Goal: Task Accomplishment & Management: Manage account settings

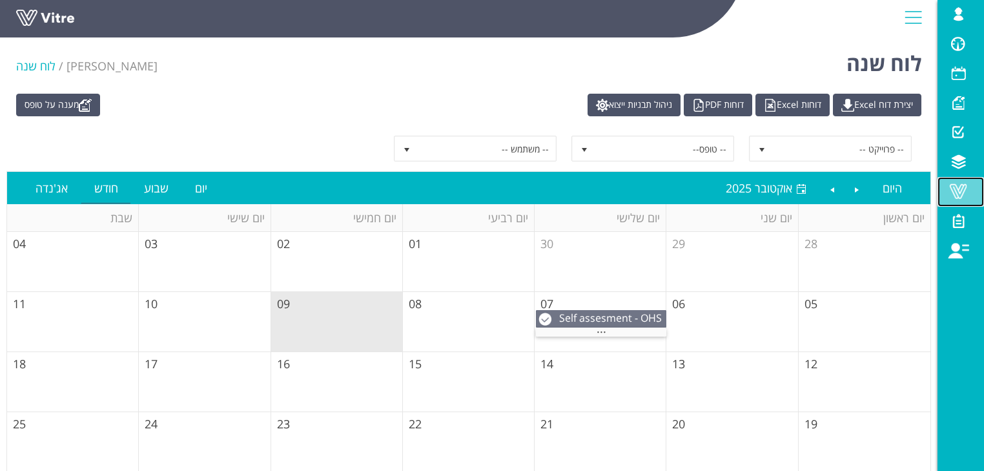
click at [961, 196] on span at bounding box center [958, 191] width 32 height 16
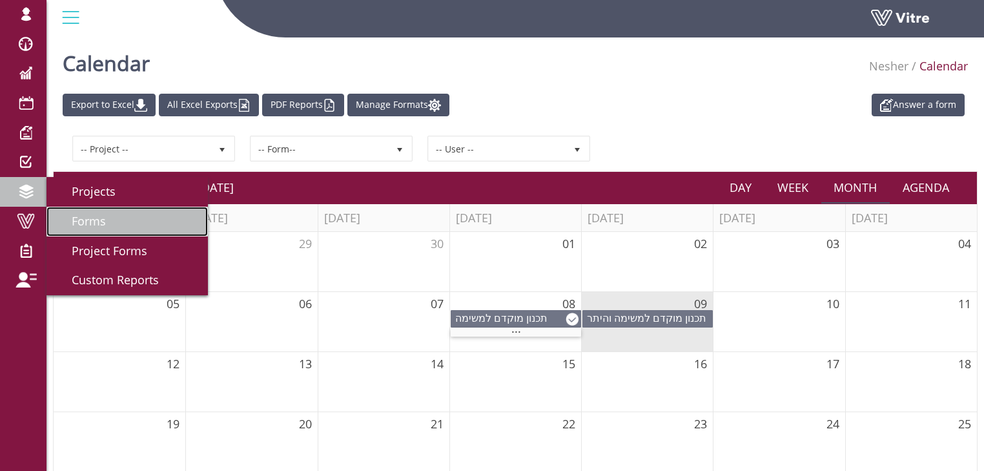
click at [111, 217] on link "Forms" at bounding box center [127, 222] width 161 height 30
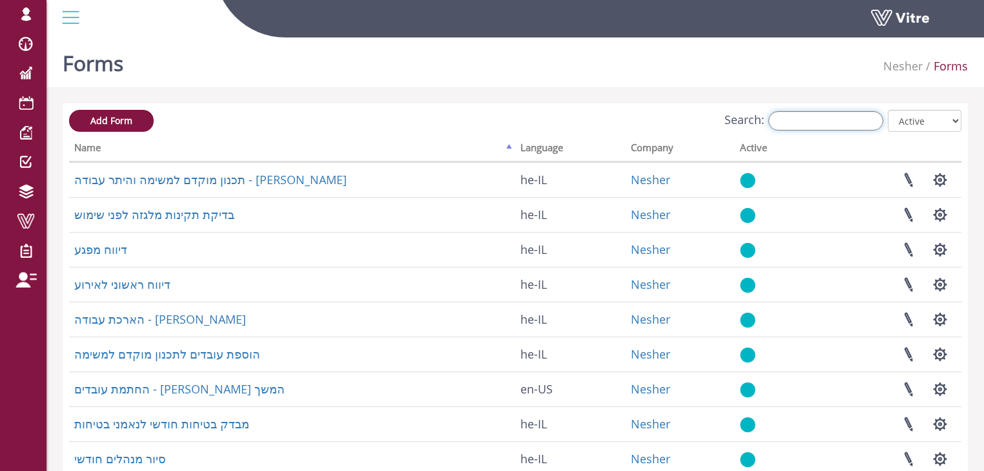
click at [811, 119] on input "Search:" at bounding box center [826, 120] width 115 height 19
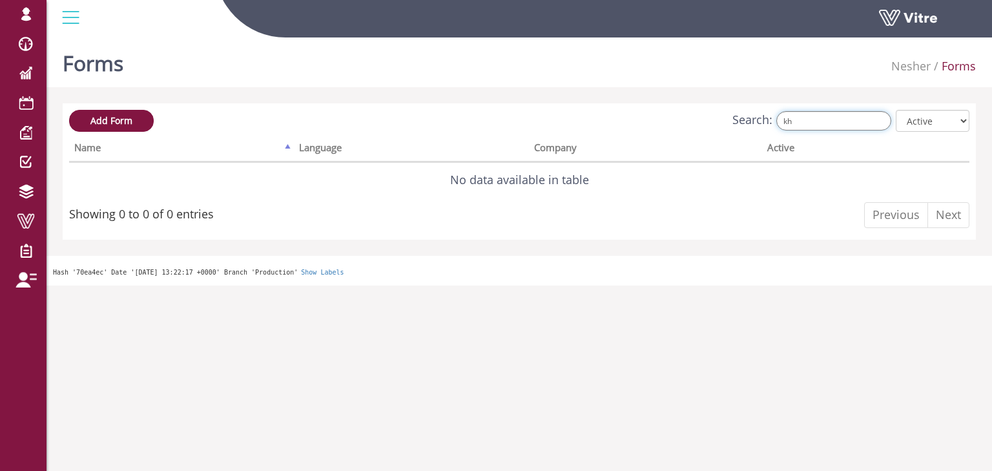
type input "k"
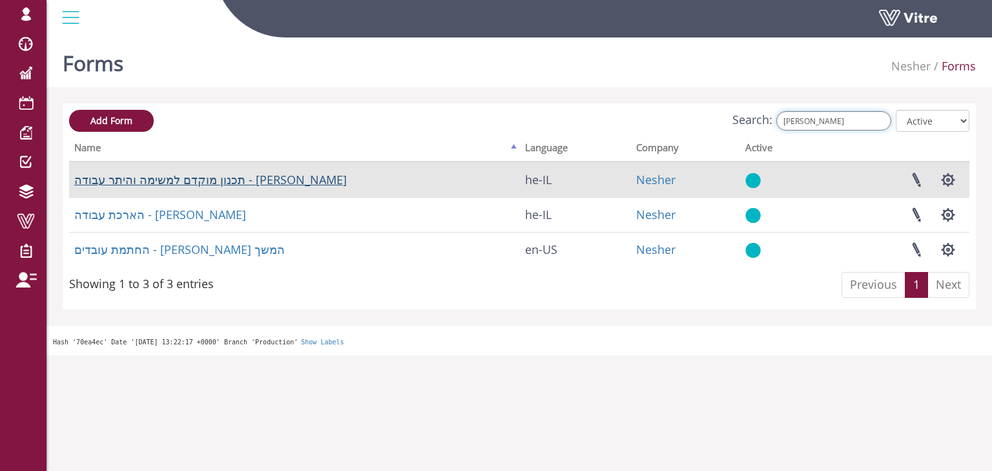
type input "לישי"
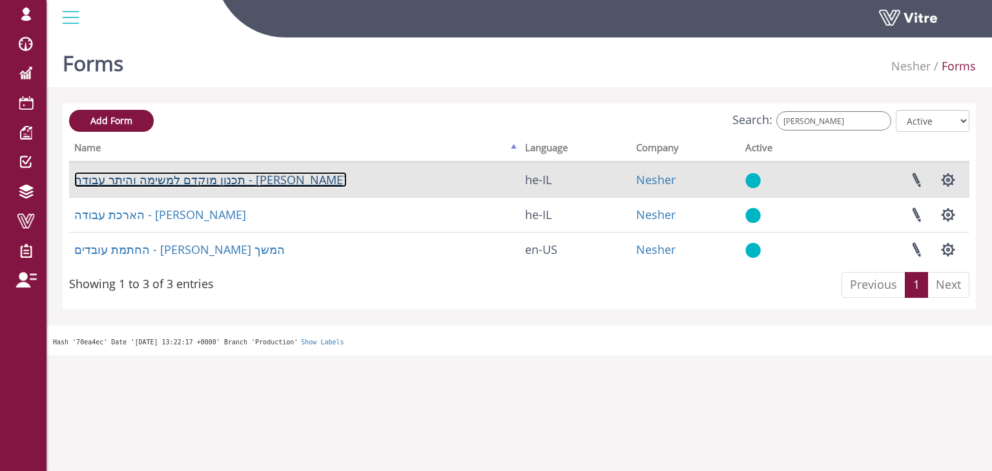
click at [192, 182] on link "תכנון מוקדם למשימה והיתר עבודה - [PERSON_NAME]" at bounding box center [210, 180] width 273 height 16
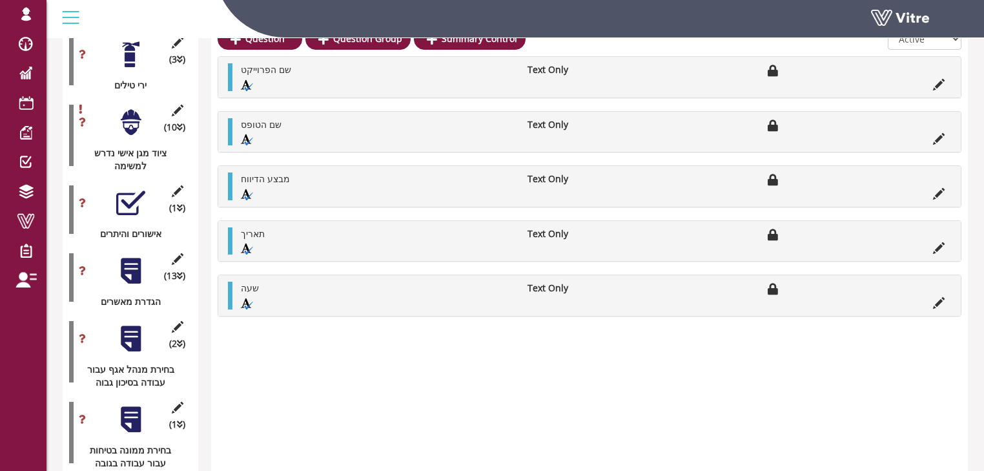
scroll to position [1698, 0]
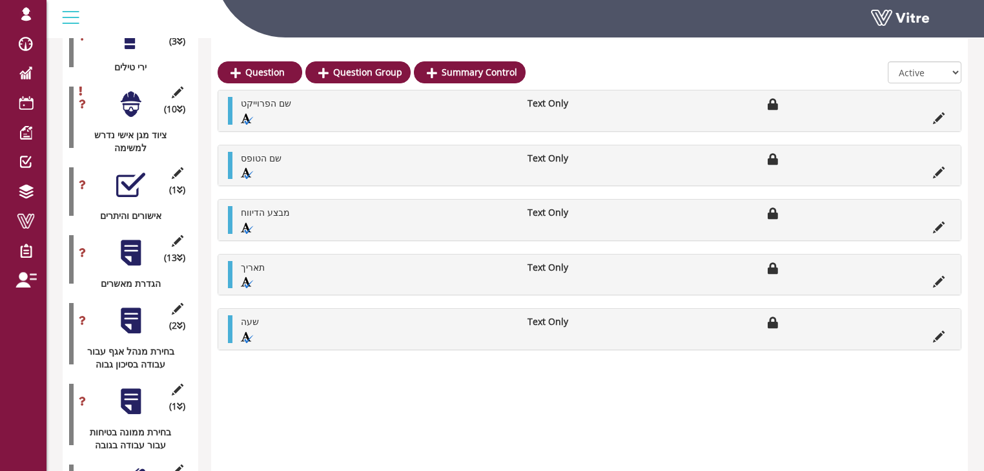
click at [130, 306] on div at bounding box center [130, 320] width 29 height 29
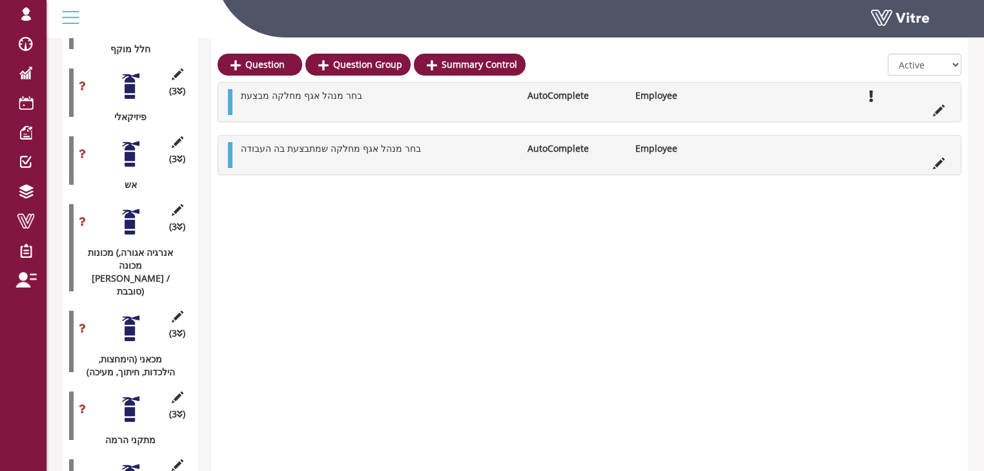
scroll to position [827, 0]
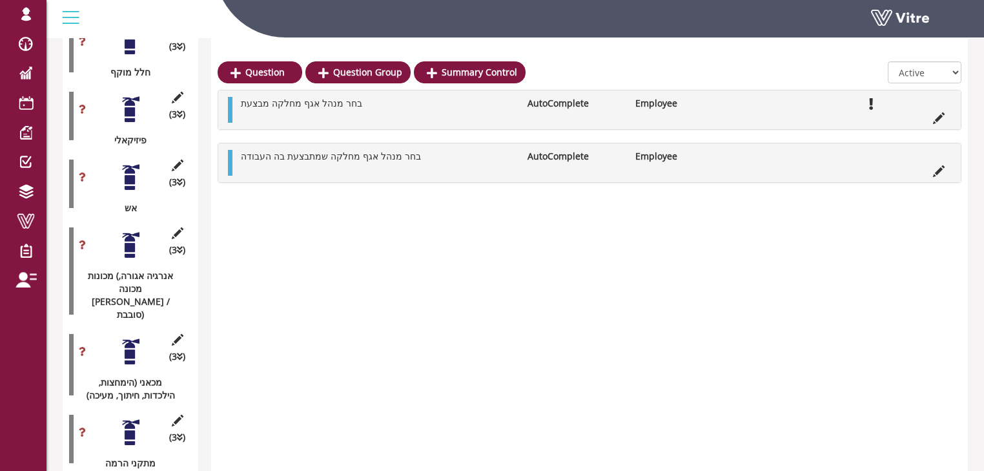
click at [131, 163] on div at bounding box center [130, 177] width 29 height 29
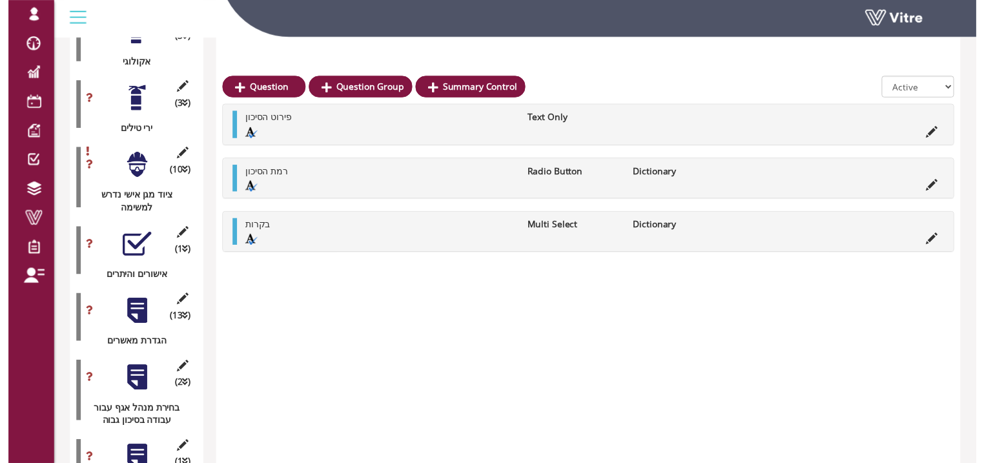
scroll to position [1602, 0]
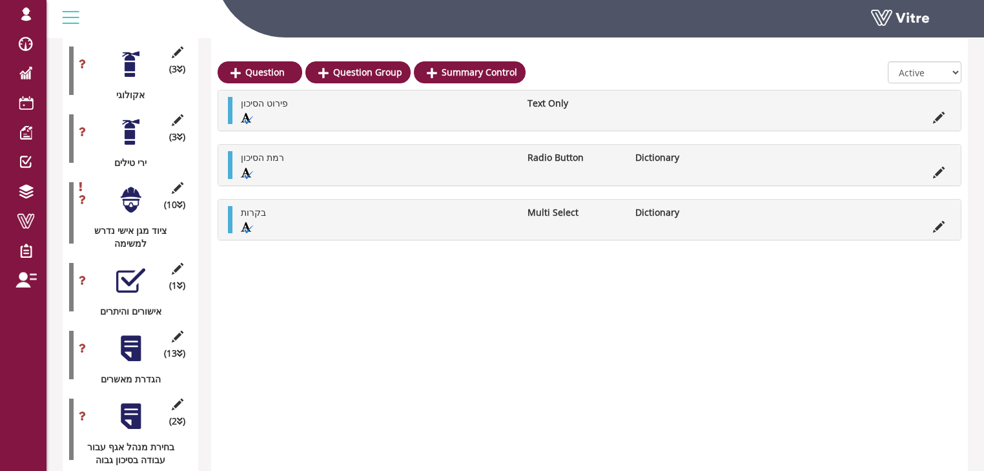
click at [132, 334] on div at bounding box center [130, 348] width 29 height 29
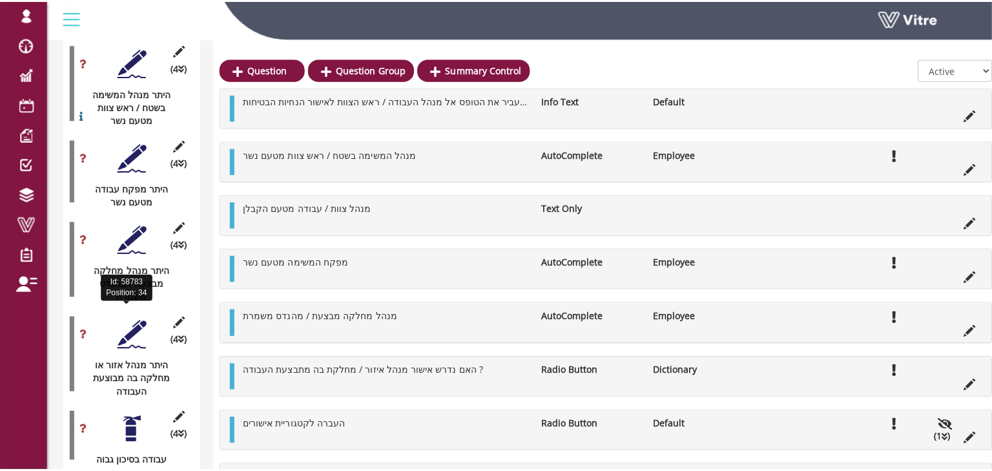
scroll to position [2119, 0]
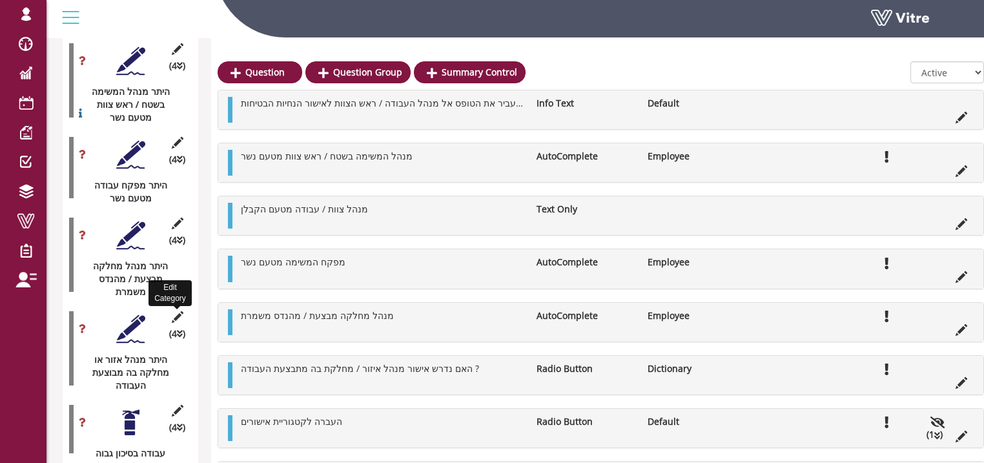
click at [174, 311] on icon at bounding box center [177, 317] width 16 height 12
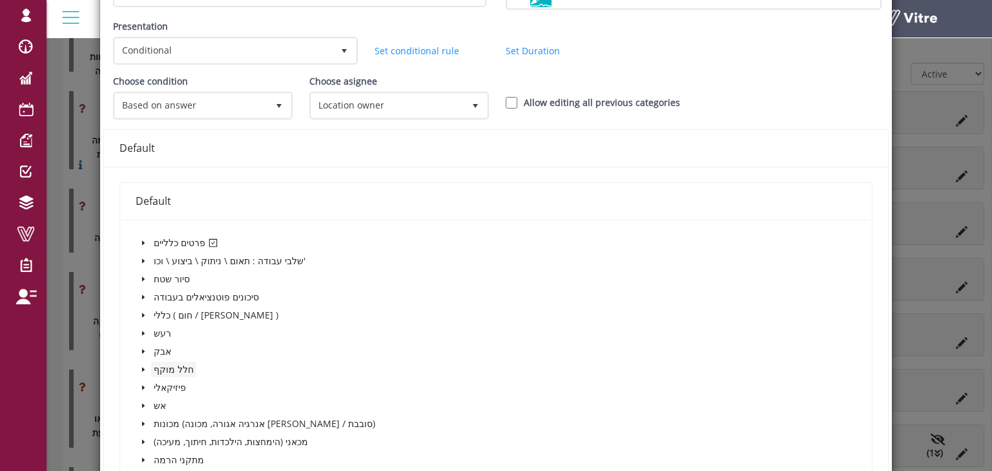
scroll to position [155, 0]
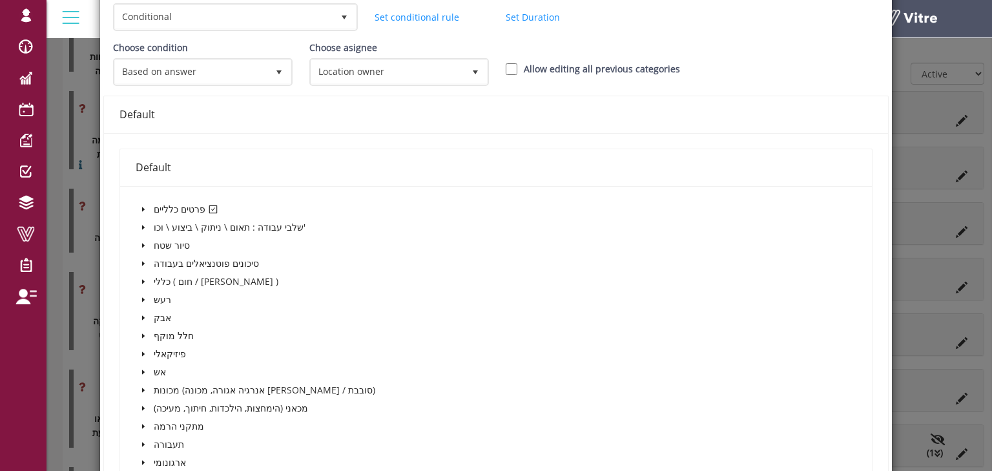
click at [139, 211] on span at bounding box center [144, 210] width 16 height 16
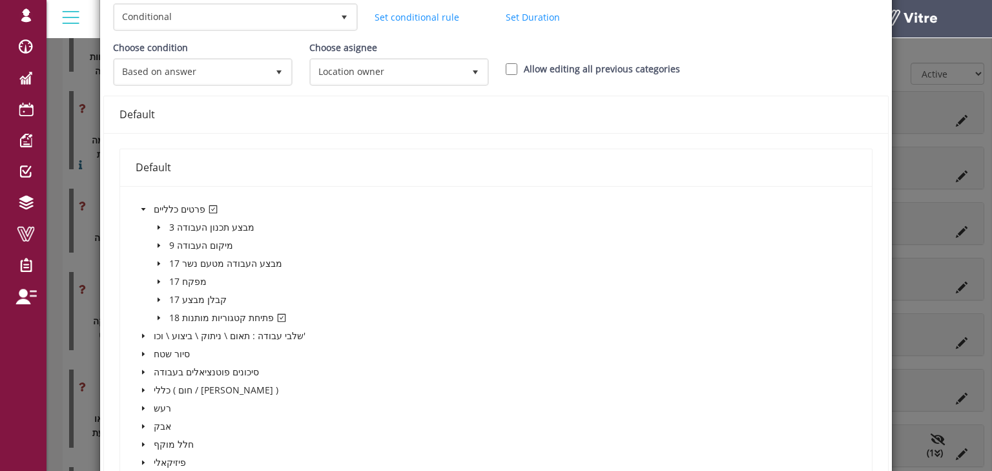
click at [158, 316] on icon "caret-down" at bounding box center [159, 318] width 3 height 5
click at [189, 333] on span at bounding box center [187, 336] width 10 height 10
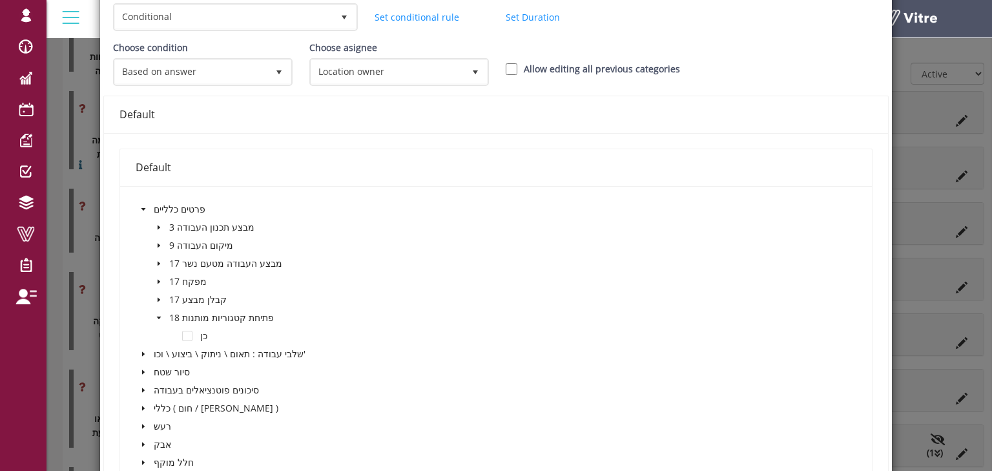
click at [160, 315] on icon "caret-down" at bounding box center [159, 318] width 6 height 6
click at [142, 203] on span at bounding box center [144, 210] width 16 height 16
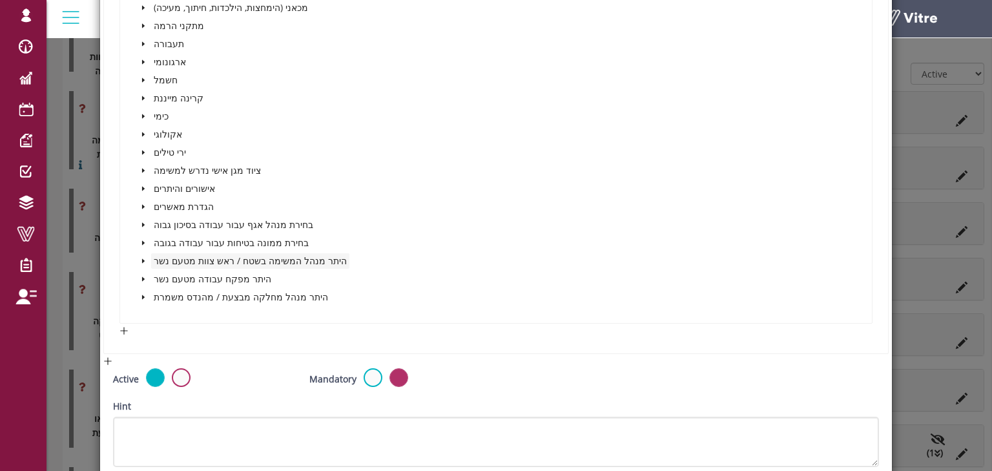
scroll to position [568, 0]
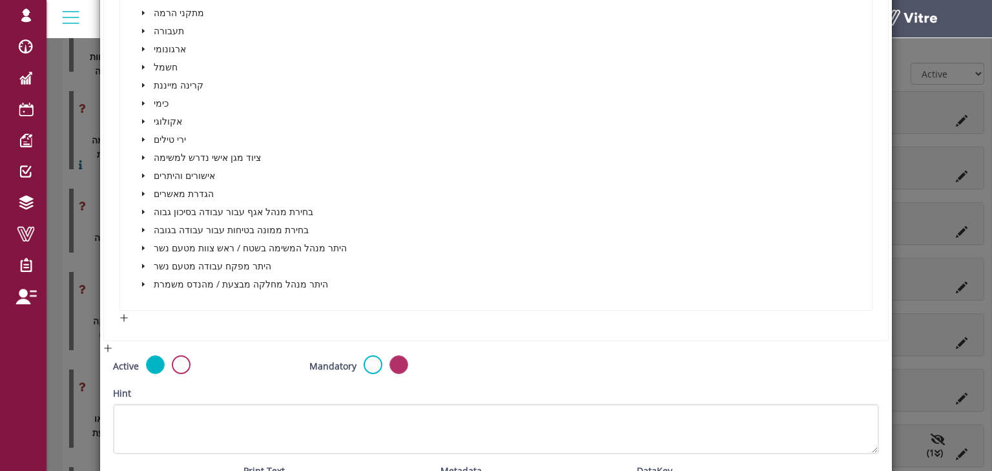
click at [143, 284] on icon "caret-down" at bounding box center [143, 284] width 6 height 6
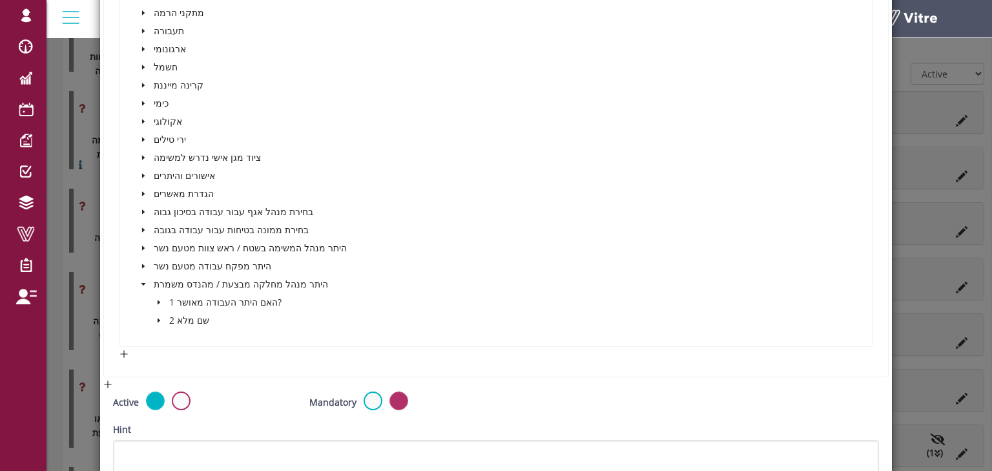
click at [160, 300] on icon "caret-down" at bounding box center [159, 302] width 6 height 6
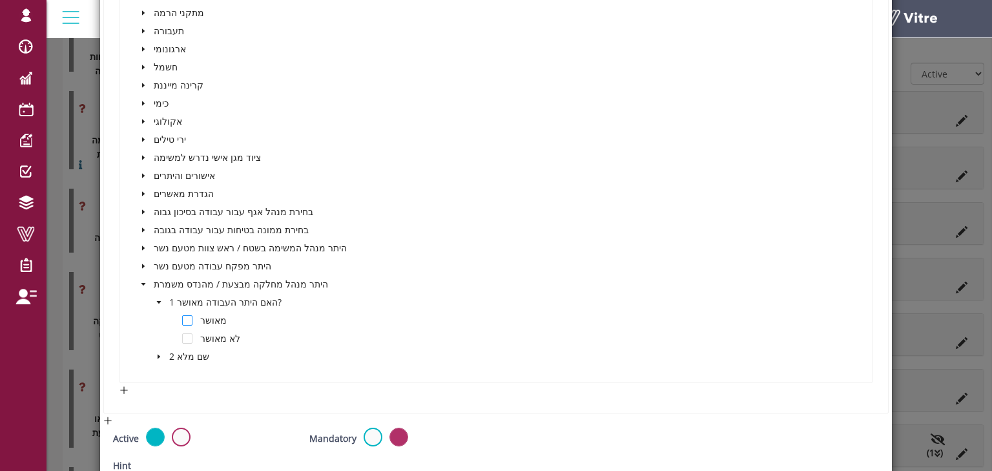
click at [186, 319] on span at bounding box center [187, 320] width 10 height 10
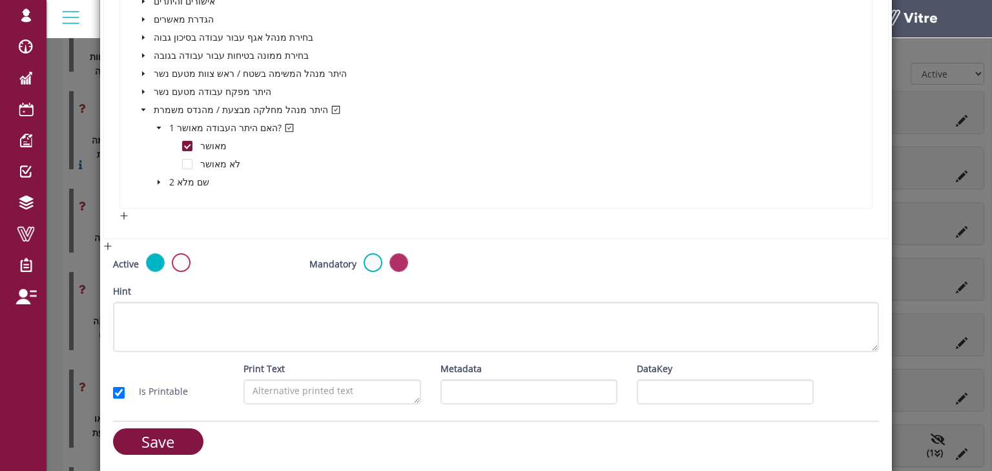
scroll to position [744, 0]
click at [188, 435] on input "Save" at bounding box center [158, 441] width 90 height 26
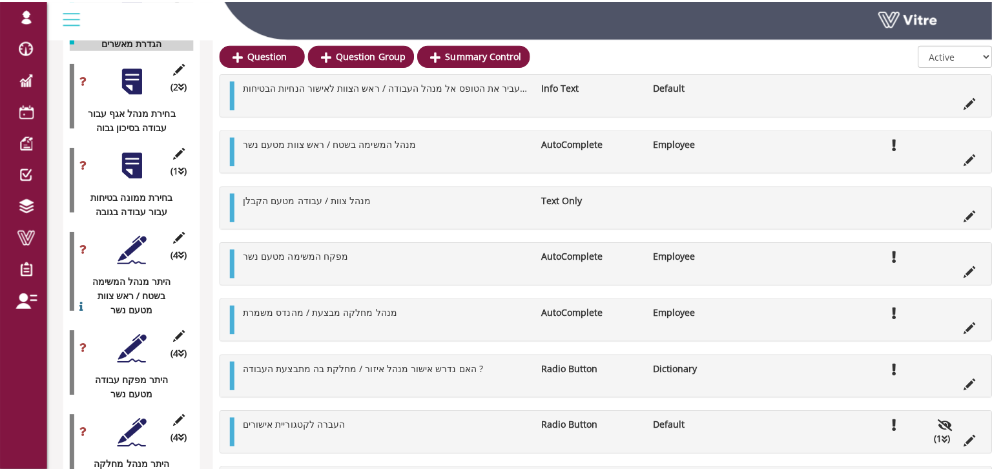
scroll to position [1964, 0]
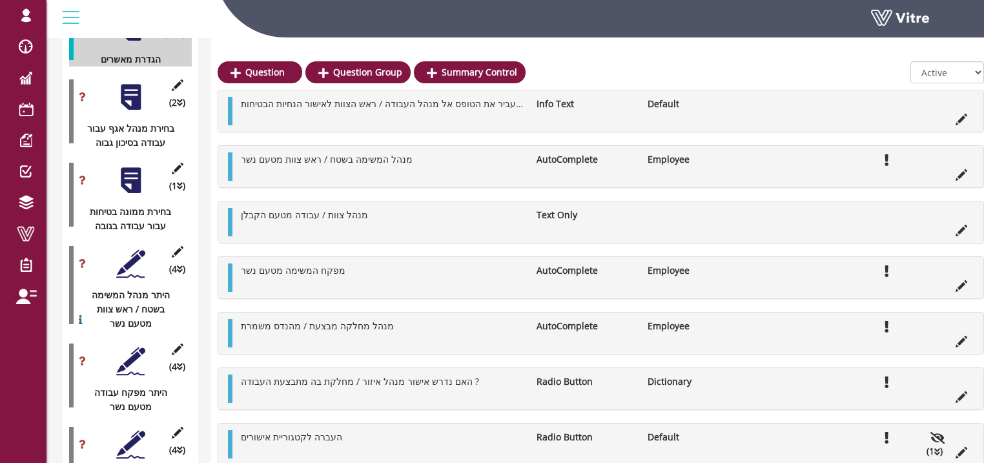
click at [136, 249] on div at bounding box center [130, 263] width 29 height 29
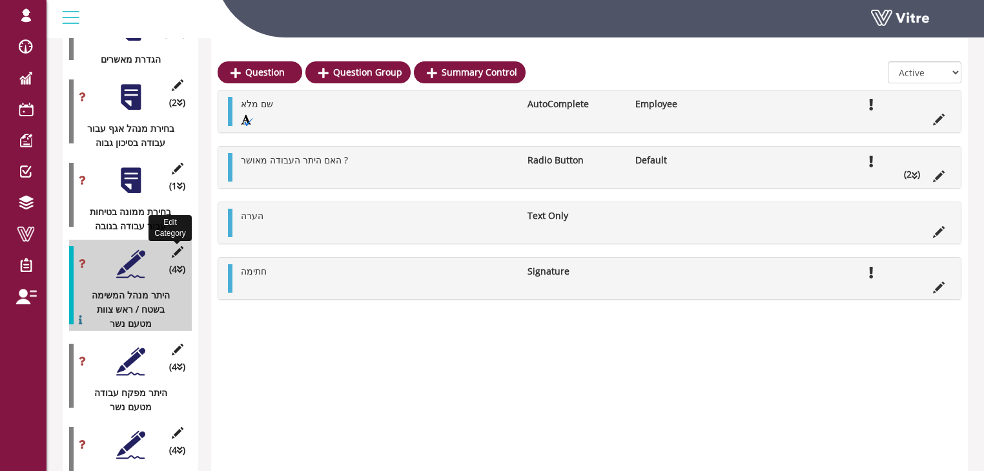
click at [176, 246] on icon at bounding box center [177, 252] width 16 height 12
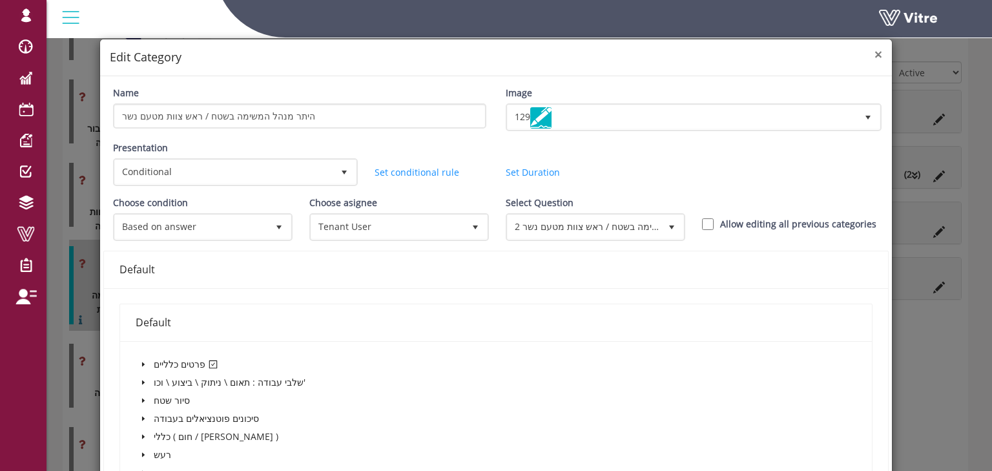
click at [875, 56] on span "×" at bounding box center [879, 54] width 8 height 18
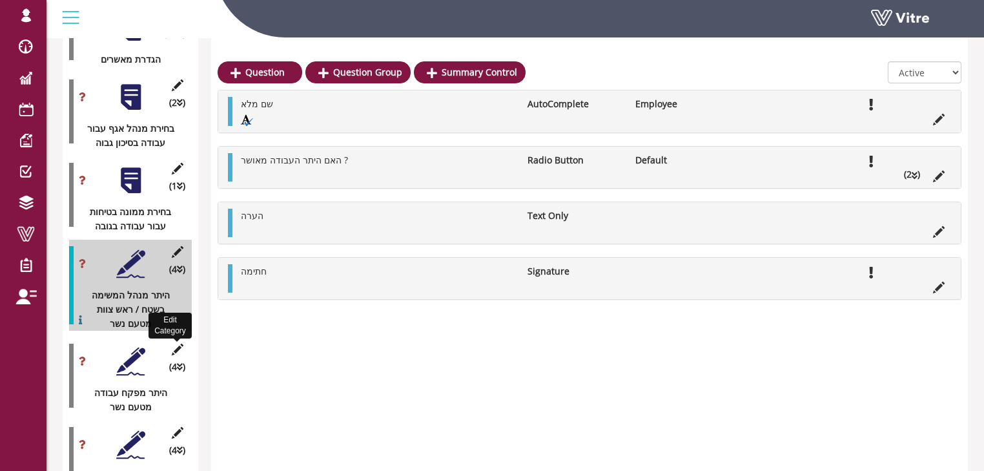
click at [176, 344] on icon at bounding box center [177, 350] width 16 height 12
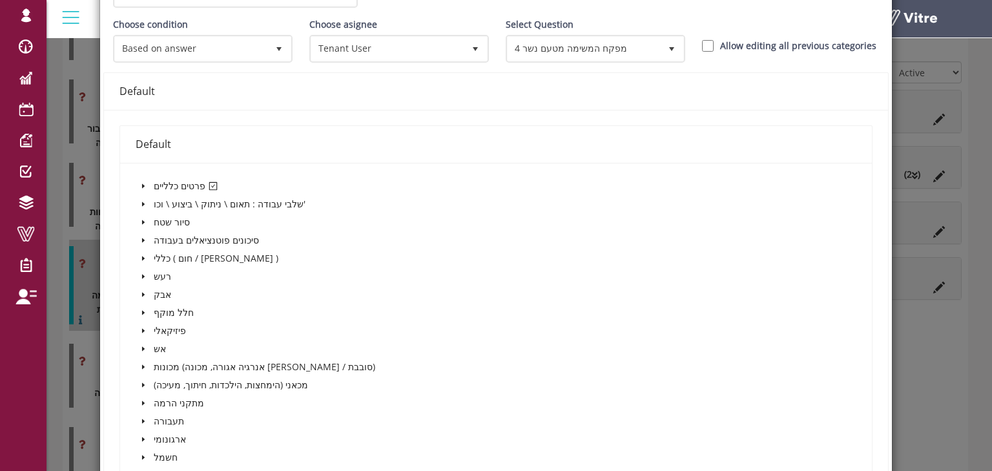
scroll to position [207, 0]
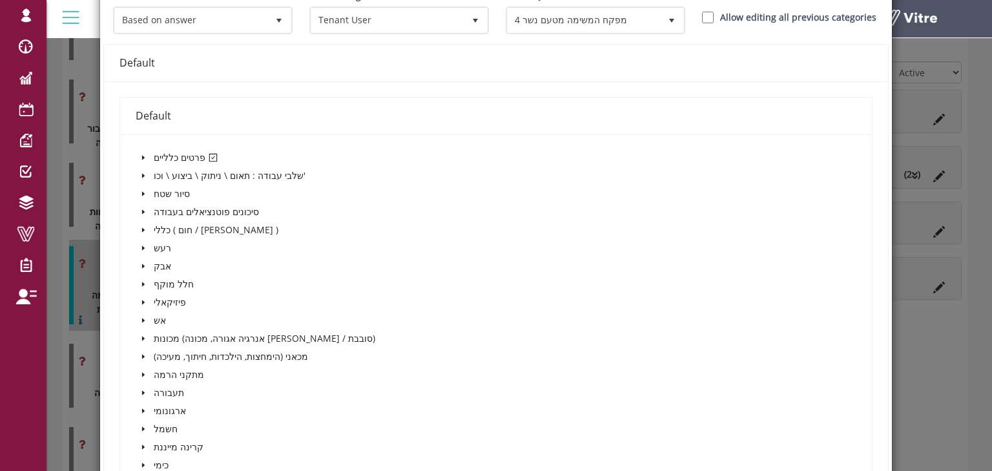
click at [141, 154] on icon "caret-down" at bounding box center [143, 157] width 6 height 6
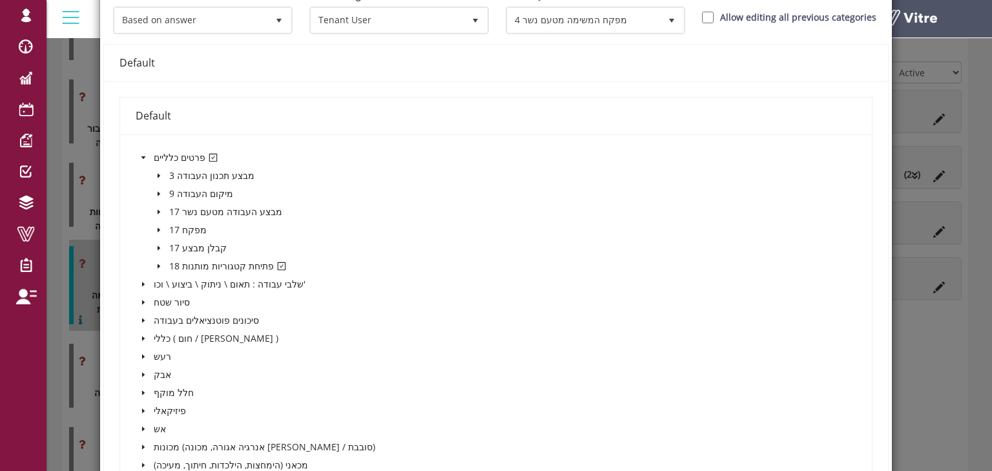
click at [156, 264] on icon "caret-down" at bounding box center [159, 266] width 6 height 6
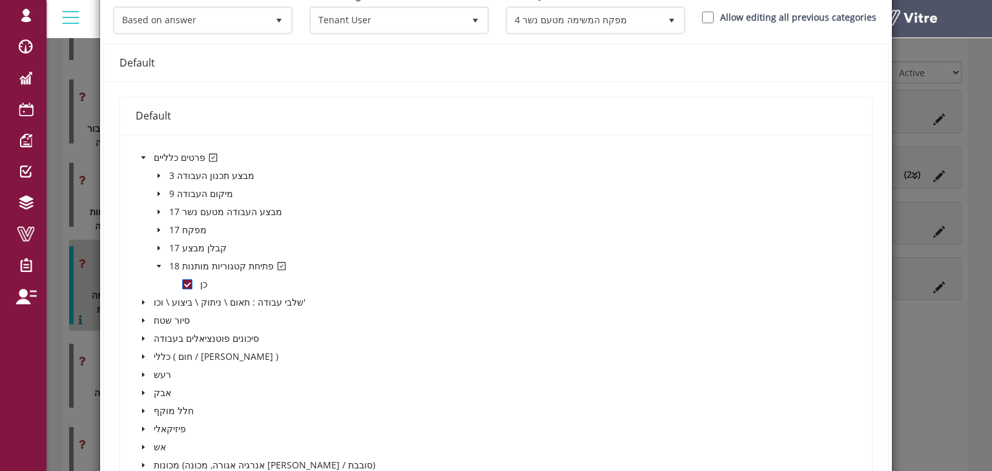
click at [187, 284] on span at bounding box center [187, 284] width 10 height 10
click at [158, 265] on icon "caret-down" at bounding box center [159, 266] width 6 height 6
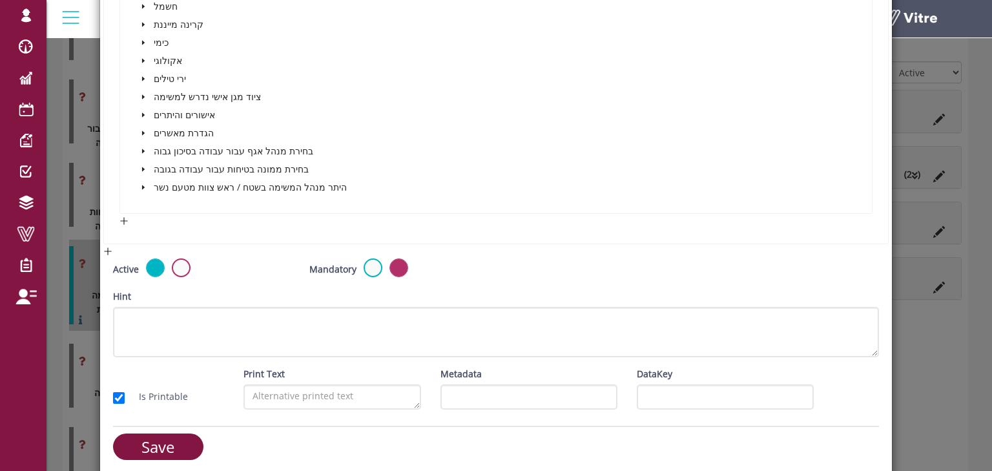
scroll to position [744, 0]
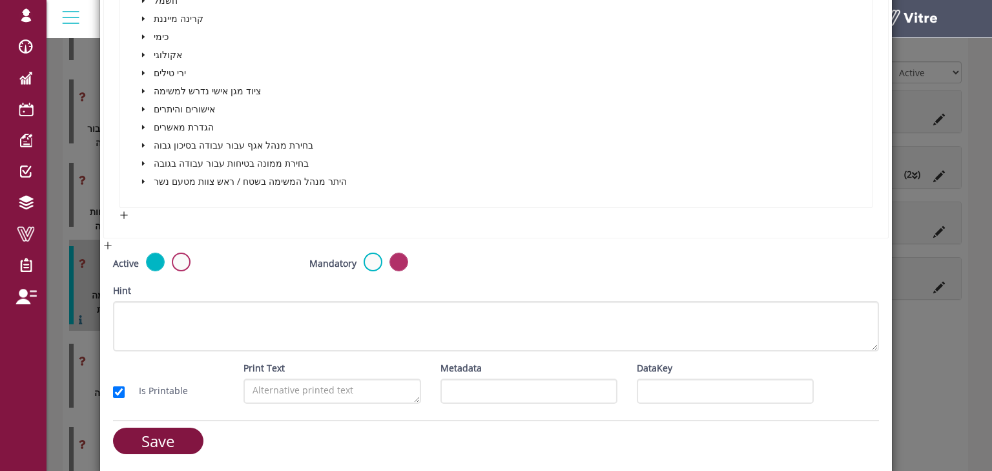
click at [145, 179] on icon "caret-down" at bounding box center [143, 181] width 6 height 6
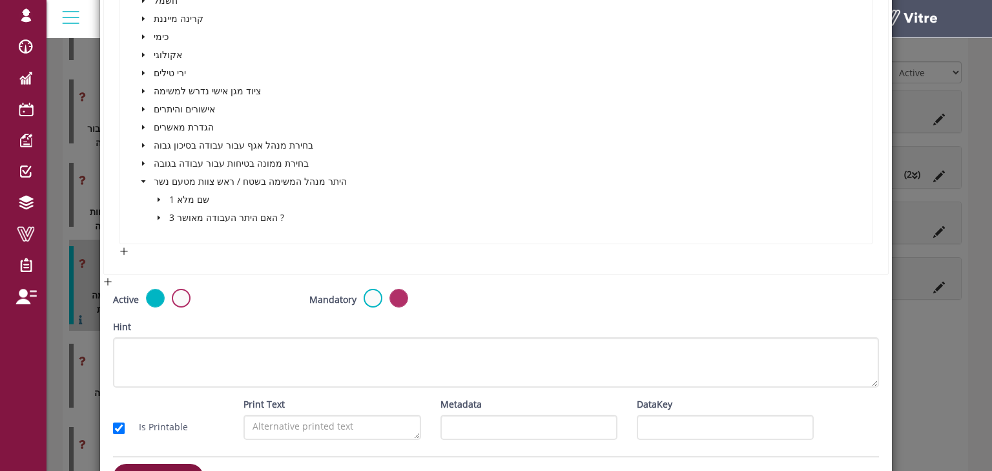
click at [158, 218] on icon "caret-down" at bounding box center [159, 217] width 6 height 6
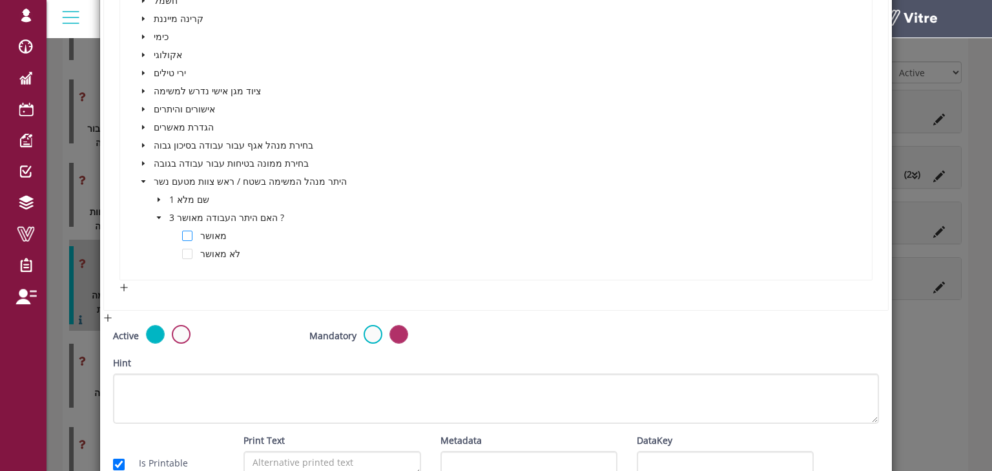
click at [186, 235] on span at bounding box center [187, 236] width 10 height 10
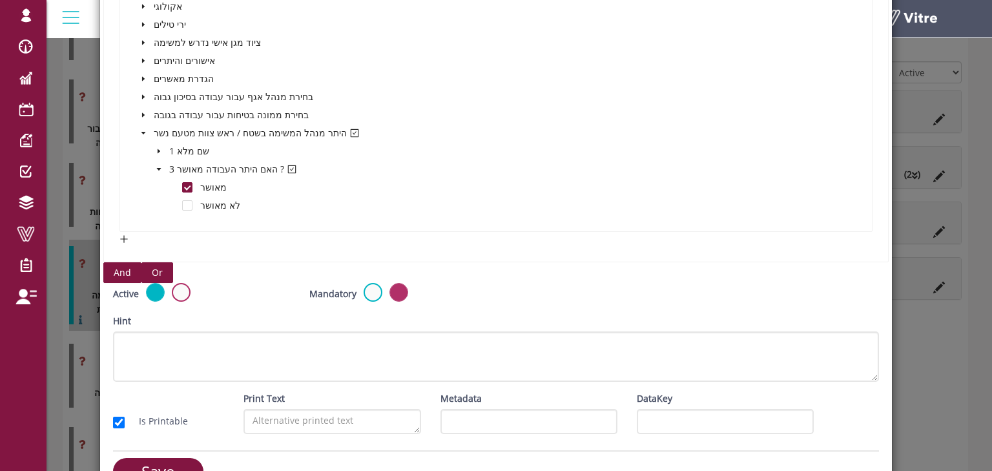
scroll to position [816, 0]
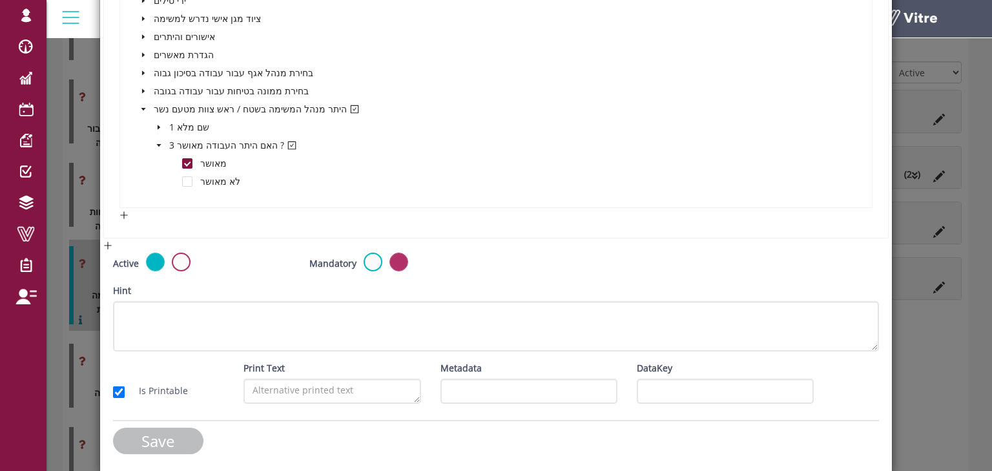
click at [163, 439] on input "Save" at bounding box center [158, 441] width 90 height 26
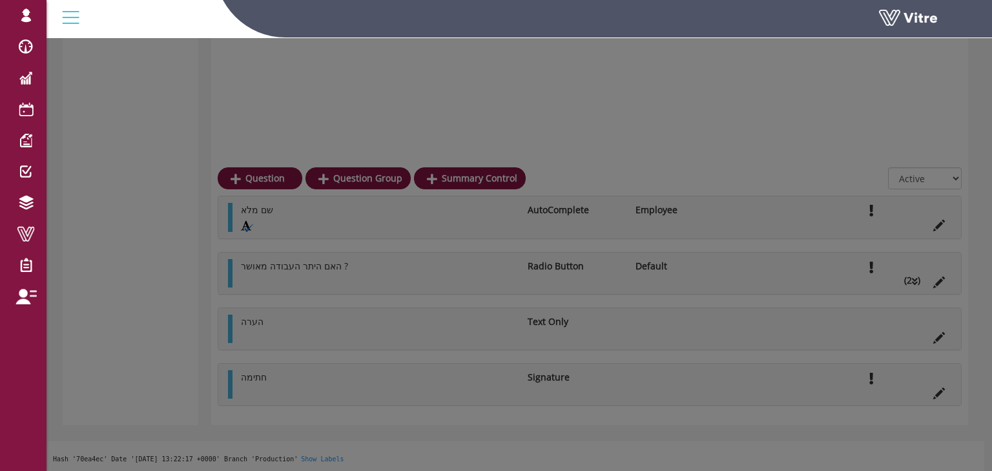
scroll to position [1964, 0]
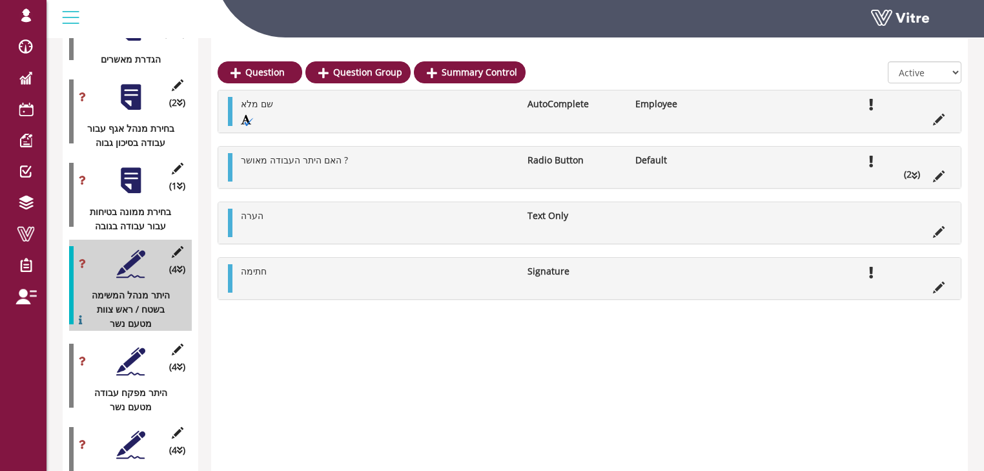
click at [127, 347] on div at bounding box center [130, 361] width 29 height 29
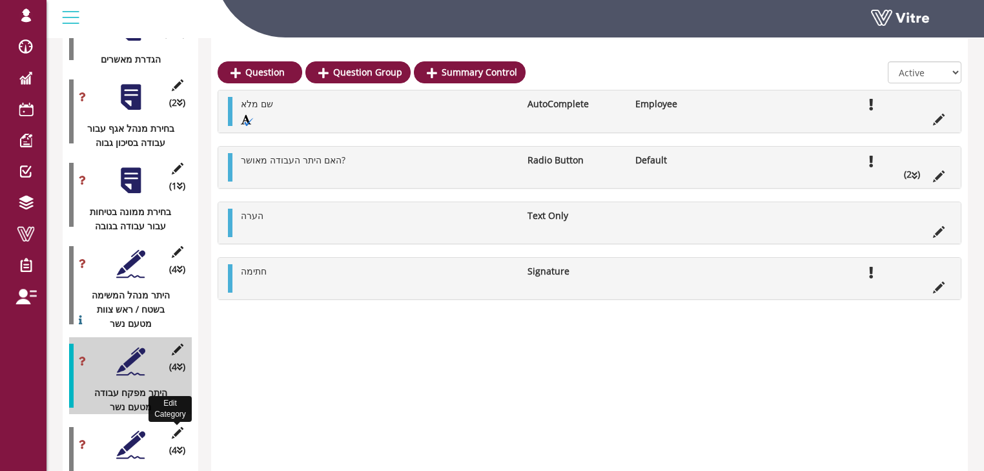
click at [175, 427] on icon at bounding box center [177, 433] width 16 height 12
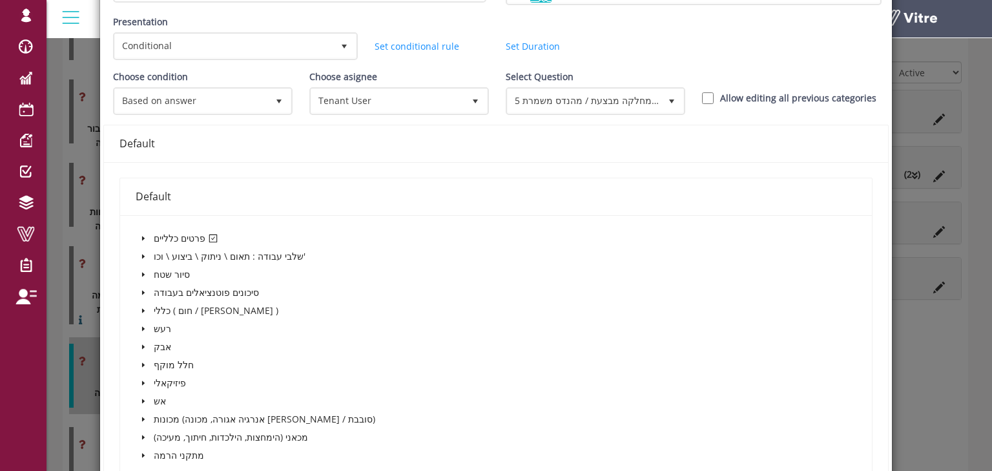
scroll to position [155, 0]
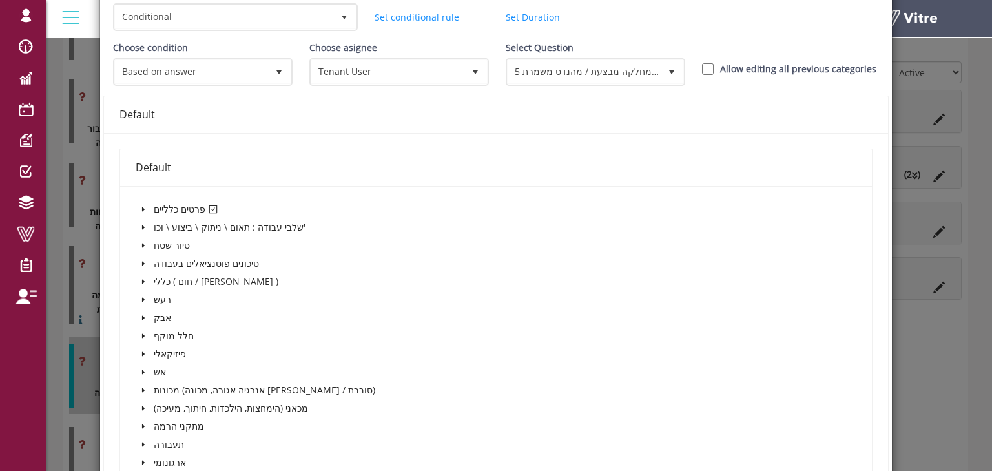
click at [142, 207] on icon "caret-down" at bounding box center [143, 209] width 3 height 5
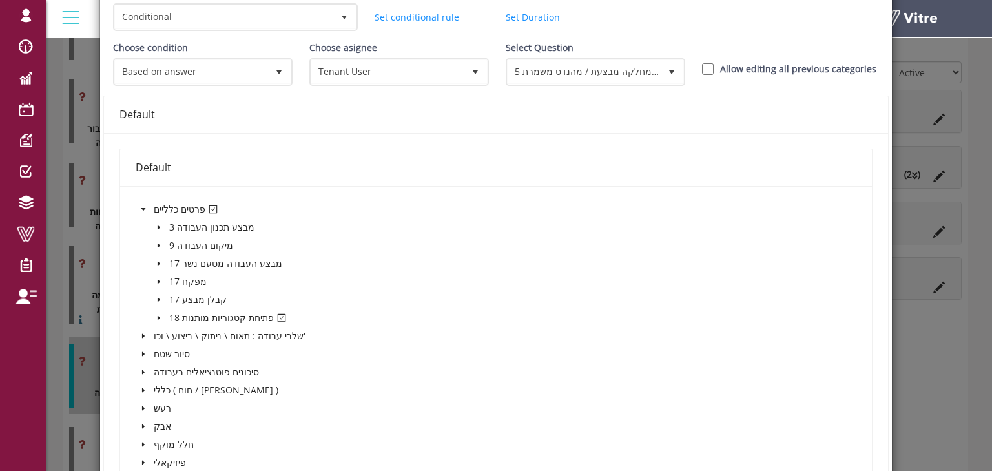
click at [157, 318] on icon "caret-down" at bounding box center [159, 318] width 6 height 6
click at [188, 335] on span at bounding box center [187, 336] width 10 height 10
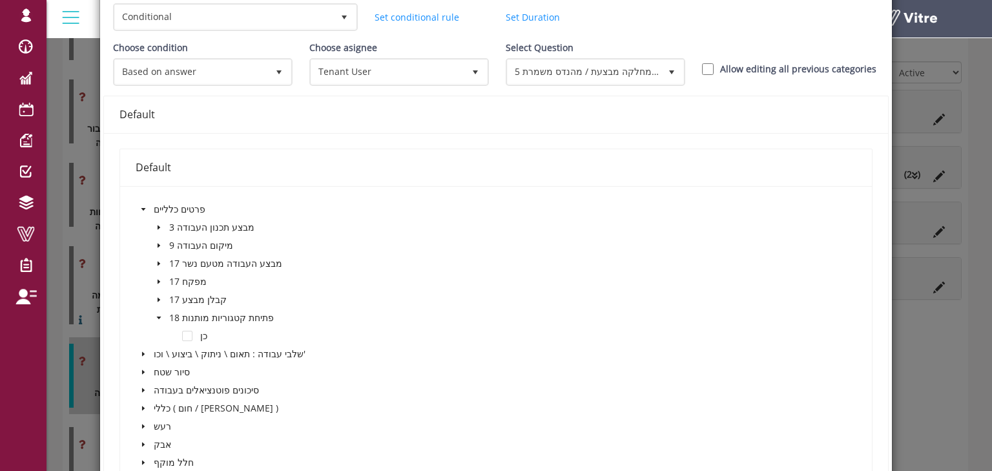
click at [142, 208] on icon "caret-down" at bounding box center [143, 209] width 5 height 3
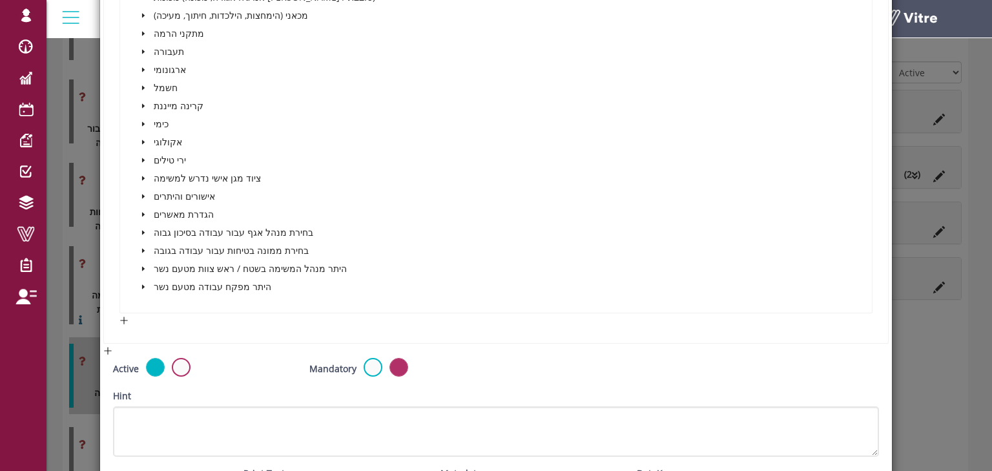
scroll to position [568, 0]
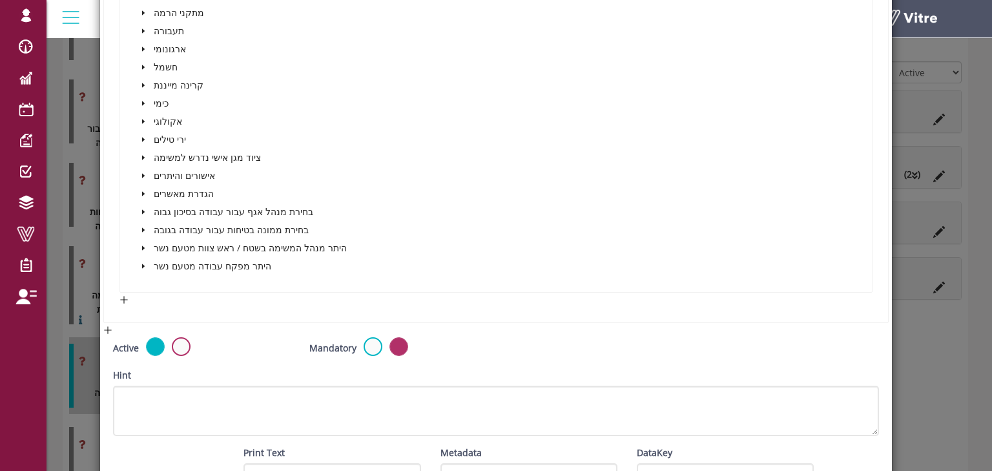
click at [142, 264] on icon "caret-down" at bounding box center [143, 266] width 3 height 5
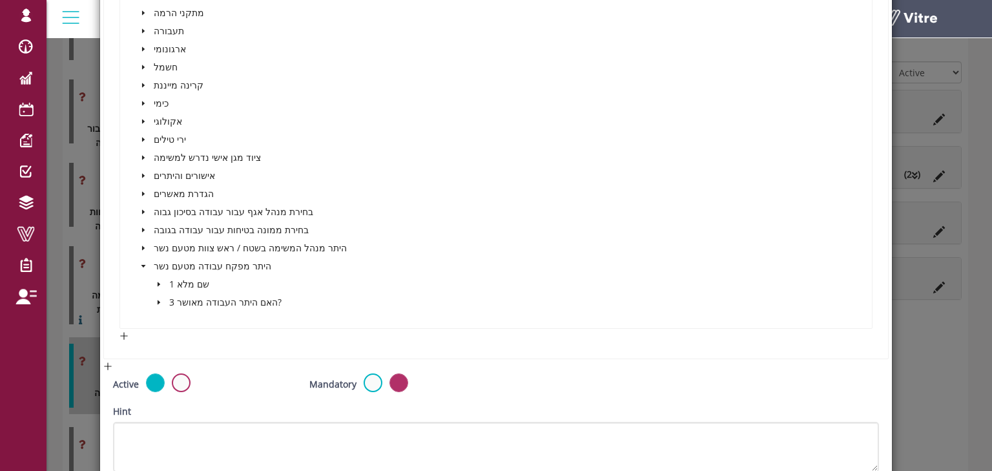
click at [156, 299] on span "caret-down" at bounding box center [159, 302] width 6 height 6
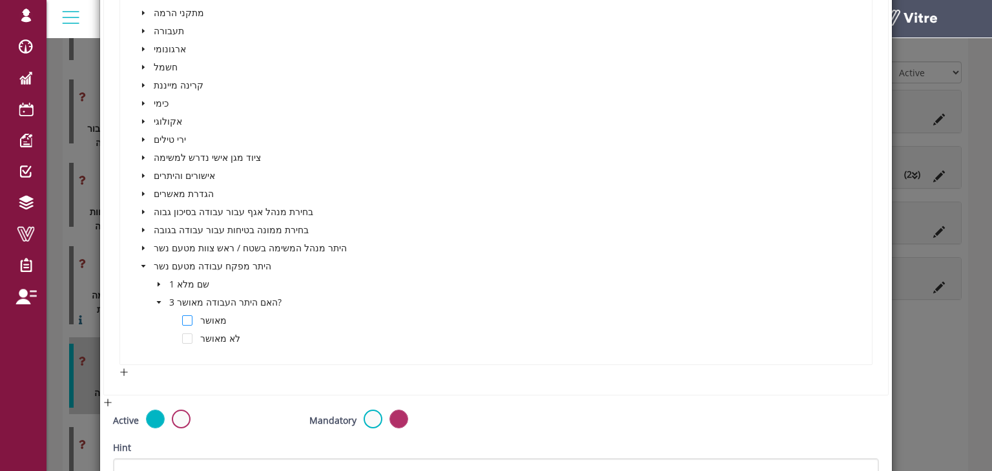
click at [189, 319] on span at bounding box center [187, 320] width 10 height 10
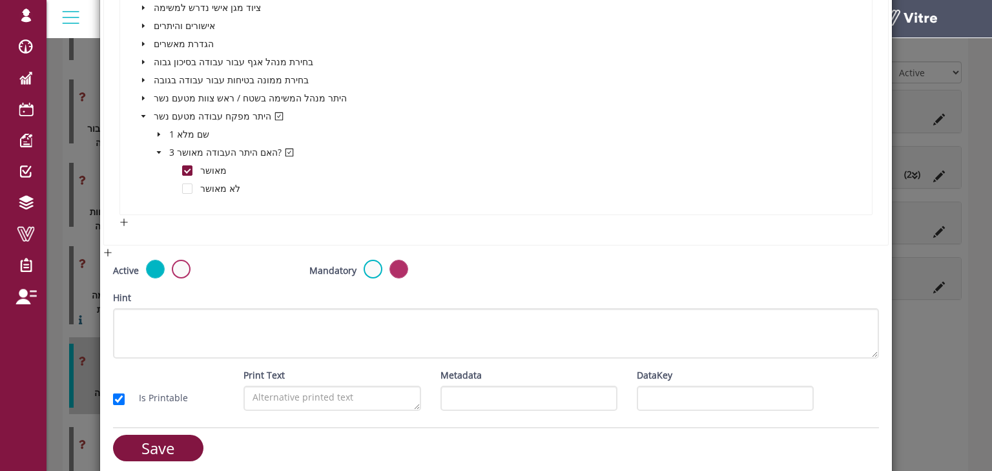
scroll to position [725, 0]
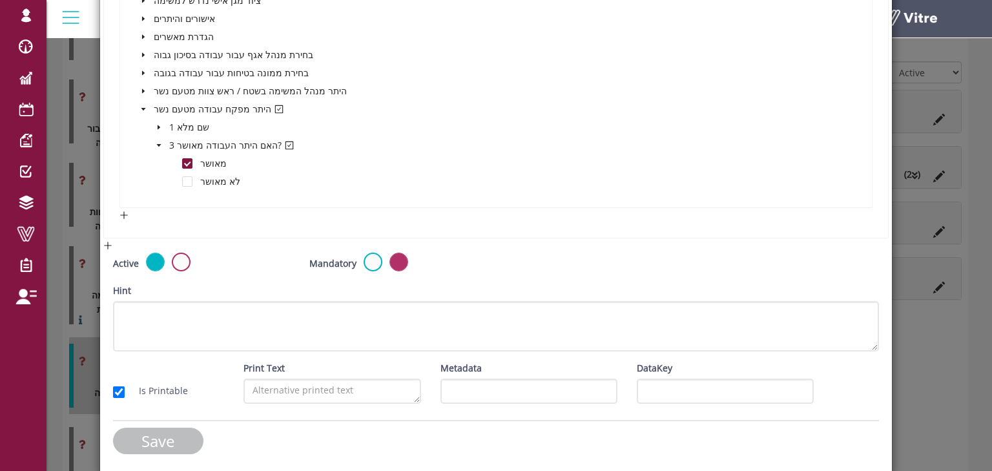
click at [178, 439] on input "Save" at bounding box center [158, 441] width 90 height 26
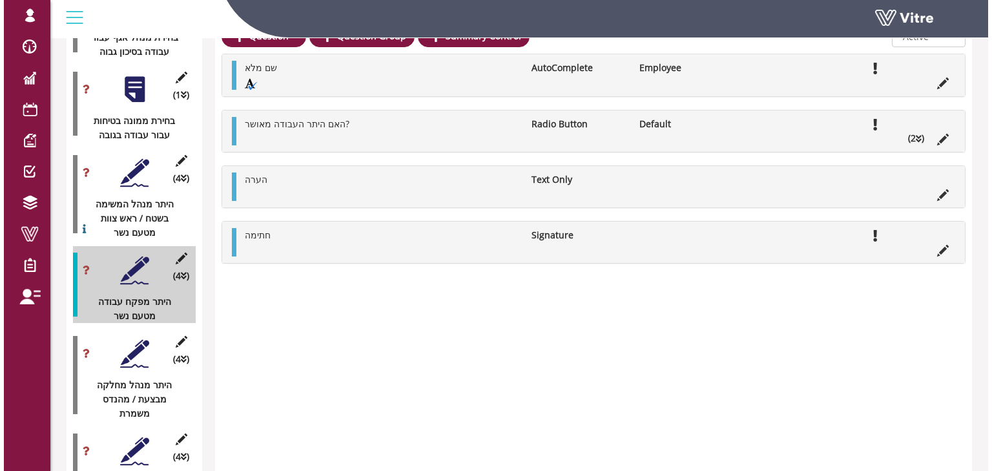
scroll to position [2067, 0]
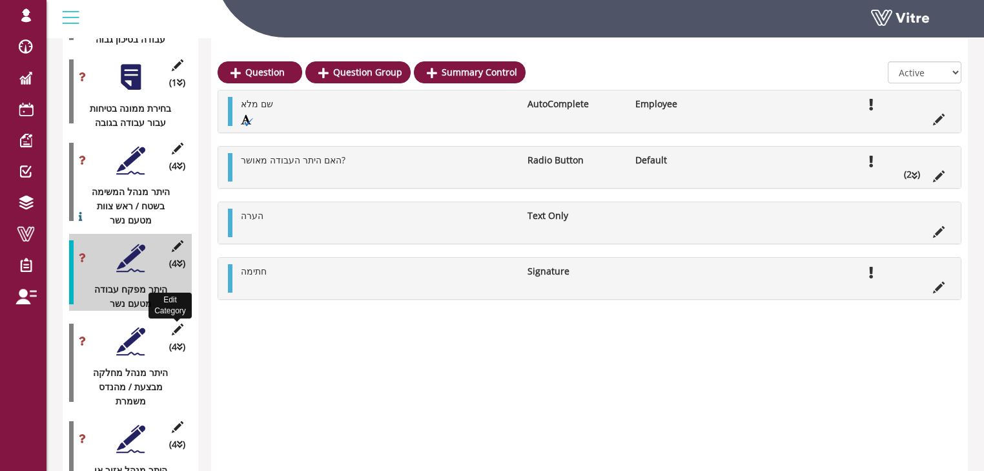
click at [174, 324] on icon at bounding box center [177, 330] width 16 height 12
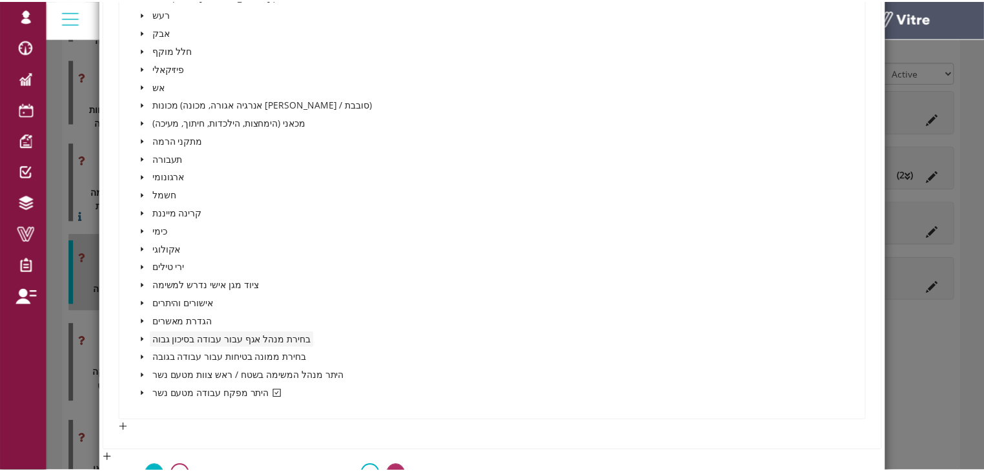
scroll to position [465, 0]
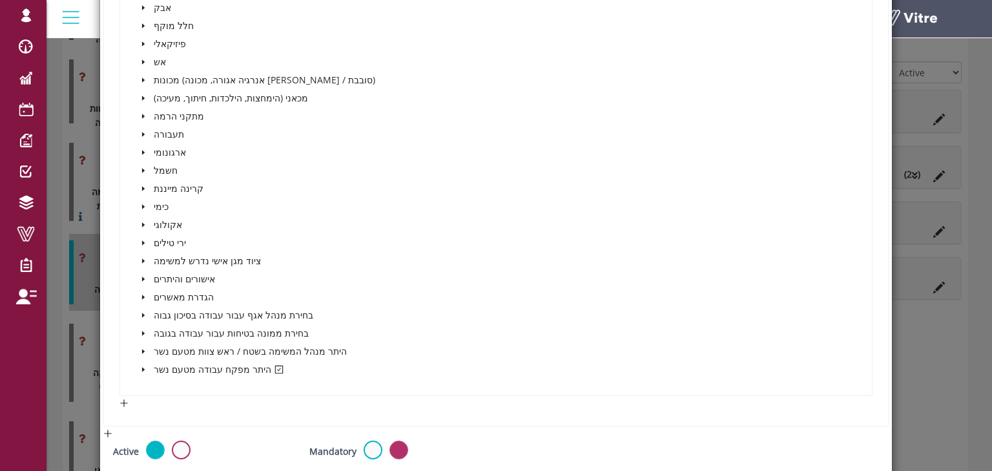
click at [54, 255] on div "× Edit Category Name היתר מנהל מחלקה מבצעת / מהנדס משמרת Image 129 129 Presenta…" at bounding box center [496, 235] width 992 height 471
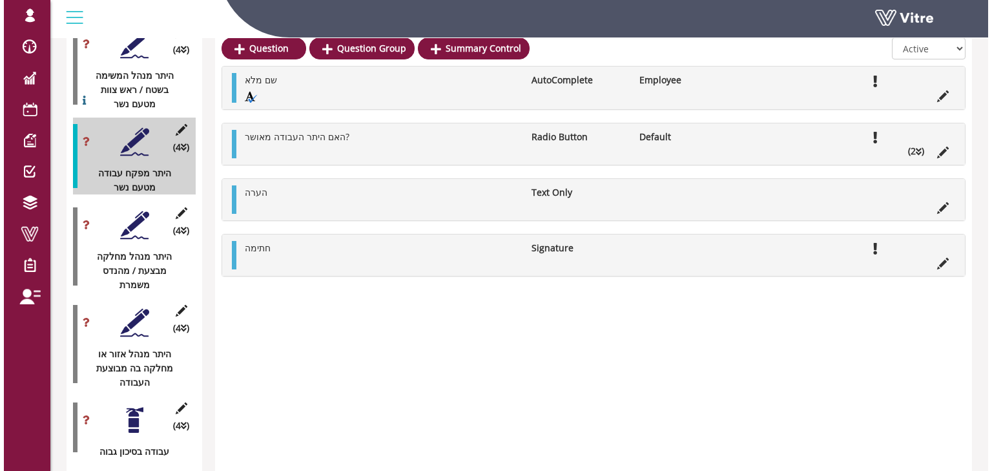
scroll to position [2222, 0]
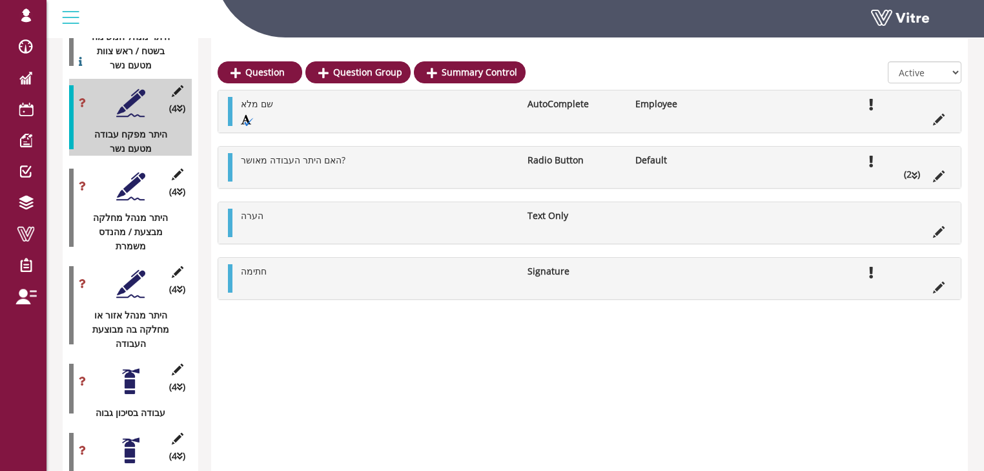
click at [129, 269] on div at bounding box center [130, 283] width 29 height 29
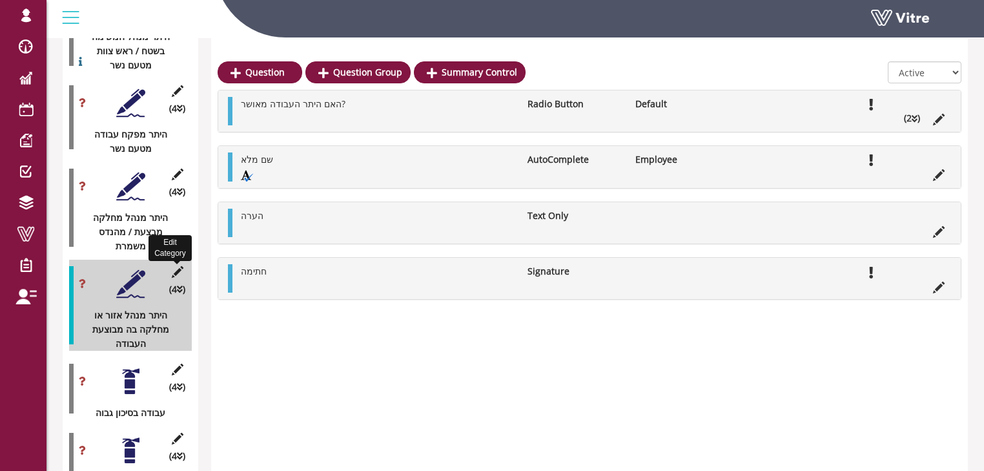
click at [178, 266] on icon at bounding box center [177, 272] width 16 height 12
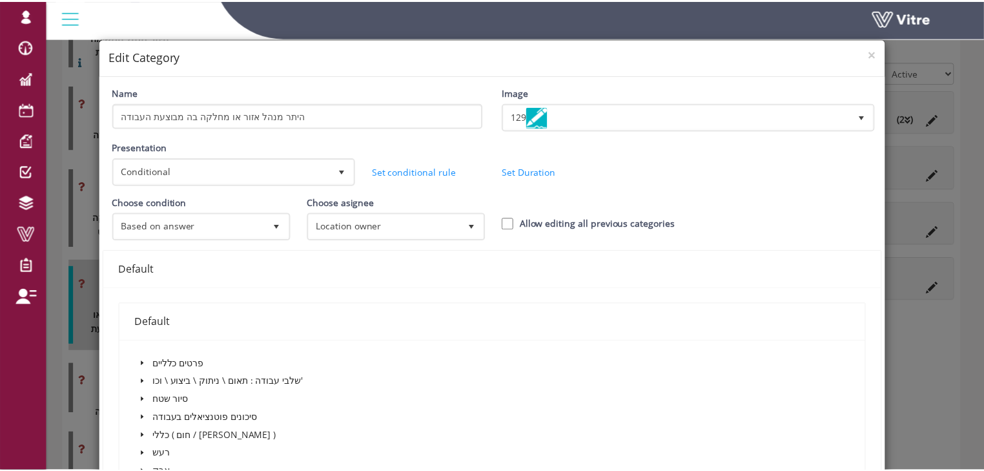
scroll to position [0, 0]
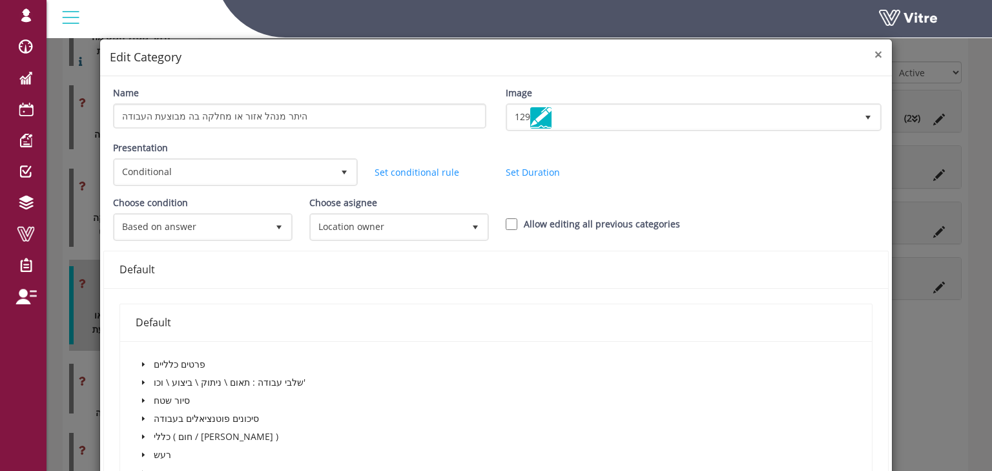
click at [875, 59] on span "×" at bounding box center [879, 54] width 8 height 18
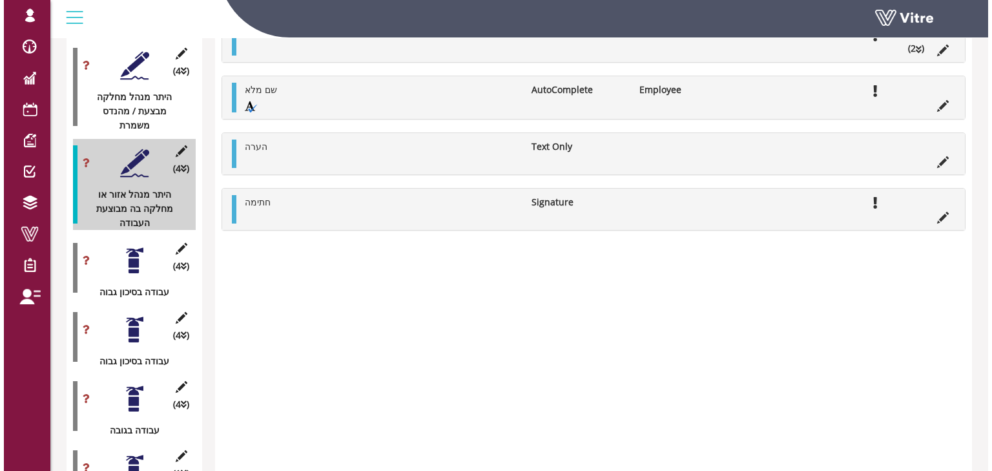
scroll to position [2377, 0]
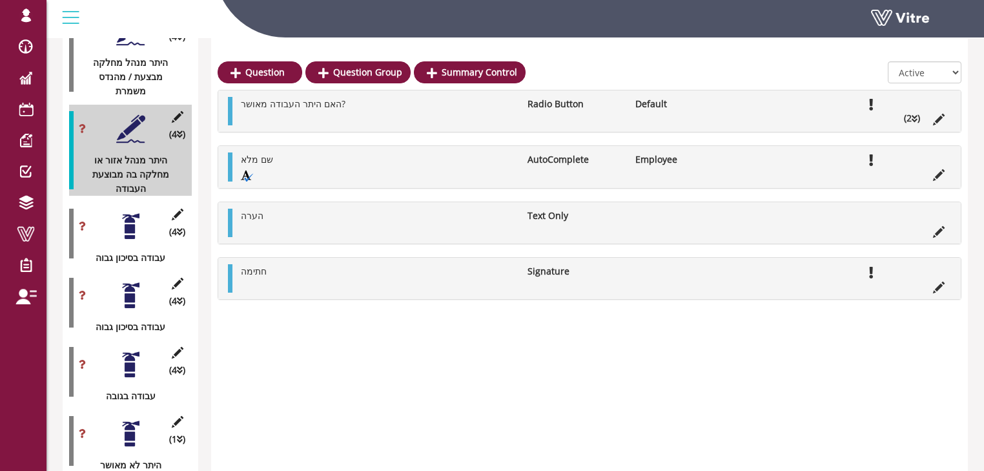
click at [129, 212] on div at bounding box center [130, 226] width 29 height 29
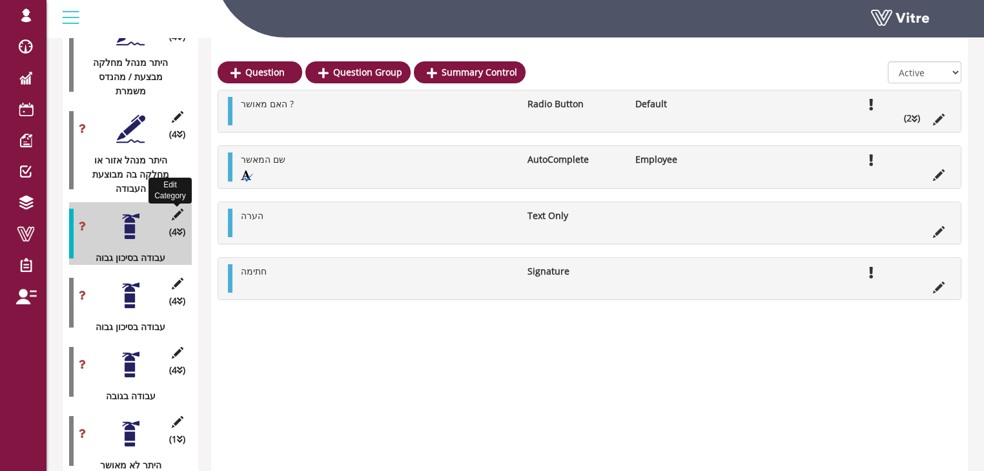
click at [176, 209] on icon at bounding box center [177, 215] width 16 height 12
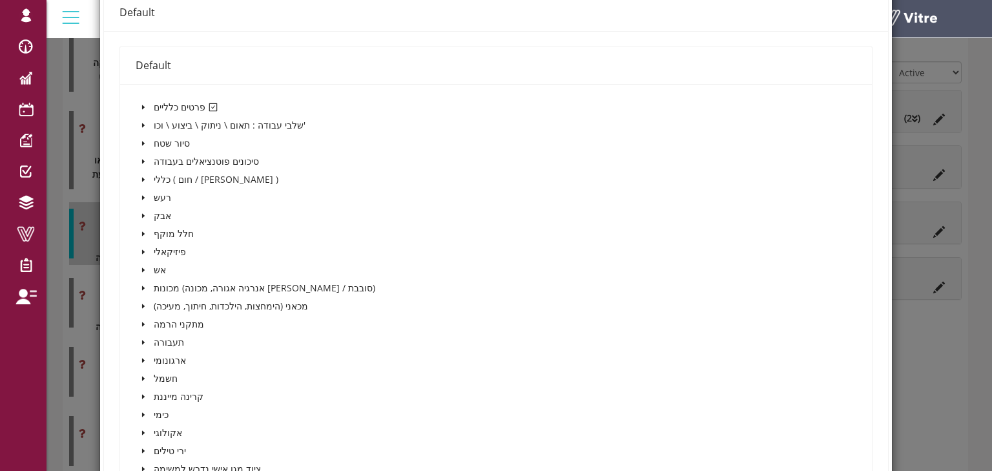
scroll to position [258, 0]
click at [142, 104] on icon "caret-down" at bounding box center [143, 106] width 3 height 5
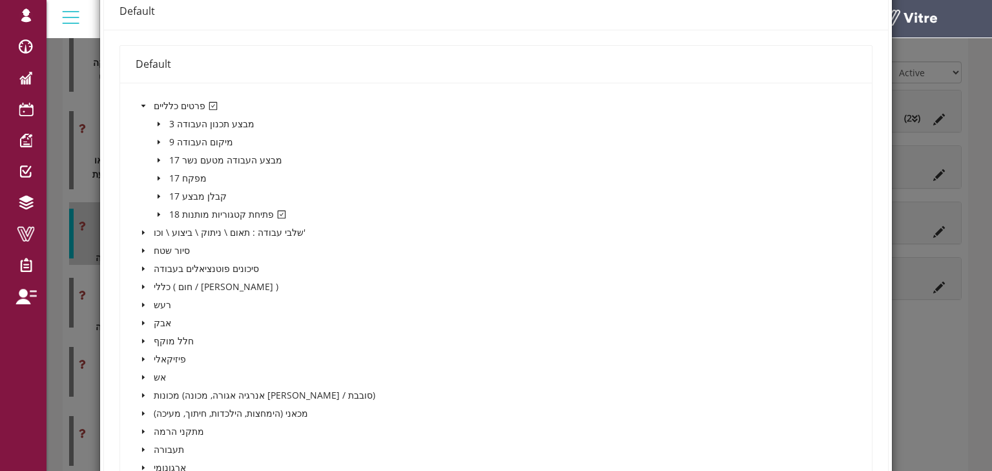
click at [158, 213] on icon "caret-down" at bounding box center [159, 215] width 3 height 5
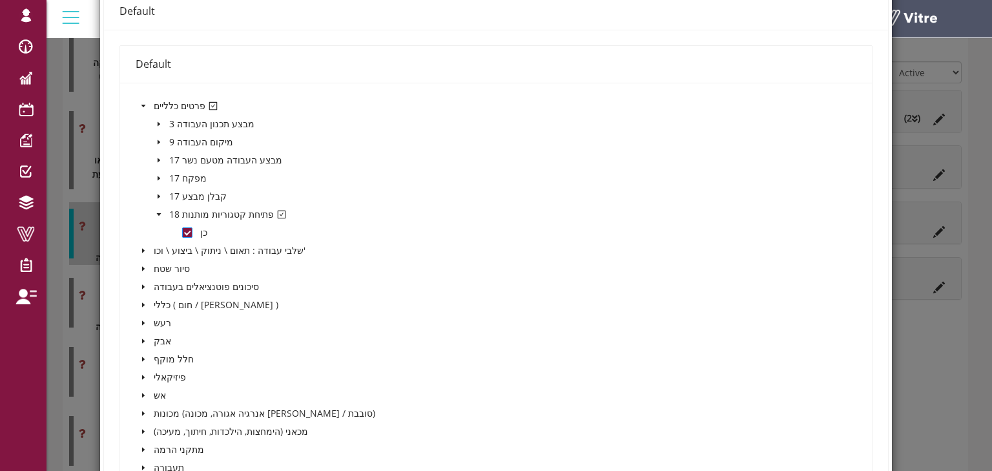
click at [184, 229] on span at bounding box center [187, 232] width 10 height 10
click at [142, 105] on icon "caret-down" at bounding box center [143, 106] width 5 height 3
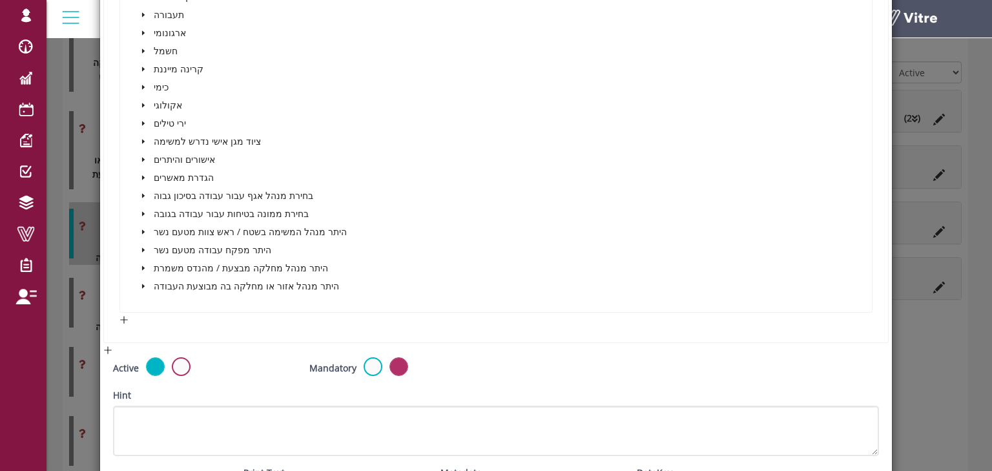
scroll to position [586, 0]
click at [142, 283] on icon "caret-down" at bounding box center [143, 285] width 3 height 5
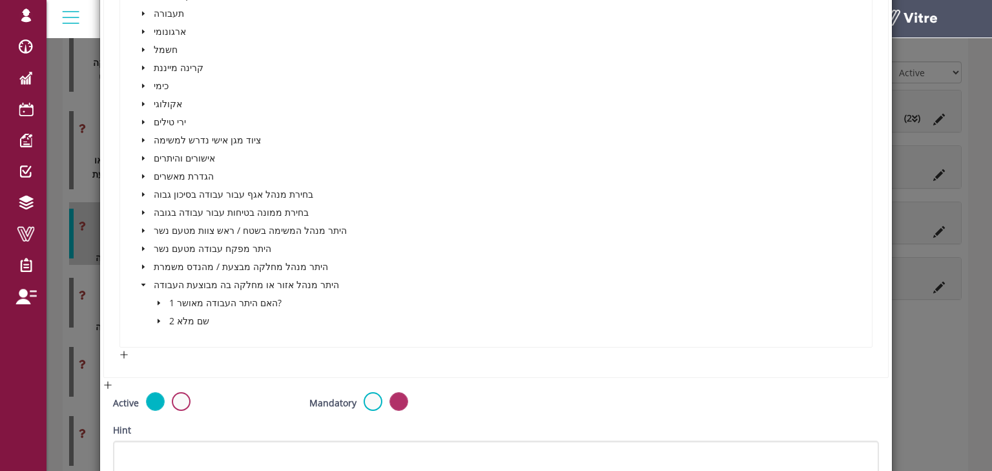
click at [158, 301] on icon "caret-down" at bounding box center [159, 303] width 3 height 5
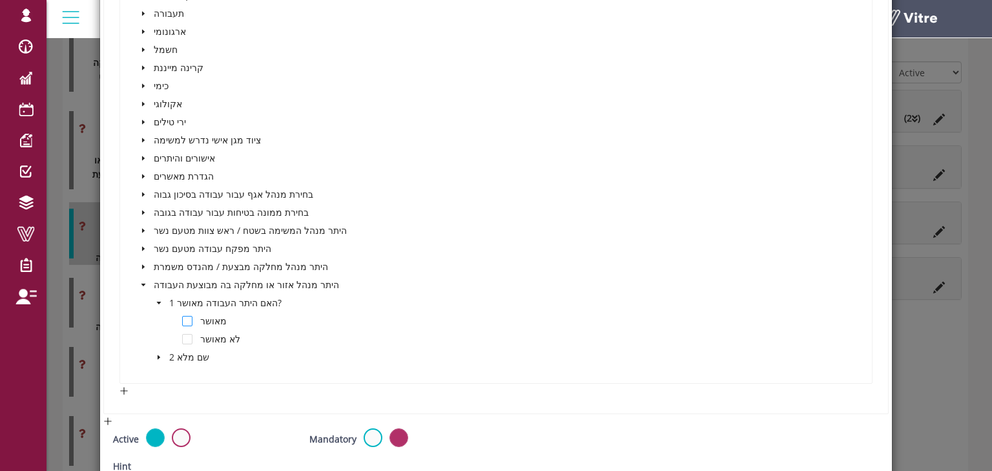
click at [186, 318] on span at bounding box center [187, 321] width 10 height 10
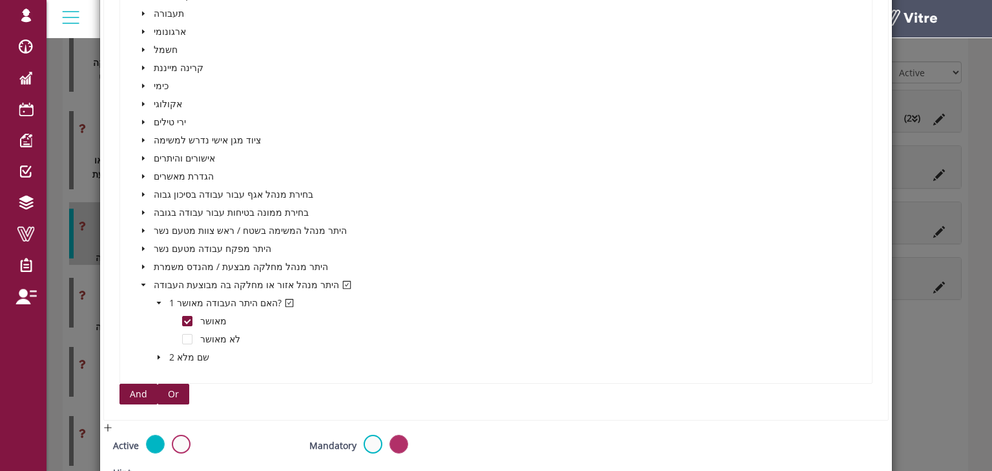
click at [137, 393] on span "And" at bounding box center [138, 394] width 17 height 14
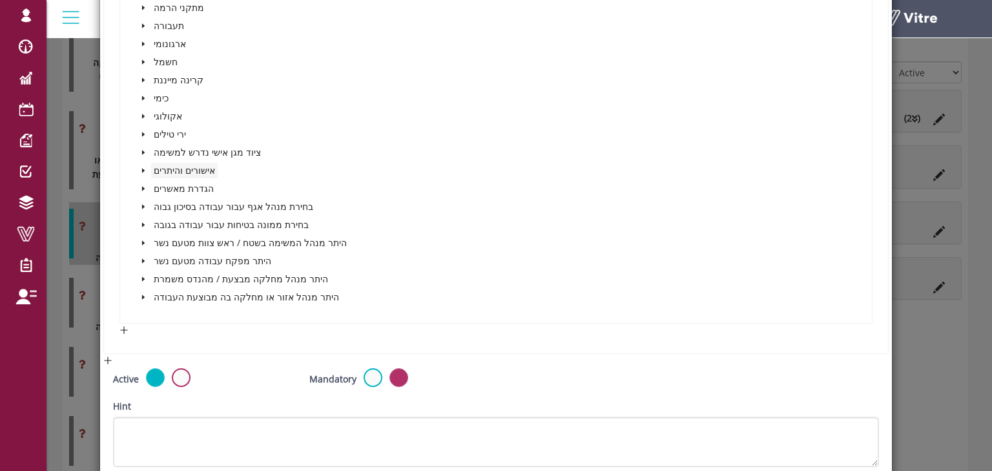
scroll to position [1258, 0]
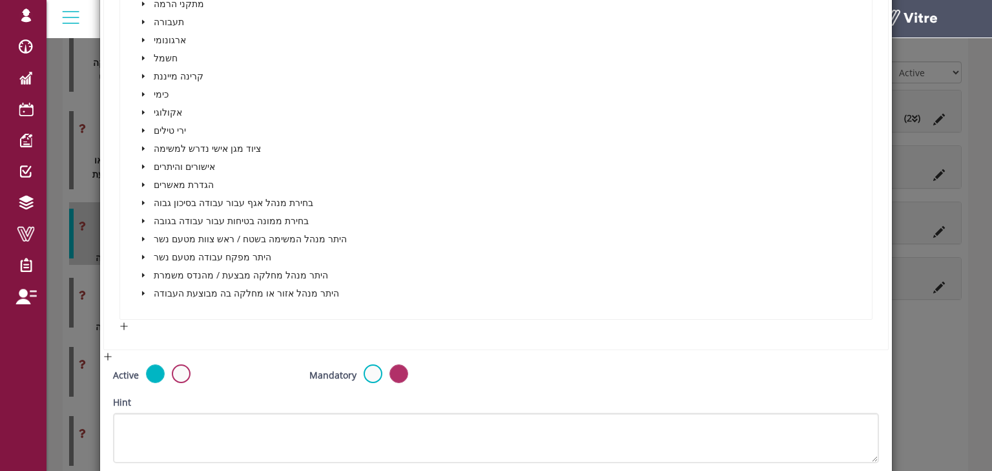
click at [142, 182] on icon "caret-down" at bounding box center [143, 184] width 3 height 5
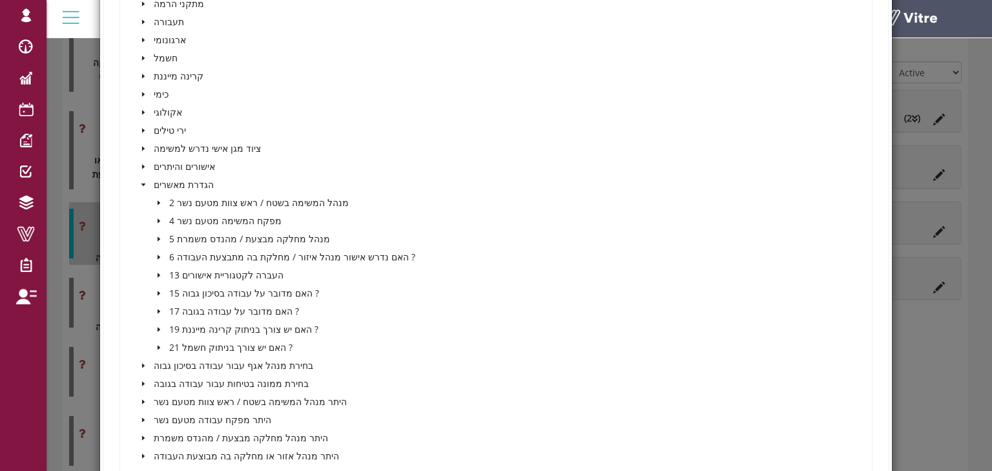
click at [158, 291] on icon "caret-down" at bounding box center [159, 293] width 3 height 5
click at [189, 307] on span at bounding box center [187, 311] width 10 height 10
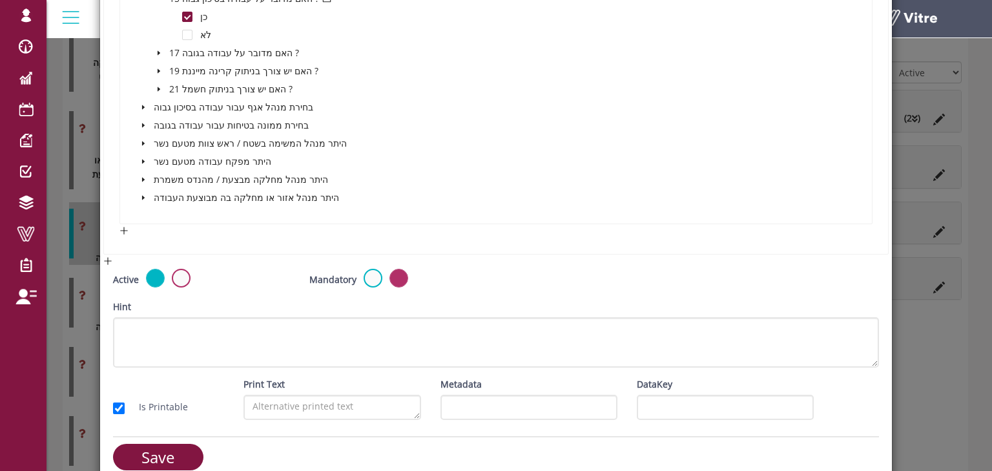
scroll to position [1568, 0]
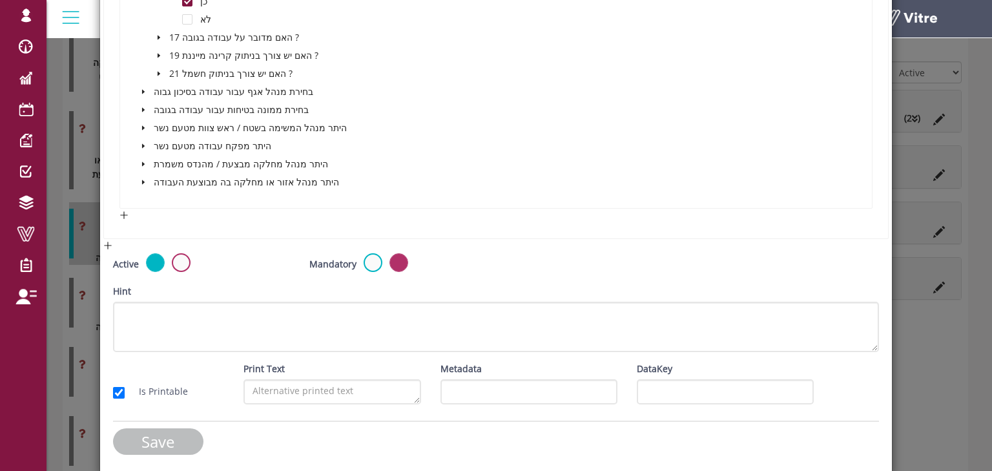
click at [174, 437] on input "Save" at bounding box center [158, 441] width 90 height 26
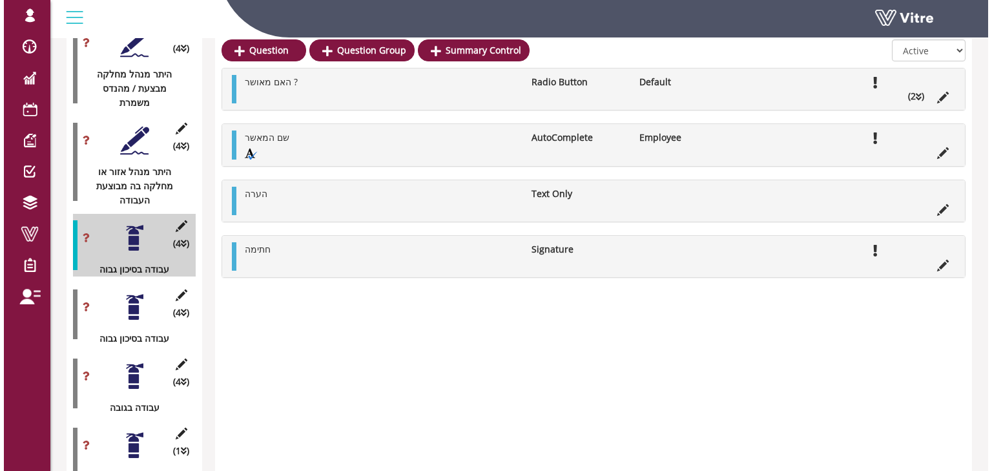
scroll to position [2382, 0]
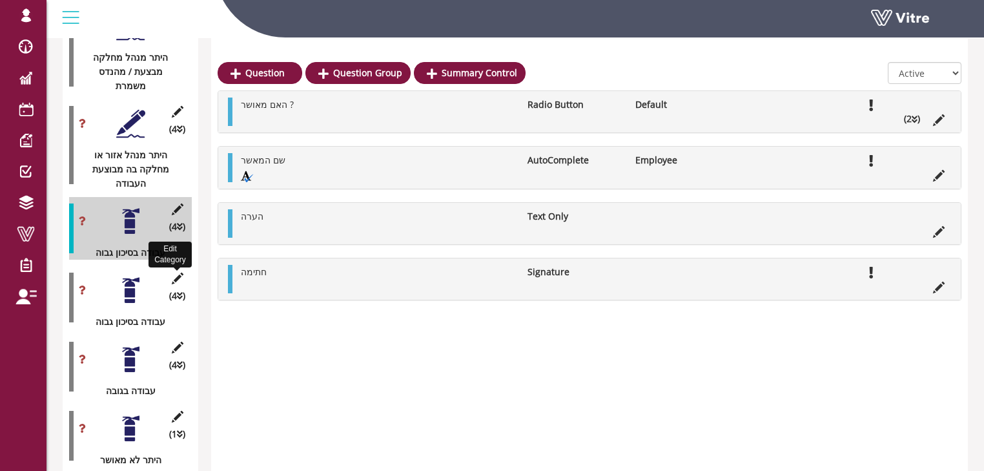
click at [176, 273] on icon at bounding box center [177, 279] width 16 height 12
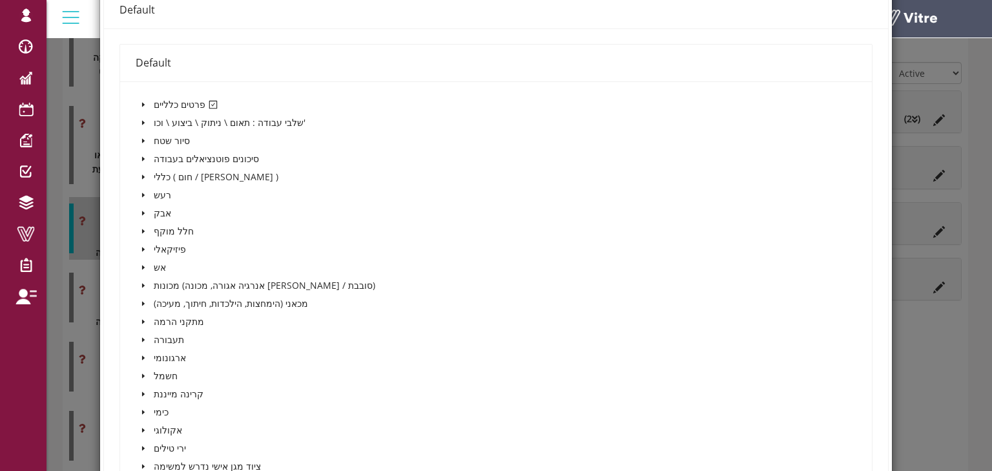
scroll to position [258, 0]
click at [141, 103] on icon "caret-down" at bounding box center [143, 106] width 6 height 6
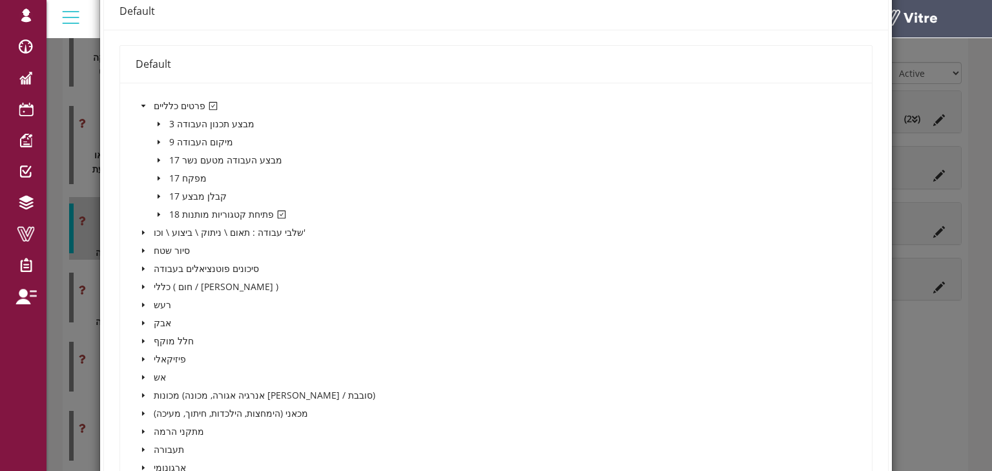
click at [158, 211] on icon "caret-down" at bounding box center [159, 214] width 6 height 6
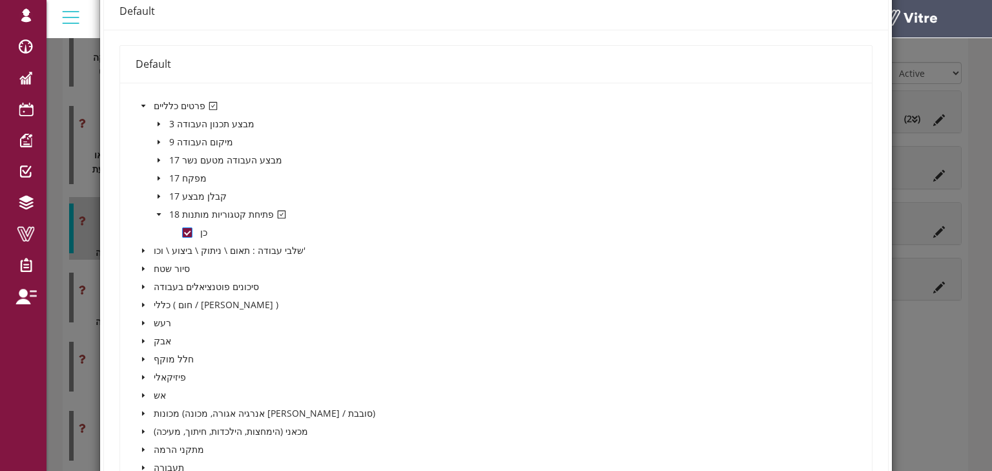
click at [186, 229] on span at bounding box center [187, 232] width 10 height 10
click at [158, 213] on icon "caret-down" at bounding box center [158, 214] width 5 height 3
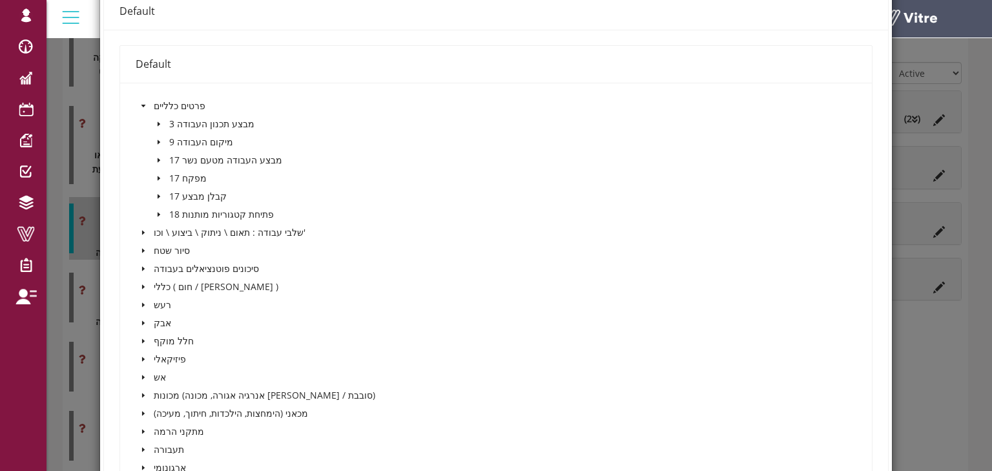
click at [142, 107] on span at bounding box center [144, 106] width 16 height 16
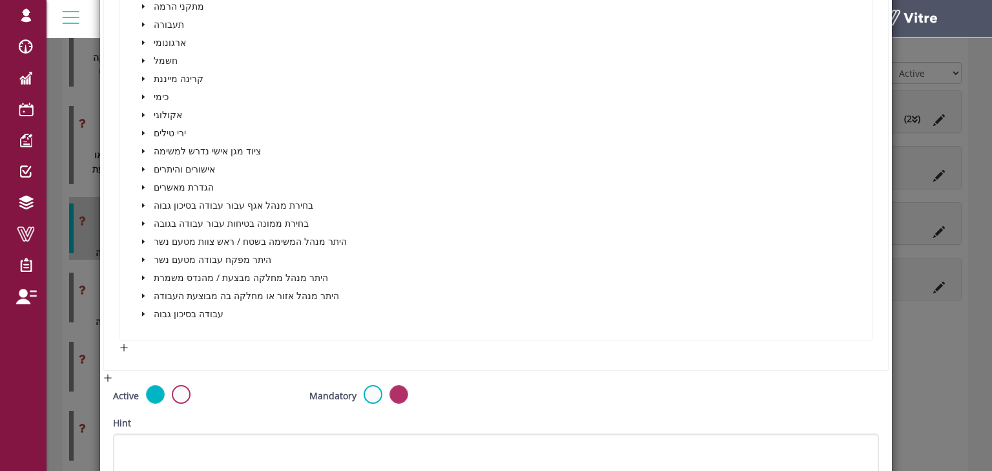
scroll to position [620, 0]
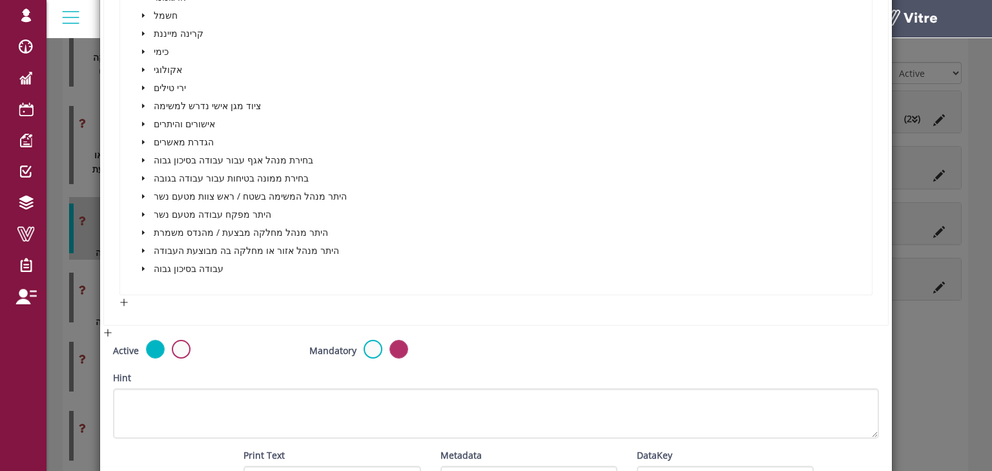
click at [142, 267] on icon "caret-down" at bounding box center [143, 269] width 3 height 5
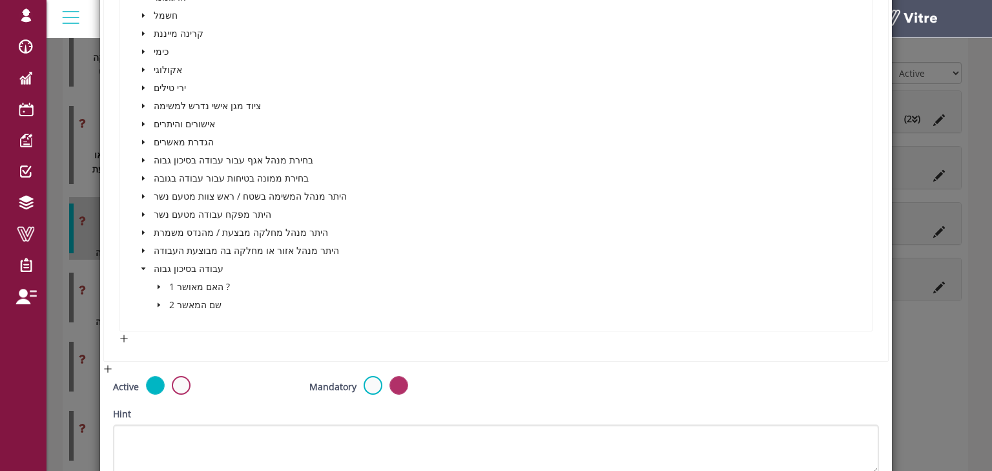
click at [158, 284] on icon "caret-down" at bounding box center [159, 287] width 6 height 6
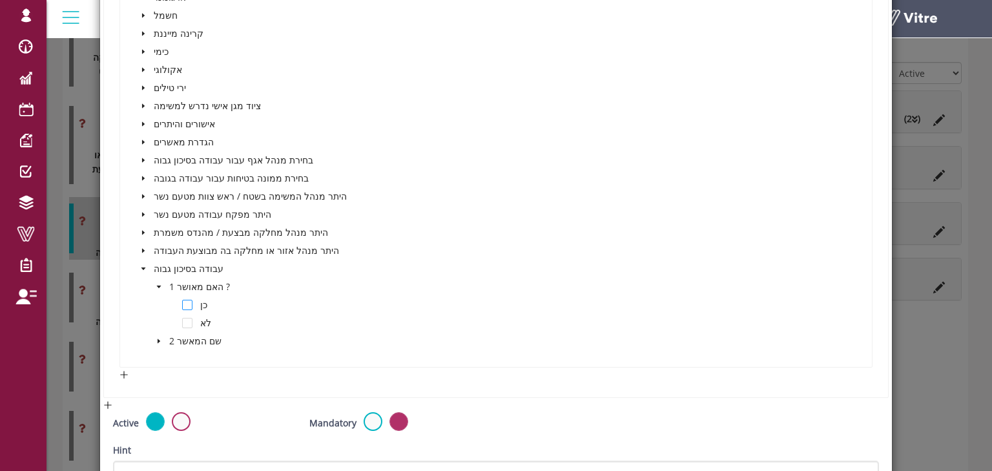
click at [185, 302] on span at bounding box center [187, 305] width 10 height 10
click at [140, 158] on icon "caret-down" at bounding box center [143, 160] width 6 height 6
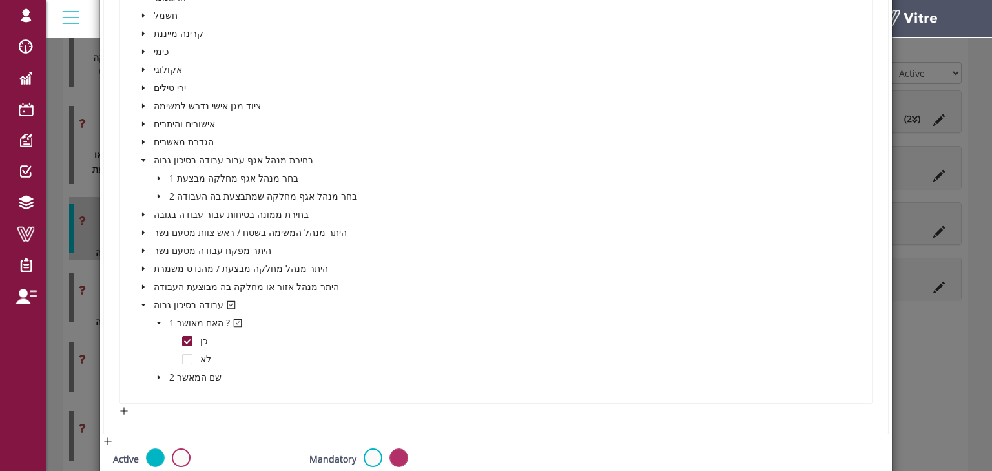
click at [158, 194] on icon "caret-down" at bounding box center [159, 196] width 3 height 5
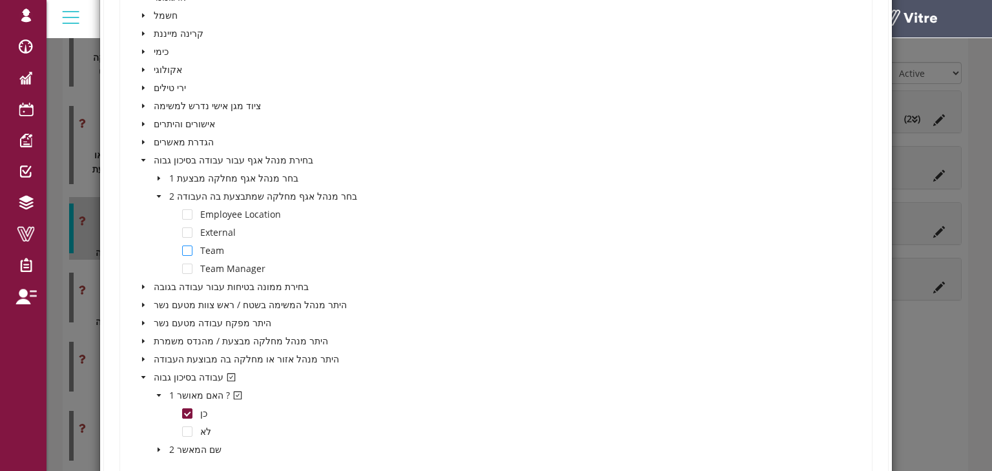
click at [187, 248] on span at bounding box center [187, 250] width 10 height 10
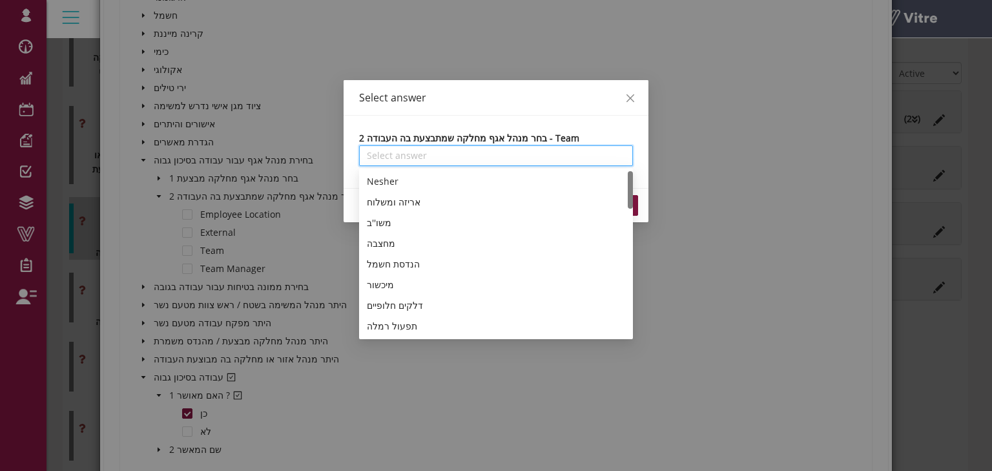
click at [380, 152] on input "search" at bounding box center [496, 155] width 258 height 19
click at [630, 99] on icon "close" at bounding box center [630, 98] width 10 height 10
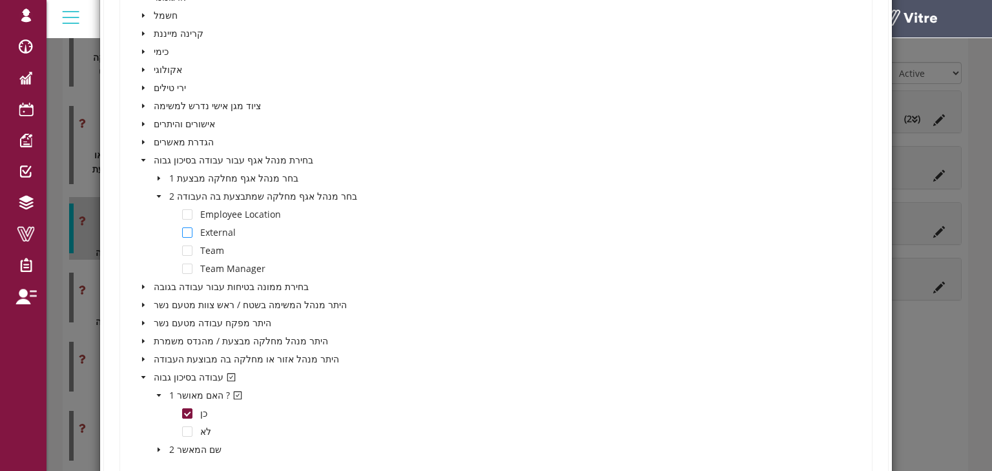
click at [189, 230] on span at bounding box center [187, 232] width 10 height 10
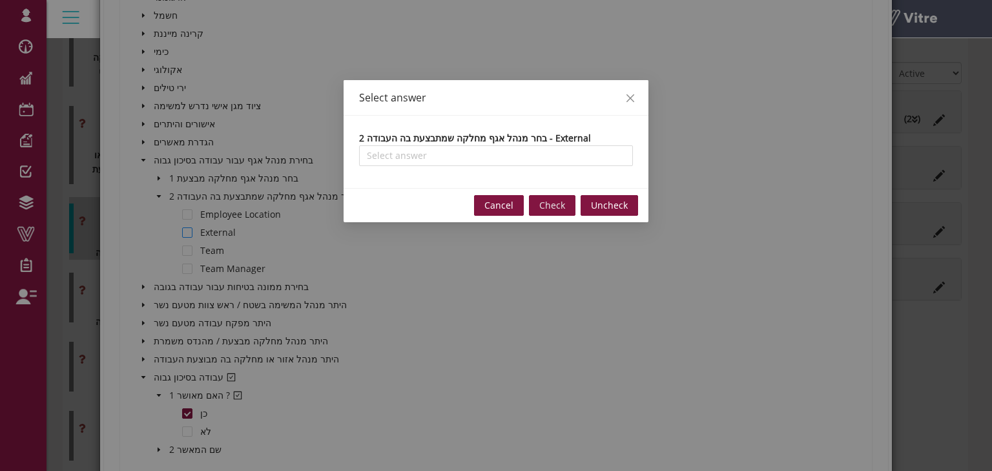
click at [189, 230] on div "Select answer 2 בחר מנהל אגף מחלקה שמתבצעת בה העבודה - External Select answer C…" at bounding box center [496, 235] width 992 height 471
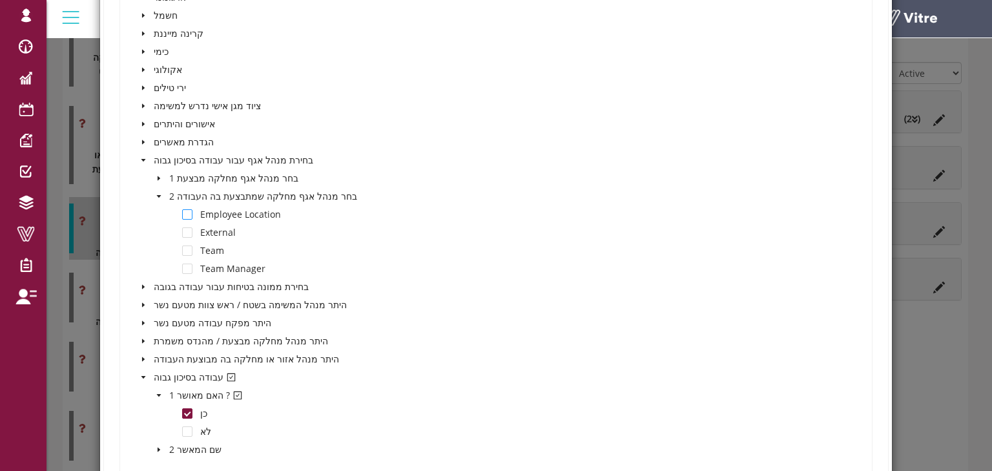
click at [184, 212] on span at bounding box center [187, 214] width 10 height 10
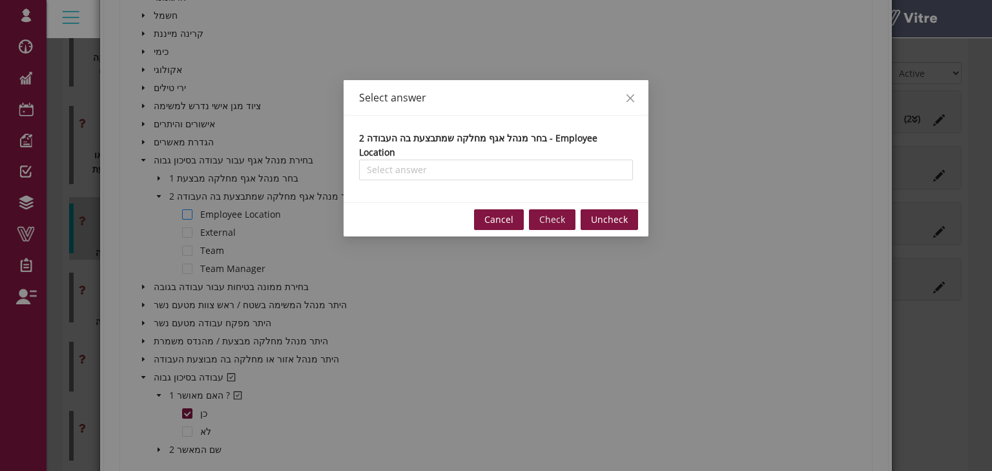
click at [184, 212] on div "Select answer 2 בחר מנהל אגף מחלקה שמתבצעת בה העבודה - Employee Location Select…" at bounding box center [496, 235] width 992 height 471
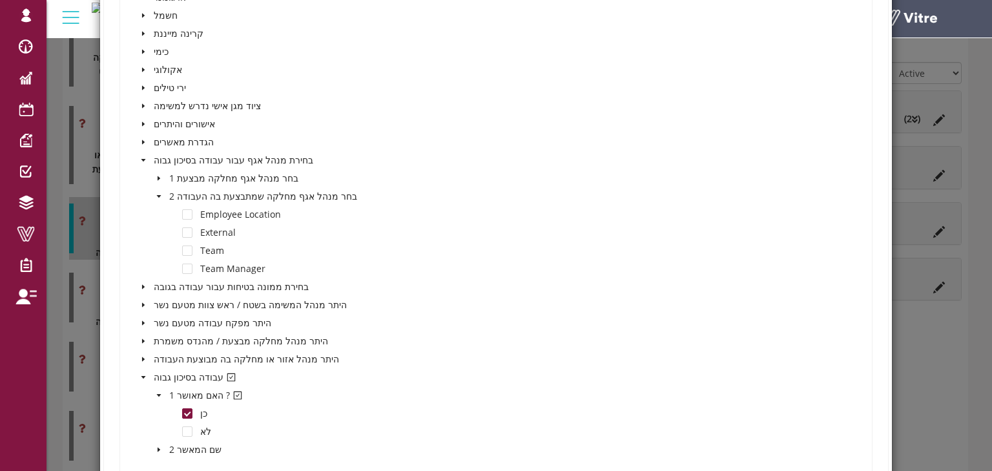
click at [156, 193] on icon "caret-down" at bounding box center [159, 196] width 6 height 6
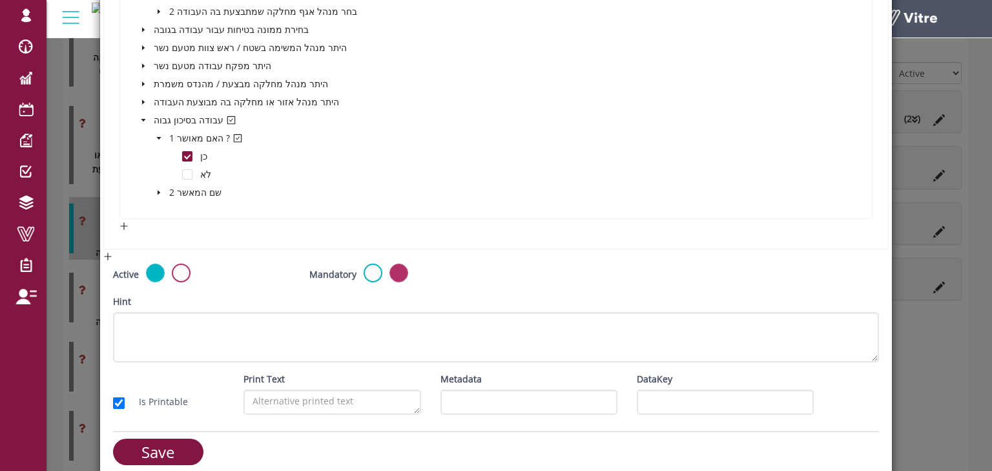
scroll to position [816, 0]
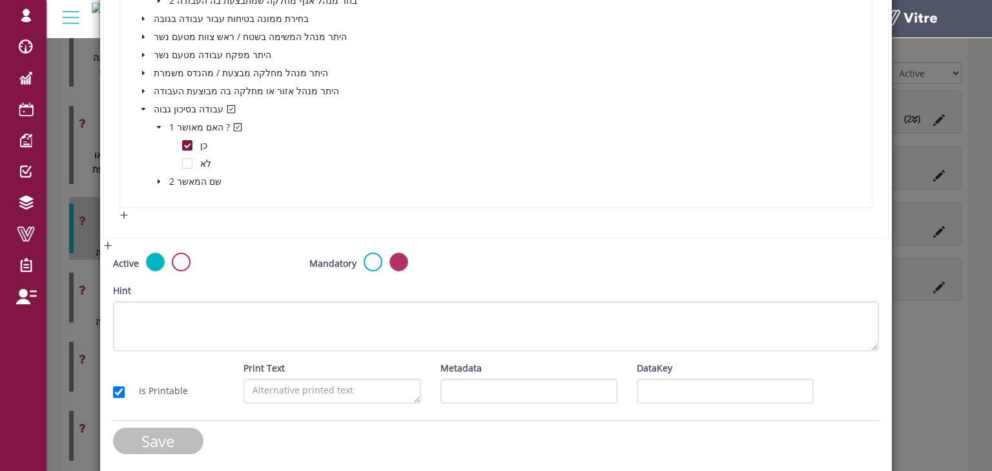
click at [179, 439] on input "Save" at bounding box center [158, 441] width 90 height 26
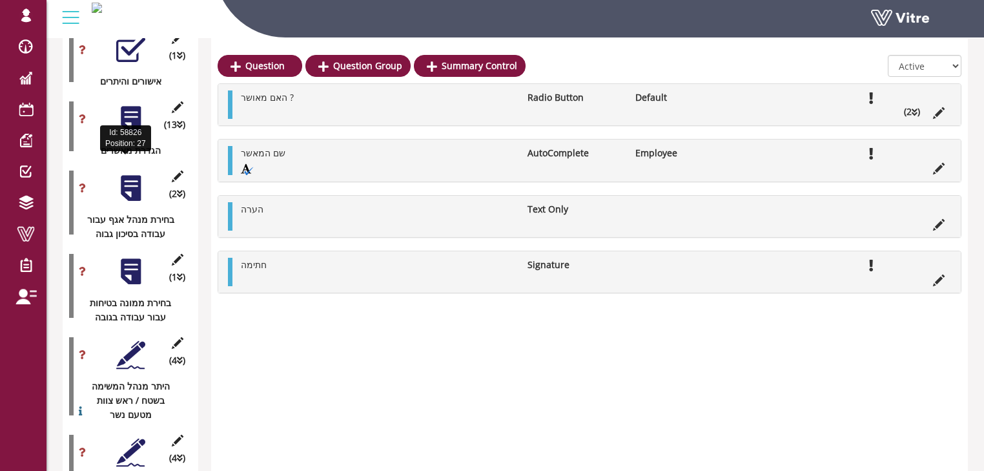
scroll to position [1866, 0]
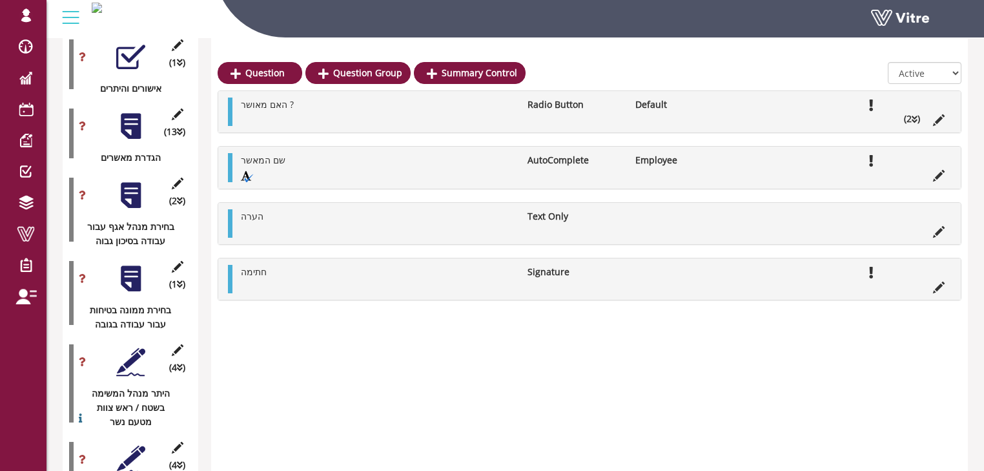
click at [129, 181] on div at bounding box center [130, 195] width 29 height 29
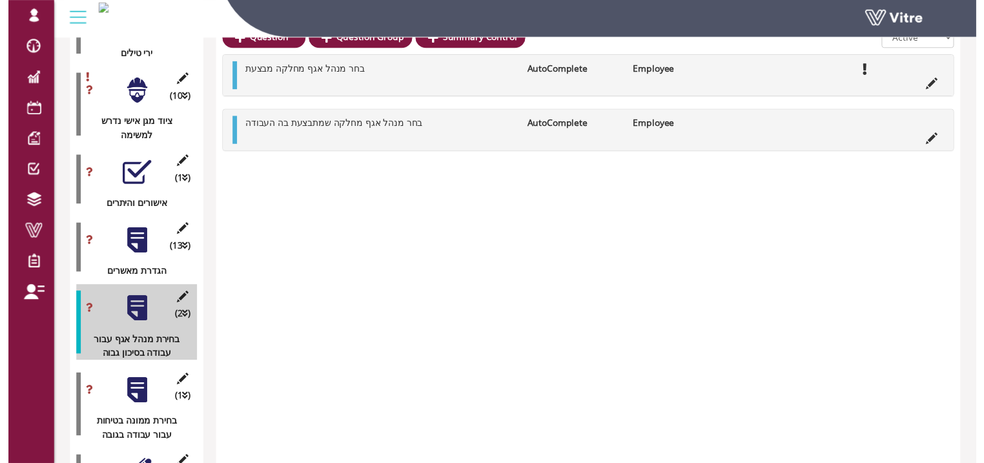
scroll to position [1711, 0]
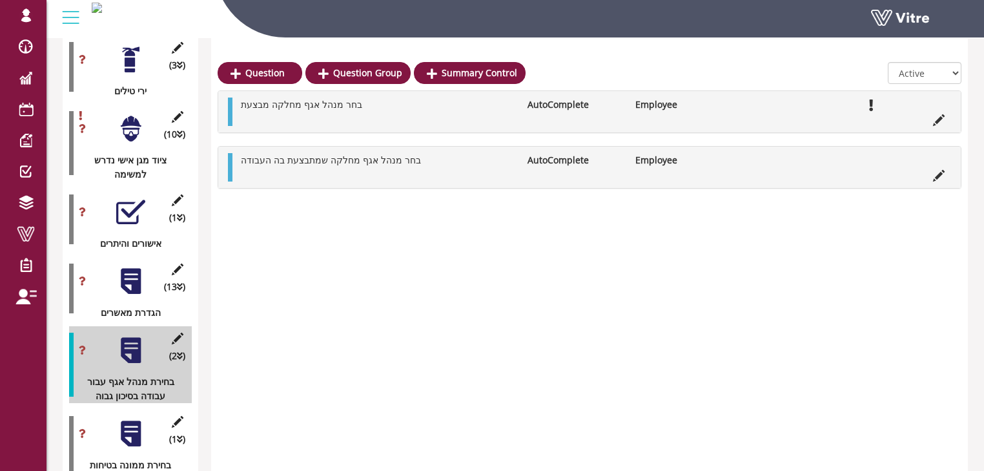
click at [134, 267] on div at bounding box center [130, 281] width 29 height 29
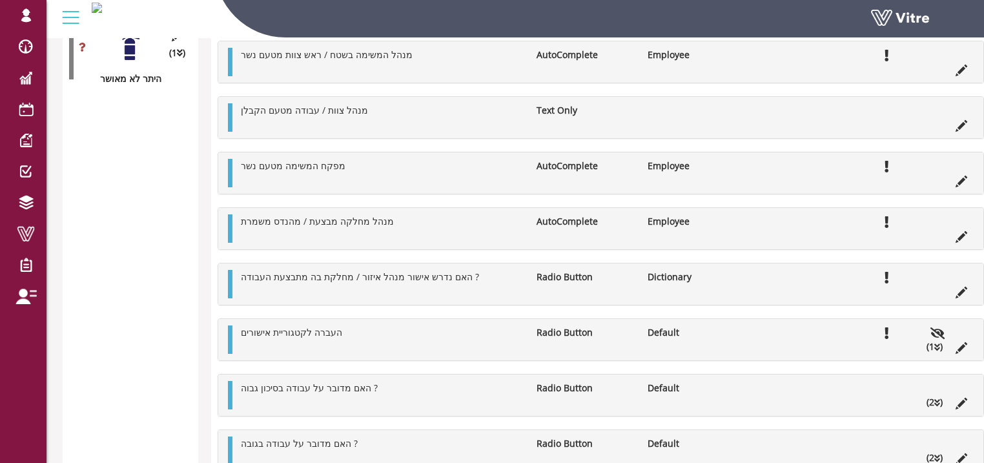
scroll to position [2796, 0]
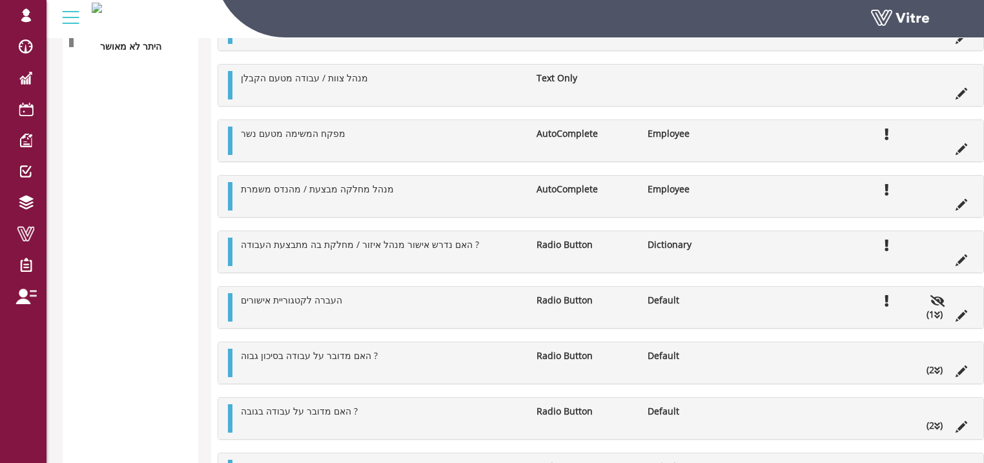
click at [938, 368] on icon at bounding box center [938, 370] width 6 height 9
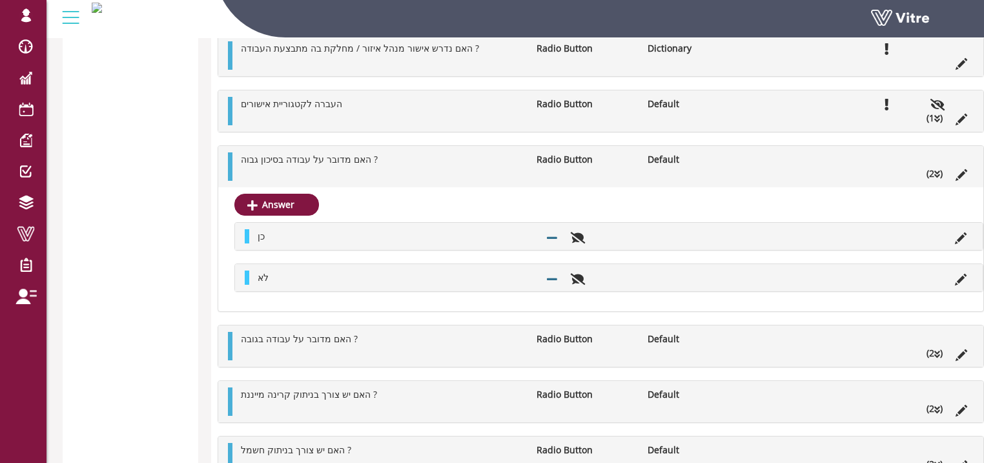
scroll to position [3003, 0]
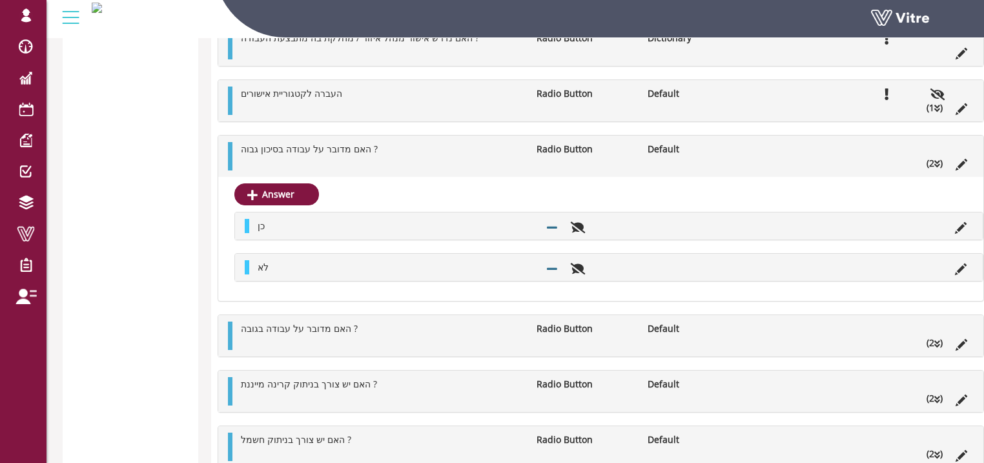
click at [618, 227] on li at bounding box center [626, 226] width 25 height 14
click at [959, 162] on icon at bounding box center [962, 165] width 12 height 12
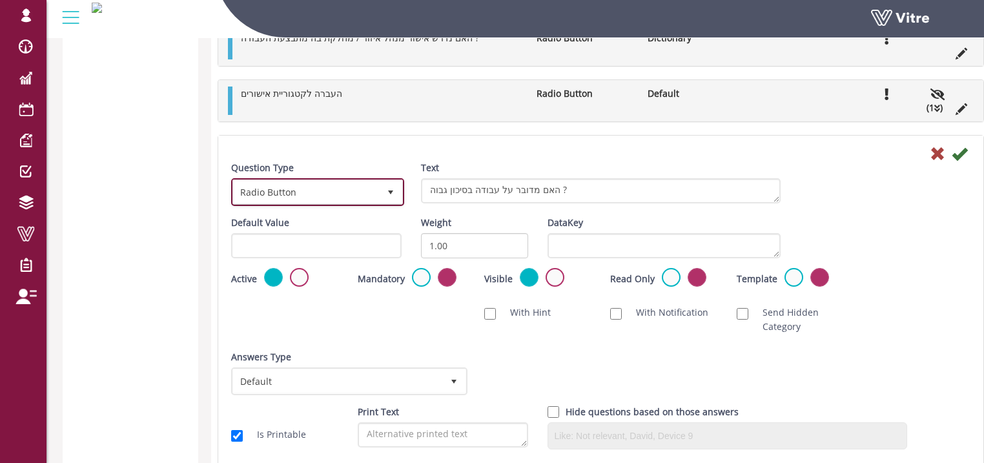
click at [365, 189] on span "Radio Button" at bounding box center [306, 191] width 146 height 23
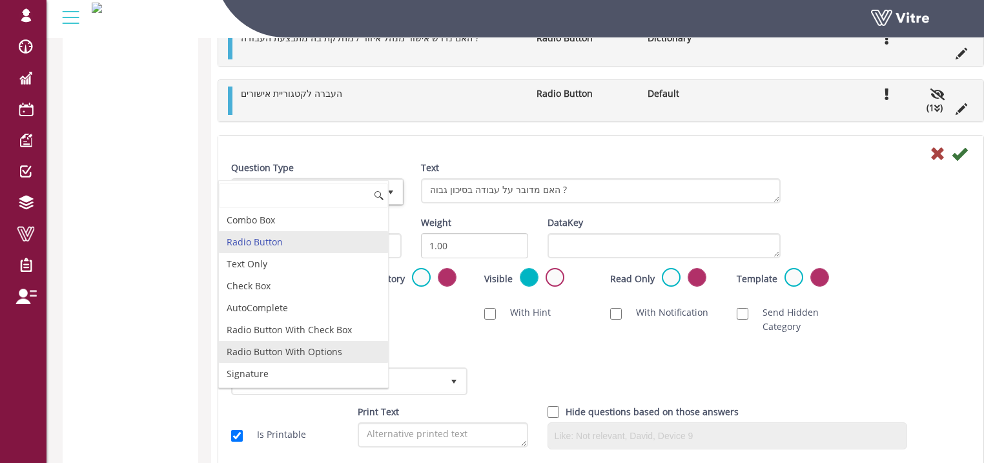
click at [287, 348] on li "Radio Button With Options" at bounding box center [303, 352] width 169 height 22
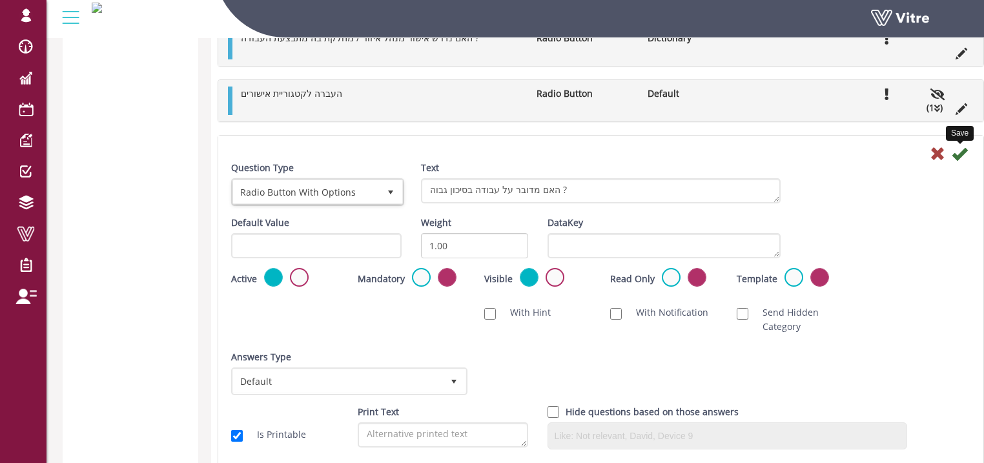
click at [961, 154] on icon at bounding box center [960, 154] width 16 height 16
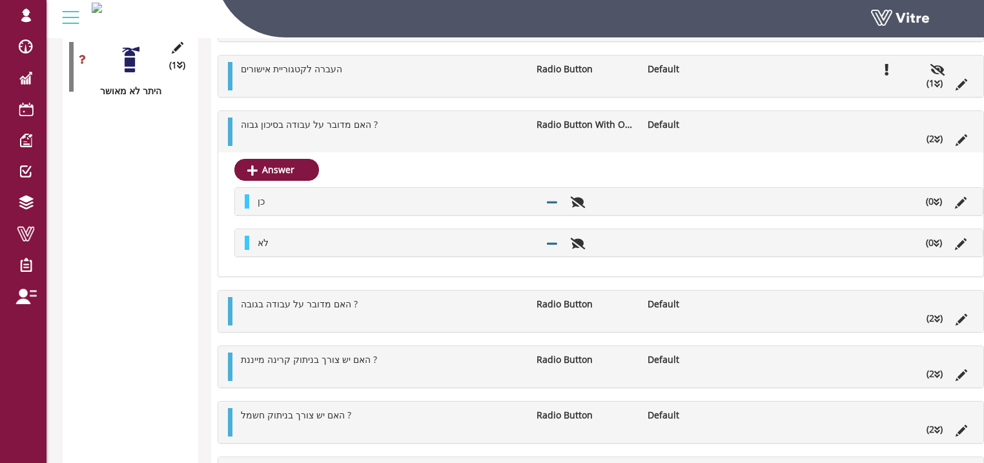
scroll to position [2751, 0]
click at [709, 202] on ul "כן (0 )" at bounding box center [612, 202] width 722 height 14
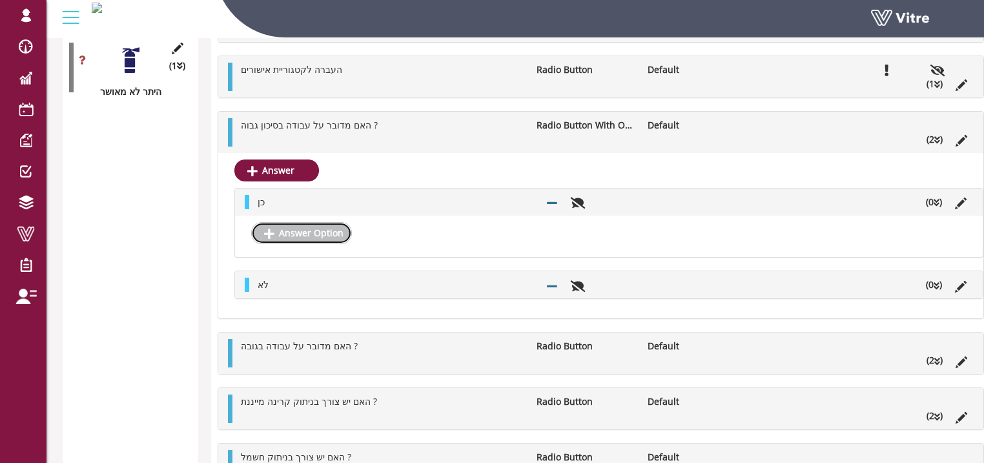
click at [318, 233] on link "Answer Option" at bounding box center [301, 233] width 101 height 22
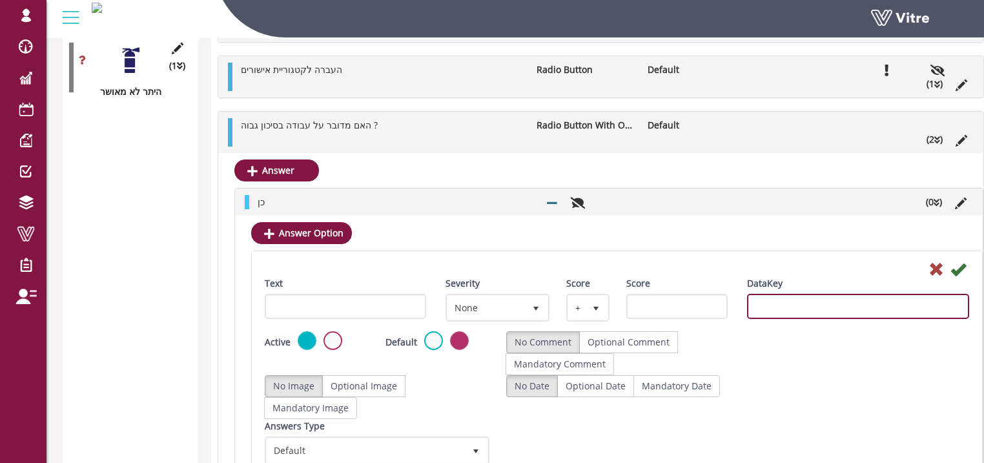
click at [901, 303] on input "DataKey" at bounding box center [858, 306] width 222 height 25
drag, startPoint x: 928, startPoint y: 302, endPoint x: 973, endPoint y: 302, distance: 45.9
click at [973, 302] on div "DataKey האם צריך אישור מנהל אגף עבור מחלקה שבה מבוצעת העבודה" at bounding box center [859, 302] width 242 height 52
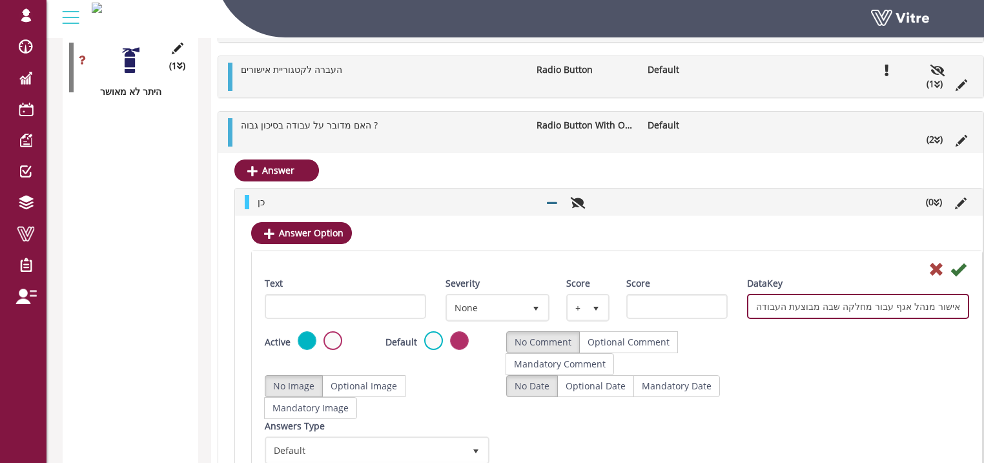
click at [900, 304] on input "יש צורךב אישור מנהל אגף עבור מחלקה שבה מבוצעת העבודה" at bounding box center [858, 306] width 222 height 25
type input "יש צורךב אישור מנהל אגף עבור מחלקה שבה מבוצעת העבודה"
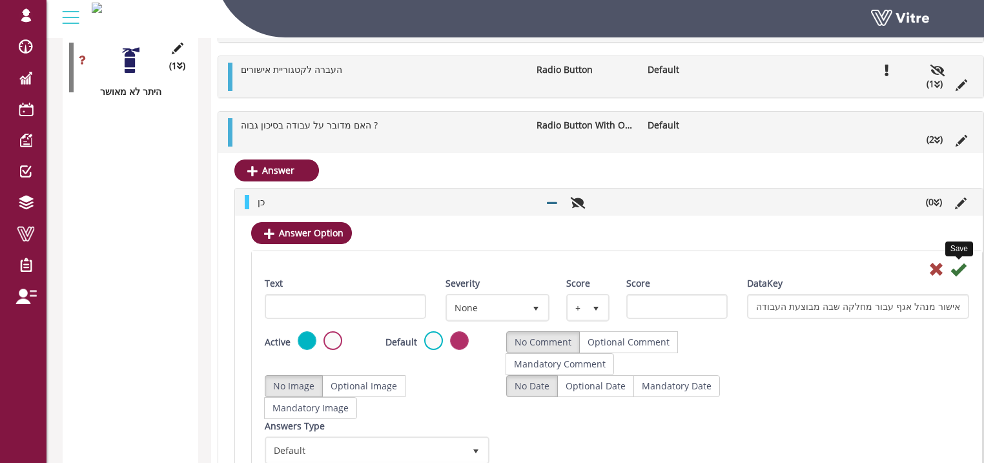
click at [958, 269] on icon at bounding box center [959, 270] width 16 height 16
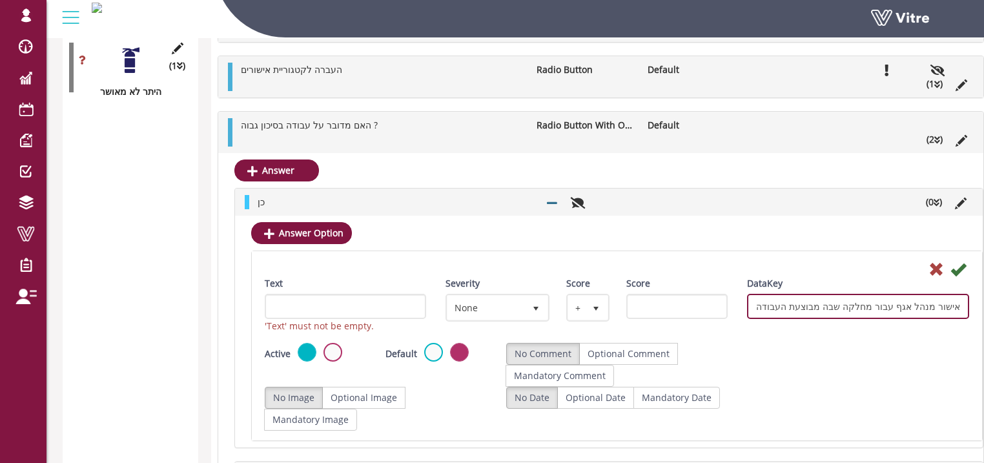
click at [765, 300] on input "יש צורךב אישור מנהל אגף עבור מחלקה שבה מבוצעת העבודה" at bounding box center [858, 306] width 222 height 25
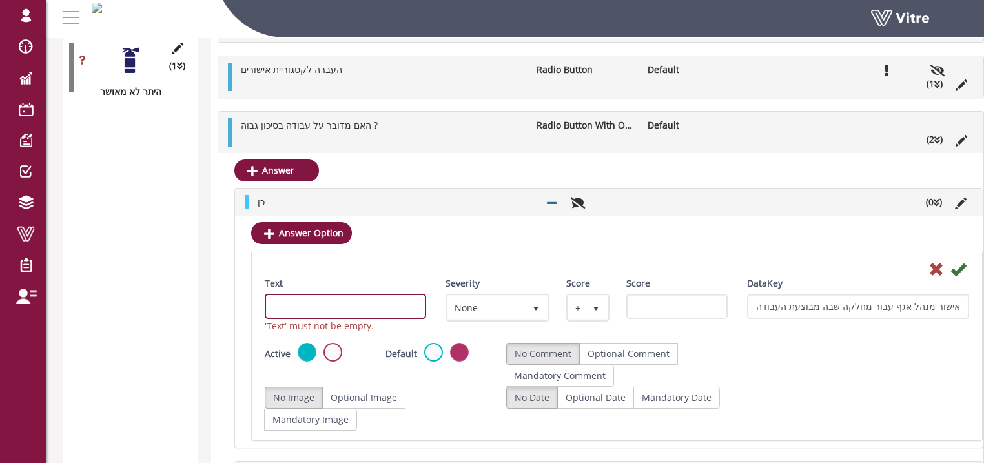
click at [395, 306] on input "Text" at bounding box center [345, 306] width 161 height 25
paste input "יש צורךב אישור מנהל אגף עבור מחלקה שבה מבוצעת העבודה"
type input "יש צורךב אישור מנהל אגף עבור מחלקה שבה מבוצעת העבודה"
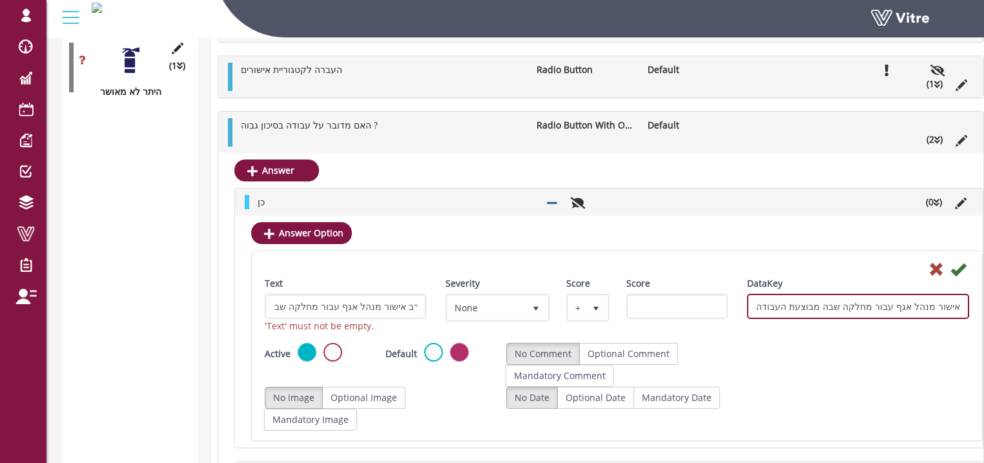
click at [783, 304] on input "יש צורךב אישור מנהל אגף עבור מחלקה שבה מבוצעת העבודה" at bounding box center [858, 306] width 222 height 25
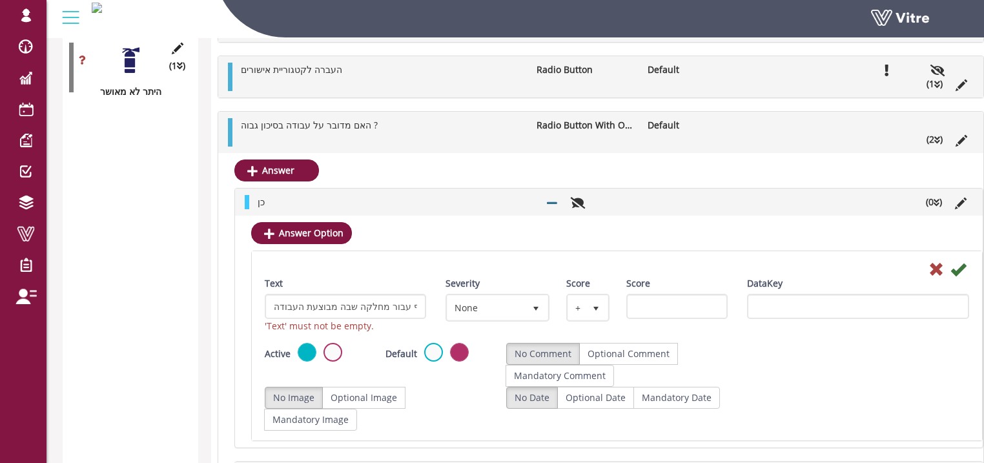
click at [960, 268] on icon at bounding box center [959, 270] width 16 height 16
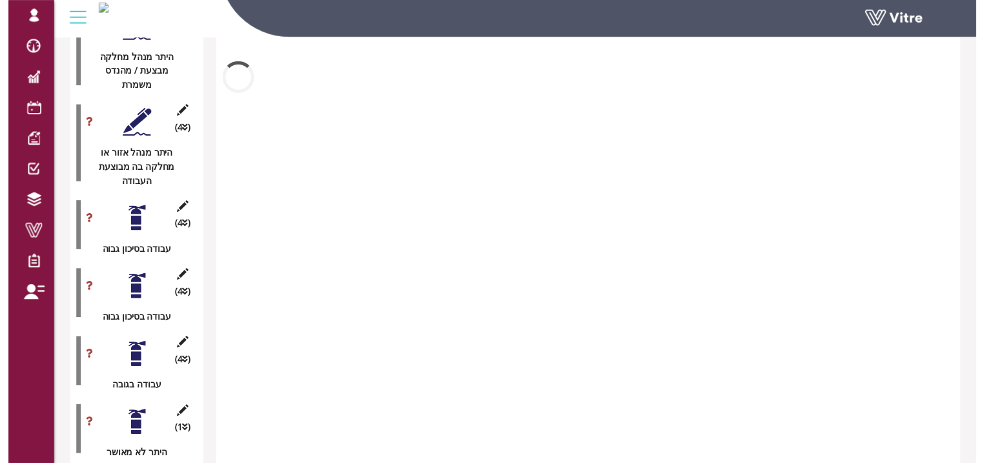
scroll to position [2751, 0]
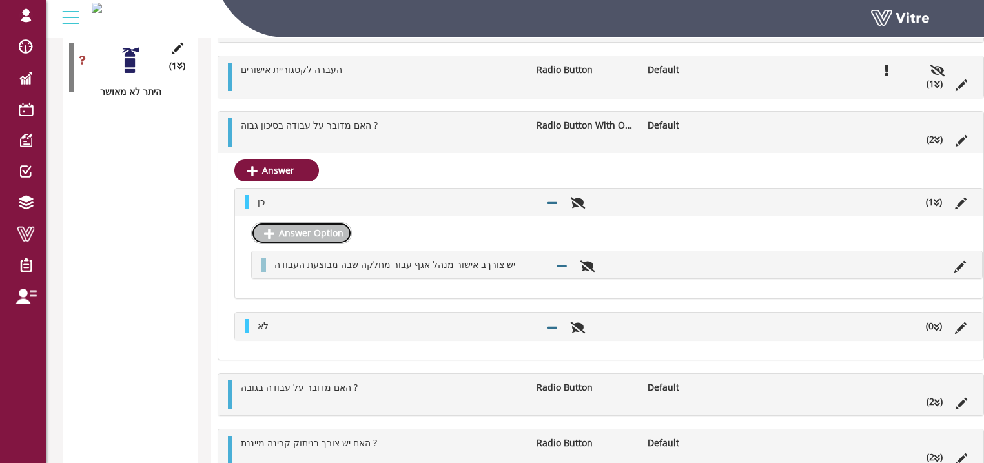
click at [313, 232] on link "Answer Option" at bounding box center [301, 233] width 101 height 22
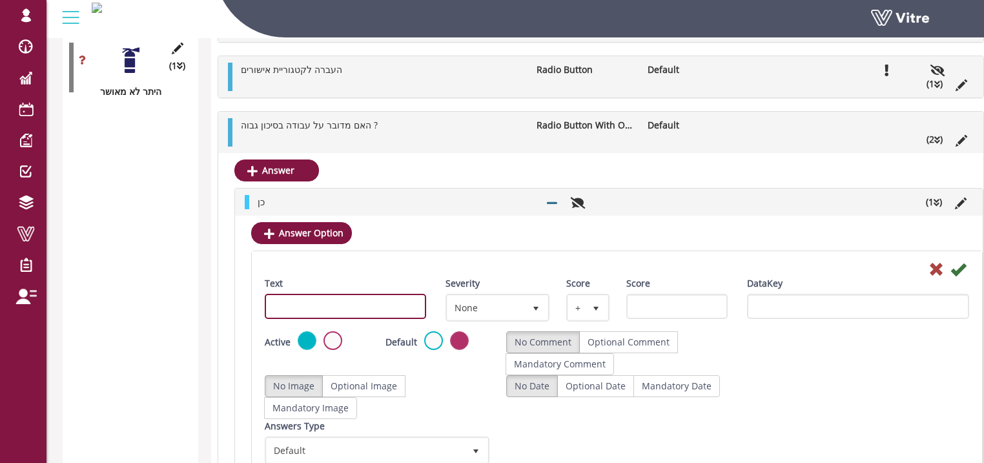
click at [340, 304] on input "Text" at bounding box center [345, 306] width 161 height 25
paste input "יש צורךב אישור מנהל אגף עבור מחלקה שבה מבוצעת העבודה"
drag, startPoint x: 408, startPoint y: 303, endPoint x: 417, endPoint y: 302, distance: 8.4
click at [417, 302] on input "יש צורךב אישור מנהל אגף עבור מחלקה שבה מבוצעת העבודה" at bounding box center [345, 306] width 161 height 25
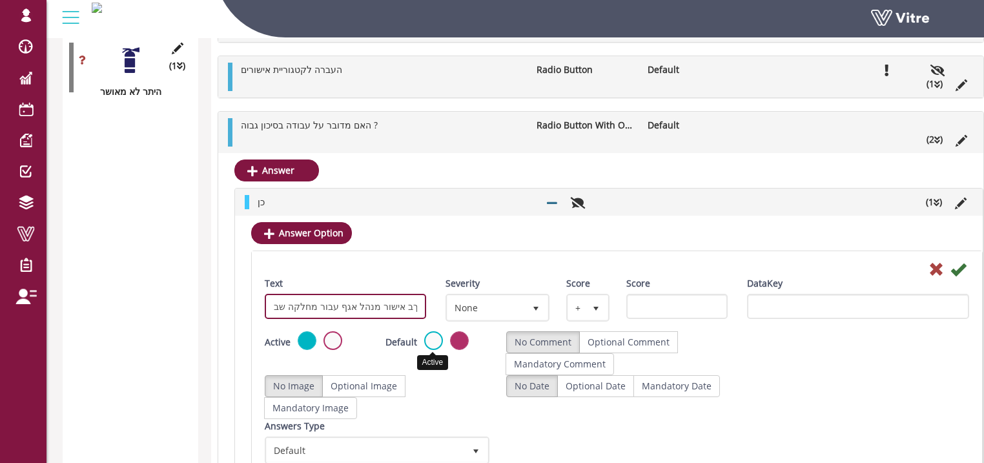
scroll to position [0, 68]
click at [393, 302] on input "אין צורךב אישור מנהל אגף עבור מחלקה שבה מבוצעת העבודה" at bounding box center [345, 306] width 161 height 25
click at [388, 302] on input "אין צורך ב אישור מנהל אגף עבור מחלקה שבה מבוצעת העבודה" at bounding box center [345, 306] width 161 height 25
type input "אין צורך באישור מנהל אגף עבור מחלקה שבה מבוצעת העבודה"
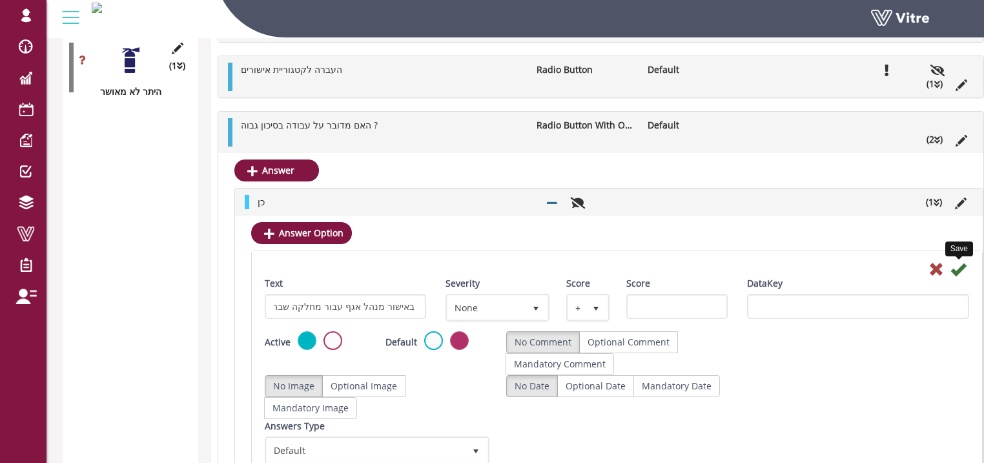
click at [959, 269] on icon at bounding box center [959, 270] width 16 height 16
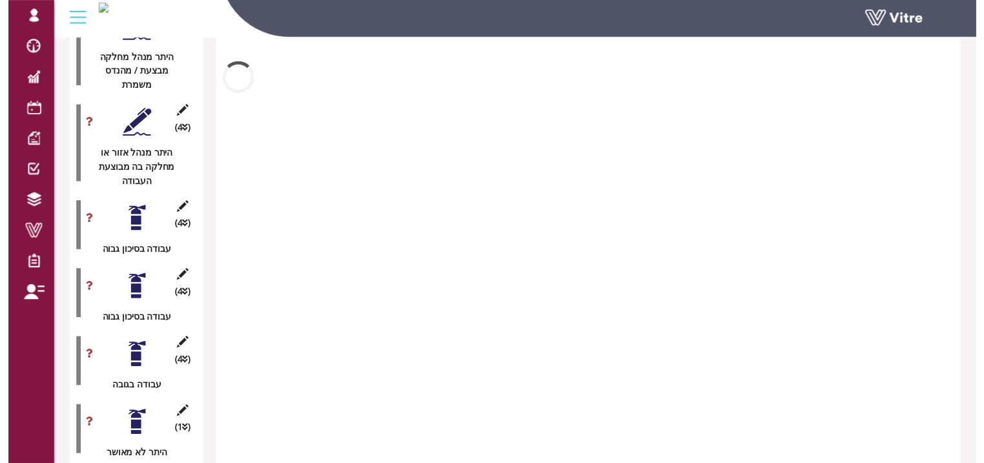
scroll to position [2751, 0]
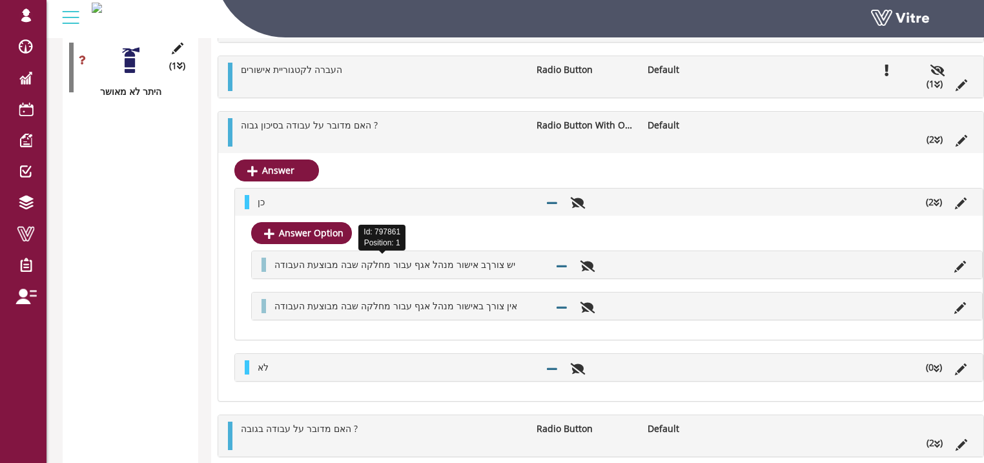
click at [460, 263] on span "יש צורךב אישור מנהל אגף עבור מחלקה שבה מבוצעת העבודה" at bounding box center [395, 264] width 241 height 12
click at [961, 264] on icon at bounding box center [961, 267] width 12 height 12
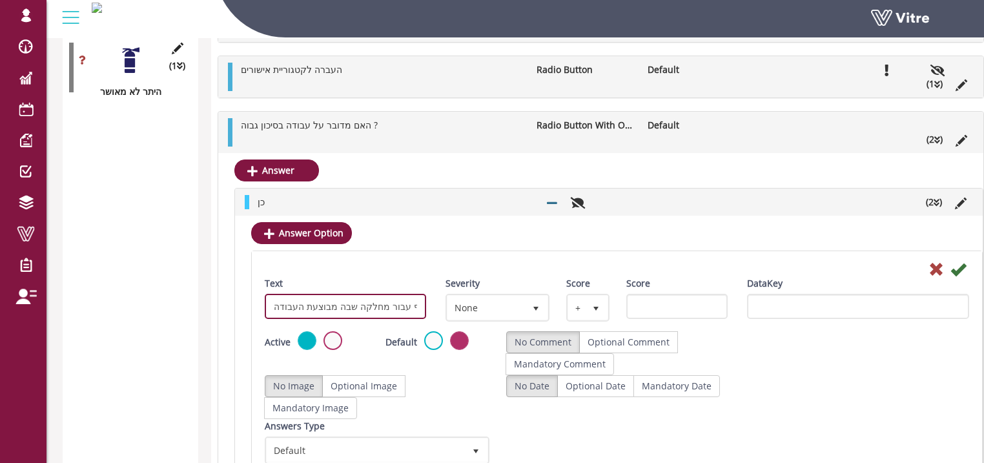
click at [410, 304] on input "יש צורךב אישור מנהל אגף עבור מחלקה שבה מבוצעת העבודה" at bounding box center [345, 306] width 161 height 25
click at [390, 306] on input "יש צורךב אישור מנהל אגף עבור מחלקה שבה מבוצעת העבודה" at bounding box center [345, 306] width 161 height 25
click at [387, 305] on input "יש צורך ב אישור מנהל אגף עבור מחלקה שבה מבוצעת העבודה" at bounding box center [345, 306] width 161 height 25
type input "יש צורך באישור מנהל אגף עבור מחלקה שבה מבוצעת העבודה"
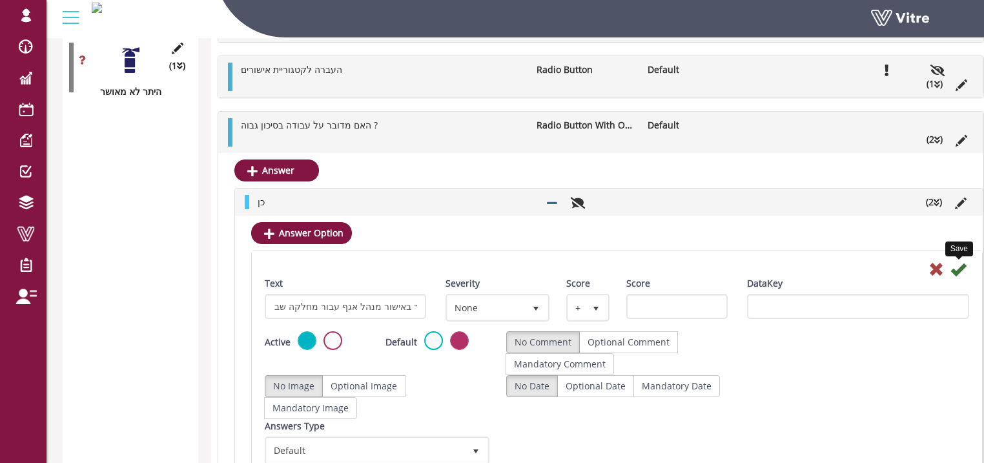
click at [959, 266] on icon at bounding box center [959, 270] width 16 height 16
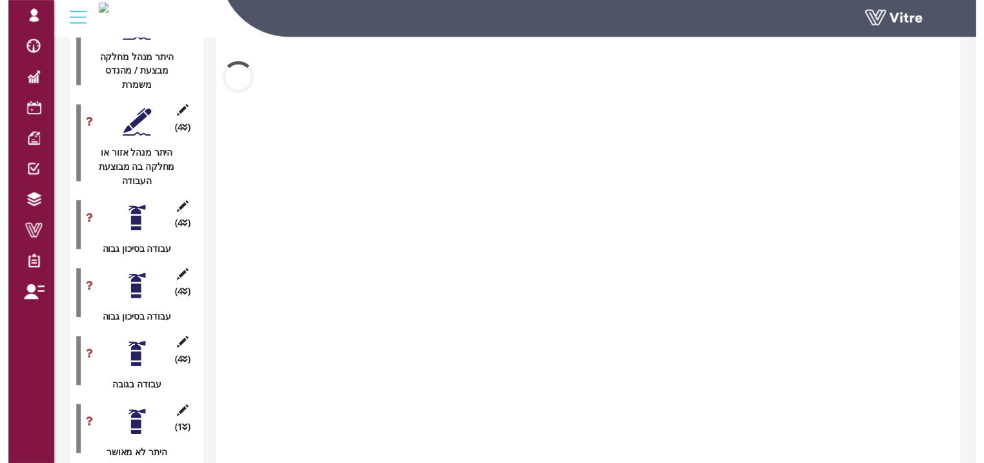
scroll to position [2751, 0]
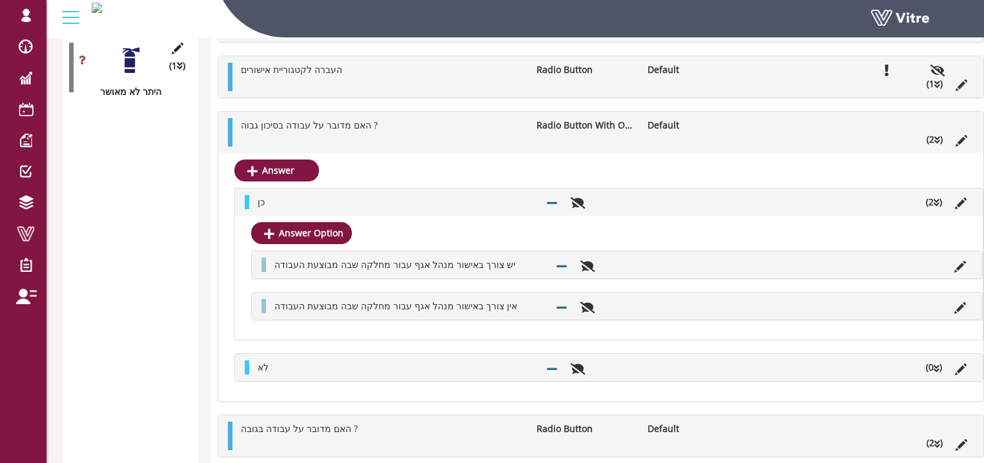
click at [887, 202] on ul "כן (2 )" at bounding box center [612, 202] width 722 height 14
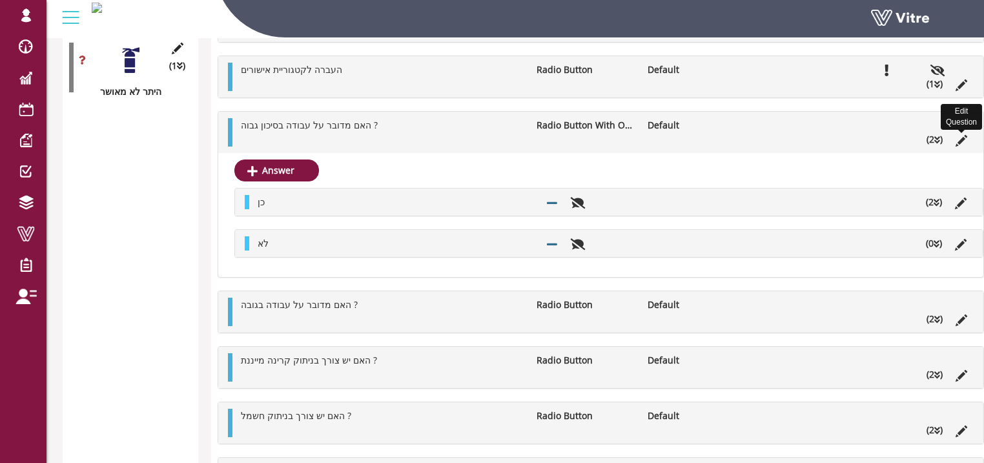
click at [963, 141] on icon at bounding box center [962, 141] width 12 height 12
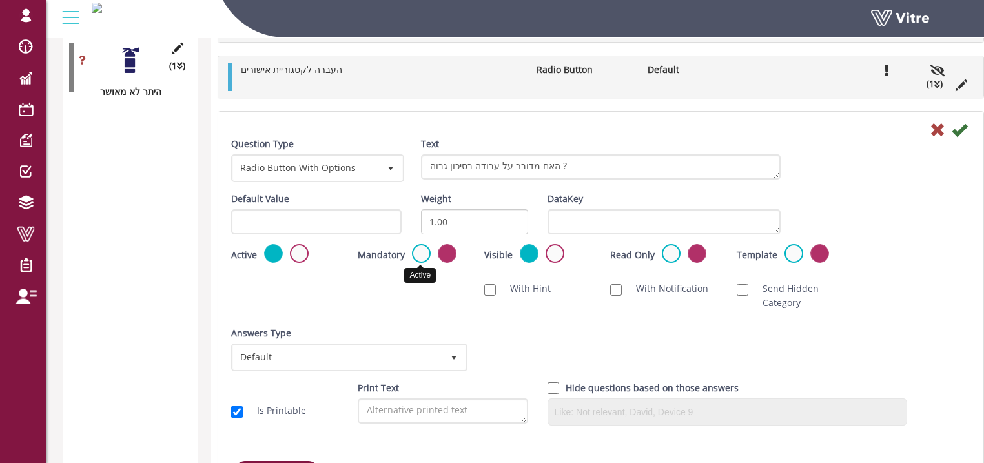
click at [417, 251] on label at bounding box center [421, 253] width 19 height 19
click at [0, 0] on input "radio" at bounding box center [0, 0] width 0 height 0
click at [954, 129] on icon at bounding box center [960, 130] width 16 height 16
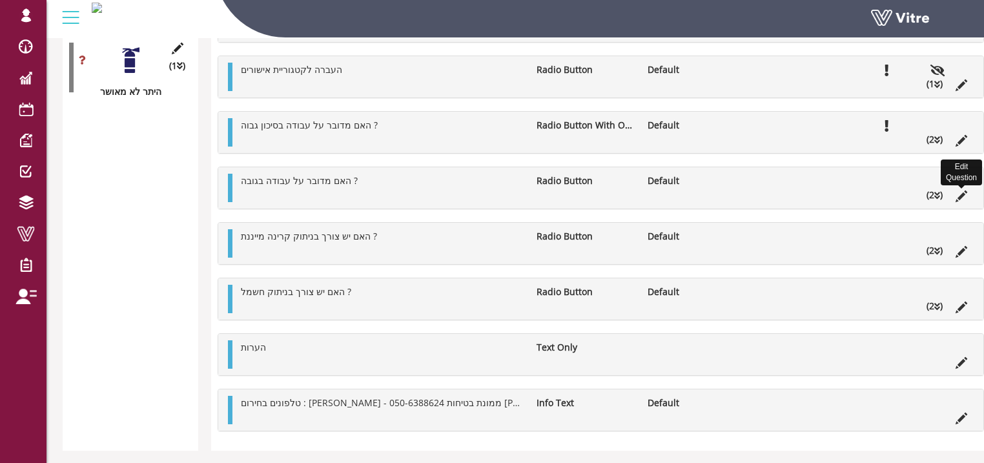
click at [960, 194] on icon at bounding box center [962, 197] width 12 height 12
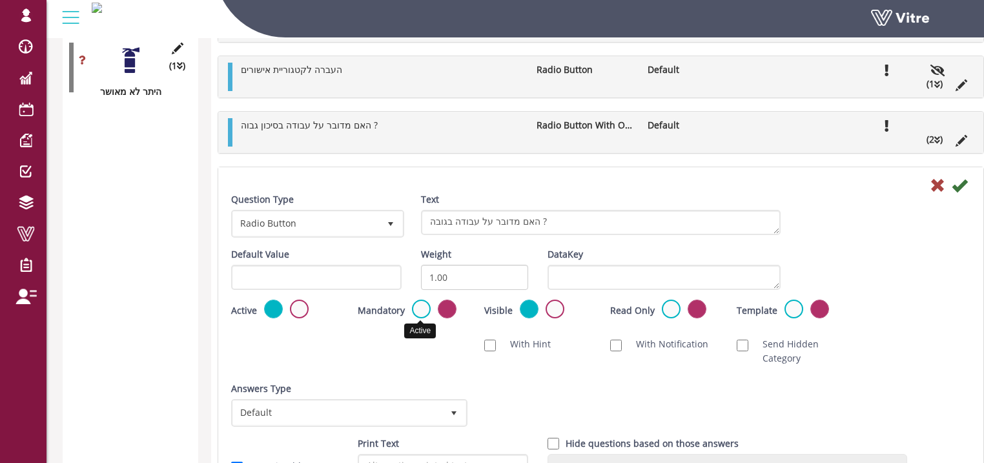
click at [420, 307] on label at bounding box center [421, 309] width 19 height 19
click at [0, 0] on input "radio" at bounding box center [0, 0] width 0 height 0
click at [959, 185] on icon at bounding box center [960, 186] width 16 height 16
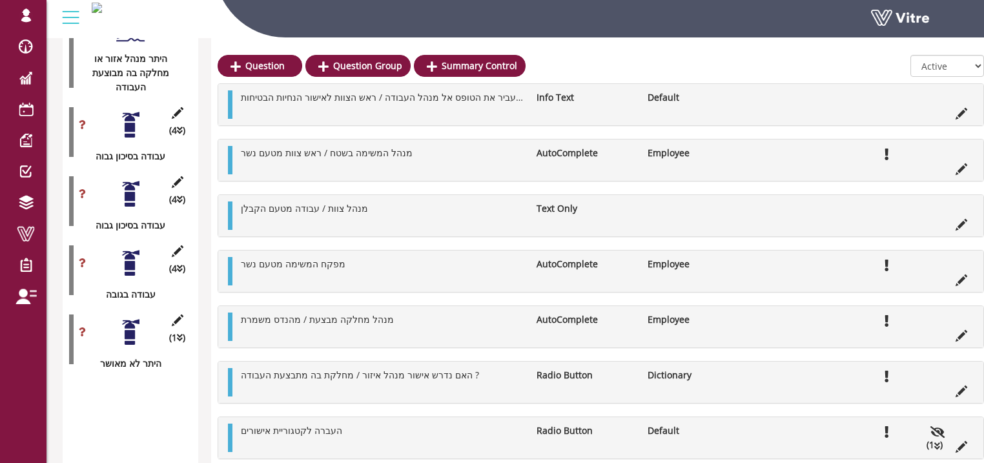
scroll to position [2492, 0]
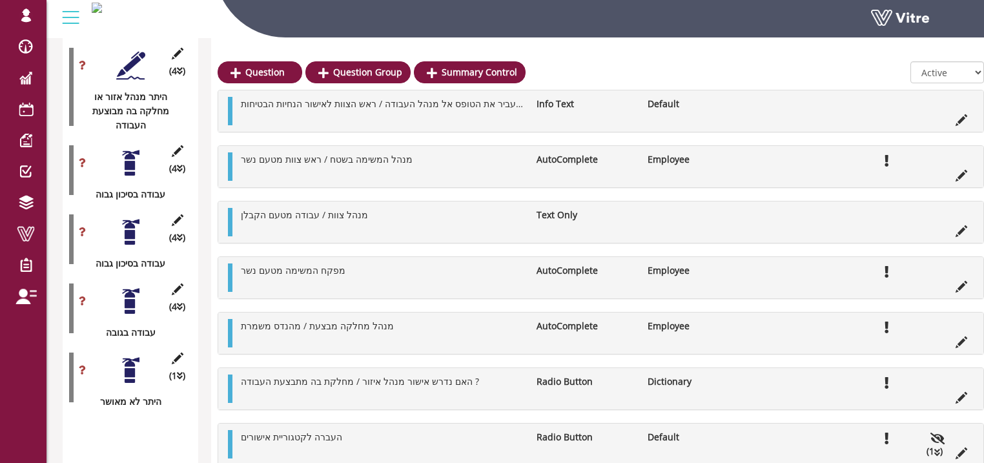
click at [128, 149] on div at bounding box center [130, 163] width 29 height 29
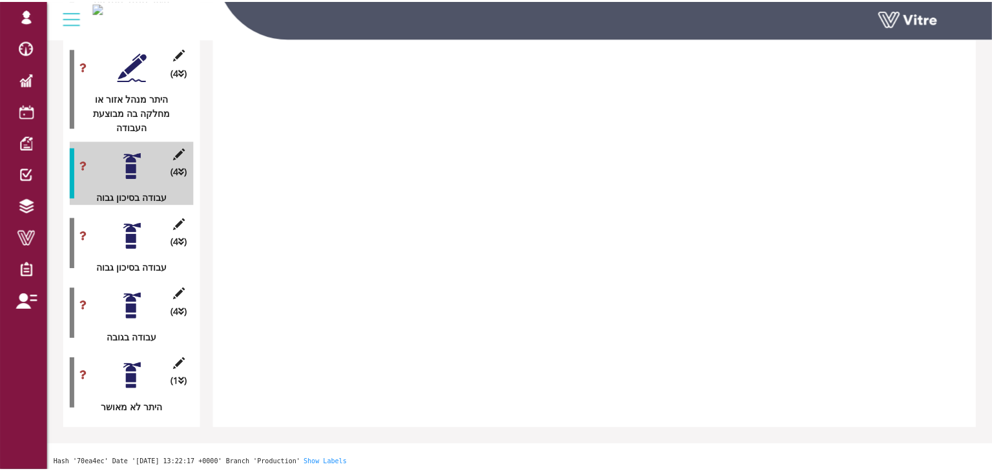
scroll to position [2382, 0]
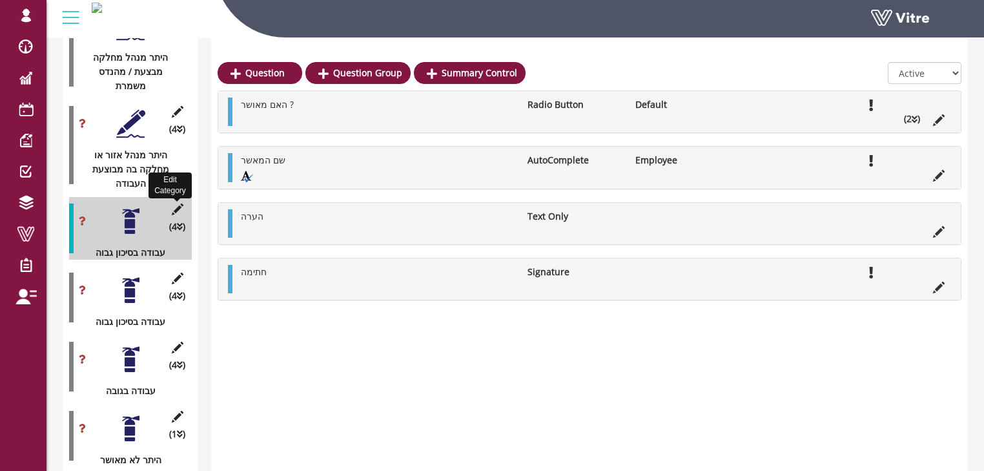
click at [179, 203] on icon at bounding box center [177, 209] width 16 height 12
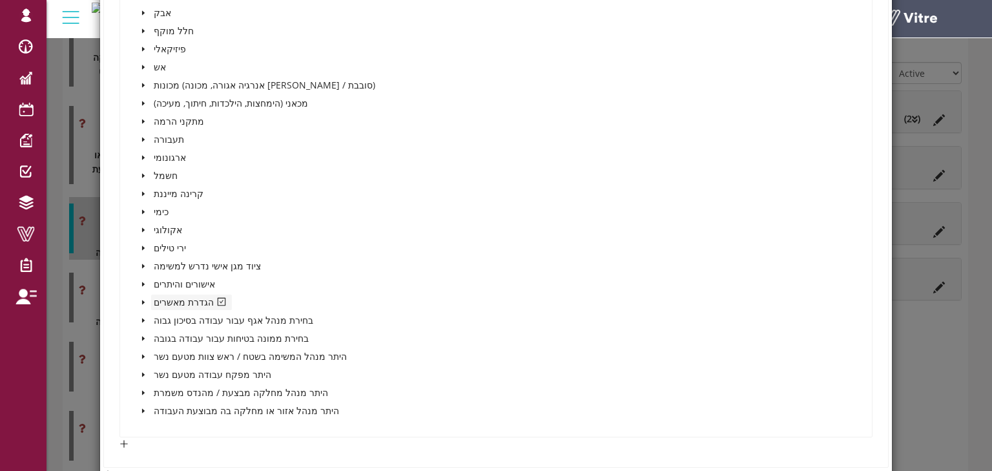
scroll to position [1085, 0]
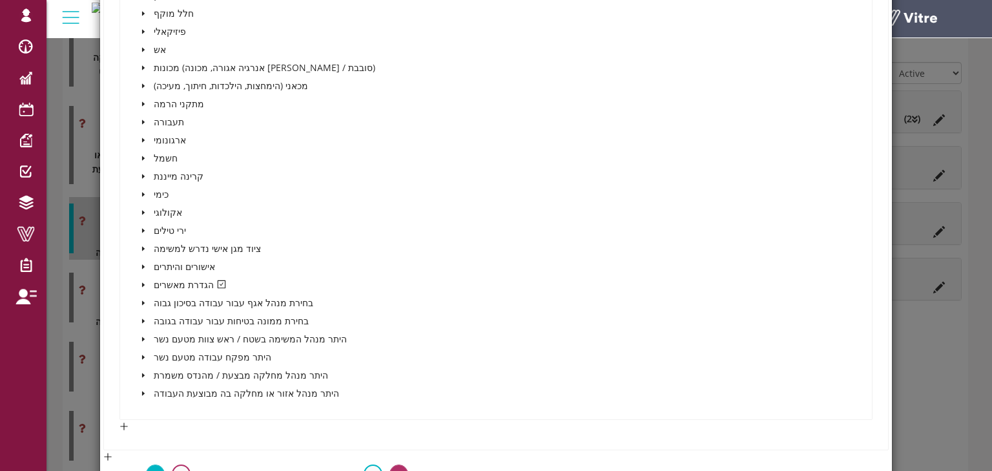
click at [143, 282] on icon "caret-down" at bounding box center [143, 285] width 6 height 6
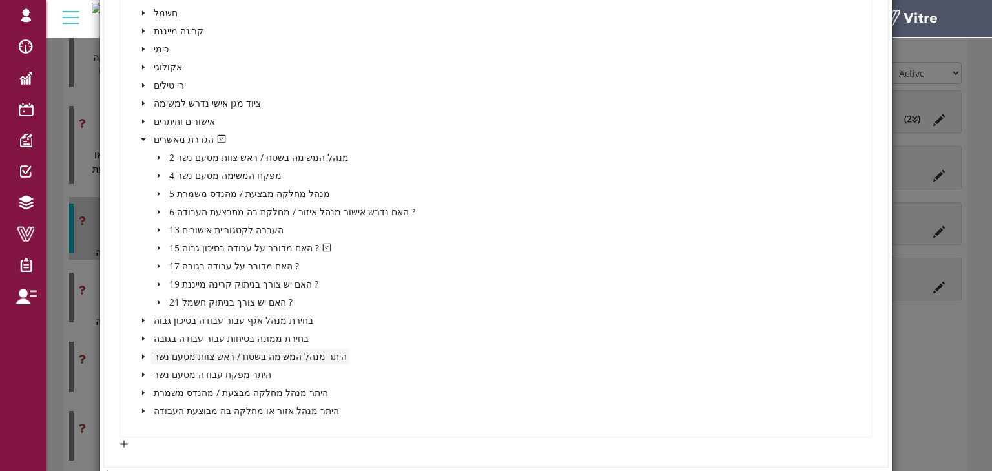
scroll to position [1240, 0]
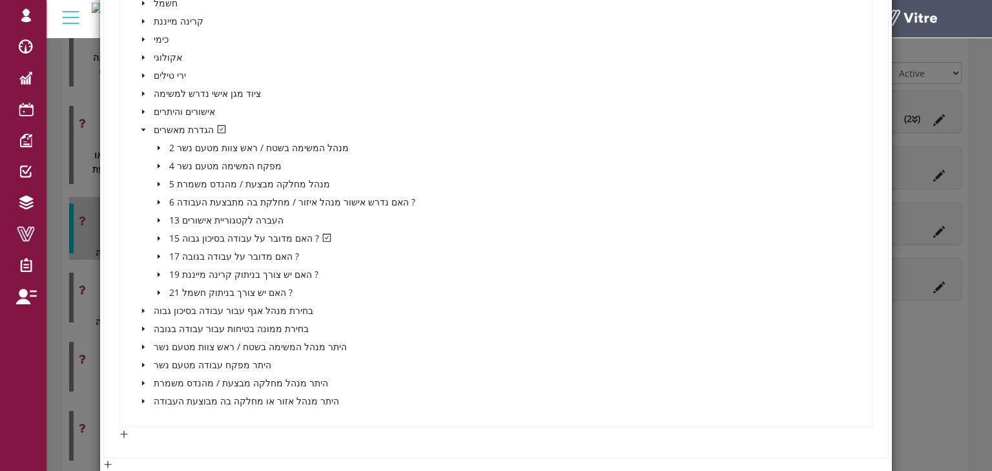
click at [158, 236] on icon "caret-down" at bounding box center [159, 238] width 3 height 5
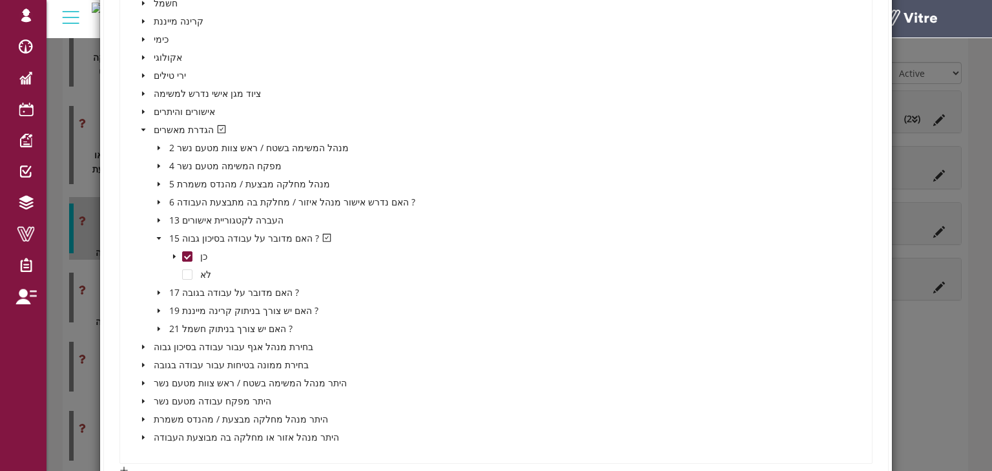
click at [173, 254] on icon "caret-down" at bounding box center [174, 256] width 3 height 5
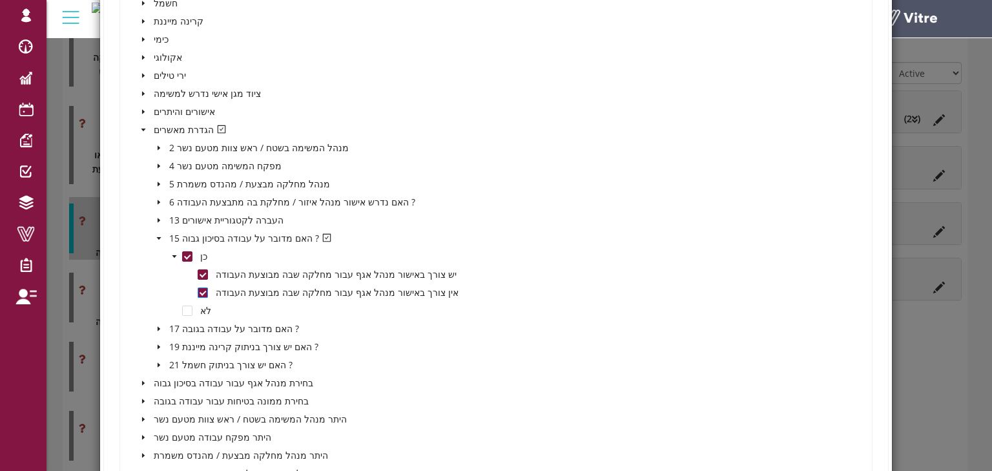
click at [202, 290] on span at bounding box center [203, 292] width 10 height 10
click at [198, 271] on span at bounding box center [203, 274] width 10 height 10
click at [183, 252] on span at bounding box center [187, 256] width 10 height 10
click at [203, 290] on span at bounding box center [203, 292] width 10 height 10
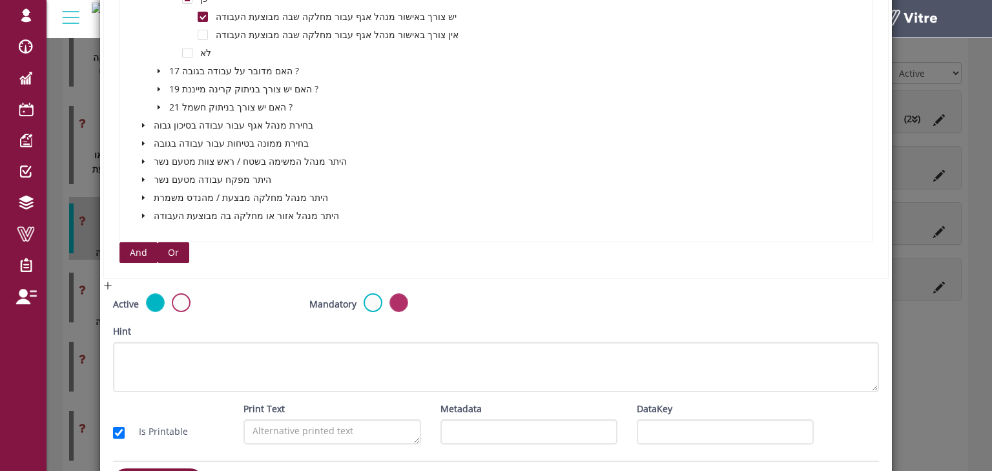
scroll to position [1480, 0]
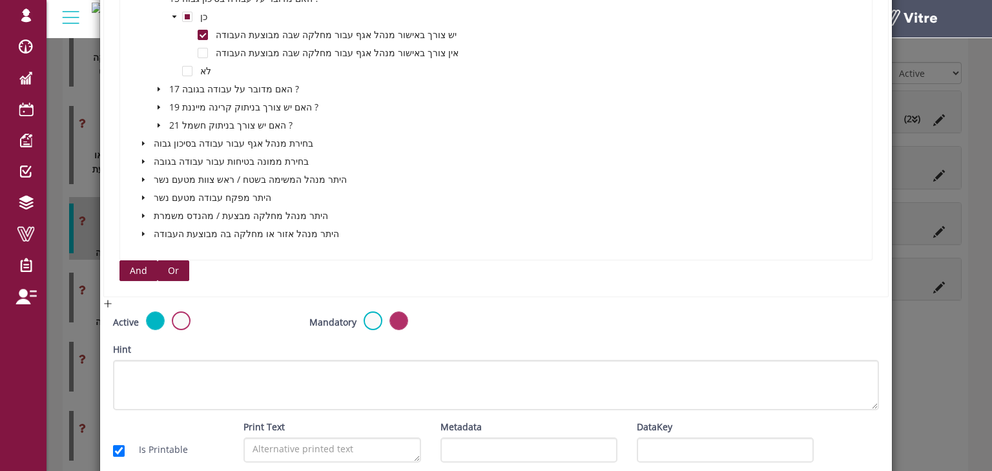
click at [176, 267] on span "Or" at bounding box center [173, 271] width 11 height 14
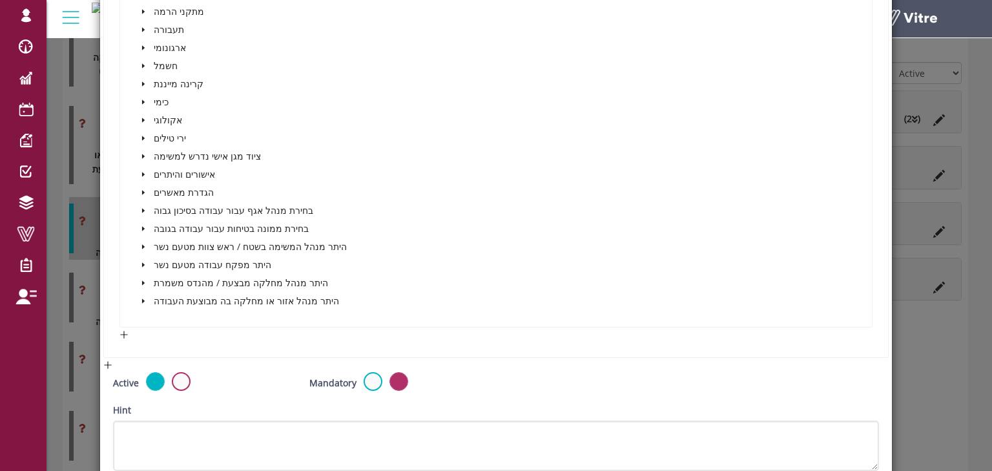
scroll to position [2048, 0]
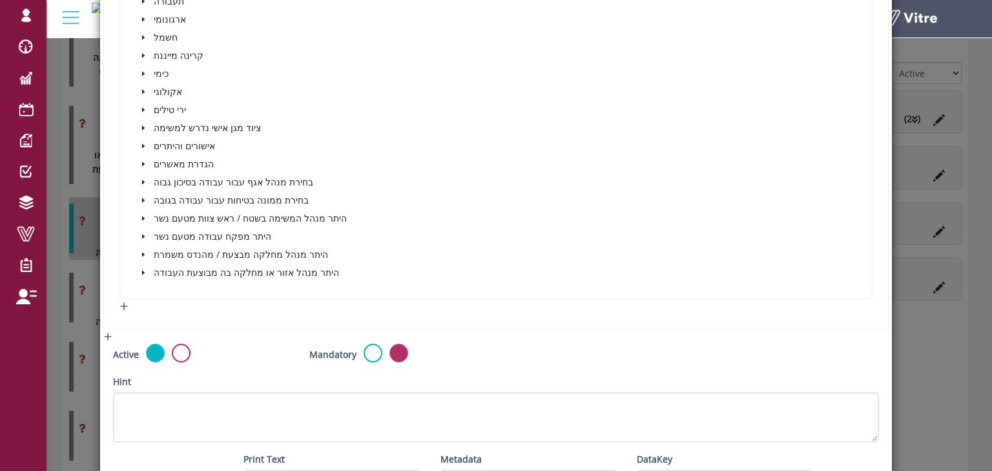
click at [143, 161] on icon "caret-down" at bounding box center [143, 164] width 6 height 6
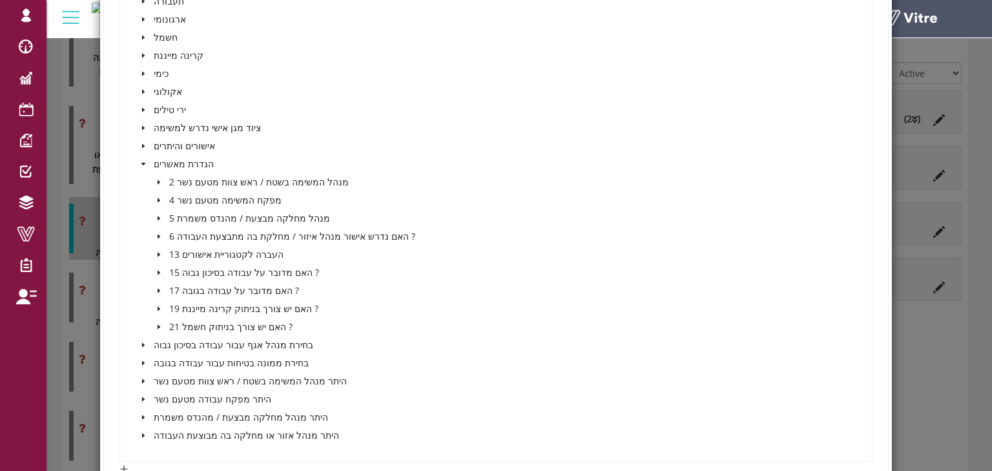
click at [158, 271] on icon "caret-down" at bounding box center [159, 273] width 3 height 5
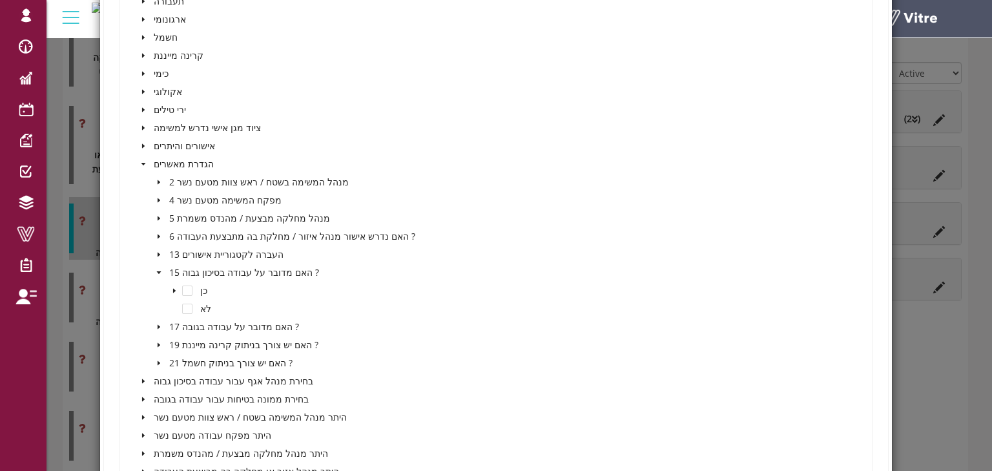
click at [175, 287] on icon "caret-down" at bounding box center [174, 290] width 6 height 6
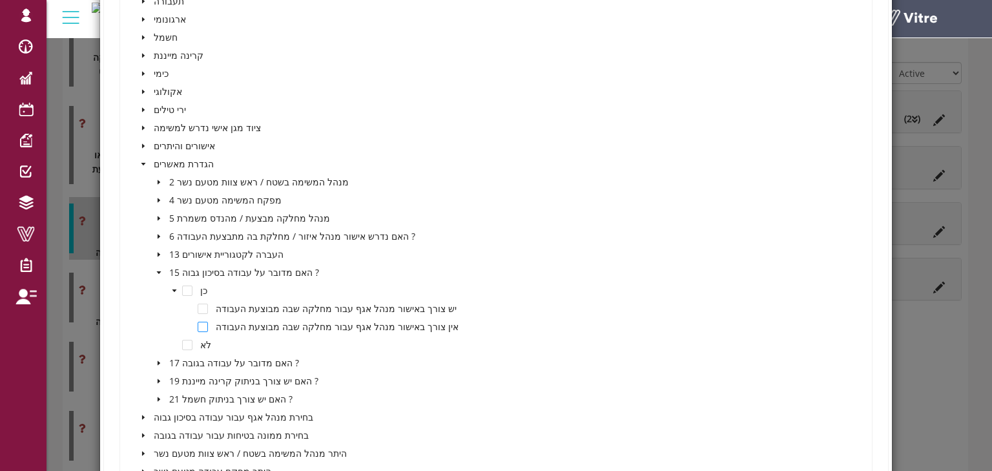
click at [203, 322] on span at bounding box center [203, 327] width 10 height 10
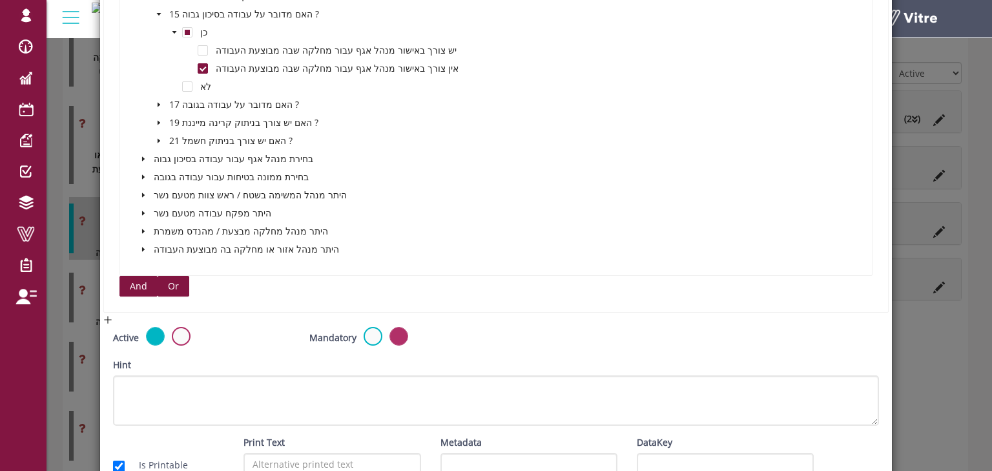
scroll to position [2373, 0]
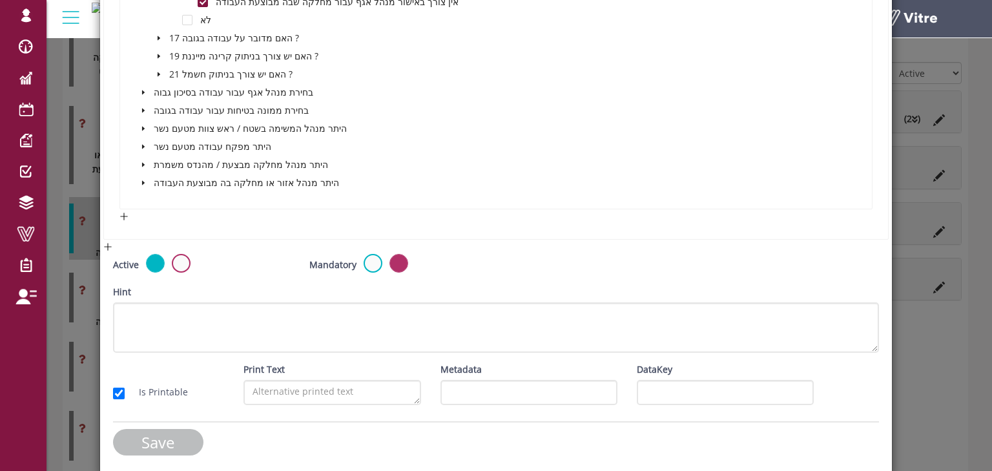
click at [161, 433] on input "Save" at bounding box center [158, 442] width 90 height 26
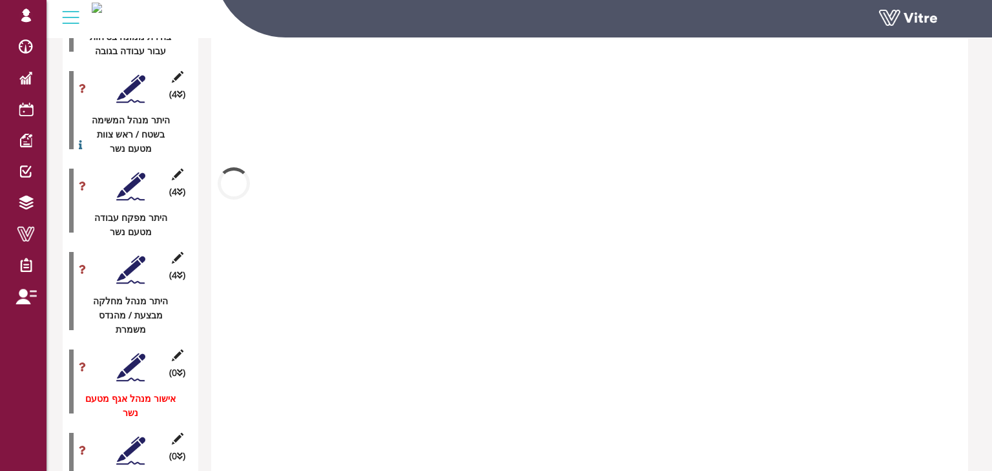
scroll to position [2382, 0]
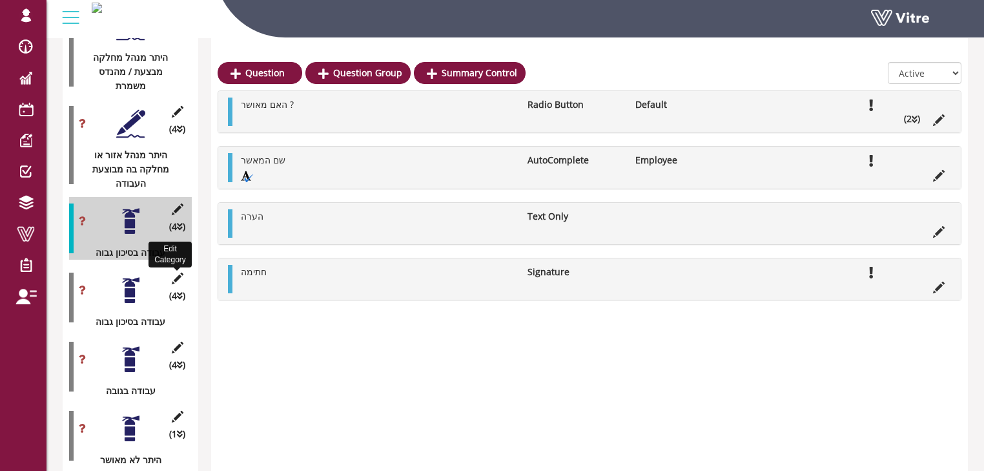
click at [175, 273] on icon at bounding box center [177, 279] width 16 height 12
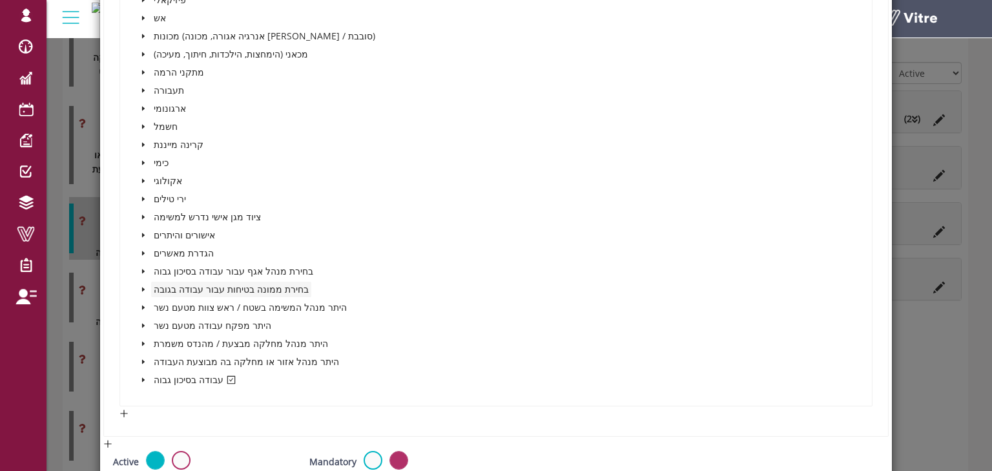
scroll to position [517, 0]
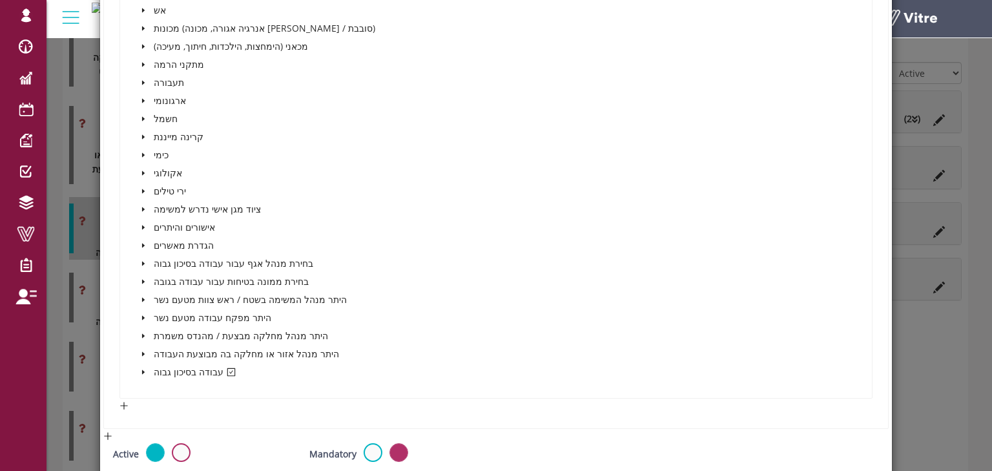
click at [143, 333] on icon "caret-down" at bounding box center [143, 336] width 6 height 6
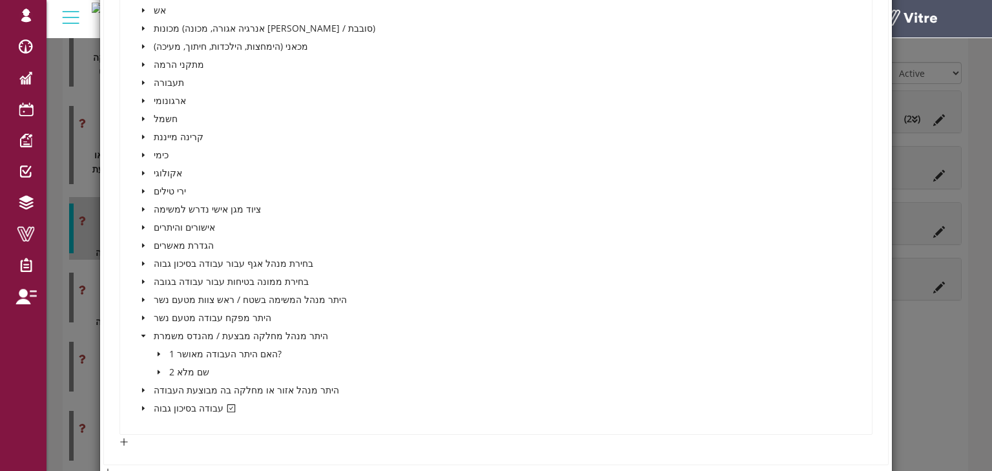
click at [143, 333] on icon "caret-down" at bounding box center [143, 336] width 6 height 6
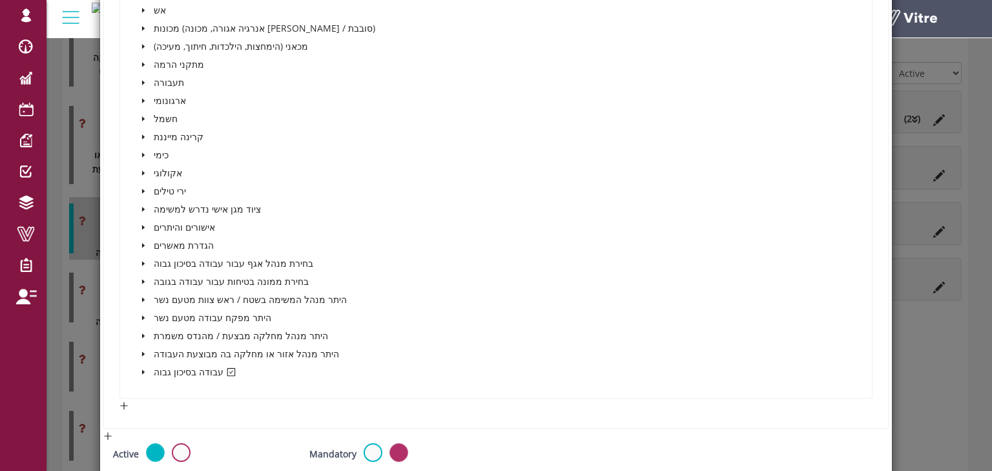
click at [143, 351] on icon "caret-down" at bounding box center [143, 354] width 6 height 6
click at [160, 370] on icon "caret-down" at bounding box center [159, 372] width 6 height 6
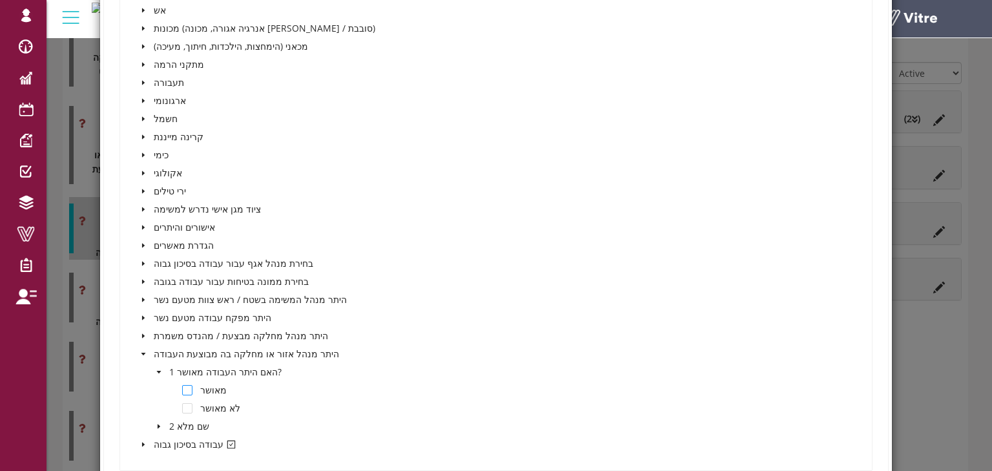
click at [184, 388] on span at bounding box center [187, 390] width 10 height 10
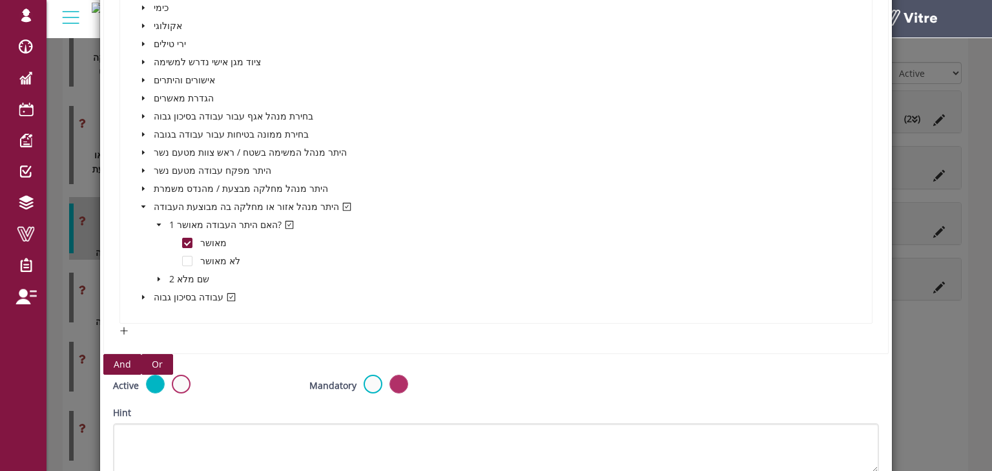
scroll to position [672, 0]
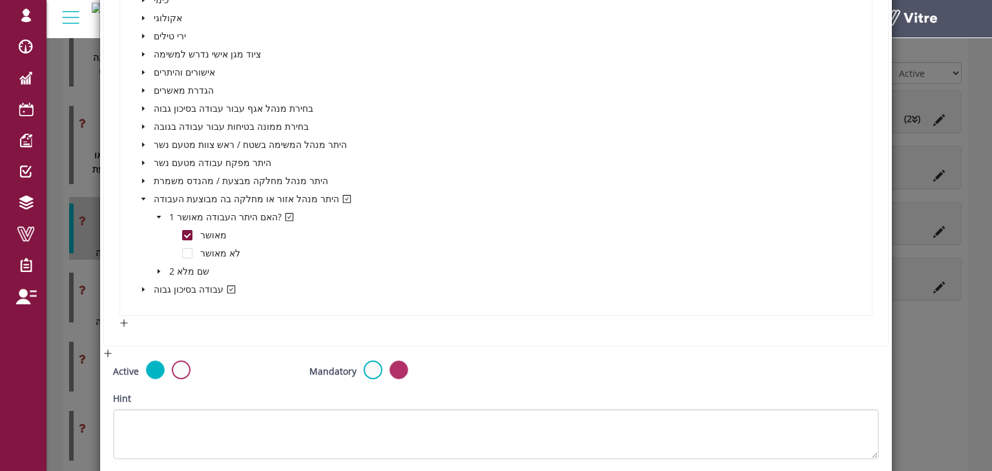
click at [157, 214] on icon "caret-down" at bounding box center [159, 217] width 6 height 6
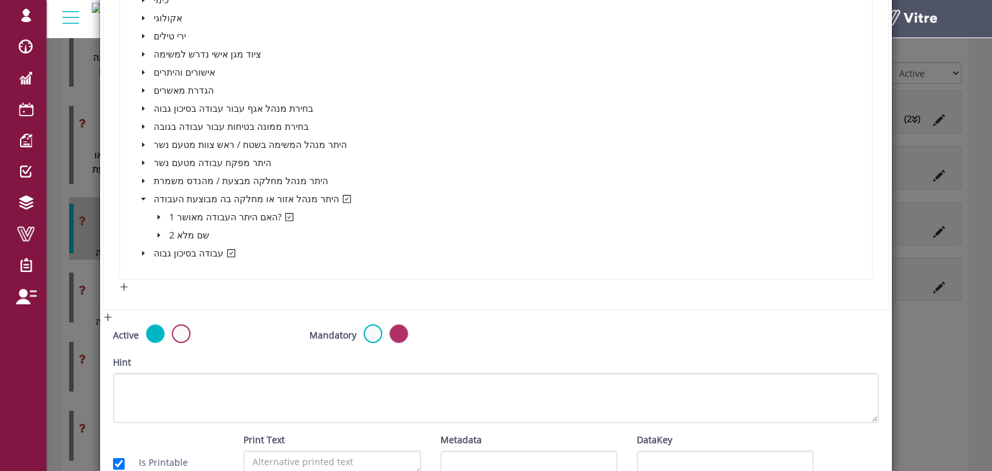
click at [141, 192] on span at bounding box center [144, 199] width 16 height 16
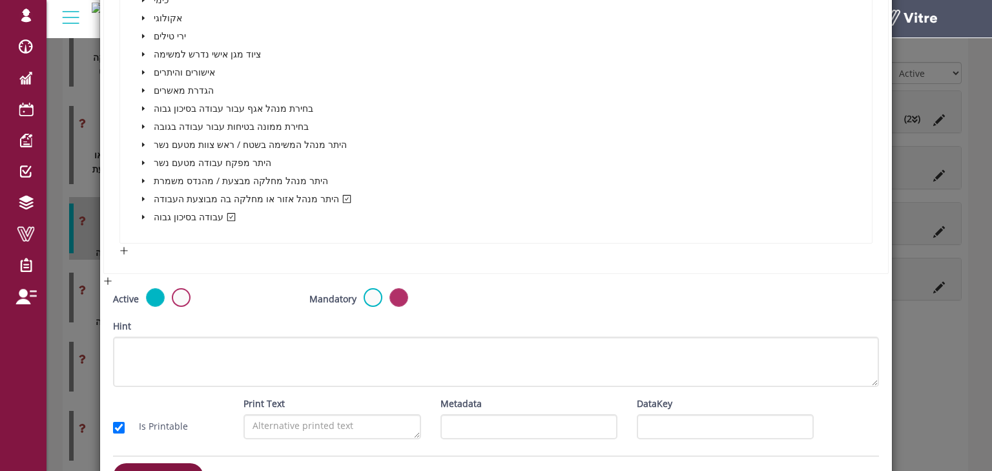
click at [145, 217] on icon "caret-down" at bounding box center [143, 217] width 6 height 6
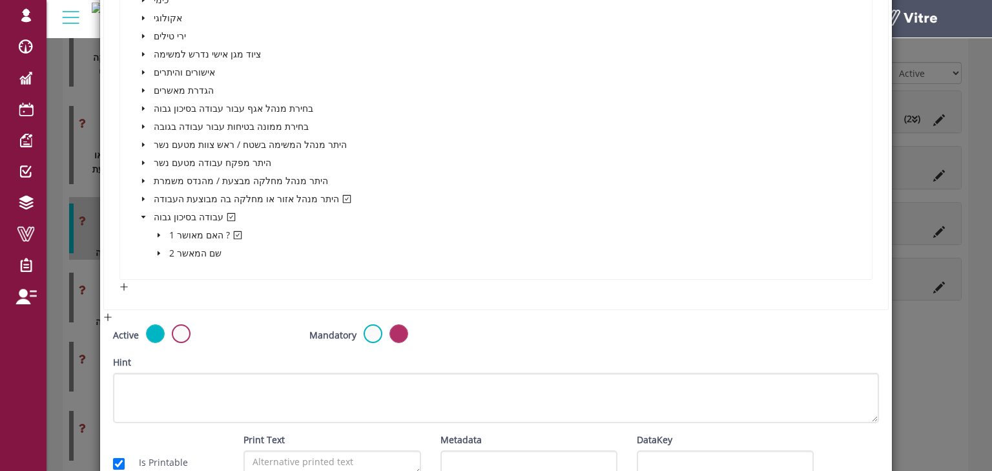
click at [158, 233] on icon "caret-down" at bounding box center [159, 235] width 3 height 5
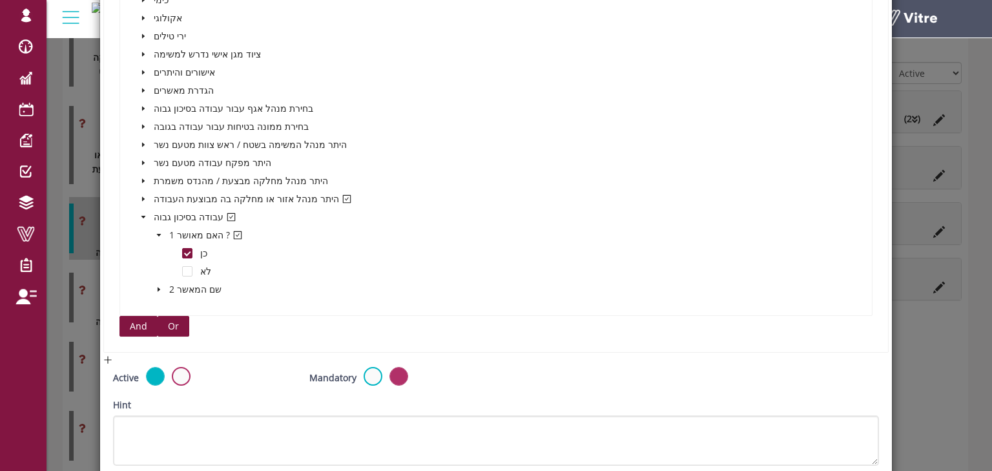
click at [140, 325] on span "And" at bounding box center [138, 326] width 17 height 14
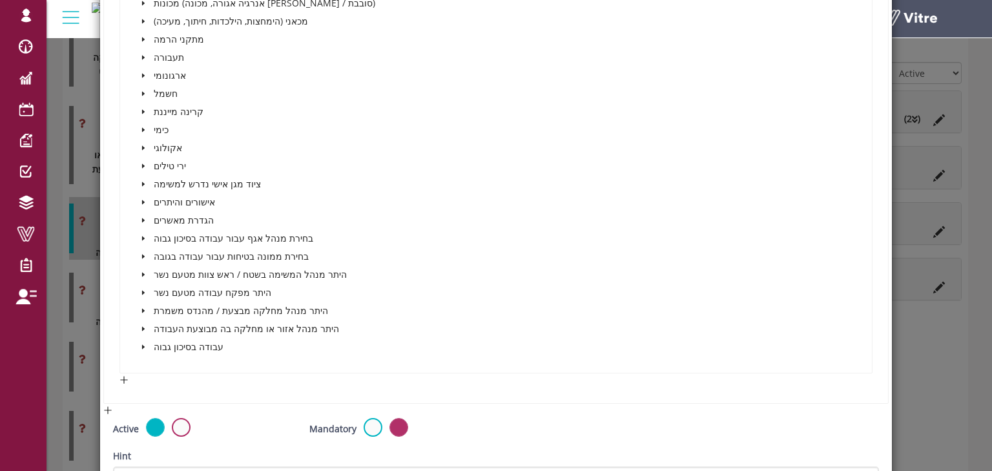
scroll to position [1292, 0]
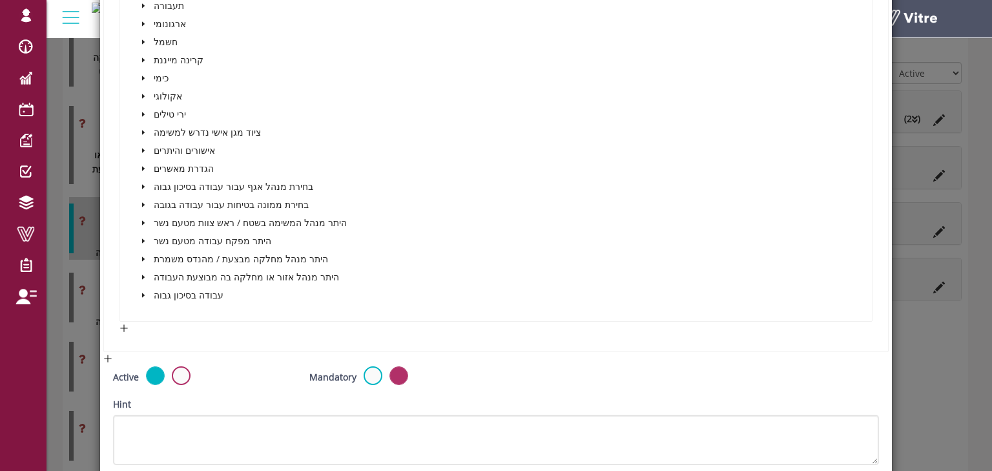
click at [142, 166] on icon "caret-down" at bounding box center [143, 168] width 3 height 5
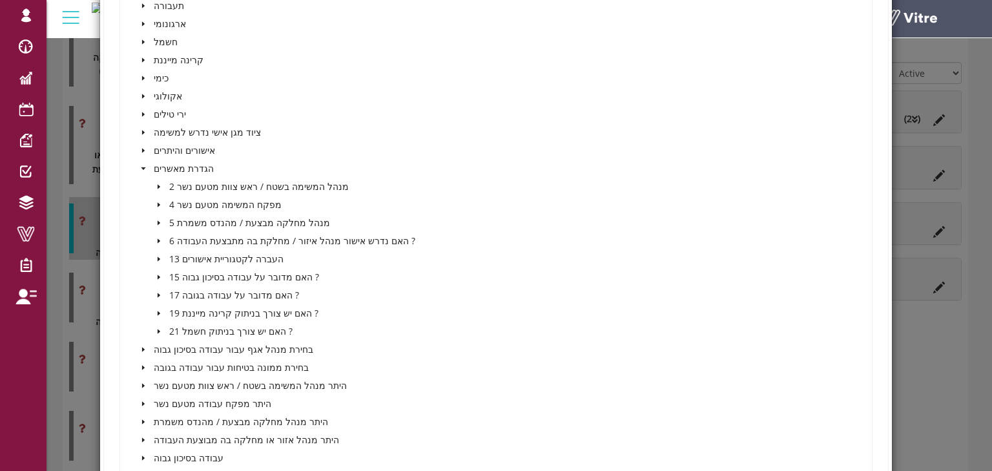
click at [158, 274] on icon "caret-down" at bounding box center [159, 277] width 6 height 6
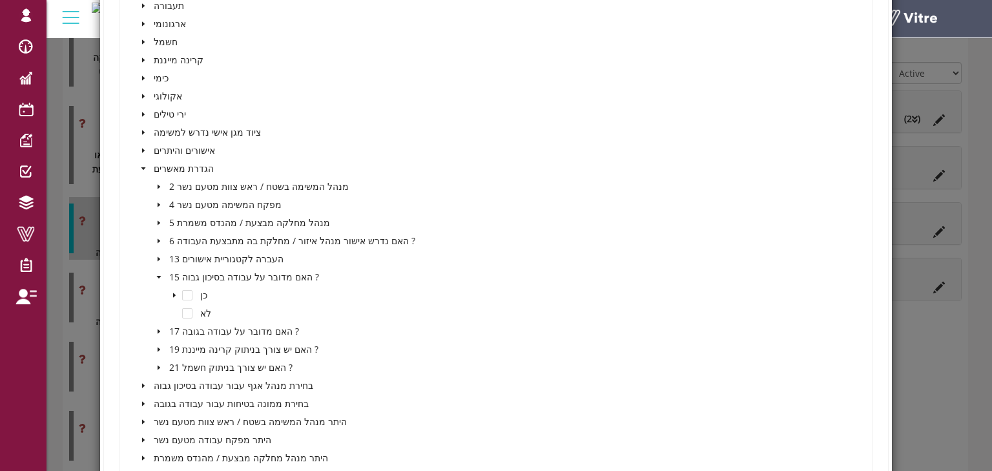
click at [173, 293] on icon "caret-down" at bounding box center [174, 295] width 3 height 5
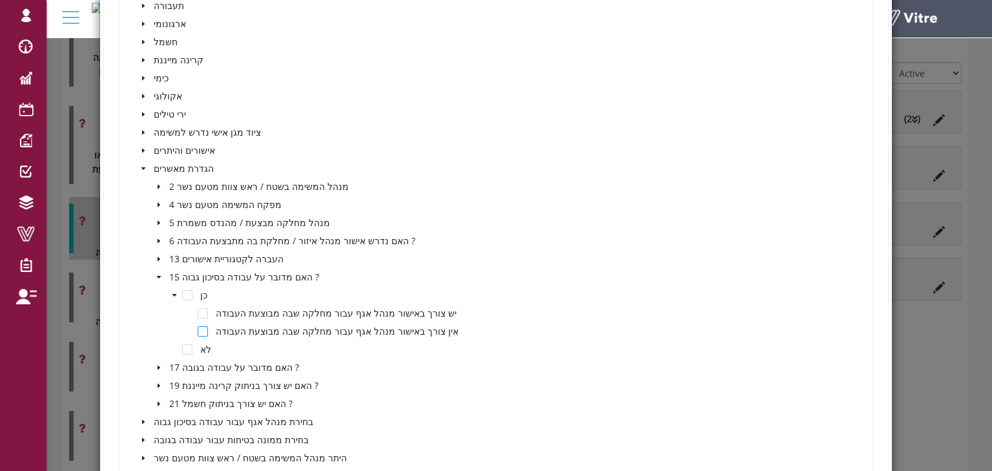
click at [203, 328] on span at bounding box center [203, 331] width 10 height 10
click at [202, 327] on span at bounding box center [203, 331] width 10 height 10
click at [198, 309] on span at bounding box center [203, 313] width 10 height 10
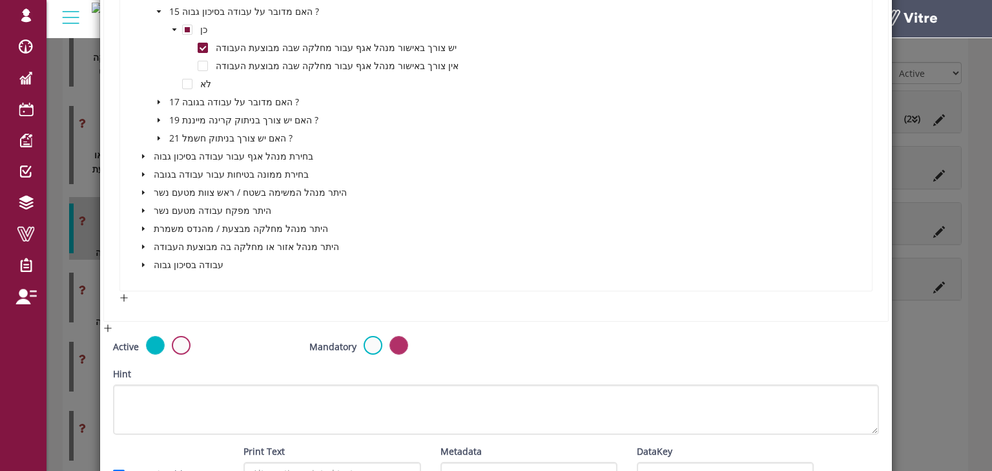
scroll to position [1640, 0]
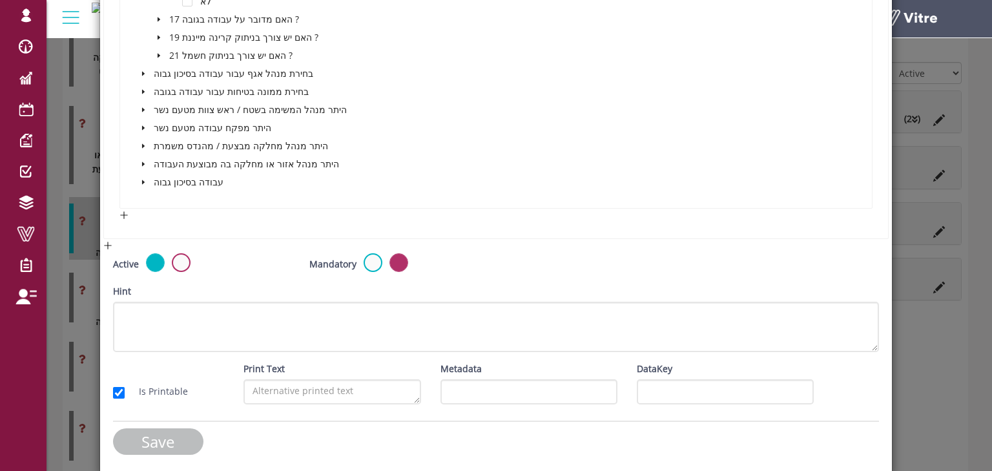
click at [159, 435] on input "Save" at bounding box center [158, 441] width 90 height 26
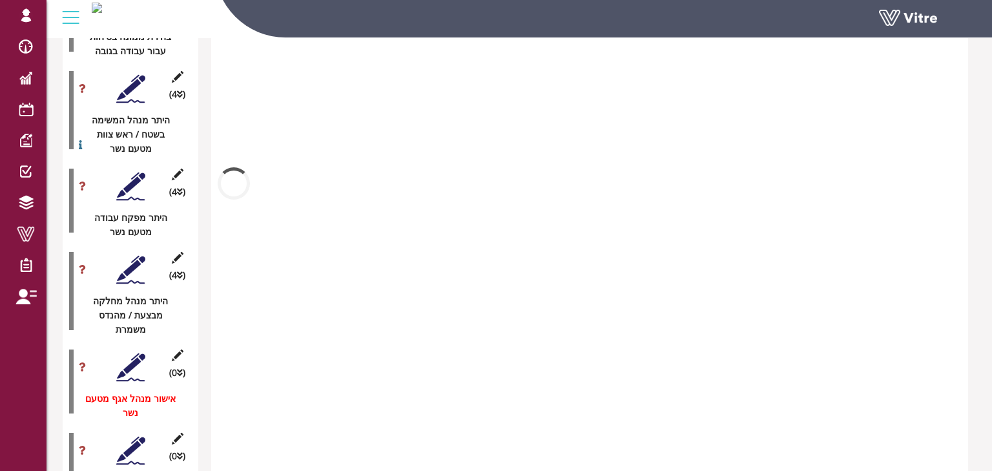
scroll to position [2382, 0]
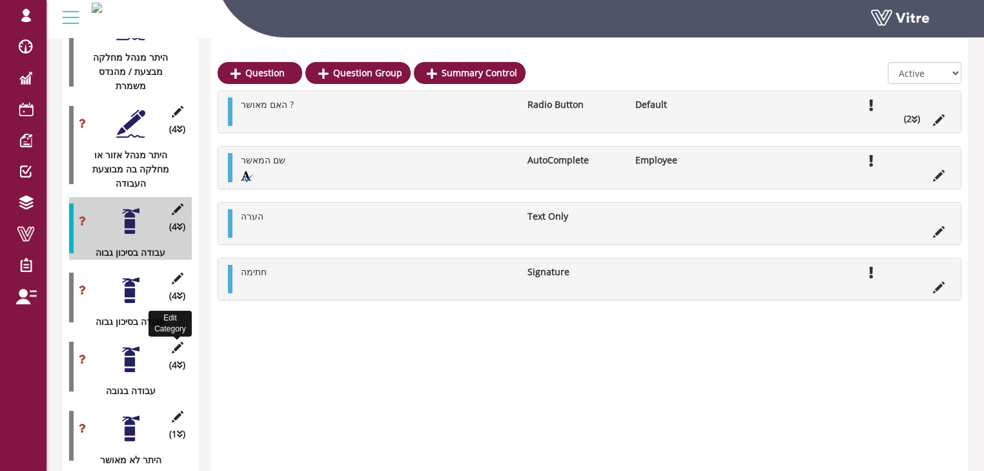
click at [178, 342] on icon at bounding box center [177, 348] width 16 height 12
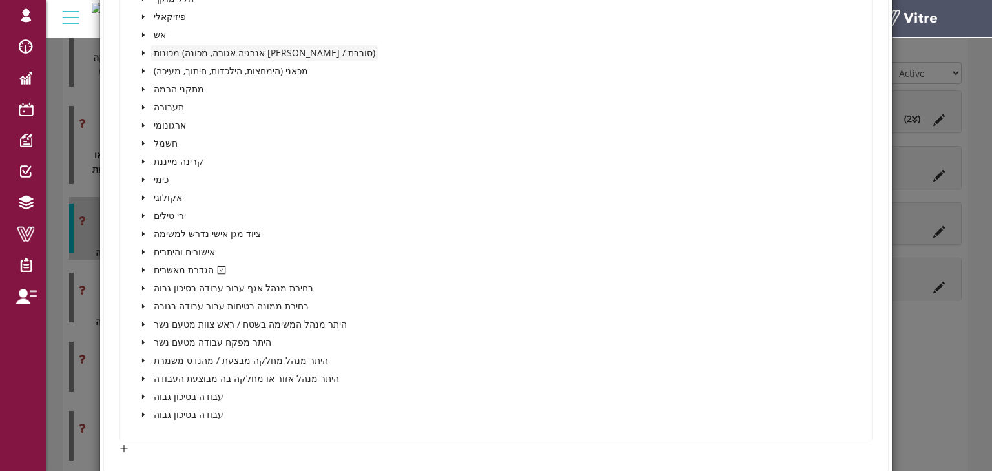
scroll to position [517, 0]
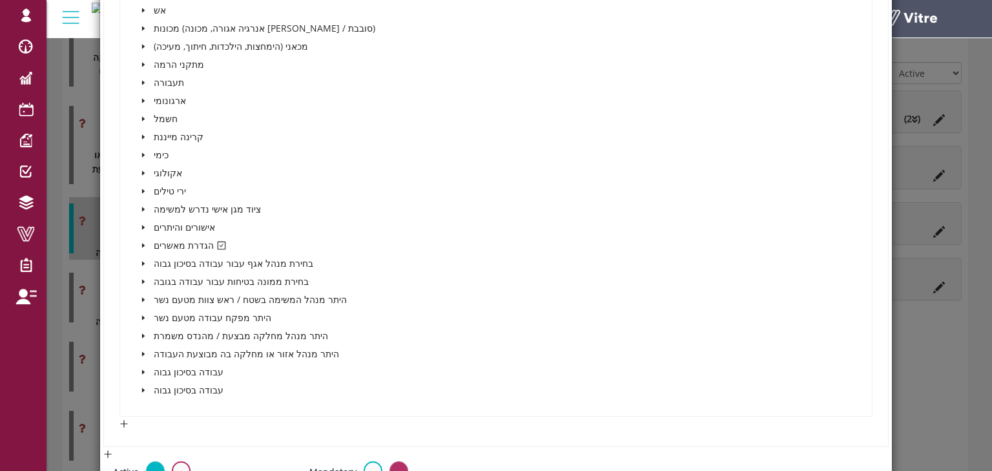
click at [142, 244] on icon "caret-down" at bounding box center [143, 246] width 3 height 5
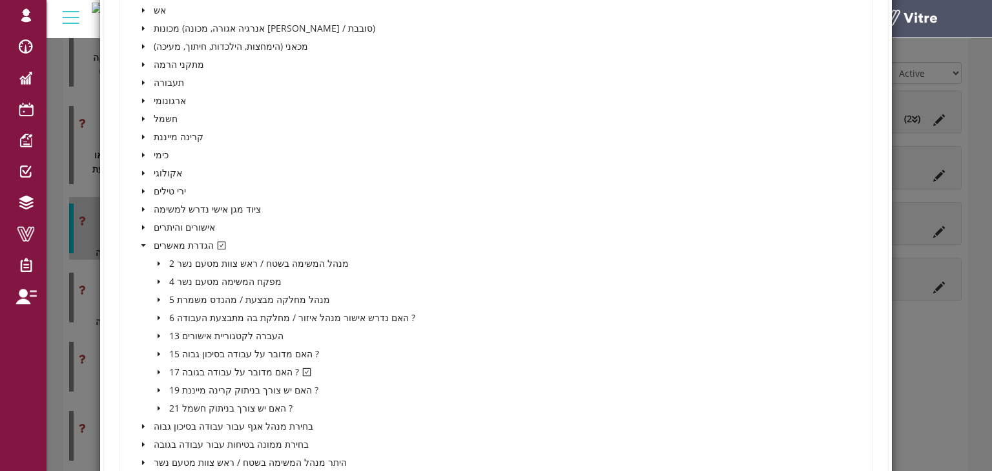
click at [142, 244] on icon "caret-down" at bounding box center [143, 245] width 5 height 3
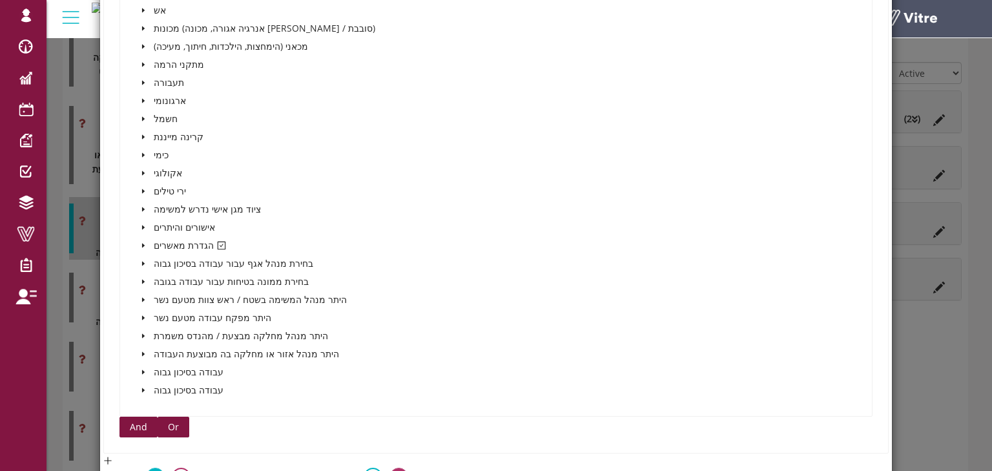
click at [136, 424] on span "And" at bounding box center [138, 427] width 17 height 14
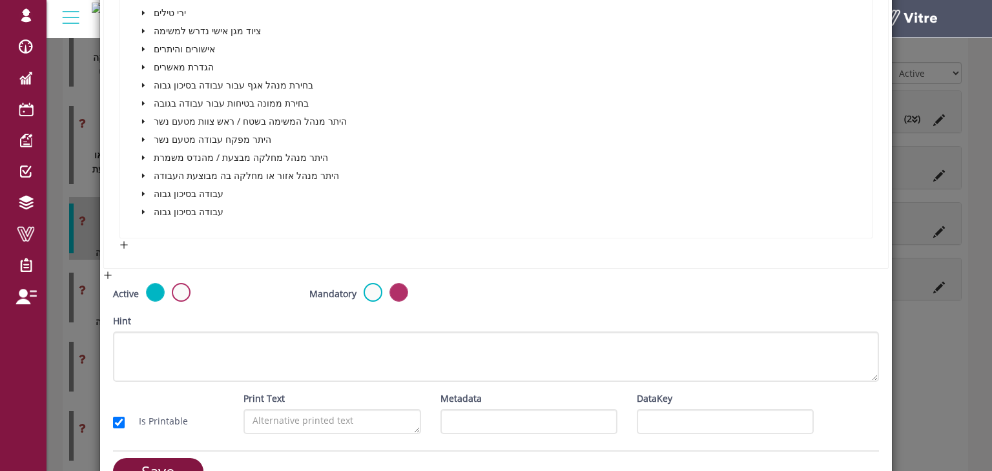
scroll to position [1344, 0]
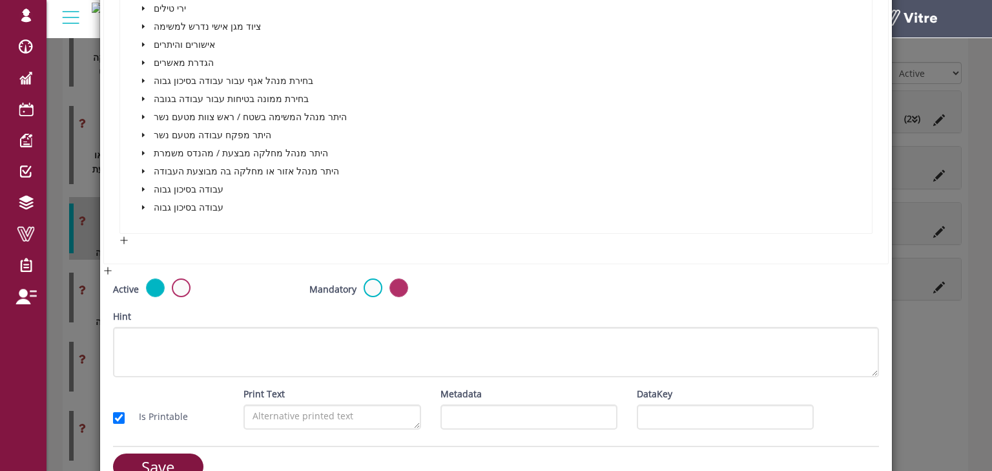
click at [142, 150] on icon "caret-down" at bounding box center [143, 153] width 6 height 6
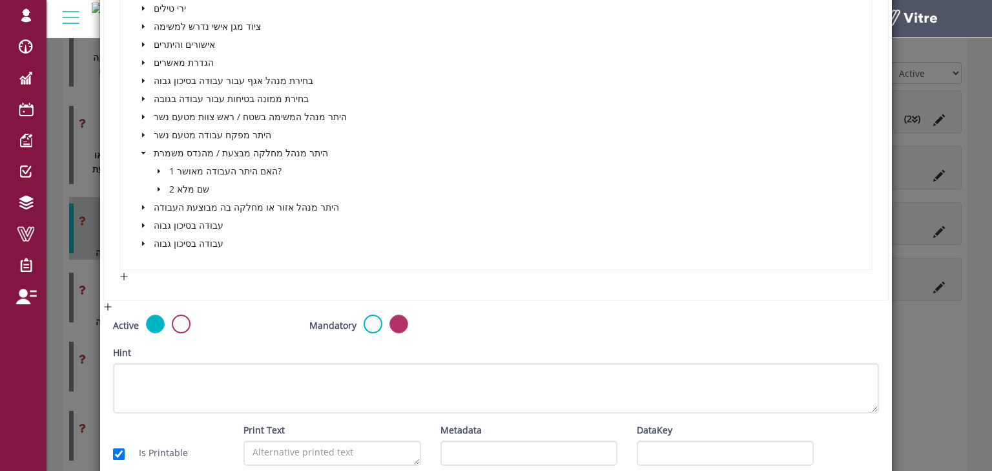
click at [157, 170] on icon "caret-down" at bounding box center [159, 171] width 6 height 6
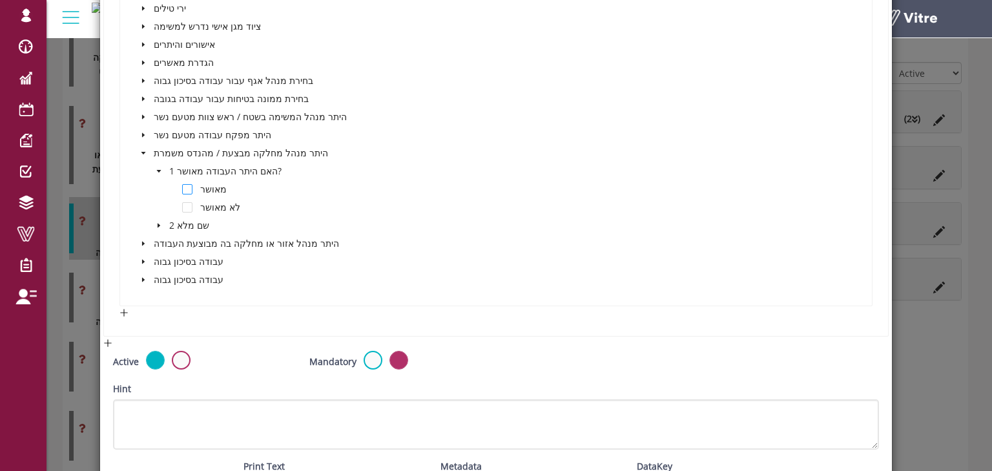
click at [186, 187] on span at bounding box center [187, 189] width 10 height 10
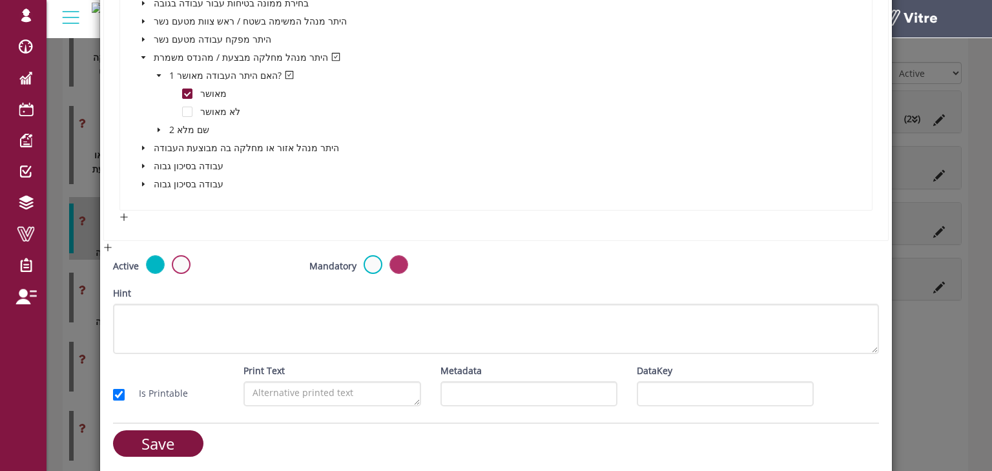
scroll to position [1441, 0]
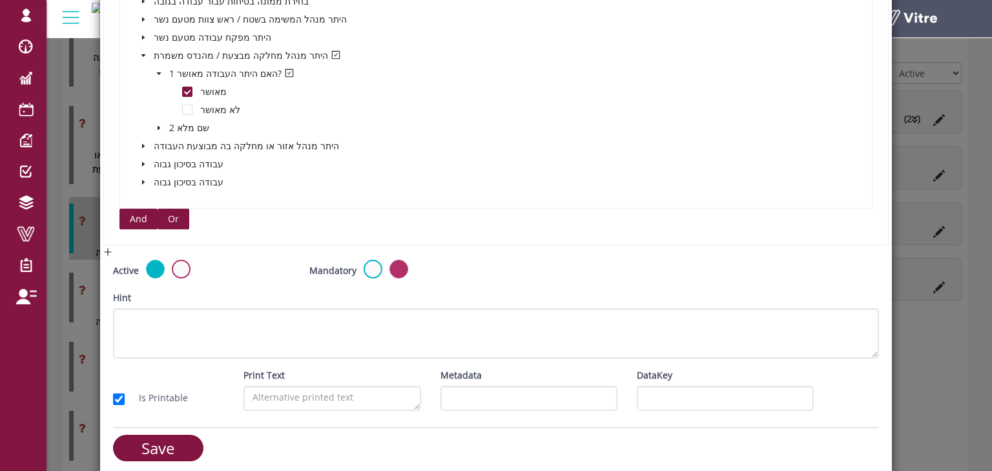
click at [172, 217] on span "Or" at bounding box center [173, 219] width 11 height 14
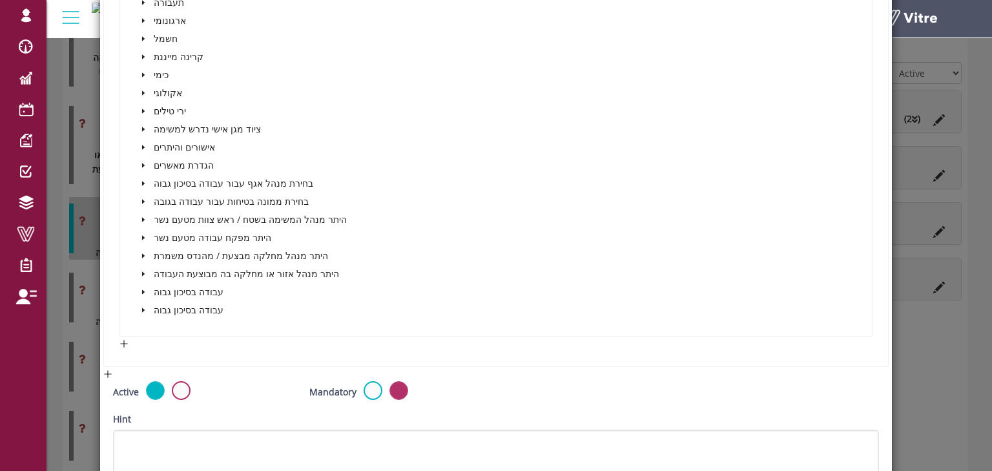
scroll to position [2010, 0]
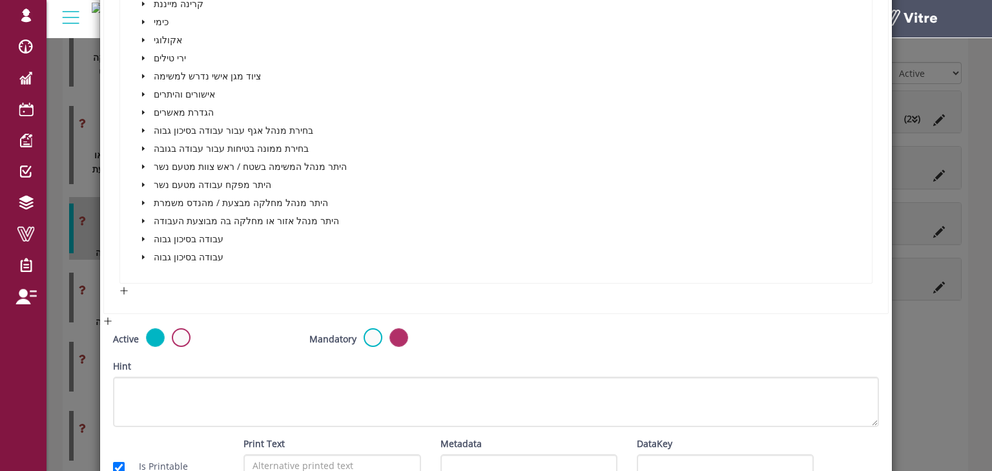
click at [143, 202] on icon "caret-down" at bounding box center [143, 203] width 6 height 6
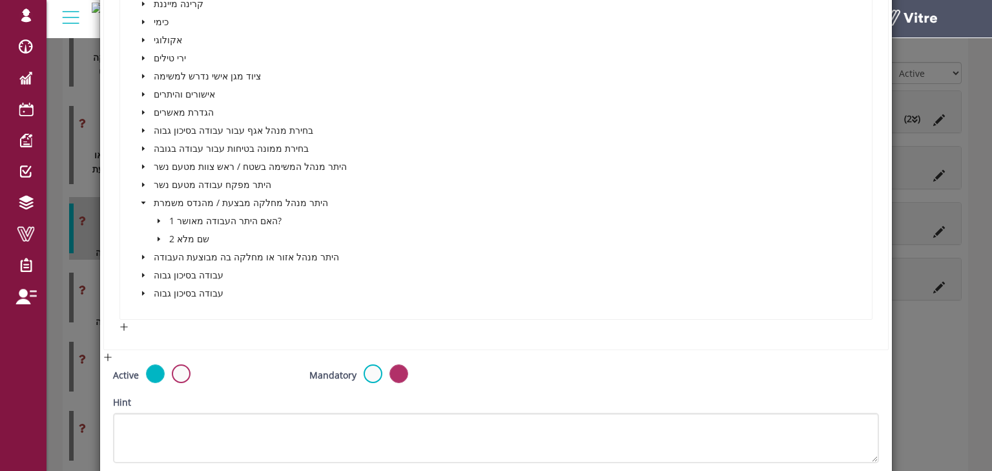
click at [160, 220] on icon "caret-down" at bounding box center [159, 221] width 6 height 6
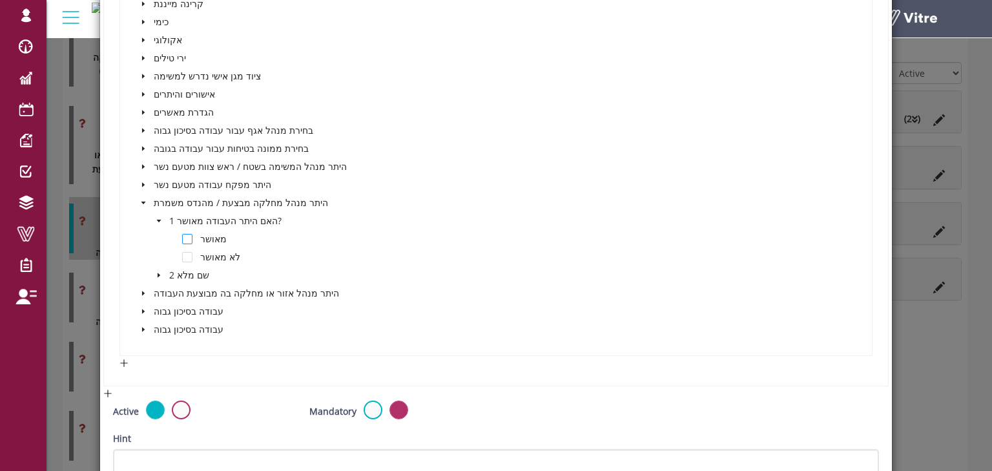
click at [186, 234] on span at bounding box center [187, 239] width 10 height 10
click at [183, 234] on span at bounding box center [187, 239] width 10 height 10
click at [144, 200] on icon "caret-down" at bounding box center [143, 203] width 6 height 6
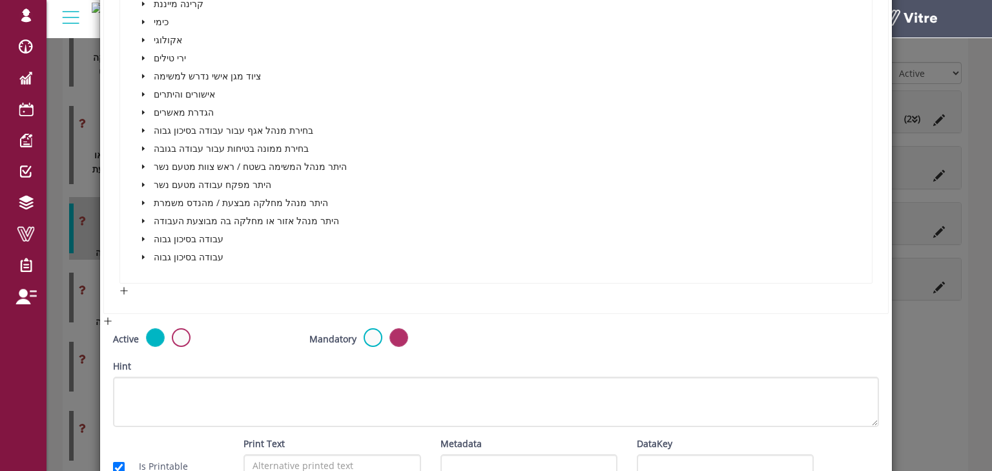
click at [142, 219] on icon "caret-down" at bounding box center [143, 221] width 3 height 5
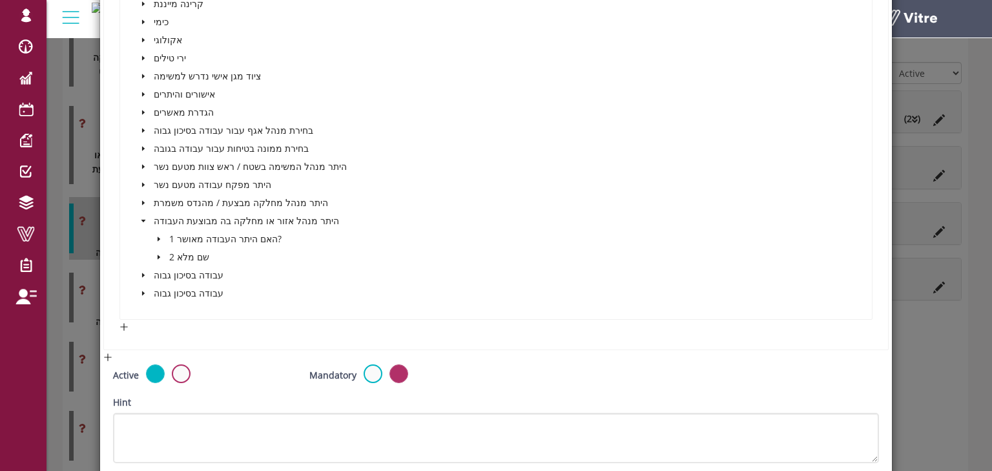
click at [158, 237] on icon "caret-down" at bounding box center [159, 239] width 3 height 5
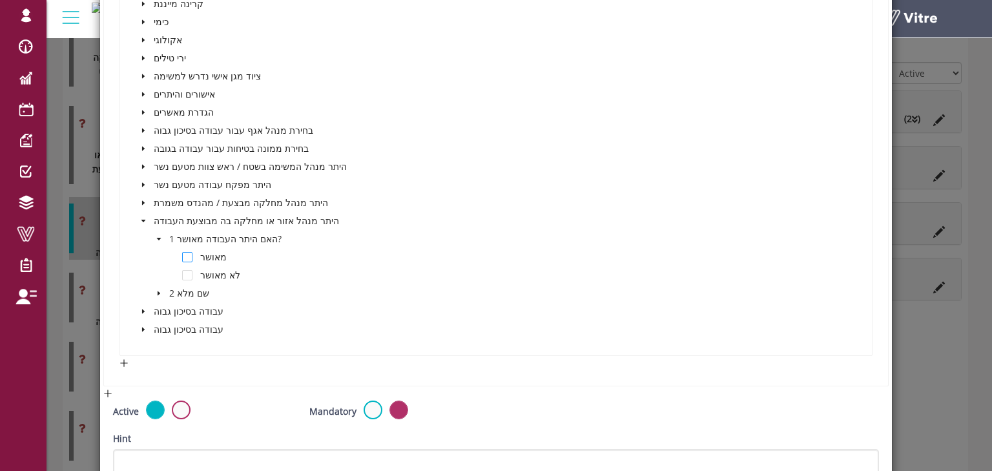
click at [189, 254] on span at bounding box center [187, 257] width 10 height 10
click at [142, 309] on icon "caret-down" at bounding box center [143, 311] width 3 height 5
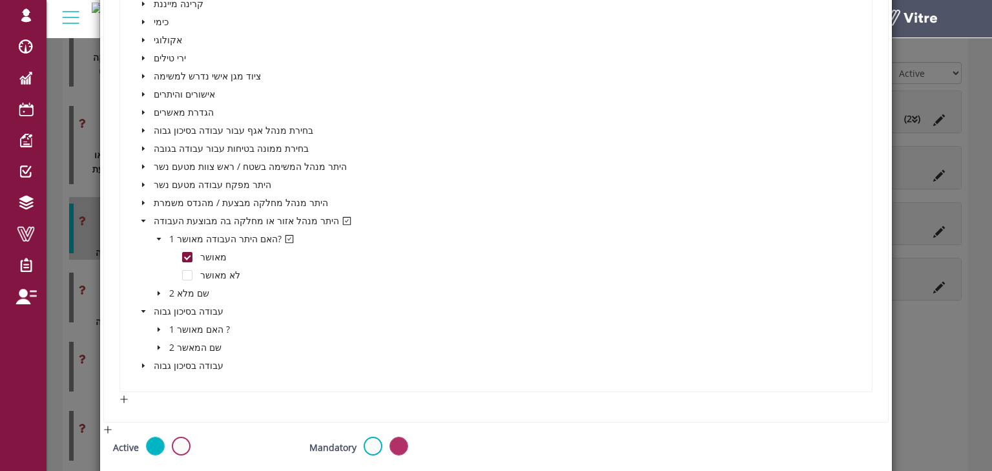
click at [158, 328] on icon "caret-down" at bounding box center [159, 329] width 6 height 6
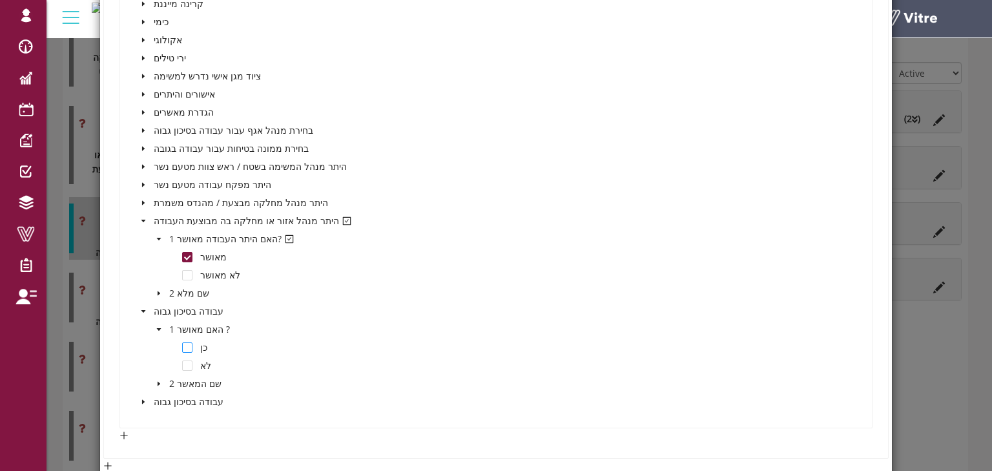
click at [188, 344] on span at bounding box center [187, 347] width 10 height 10
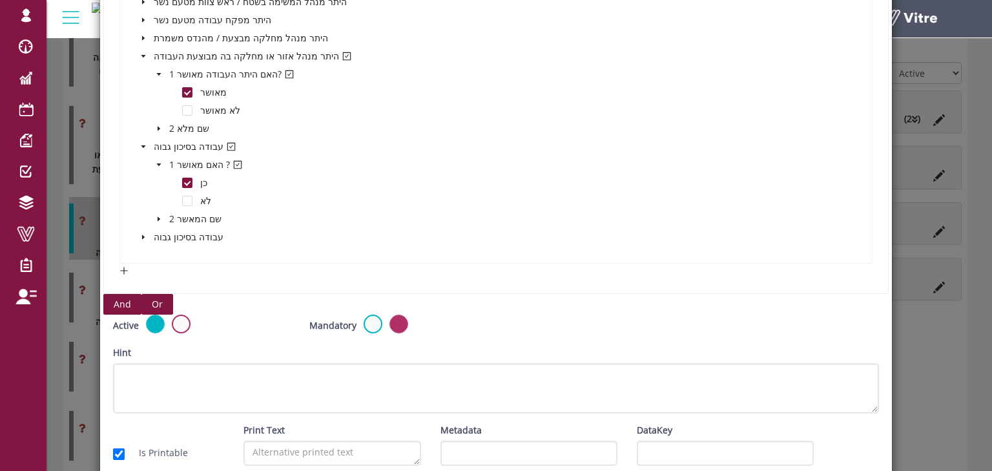
scroll to position [2216, 0]
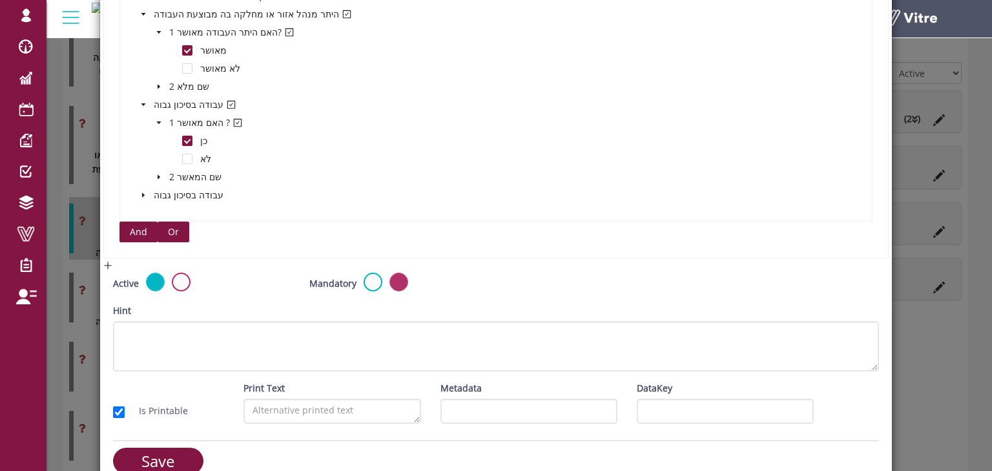
click at [171, 225] on span "Or" at bounding box center [173, 232] width 11 height 14
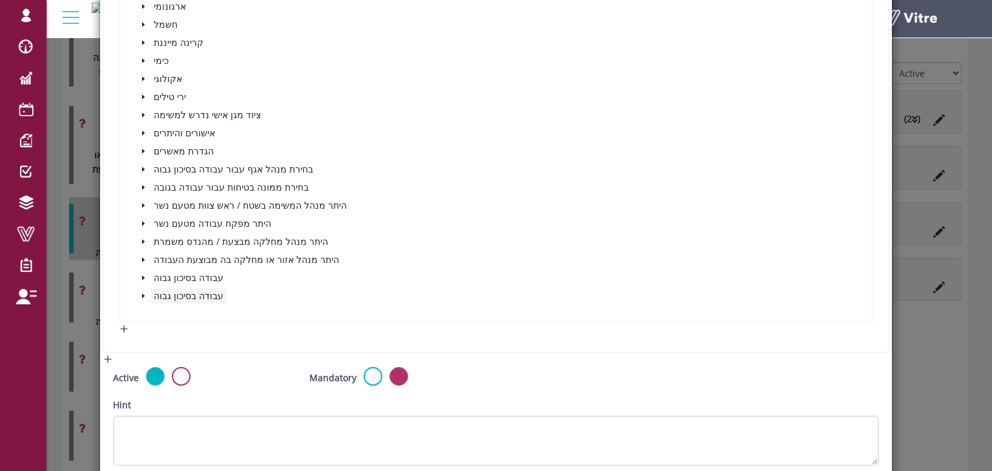
scroll to position [2785, 0]
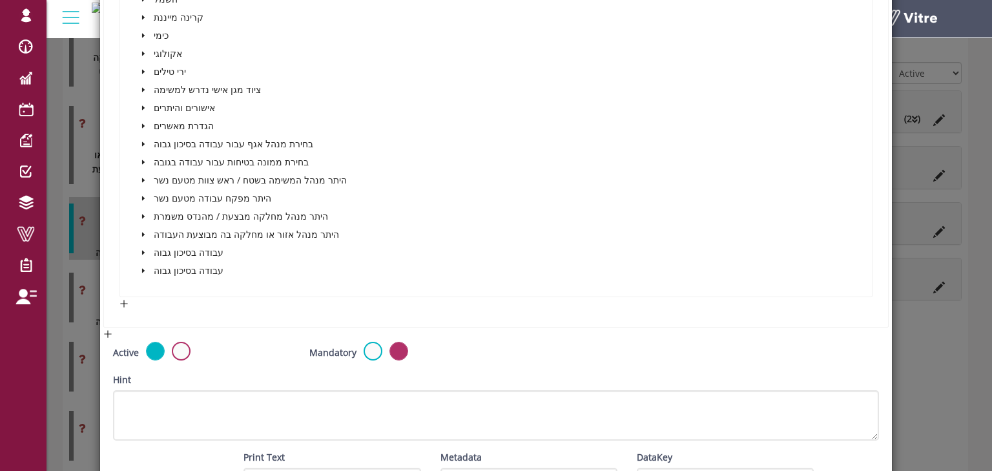
click at [143, 231] on icon "caret-down" at bounding box center [143, 234] width 6 height 6
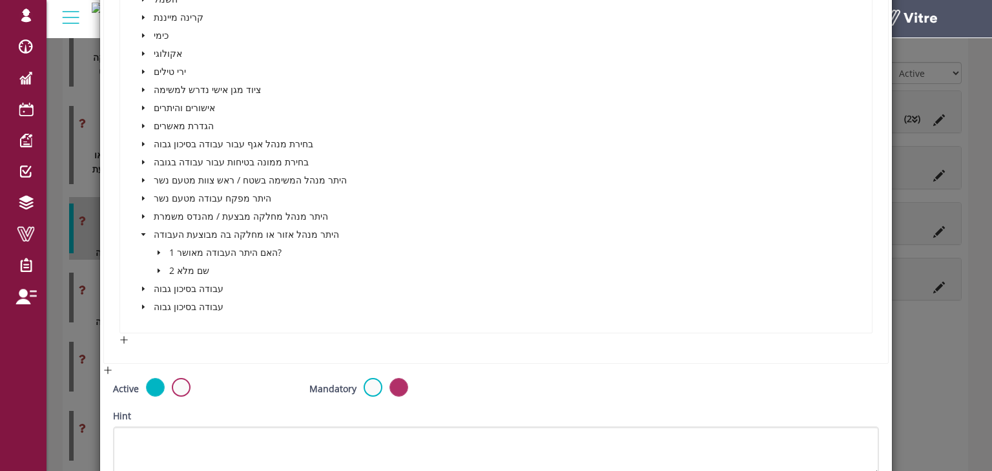
click at [158, 250] on icon "caret-down" at bounding box center [159, 252] width 3 height 5
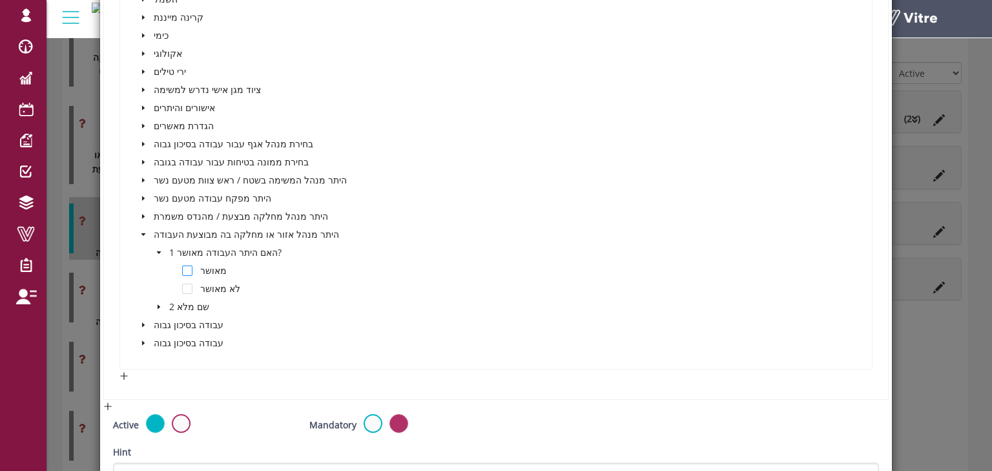
click at [186, 265] on span at bounding box center [187, 270] width 10 height 10
click at [141, 317] on span at bounding box center [144, 325] width 16 height 16
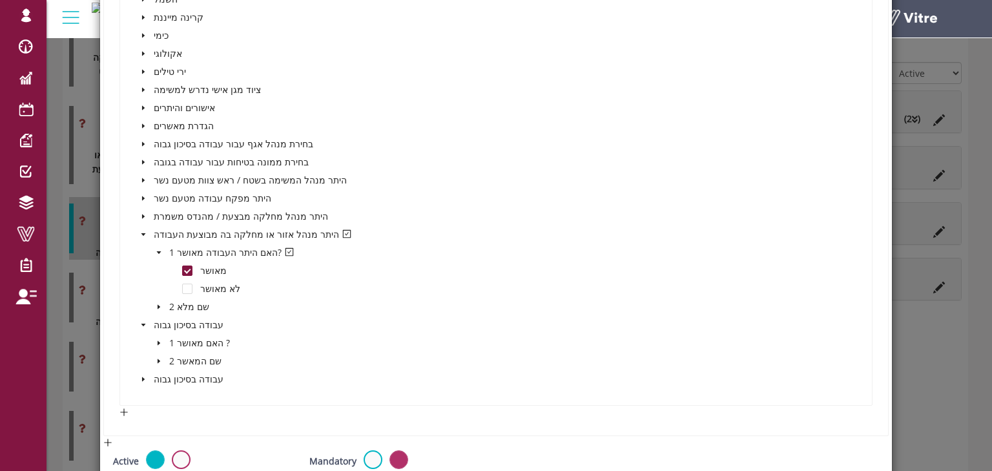
click at [158, 340] on icon "caret-down" at bounding box center [159, 343] width 6 height 6
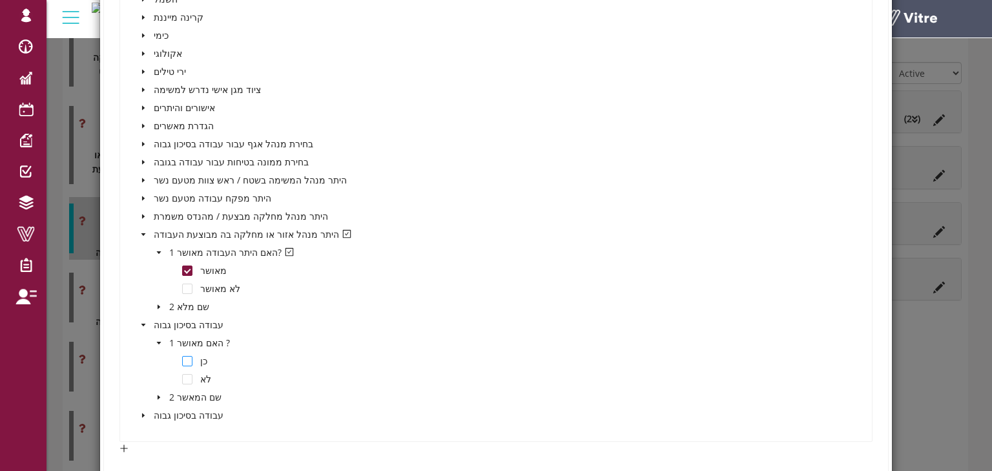
click at [188, 357] on span at bounding box center [187, 361] width 10 height 10
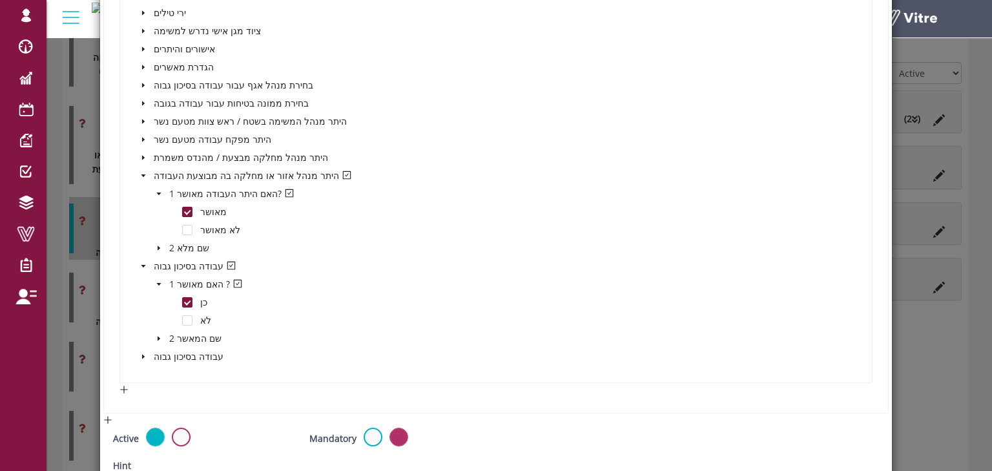
scroll to position [2940, 0]
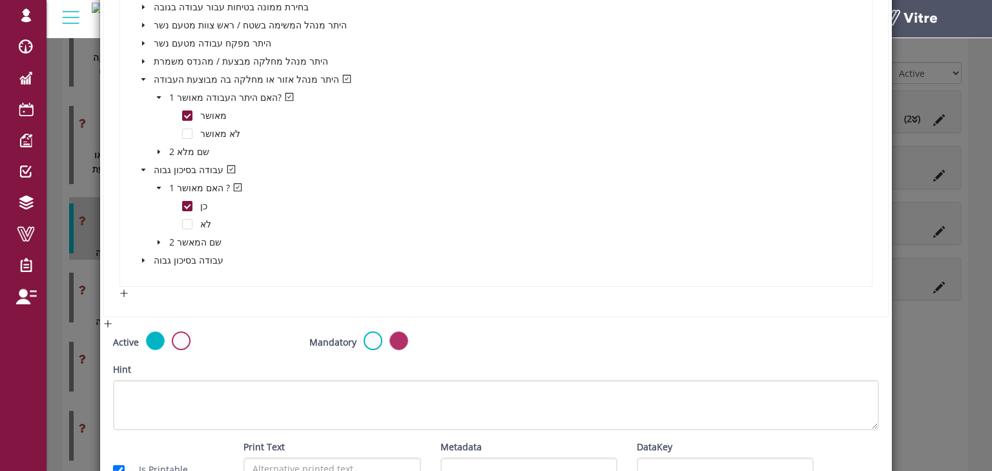
click at [142, 257] on icon "caret-down" at bounding box center [143, 260] width 6 height 6
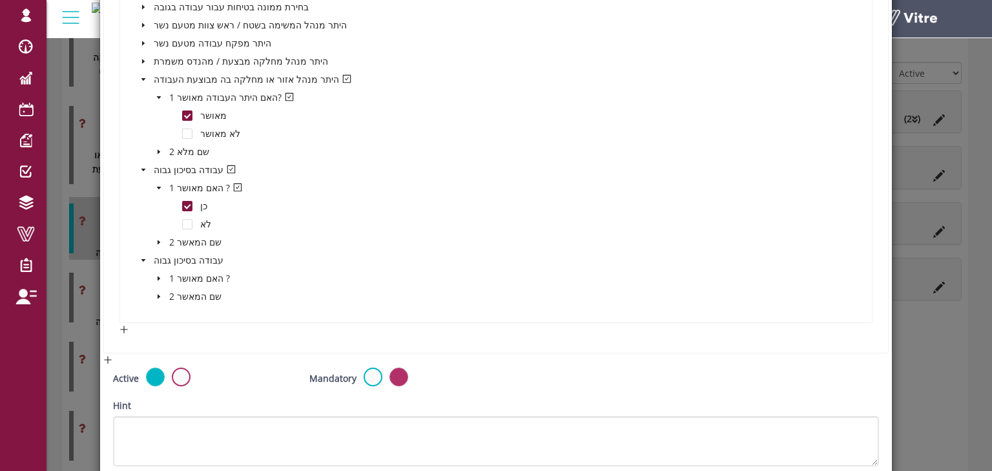
click at [158, 276] on icon "caret-down" at bounding box center [159, 278] width 6 height 6
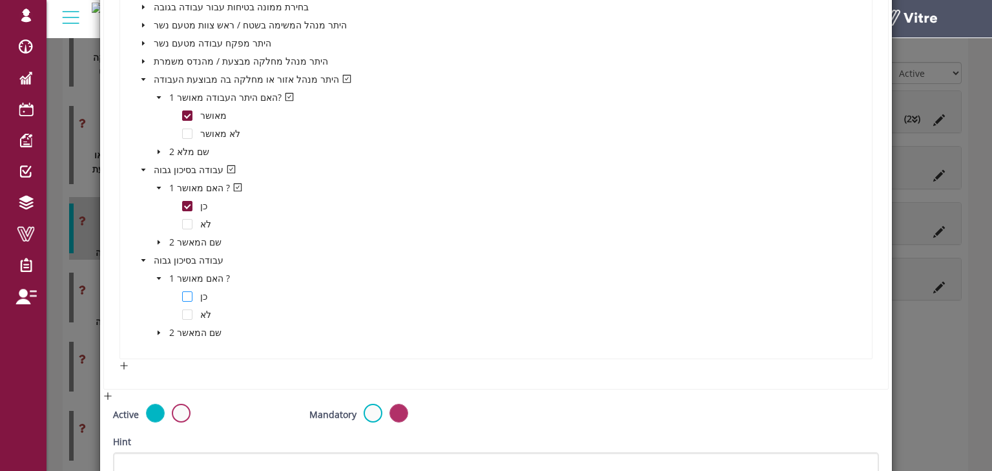
click at [187, 292] on span at bounding box center [187, 296] width 10 height 10
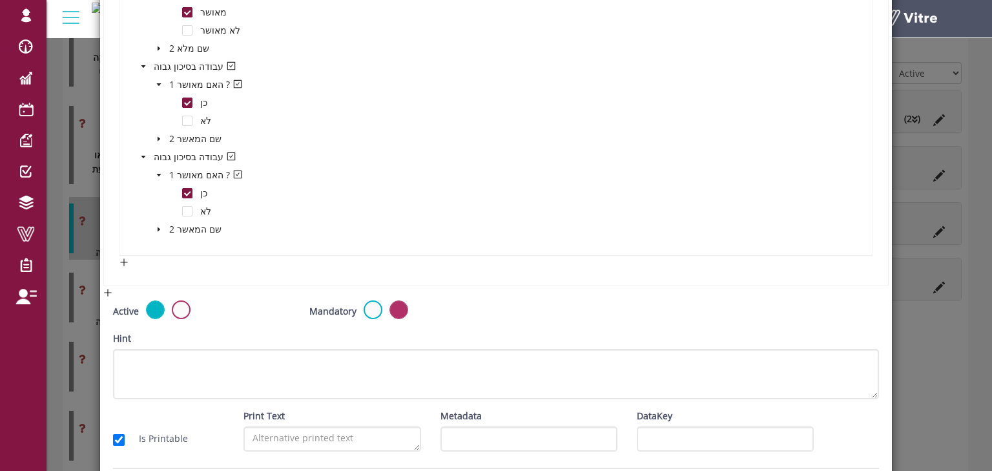
scroll to position [3089, 0]
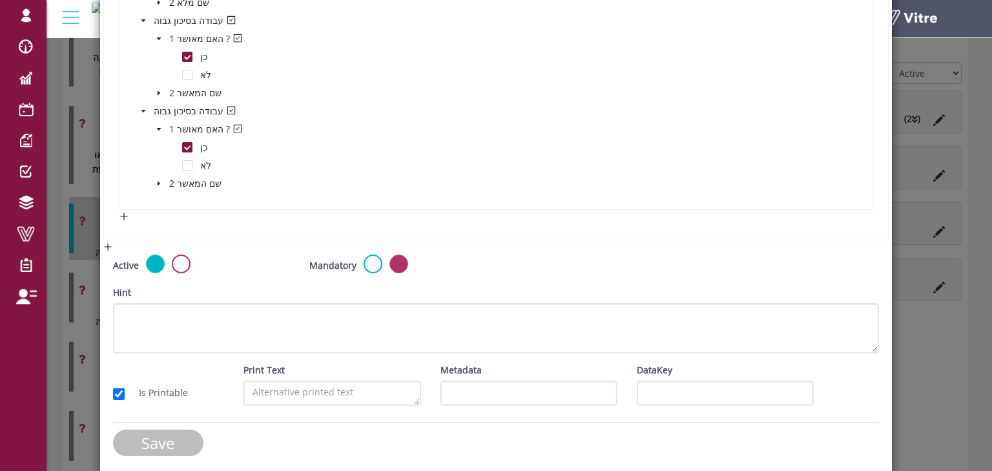
click at [156, 433] on input "Save" at bounding box center [158, 443] width 90 height 26
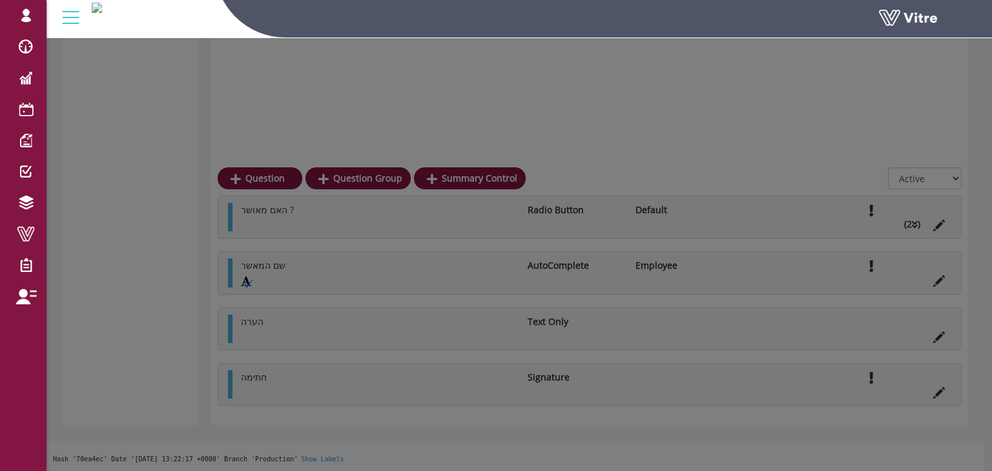
scroll to position [2382, 0]
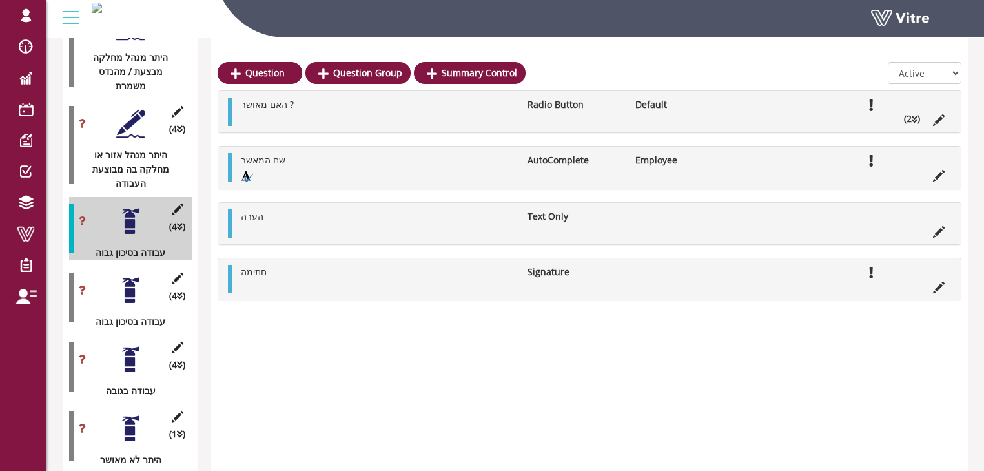
click at [132, 414] on div at bounding box center [130, 428] width 29 height 29
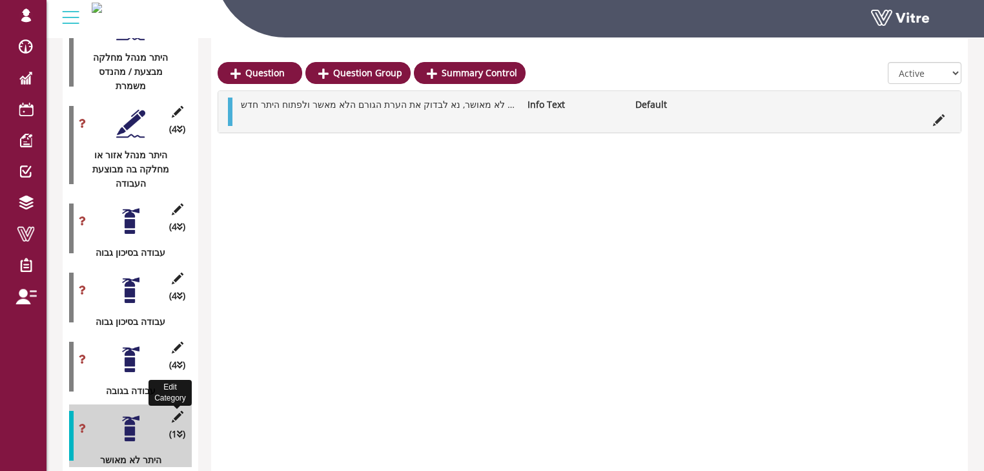
click at [178, 411] on icon at bounding box center [177, 417] width 16 height 12
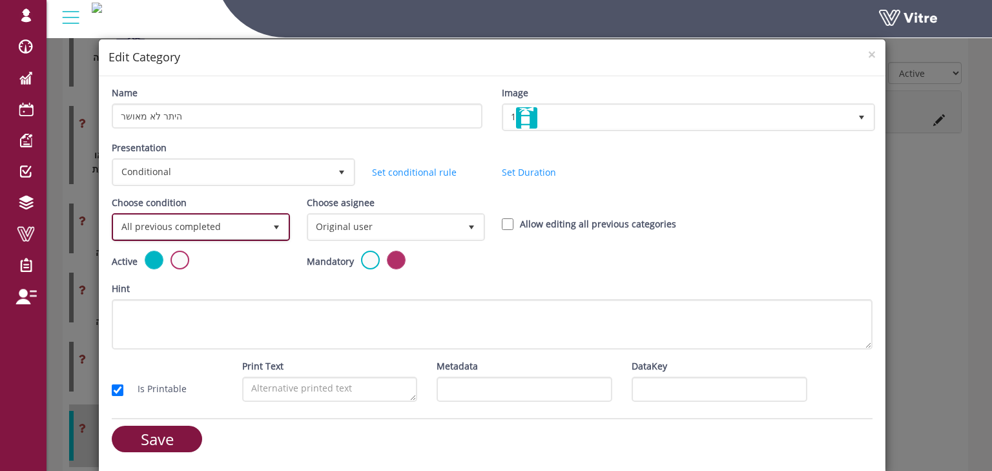
click at [276, 225] on span "select" at bounding box center [276, 227] width 10 height 10
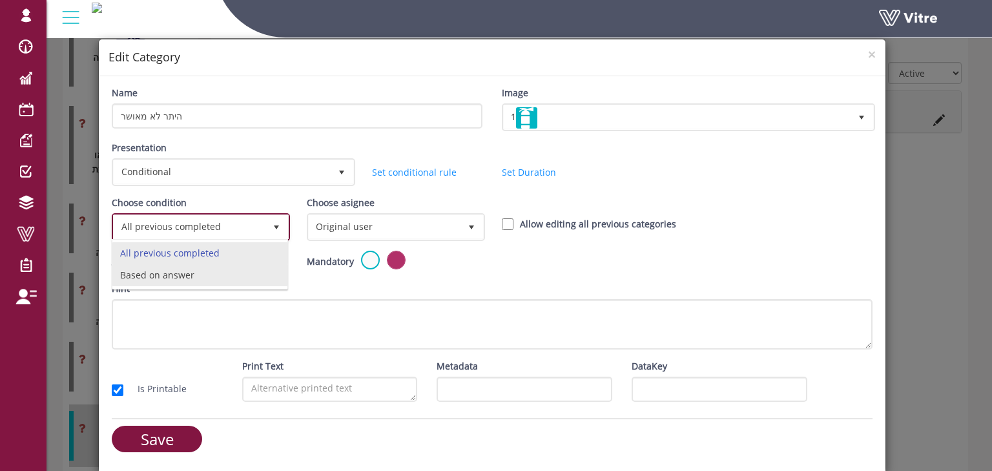
click at [197, 274] on li "Based on answer" at bounding box center [199, 275] width 174 height 22
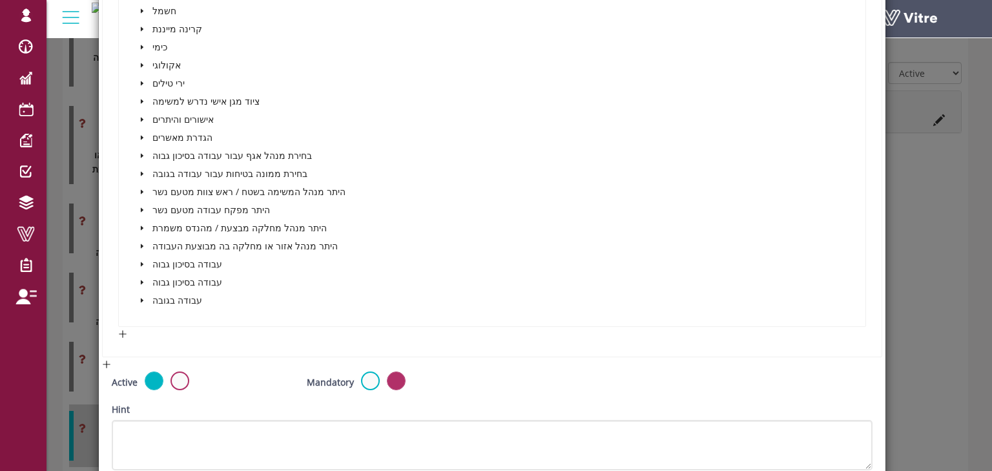
scroll to position [620, 0]
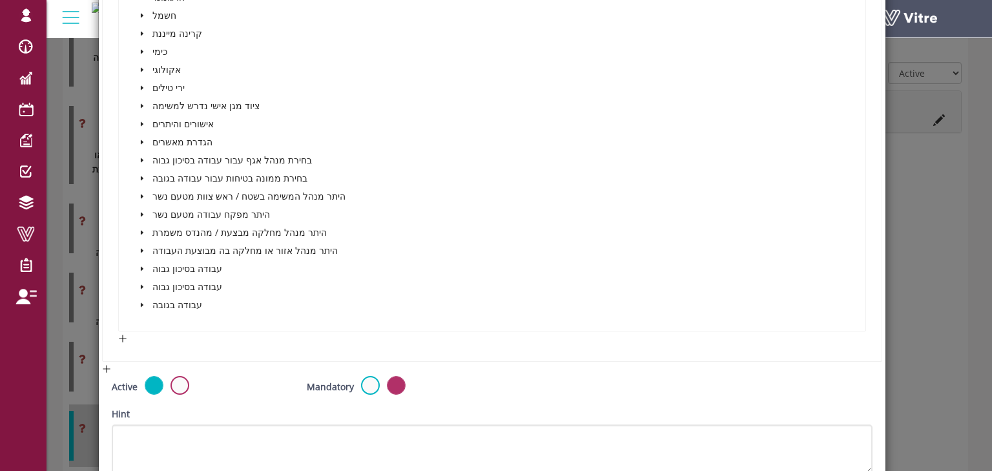
click at [143, 196] on icon "caret-down" at bounding box center [142, 196] width 6 height 6
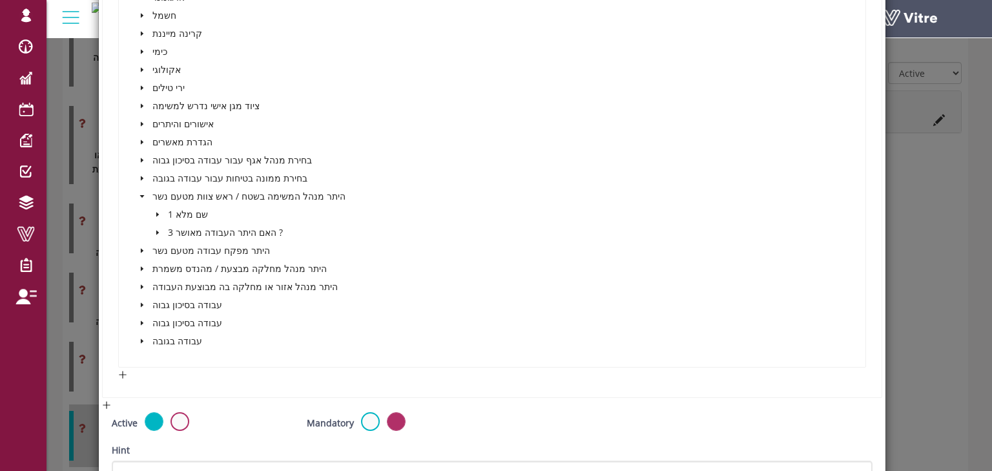
click at [155, 229] on icon "caret-down" at bounding box center [157, 232] width 6 height 6
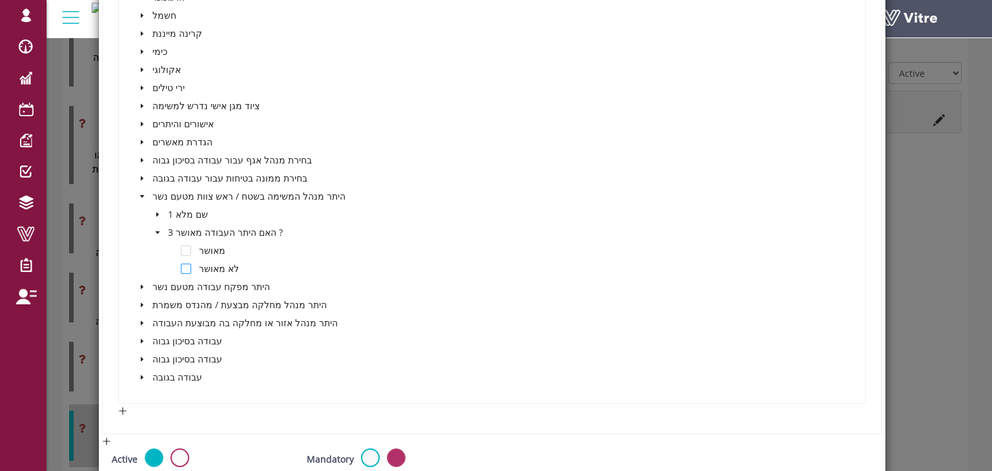
click at [186, 267] on span at bounding box center [186, 269] width 10 height 10
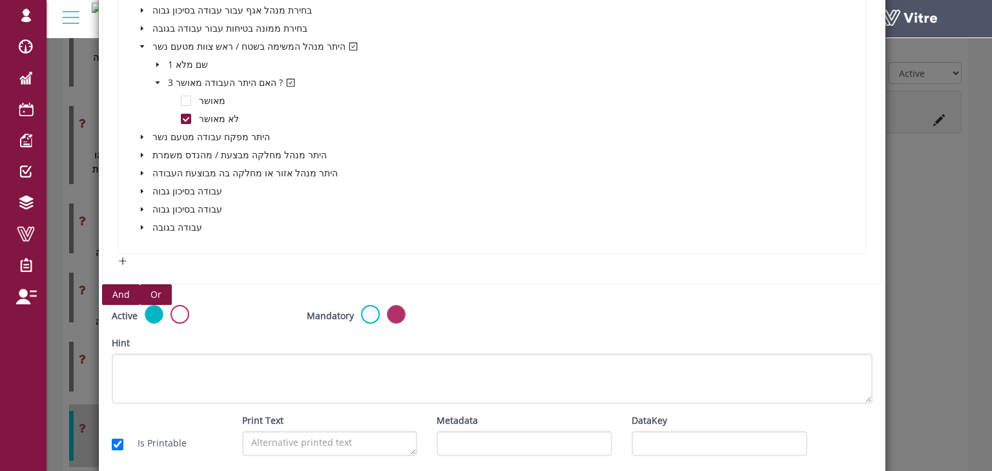
scroll to position [775, 0]
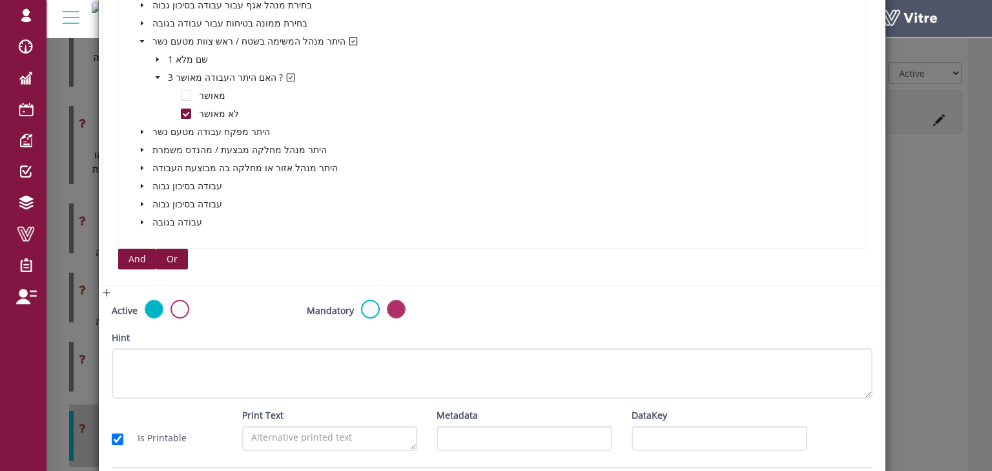
click at [172, 258] on span "Or" at bounding box center [172, 259] width 11 height 14
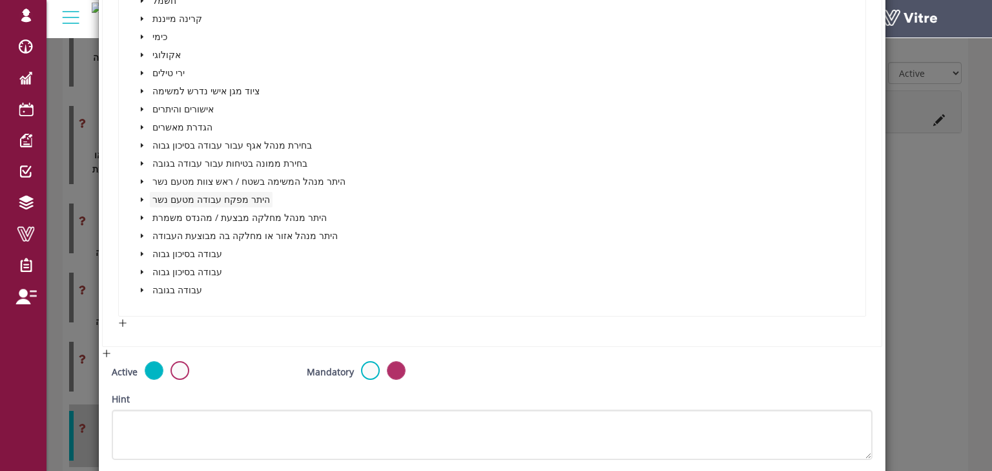
scroll to position [1447, 0]
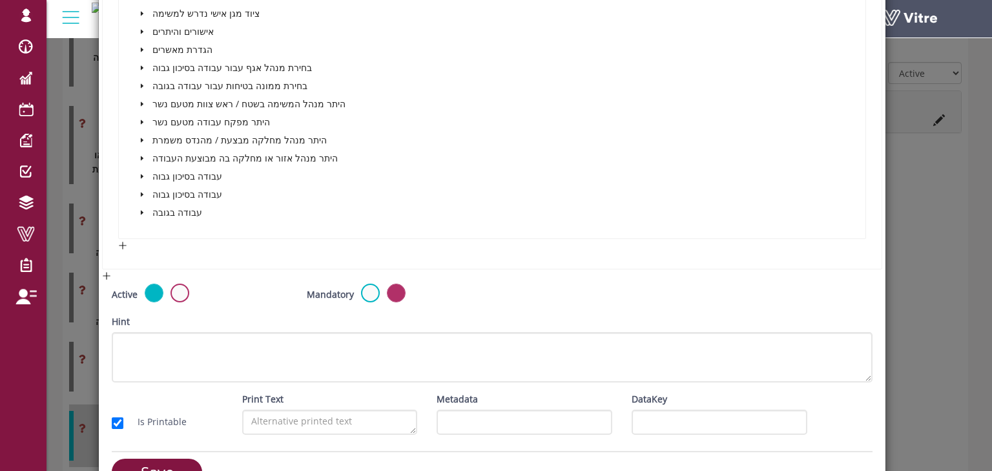
click at [142, 119] on icon "caret-down" at bounding box center [142, 122] width 6 height 6
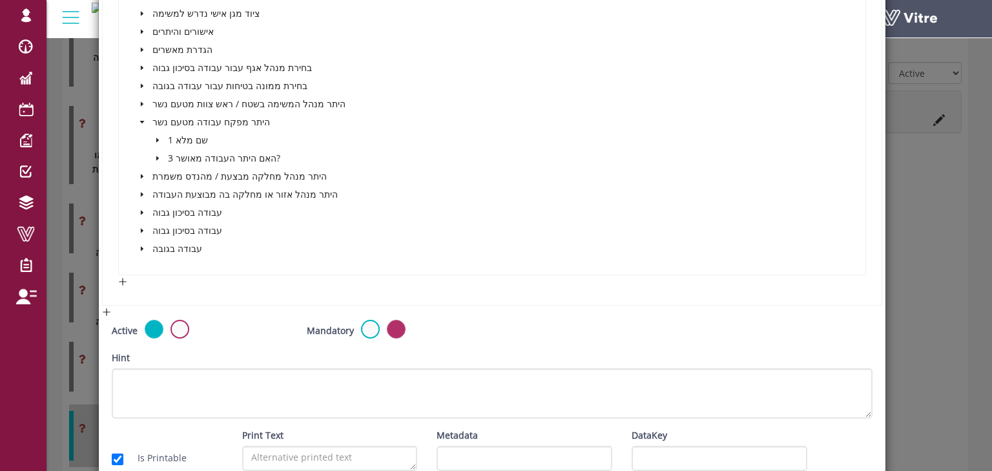
click at [156, 156] on icon "caret-down" at bounding box center [157, 158] width 3 height 5
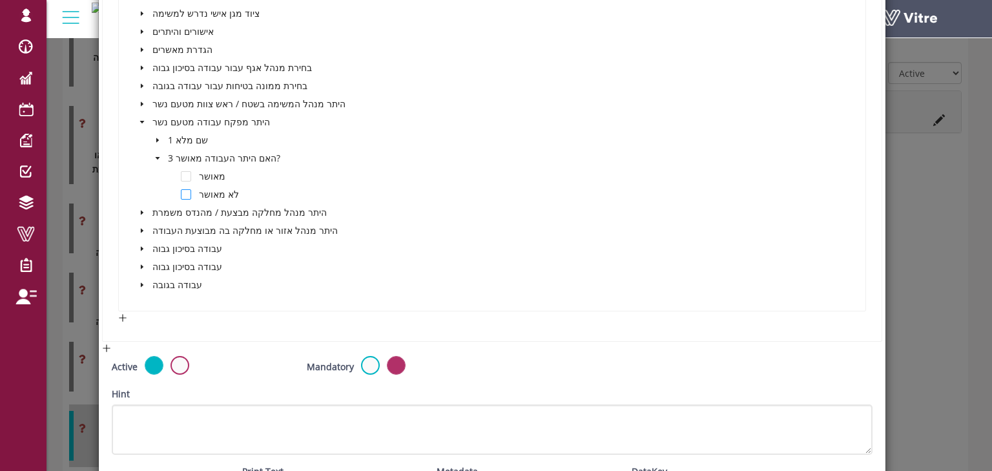
click at [186, 191] on span at bounding box center [186, 194] width 10 height 10
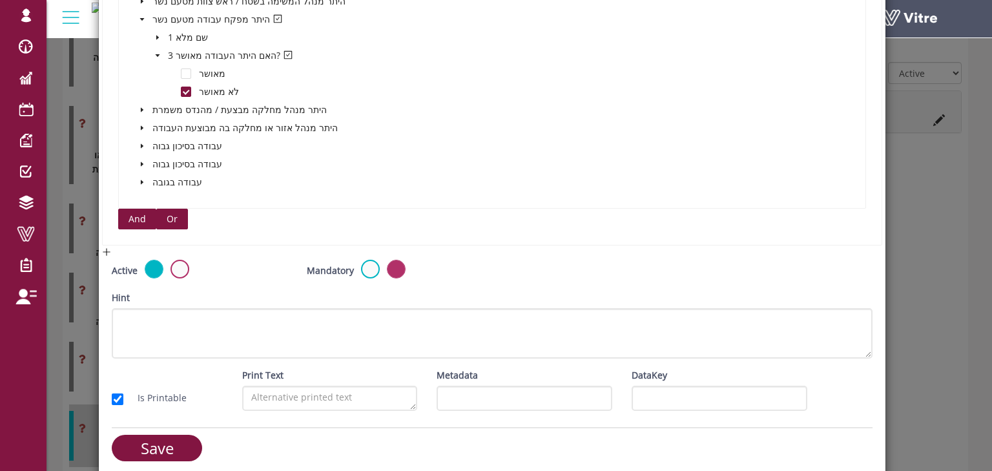
click at [174, 217] on span "Or" at bounding box center [172, 219] width 11 height 14
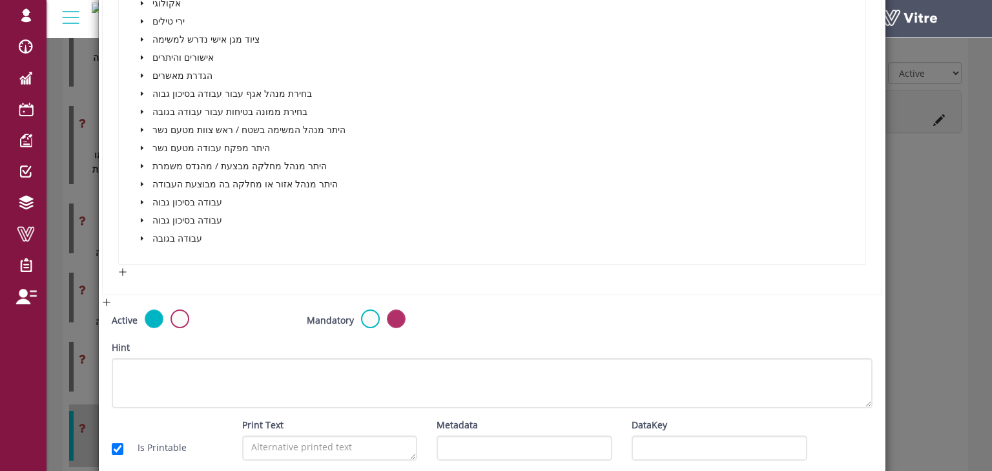
scroll to position [2170, 0]
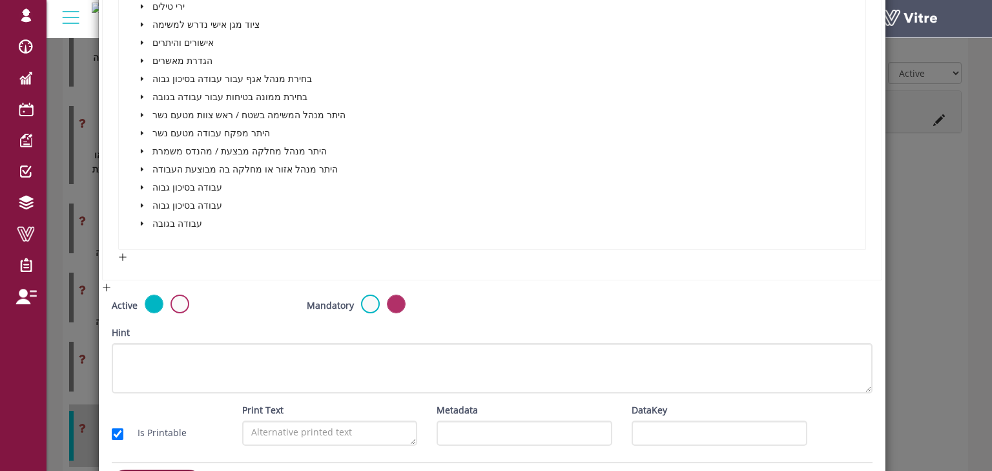
click at [141, 149] on icon "caret-down" at bounding box center [142, 151] width 3 height 5
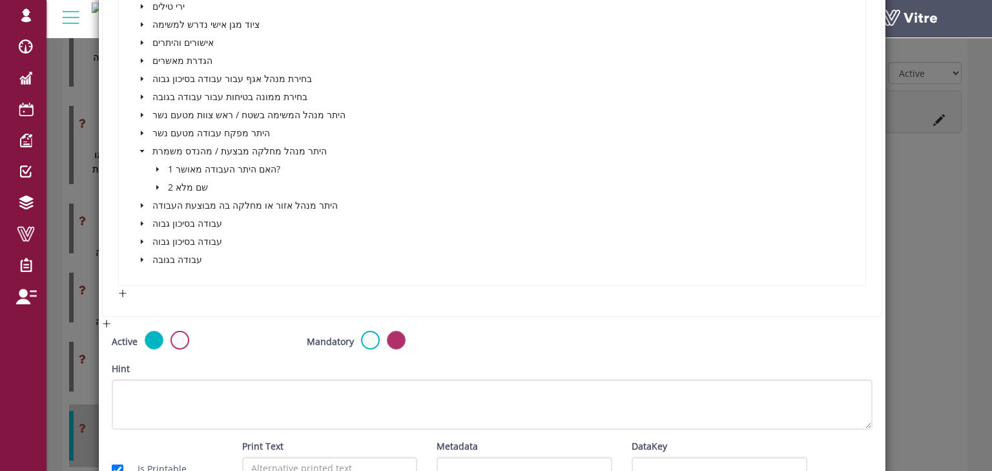
click at [159, 166] on icon "caret-down" at bounding box center [157, 169] width 6 height 6
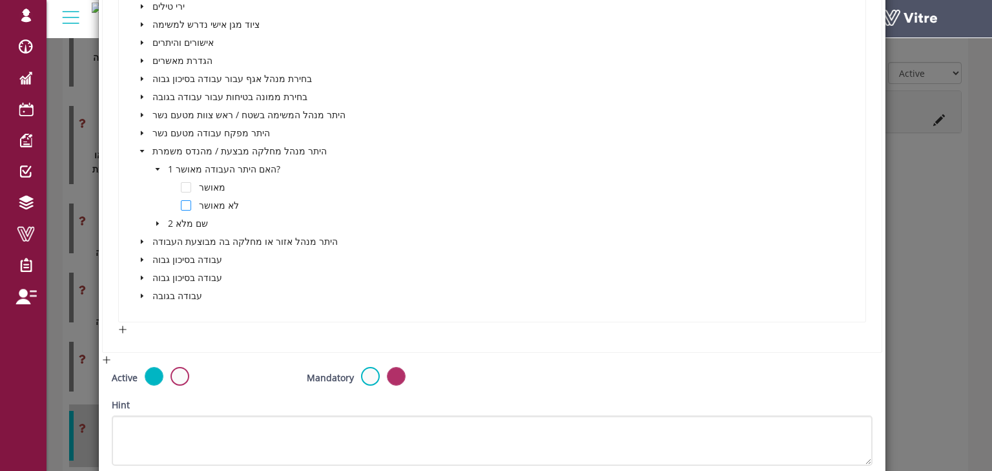
click at [186, 203] on span at bounding box center [186, 205] width 10 height 10
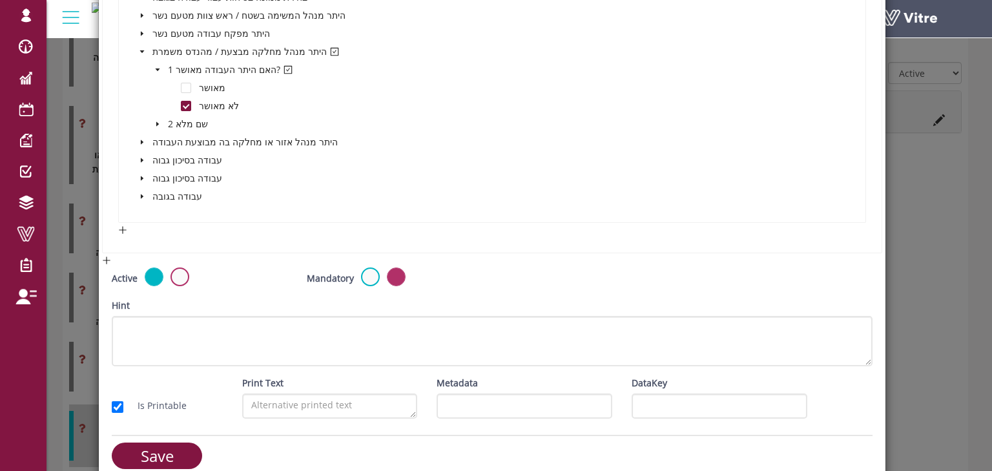
scroll to position [2283, 0]
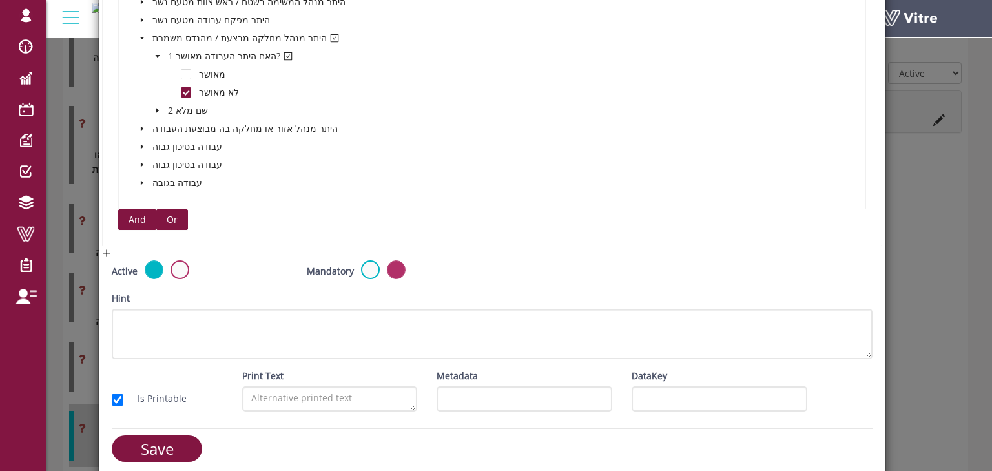
click at [174, 217] on span "Or" at bounding box center [172, 220] width 11 height 14
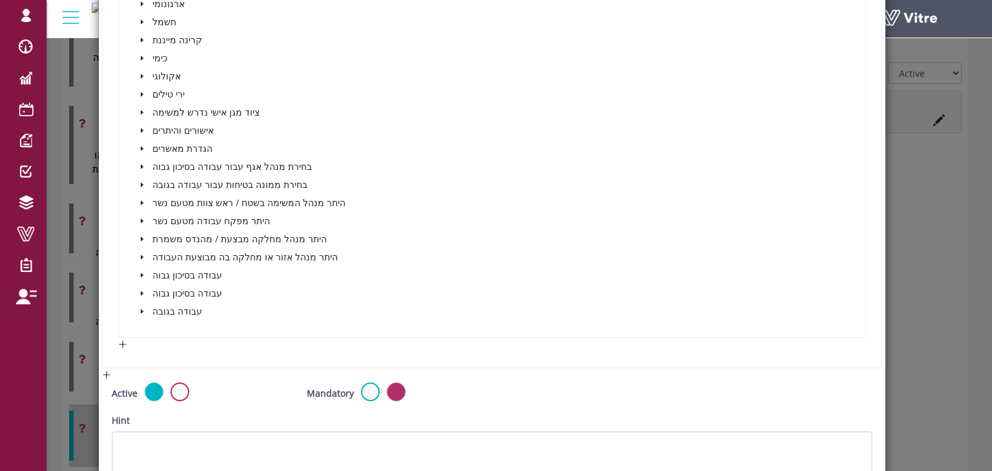
scroll to position [2851, 0]
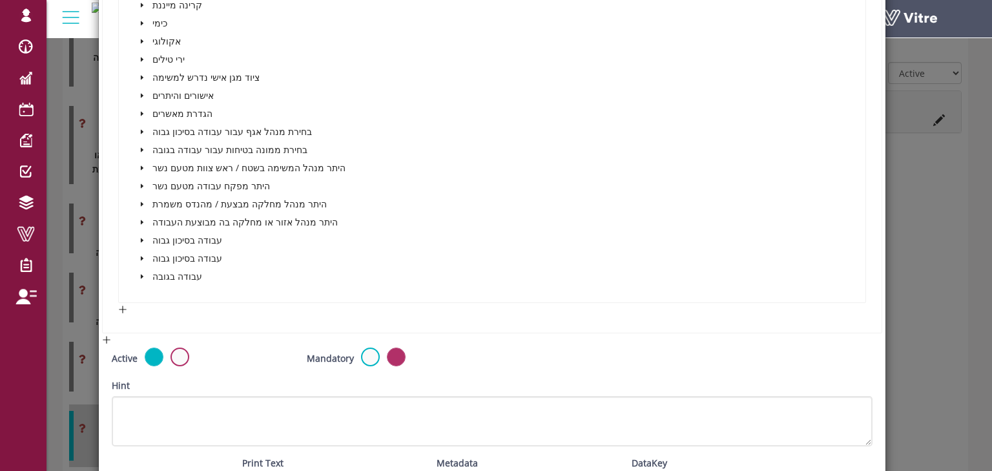
click at [141, 219] on icon "caret-down" at bounding box center [142, 222] width 6 height 6
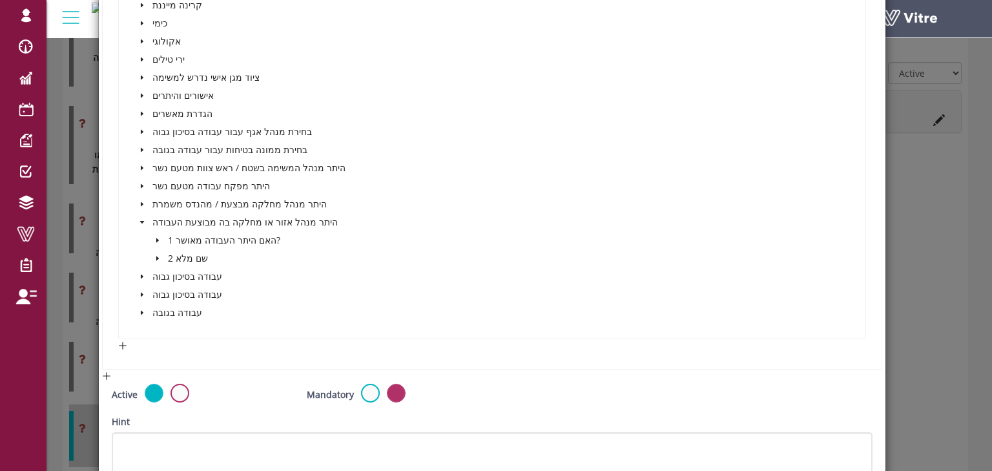
click at [159, 237] on icon "caret-down" at bounding box center [157, 240] width 6 height 6
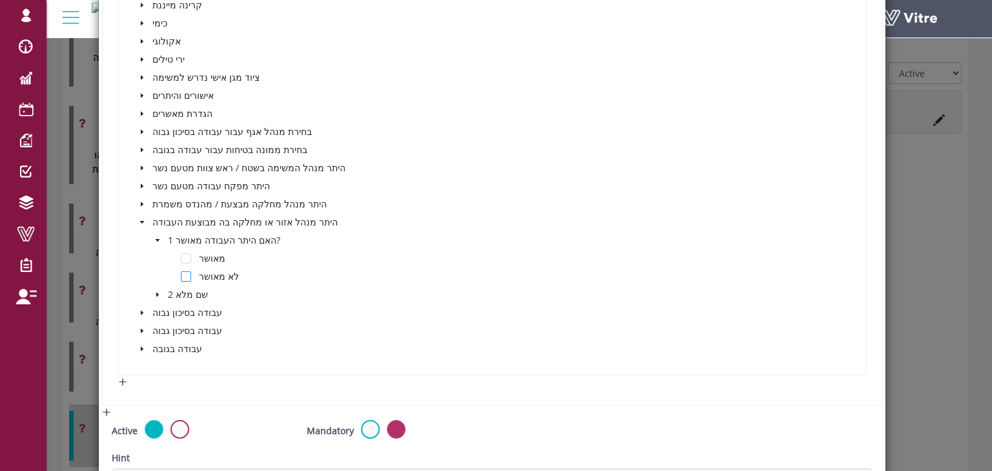
click at [183, 271] on span at bounding box center [186, 276] width 10 height 10
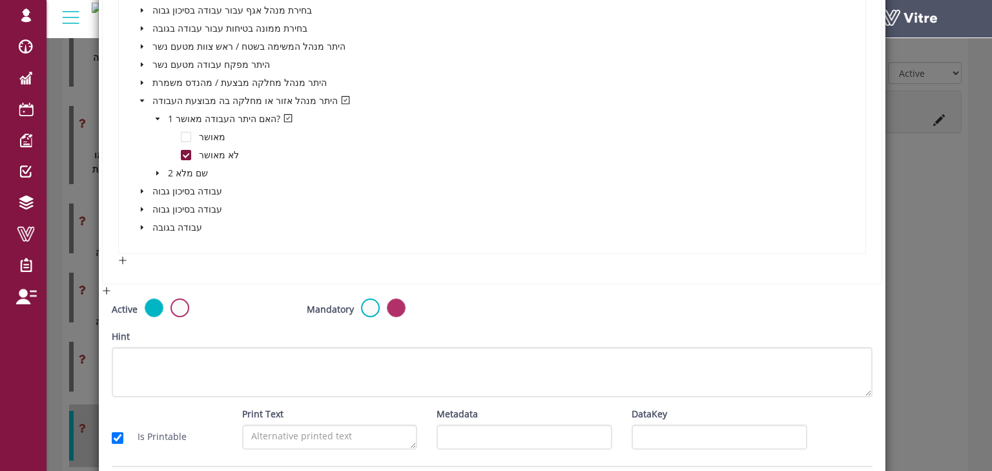
scroll to position [3017, 0]
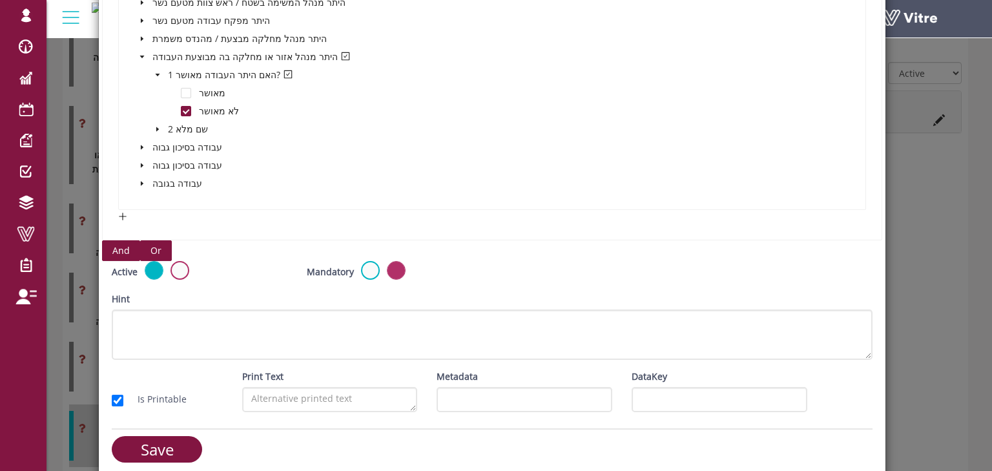
click at [160, 245] on button "Or" at bounding box center [156, 250] width 32 height 21
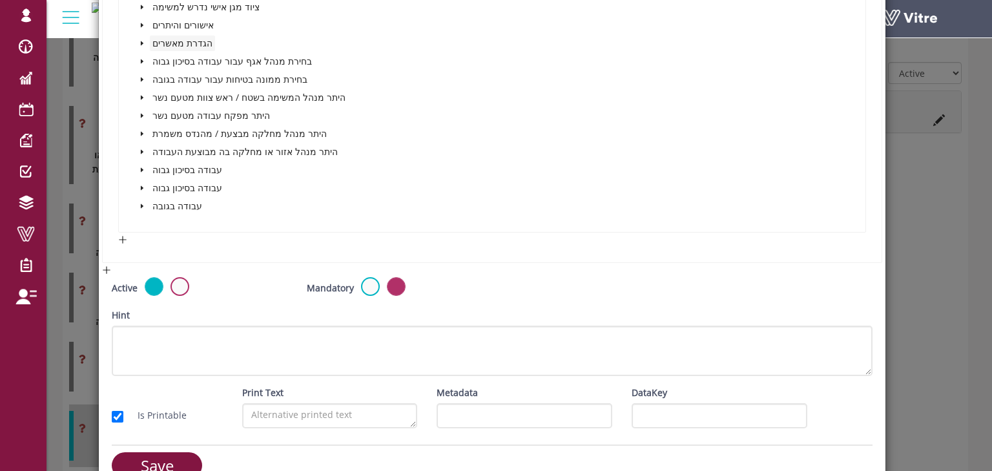
scroll to position [3740, 0]
click at [140, 165] on icon "caret-down" at bounding box center [142, 168] width 6 height 6
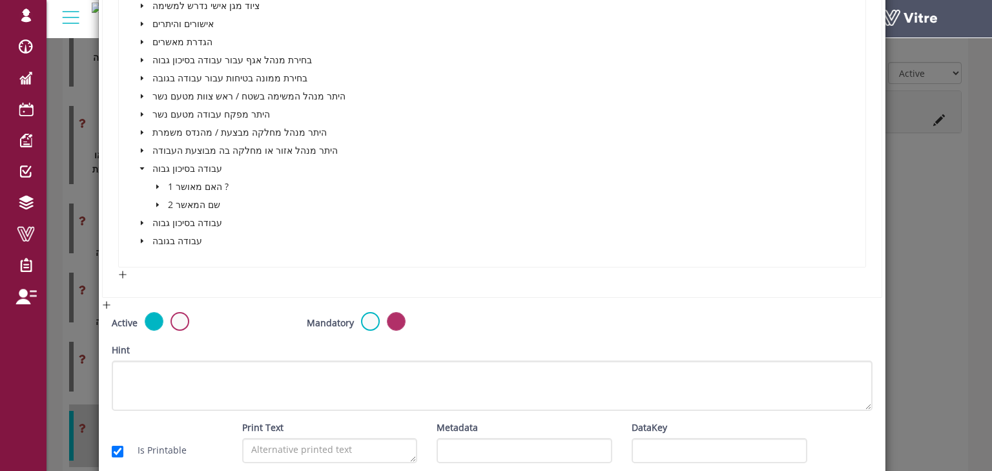
click at [157, 183] on icon "caret-down" at bounding box center [157, 186] width 6 height 6
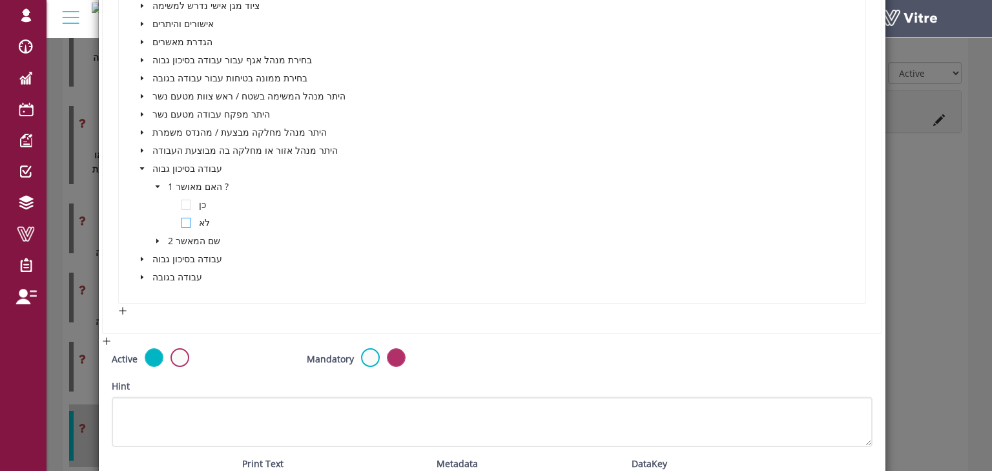
click at [187, 218] on span at bounding box center [186, 223] width 10 height 10
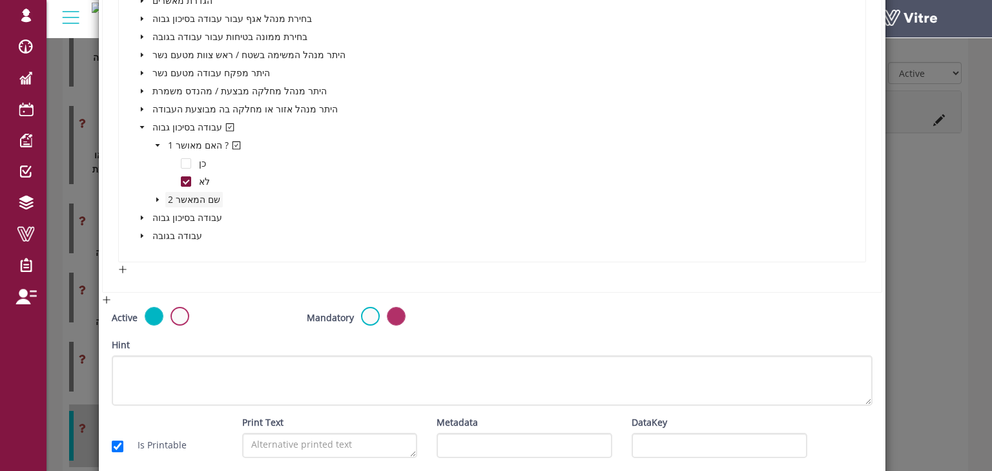
scroll to position [3833, 0]
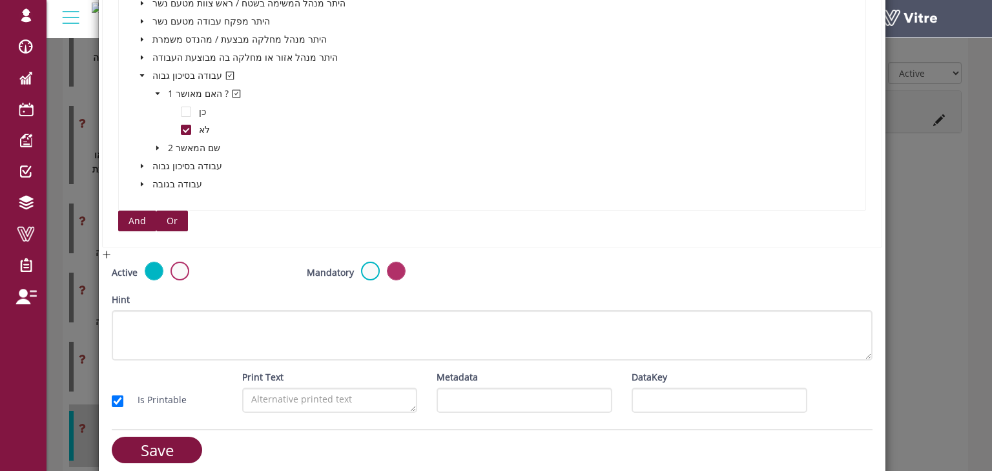
click at [168, 216] on span "Or" at bounding box center [172, 221] width 11 height 14
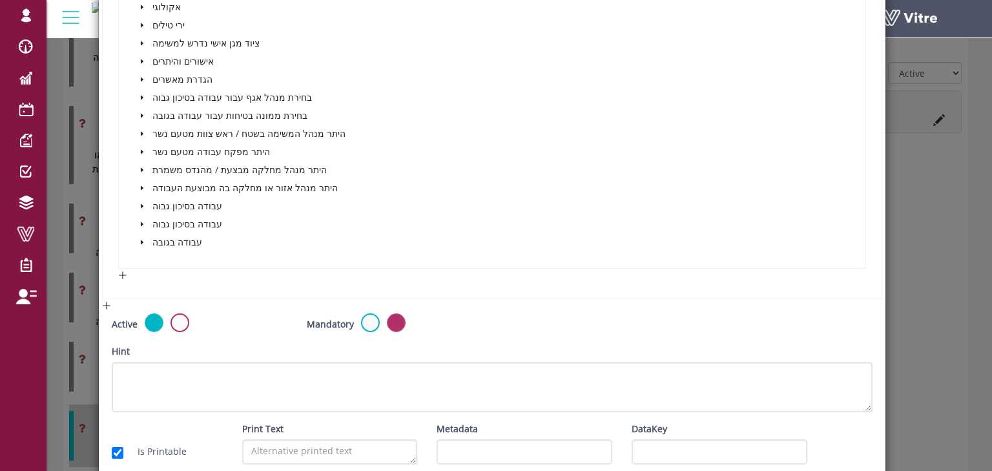
scroll to position [4453, 0]
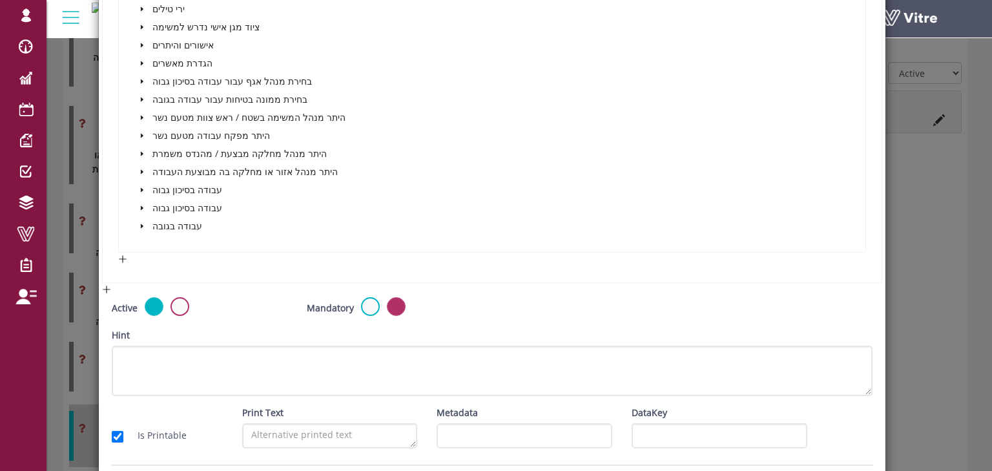
click at [141, 205] on icon "caret-down" at bounding box center [142, 208] width 6 height 6
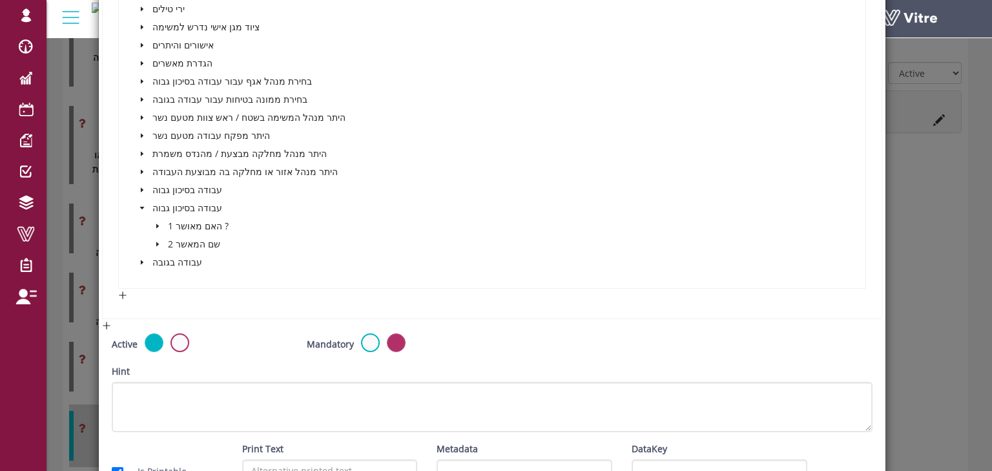
click at [156, 224] on icon "caret-down" at bounding box center [157, 226] width 3 height 5
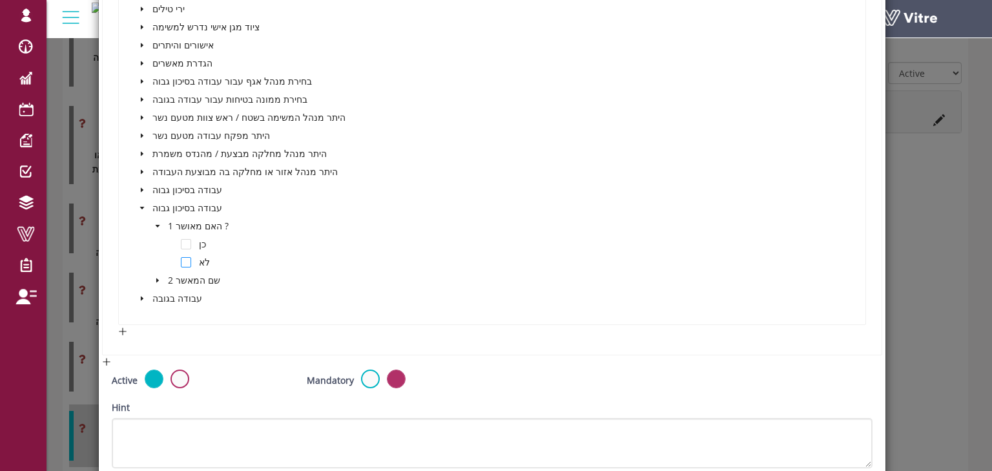
click at [185, 257] on span at bounding box center [186, 262] width 10 height 10
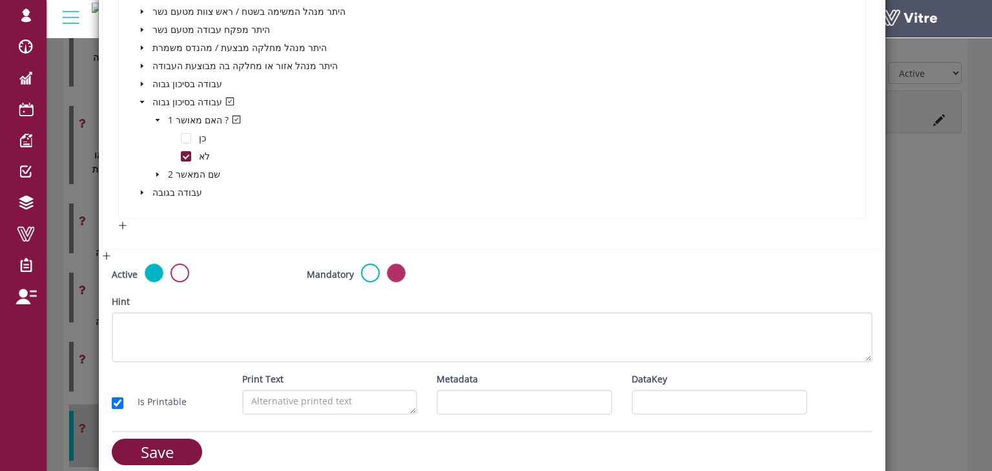
scroll to position [4566, 0]
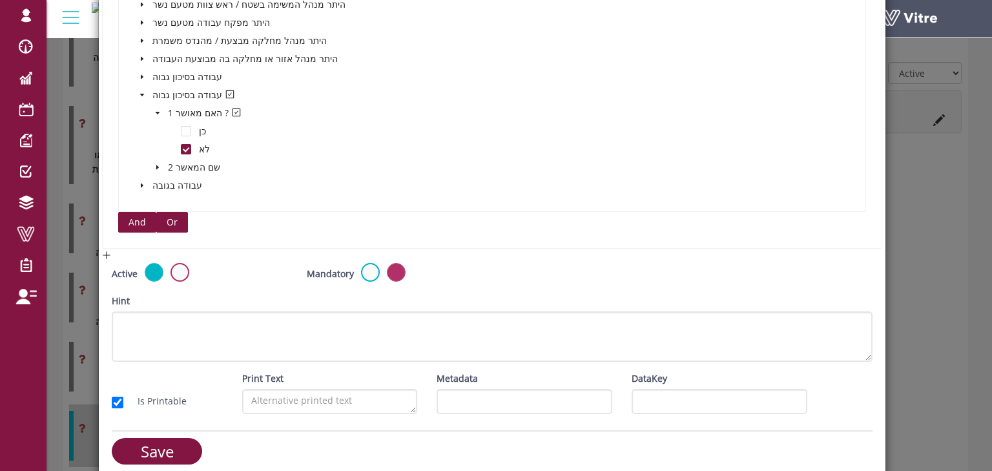
click at [173, 217] on span "Or" at bounding box center [172, 222] width 11 height 14
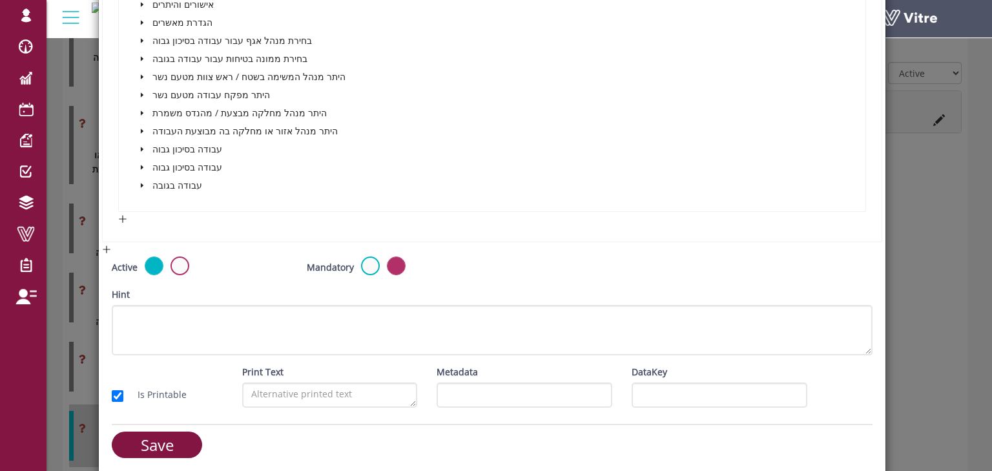
click at [142, 182] on icon "caret-down" at bounding box center [142, 185] width 6 height 6
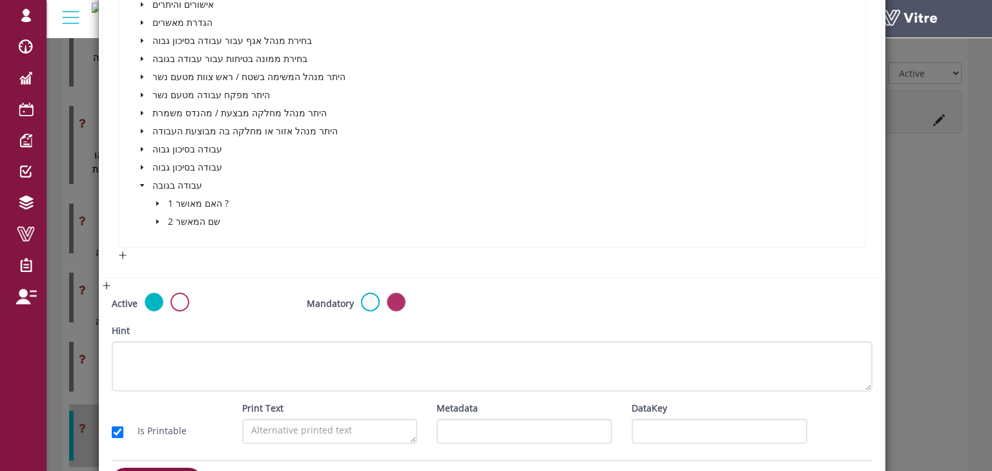
scroll to position [5234, 0]
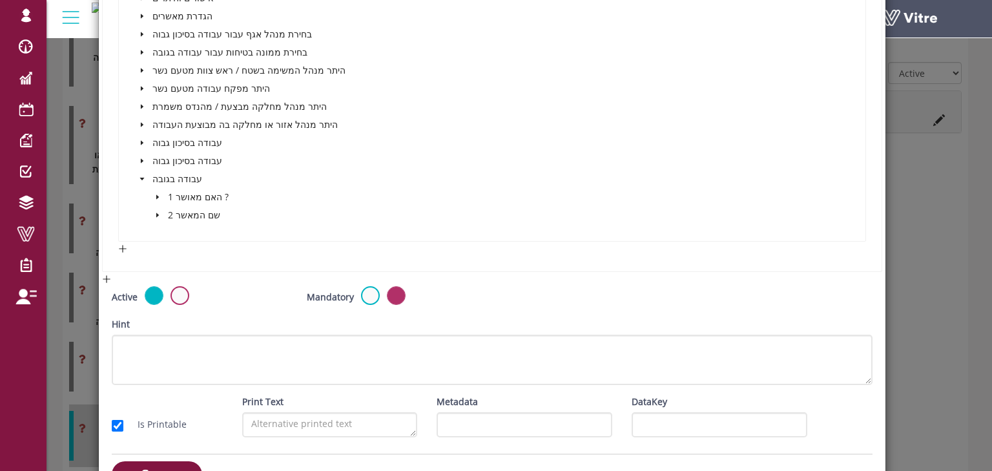
click at [155, 194] on icon "caret-down" at bounding box center [157, 197] width 6 height 6
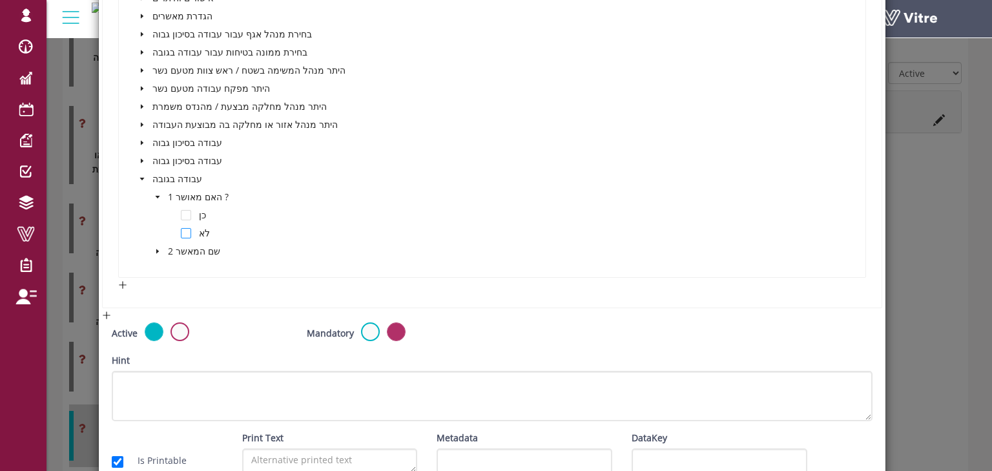
click at [189, 228] on span at bounding box center [186, 233] width 10 height 10
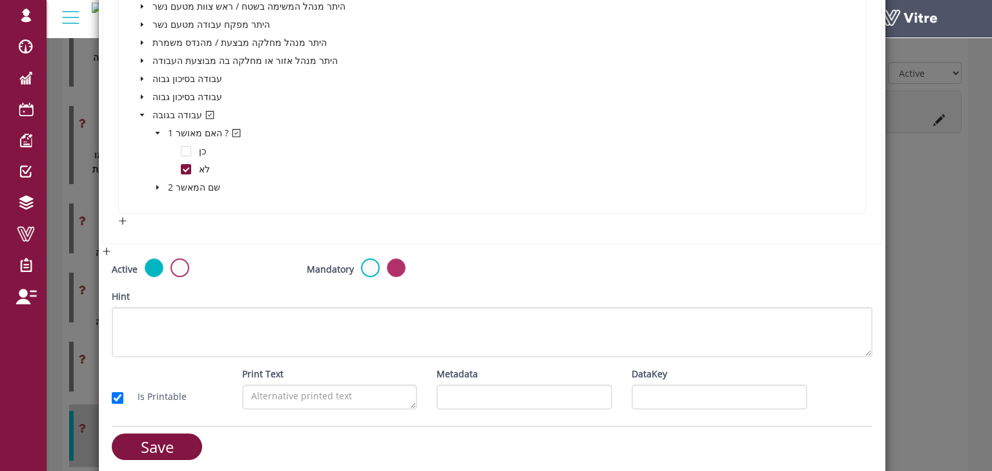
scroll to position [5300, 0]
click at [167, 437] on input "Save" at bounding box center [157, 445] width 90 height 26
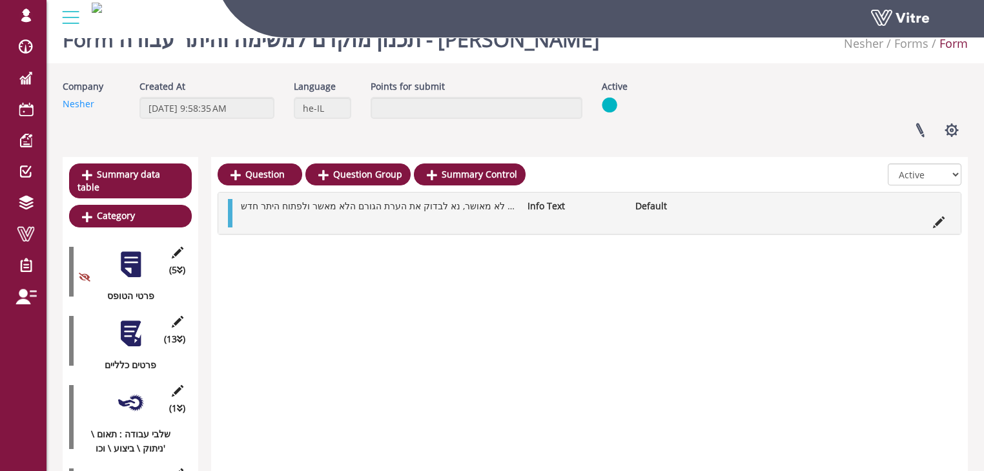
scroll to position [0, 0]
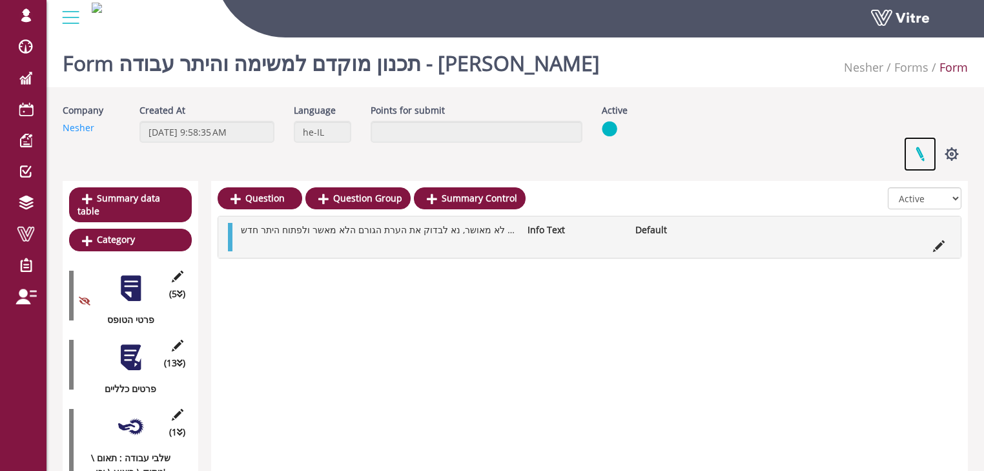
click at [918, 155] on link at bounding box center [920, 154] width 32 height 34
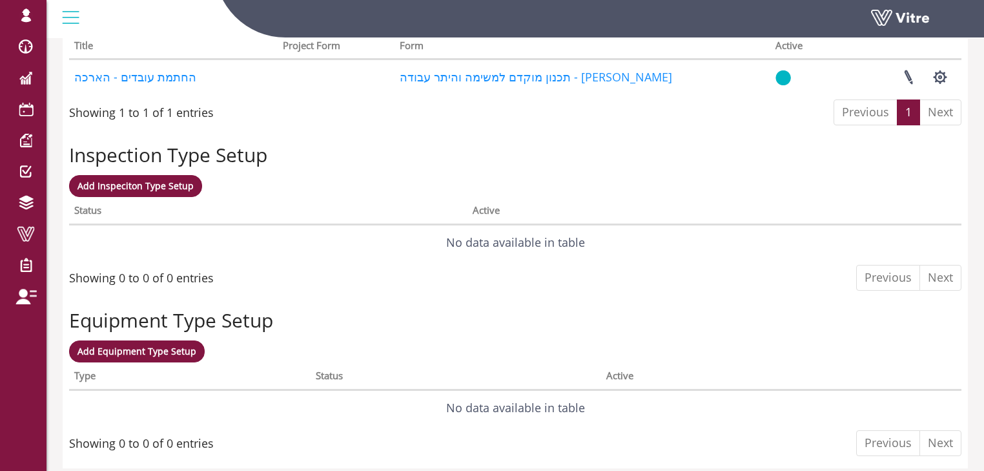
scroll to position [966, 0]
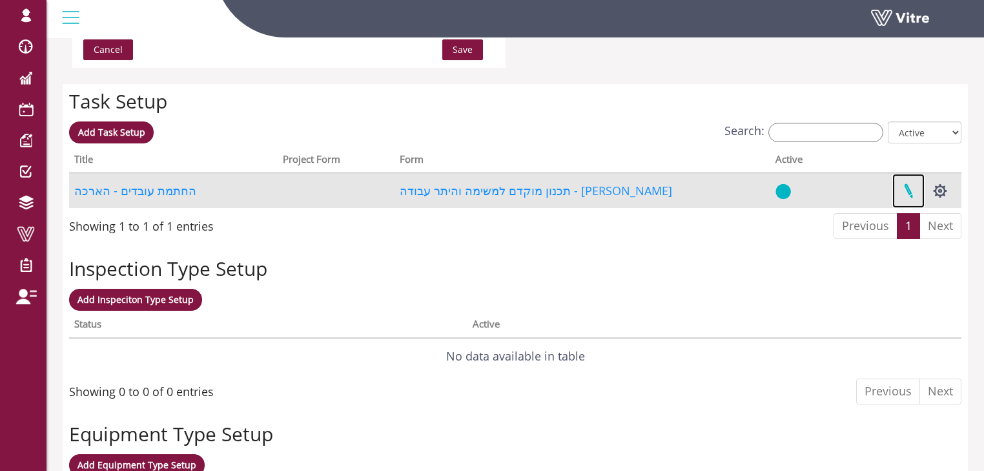
click at [908, 187] on link at bounding box center [909, 191] width 32 height 34
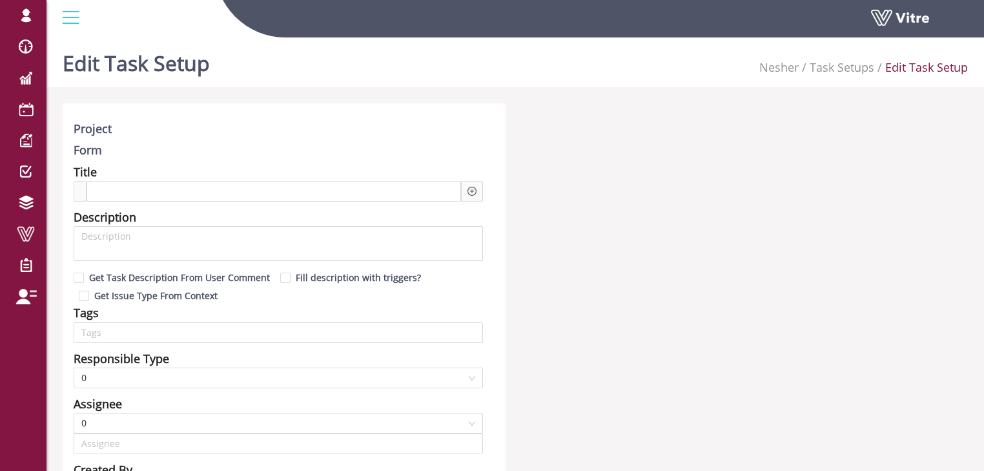
type input "Harel Smadar SU"
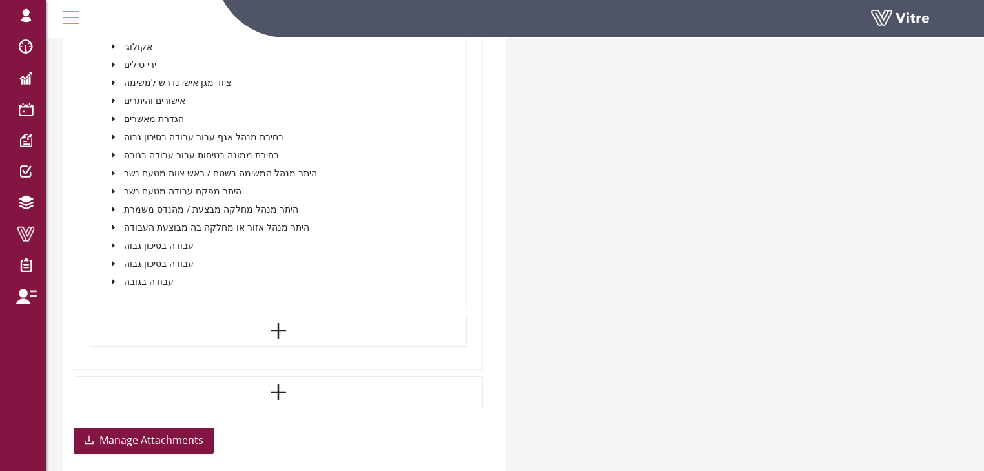
scroll to position [1324, 0]
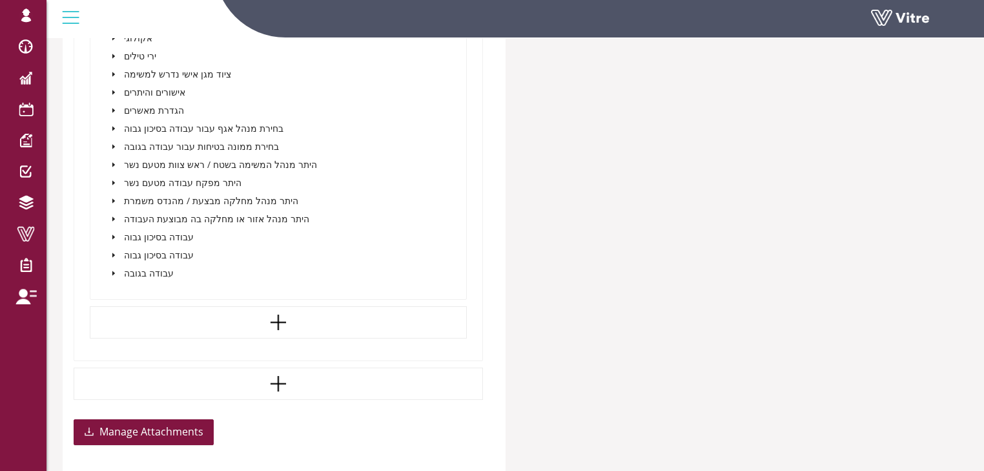
click at [112, 217] on icon "caret-down" at bounding box center [113, 218] width 3 height 5
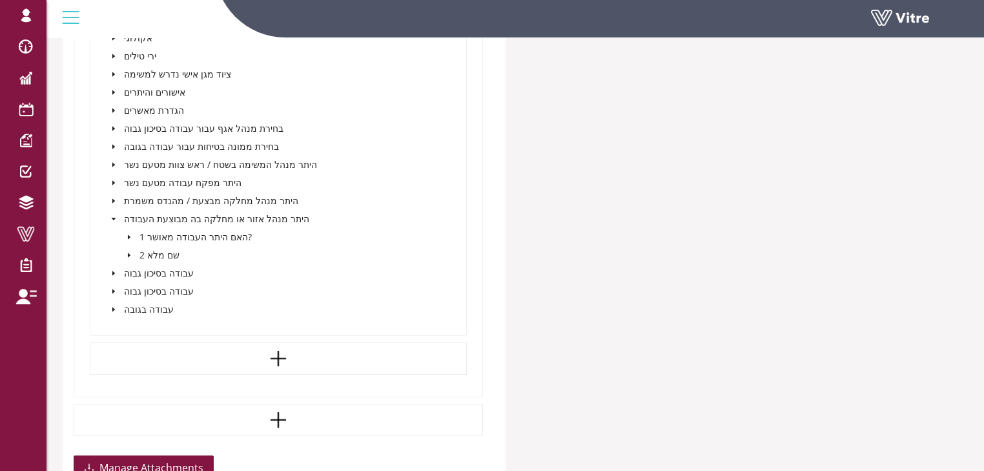
click at [129, 234] on icon "caret-down" at bounding box center [129, 237] width 6 height 6
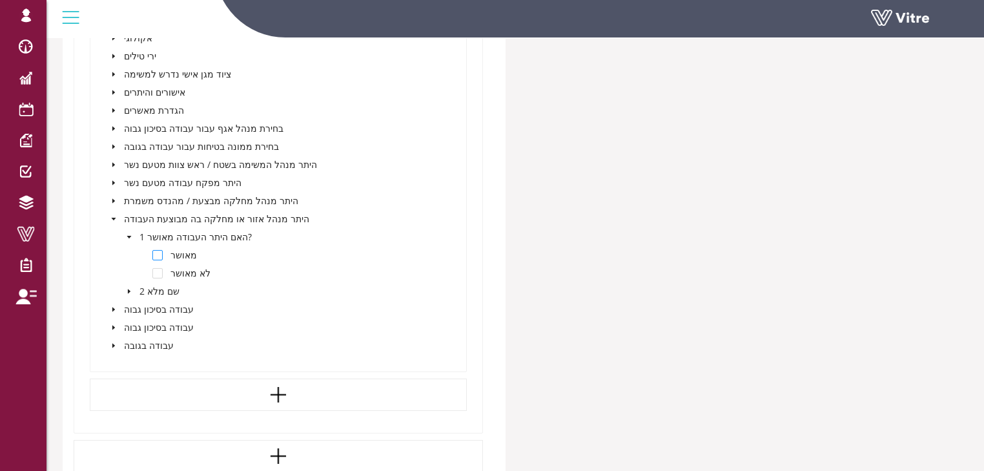
click at [160, 253] on span at bounding box center [157, 255] width 10 height 10
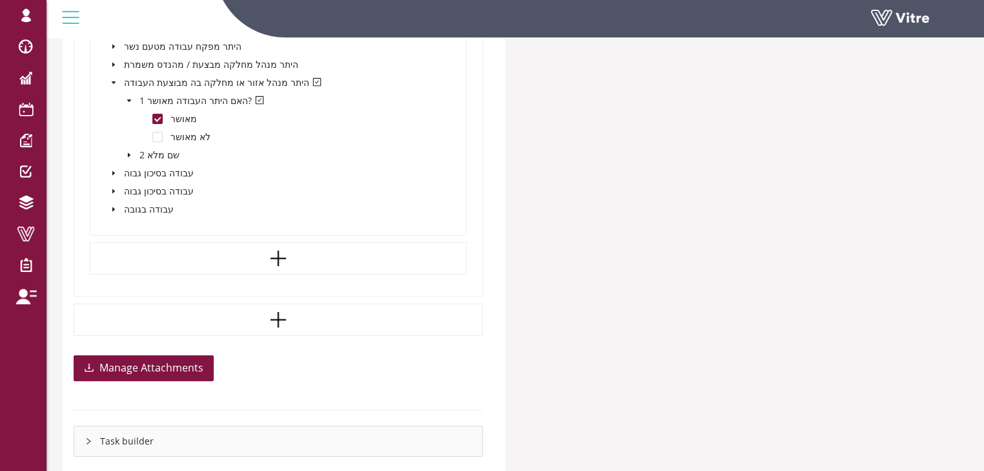
scroll to position [1479, 0]
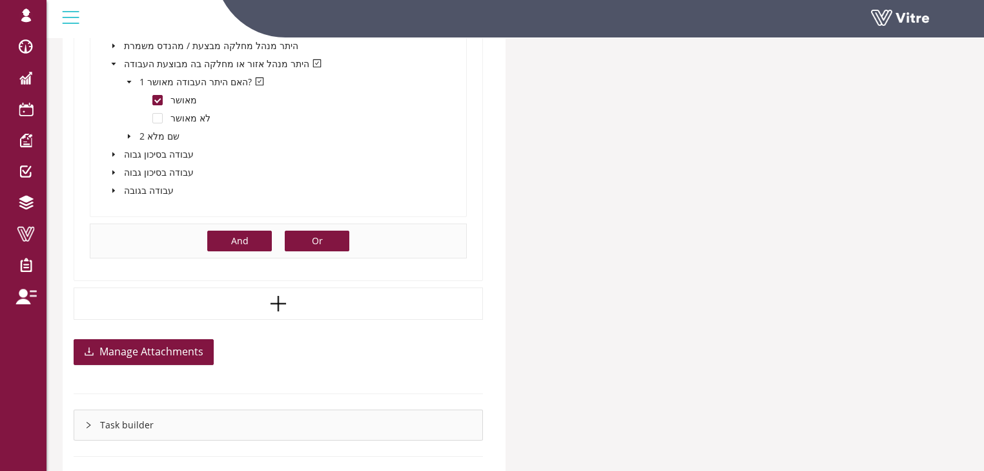
click at [305, 239] on button "Or" at bounding box center [317, 241] width 65 height 21
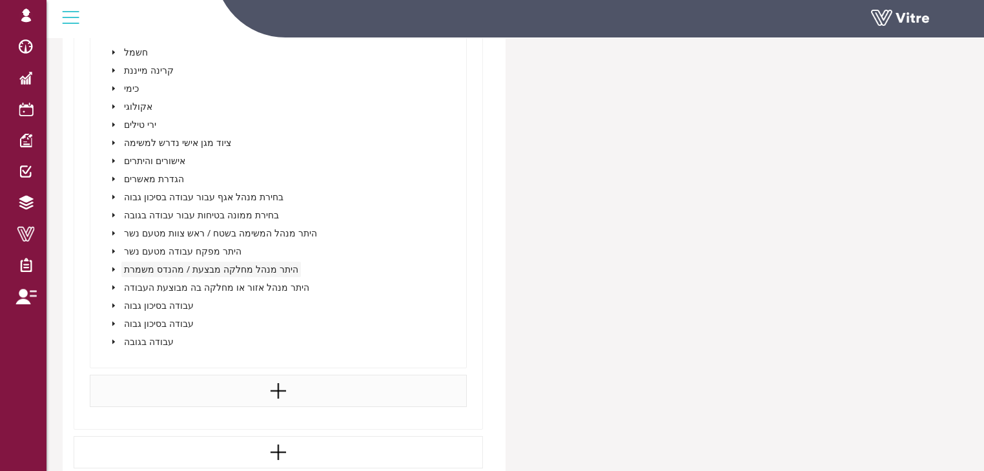
scroll to position [2048, 0]
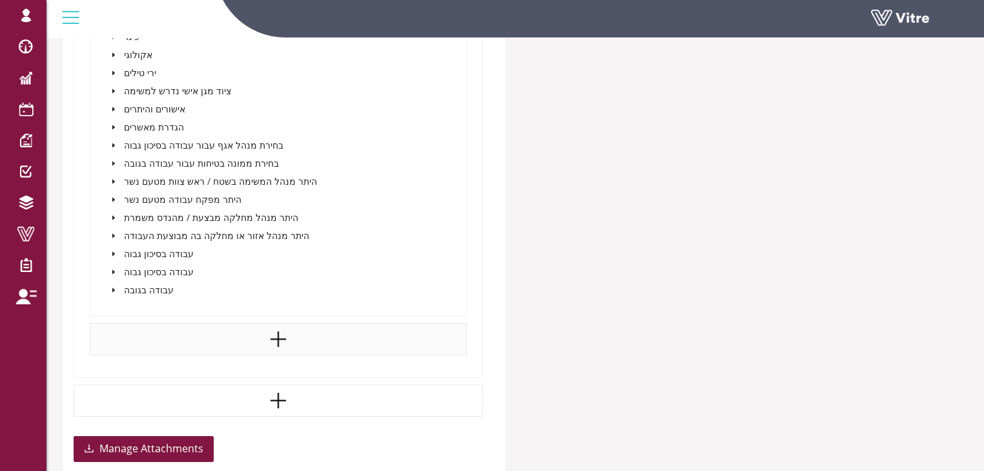
click at [111, 233] on icon "caret-down" at bounding box center [113, 236] width 6 height 6
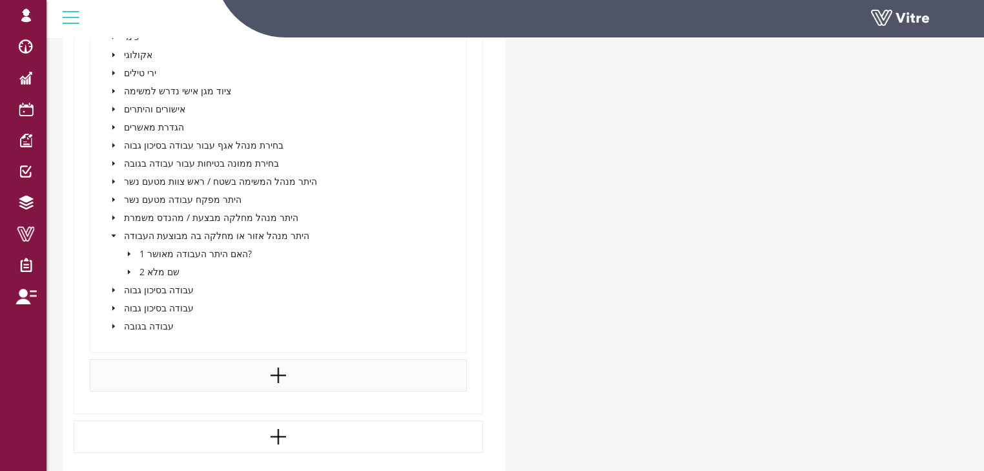
click at [129, 251] on icon "caret-down" at bounding box center [129, 254] width 6 height 6
click at [157, 270] on span at bounding box center [157, 272] width 10 height 10
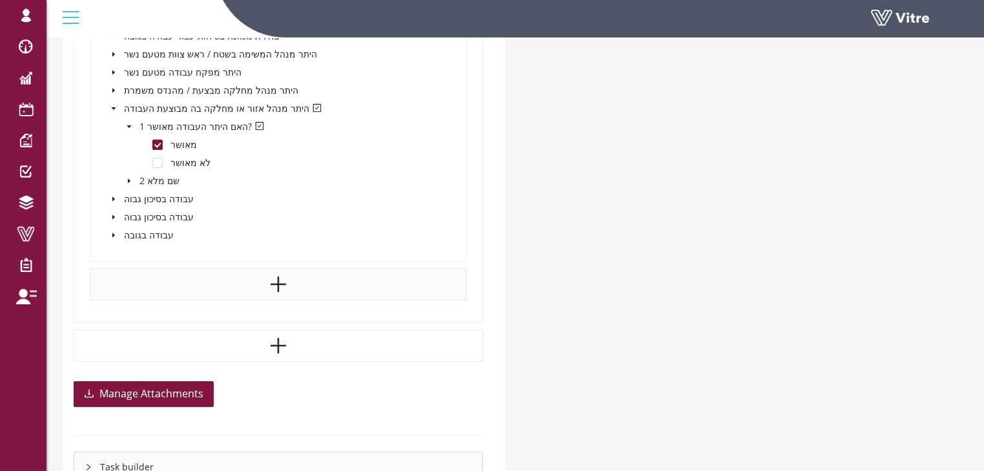
scroll to position [2203, 0]
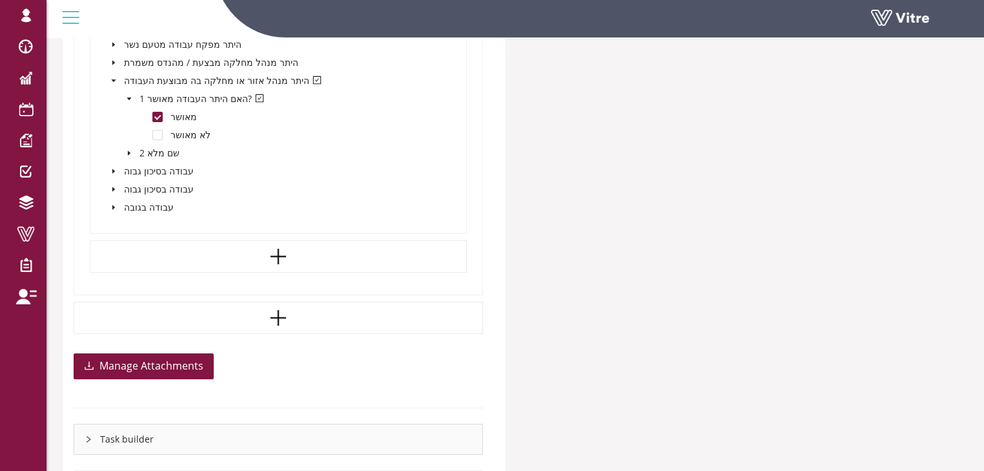
click at [113, 169] on icon "caret-down" at bounding box center [113, 171] width 3 height 5
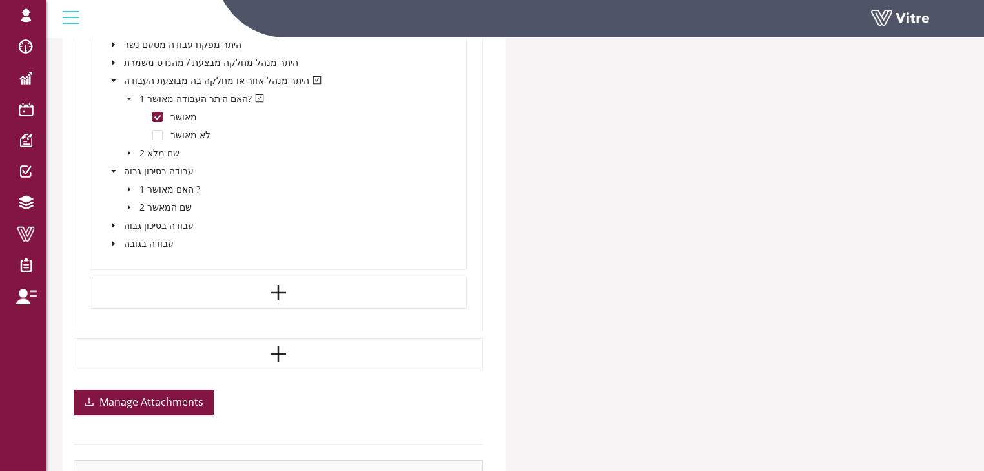
click at [128, 187] on icon "caret-down" at bounding box center [129, 189] width 3 height 5
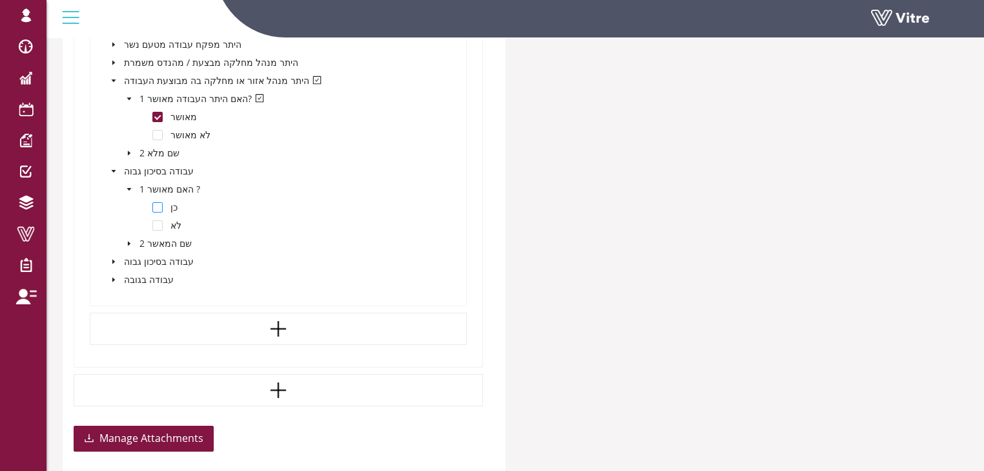
click at [156, 207] on span at bounding box center [157, 207] width 10 height 10
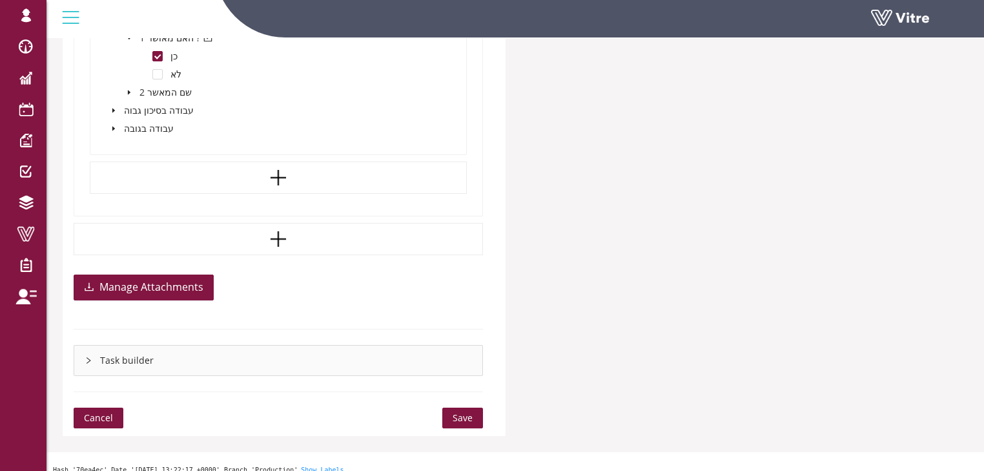
scroll to position [2358, 0]
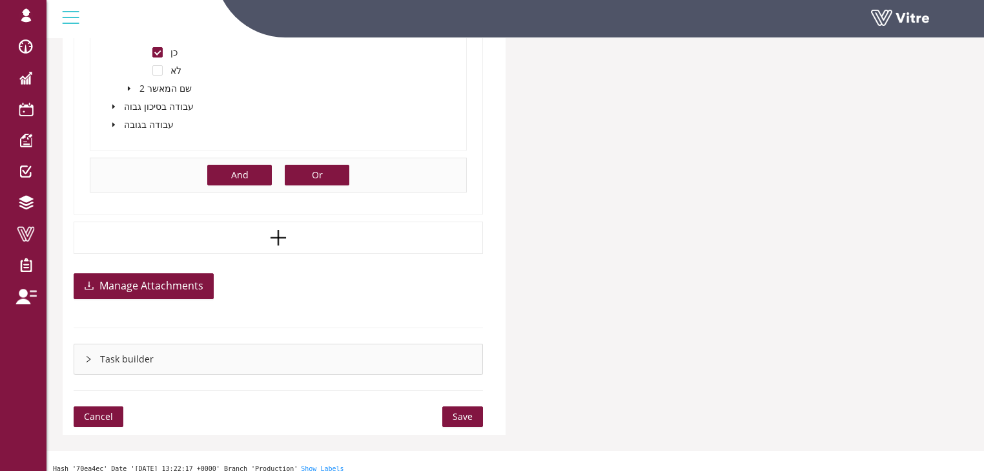
click at [314, 171] on span "Or" at bounding box center [317, 175] width 11 height 14
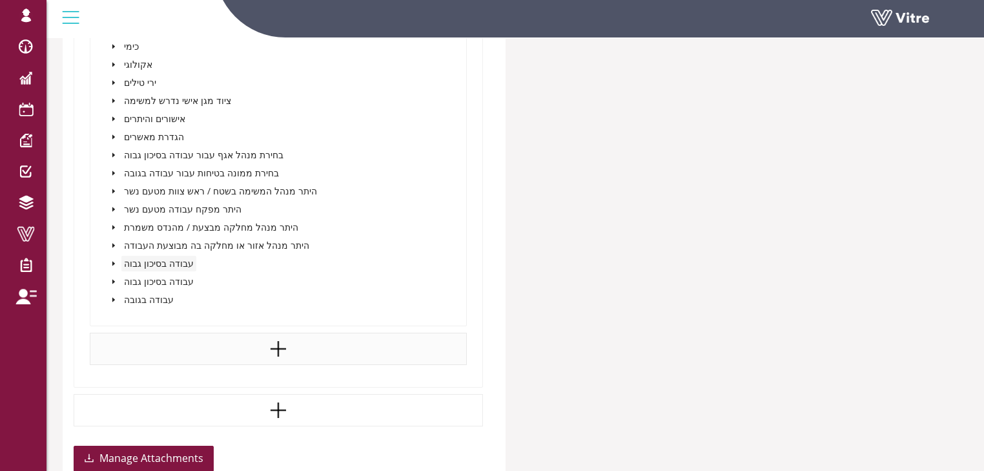
scroll to position [2875, 0]
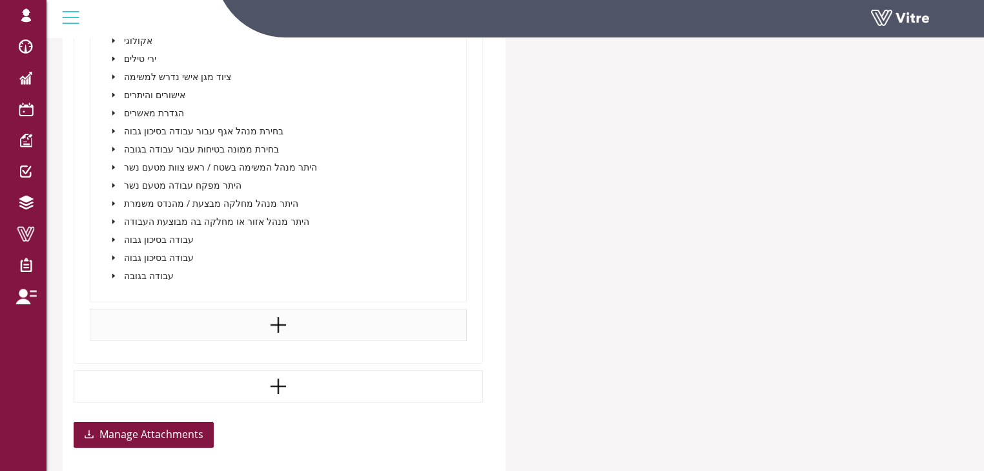
click at [114, 218] on icon "caret-down" at bounding box center [113, 221] width 6 height 6
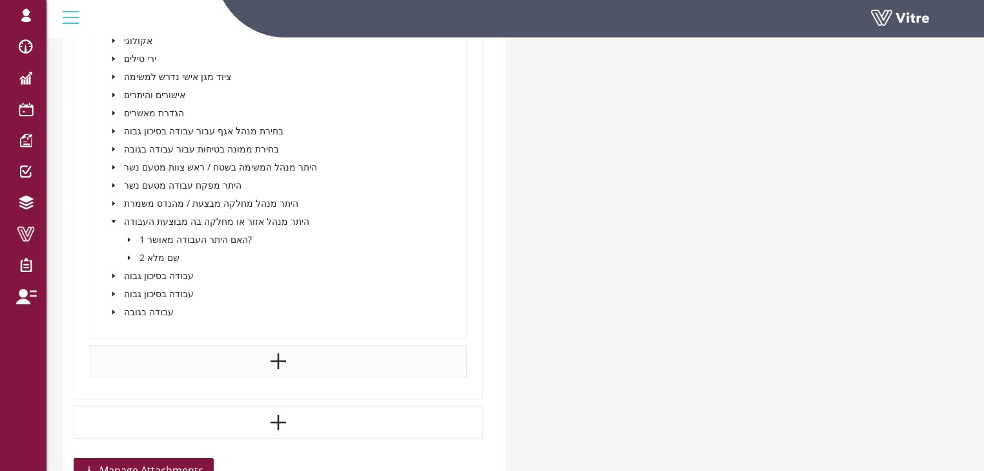
click at [130, 236] on icon "caret-down" at bounding box center [129, 239] width 6 height 6
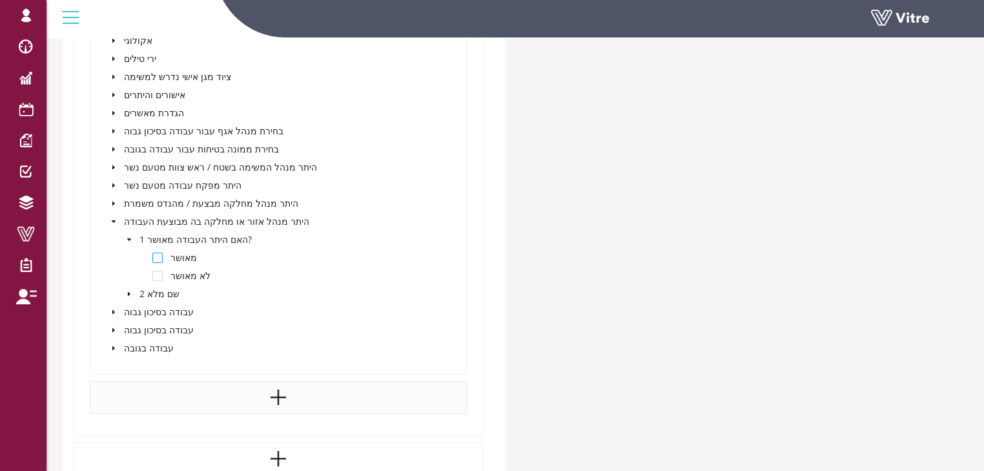
click at [159, 253] on span at bounding box center [157, 258] width 10 height 10
click at [114, 309] on icon "caret-down" at bounding box center [113, 312] width 6 height 6
click at [130, 327] on icon "caret-down" at bounding box center [129, 330] width 6 height 6
click at [160, 344] on span at bounding box center [157, 348] width 10 height 10
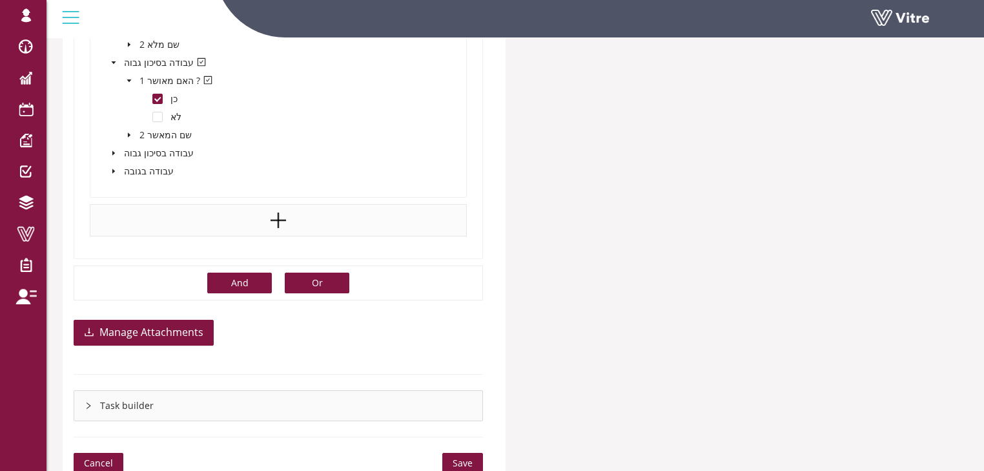
scroll to position [3133, 0]
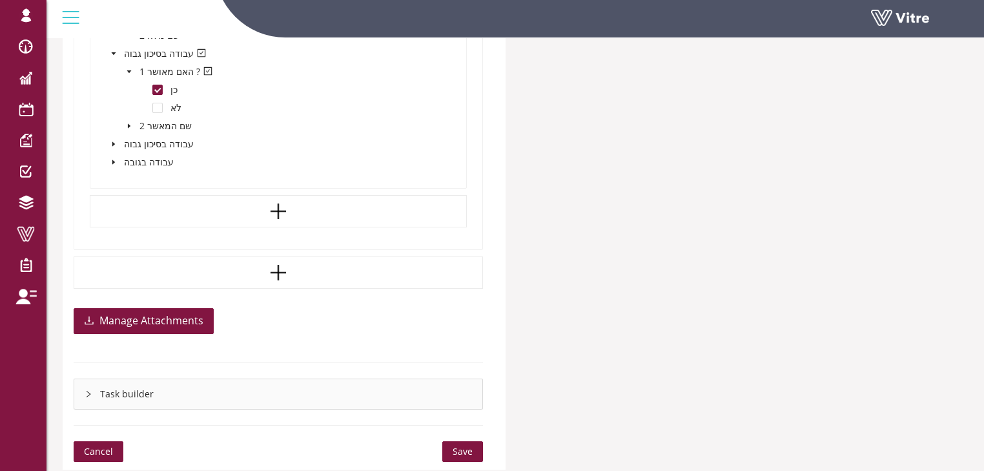
click at [112, 141] on icon "caret-down" at bounding box center [113, 143] width 3 height 5
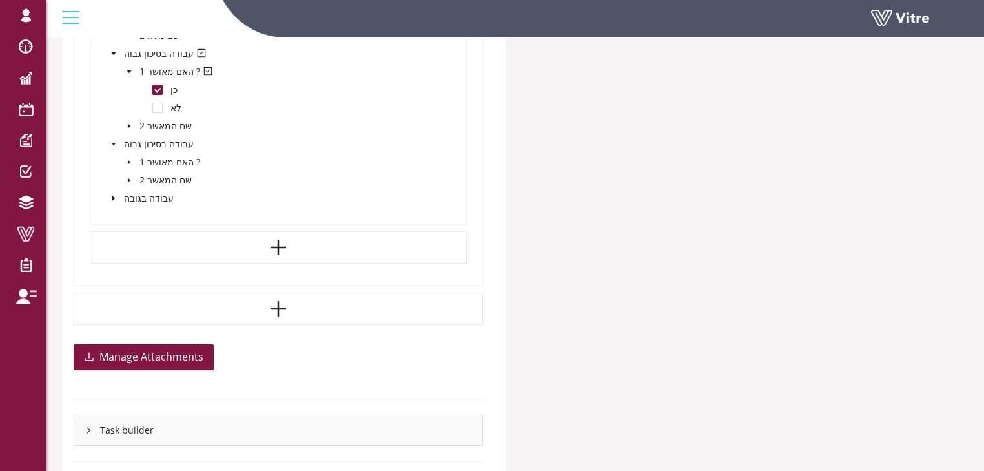
click at [126, 159] on icon "caret-down" at bounding box center [129, 162] width 6 height 6
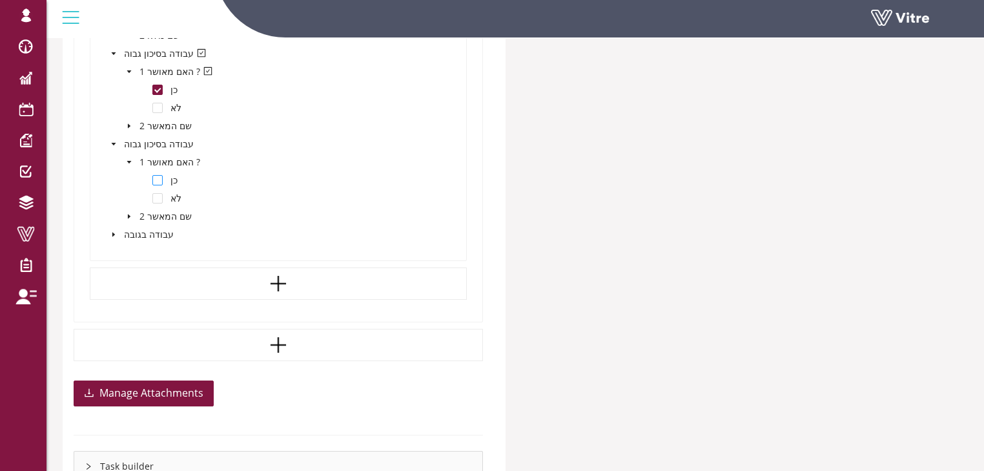
click at [156, 176] on span at bounding box center [157, 180] width 10 height 10
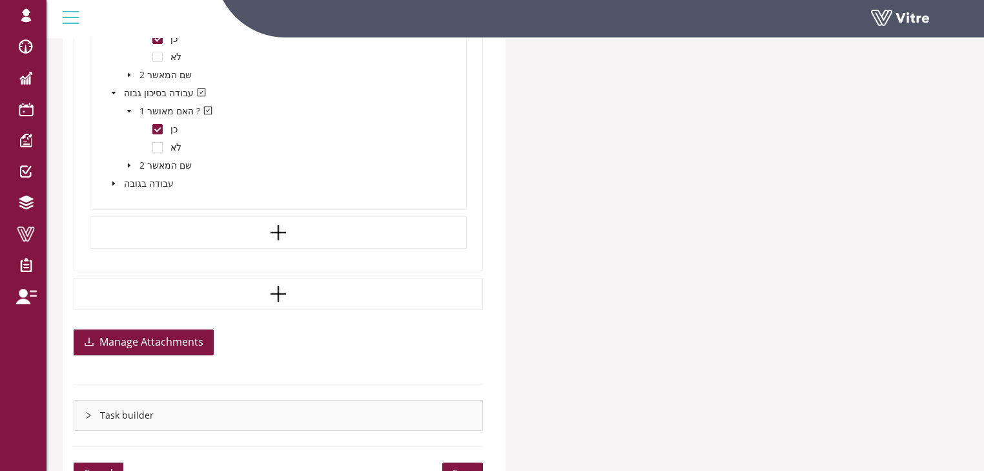
scroll to position [3185, 0]
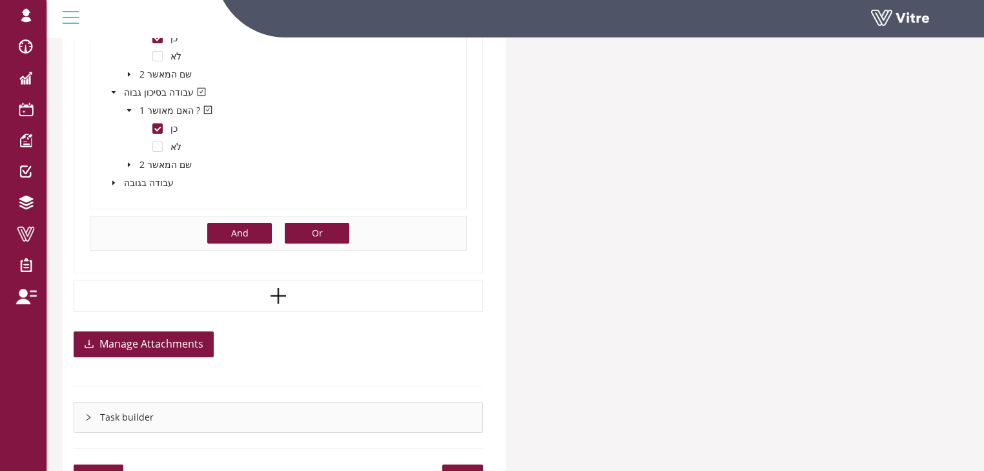
click at [313, 232] on span "Or" at bounding box center [317, 233] width 11 height 14
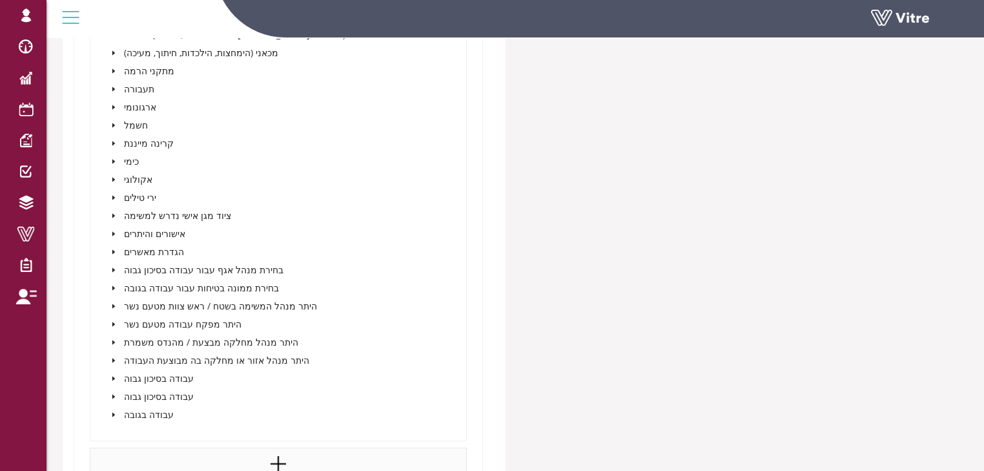
scroll to position [3701, 0]
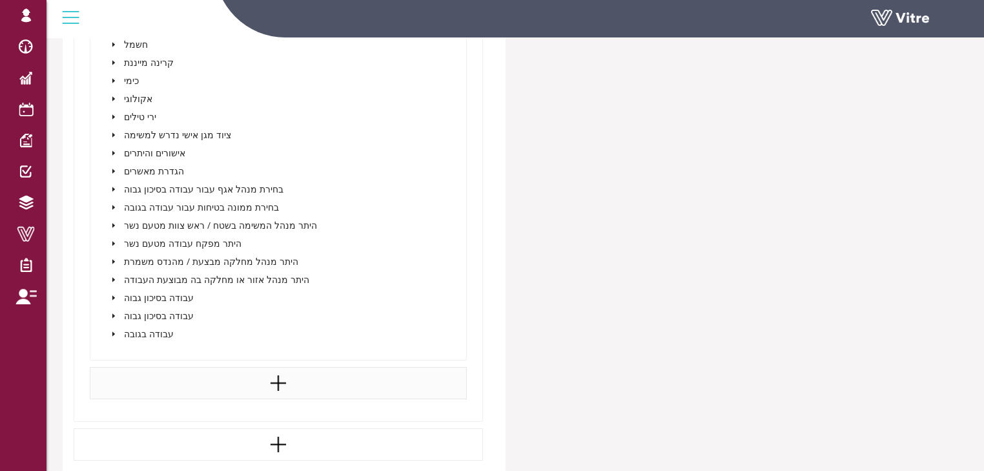
click at [113, 277] on icon "caret-down" at bounding box center [113, 279] width 3 height 5
click at [128, 295] on icon "caret-down" at bounding box center [129, 297] width 3 height 5
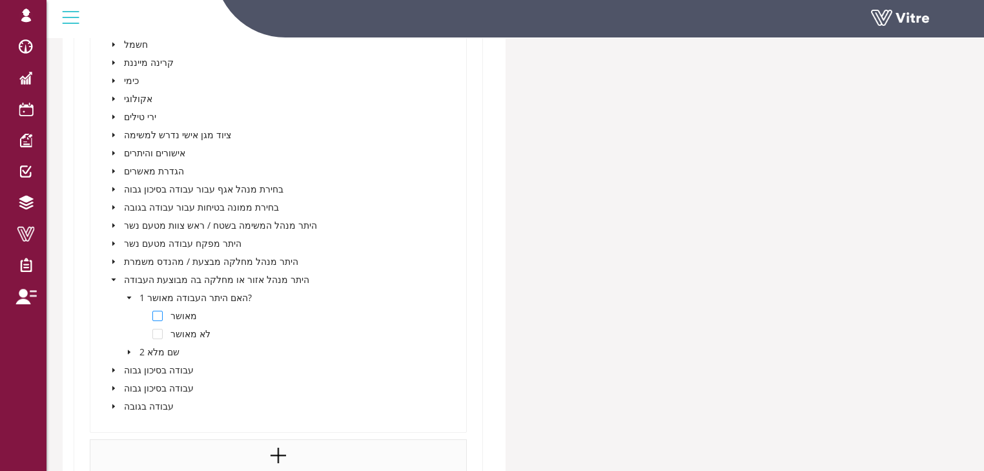
click at [158, 313] on span at bounding box center [157, 316] width 10 height 10
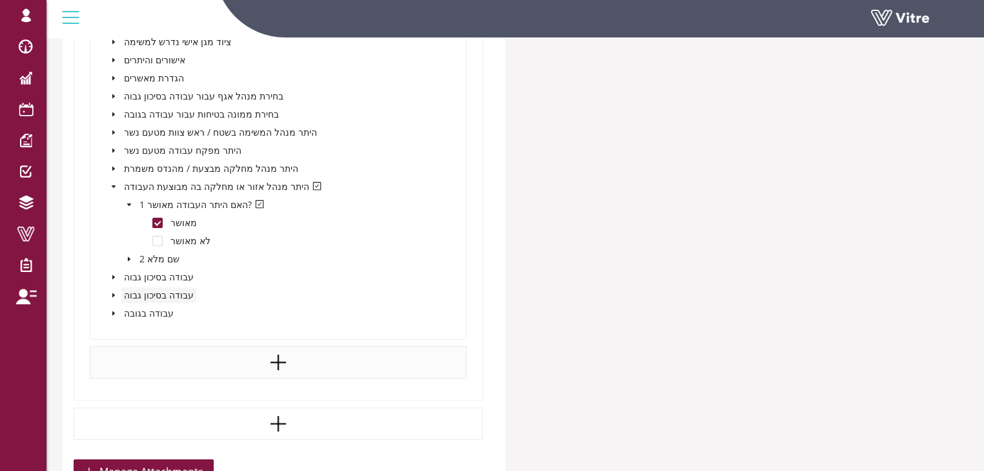
scroll to position [3805, 0]
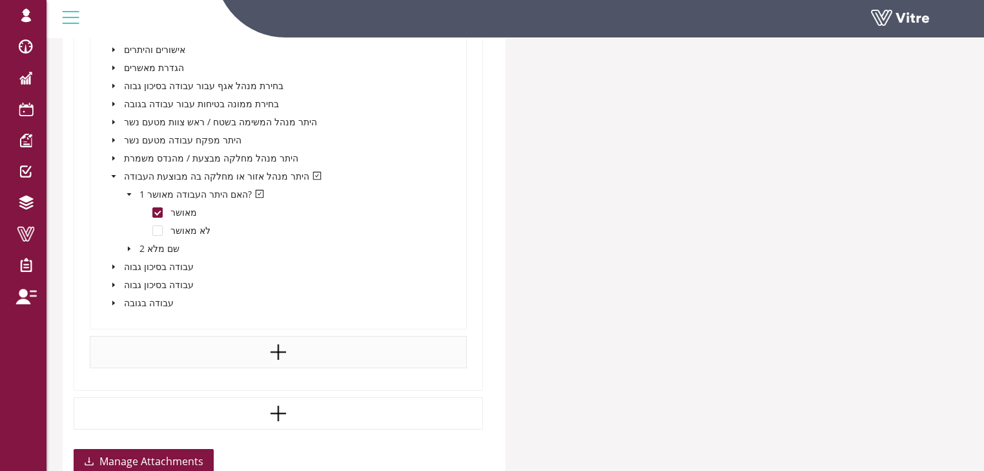
click at [112, 264] on icon "caret-down" at bounding box center [113, 266] width 3 height 5
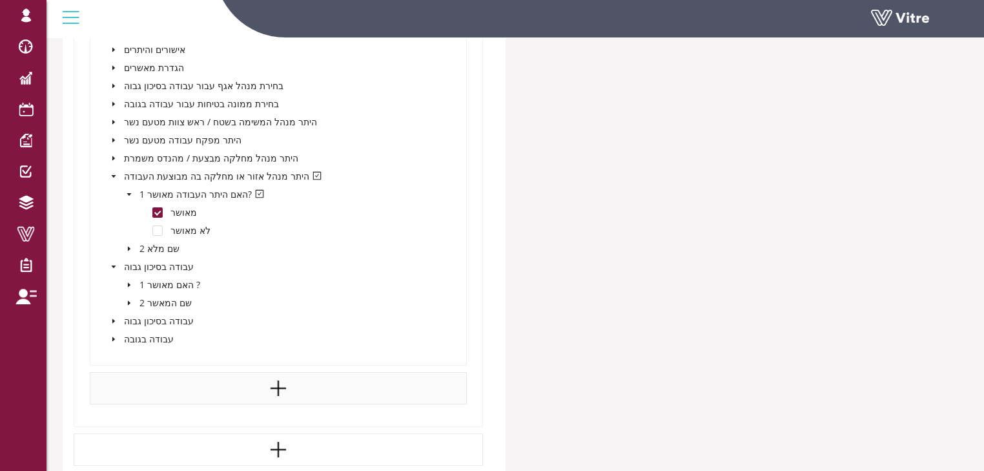
click at [128, 282] on icon "caret-down" at bounding box center [129, 284] width 3 height 5
click at [158, 300] on span at bounding box center [157, 303] width 10 height 10
click at [114, 357] on icon "caret-down" at bounding box center [113, 357] width 6 height 6
click at [129, 373] on icon "caret-down" at bounding box center [129, 375] width 3 height 5
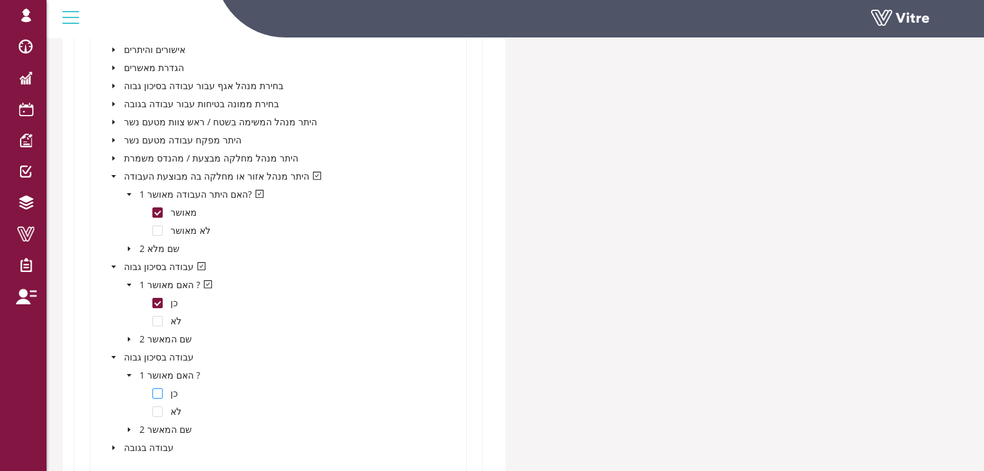
click at [155, 388] on span at bounding box center [157, 393] width 10 height 10
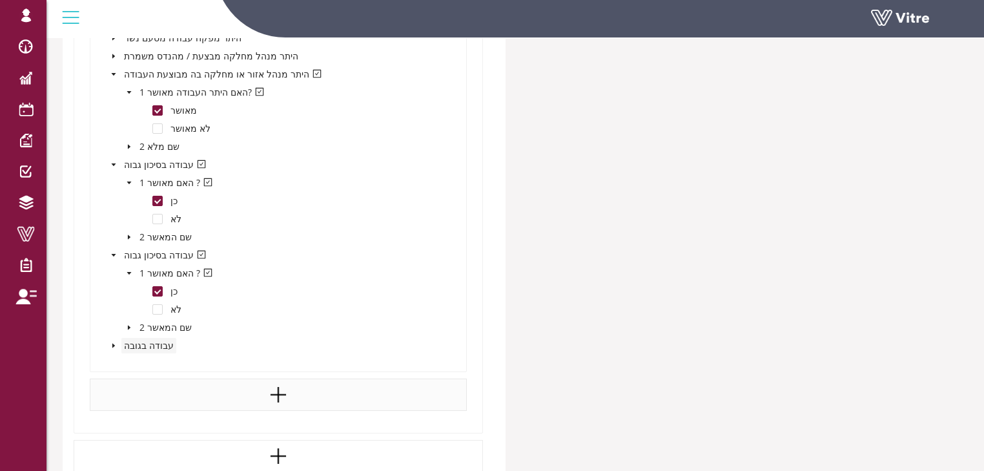
scroll to position [3960, 0]
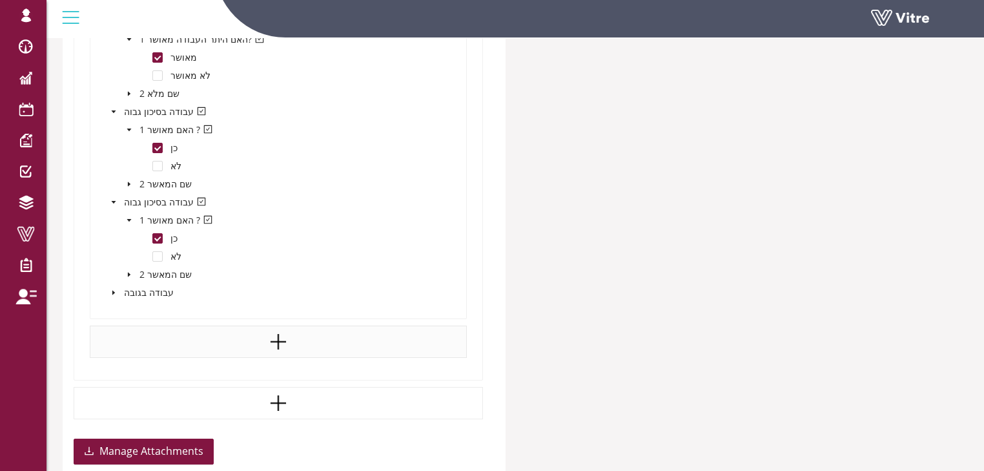
click at [114, 291] on icon "caret-down" at bounding box center [113, 292] width 6 height 6
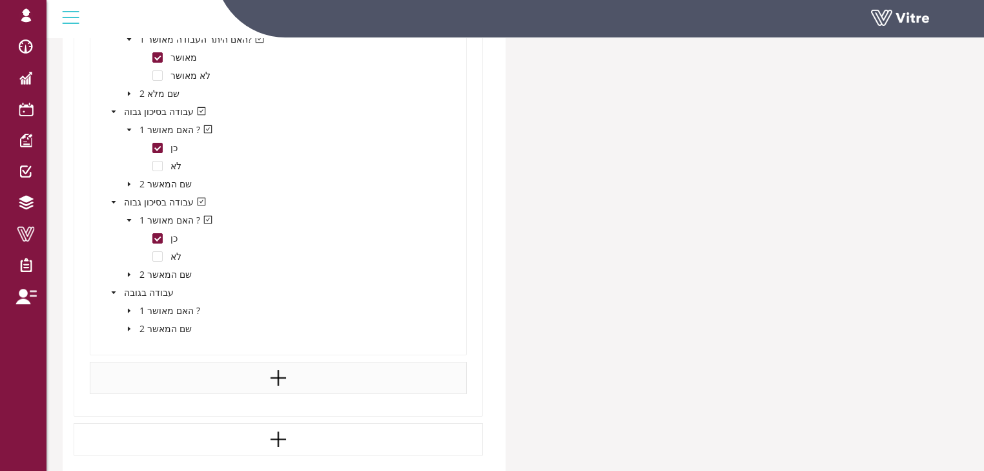
click at [129, 309] on icon "caret-down" at bounding box center [129, 310] width 3 height 5
click at [160, 328] on span at bounding box center [157, 329] width 10 height 10
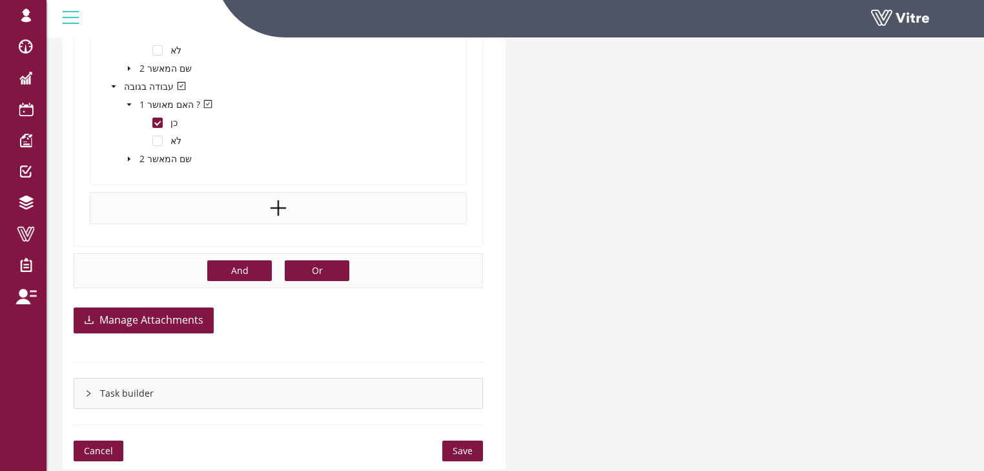
scroll to position [4167, 0]
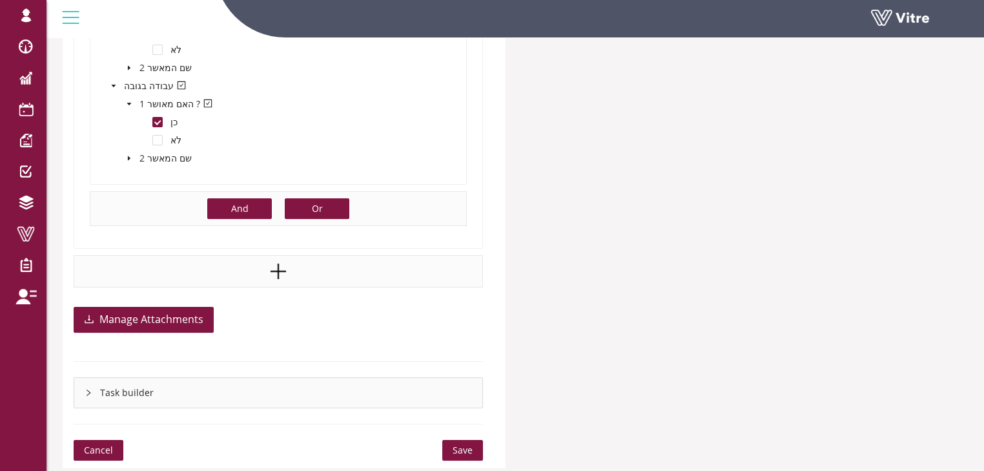
click at [331, 202] on button "Or" at bounding box center [317, 208] width 65 height 21
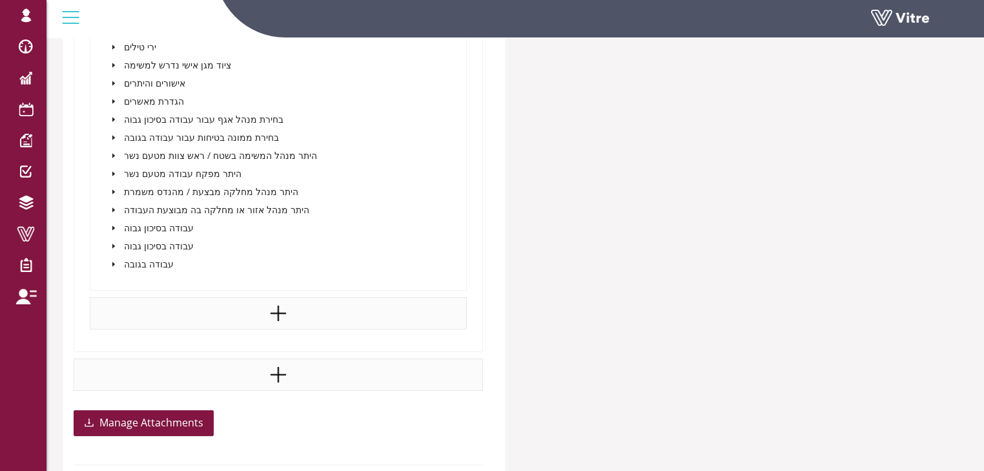
scroll to position [4735, 0]
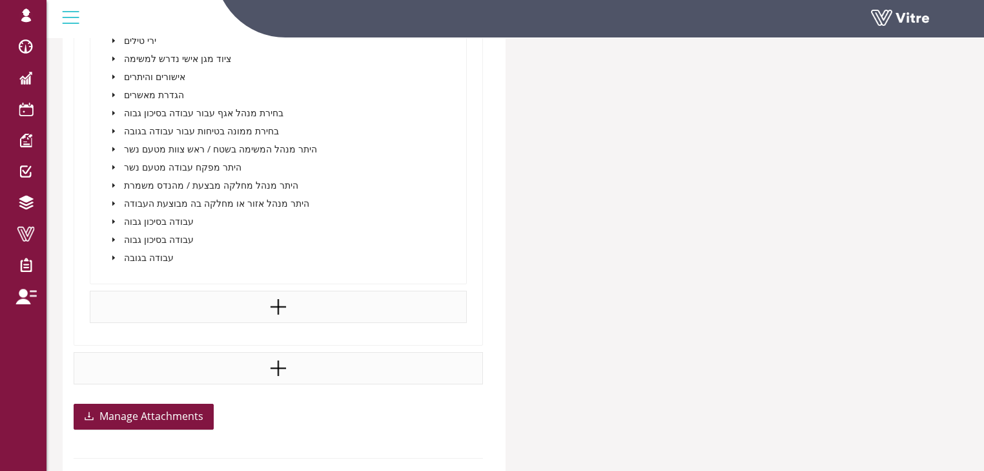
click at [115, 200] on icon "caret-down" at bounding box center [113, 203] width 6 height 6
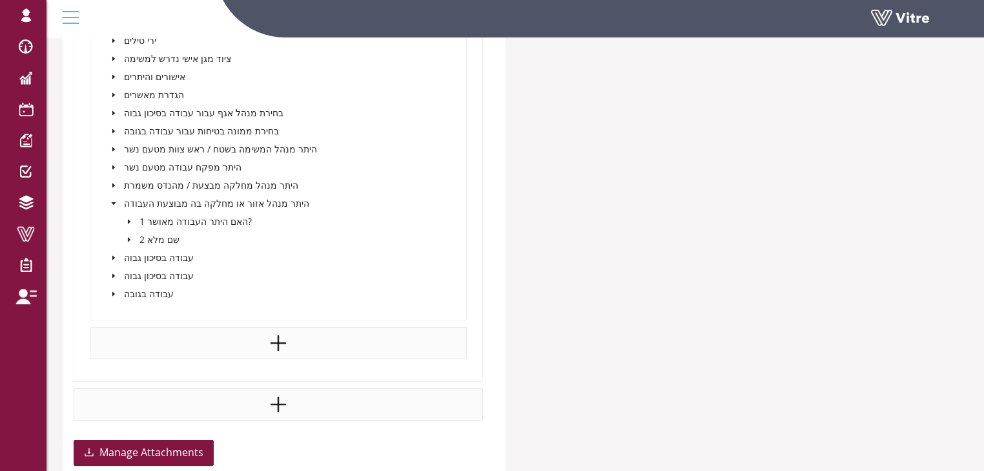
click at [129, 218] on icon "caret-down" at bounding box center [129, 221] width 6 height 6
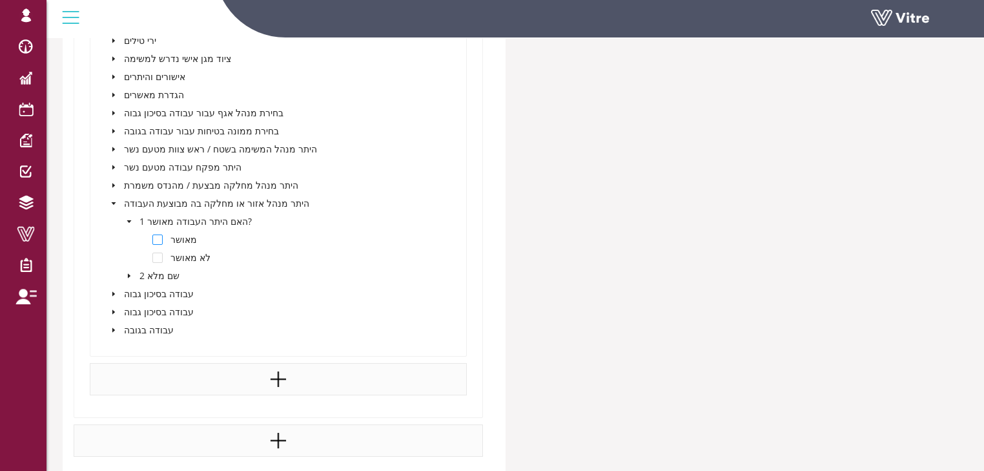
click at [156, 238] on span at bounding box center [157, 239] width 10 height 10
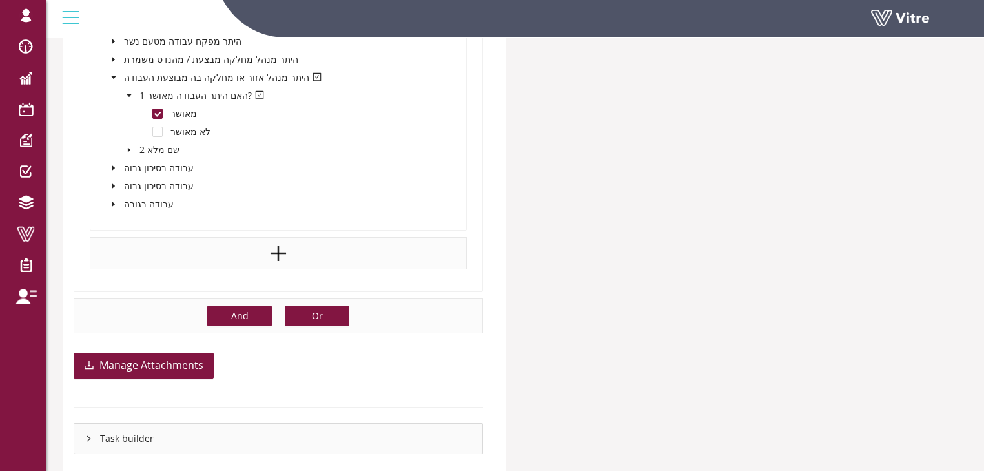
scroll to position [4890, 0]
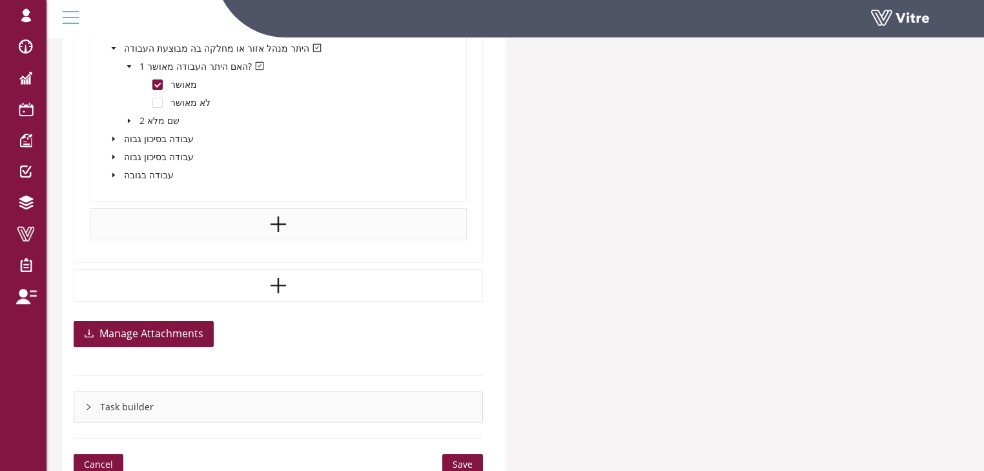
click at [112, 172] on icon "caret-down" at bounding box center [113, 174] width 3 height 5
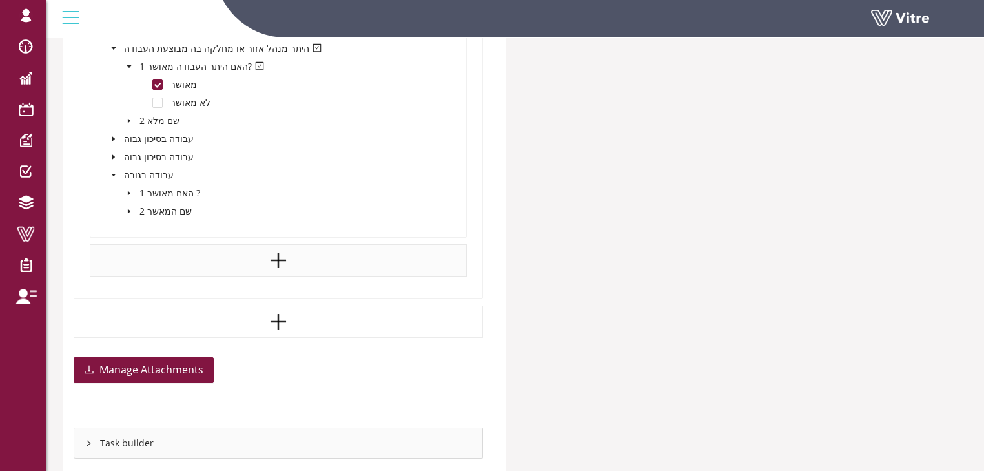
click at [129, 191] on icon "caret-down" at bounding box center [129, 193] width 3 height 5
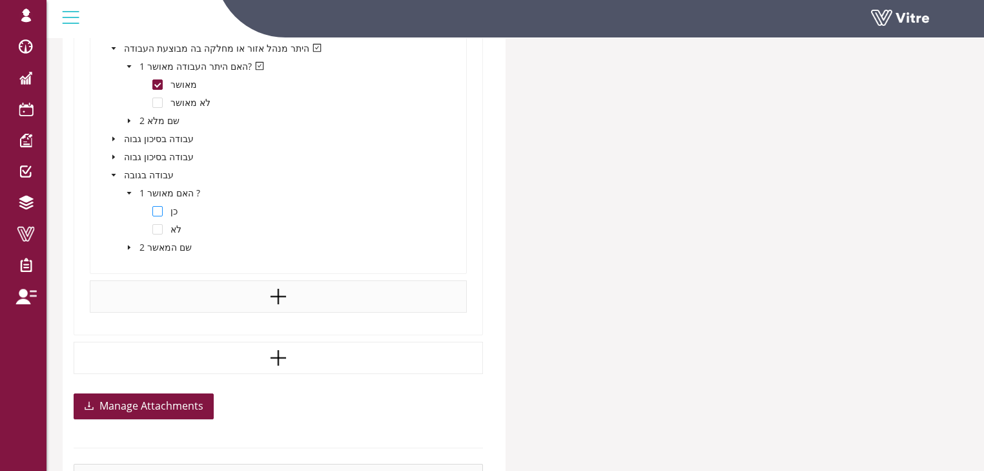
click at [157, 208] on span at bounding box center [157, 211] width 10 height 10
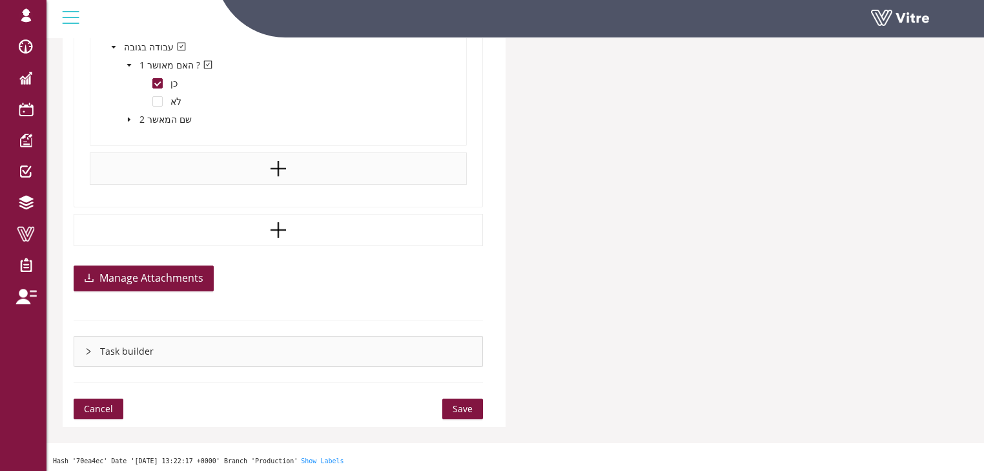
scroll to position [5018, 0]
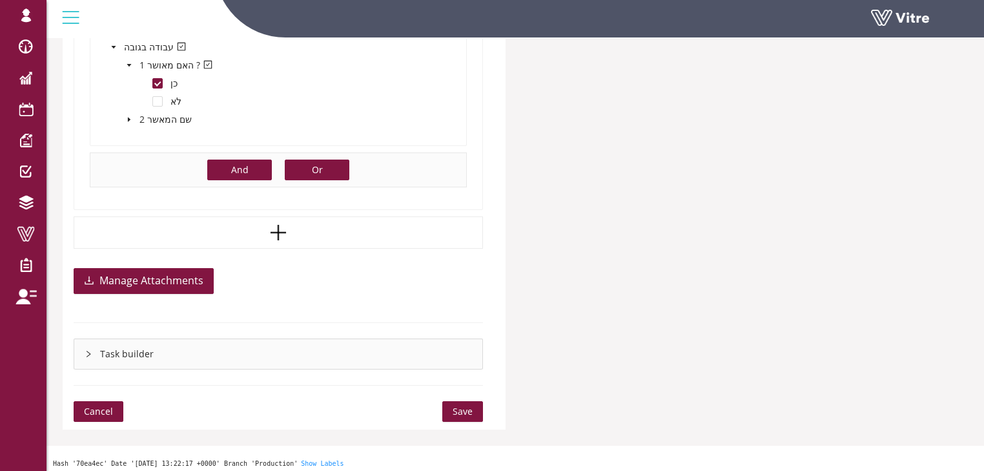
click at [309, 162] on button "Or" at bounding box center [317, 170] width 65 height 21
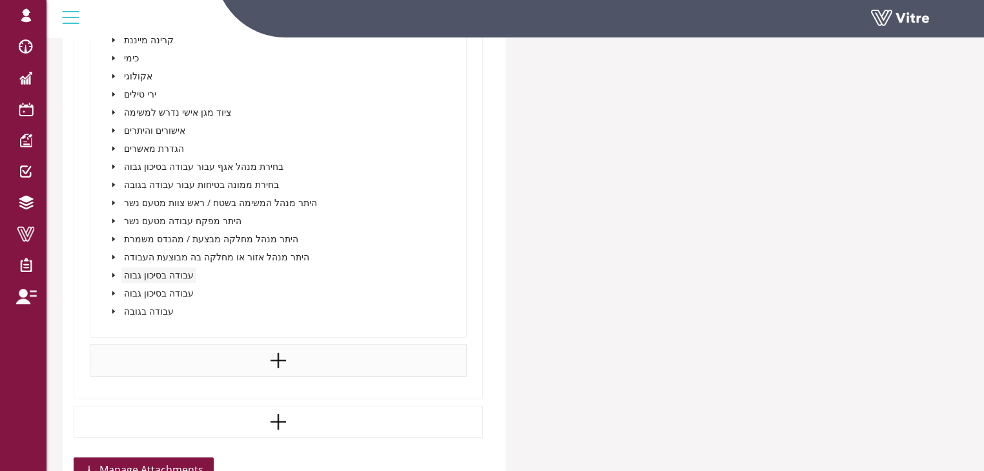
scroll to position [5479, 0]
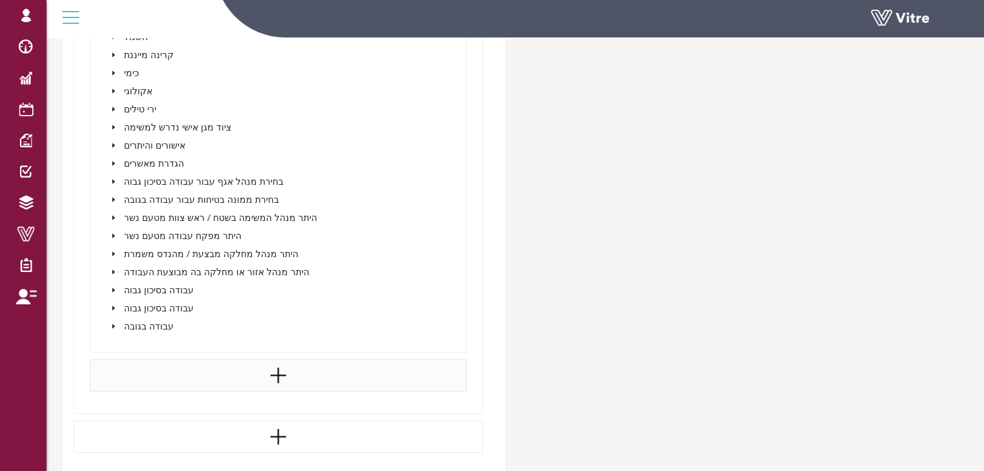
click at [111, 269] on icon "caret-down" at bounding box center [113, 272] width 6 height 6
click at [130, 289] on icon "caret-down" at bounding box center [129, 290] width 6 height 6
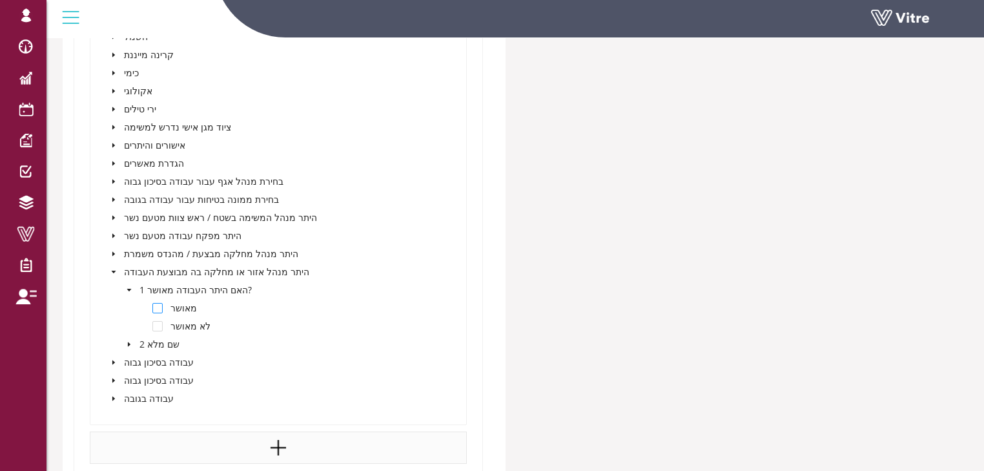
click at [160, 306] on span at bounding box center [157, 308] width 10 height 10
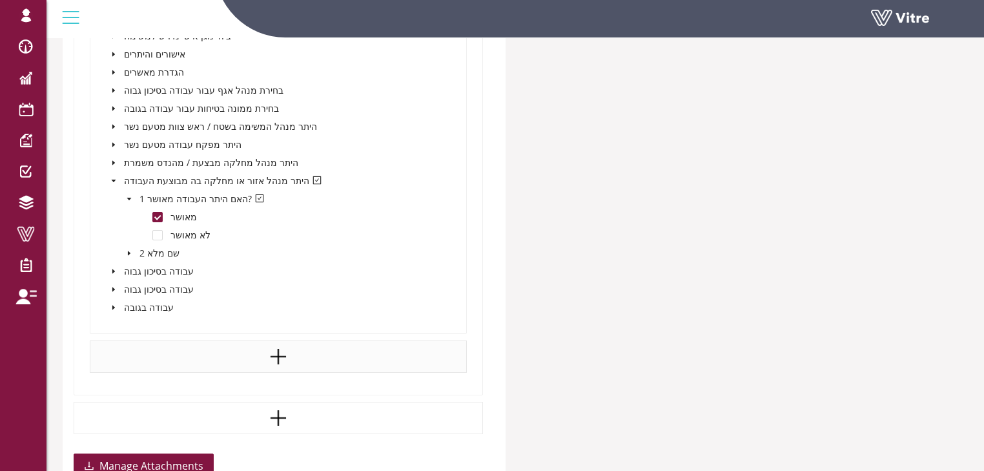
scroll to position [5583, 0]
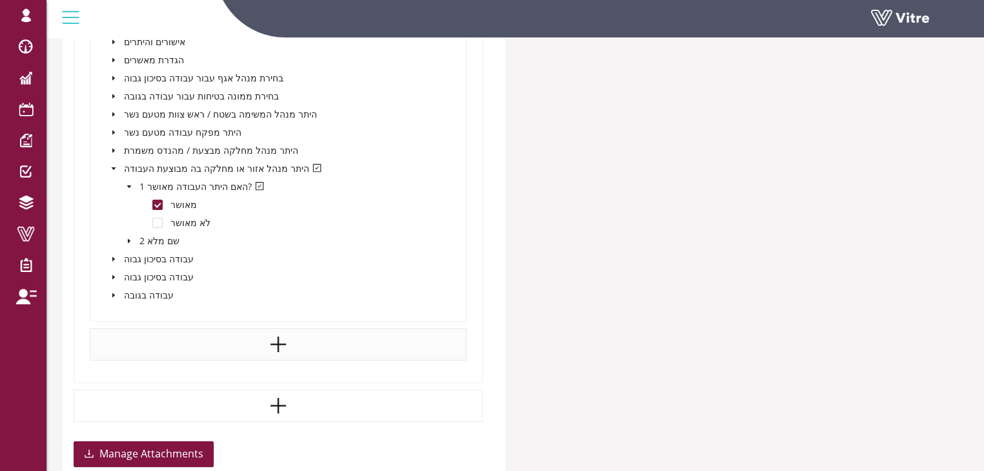
click at [114, 256] on icon "caret-down" at bounding box center [113, 259] width 6 height 6
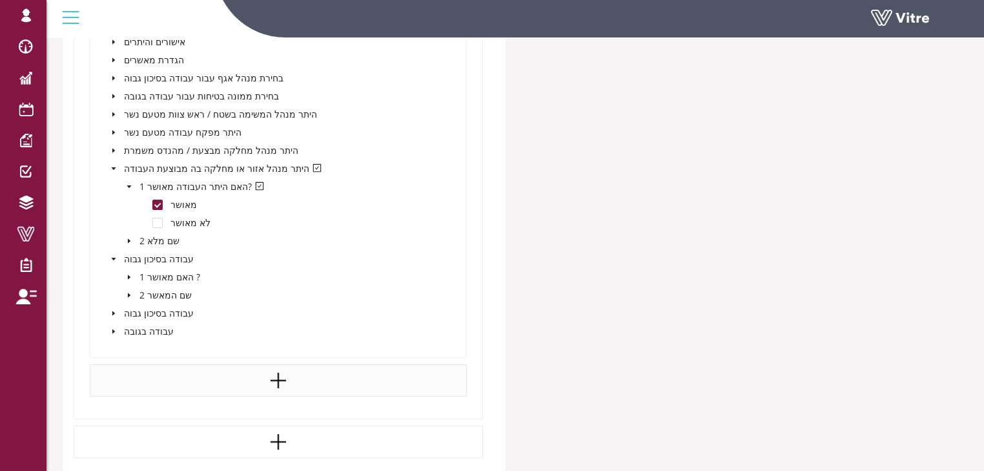
click at [129, 274] on icon "caret-down" at bounding box center [129, 277] width 6 height 6
click at [155, 292] on span at bounding box center [157, 295] width 10 height 10
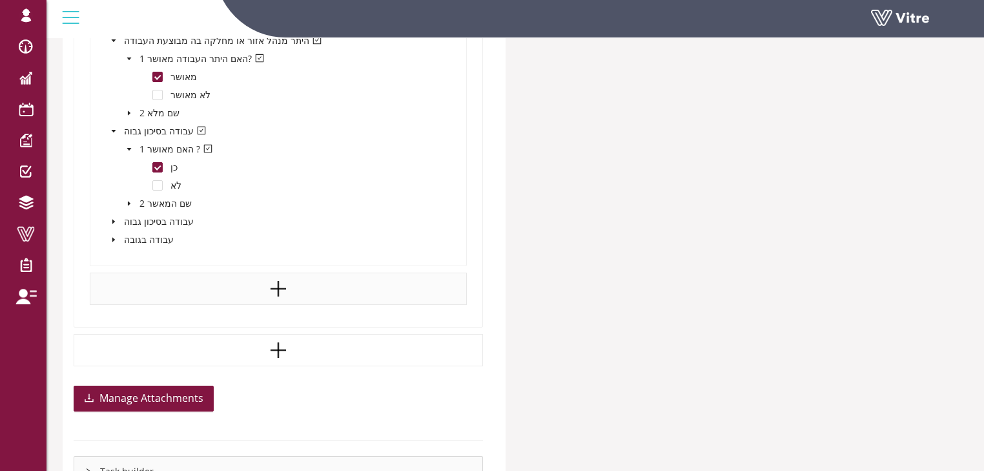
scroll to position [5738, 0]
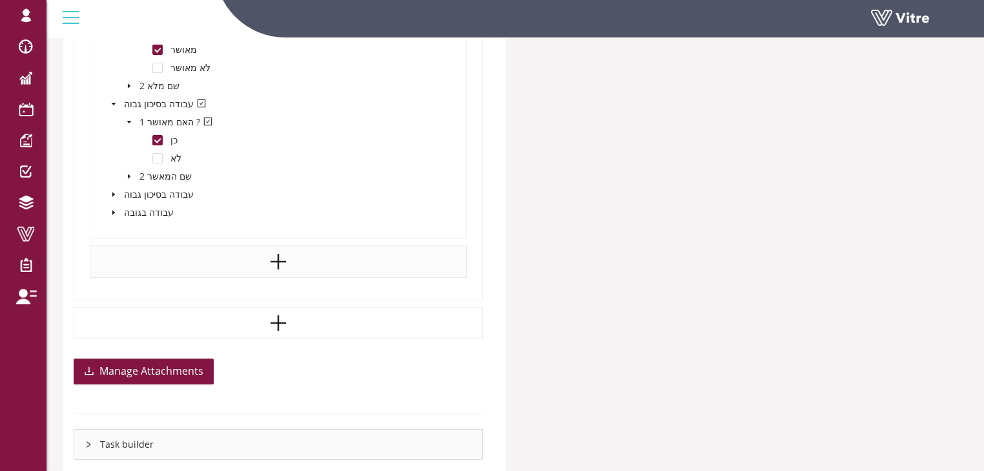
click at [113, 192] on icon "caret-down" at bounding box center [113, 194] width 3 height 5
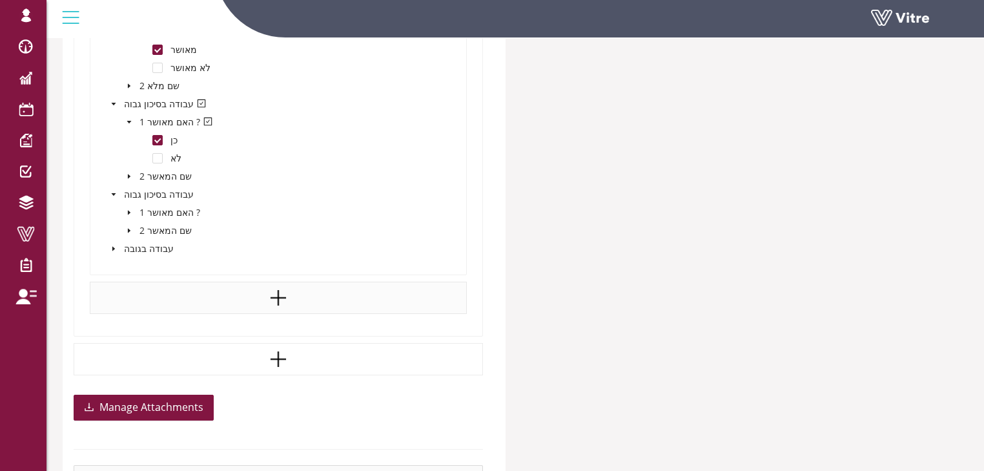
click at [113, 245] on icon "caret-down" at bounding box center [113, 248] width 6 height 6
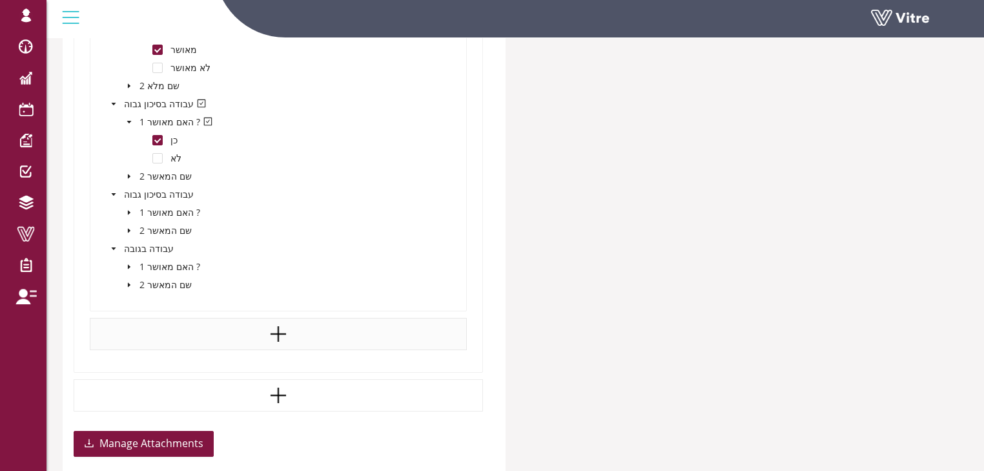
click at [130, 264] on icon "caret-down" at bounding box center [129, 267] width 6 height 6
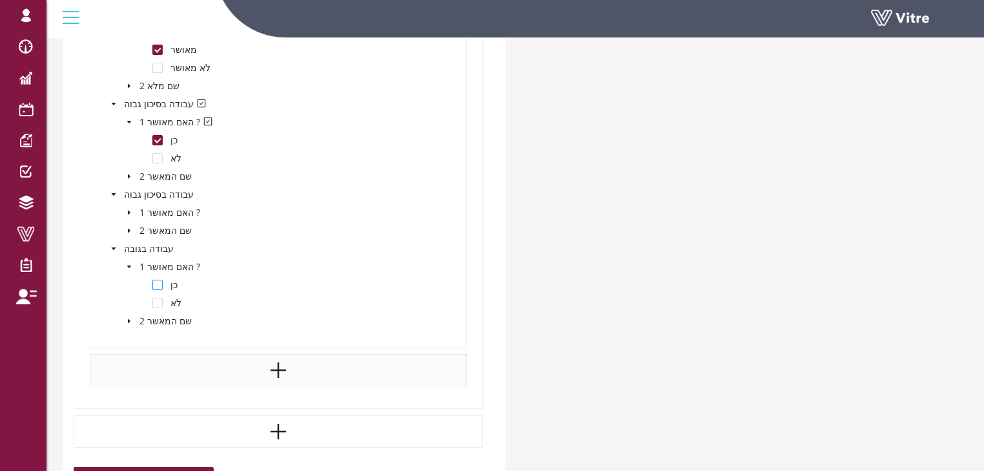
click at [156, 283] on span at bounding box center [157, 285] width 10 height 10
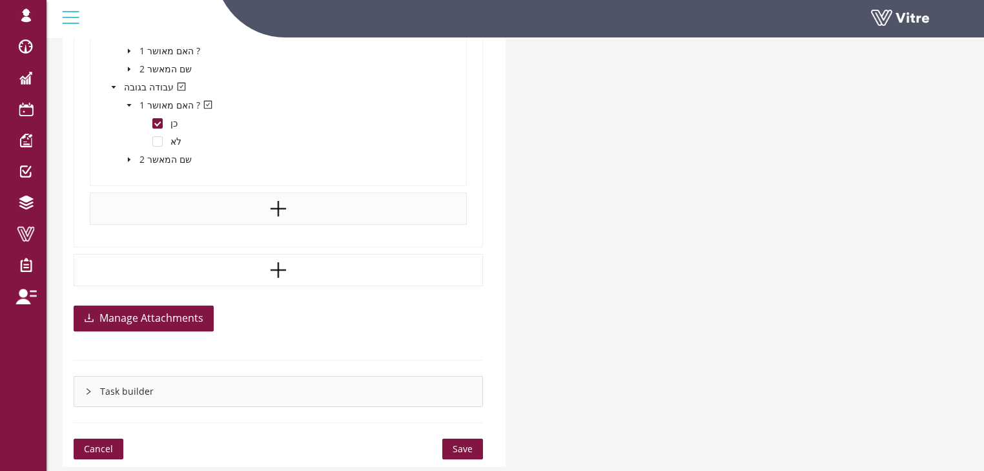
scroll to position [5939, 0]
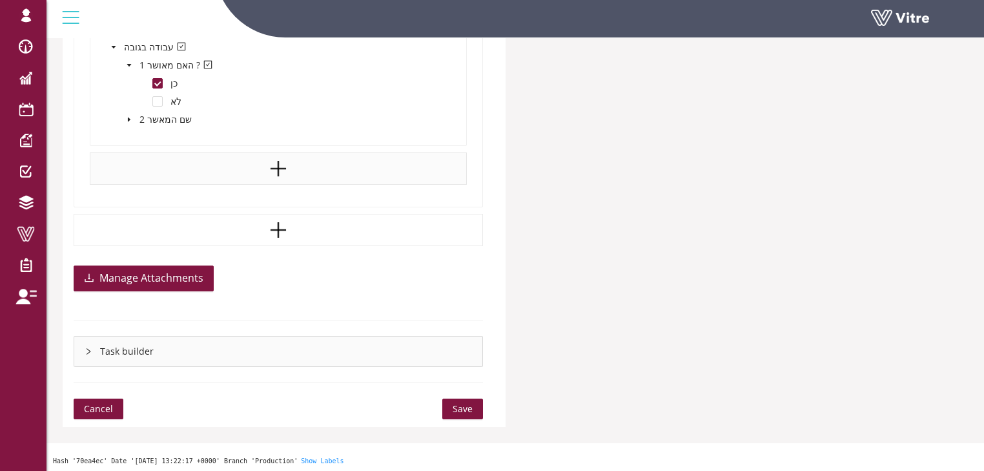
click at [459, 404] on span "Save" at bounding box center [463, 409] width 20 height 14
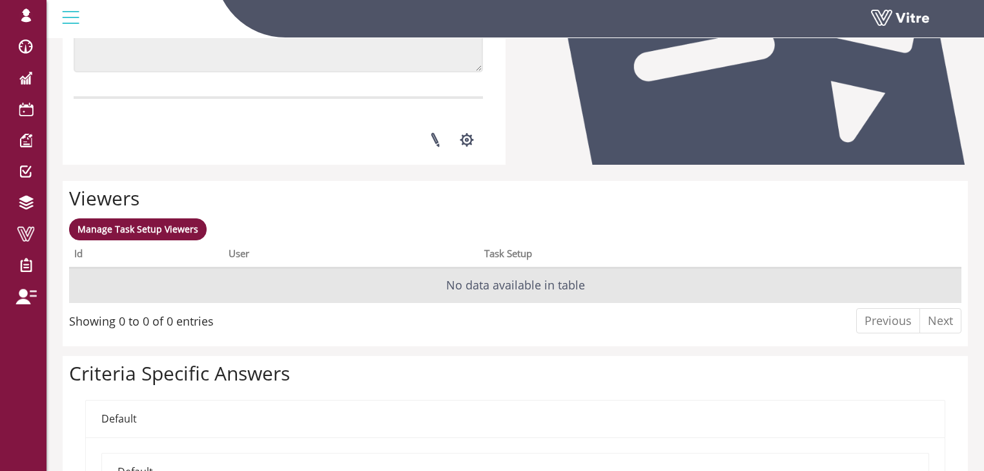
scroll to position [672, 0]
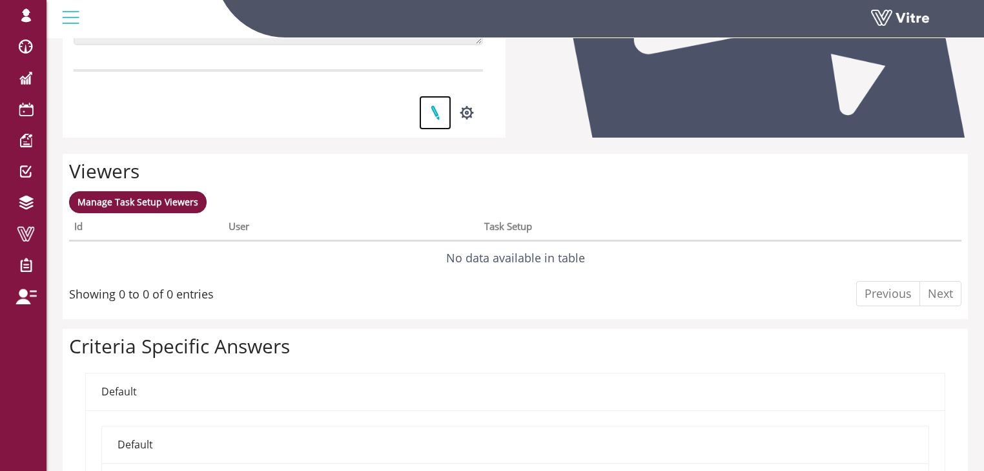
click at [435, 114] on link at bounding box center [435, 113] width 32 height 34
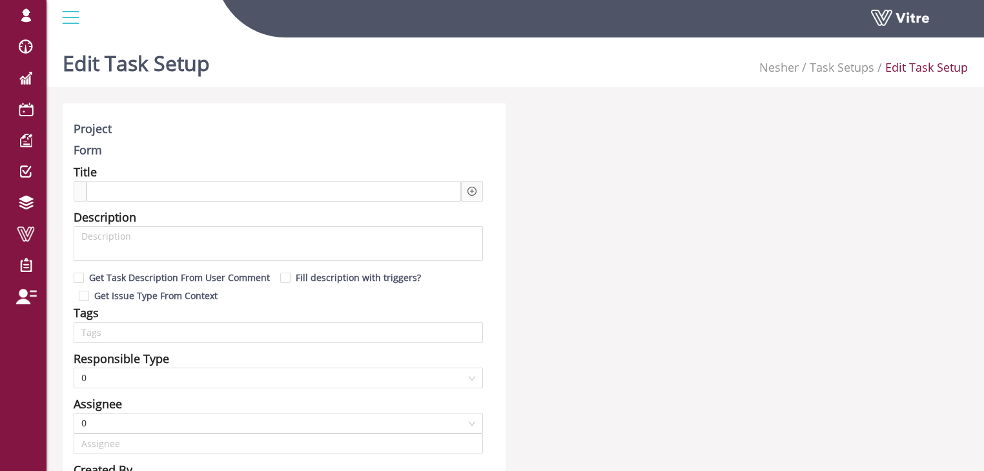
type input "[PERSON_NAME] SU"
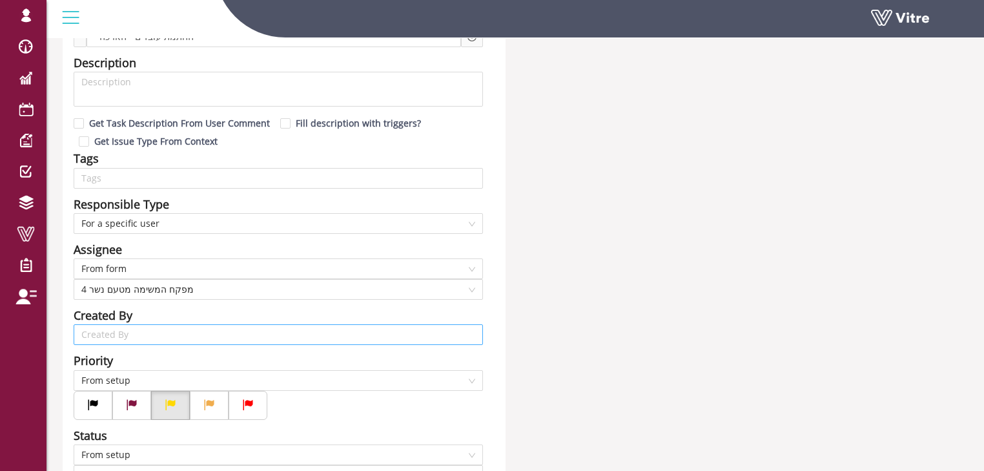
scroll to position [155, 0]
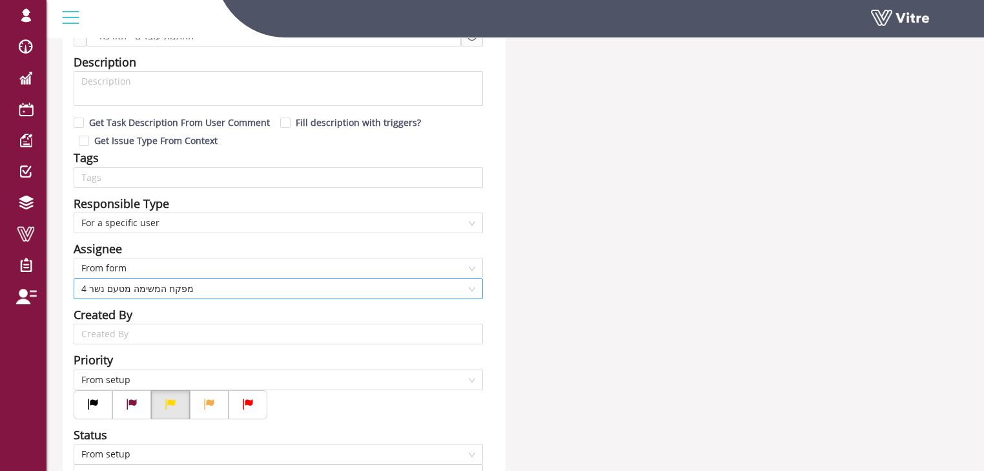
click at [470, 289] on span "4 מפקח המשימה מטעם נשר" at bounding box center [278, 288] width 394 height 19
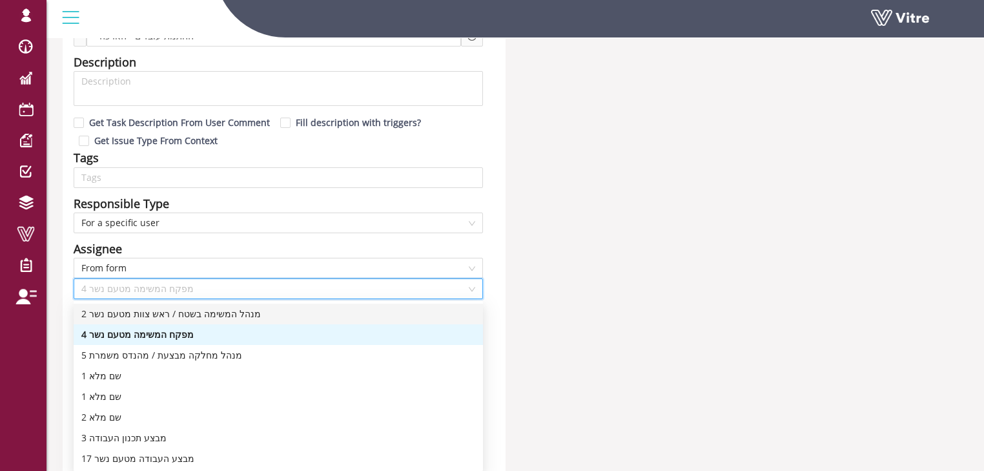
click at [202, 312] on div "2 מנהל המשימה בשטח / ראש צוות מטעם נשר" at bounding box center [278, 314] width 394 height 14
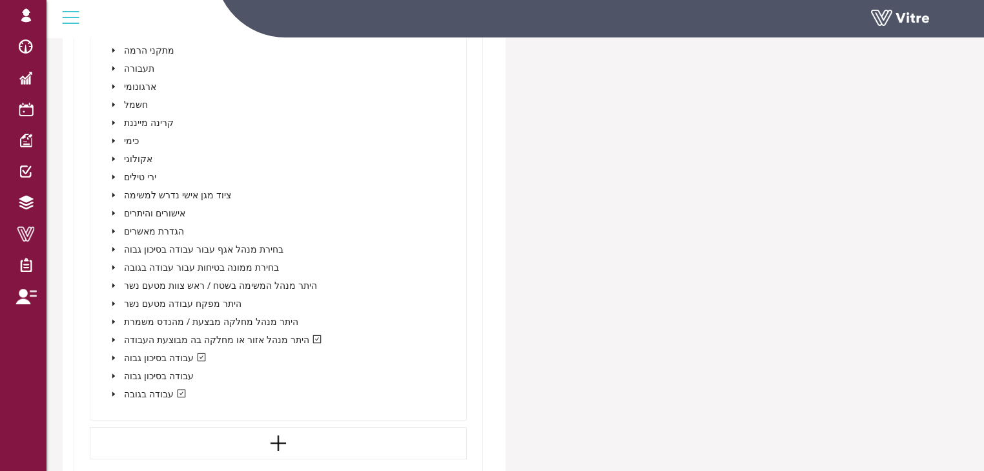
scroll to position [4818, 0]
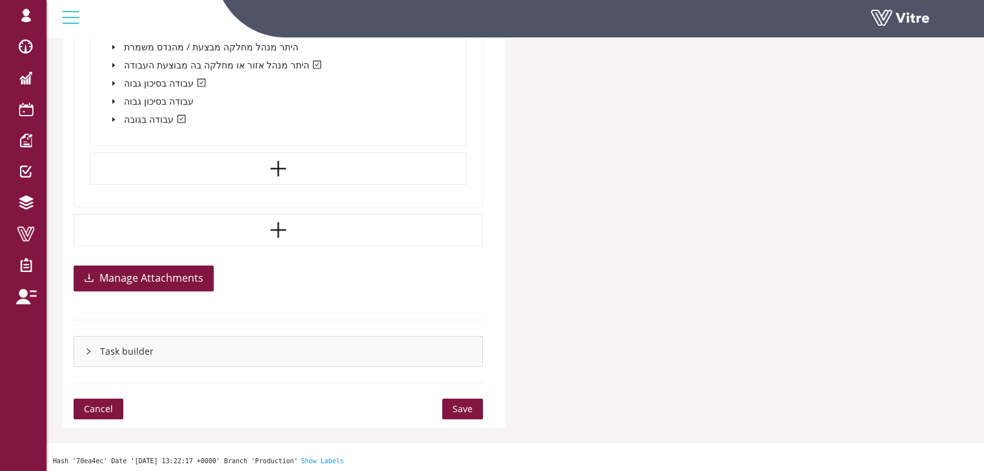
click at [460, 408] on span "Save" at bounding box center [463, 409] width 20 height 14
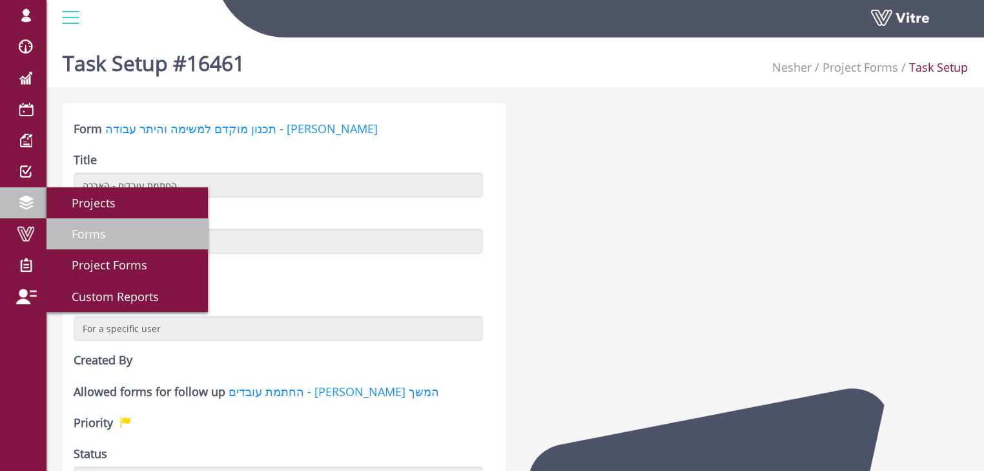
click at [73, 234] on span "Forms" at bounding box center [81, 234] width 50 height 16
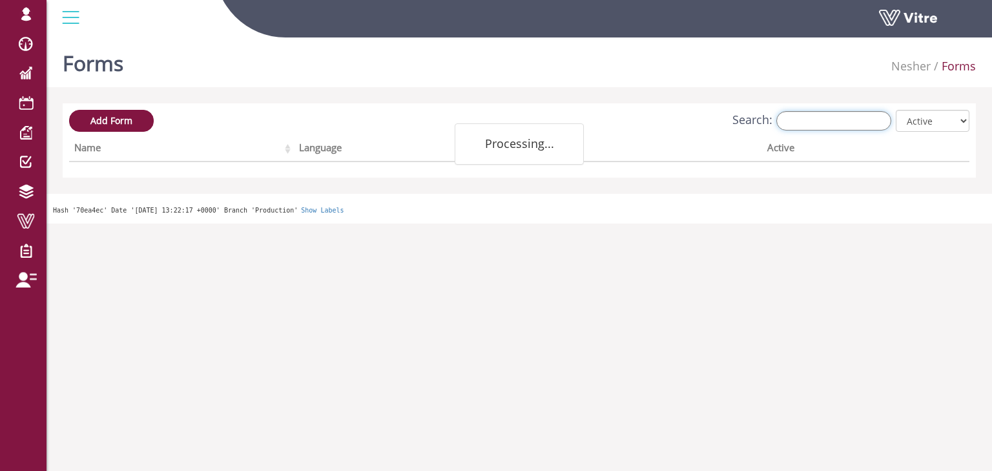
click at [843, 121] on input "Search:" at bounding box center [833, 120] width 115 height 19
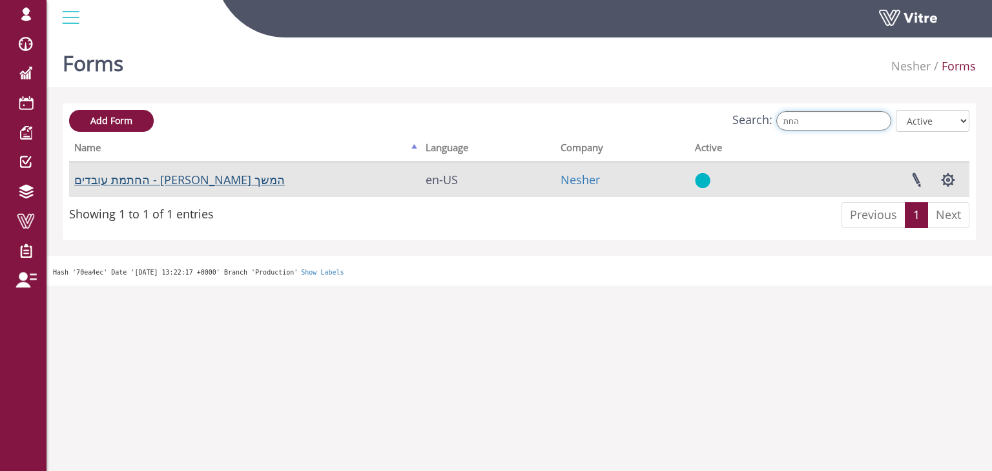
type input "החת"
click at [149, 178] on link "החתמת עובדים - לישי המשך" at bounding box center [179, 180] width 211 height 16
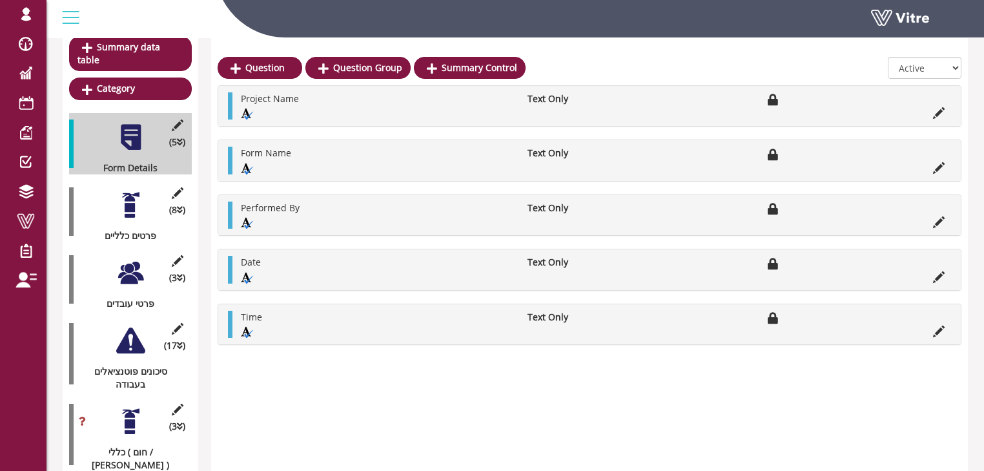
scroll to position [155, 0]
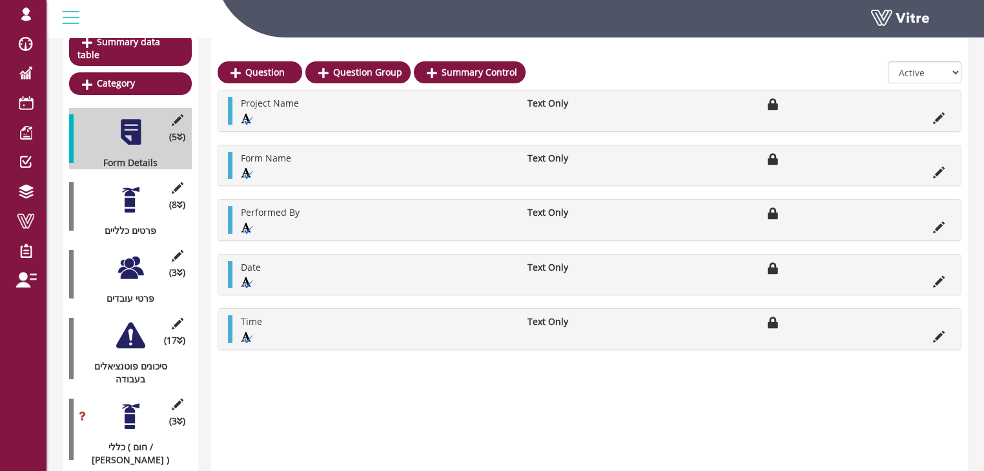
click at [130, 190] on div at bounding box center [130, 199] width 29 height 29
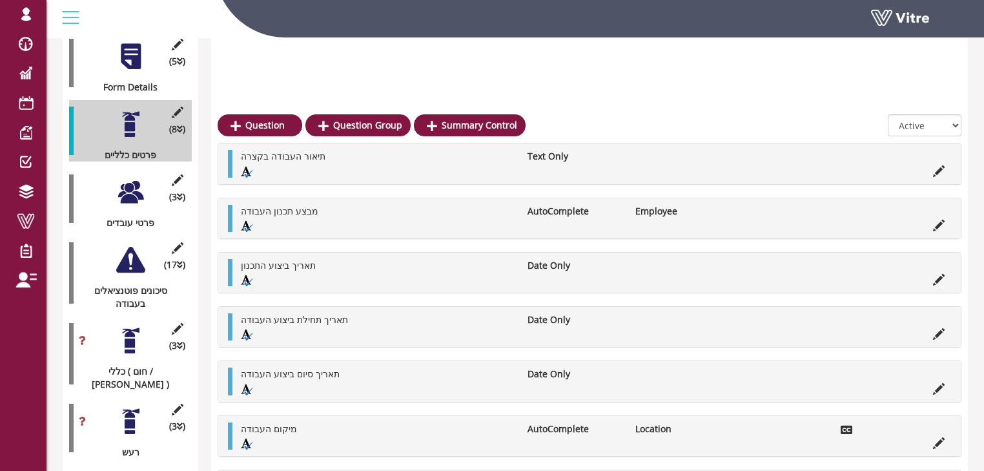
scroll to position [207, 0]
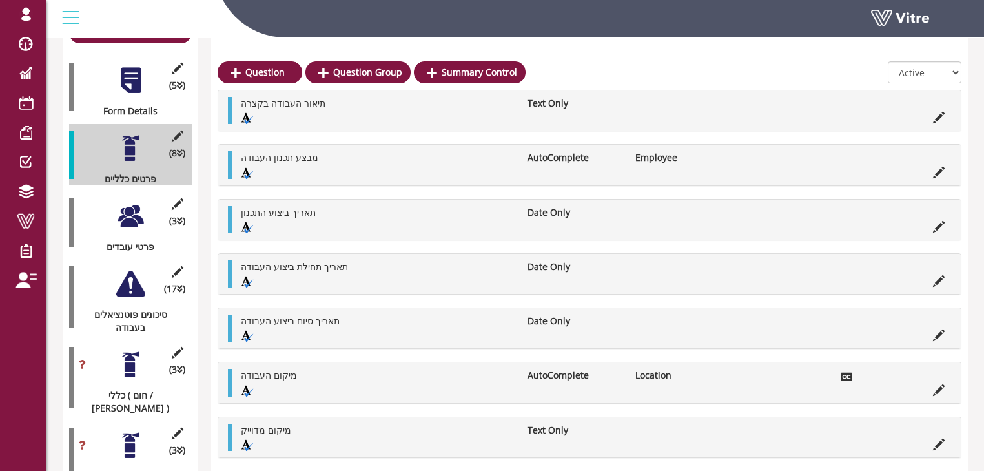
click at [130, 211] on div at bounding box center [130, 216] width 29 height 29
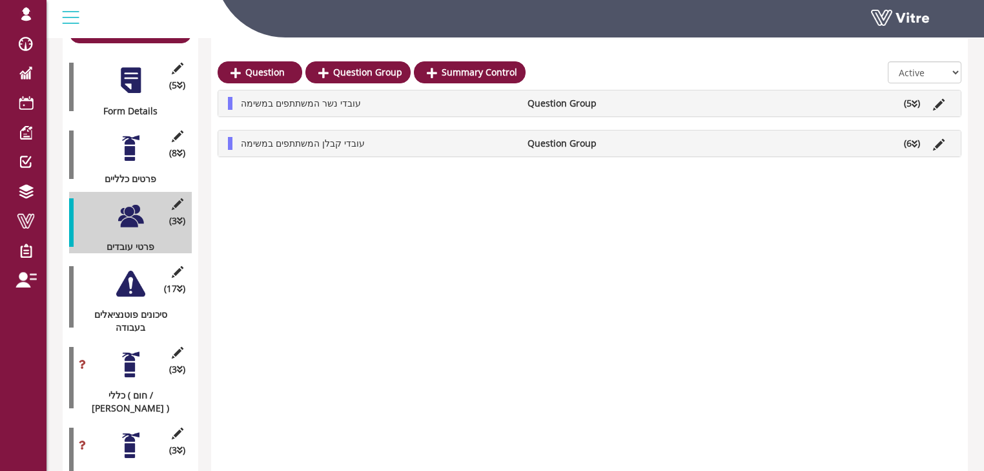
click at [121, 269] on div at bounding box center [130, 283] width 29 height 29
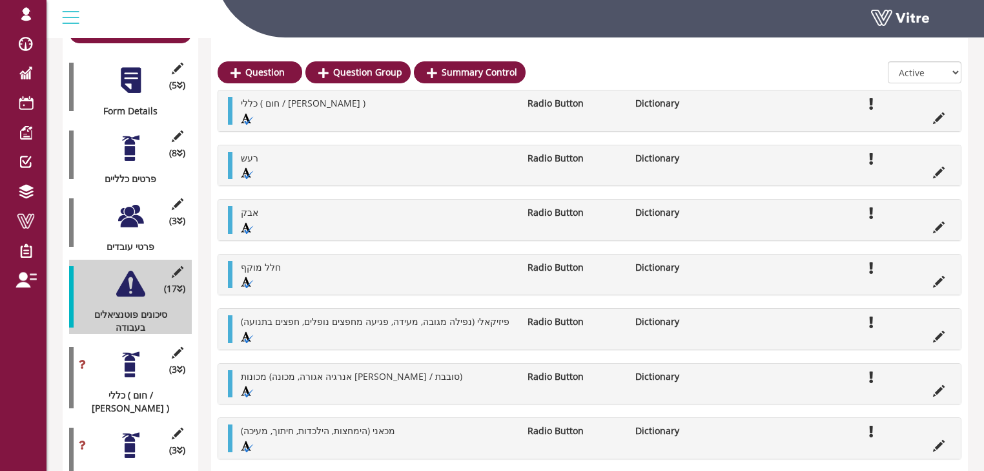
click at [129, 275] on div at bounding box center [130, 283] width 29 height 29
click at [130, 350] on div at bounding box center [130, 364] width 29 height 29
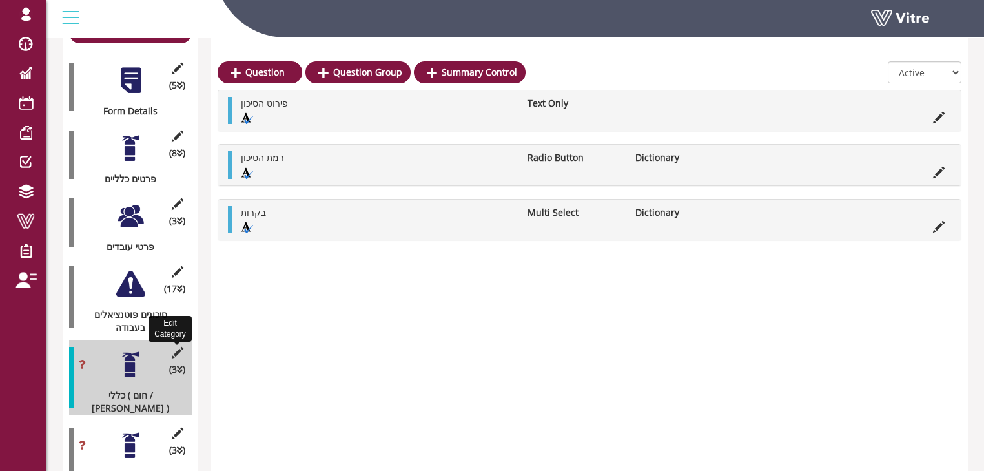
click at [176, 347] on icon at bounding box center [177, 353] width 16 height 12
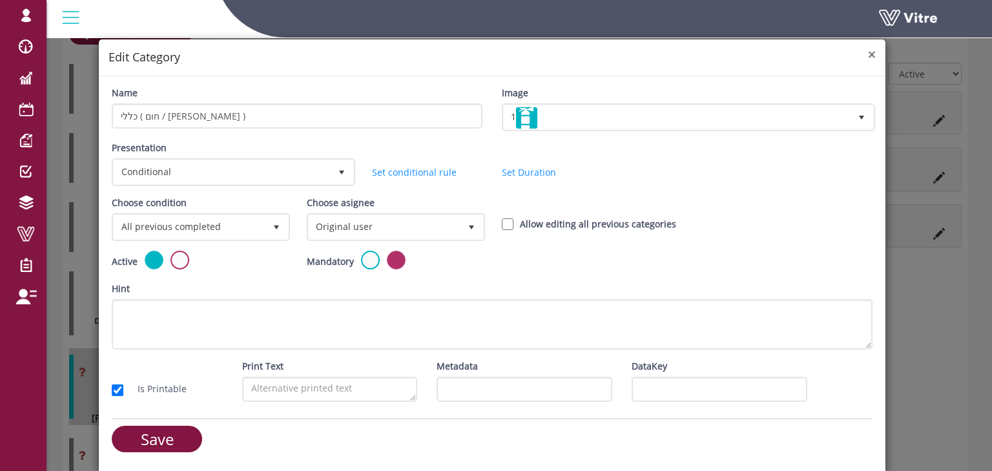
click at [870, 54] on span "×" at bounding box center [872, 54] width 8 height 18
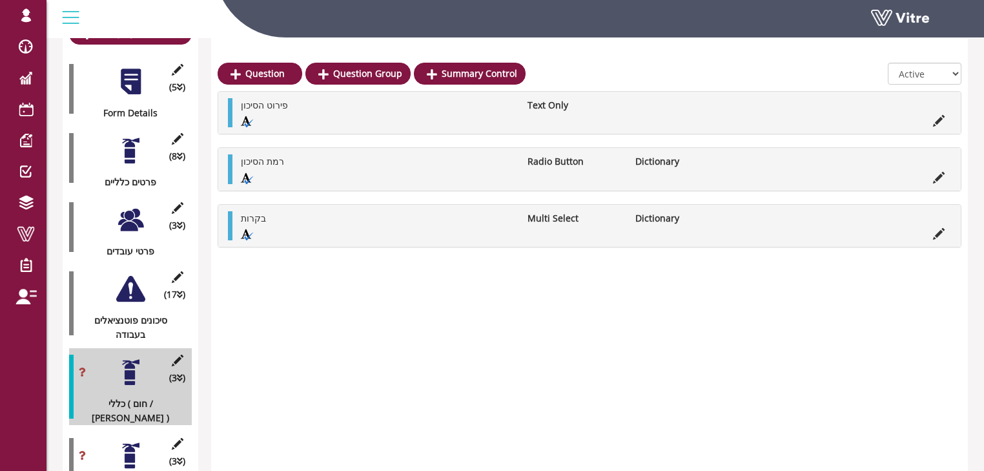
click at [129, 205] on div at bounding box center [130, 219] width 29 height 29
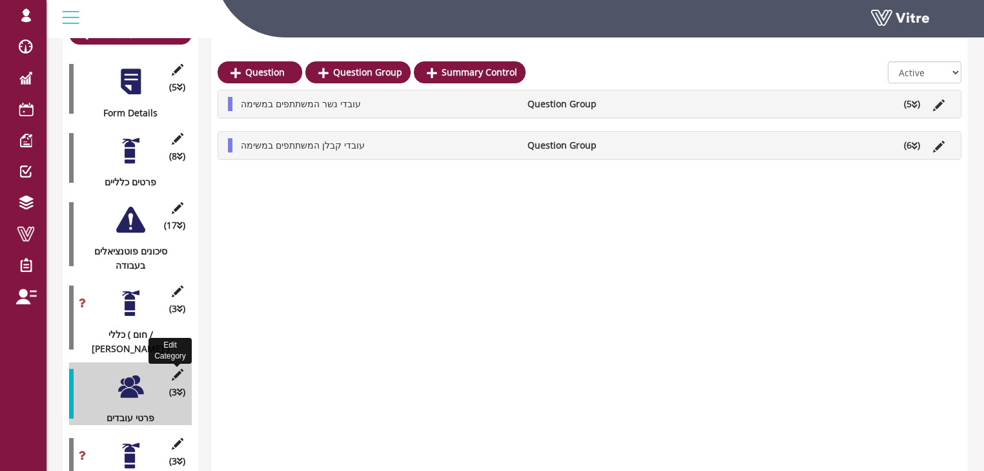
click at [178, 369] on icon at bounding box center [177, 375] width 16 height 12
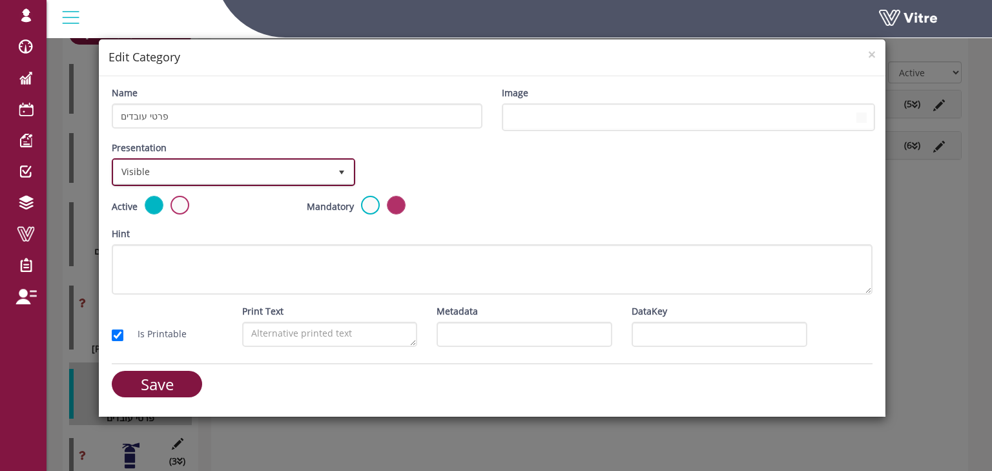
click at [173, 172] on span "Visible" at bounding box center [222, 171] width 216 height 23
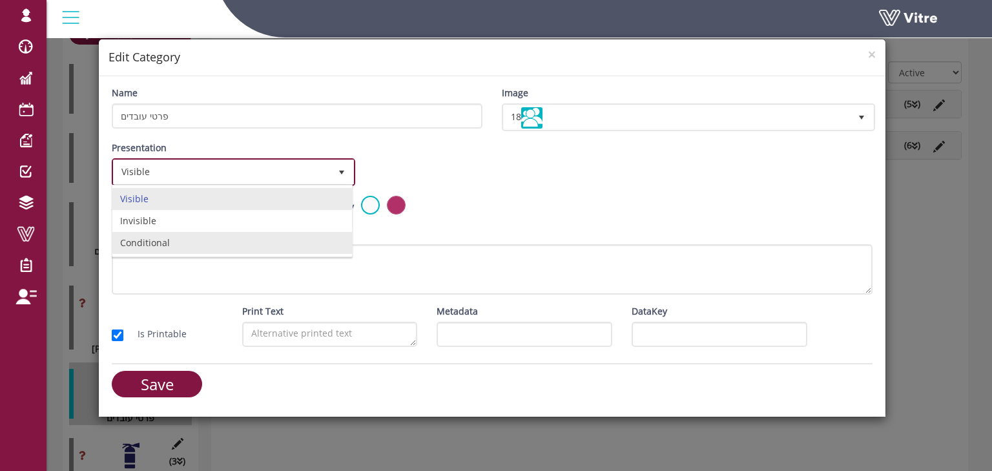
click at [169, 243] on li "Conditional" at bounding box center [232, 243] width 240 height 22
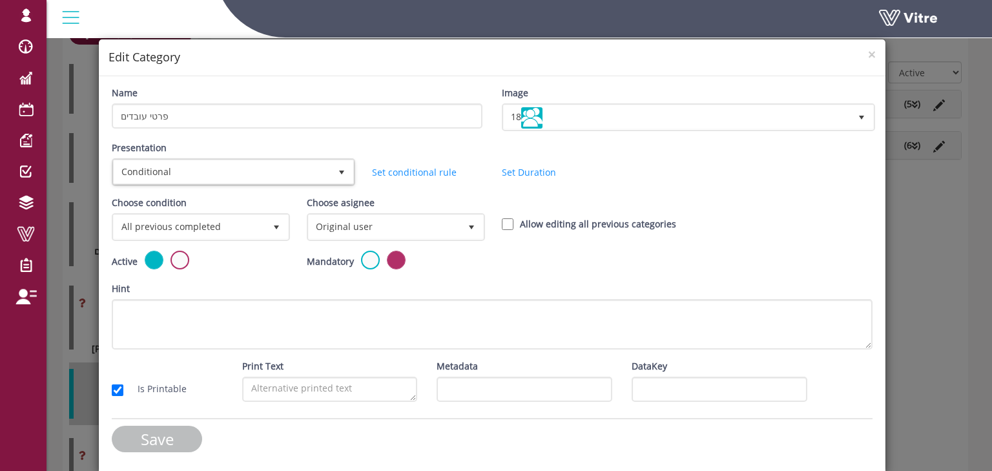
click at [175, 438] on input "Save" at bounding box center [157, 439] width 90 height 26
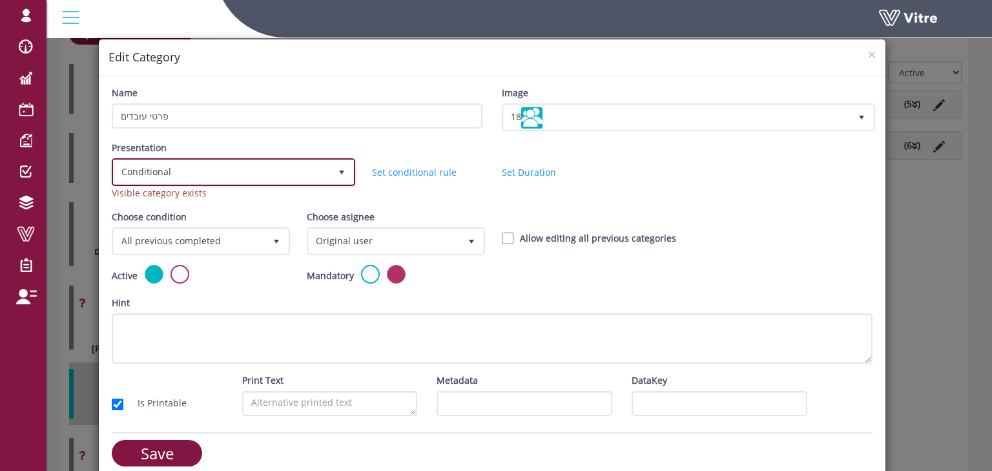
click at [168, 171] on span "Conditional" at bounding box center [222, 171] width 216 height 23
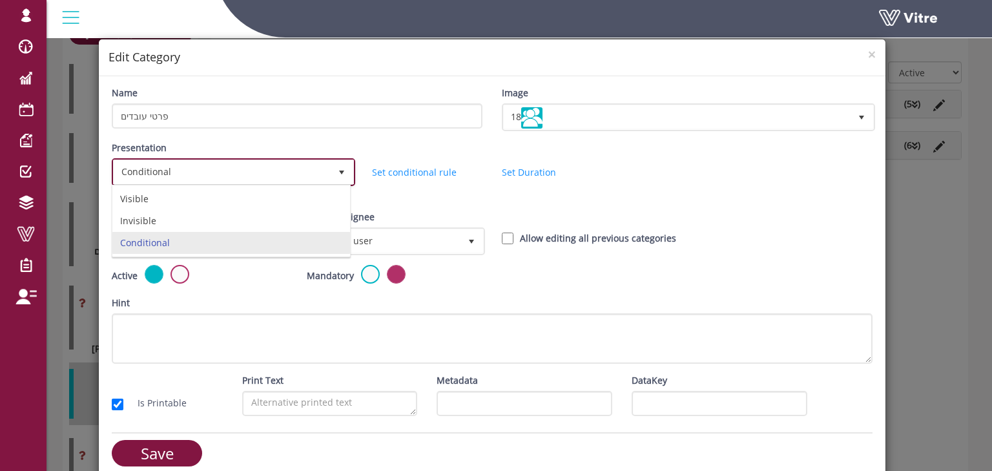
click at [168, 171] on span "Conditional" at bounding box center [222, 171] width 216 height 23
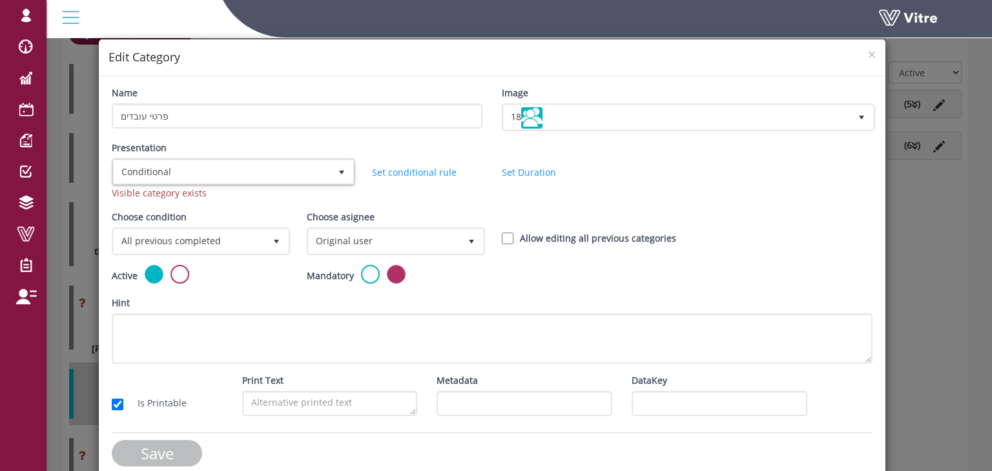
click at [173, 448] on input "Save" at bounding box center [157, 453] width 90 height 26
click at [868, 56] on span "×" at bounding box center [872, 54] width 8 height 18
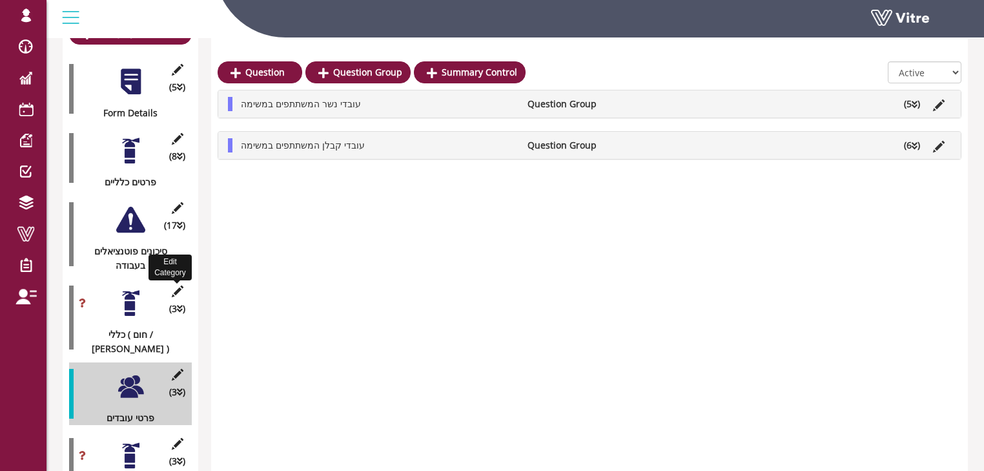
click at [176, 286] on icon at bounding box center [177, 292] width 16 height 12
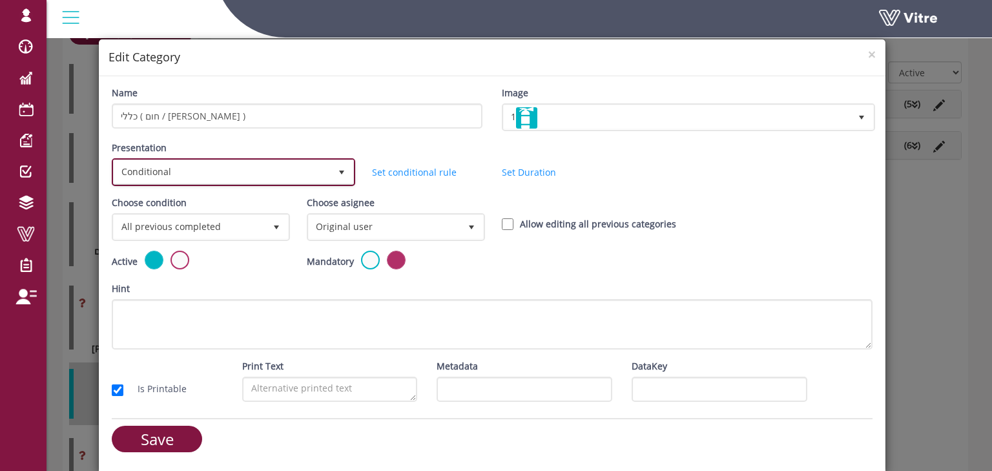
click at [158, 163] on span "Conditional" at bounding box center [222, 171] width 216 height 23
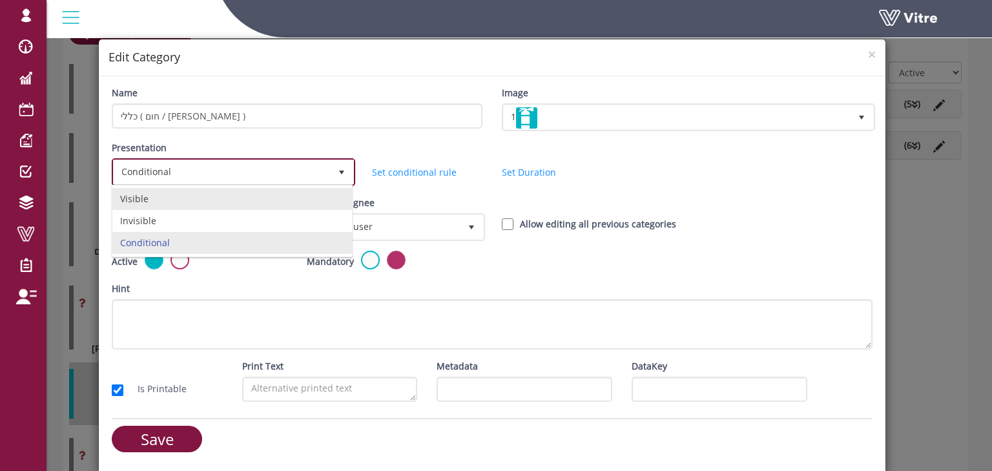
click at [151, 193] on li "Visible" at bounding box center [232, 199] width 240 height 22
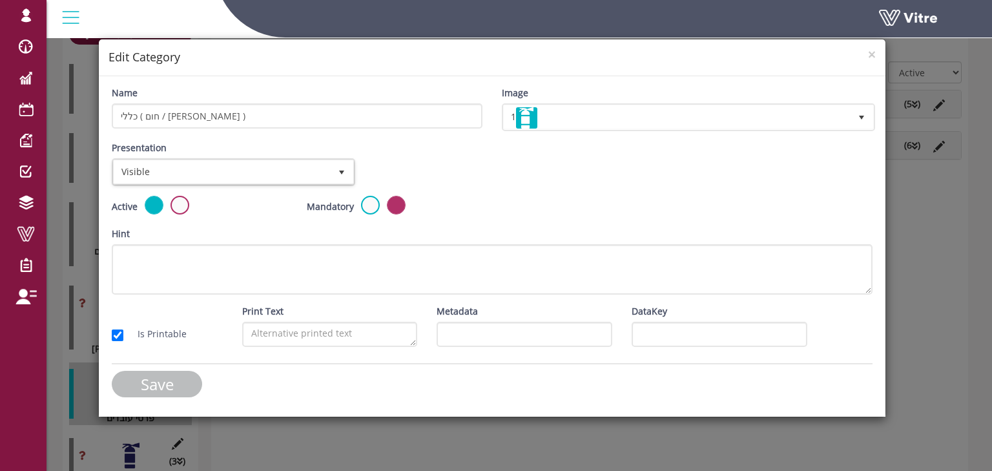
click at [171, 377] on input "Save" at bounding box center [157, 384] width 90 height 26
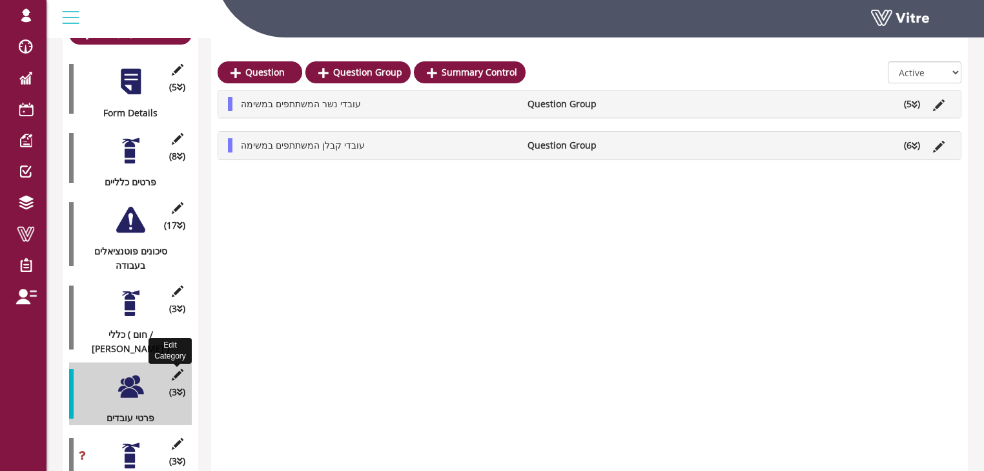
click at [178, 369] on icon at bounding box center [177, 375] width 16 height 12
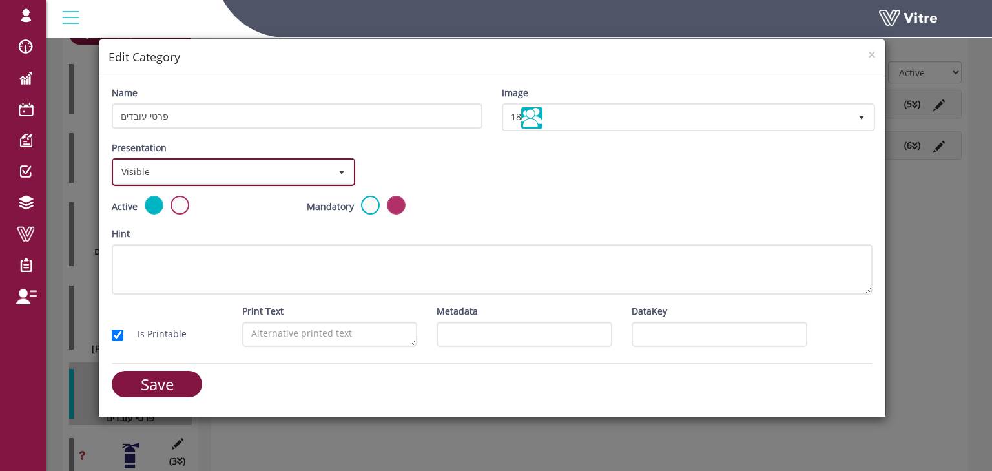
click at [168, 173] on span "Visible" at bounding box center [222, 171] width 216 height 23
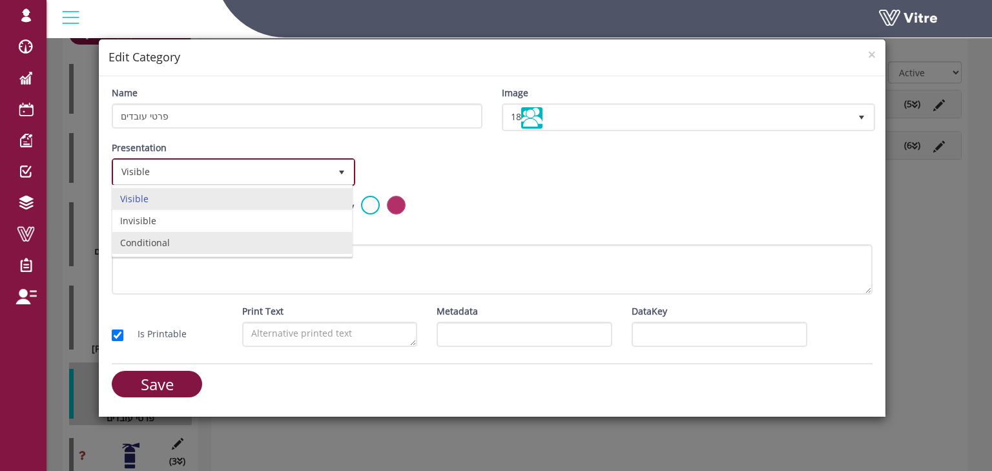
click at [144, 240] on li "Conditional" at bounding box center [232, 243] width 240 height 22
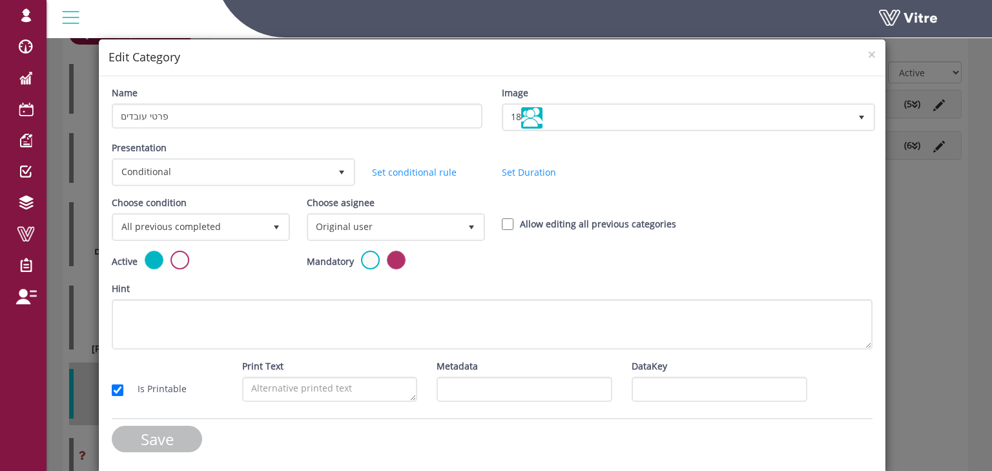
click at [146, 439] on input "Save" at bounding box center [157, 439] width 90 height 26
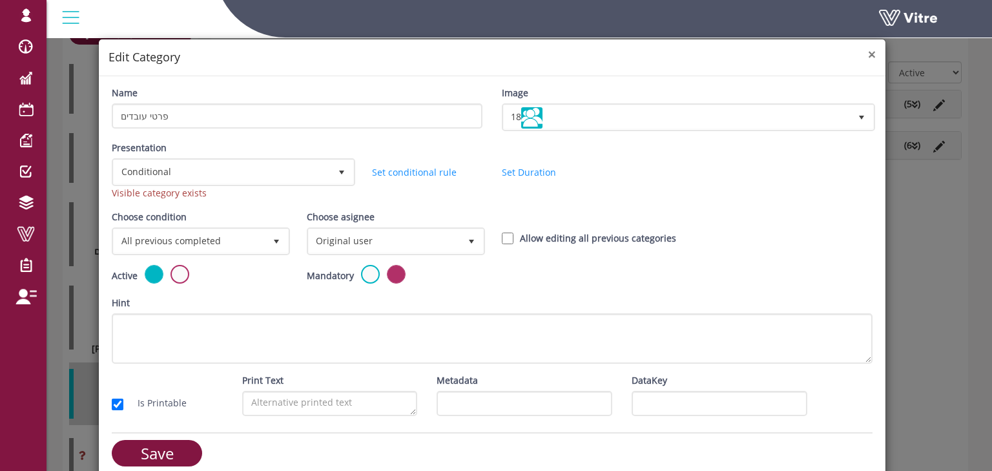
click at [868, 54] on span "×" at bounding box center [872, 54] width 8 height 18
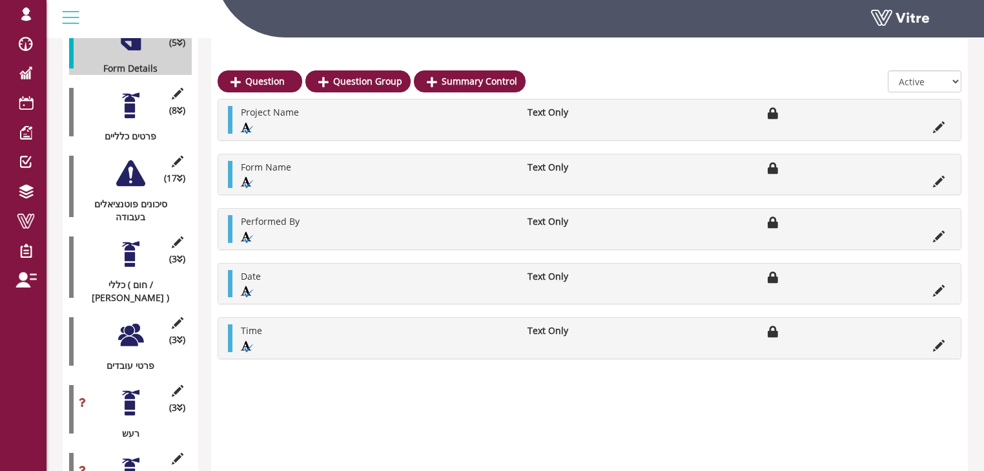
scroll to position [258, 0]
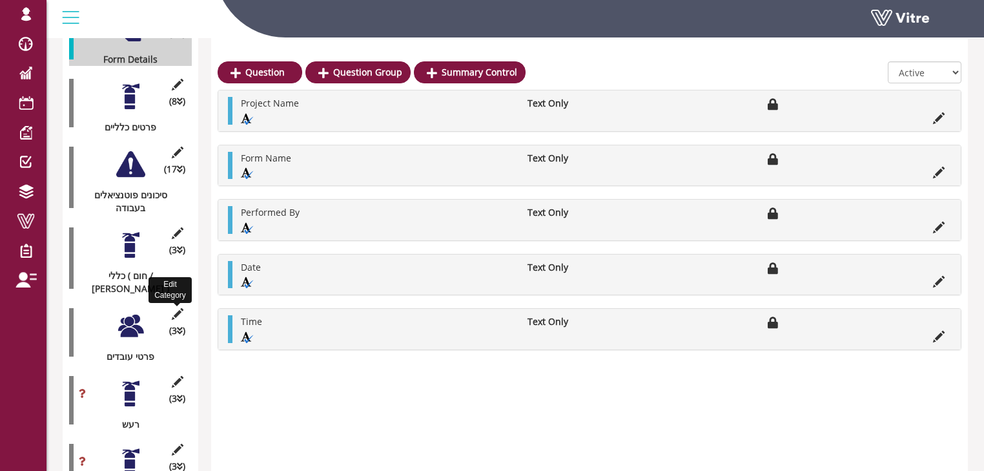
click at [178, 308] on icon at bounding box center [177, 314] width 16 height 12
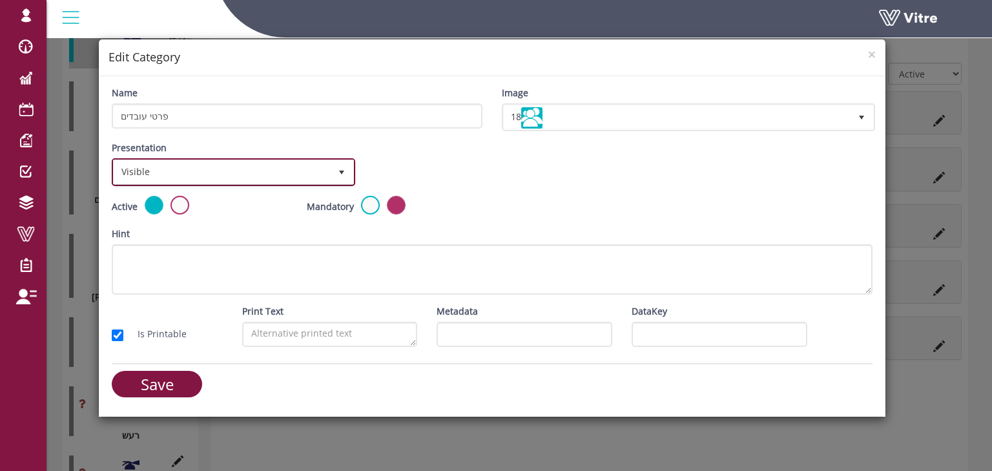
click at [154, 175] on span "Visible" at bounding box center [222, 171] width 216 height 23
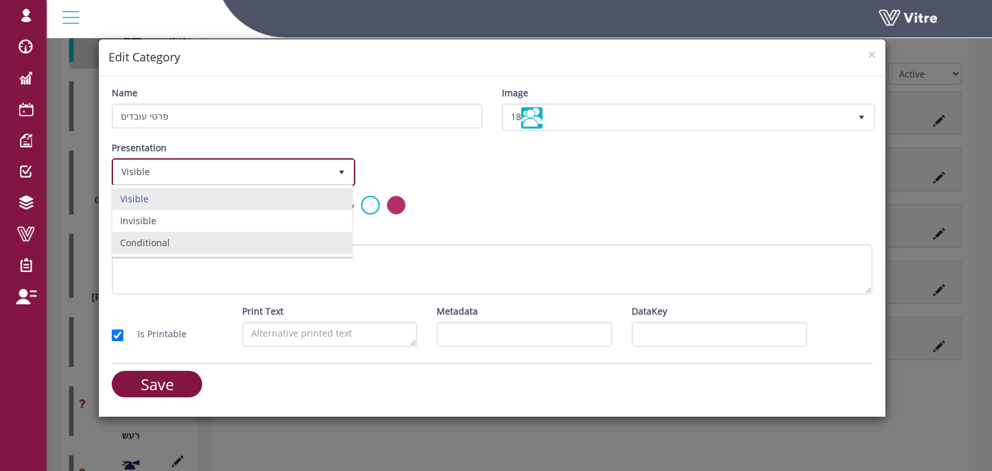
click at [146, 236] on li "Conditional" at bounding box center [232, 243] width 240 height 22
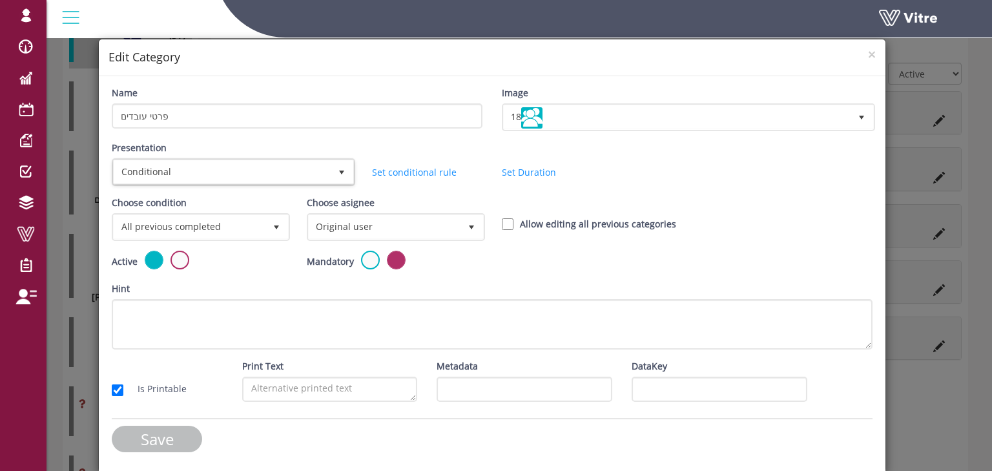
click at [169, 434] on input "Save" at bounding box center [157, 439] width 90 height 26
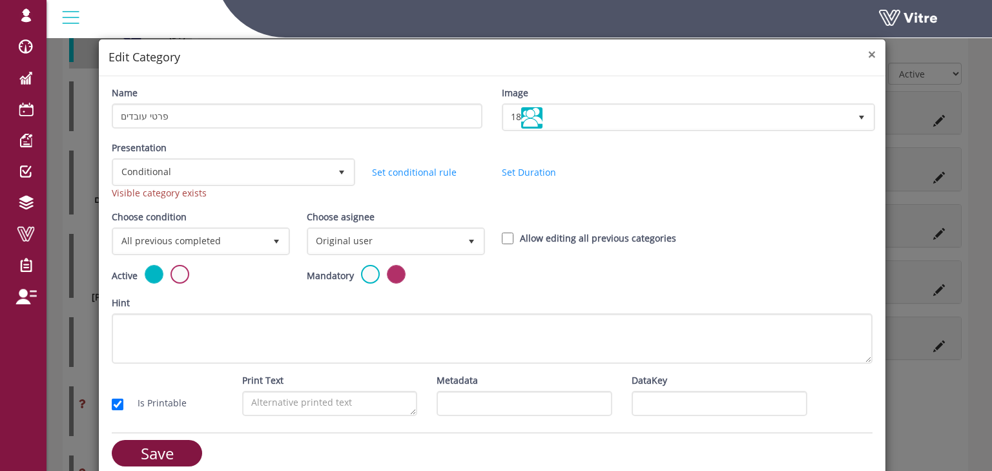
click at [868, 54] on span "×" at bounding box center [872, 54] width 8 height 18
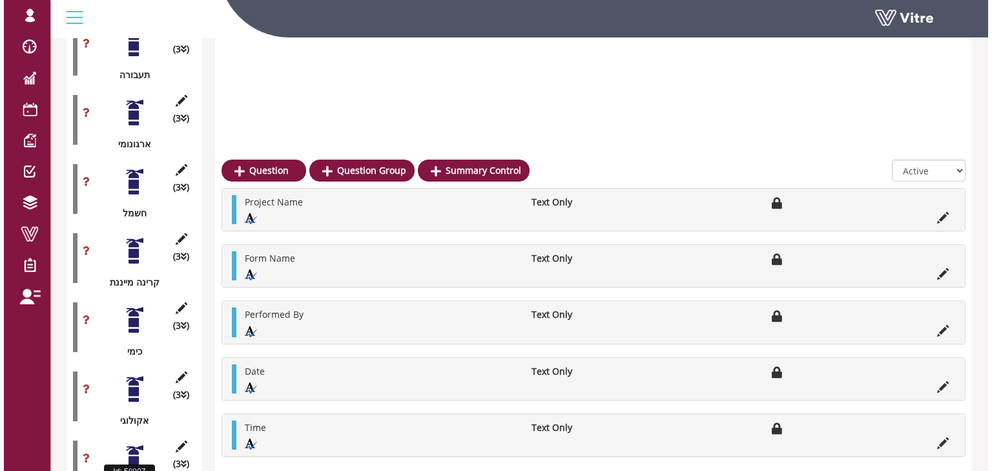
scroll to position [1397, 0]
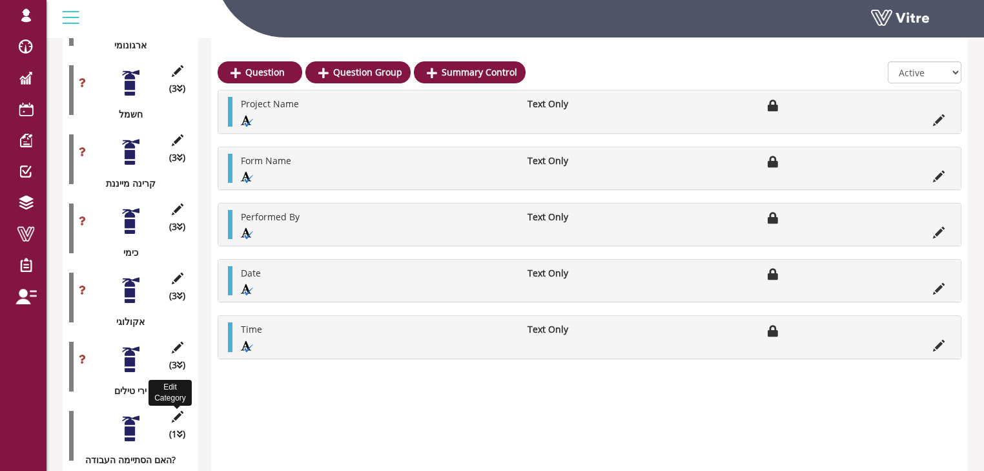
click at [178, 411] on icon at bounding box center [177, 417] width 16 height 12
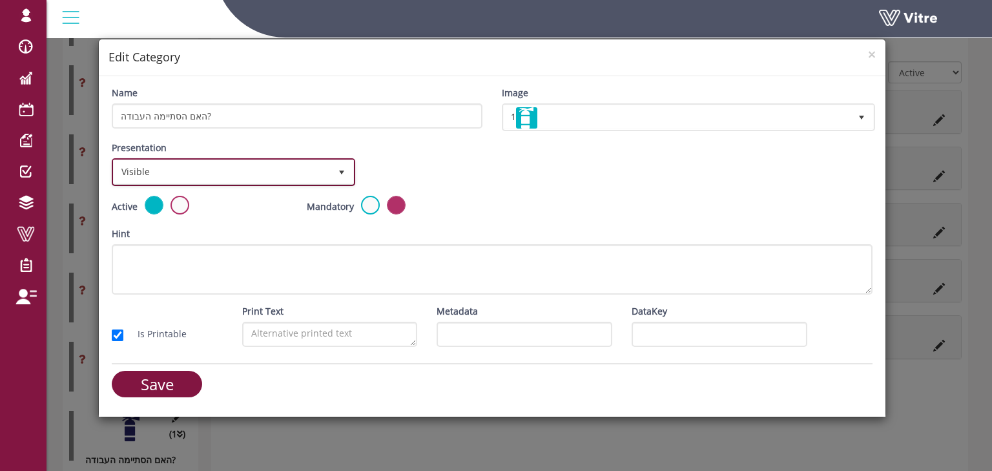
click at [191, 176] on span "Visible" at bounding box center [222, 171] width 216 height 23
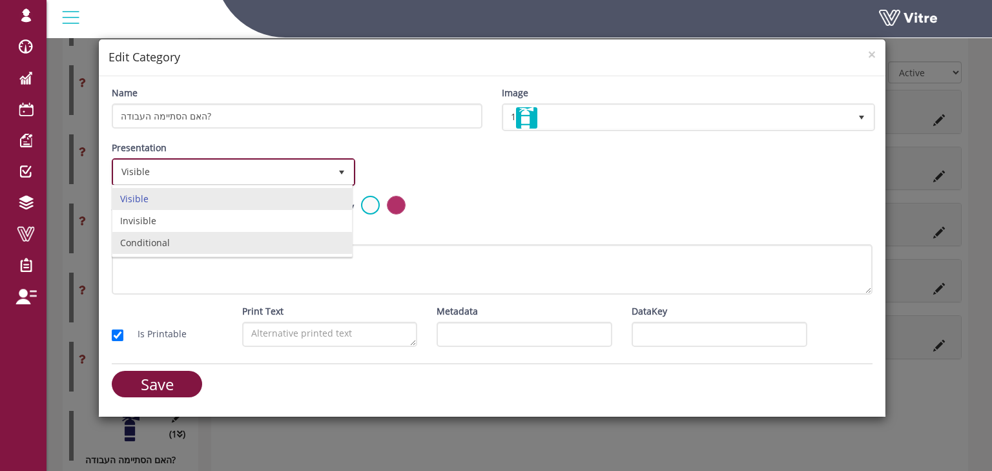
click at [149, 236] on li "Conditional" at bounding box center [232, 243] width 240 height 22
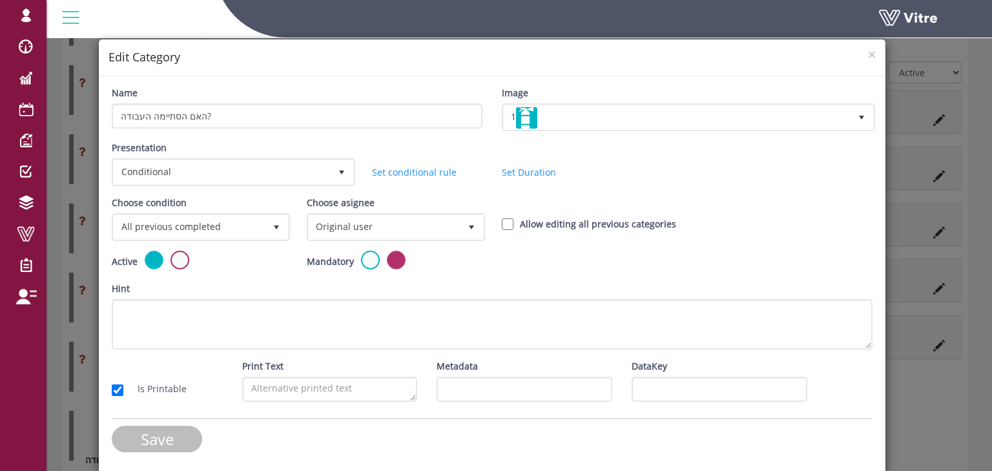
click at [154, 435] on input "Save" at bounding box center [157, 439] width 90 height 26
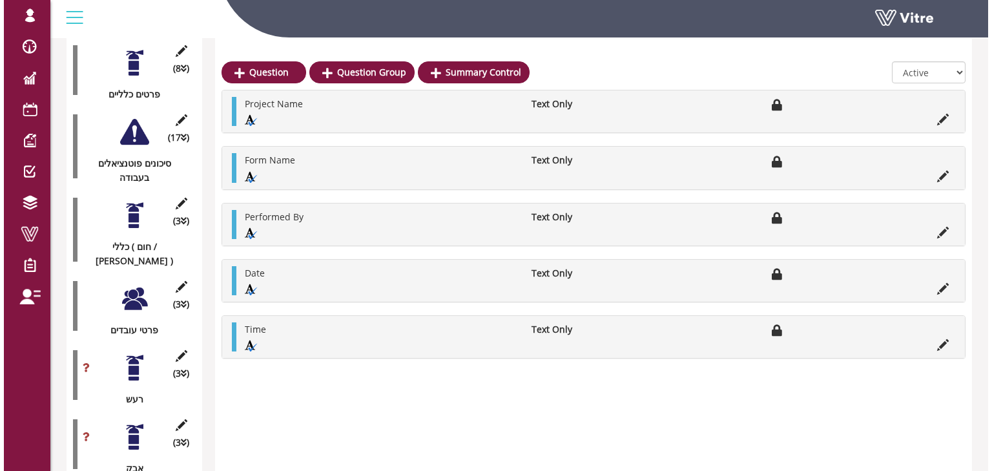
scroll to position [311, 0]
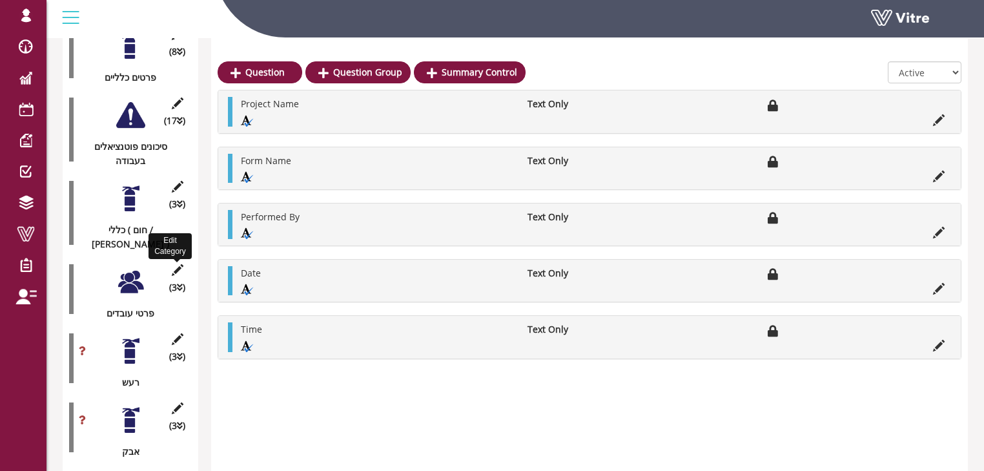
click at [178, 264] on icon at bounding box center [177, 270] width 16 height 12
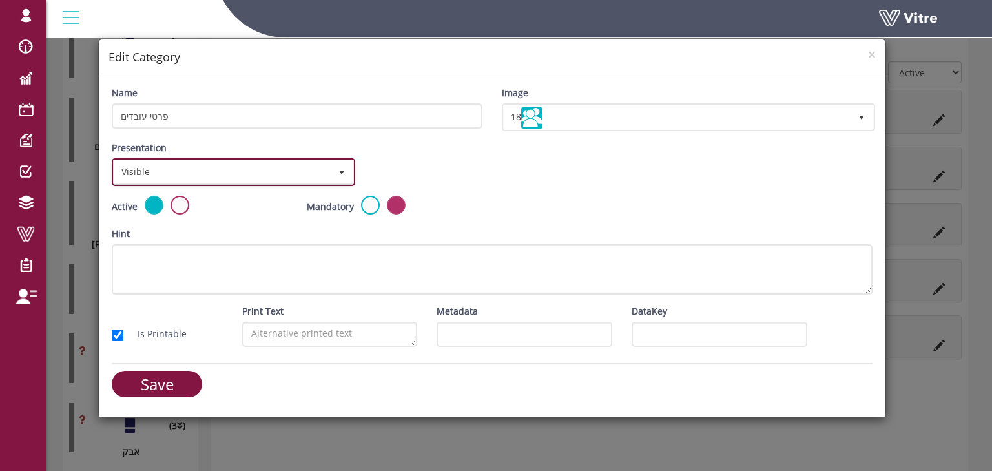
click at [167, 172] on span "Visible" at bounding box center [222, 171] width 216 height 23
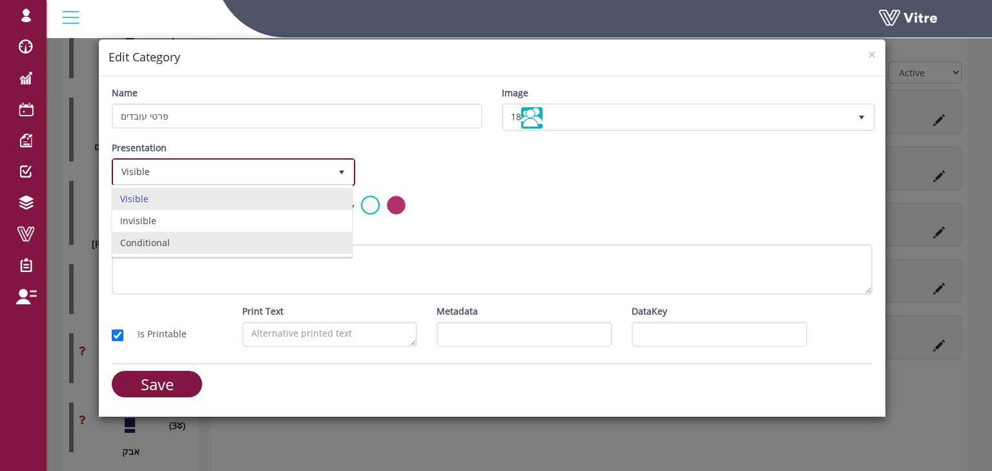
click at [147, 244] on li "Conditional" at bounding box center [232, 243] width 240 height 22
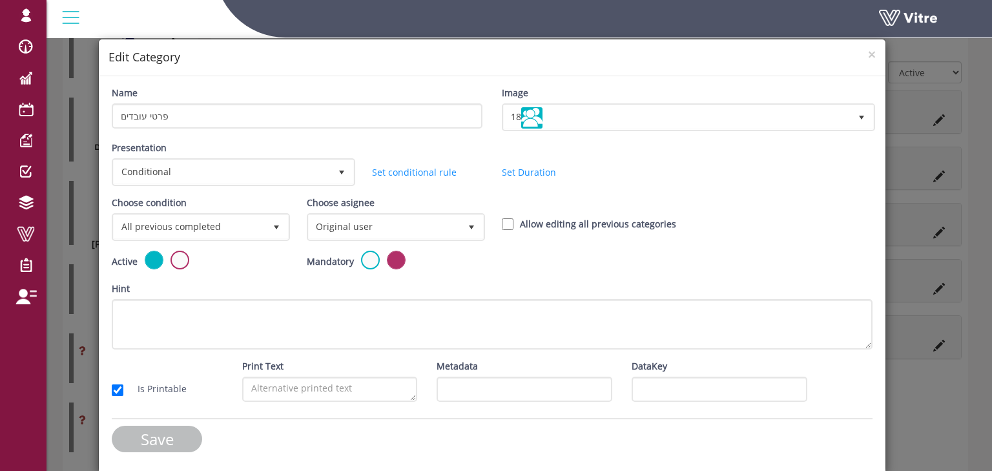
click at [167, 430] on input "Save" at bounding box center [157, 439] width 90 height 26
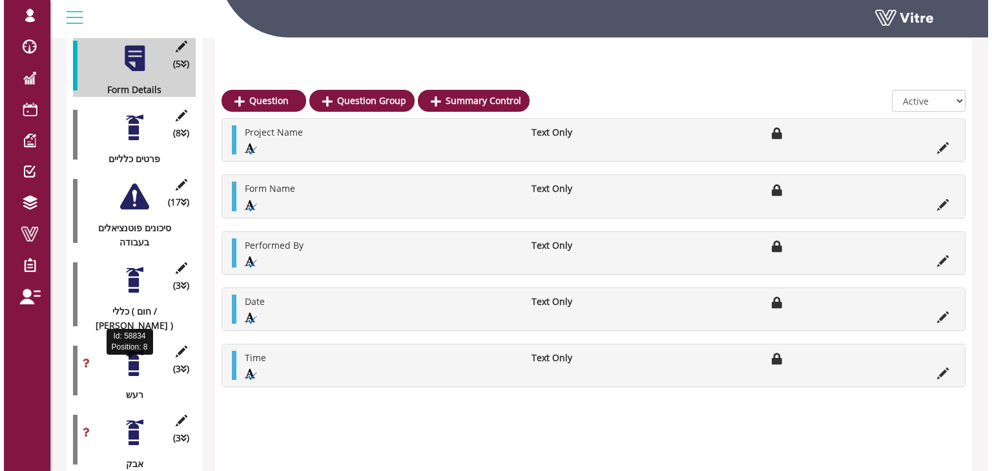
scroll to position [258, 0]
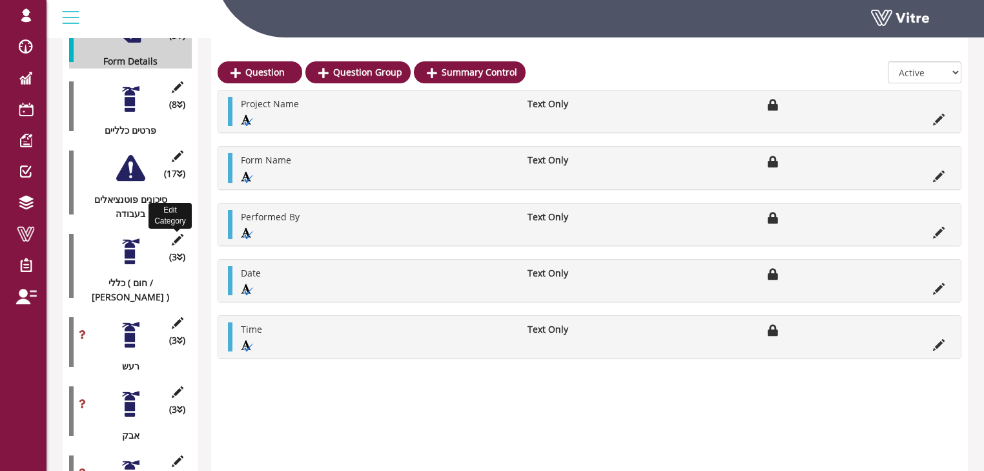
click at [178, 234] on icon at bounding box center [177, 240] width 16 height 12
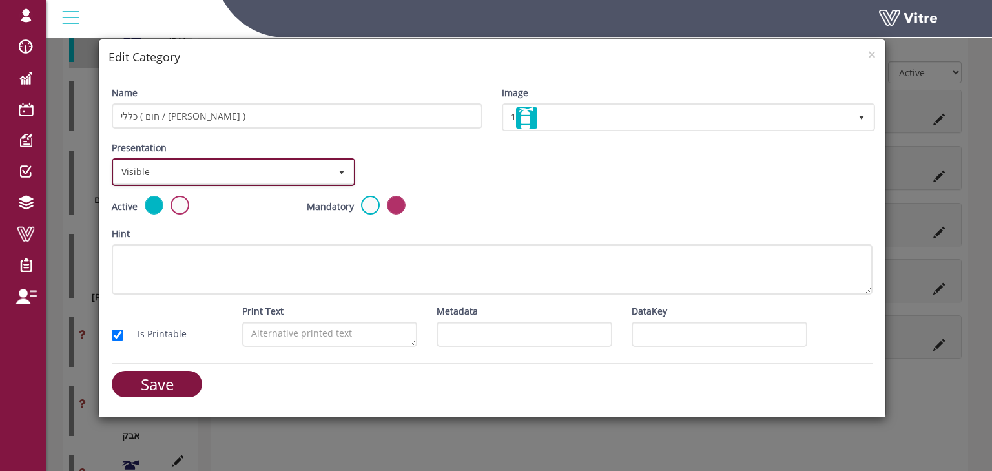
click at [149, 163] on span "Visible" at bounding box center [222, 171] width 216 height 23
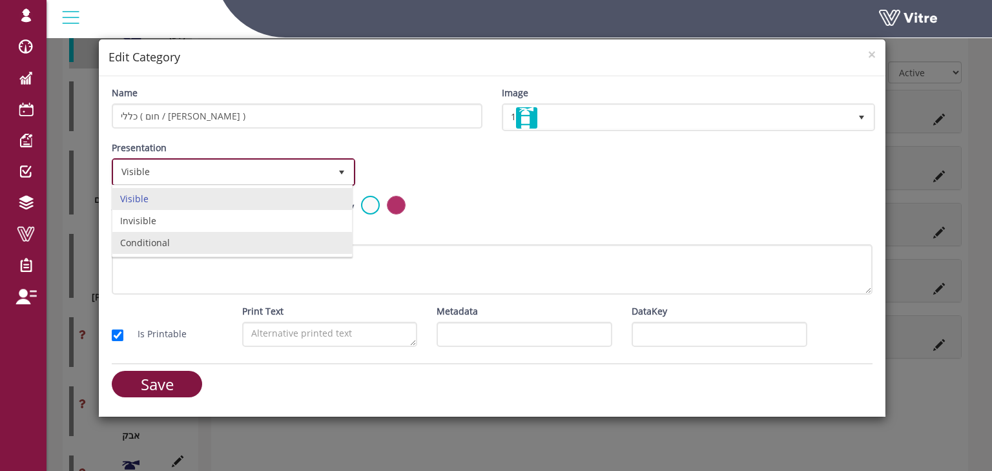
click at [147, 237] on li "Conditional" at bounding box center [232, 243] width 240 height 22
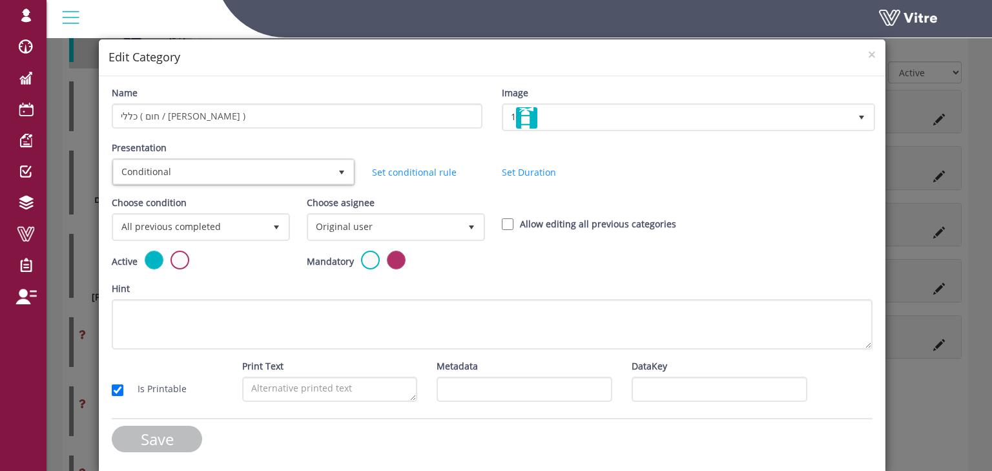
click at [182, 438] on input "Save" at bounding box center [157, 439] width 90 height 26
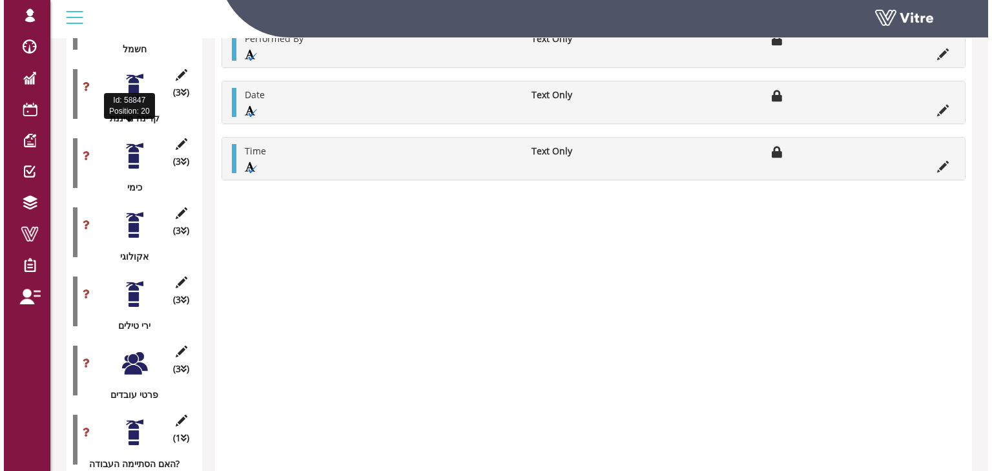
scroll to position [1397, 0]
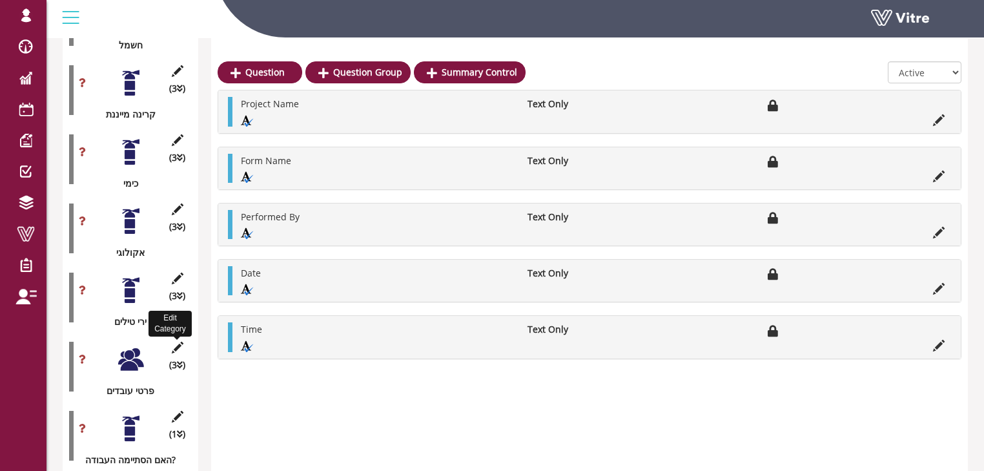
click at [176, 342] on icon at bounding box center [177, 348] width 16 height 12
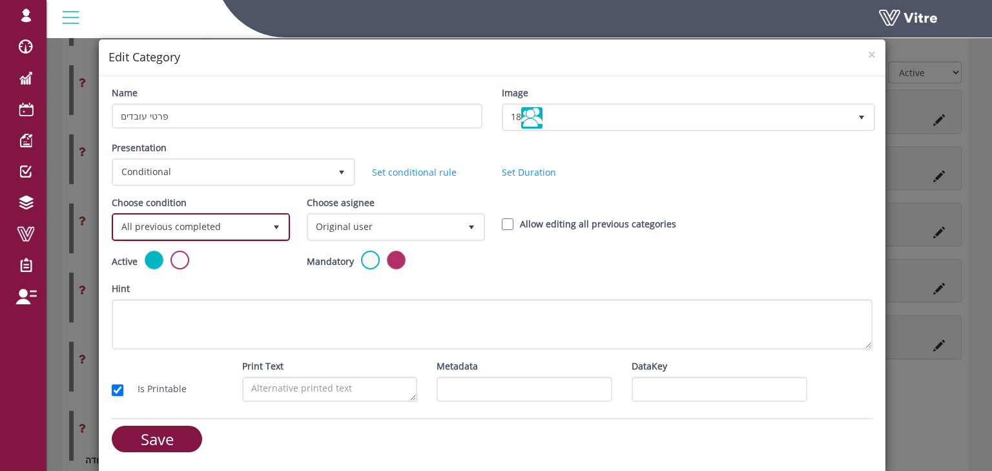
click at [278, 225] on span "select" at bounding box center [276, 227] width 10 height 10
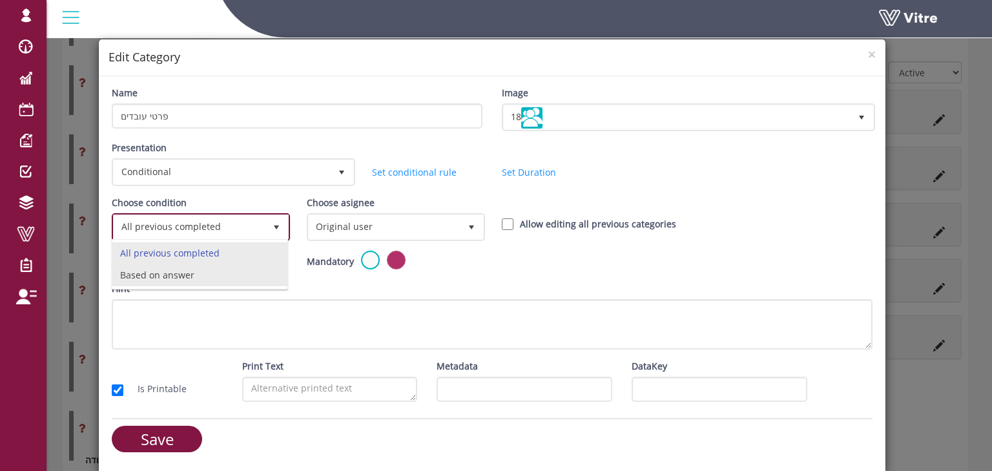
click at [228, 271] on li "Based on answer" at bounding box center [199, 275] width 174 height 22
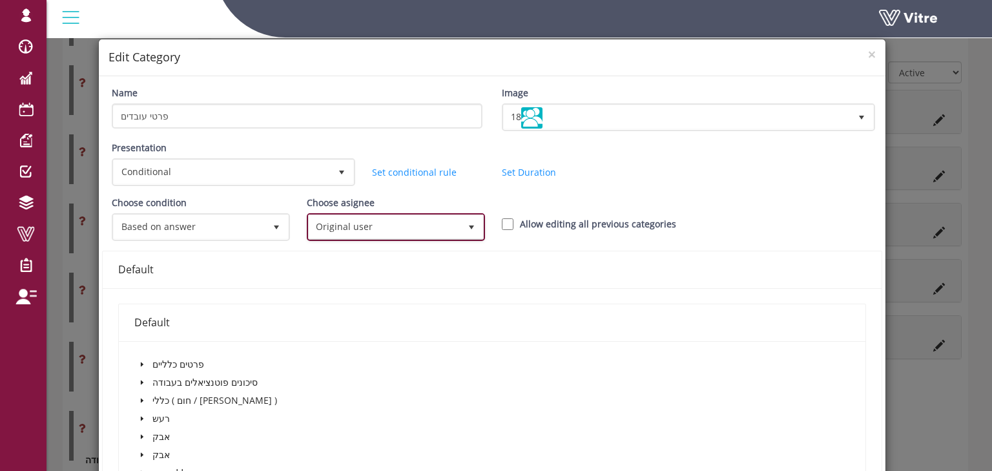
click at [452, 230] on span "Original user" at bounding box center [384, 226] width 151 height 23
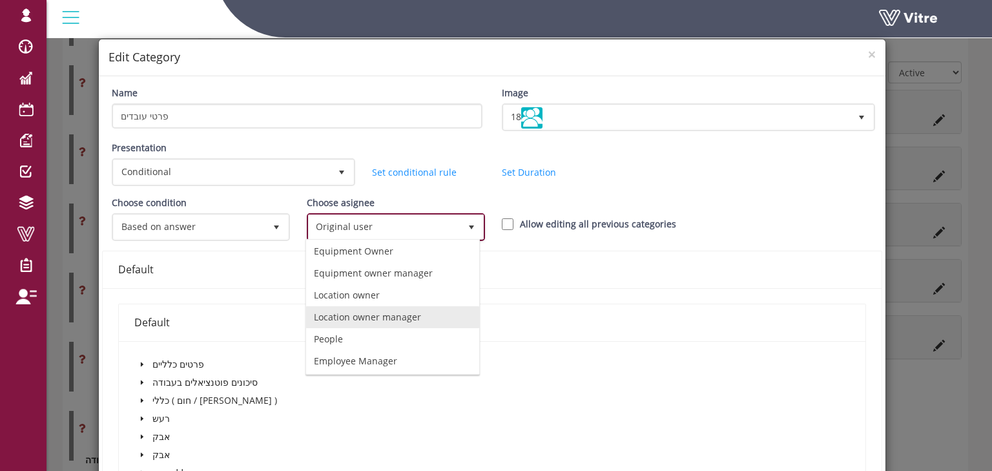
scroll to position [88, 0]
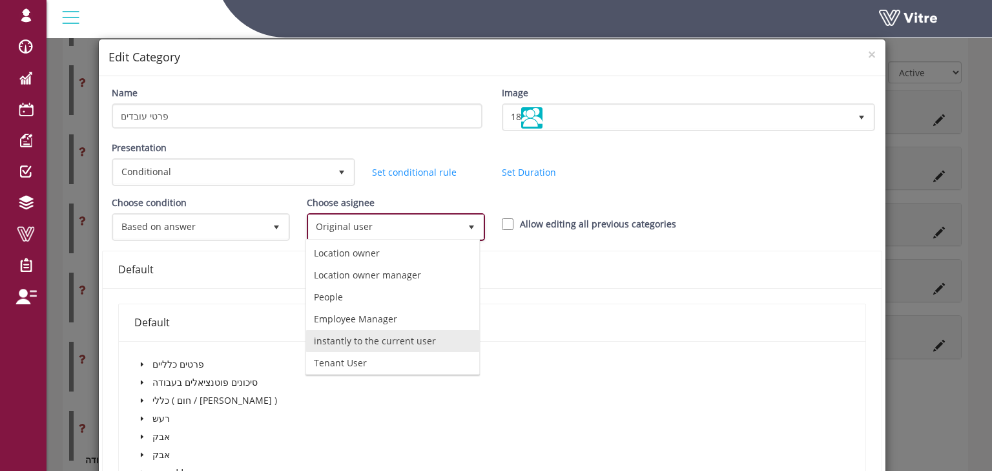
click at [389, 337] on li "instantly to the current user" at bounding box center [392, 341] width 173 height 22
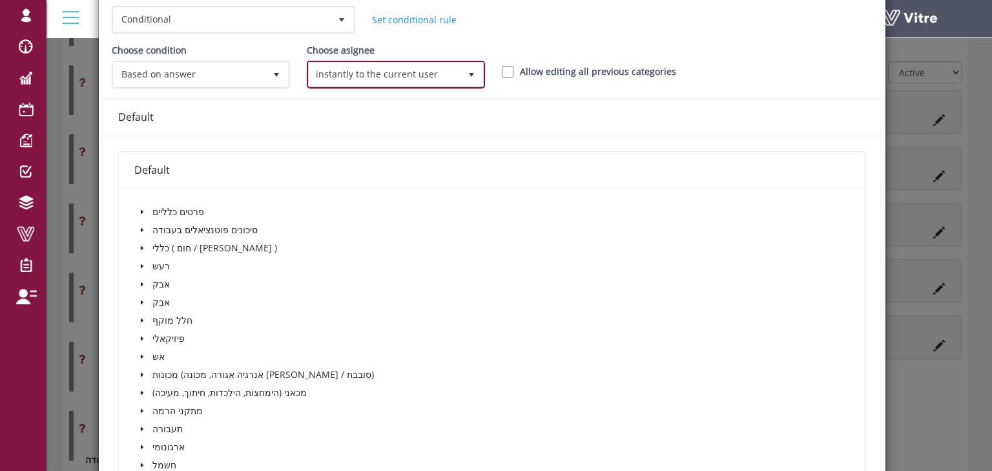
scroll to position [155, 0]
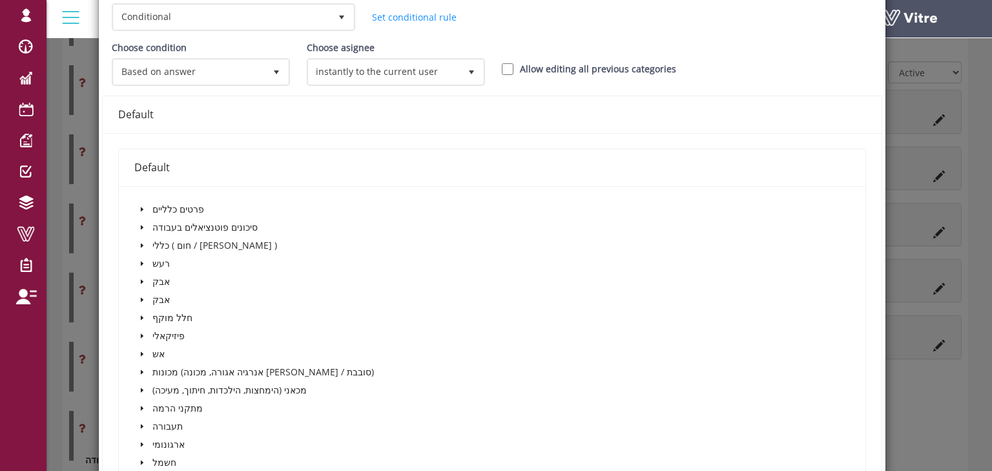
click at [141, 207] on icon "caret-down" at bounding box center [142, 209] width 3 height 5
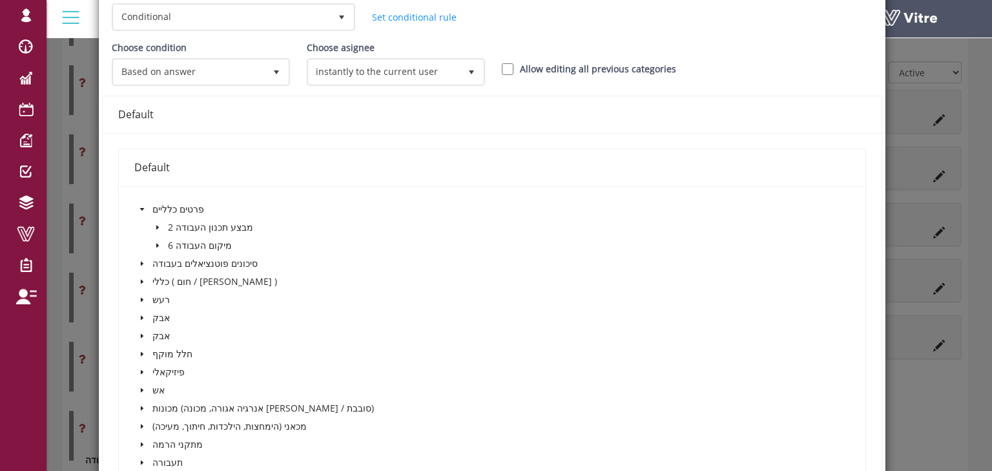
click at [140, 208] on icon "caret-down" at bounding box center [142, 209] width 5 height 3
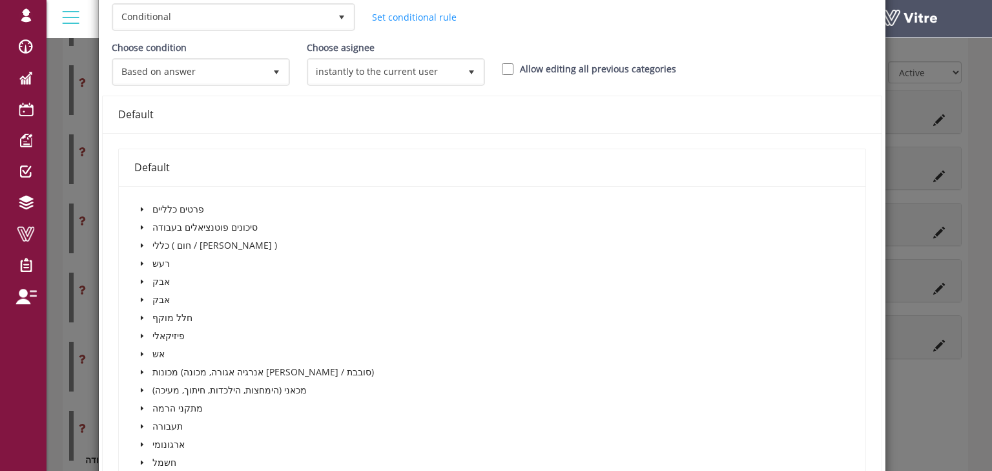
click at [142, 227] on icon "caret-down" at bounding box center [142, 227] width 6 height 6
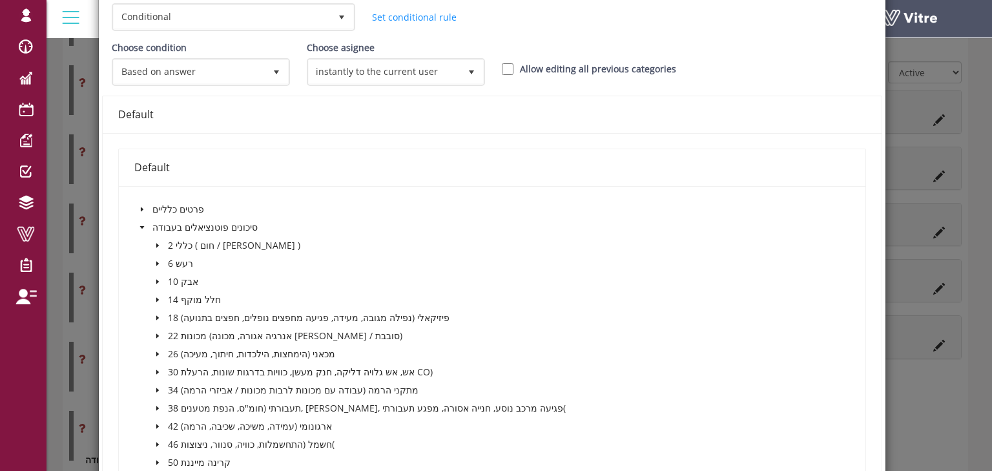
click at [141, 226] on icon "caret-down" at bounding box center [142, 227] width 5 height 3
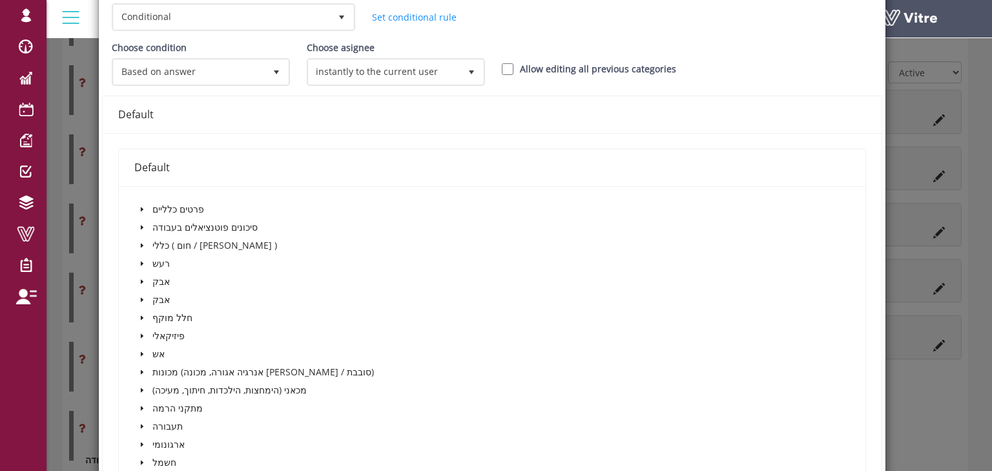
click at [141, 244] on icon "caret-down" at bounding box center [142, 246] width 3 height 5
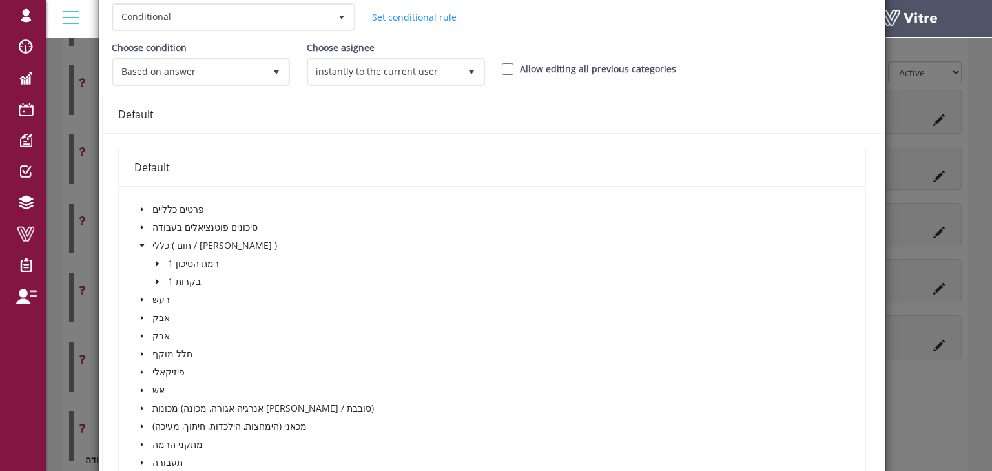
click at [141, 244] on icon "caret-down" at bounding box center [142, 245] width 5 height 3
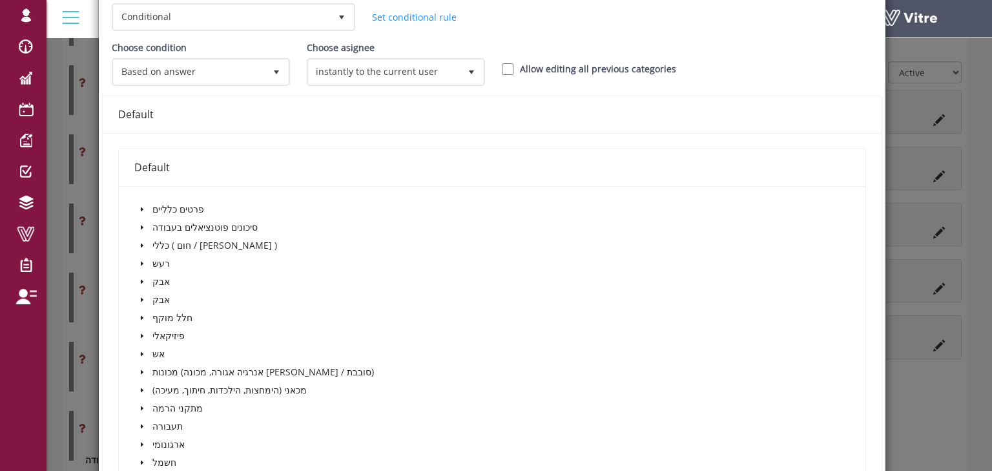
click at [141, 208] on icon "caret-down" at bounding box center [142, 209] width 3 height 5
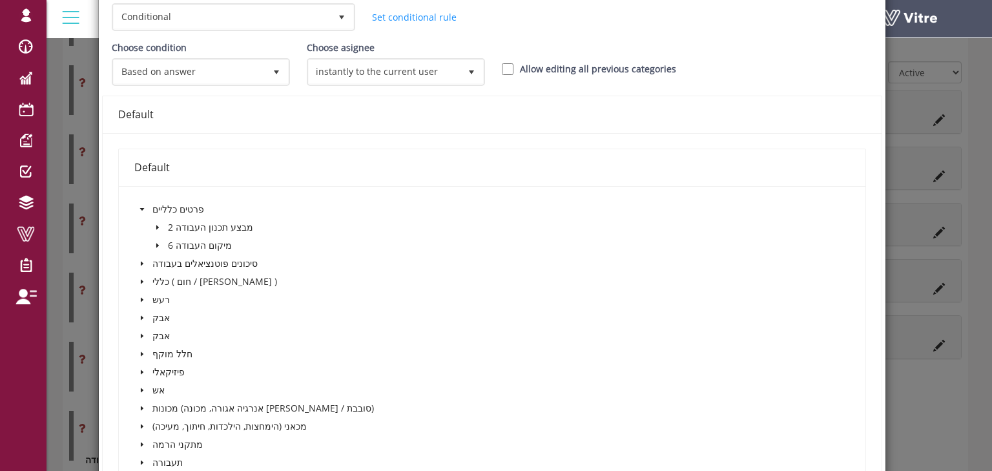
click at [142, 208] on icon "caret-down" at bounding box center [142, 209] width 5 height 3
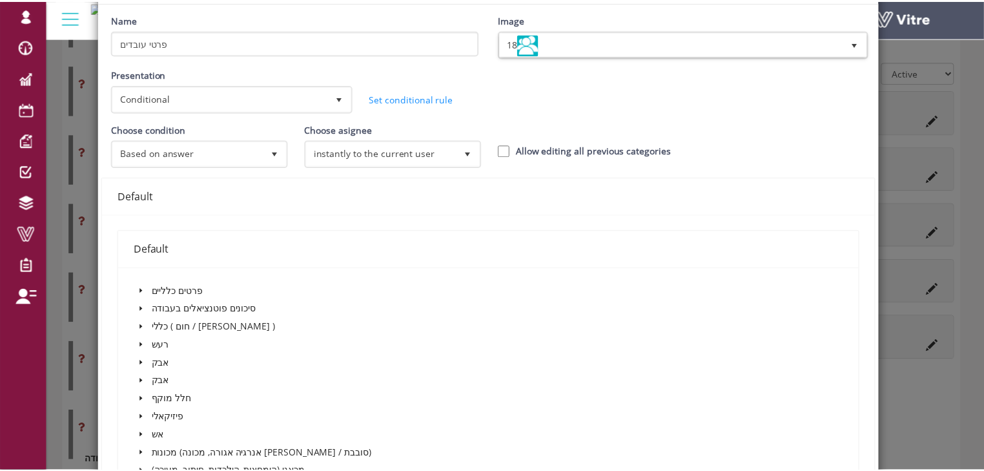
scroll to position [0, 0]
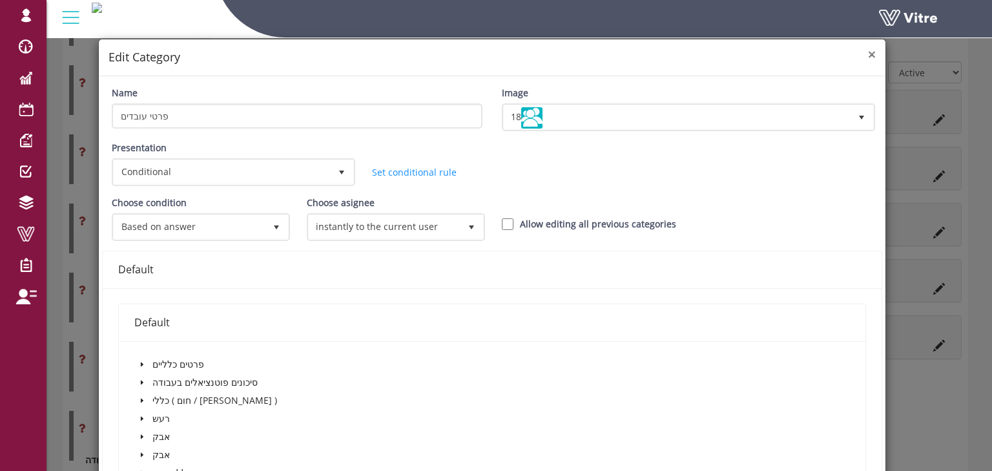
click at [868, 54] on span "×" at bounding box center [872, 54] width 8 height 18
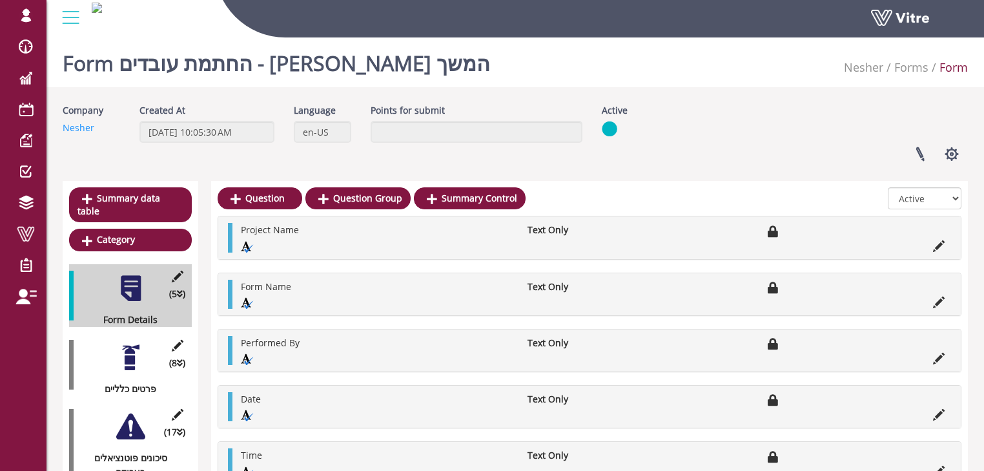
click at [131, 351] on div at bounding box center [130, 357] width 29 height 29
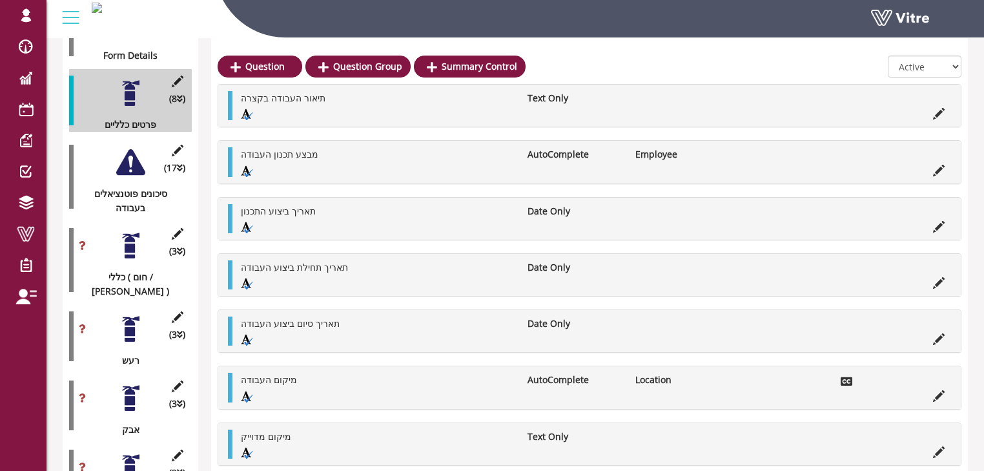
scroll to position [258, 0]
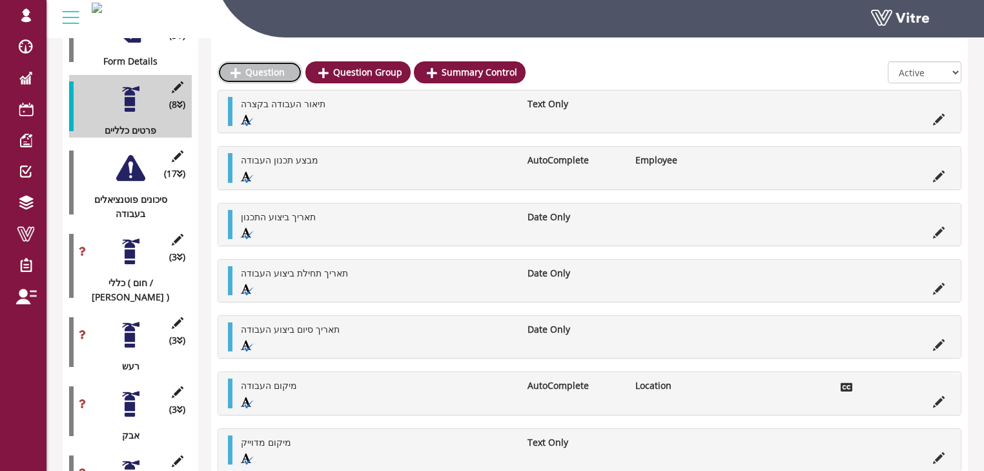
click at [266, 75] on link "Question" at bounding box center [260, 72] width 85 height 22
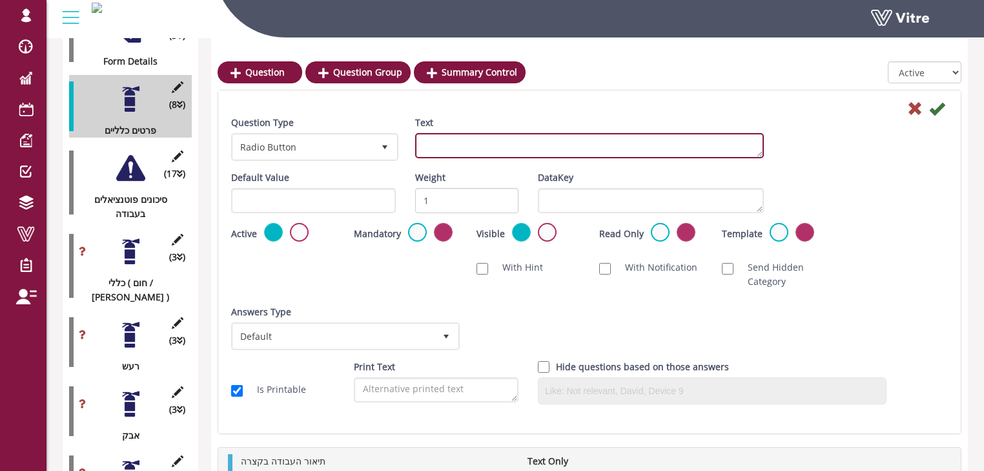
click at [426, 147] on textarea "Text" at bounding box center [589, 145] width 349 height 25
type textarea "הצגת החתמת עובדים"
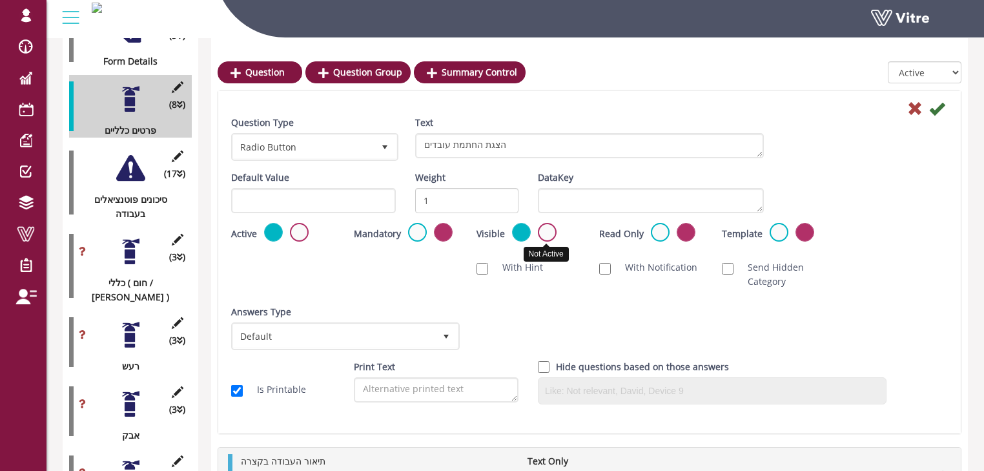
click at [548, 233] on label at bounding box center [547, 232] width 19 height 19
click at [0, 0] on input "radio" at bounding box center [0, 0] width 0 height 0
click at [238, 391] on input "Is Printable" at bounding box center [237, 391] width 12 height 12
checkbox input "false"
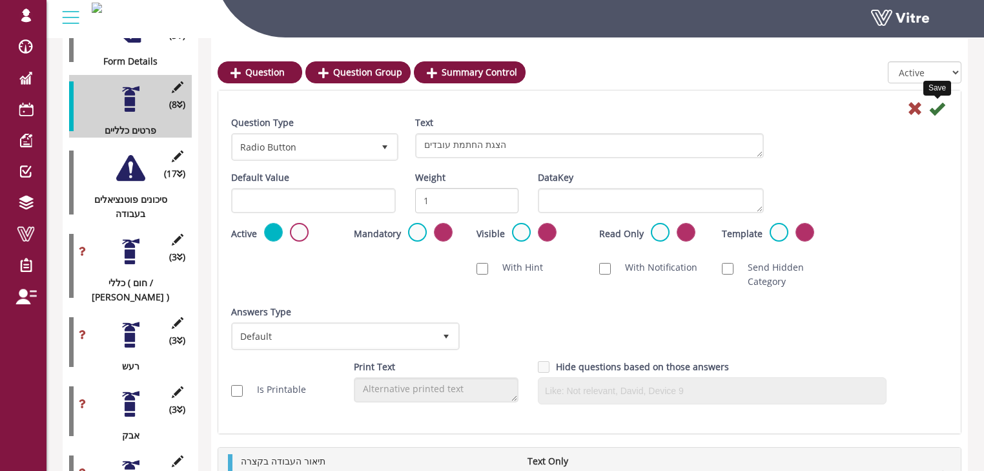
click at [939, 110] on icon at bounding box center [938, 109] width 16 height 16
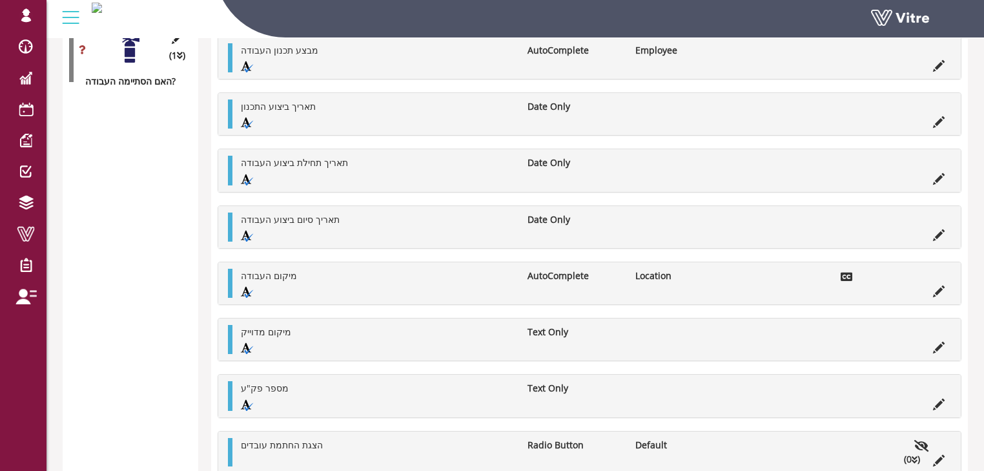
scroll to position [1842, 0]
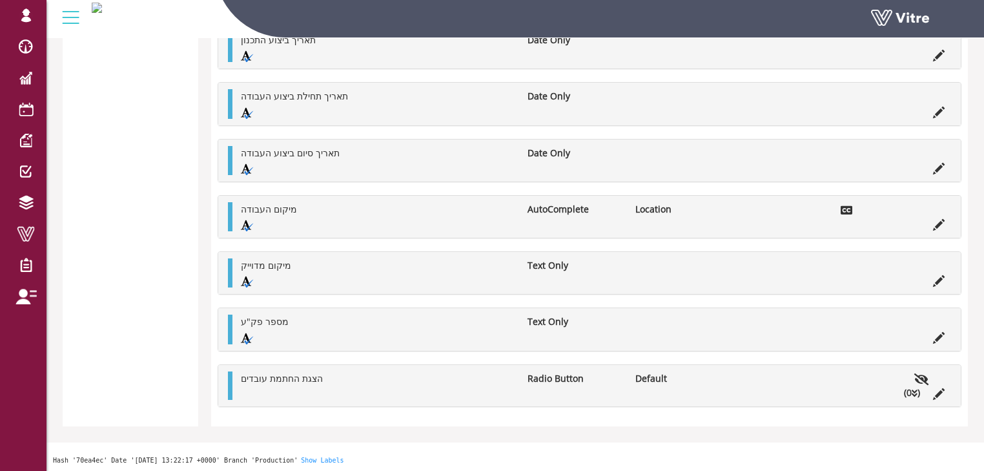
click at [917, 391] on li "(0 )" at bounding box center [912, 393] width 29 height 14
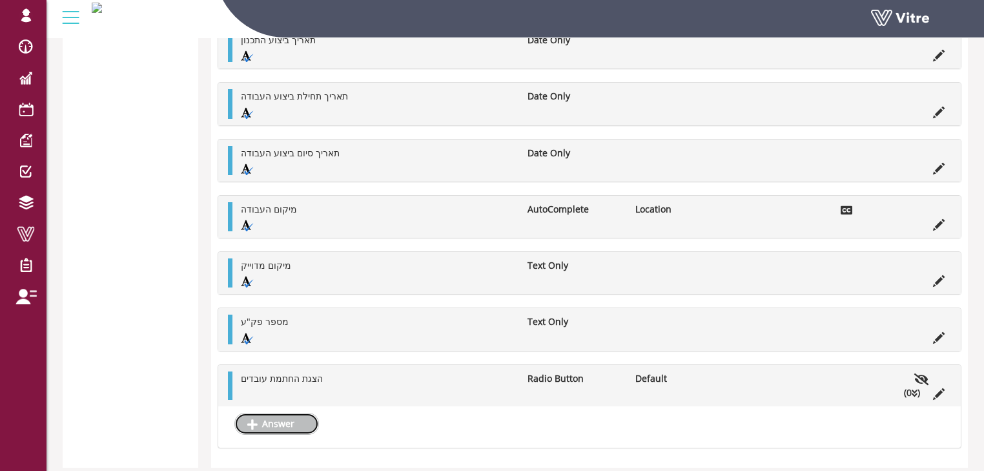
click at [300, 425] on link "Answer" at bounding box center [276, 424] width 85 height 22
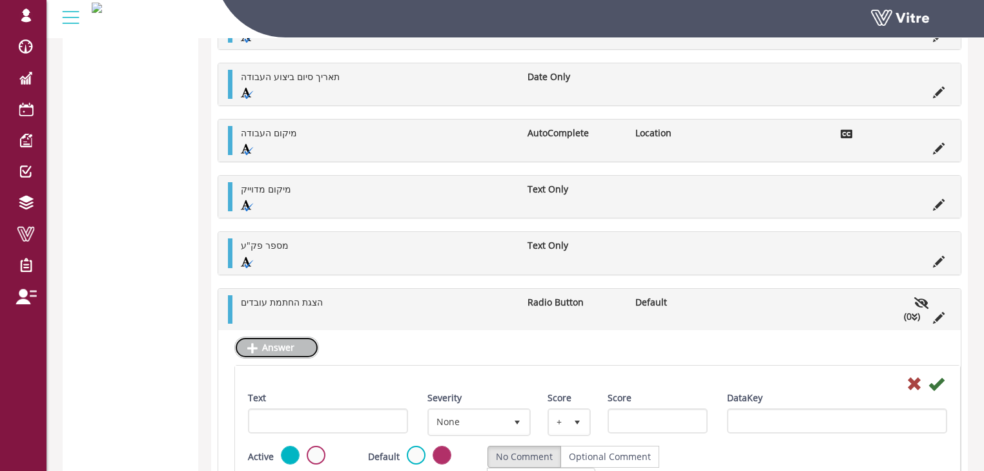
scroll to position [1997, 0]
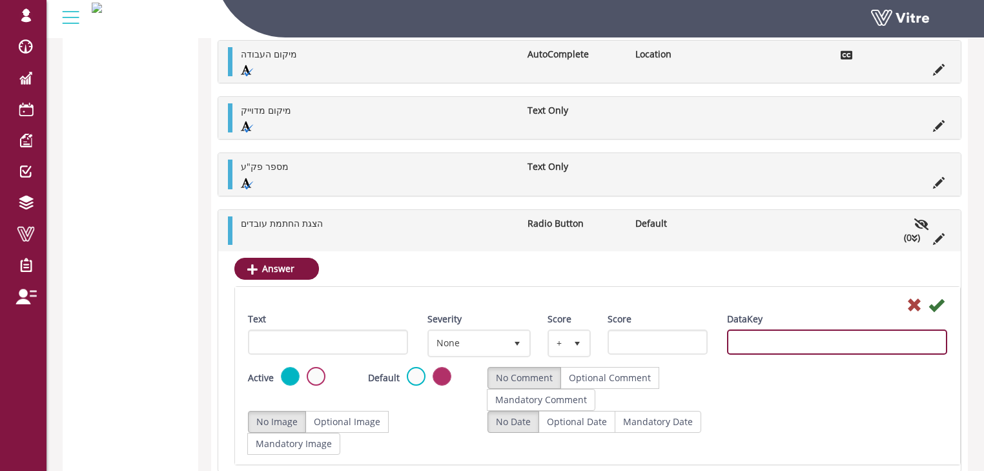
click at [817, 338] on input "DataKey" at bounding box center [837, 341] width 220 height 25
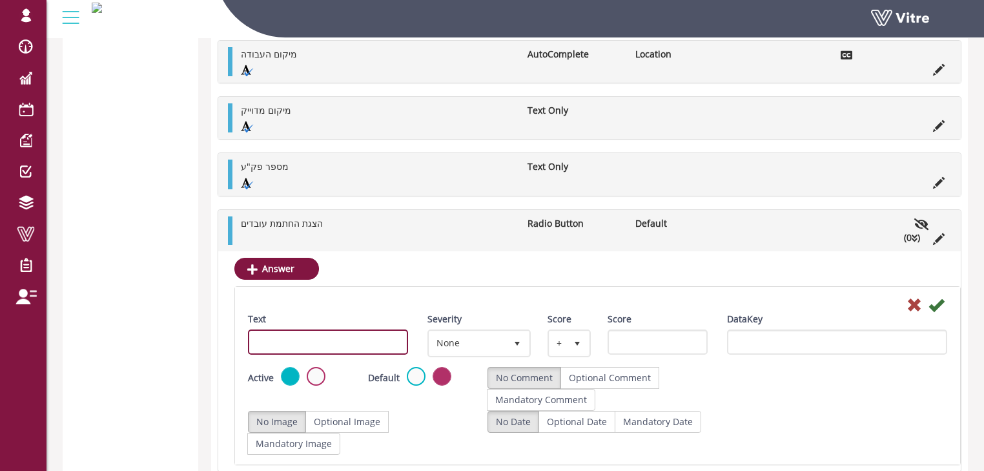
click at [261, 331] on input "Text" at bounding box center [328, 341] width 160 height 25
type input "כן"
click at [416, 372] on label at bounding box center [416, 376] width 19 height 19
click at [0, 0] on input "radio" at bounding box center [0, 0] width 0 height 0
click at [933, 305] on icon at bounding box center [937, 305] width 16 height 16
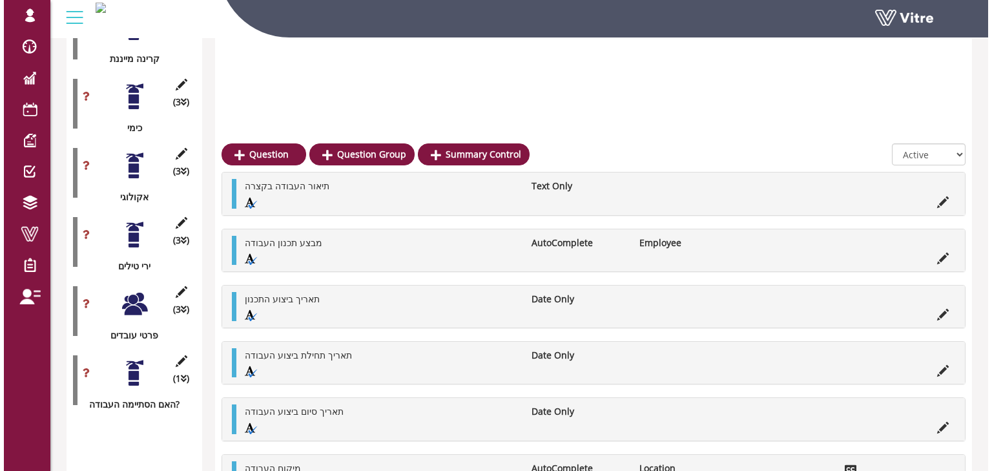
scroll to position [1452, 0]
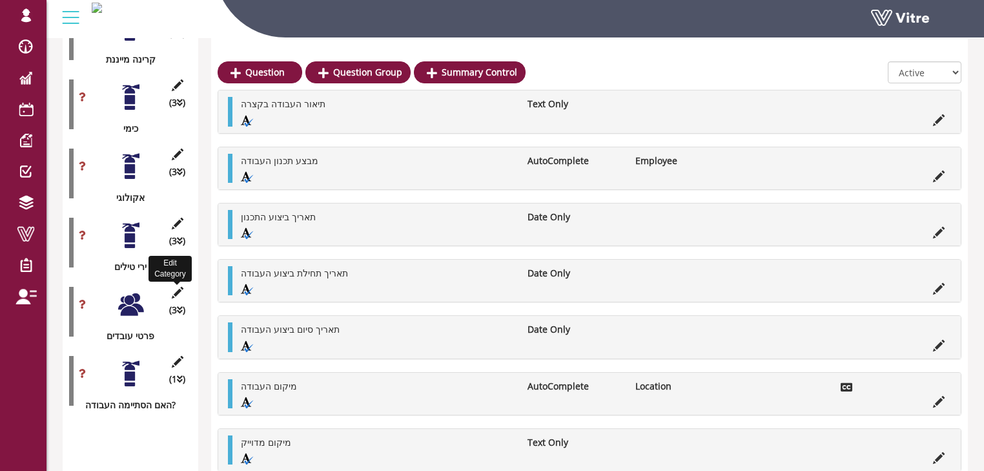
click at [176, 287] on icon at bounding box center [177, 293] width 16 height 12
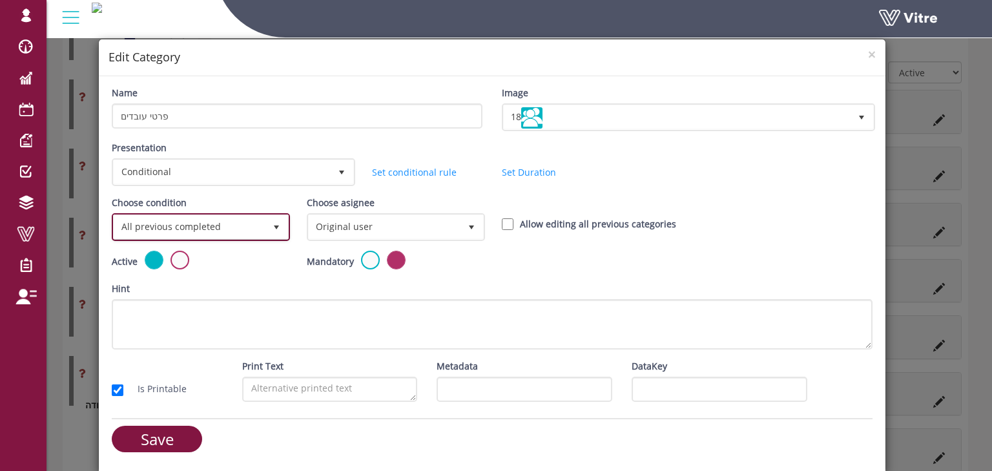
click at [276, 225] on span "select" at bounding box center [276, 227] width 10 height 10
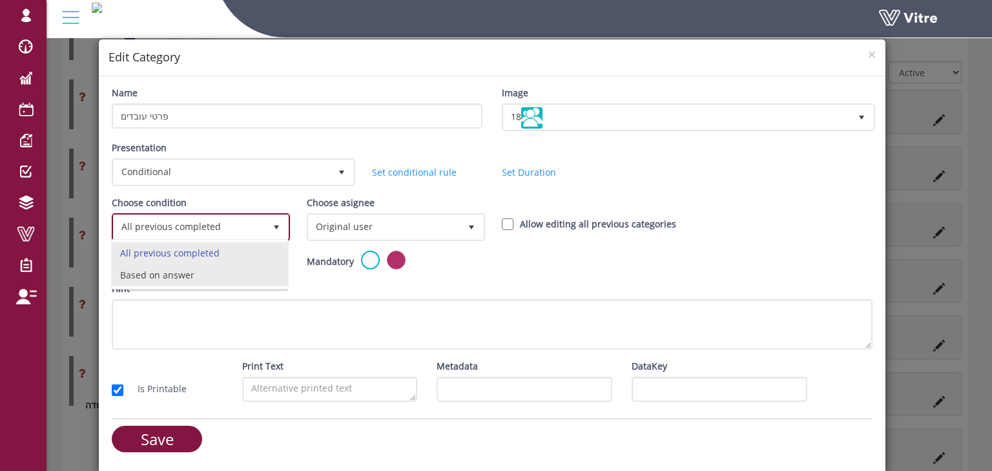
click at [215, 273] on li "Based on answer" at bounding box center [199, 275] width 174 height 22
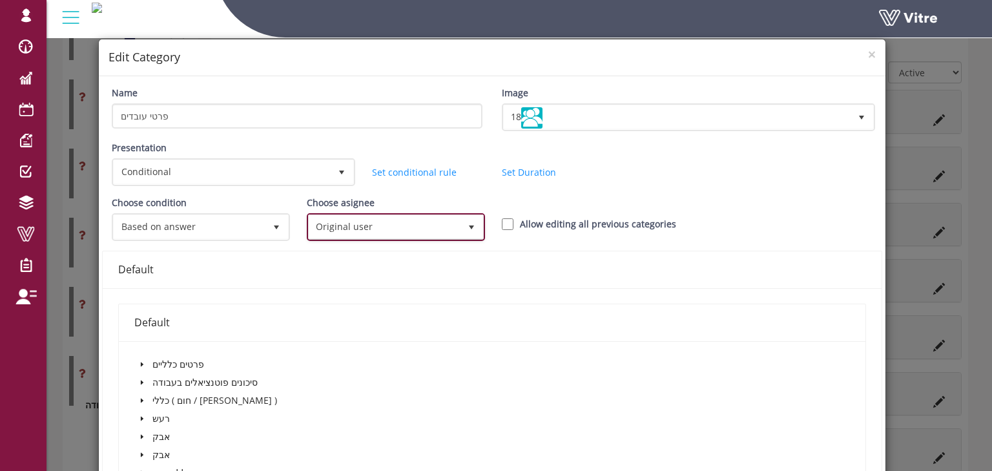
click at [339, 215] on span "Original user" at bounding box center [384, 226] width 151 height 23
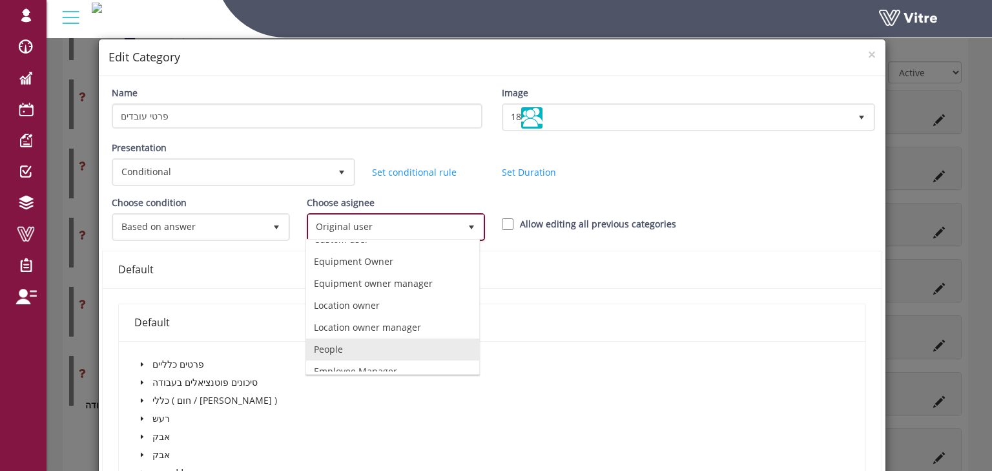
scroll to position [88, 0]
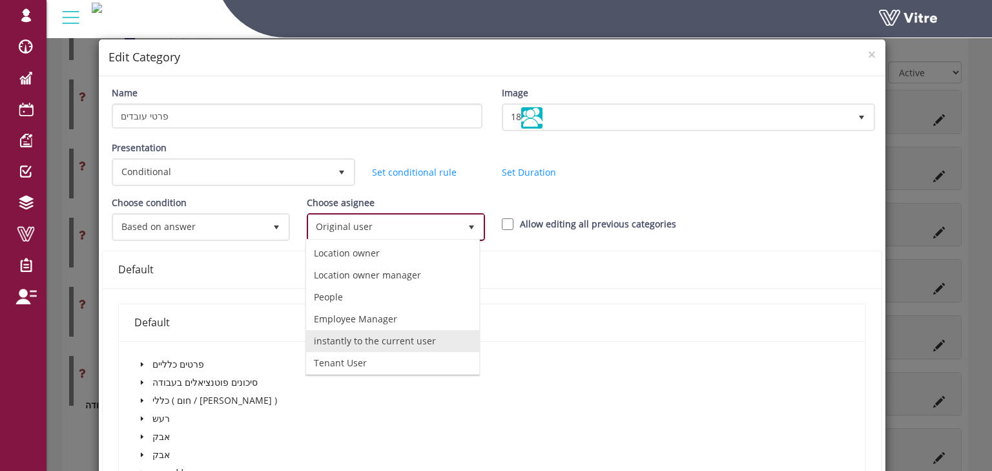
click at [396, 336] on li "instantly to the current user" at bounding box center [392, 341] width 173 height 22
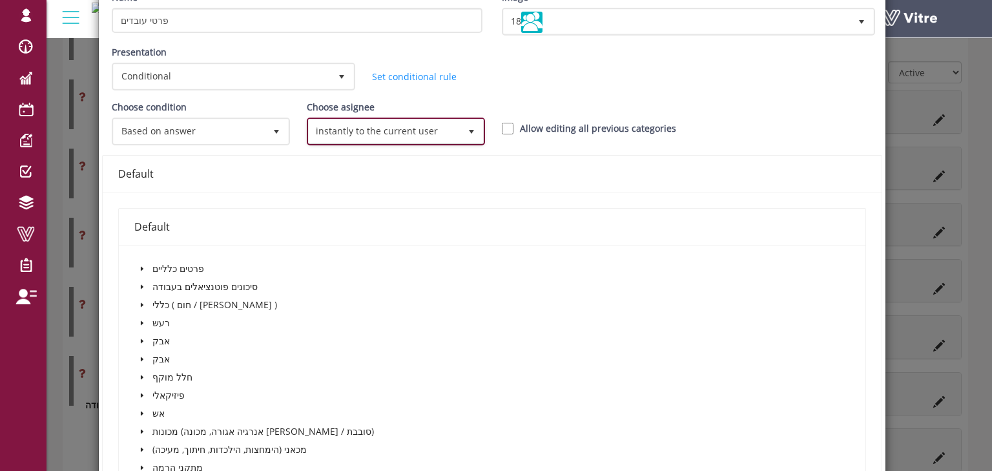
scroll to position [103, 0]
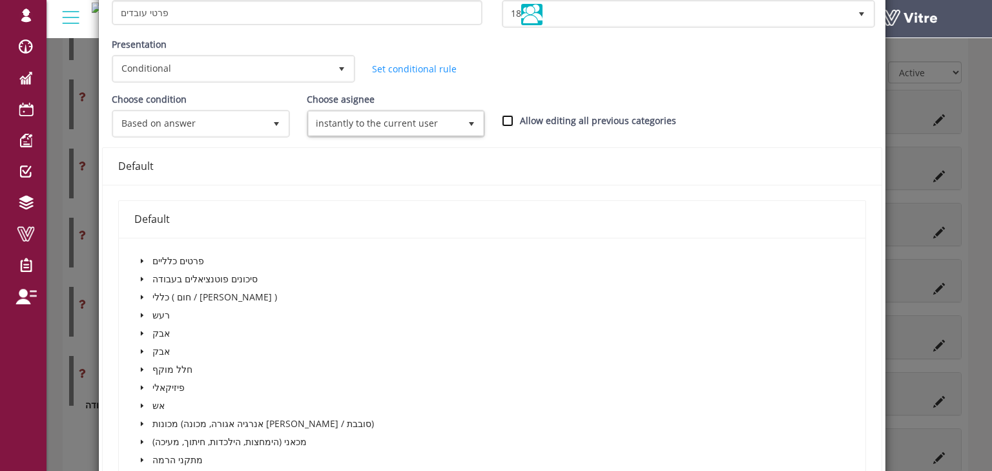
click at [502, 120] on input "Allow editing all previous categories" at bounding box center [508, 121] width 12 height 12
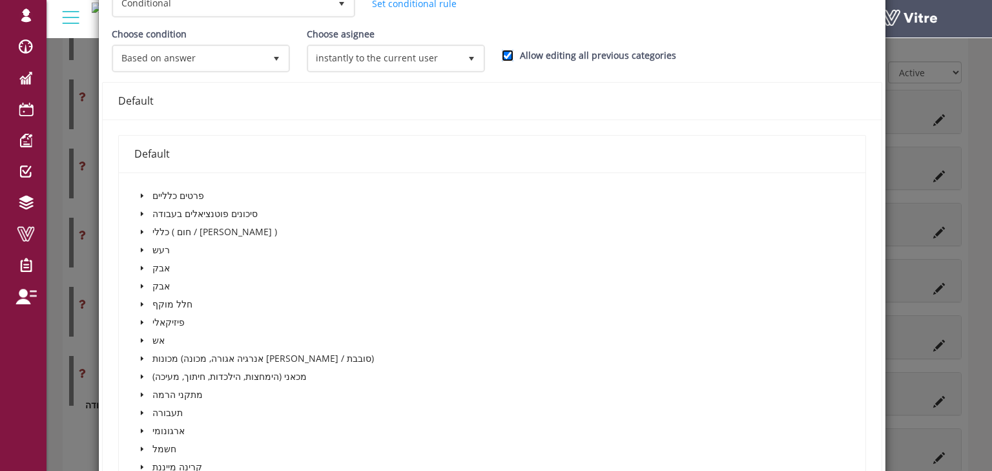
scroll to position [0, 0]
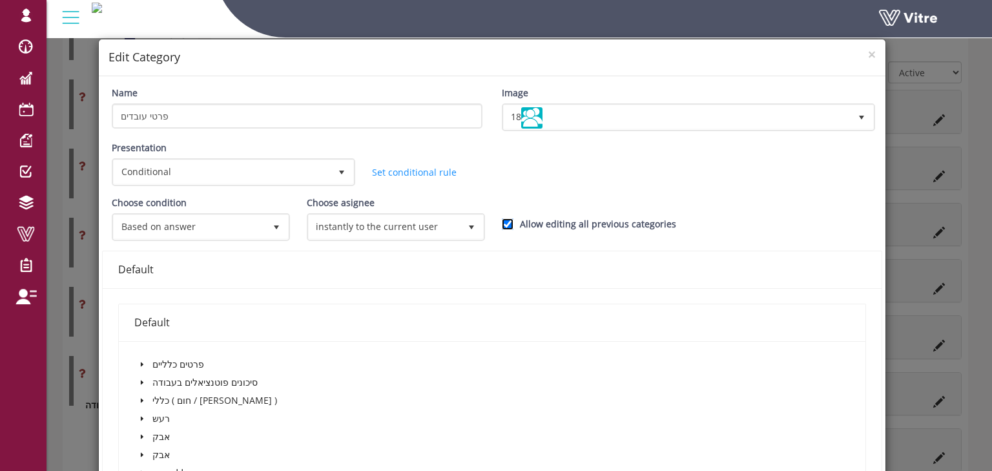
click at [505, 225] on input "Allow editing all previous categories" at bounding box center [508, 224] width 12 height 12
checkbox input "false"
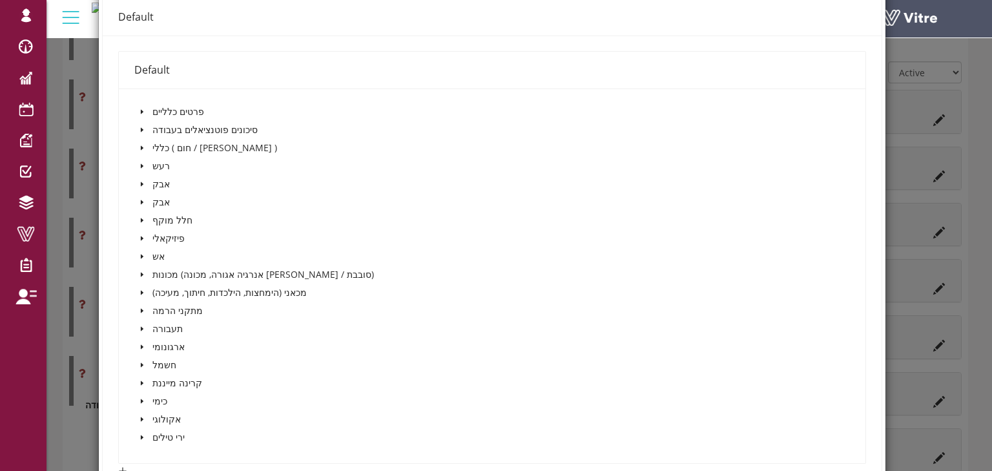
scroll to position [258, 0]
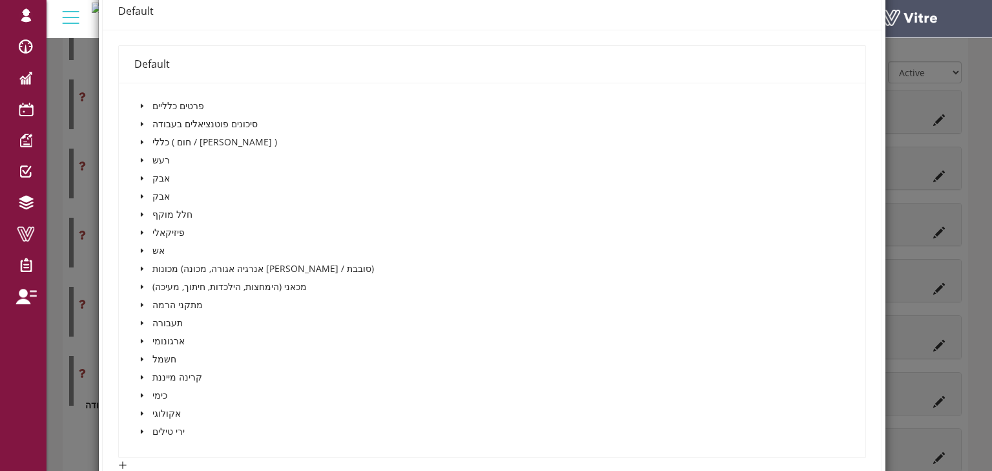
click at [141, 103] on icon "caret-down" at bounding box center [142, 106] width 6 height 6
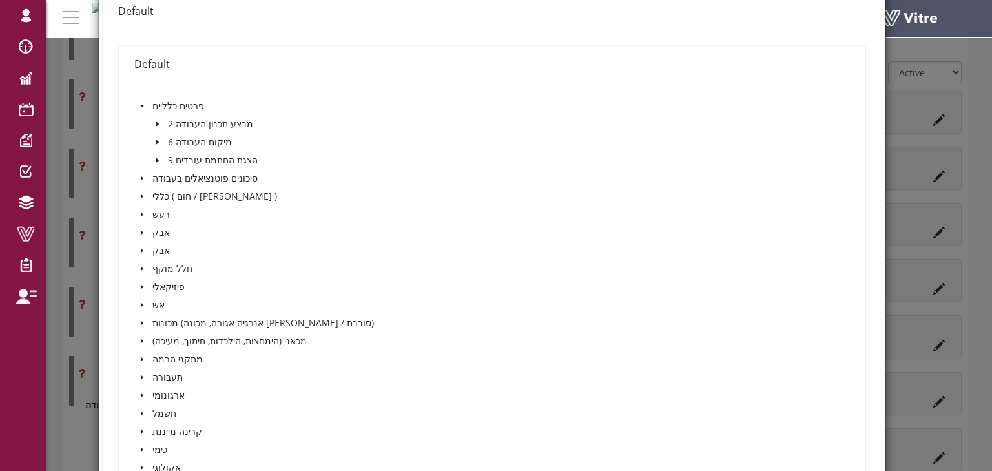
click at [156, 157] on icon "caret-down" at bounding box center [157, 160] width 6 height 6
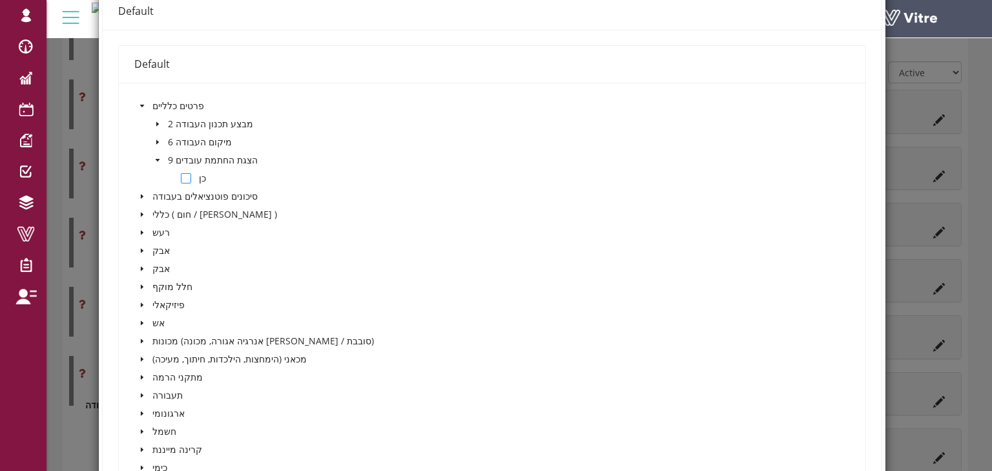
click at [185, 173] on span at bounding box center [186, 178] width 10 height 10
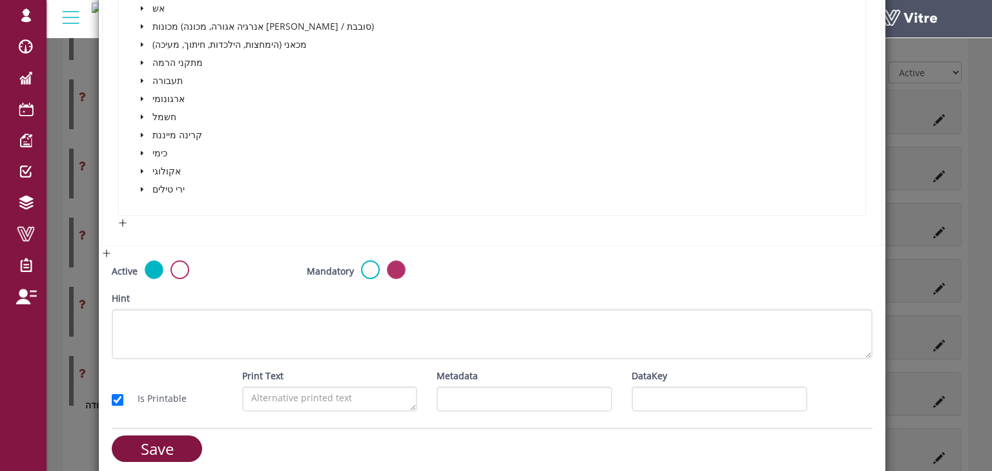
scroll to position [581, 0]
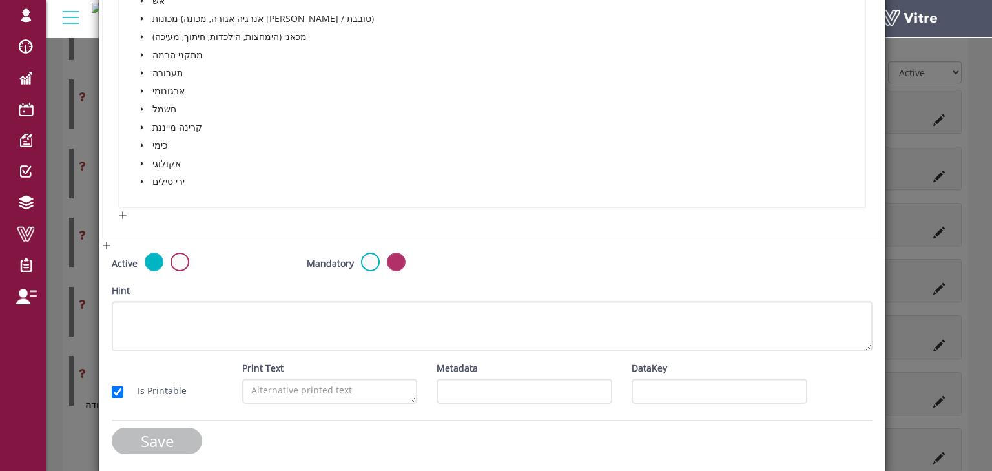
click at [181, 433] on input "Save" at bounding box center [157, 441] width 90 height 26
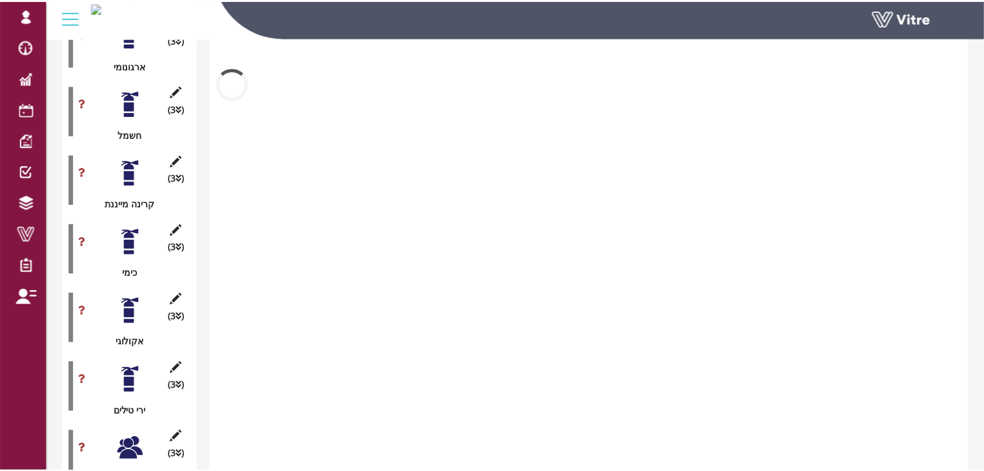
scroll to position [1452, 0]
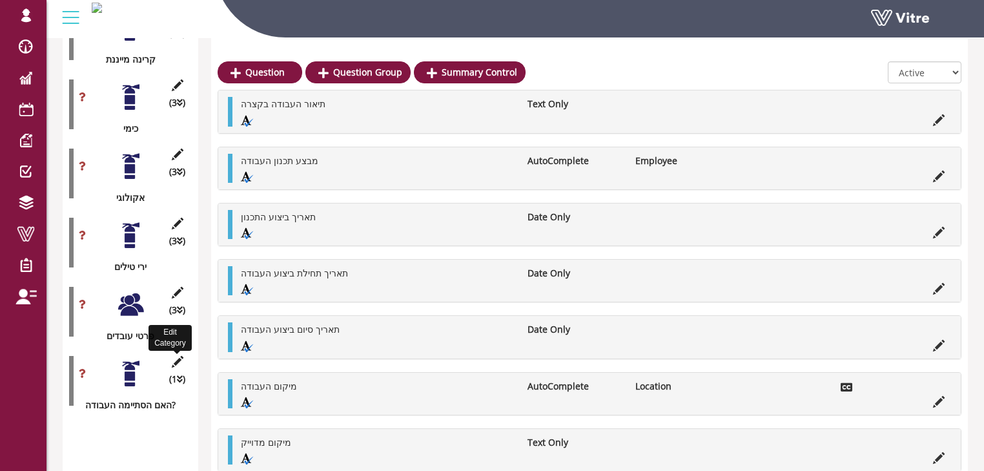
click at [176, 356] on icon at bounding box center [177, 362] width 16 height 12
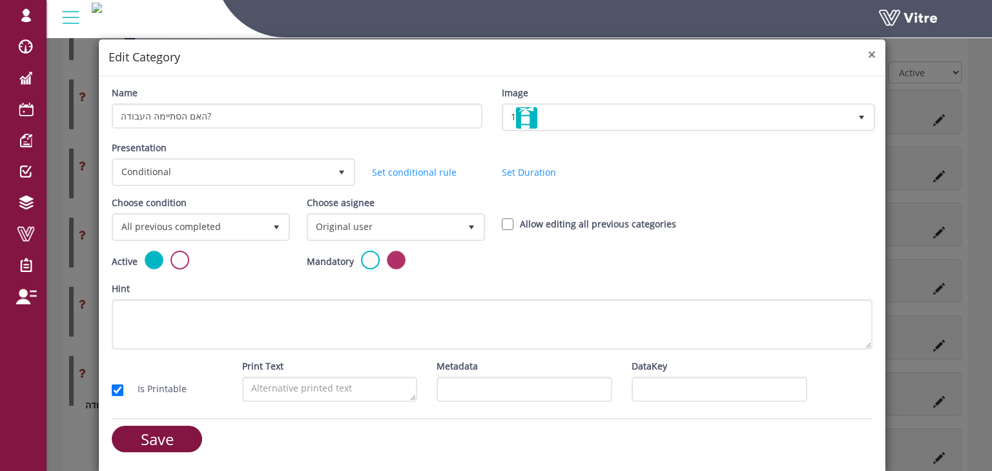
click at [873, 54] on span "×" at bounding box center [872, 54] width 8 height 18
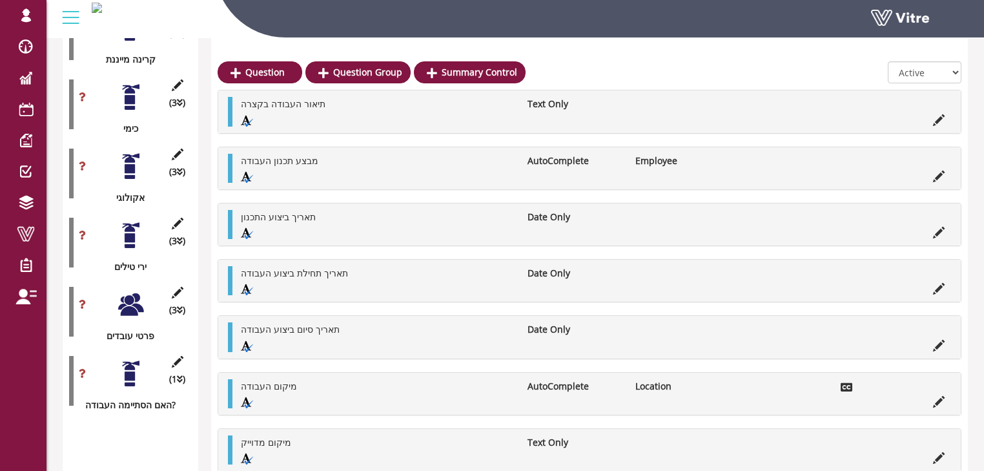
click at [129, 359] on div at bounding box center [130, 373] width 29 height 29
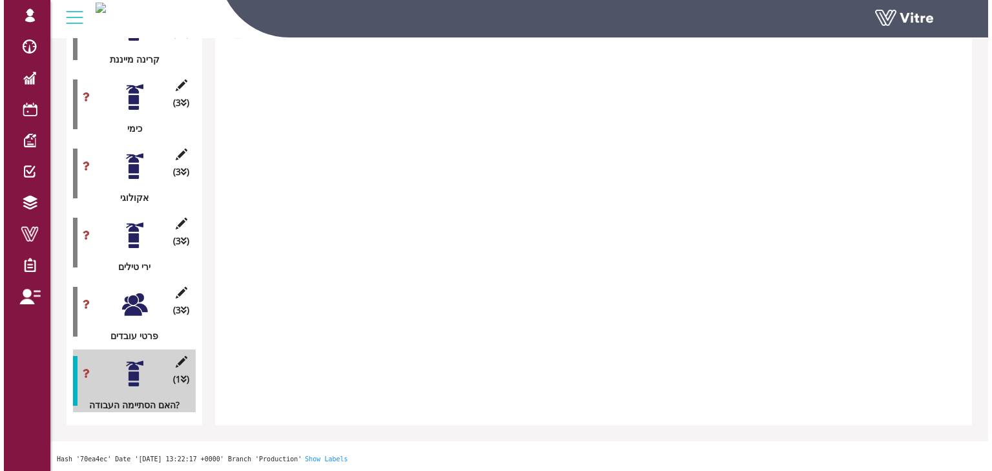
scroll to position [1397, 0]
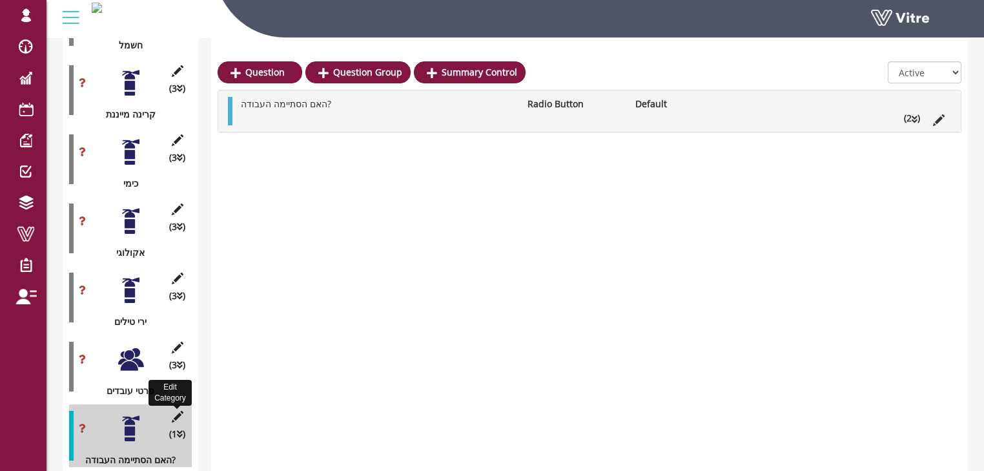
click at [178, 411] on icon at bounding box center [177, 417] width 16 height 12
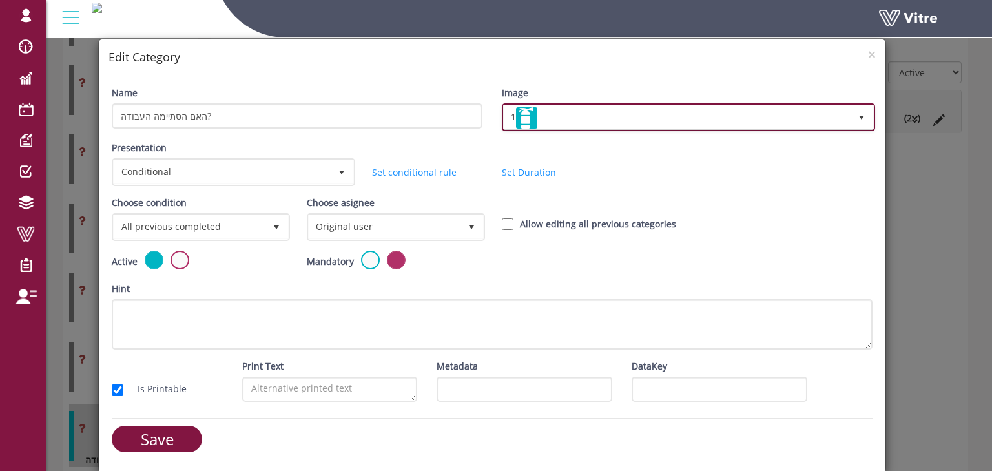
click at [533, 125] on img at bounding box center [526, 117] width 21 height 21
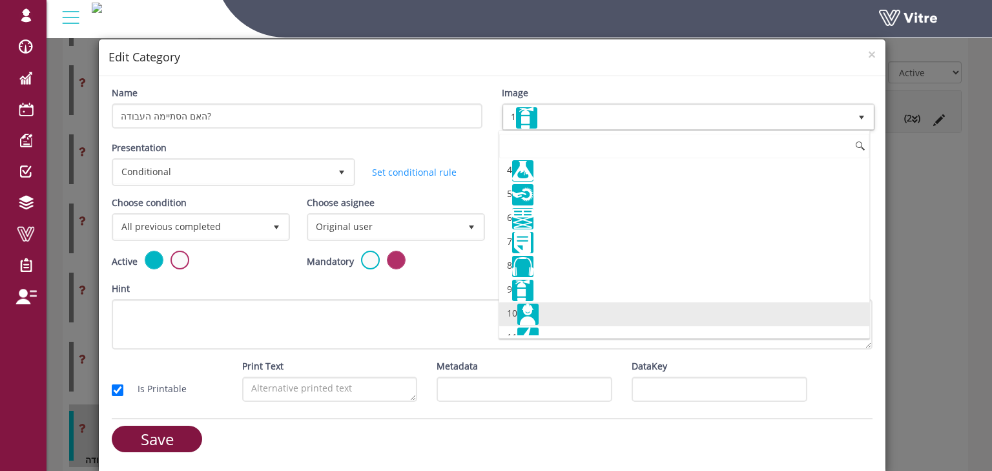
scroll to position [103, 0]
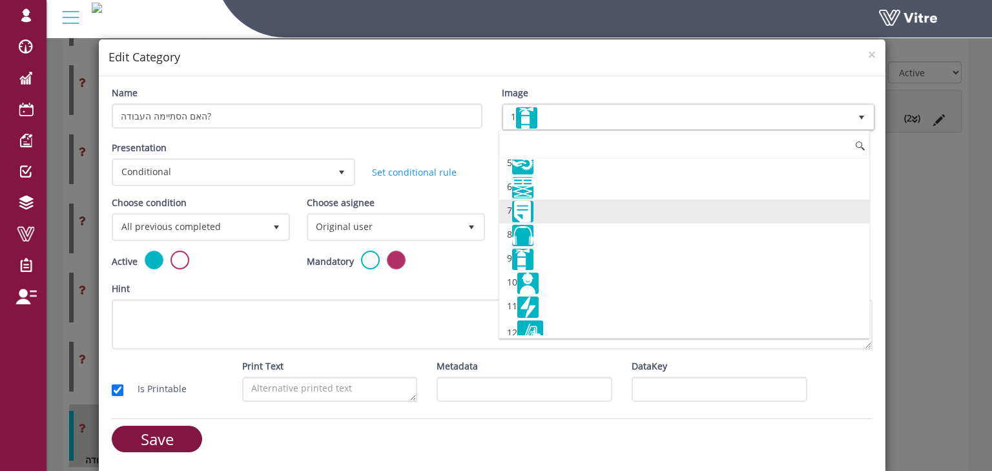
click at [525, 210] on img at bounding box center [522, 211] width 21 height 21
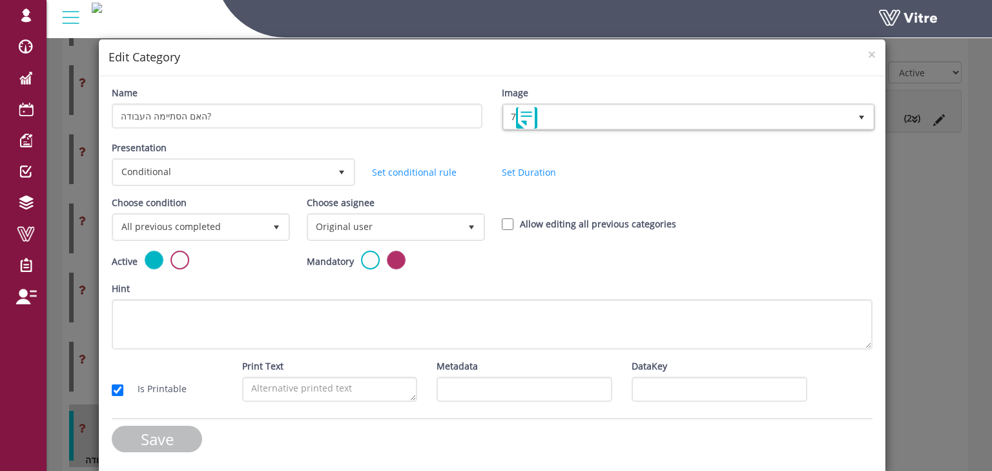
click at [194, 440] on input "Save" at bounding box center [157, 439] width 90 height 26
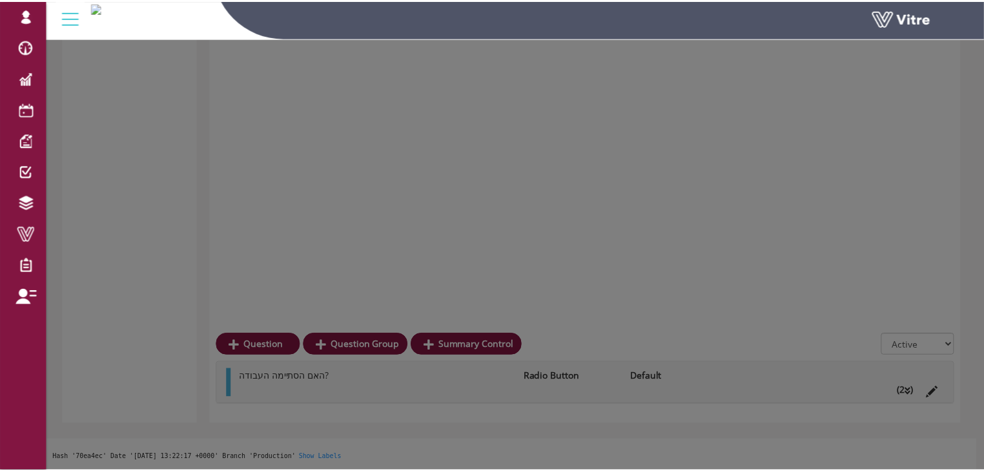
scroll to position [1397, 0]
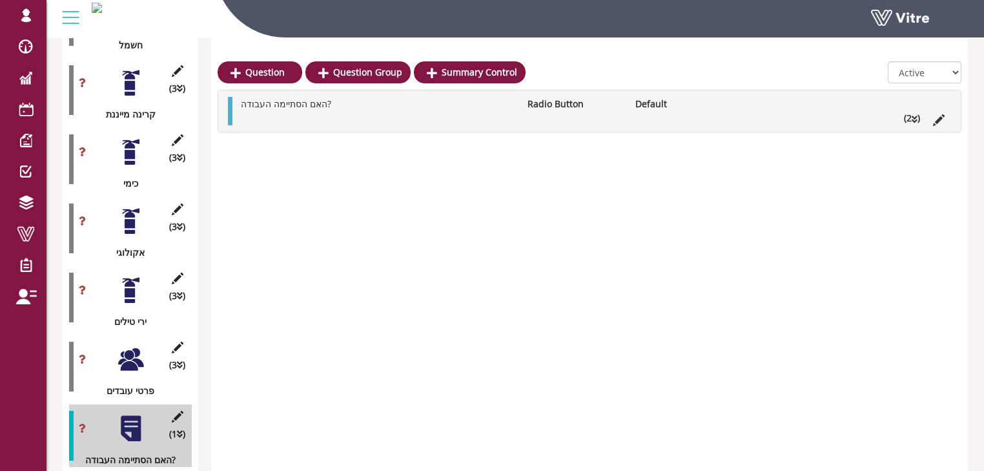
click at [915, 120] on icon at bounding box center [915, 119] width 6 height 9
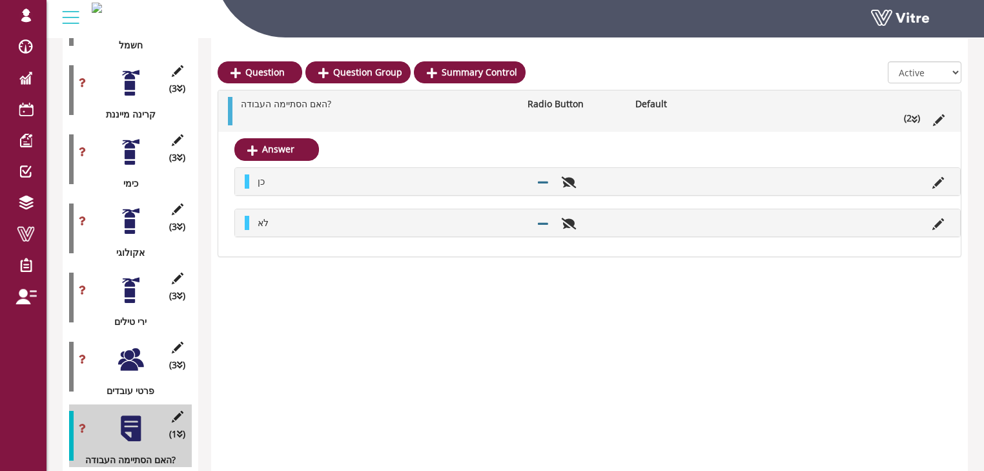
click at [405, 111] on ul "האם הסתיימה העבודה? Radio Button Default (2 )" at bounding box center [592, 111] width 717 height 28
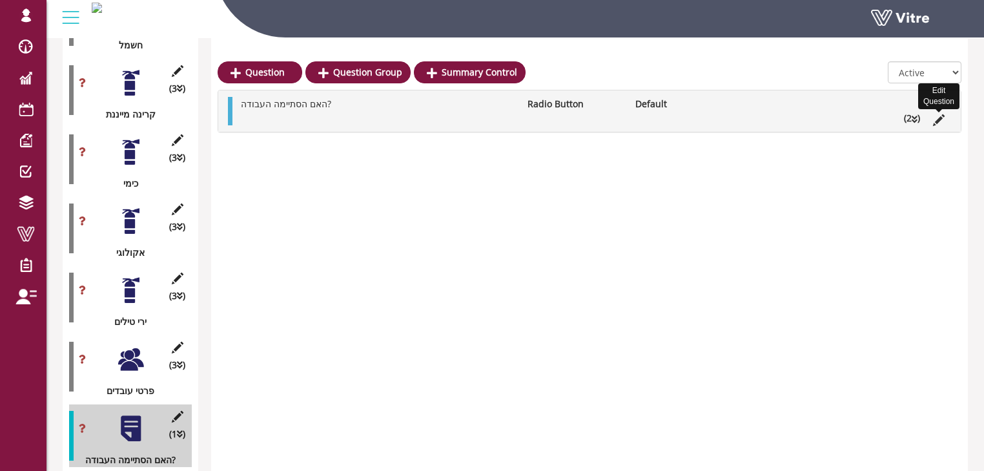
click at [939, 120] on icon at bounding box center [939, 120] width 12 height 12
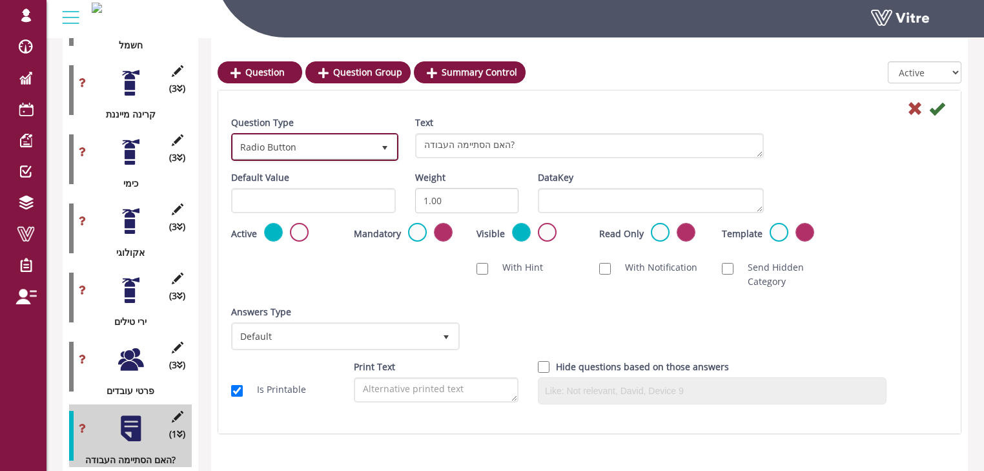
click at [337, 141] on span "Radio Button" at bounding box center [303, 146] width 140 height 23
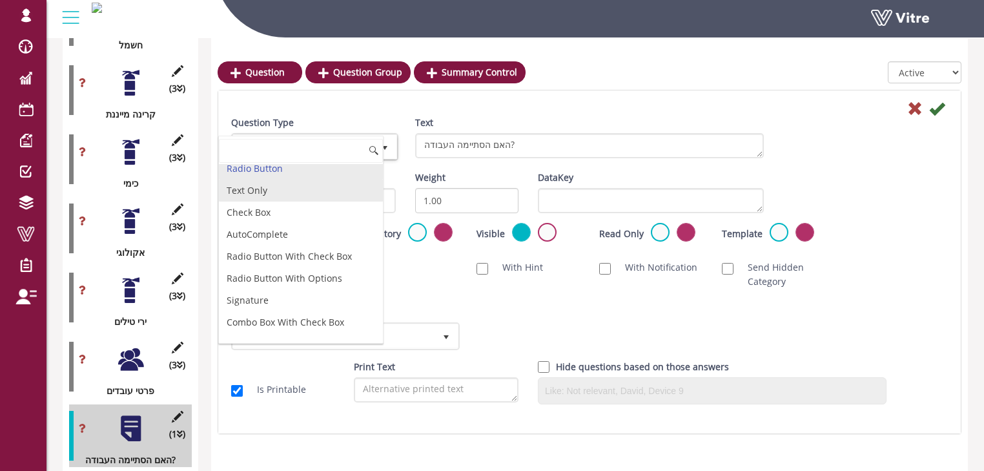
scroll to position [52, 0]
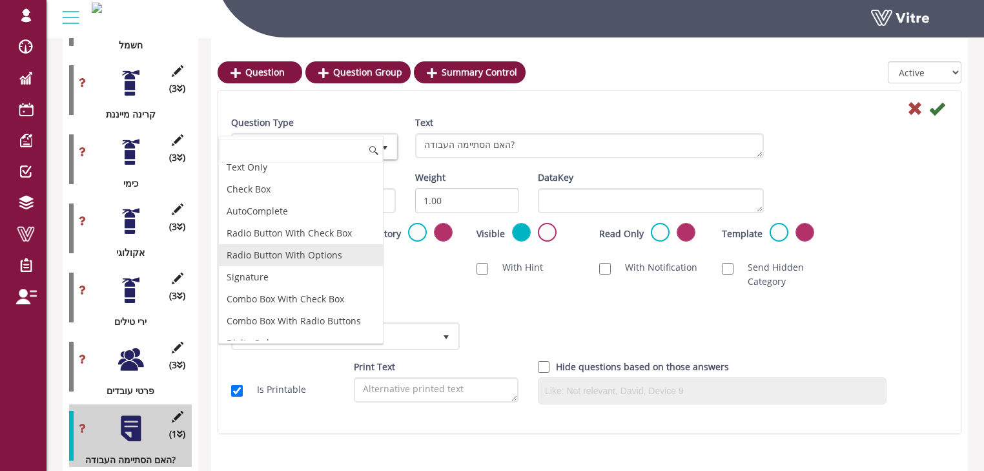
click at [300, 252] on li "Radio Button With Options" at bounding box center [301, 255] width 164 height 22
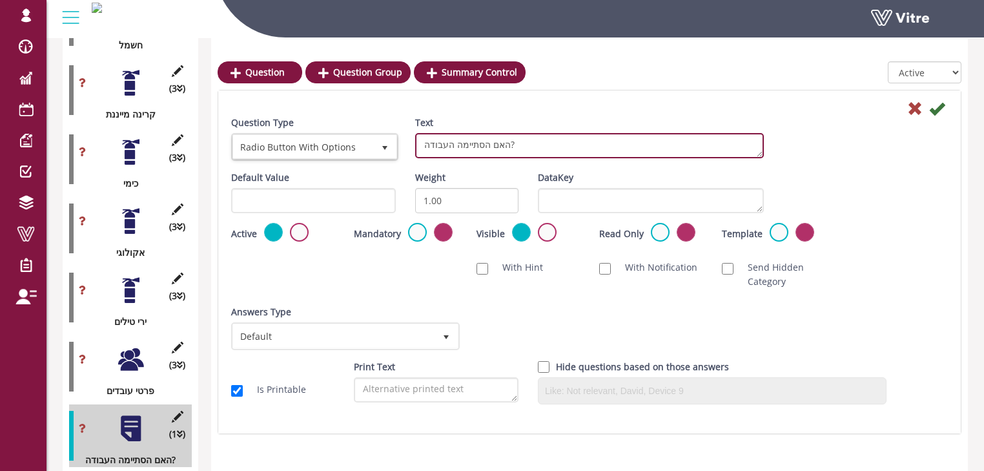
click at [527, 143] on textarea "האם הסתיימה העבודה?" at bounding box center [589, 145] width 349 height 25
type textarea "עבודה הסתיימה בהתאם לתכנון וההיתרים"
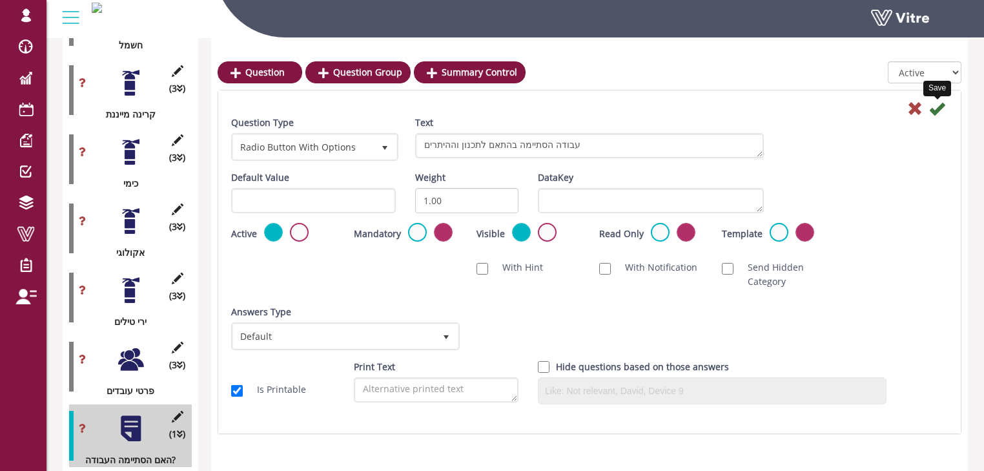
click at [934, 112] on icon at bounding box center [938, 109] width 16 height 16
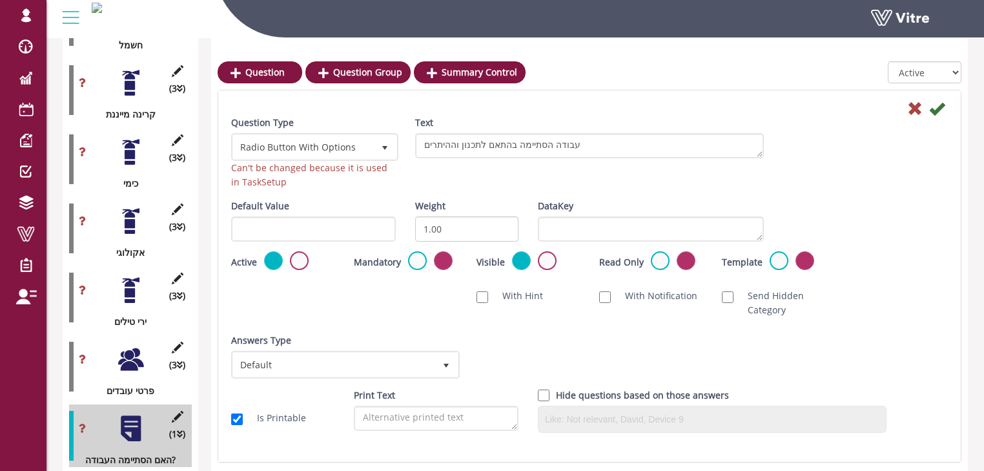
click at [913, 109] on icon at bounding box center [916, 109] width 16 height 16
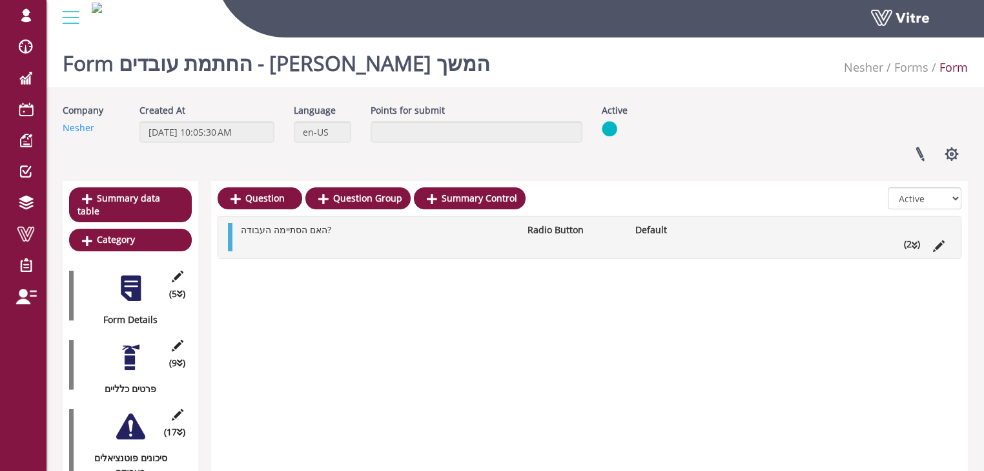
scroll to position [0, 0]
click at [922, 152] on link at bounding box center [920, 154] width 32 height 34
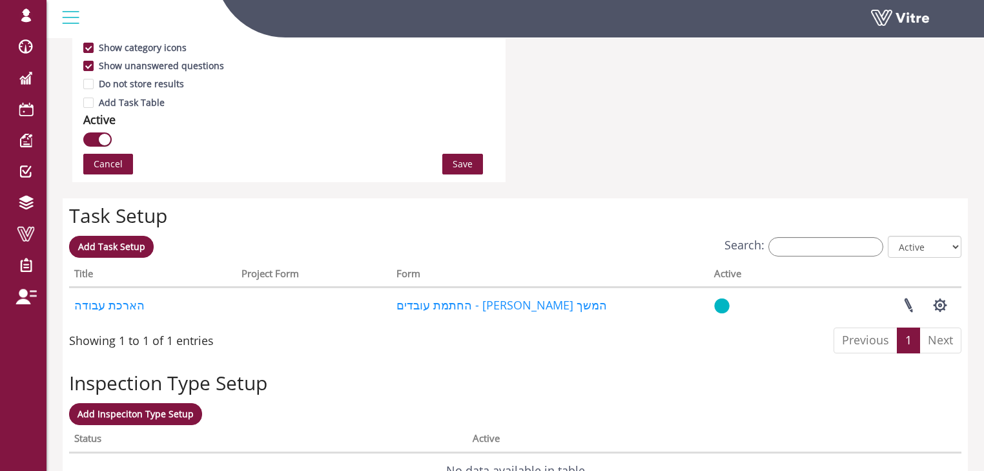
scroll to position [875, 0]
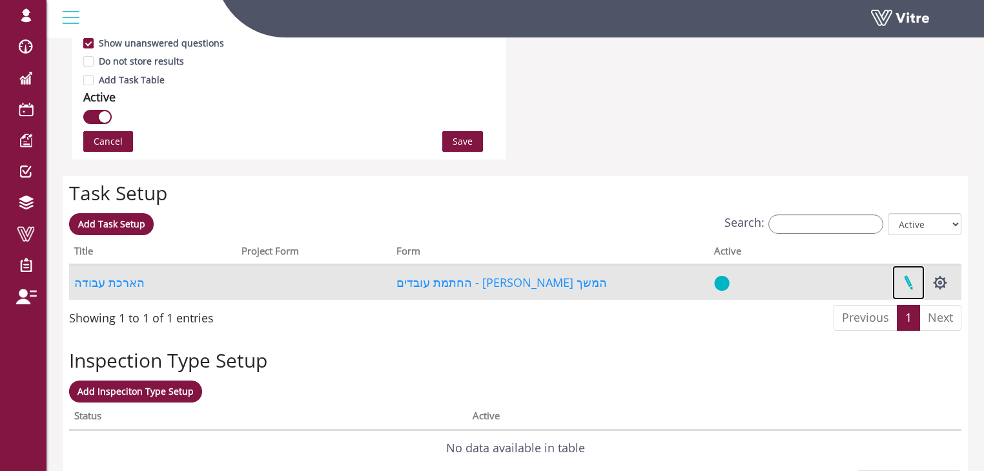
click at [907, 281] on link at bounding box center [909, 282] width 32 height 34
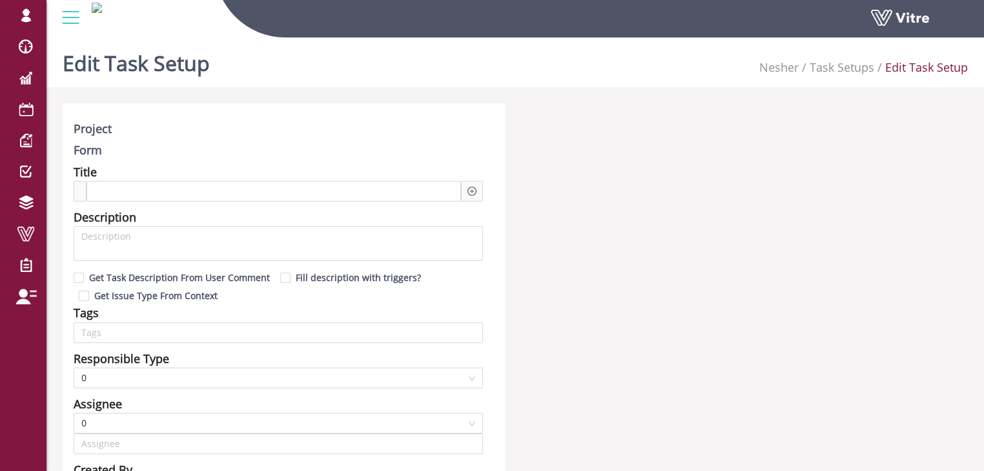
type input "[PERSON_NAME] SU"
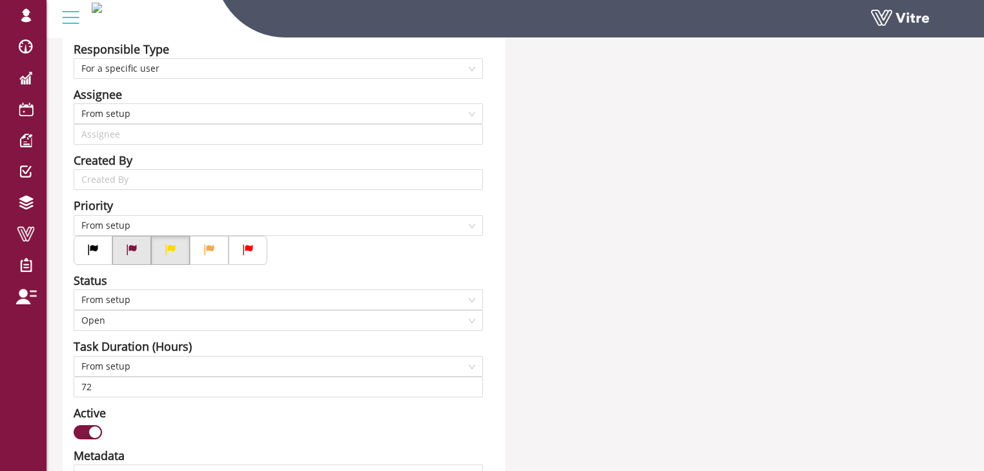
scroll to position [310, 0]
click at [88, 429] on button "button" at bounding box center [88, 431] width 28 height 14
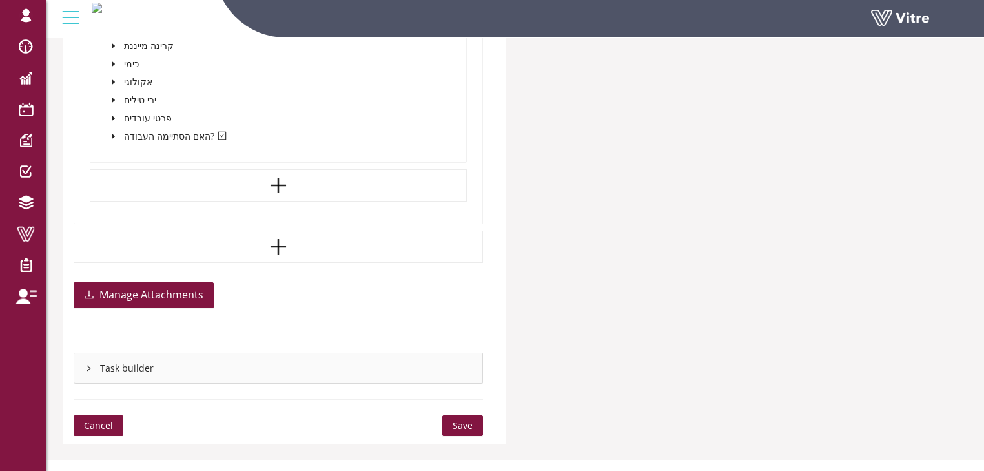
scroll to position [1280, 0]
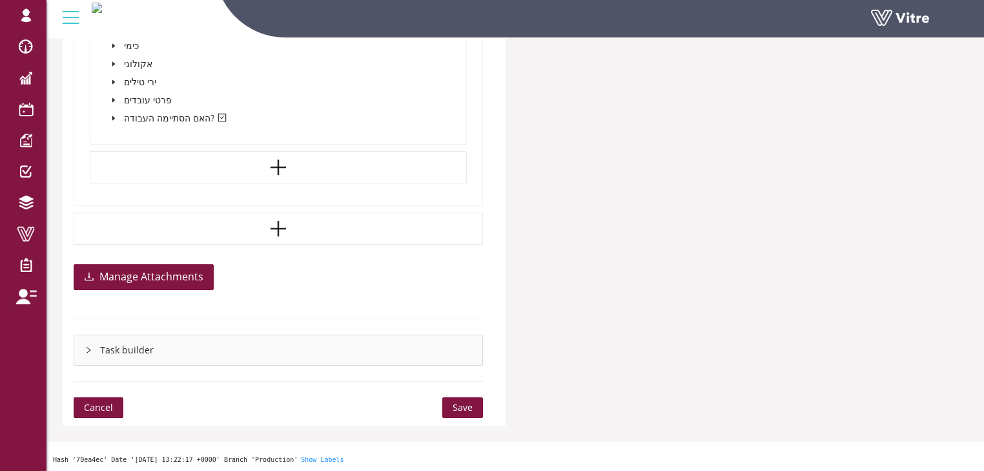
click at [468, 404] on span "Save" at bounding box center [463, 408] width 20 height 14
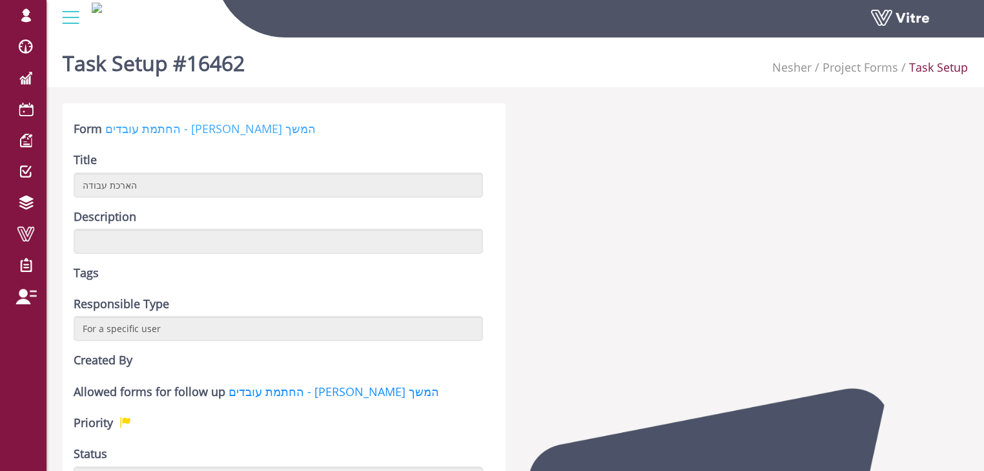
click at [172, 127] on link "החתמת עובדים - [PERSON_NAME] המשך" at bounding box center [210, 129] width 211 height 16
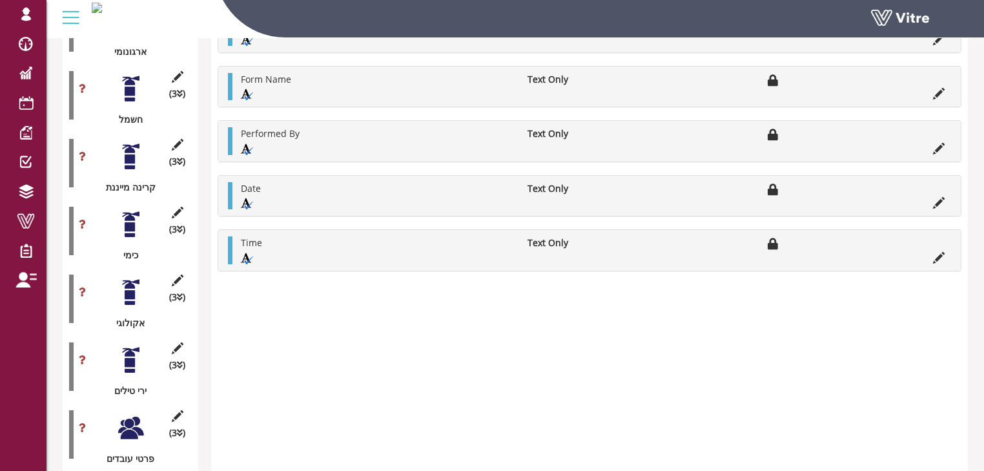
scroll to position [1362, 0]
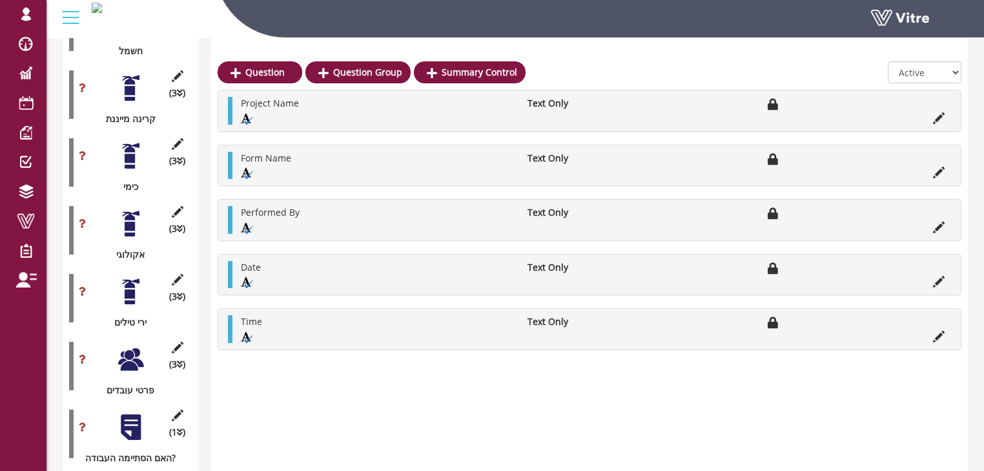
click at [137, 413] on div at bounding box center [130, 427] width 29 height 29
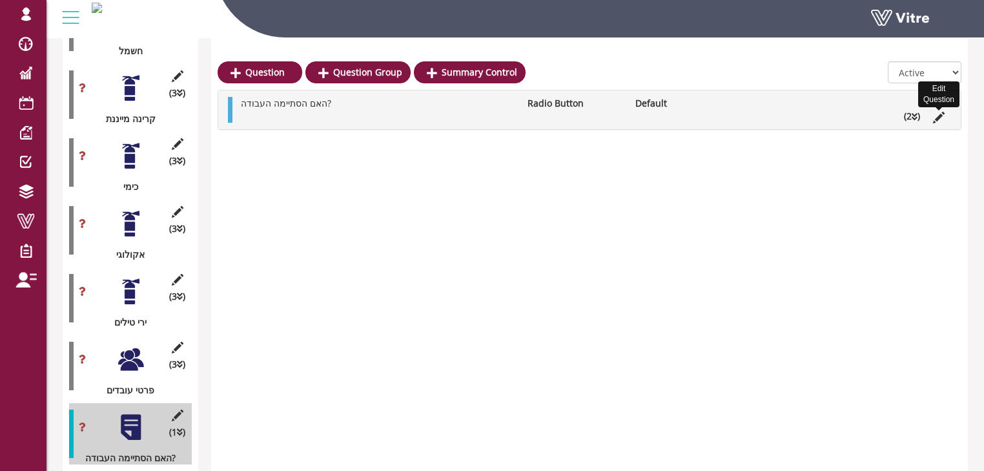
click at [941, 116] on icon at bounding box center [939, 118] width 12 height 12
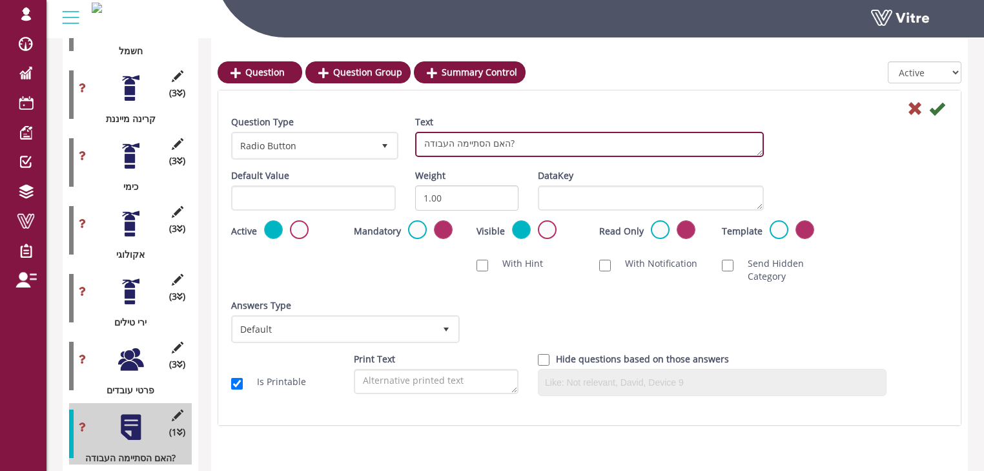
click at [457, 144] on textarea "האם הסתיימה העבודה?" at bounding box center [589, 144] width 349 height 25
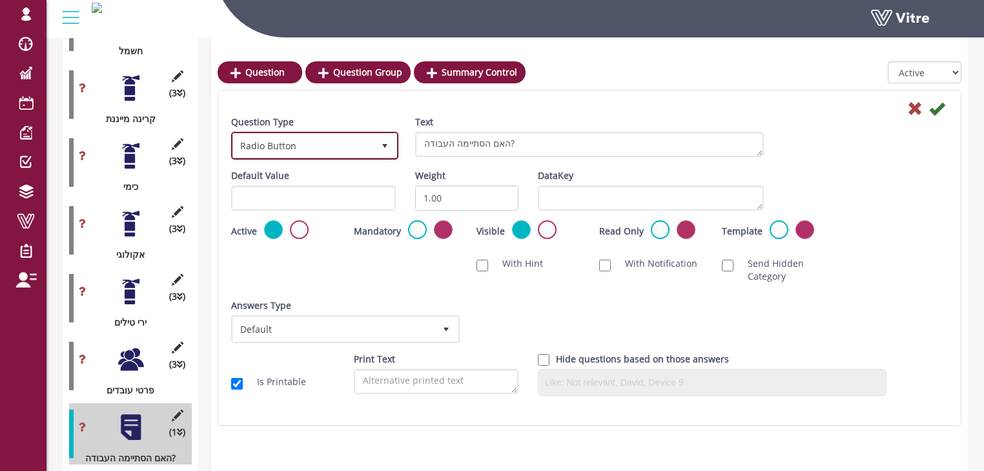
click at [373, 145] on span "select" at bounding box center [384, 145] width 23 height 23
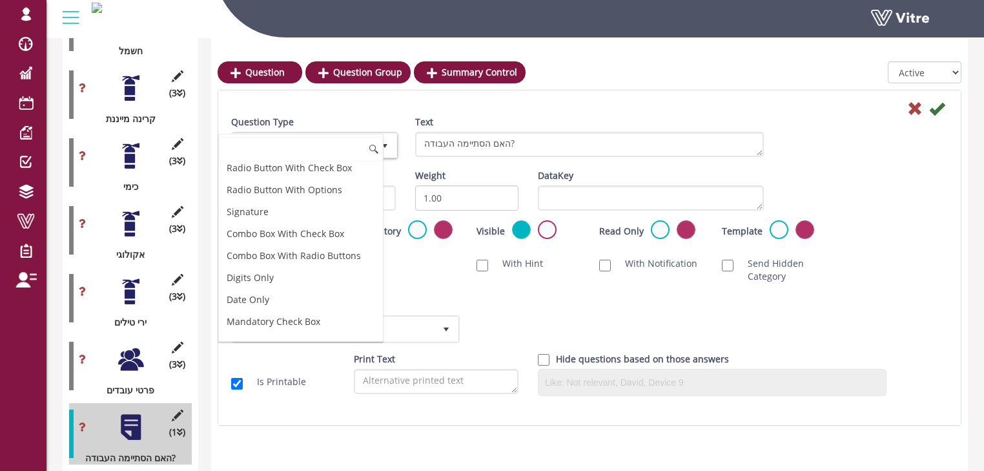
scroll to position [52, 0]
click at [327, 249] on li "Radio Button With Options" at bounding box center [301, 254] width 164 height 22
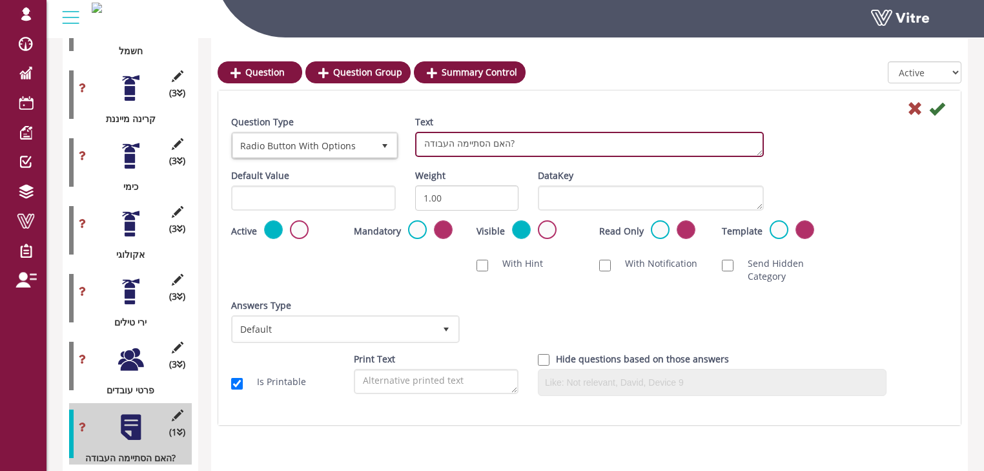
click at [527, 145] on textarea "האם הסתיימה העבודה?" at bounding box center [589, 144] width 349 height 25
type textarea "עבודה הסתיימה בזמן ובהתאם לתכנון וההיתרים"
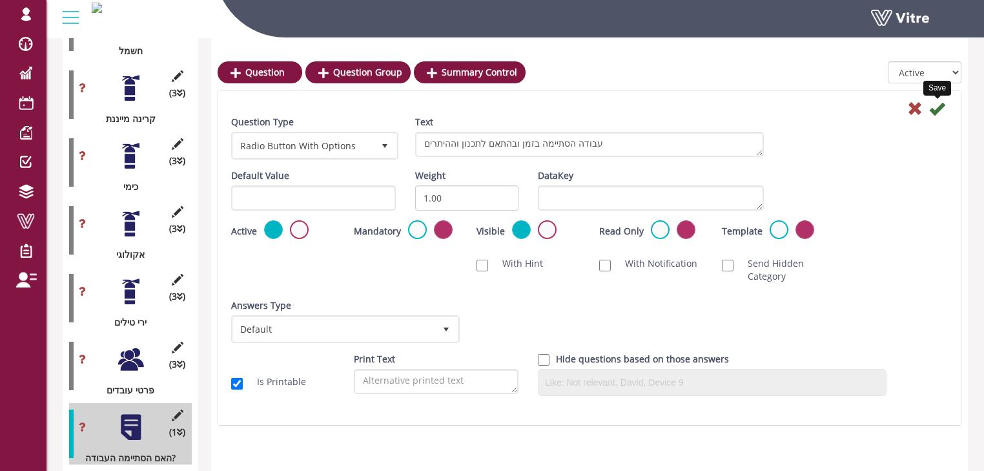
click at [935, 111] on icon at bounding box center [938, 109] width 16 height 16
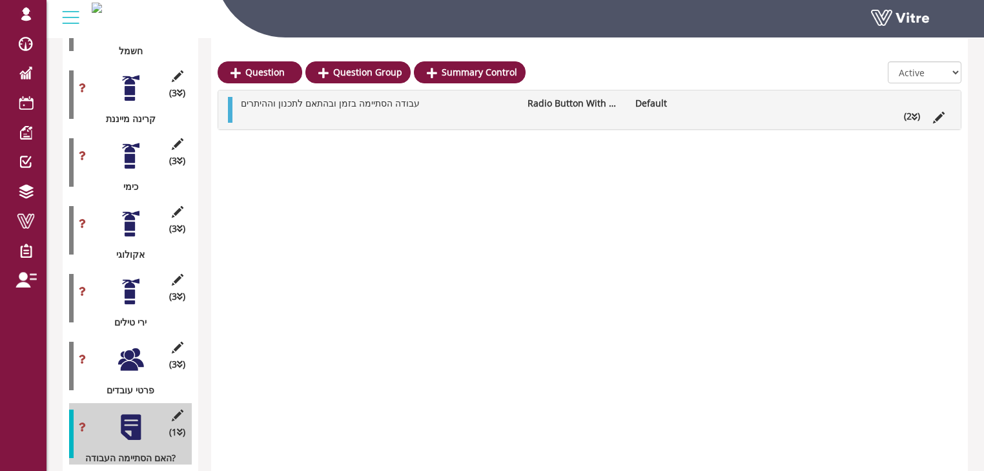
click at [917, 116] on li "(2 )" at bounding box center [912, 116] width 29 height 13
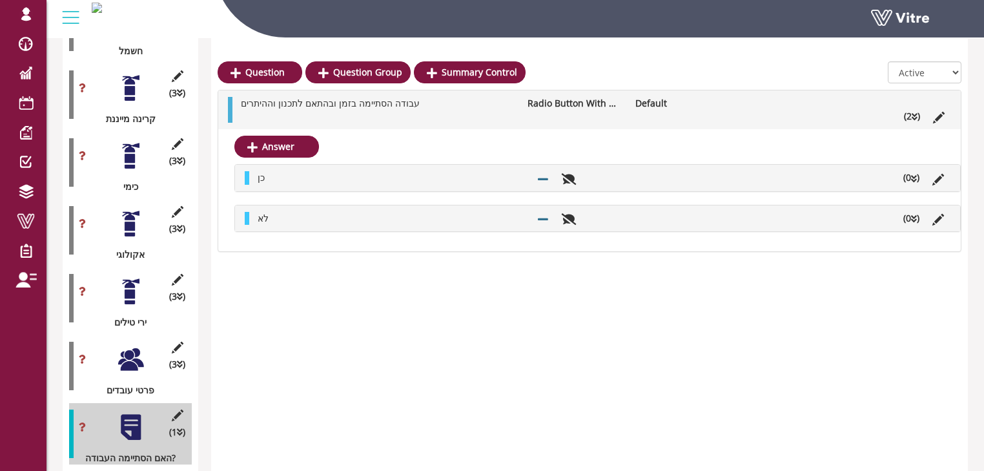
click at [806, 218] on ul "לא (0 )" at bounding box center [601, 218] width 700 height 13
click at [317, 252] on link "Answer Option" at bounding box center [301, 249] width 101 height 22
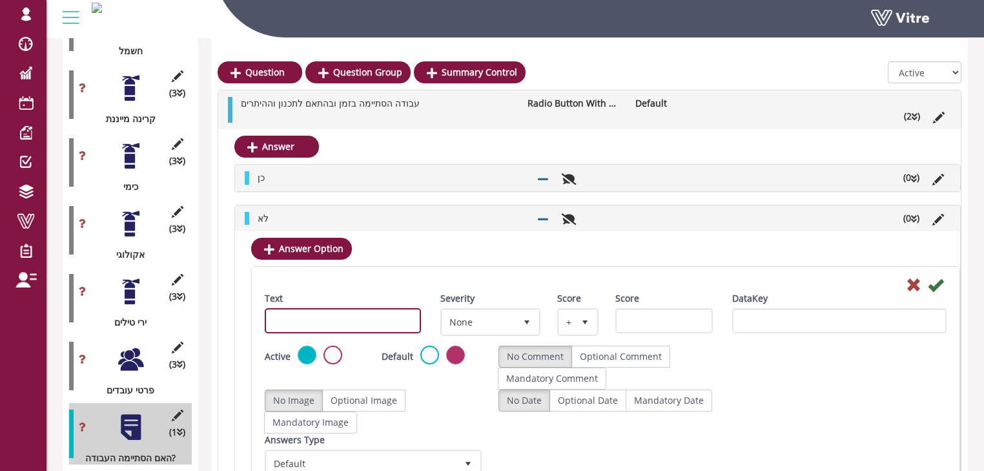
click at [389, 322] on input "Text" at bounding box center [343, 320] width 156 height 25
type input "יש צורך בהארכת ההיתרים"
click at [937, 286] on icon at bounding box center [936, 285] width 16 height 16
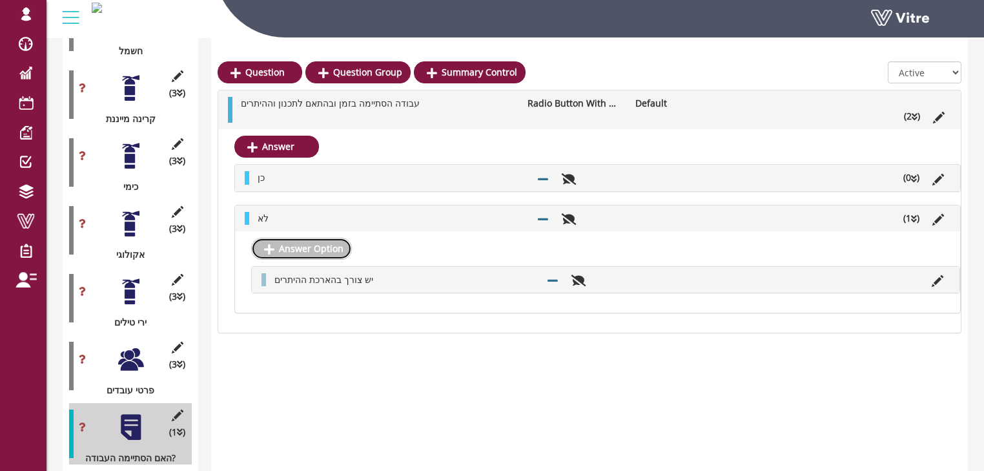
click at [320, 248] on link "Answer Option" at bounding box center [301, 249] width 101 height 22
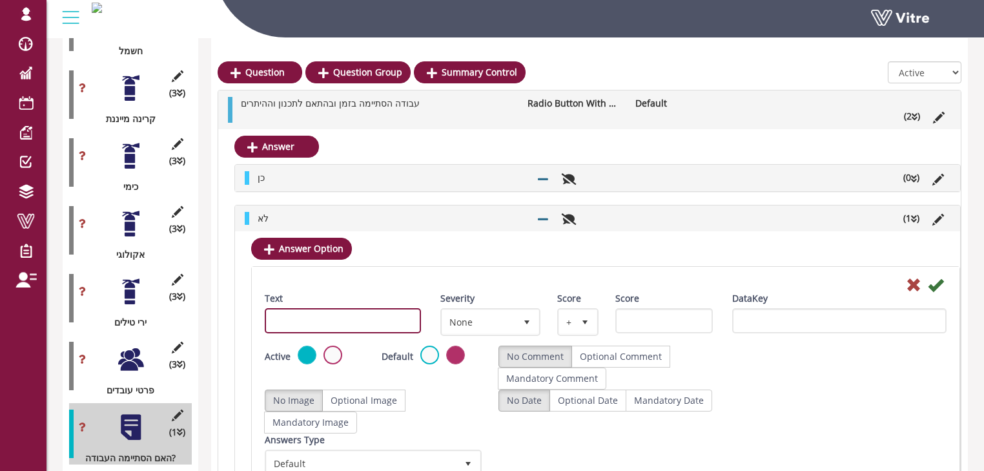
click at [388, 320] on input "Text" at bounding box center [343, 320] width 156 height 25
type input "אין צורך בהארכת ההיתרים - יוגש תכנון חדש"
click at [935, 286] on icon at bounding box center [936, 285] width 16 height 16
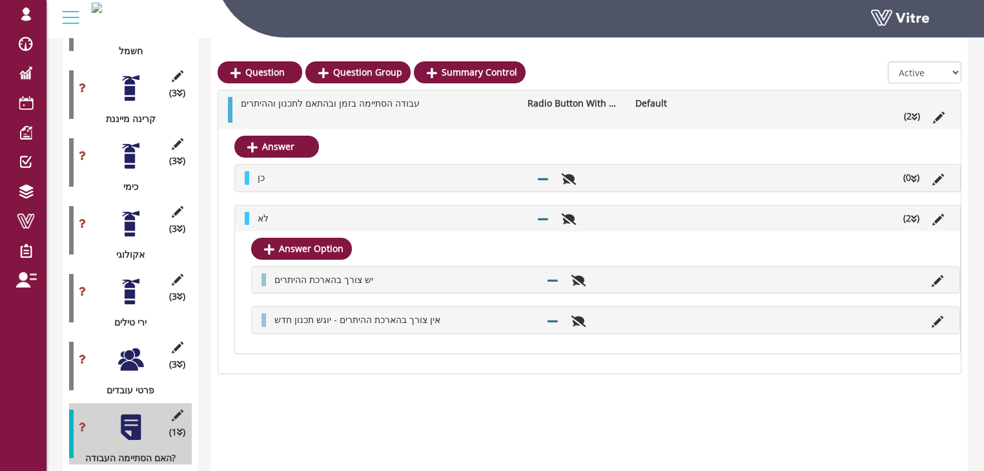
click at [915, 217] on icon at bounding box center [914, 218] width 6 height 9
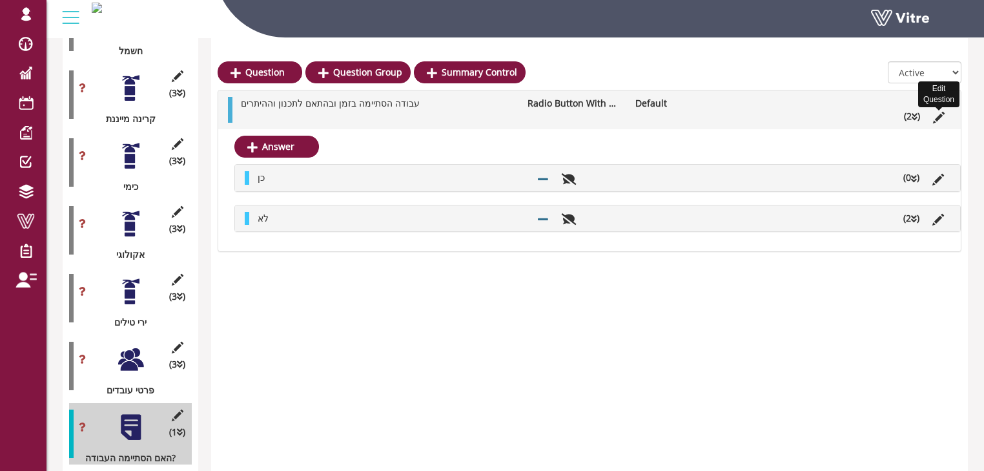
click at [938, 118] on icon at bounding box center [939, 118] width 12 height 12
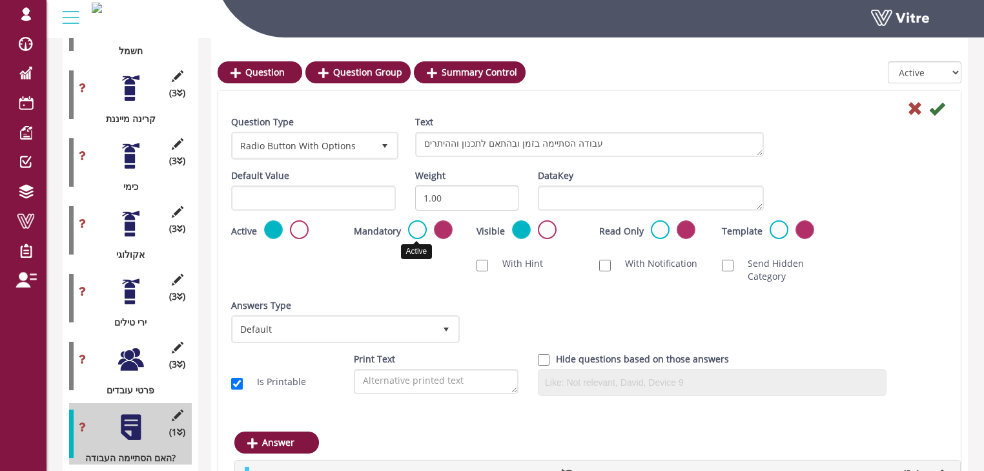
click at [415, 226] on label at bounding box center [417, 229] width 19 height 19
click at [0, 0] on input "radio" at bounding box center [0, 0] width 0 height 0
click at [935, 111] on icon at bounding box center [938, 109] width 16 height 16
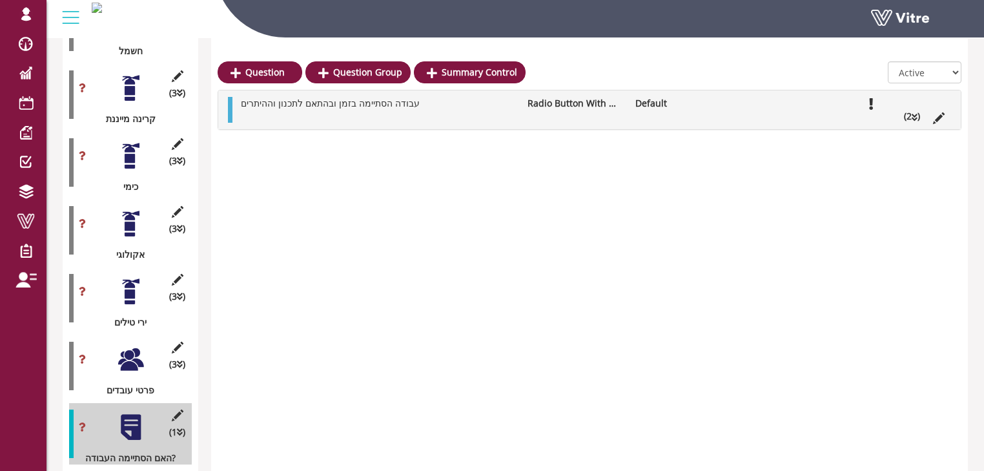
click at [912, 115] on icon at bounding box center [915, 117] width 6 height 9
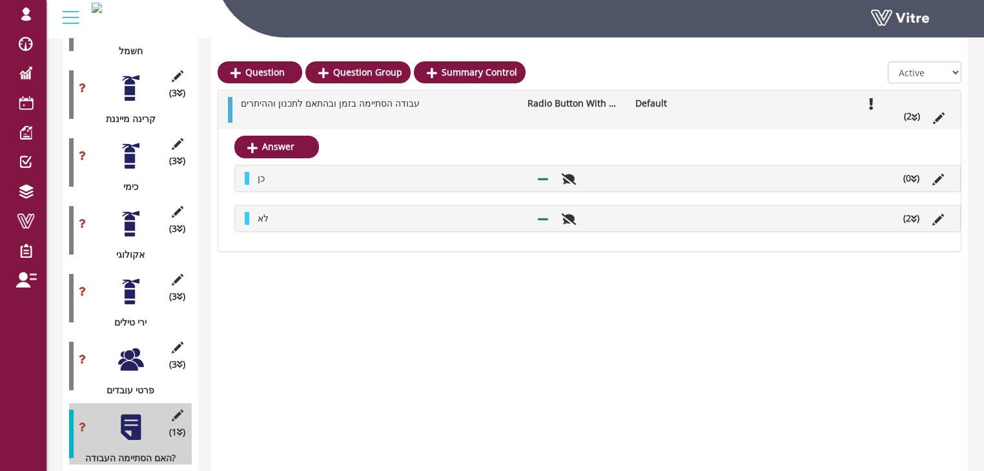
click at [448, 217] on li "לא" at bounding box center [391, 218] width 280 height 13
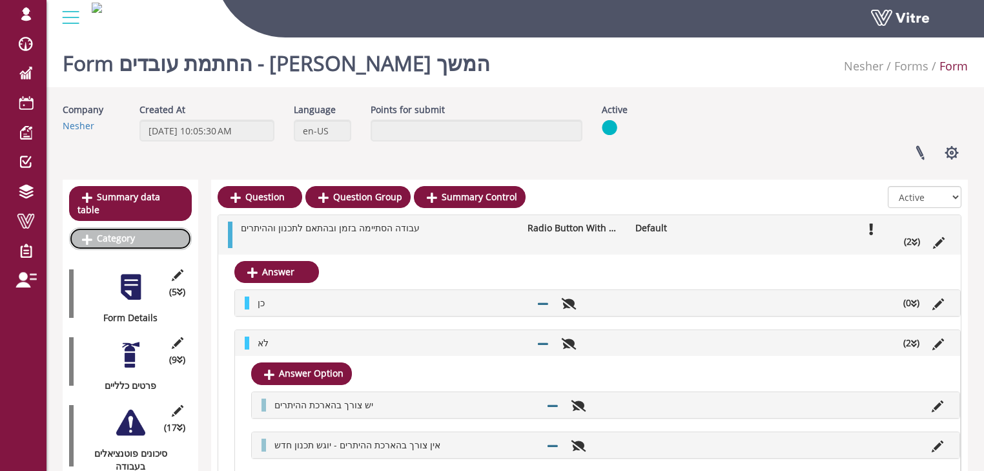
click at [89, 234] on icon at bounding box center [87, 240] width 10 height 12
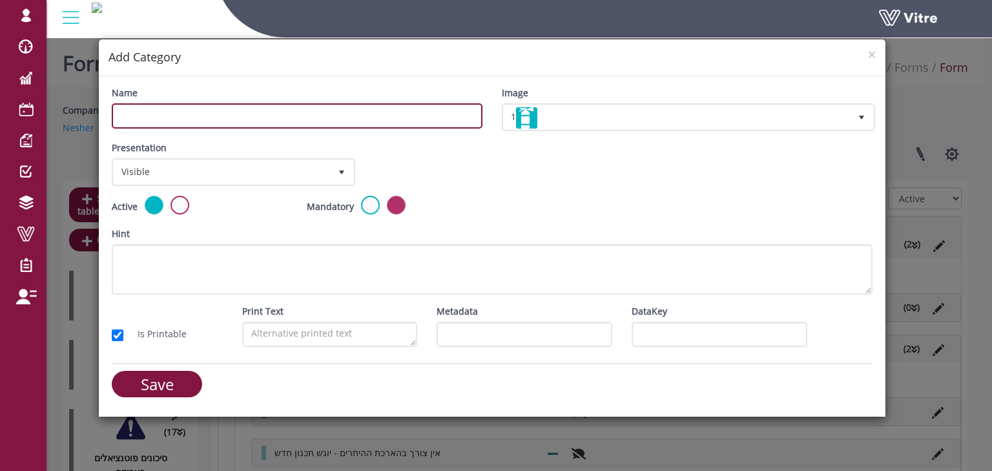
click at [435, 117] on input "Name" at bounding box center [297, 115] width 371 height 25
type input "ה"
type input "בקשה להארכת היתרים"
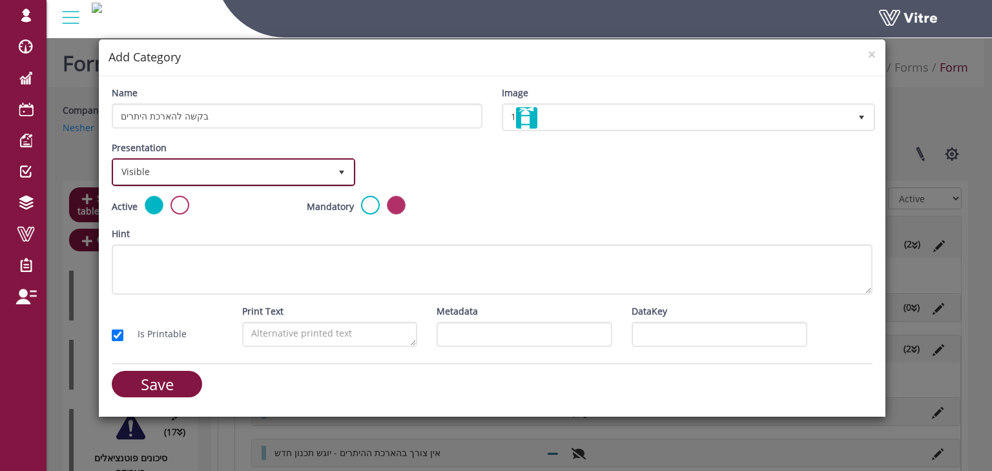
click at [344, 171] on span "select" at bounding box center [342, 172] width 10 height 10
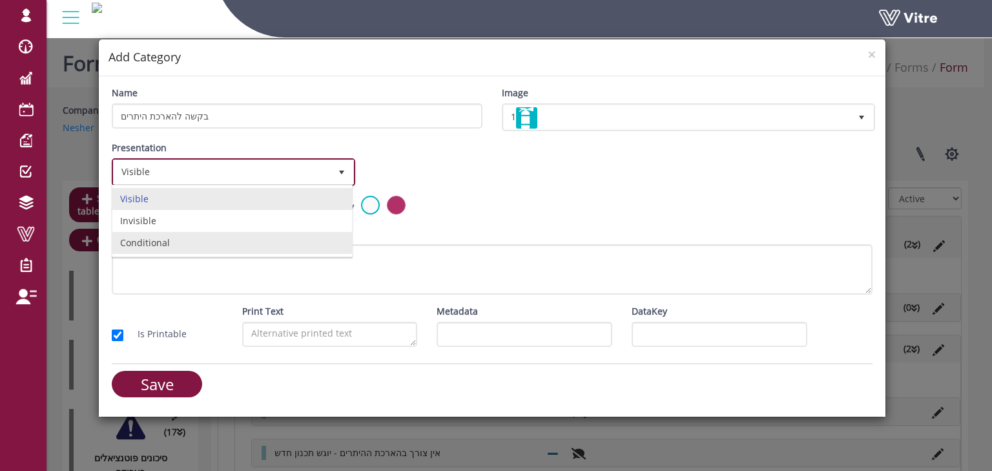
click at [229, 239] on li "Conditional" at bounding box center [232, 243] width 240 height 22
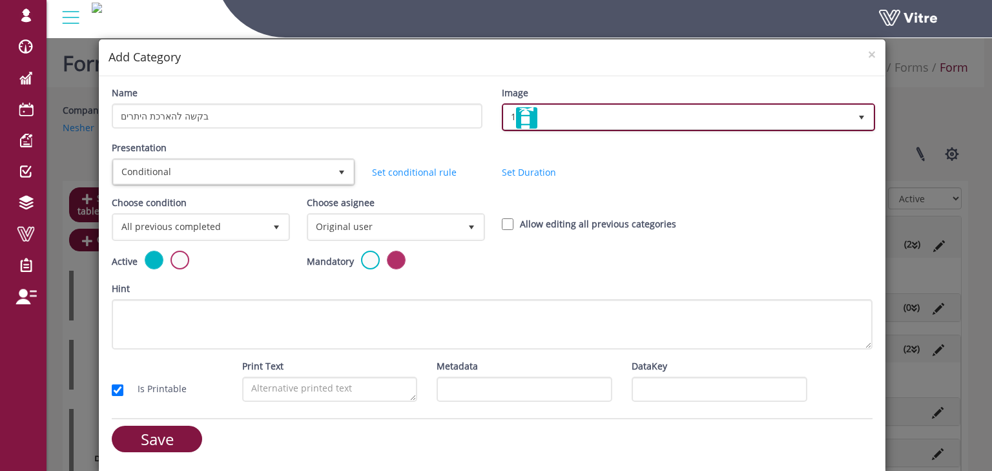
click at [534, 114] on img at bounding box center [526, 117] width 21 height 21
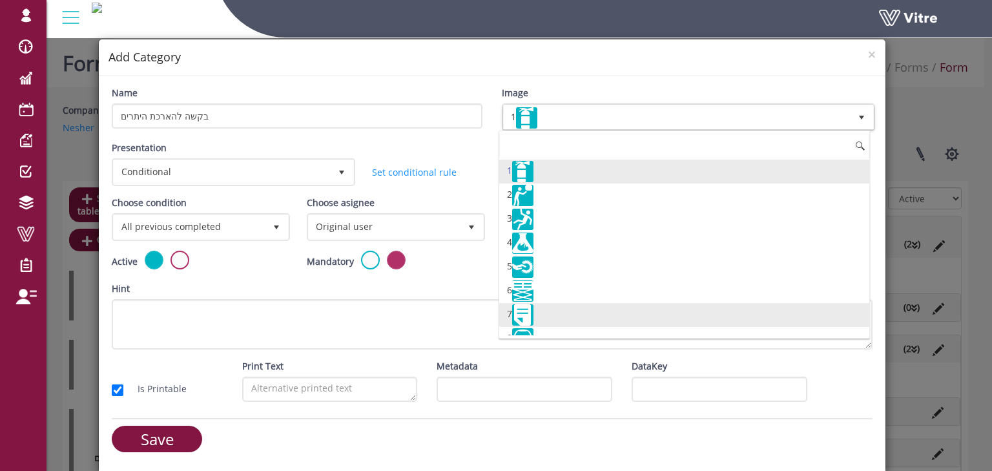
click at [525, 307] on img at bounding box center [522, 314] width 21 height 21
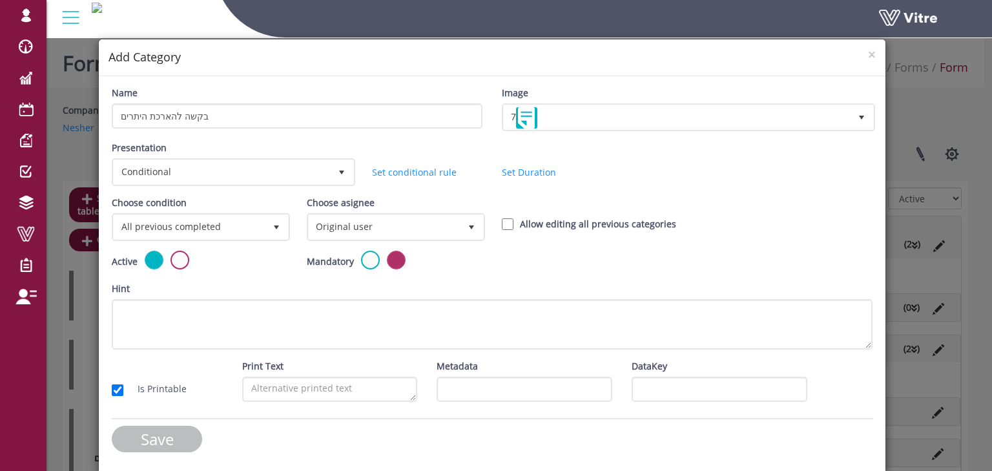
click at [148, 435] on input "Save" at bounding box center [157, 439] width 90 height 26
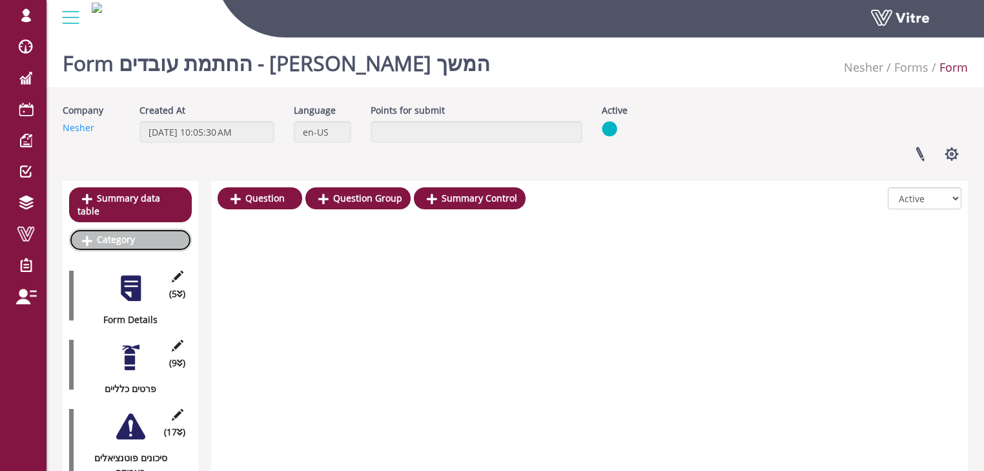
click at [123, 229] on link "Category" at bounding box center [130, 240] width 123 height 22
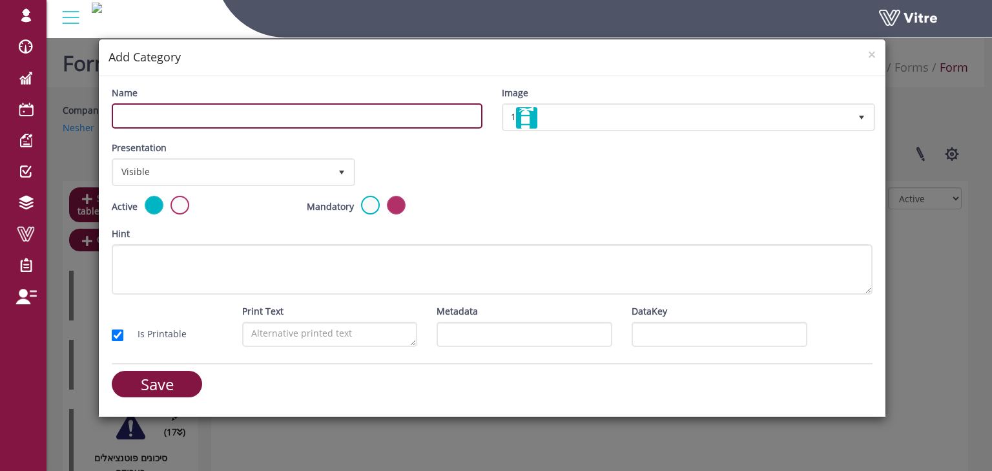
click at [315, 114] on input "Name" at bounding box center [297, 115] width 371 height 25
type input "אישור הארכת היתרים"
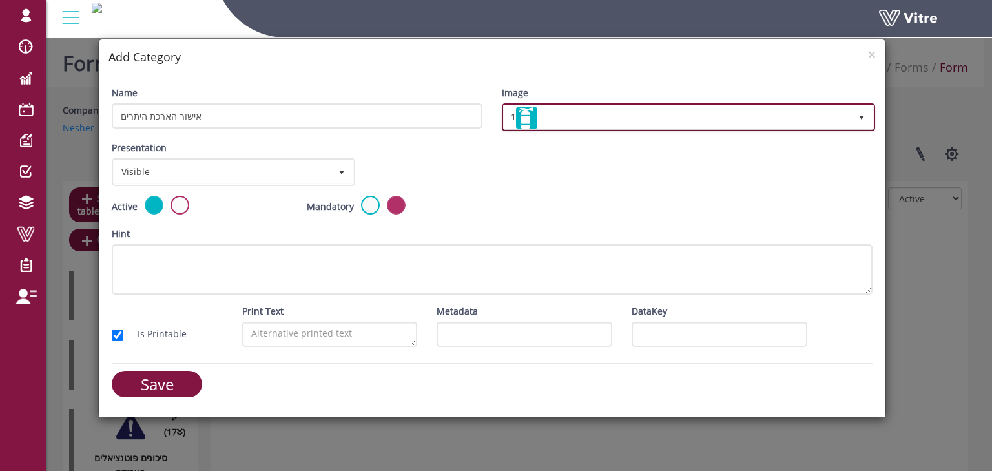
click at [515, 123] on span "1" at bounding box center [677, 116] width 346 height 23
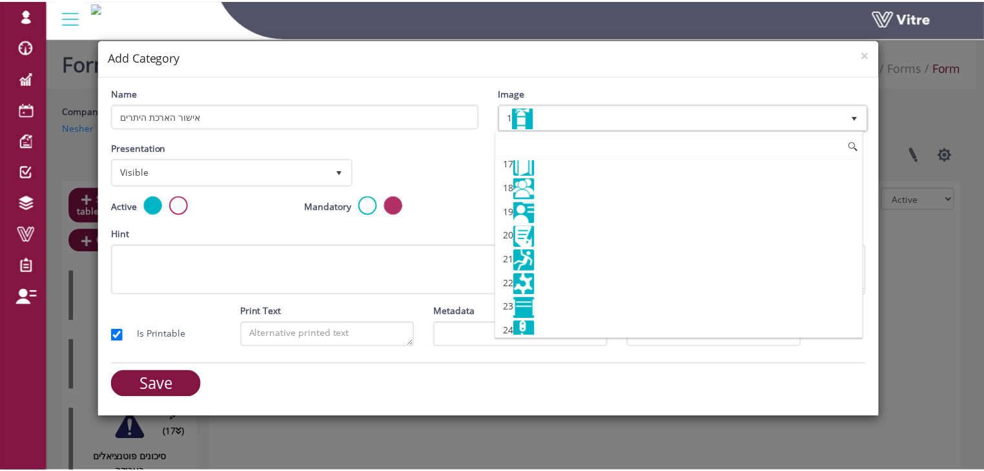
scroll to position [413, 0]
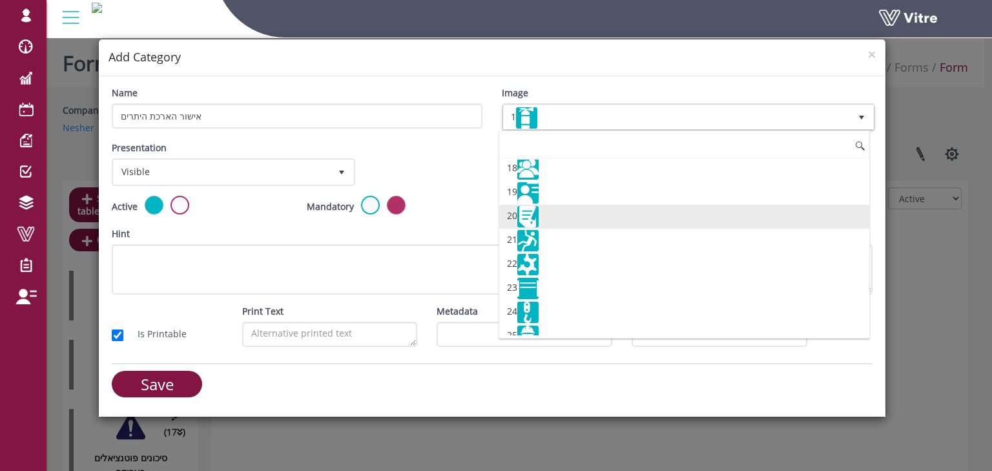
click at [534, 209] on img at bounding box center [527, 216] width 21 height 21
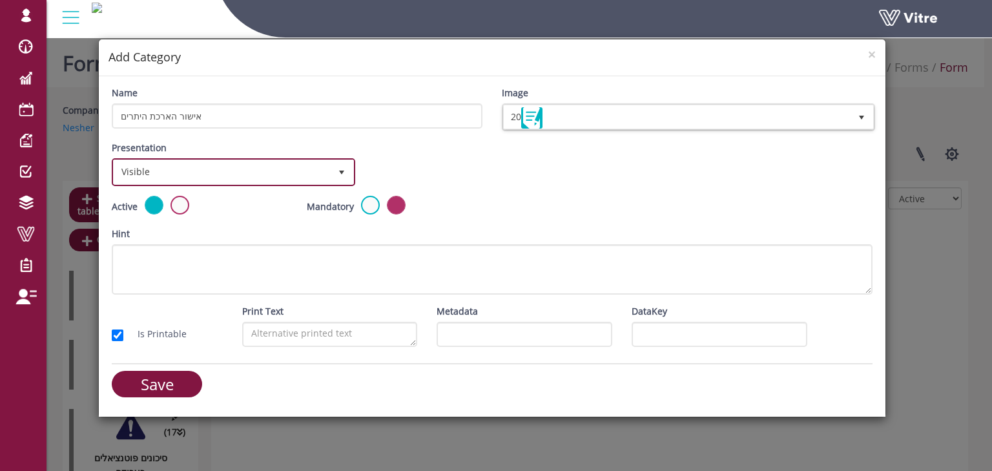
click at [178, 178] on span "Visible" at bounding box center [222, 171] width 216 height 23
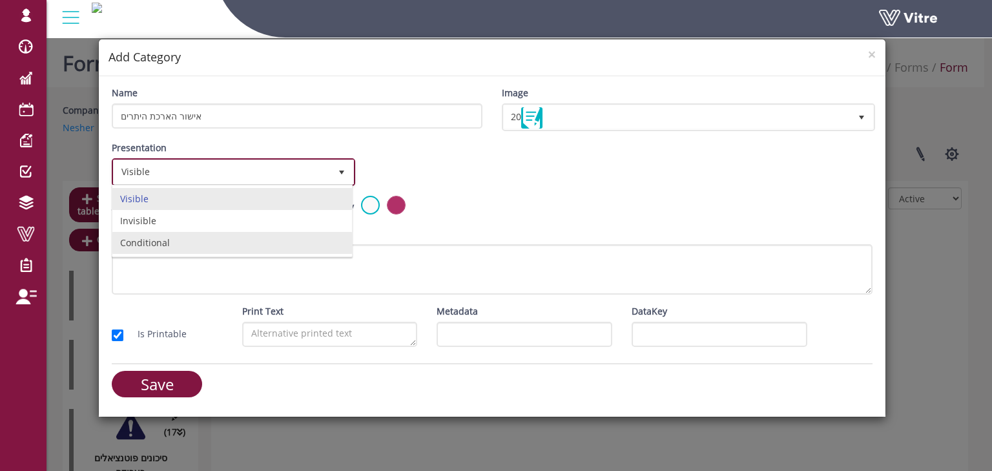
click at [157, 236] on li "Conditional" at bounding box center [232, 243] width 240 height 22
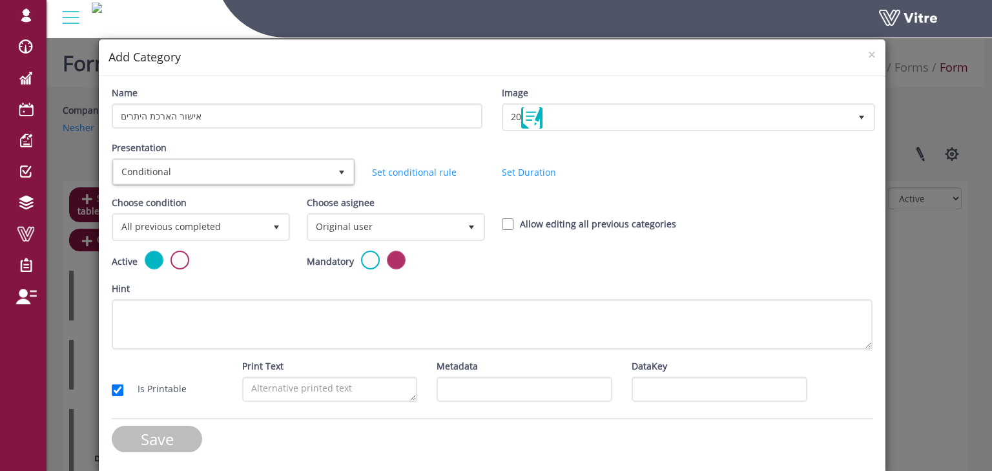
click at [168, 432] on input "Save" at bounding box center [157, 439] width 90 height 26
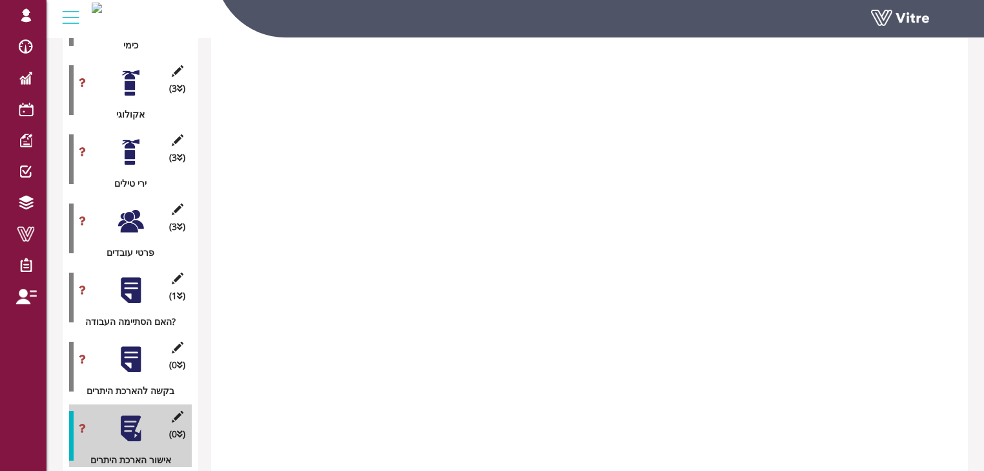
scroll to position [1535, 0]
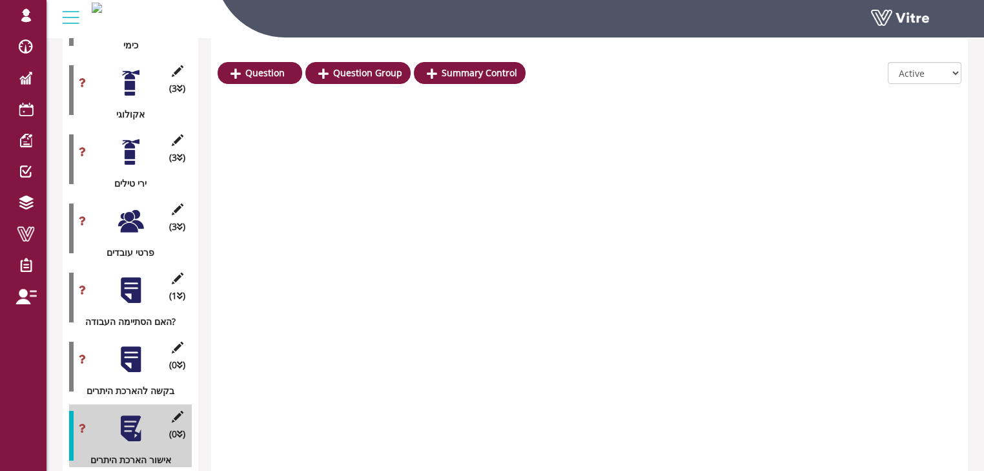
click at [129, 345] on div at bounding box center [130, 359] width 29 height 29
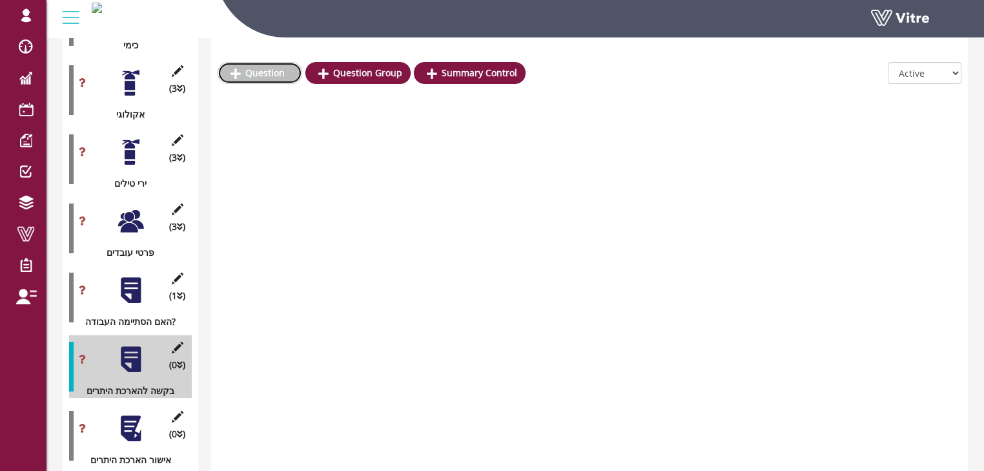
click at [274, 72] on link "Question" at bounding box center [260, 73] width 85 height 22
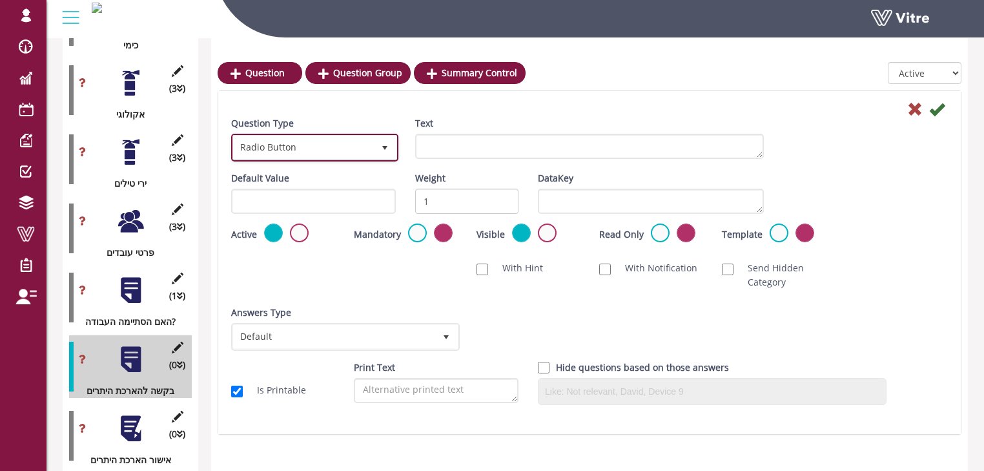
click at [318, 152] on span "Radio Button" at bounding box center [303, 147] width 140 height 23
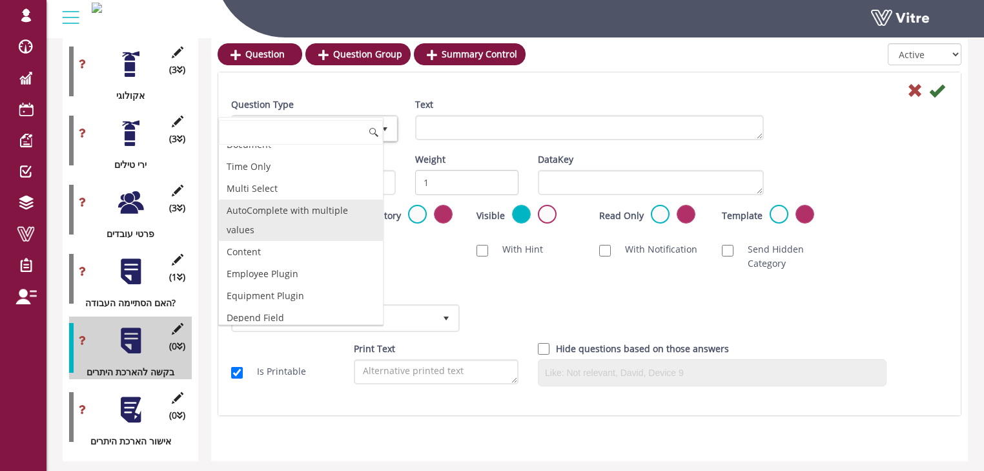
scroll to position [1563, 0]
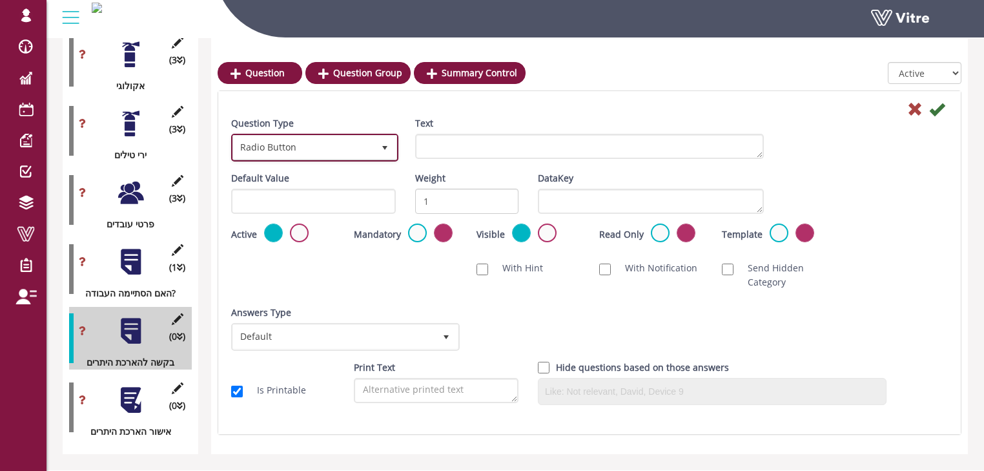
click at [289, 149] on span "Radio Button" at bounding box center [303, 147] width 140 height 23
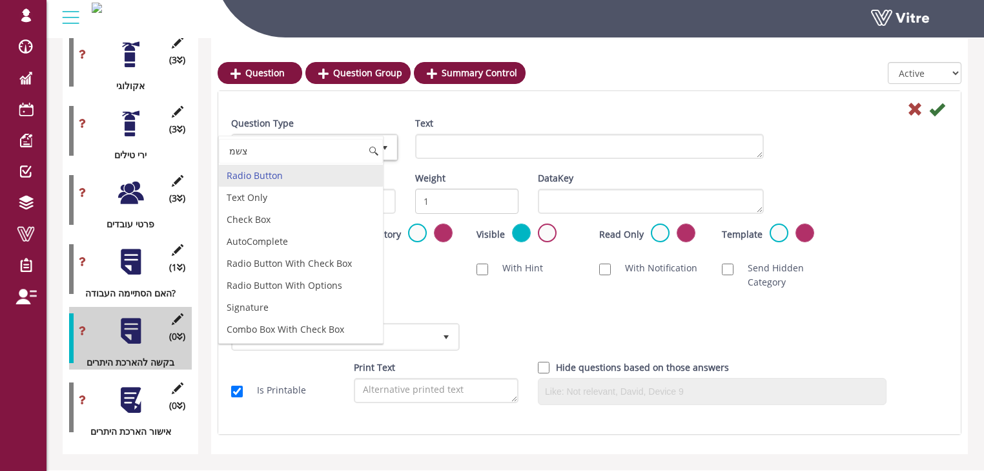
scroll to position [0, 0]
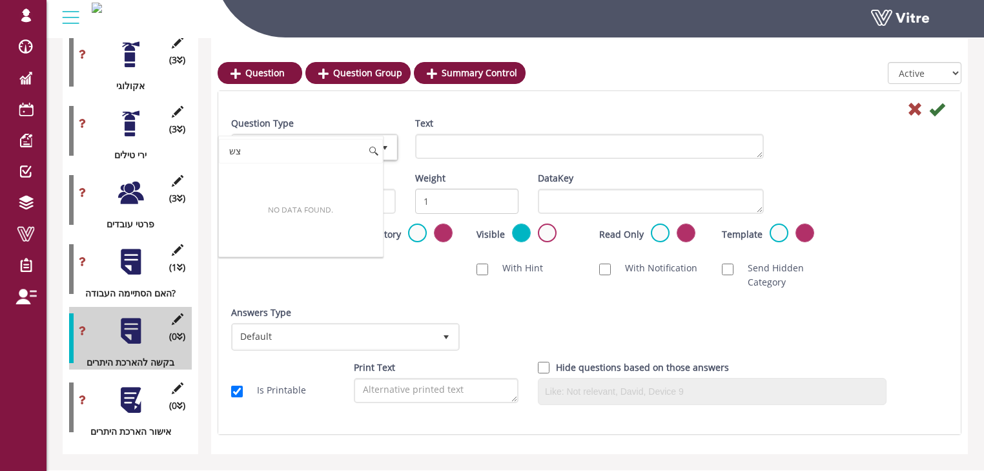
type input "צ"
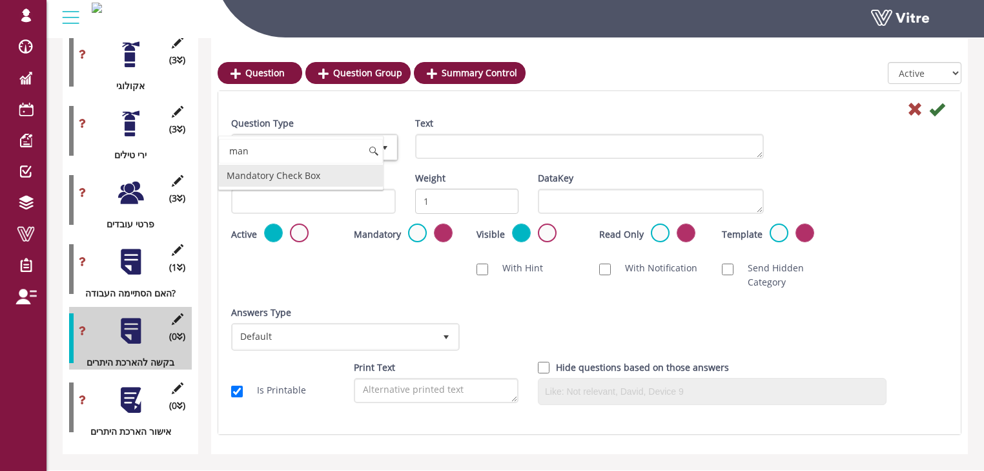
click at [293, 178] on li "Mandatory Check Box" at bounding box center [301, 176] width 164 height 22
type input "man"
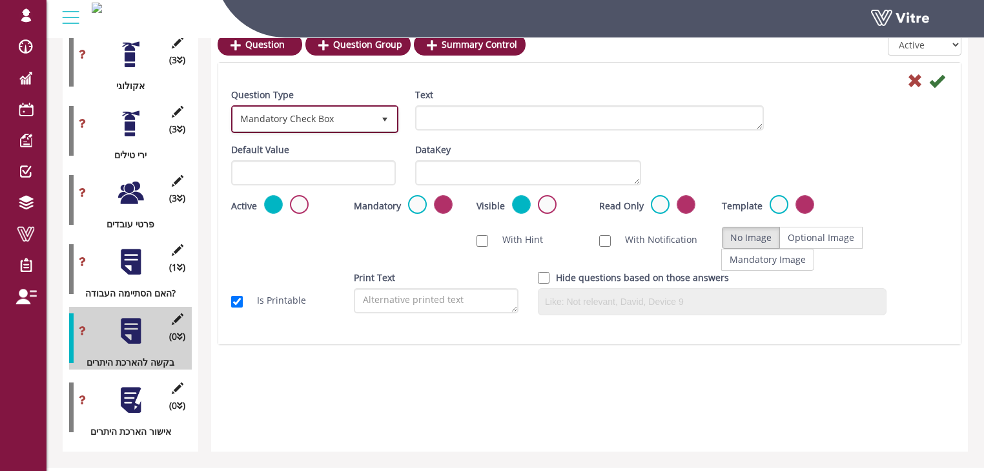
scroll to position [1535, 0]
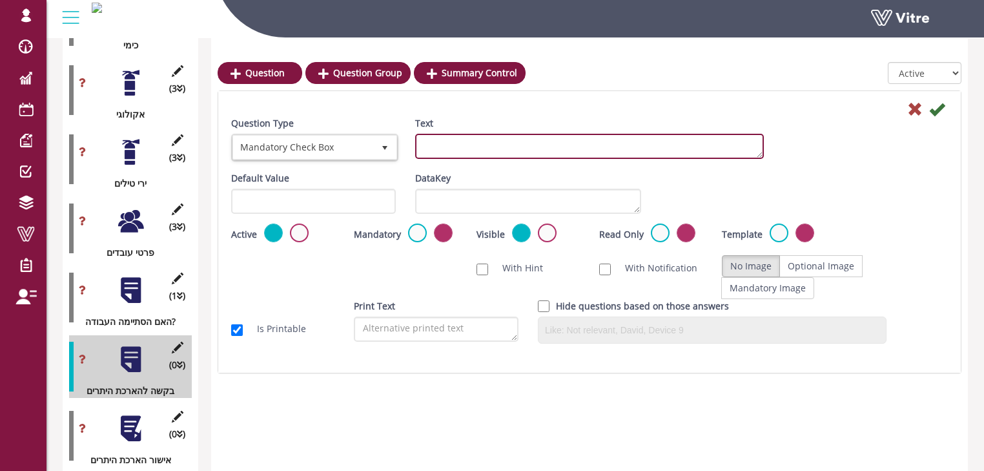
click at [479, 143] on textarea "Text" at bounding box center [589, 146] width 349 height 25
type textarea "v"
type textarea "א"
type textarea "גכשכ"
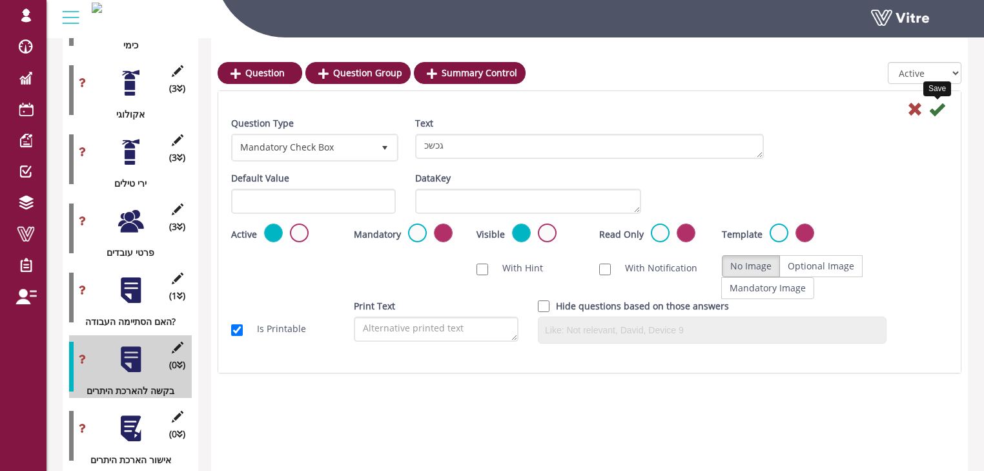
click at [938, 111] on icon at bounding box center [938, 109] width 16 height 16
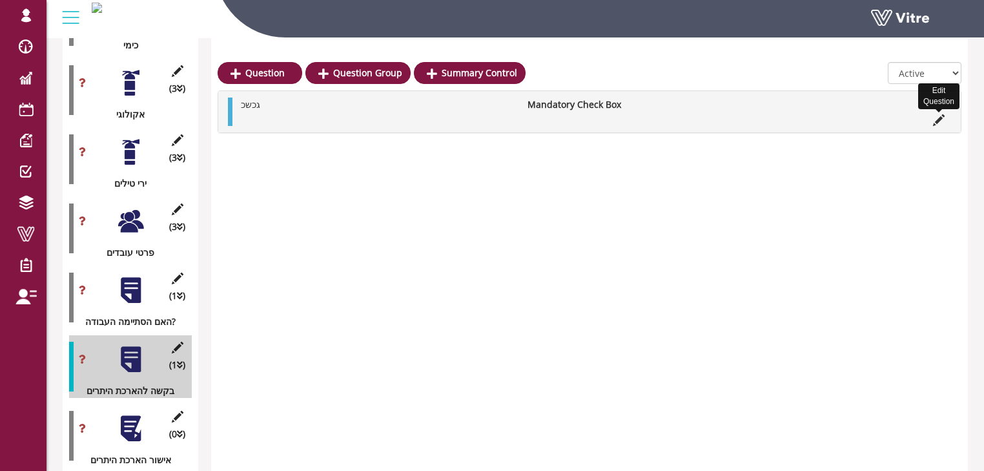
click at [939, 116] on icon at bounding box center [939, 120] width 12 height 12
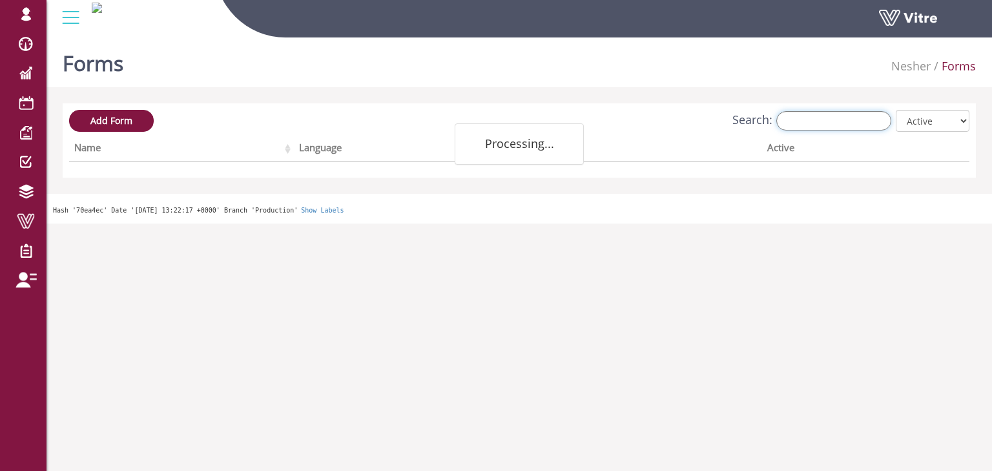
click at [817, 119] on input "Search:" at bounding box center [833, 120] width 115 height 19
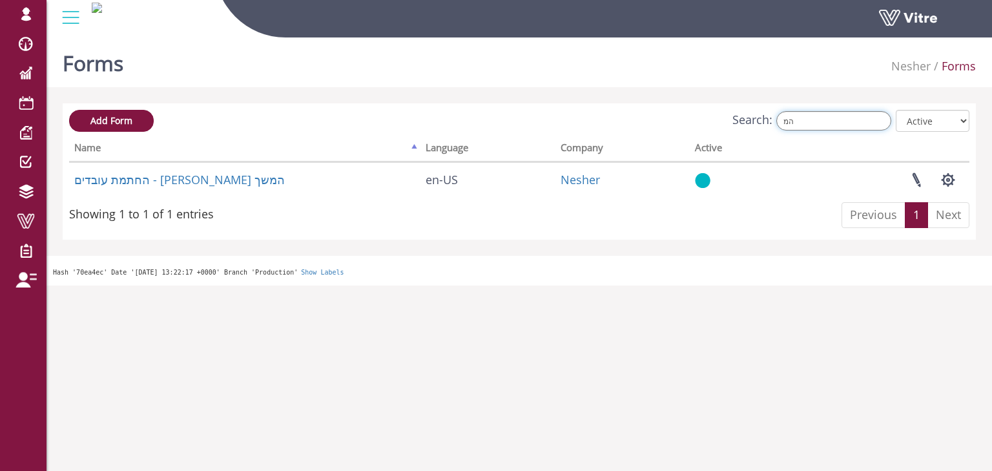
type input "ה"
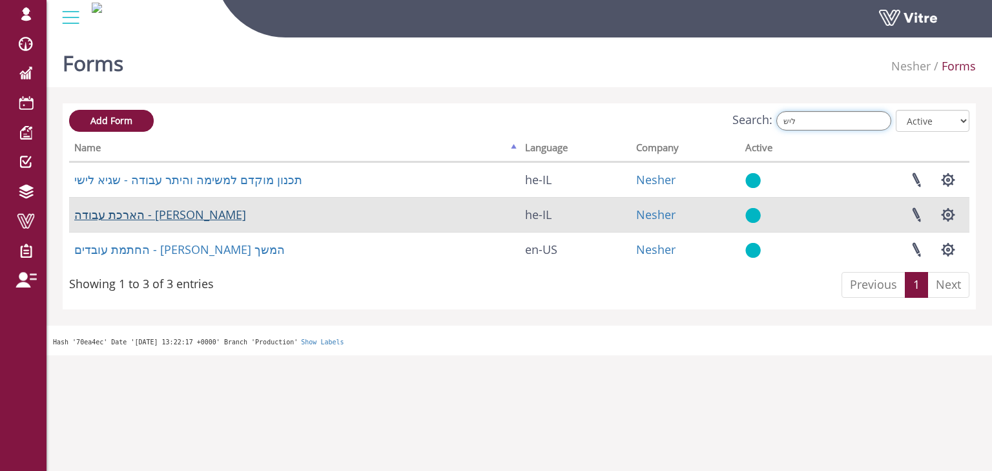
type input "ליש"
click at [142, 214] on link "הארכת עבודה - לישי" at bounding box center [160, 215] width 172 height 16
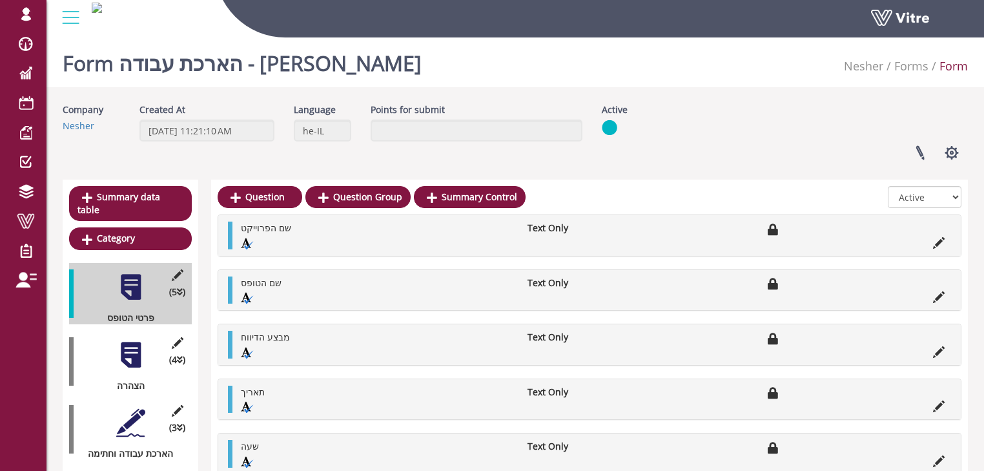
click at [132, 408] on div at bounding box center [130, 422] width 29 height 29
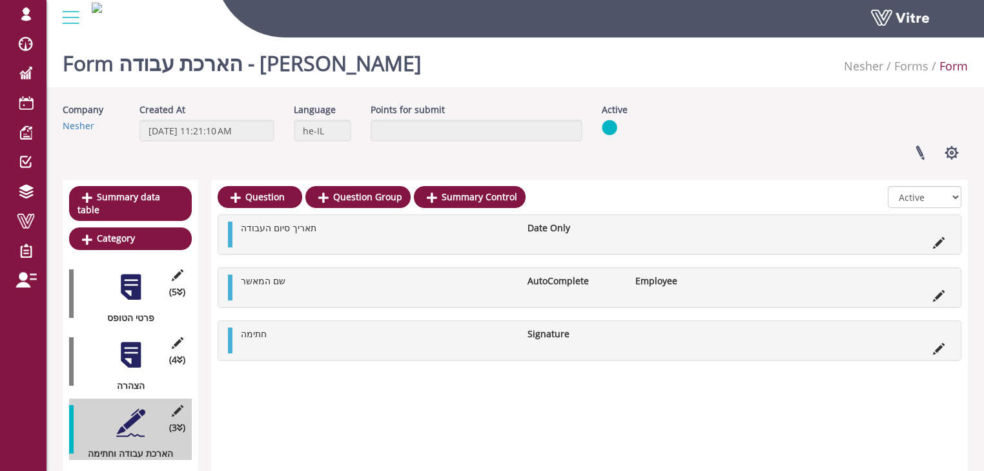
click at [134, 340] on div at bounding box center [130, 354] width 29 height 29
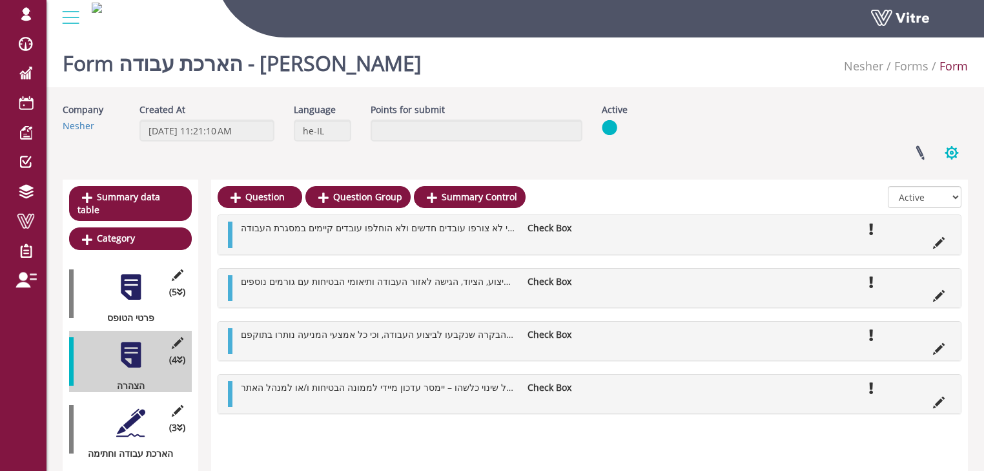
click at [951, 154] on button "button" at bounding box center [952, 153] width 32 height 34
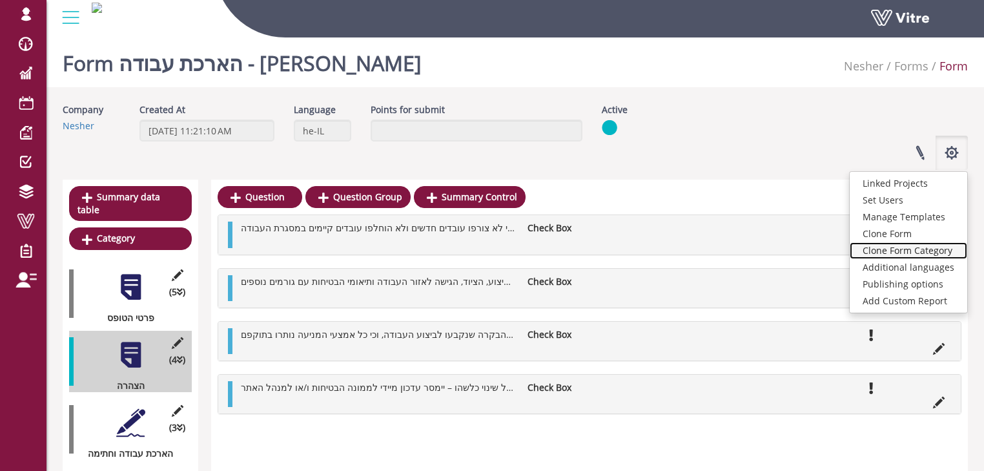
click at [911, 247] on link "Clone Form Category" at bounding box center [909, 250] width 118 height 17
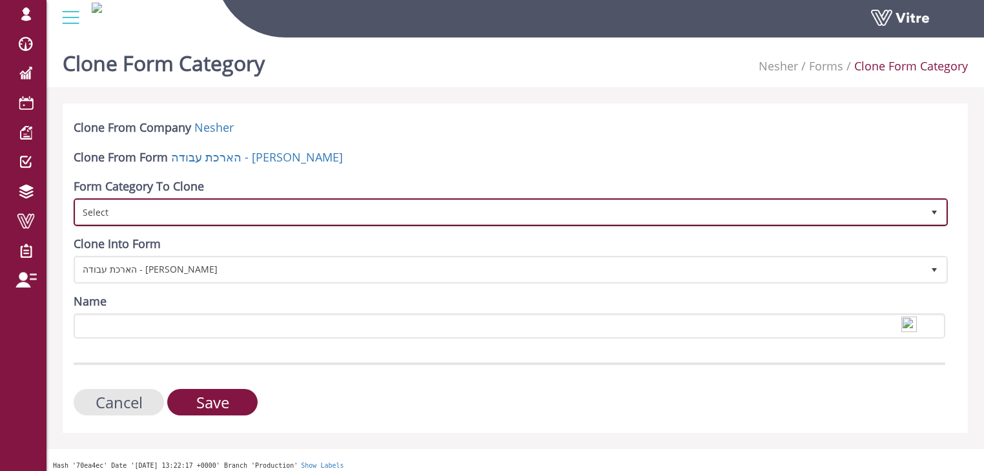
click at [140, 217] on span "Select" at bounding box center [500, 211] width 848 height 23
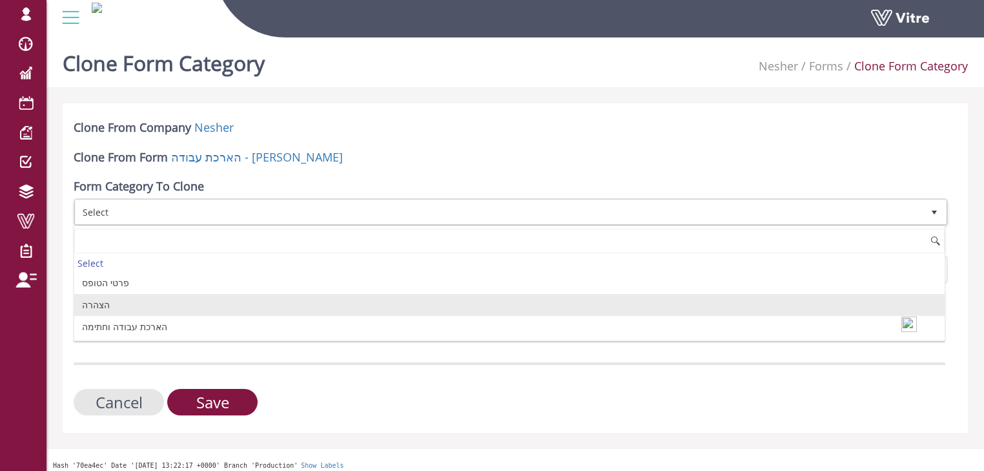
click at [103, 302] on li "הצהרה" at bounding box center [509, 305] width 871 height 22
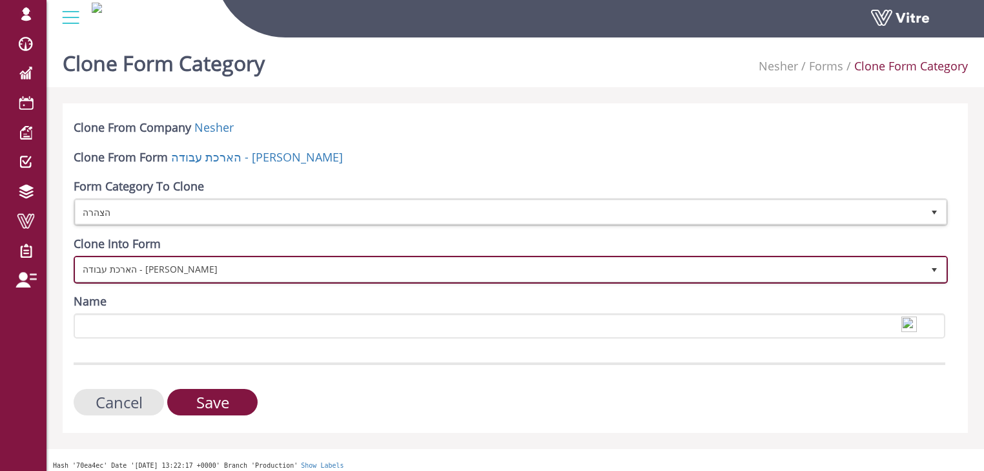
click at [154, 266] on span "הארכת עבודה - [PERSON_NAME]" at bounding box center [500, 269] width 848 height 23
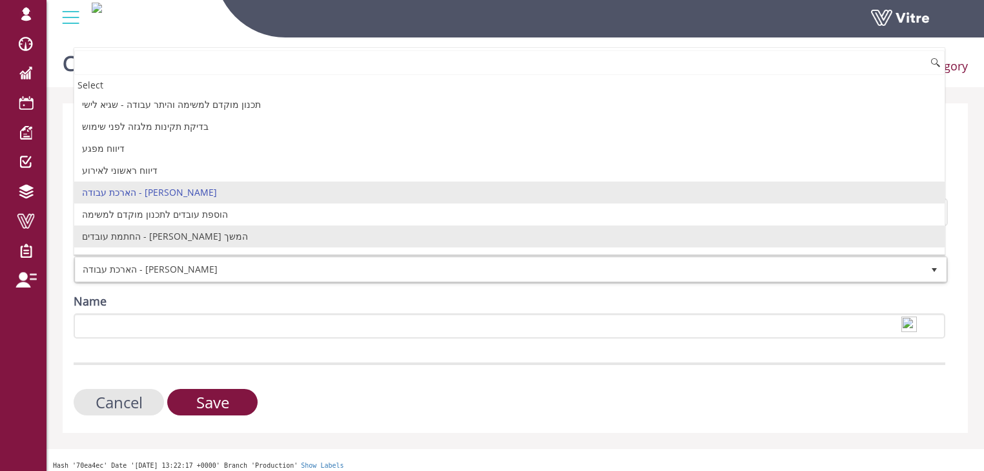
click at [163, 236] on li "החתמת עובדים - [PERSON_NAME] המשך" at bounding box center [509, 236] width 871 height 22
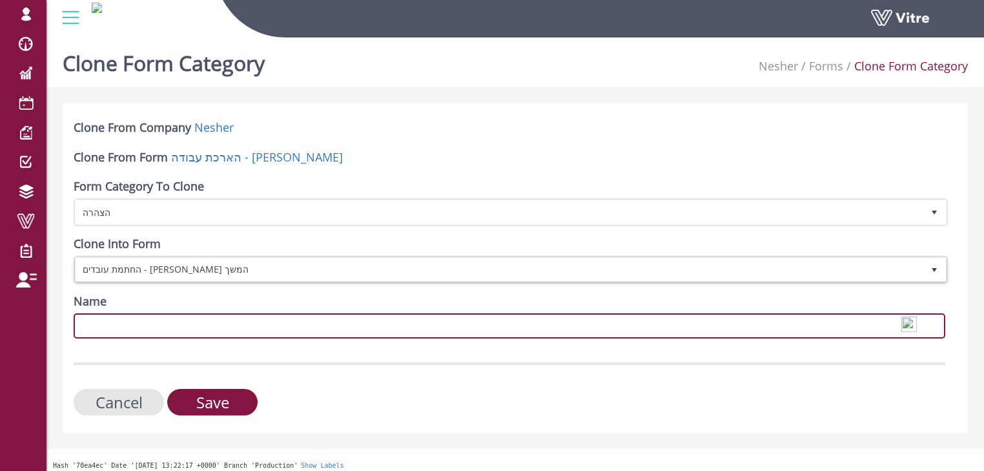
click at [156, 322] on input "Name" at bounding box center [510, 325] width 872 height 25
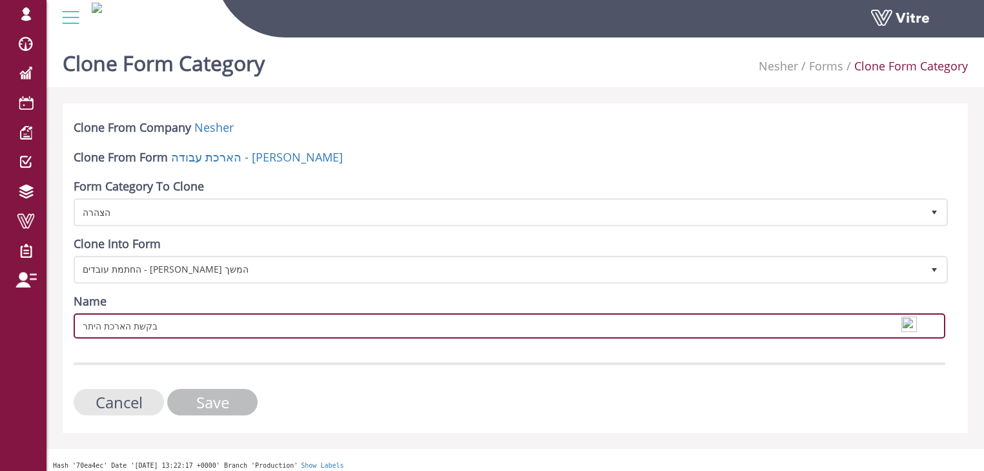
type input "בקשת הארכת היתר"
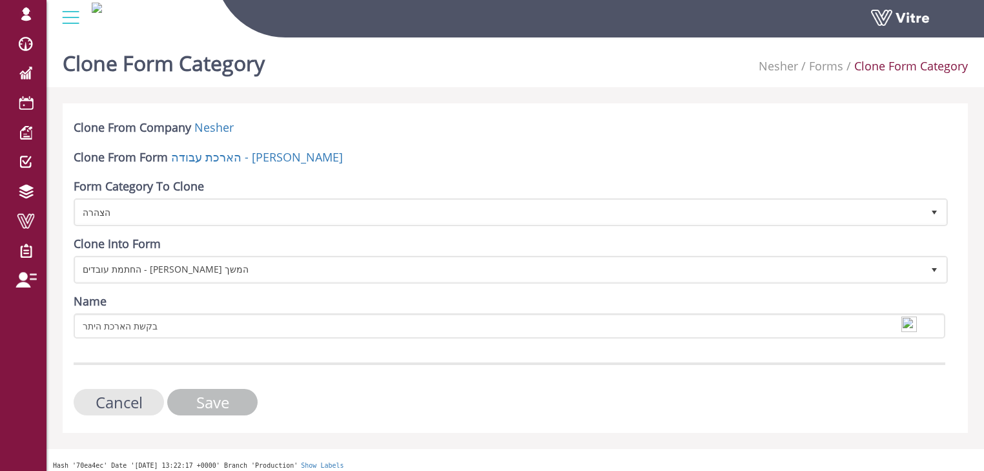
click at [216, 398] on input "Save" at bounding box center [212, 402] width 90 height 26
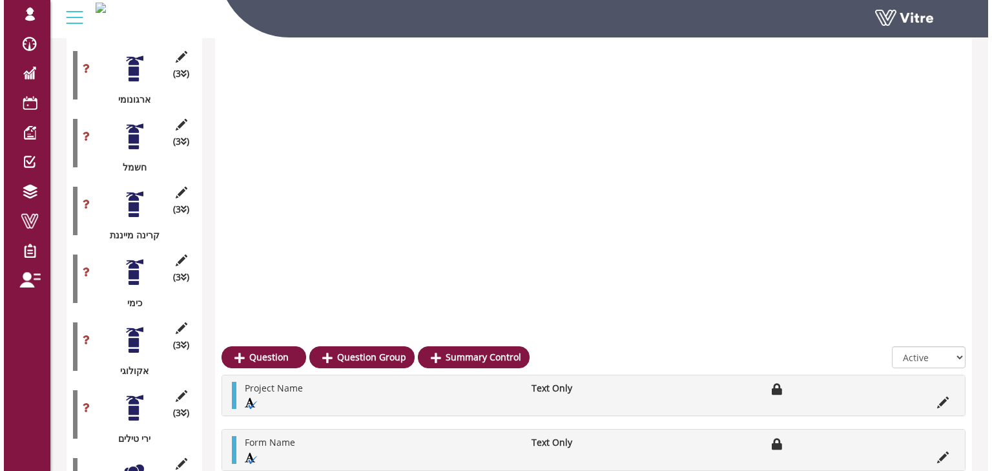
scroll to position [1565, 0]
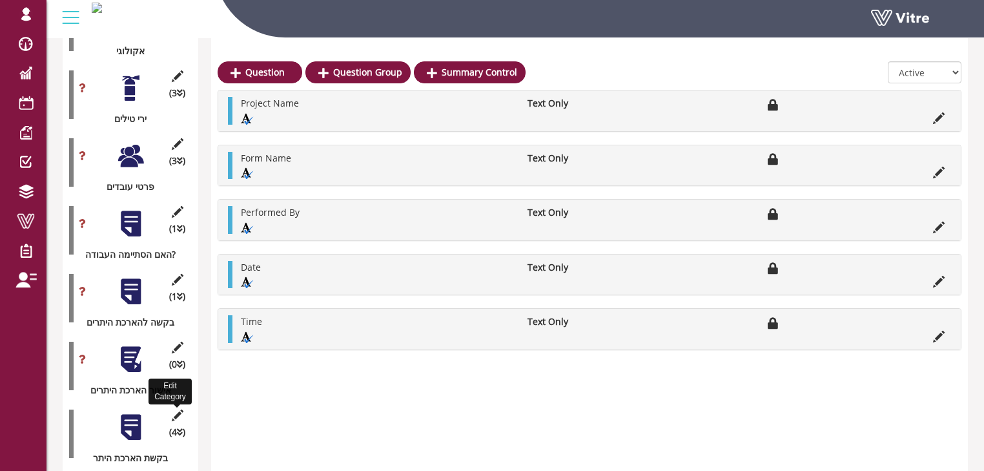
click at [179, 410] on icon at bounding box center [177, 416] width 16 height 12
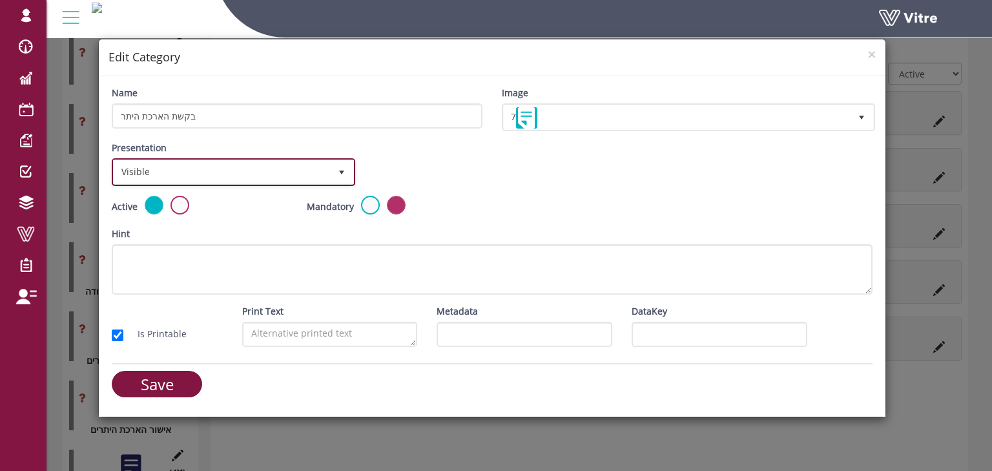
click at [202, 174] on span "Visible" at bounding box center [222, 171] width 216 height 23
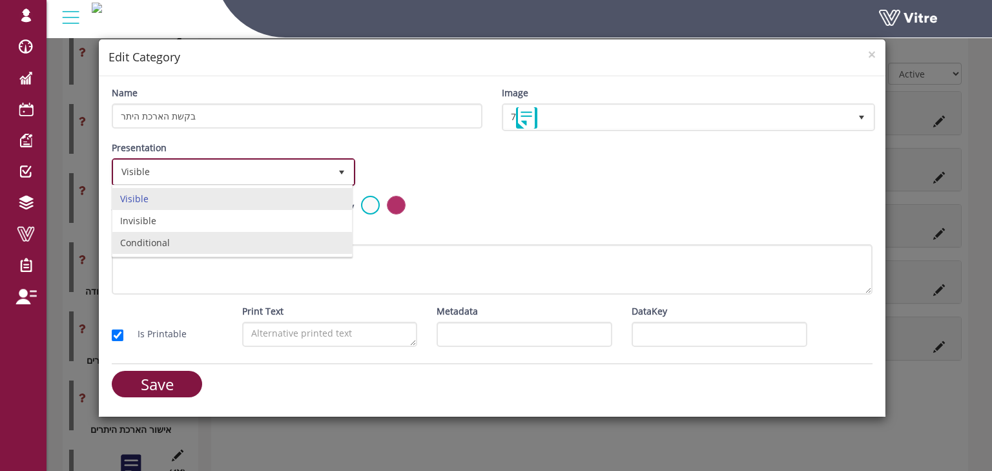
click at [149, 243] on li "Conditional" at bounding box center [232, 243] width 240 height 22
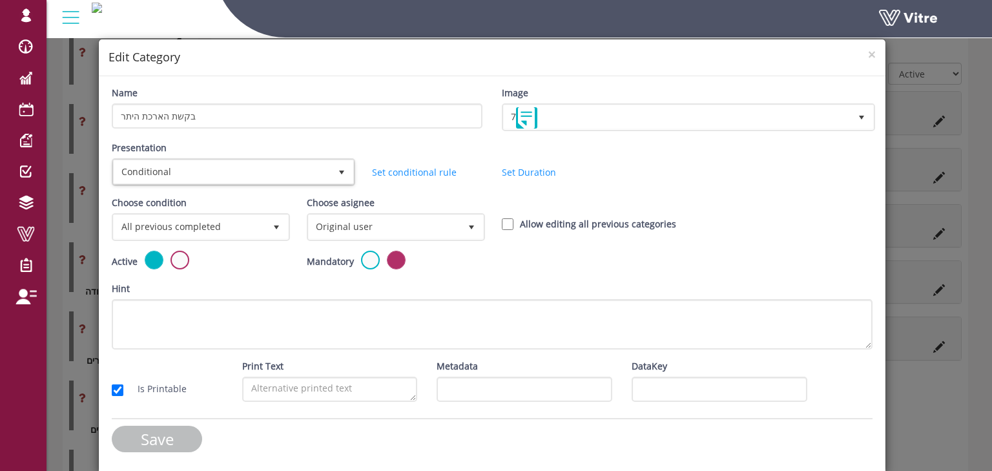
click at [167, 435] on input "Save" at bounding box center [157, 439] width 90 height 26
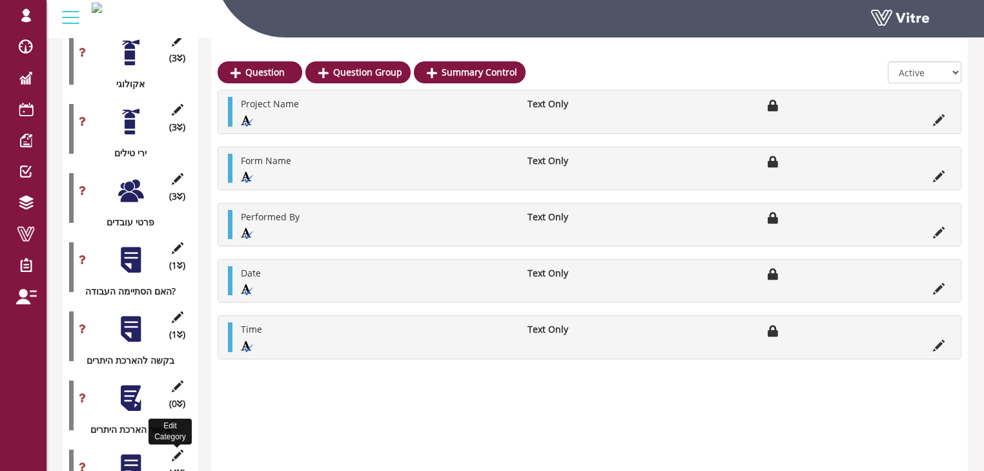
click at [174, 450] on icon at bounding box center [177, 456] width 16 height 12
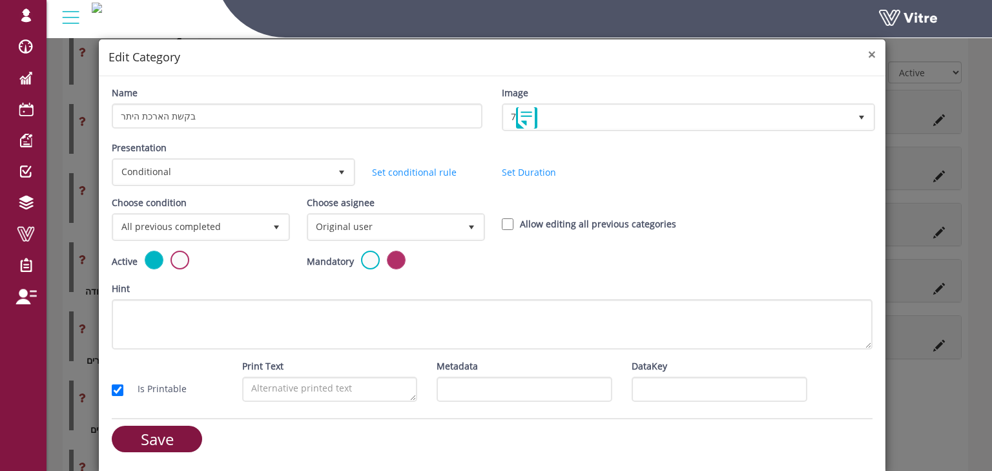
click at [869, 57] on span "×" at bounding box center [872, 54] width 8 height 18
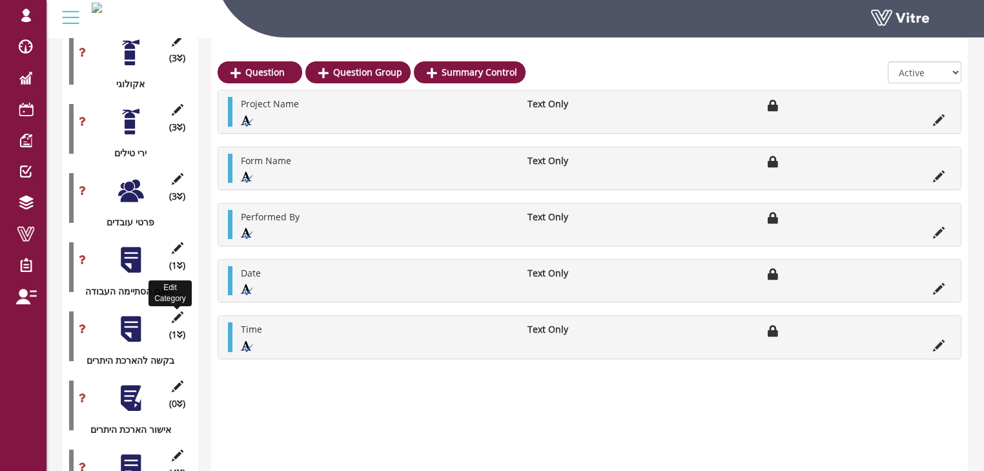
click at [176, 311] on icon at bounding box center [177, 317] width 16 height 12
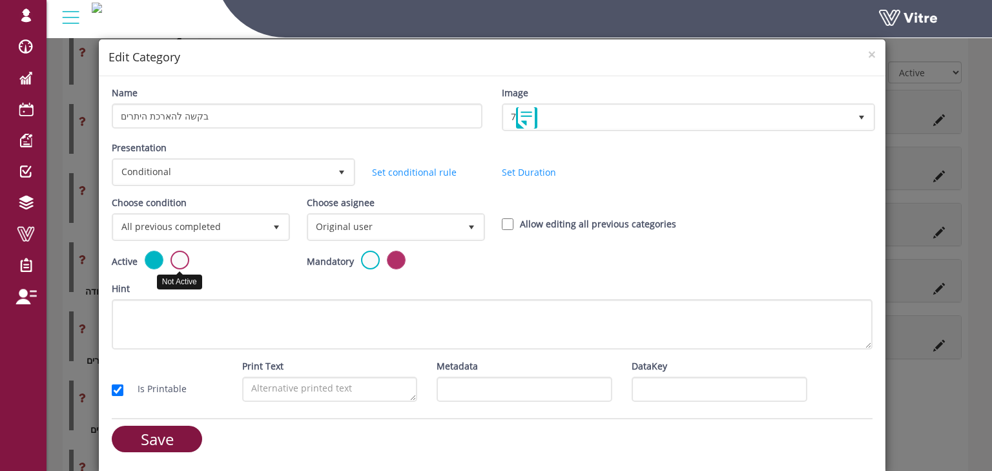
click at [182, 259] on label at bounding box center [180, 260] width 19 height 19
click at [0, 0] on input "radio" at bounding box center [0, 0] width 0 height 0
click at [158, 433] on input "Save" at bounding box center [157, 439] width 90 height 26
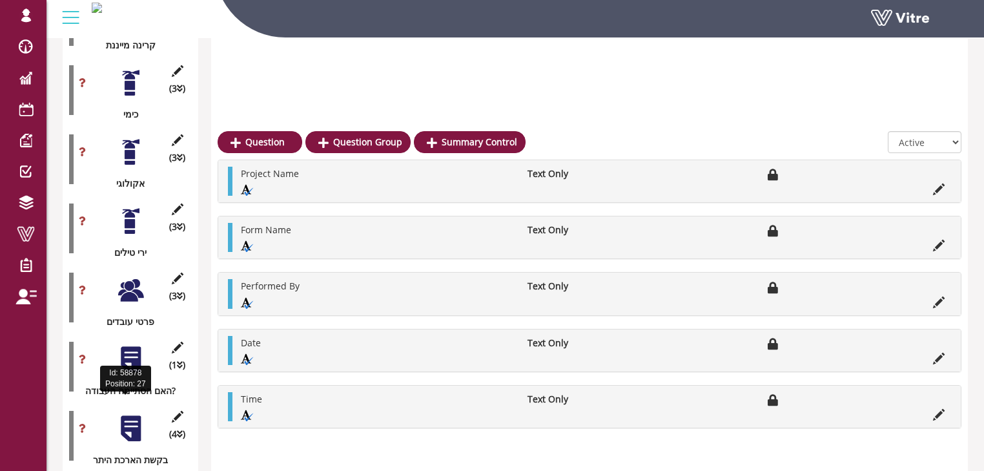
scroll to position [1535, 0]
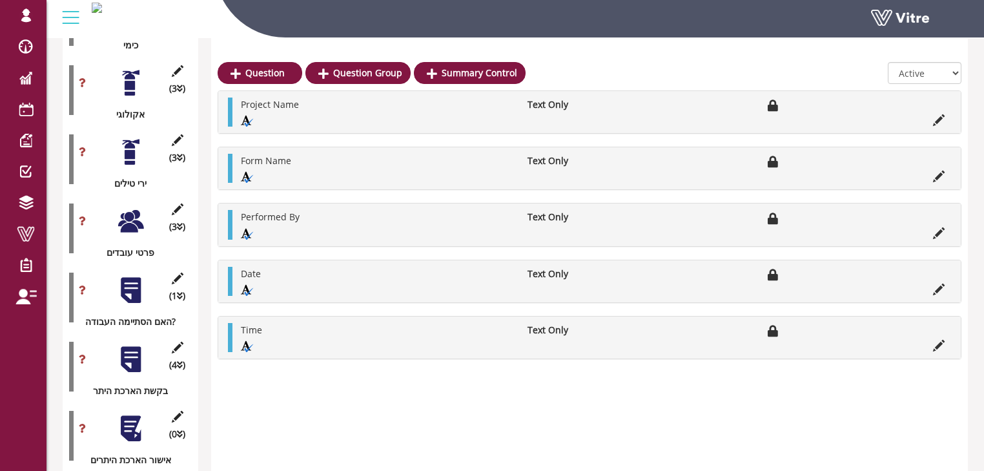
click at [129, 345] on div at bounding box center [130, 359] width 29 height 29
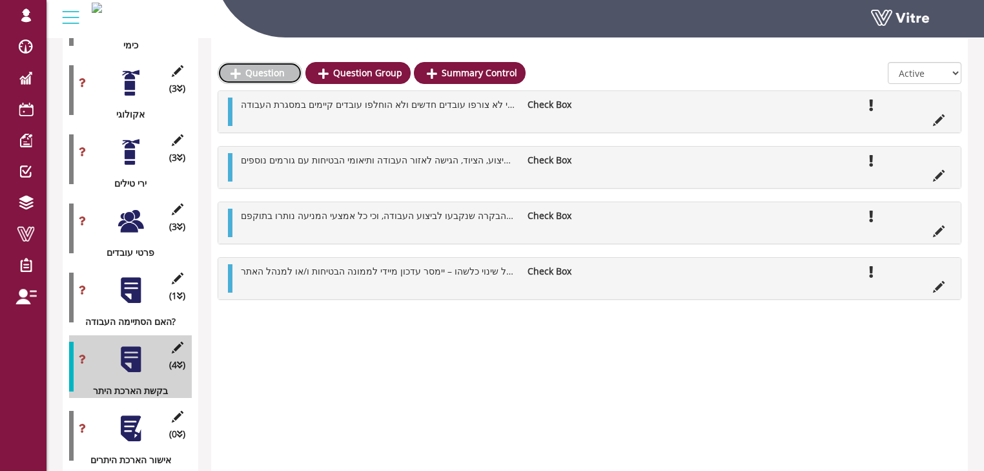
click at [266, 74] on link "Question" at bounding box center [260, 73] width 85 height 22
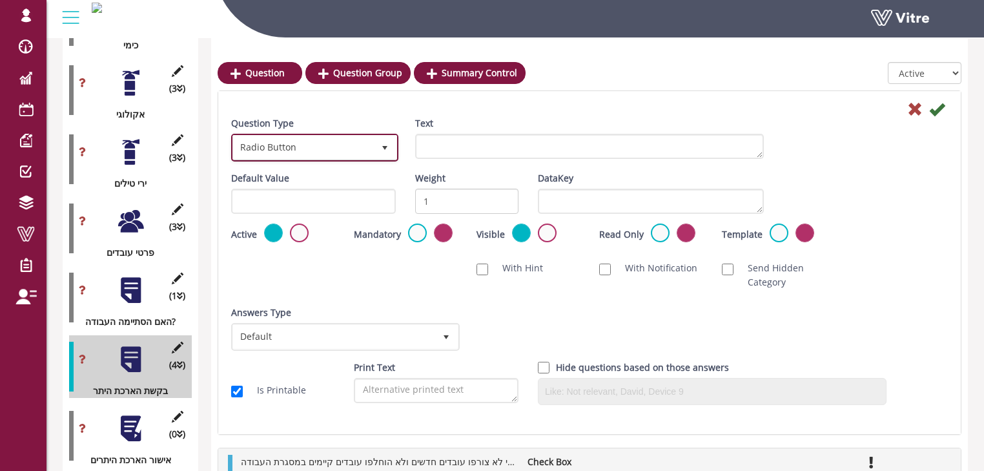
click at [353, 147] on span "Radio Button" at bounding box center [303, 147] width 140 height 23
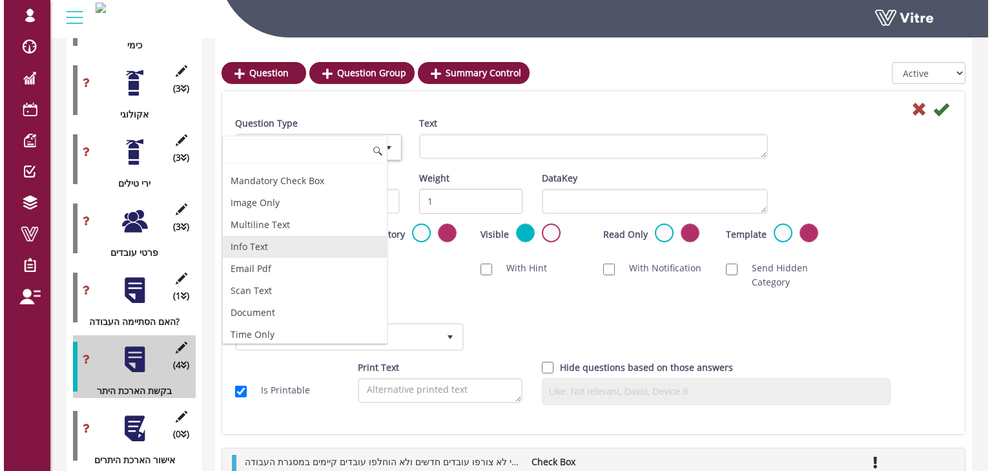
scroll to position [207, 0]
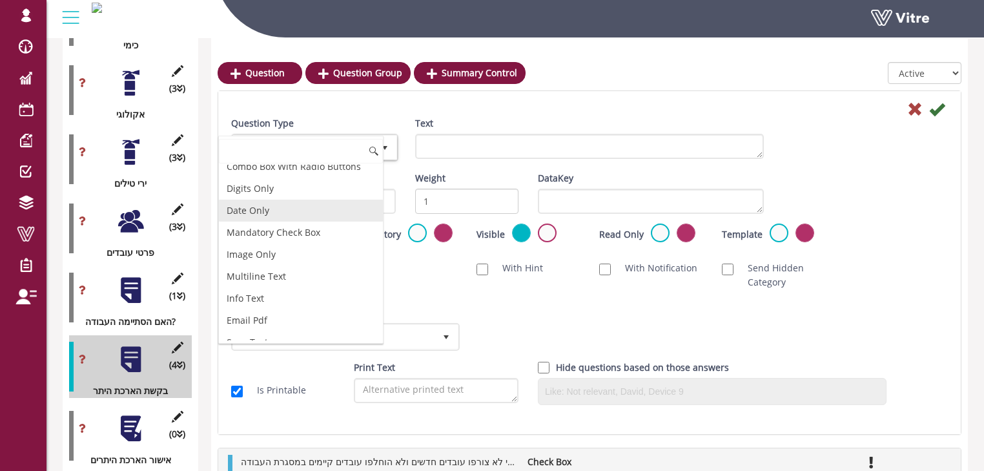
click at [273, 207] on li "Date Only" at bounding box center [301, 211] width 164 height 22
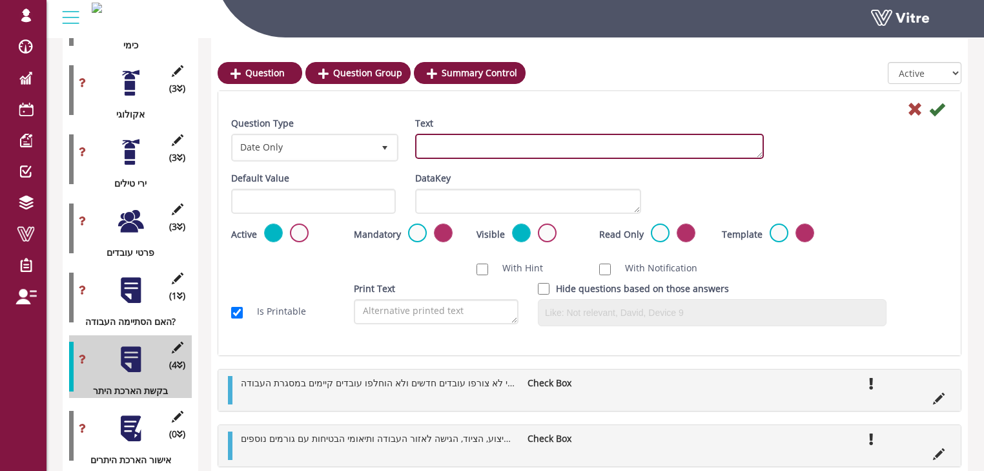
click at [563, 150] on textarea "Text" at bounding box center [589, 146] width 349 height 25
type textarea "תאריך מבוקש להארכת ההיתר"
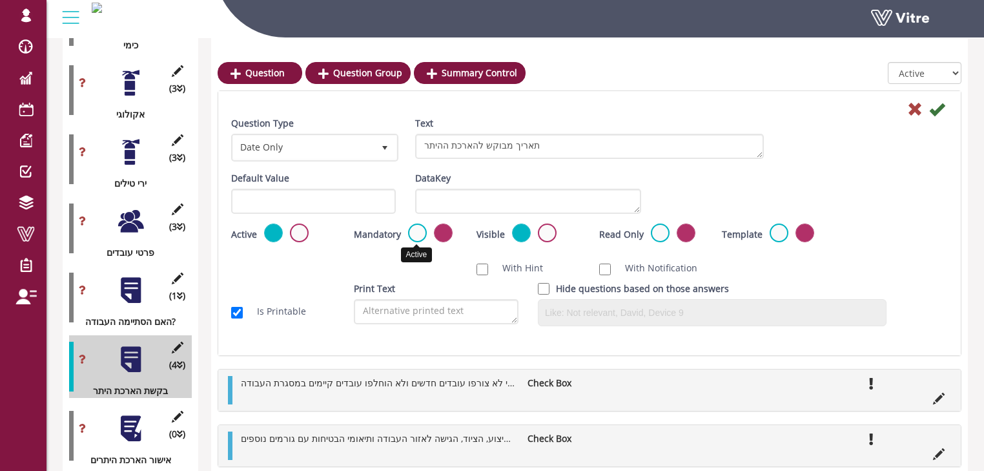
click at [416, 235] on label at bounding box center [417, 233] width 19 height 19
click at [0, 0] on input "radio" at bounding box center [0, 0] width 0 height 0
click at [937, 114] on icon at bounding box center [938, 109] width 16 height 16
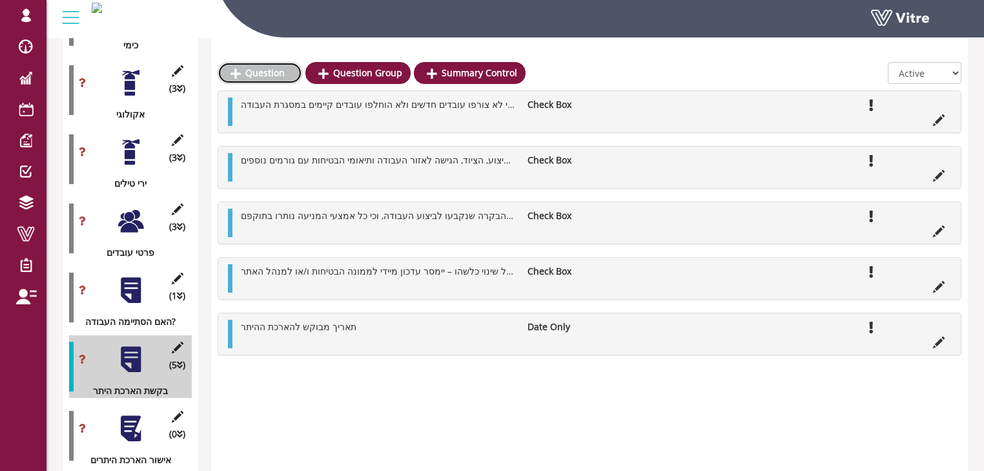
click at [266, 72] on link "Question" at bounding box center [260, 73] width 85 height 22
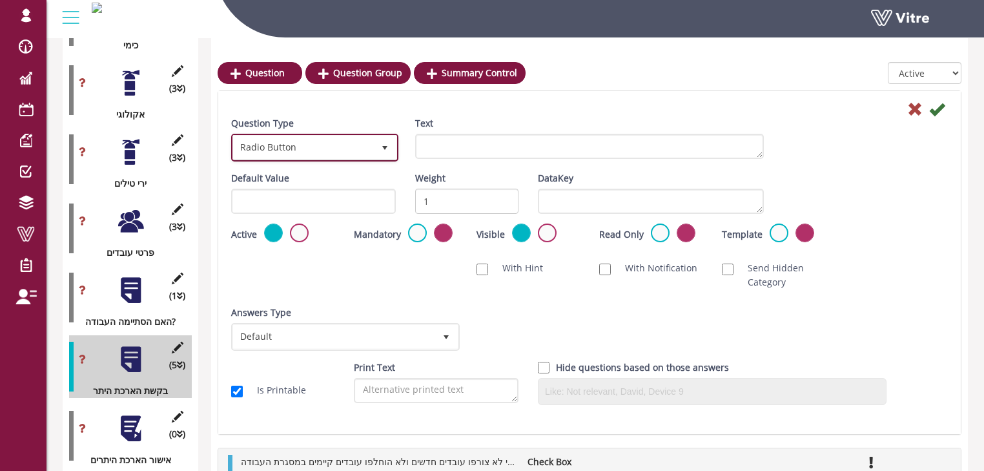
click at [289, 142] on span "Radio Button" at bounding box center [303, 147] width 140 height 23
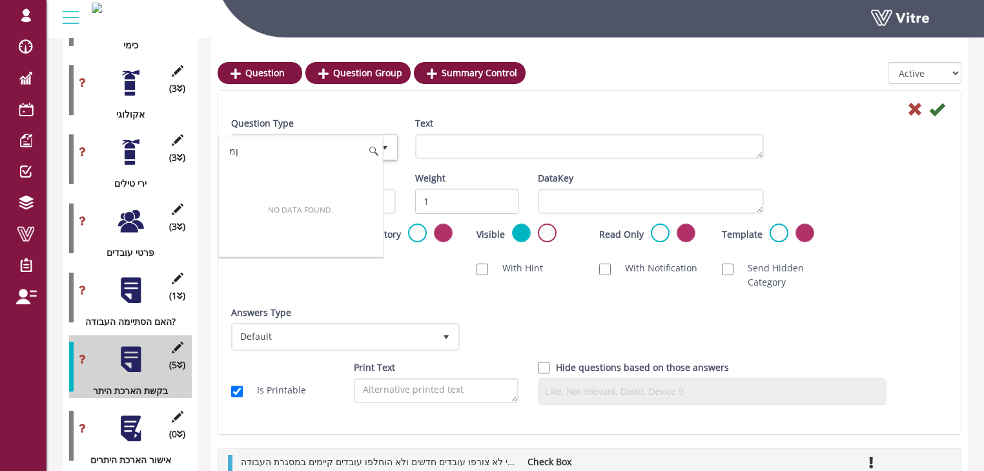
type input "ן"
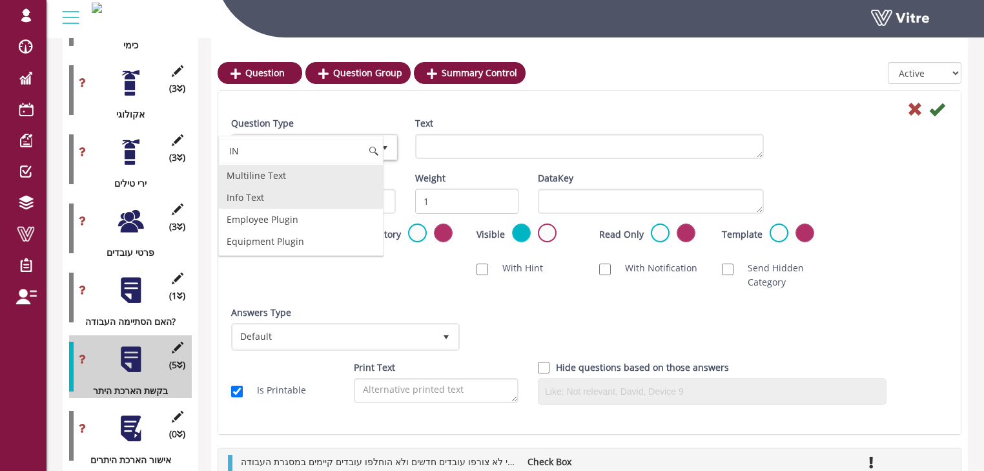
click at [253, 192] on li "Info Text" at bounding box center [301, 198] width 164 height 22
type input "IN"
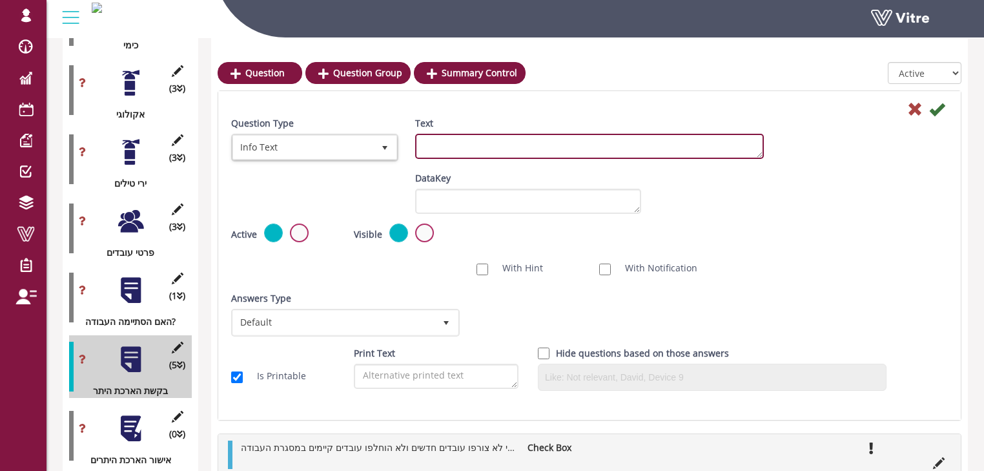
click at [459, 147] on textarea "Text" at bounding box center [589, 146] width 349 height 25
click at [446, 143] on textarea "לא ניתן לבקש הארכה מעבר ל7 ימים" at bounding box center [589, 146] width 349 height 25
type textarea "לא ניתן לבקש הארכה מעבר ל-7 ימים"
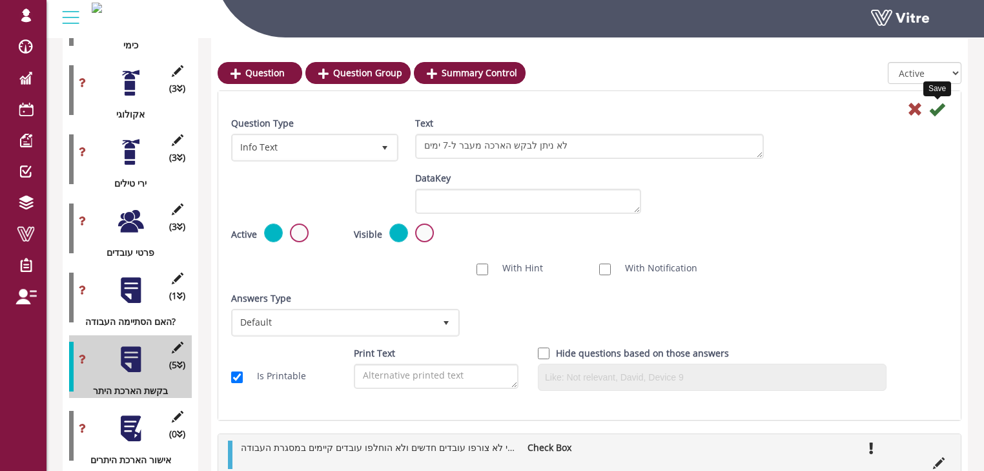
click at [935, 111] on icon at bounding box center [938, 109] width 16 height 16
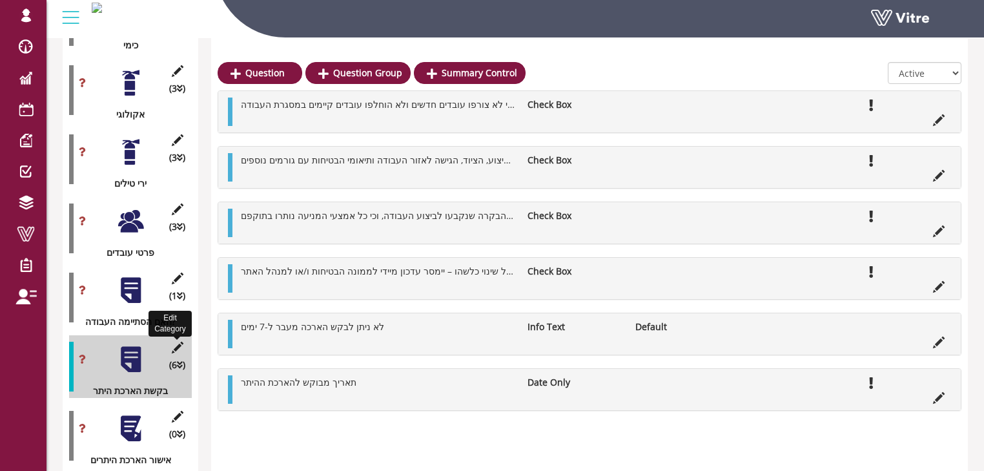
click at [176, 342] on icon at bounding box center [177, 348] width 16 height 12
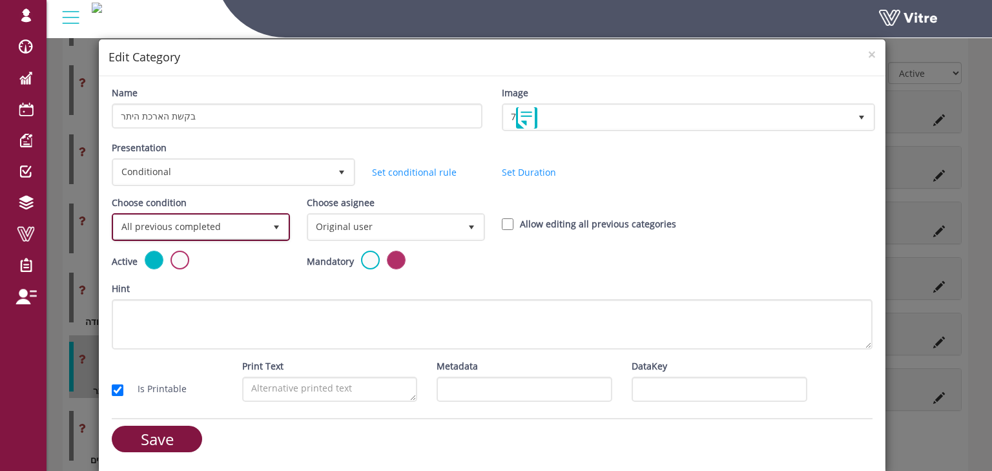
click at [277, 227] on span "select" at bounding box center [276, 227] width 10 height 10
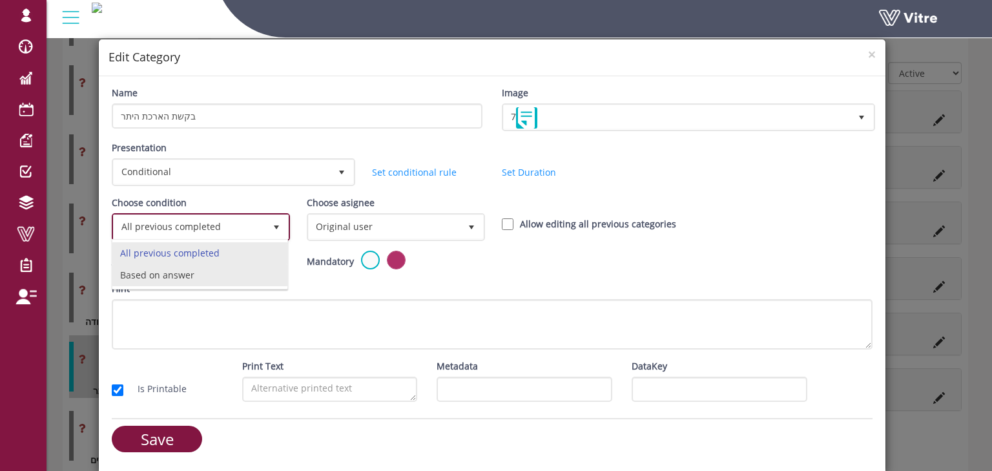
click at [214, 271] on li "Based on answer" at bounding box center [199, 275] width 174 height 22
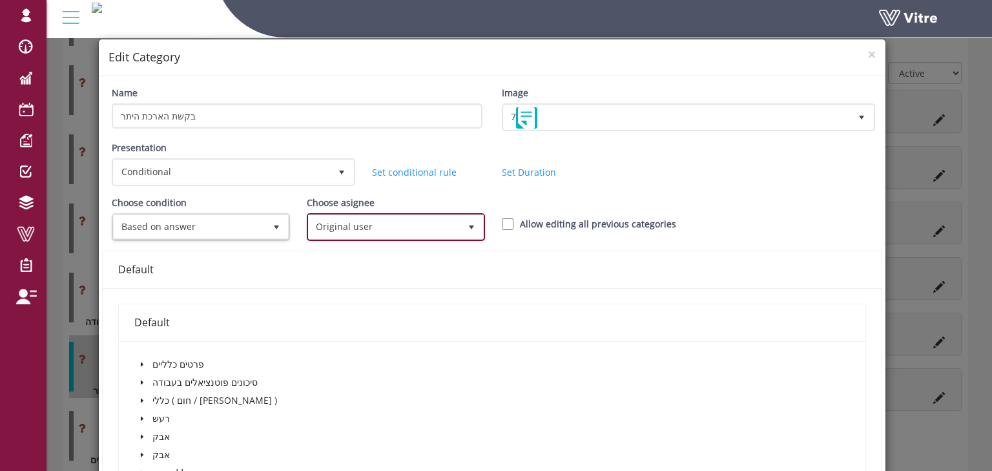
click at [364, 224] on span "Original user" at bounding box center [384, 226] width 151 height 23
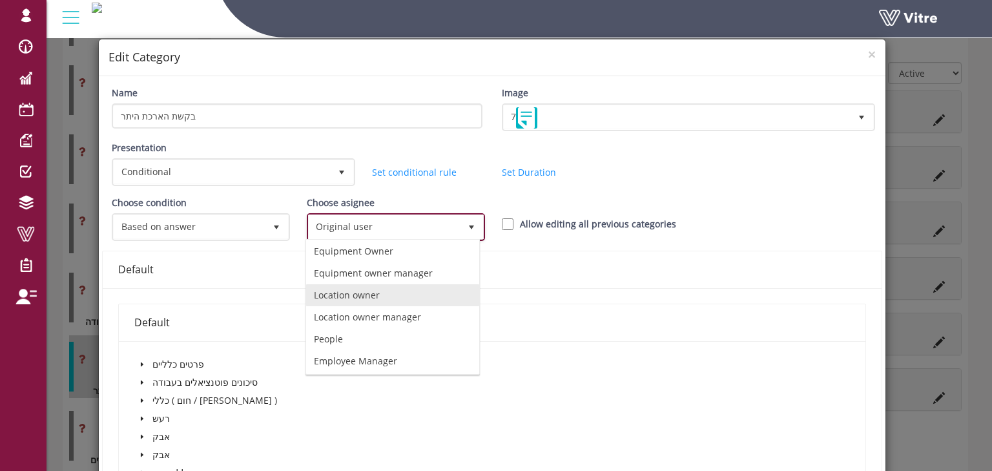
scroll to position [88, 0]
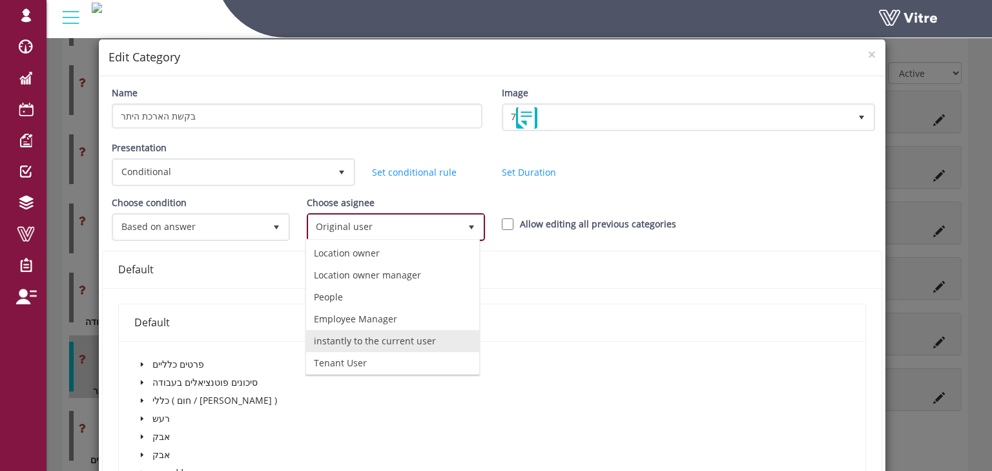
click at [414, 338] on li "instantly to the current user" at bounding box center [392, 341] width 173 height 22
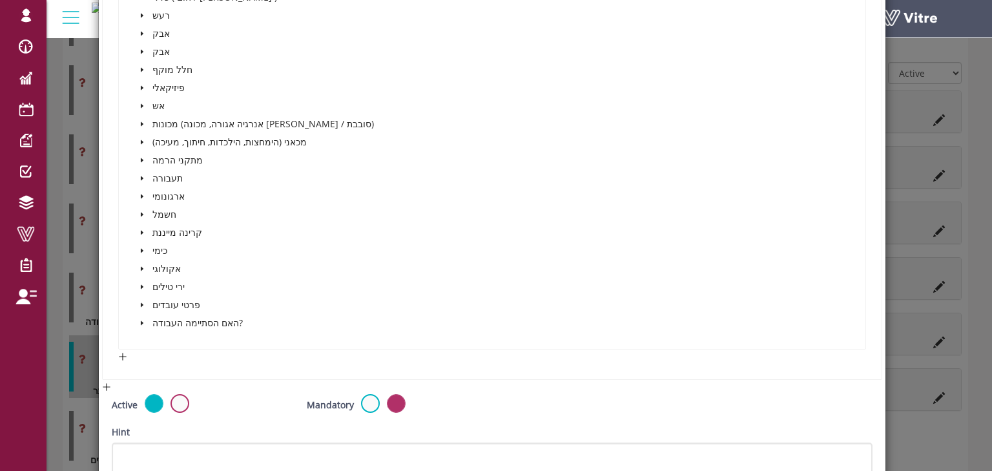
scroll to position [465, 0]
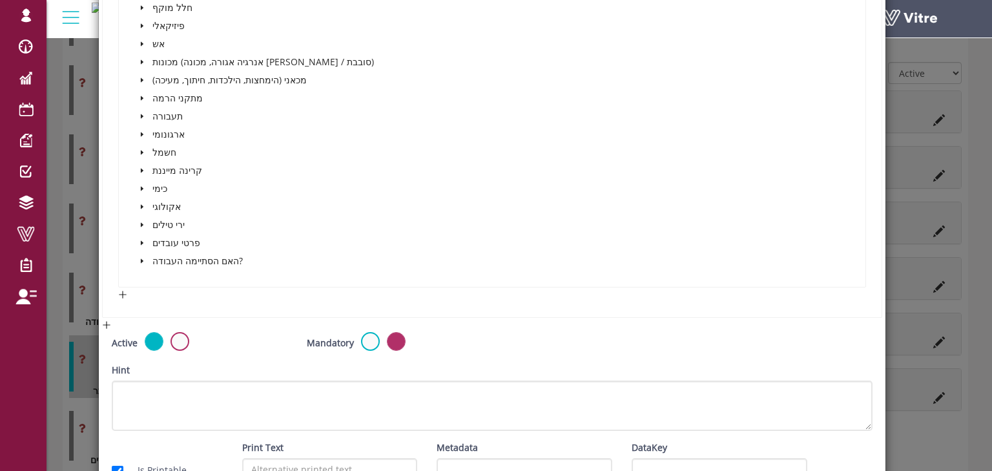
click at [142, 258] on icon "caret-down" at bounding box center [142, 261] width 6 height 6
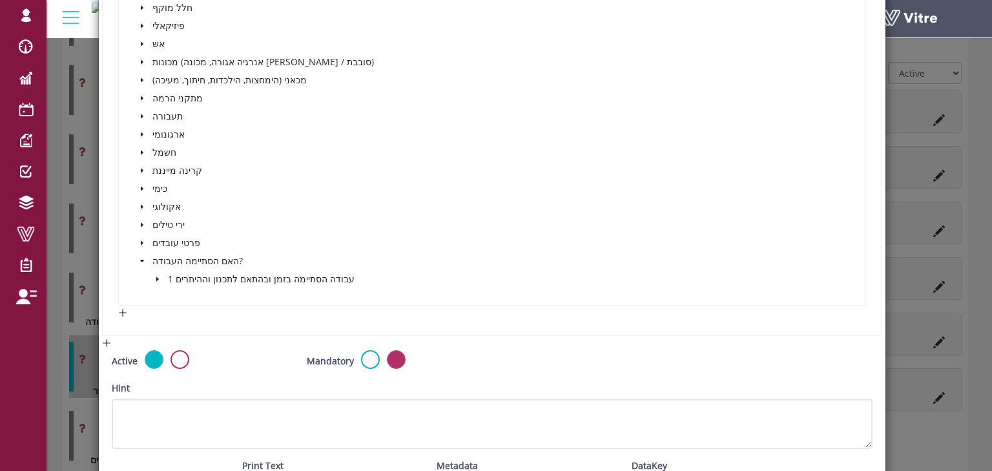
click at [156, 277] on icon "caret-down" at bounding box center [157, 279] width 3 height 5
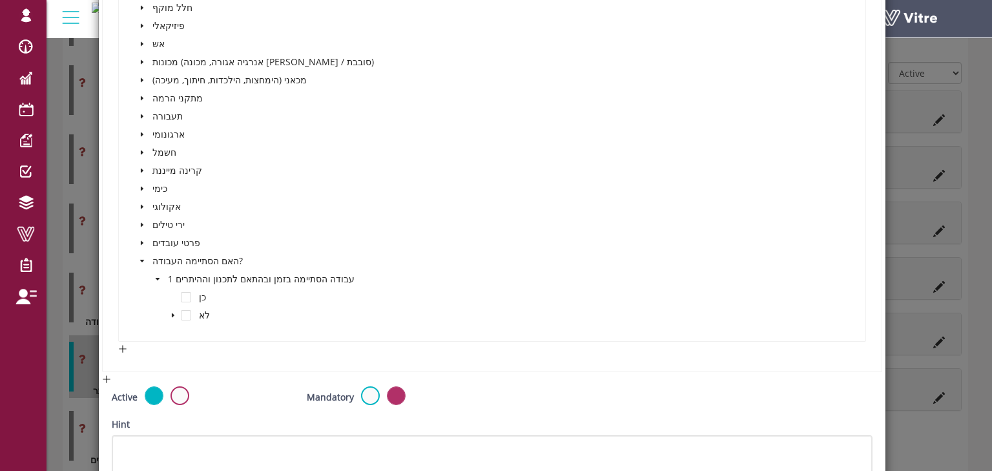
click at [171, 312] on icon "caret-down" at bounding box center [173, 315] width 6 height 6
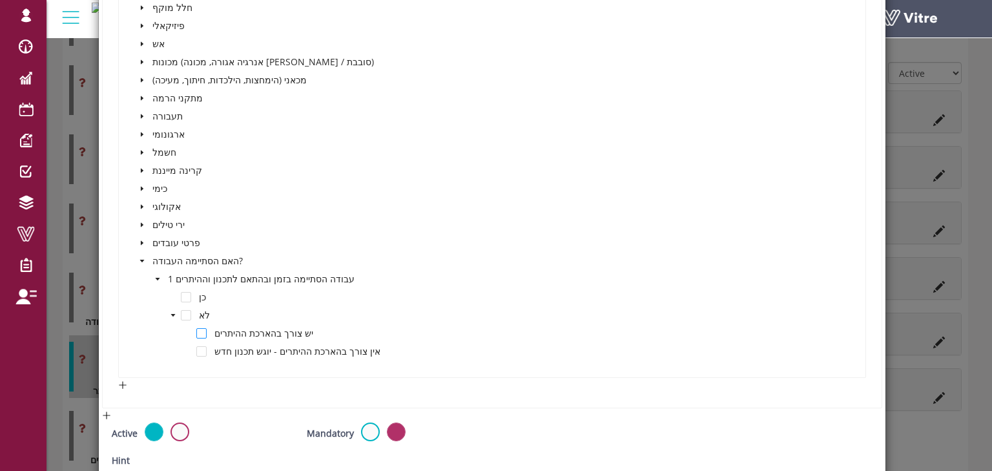
click at [202, 329] on span at bounding box center [201, 333] width 10 height 10
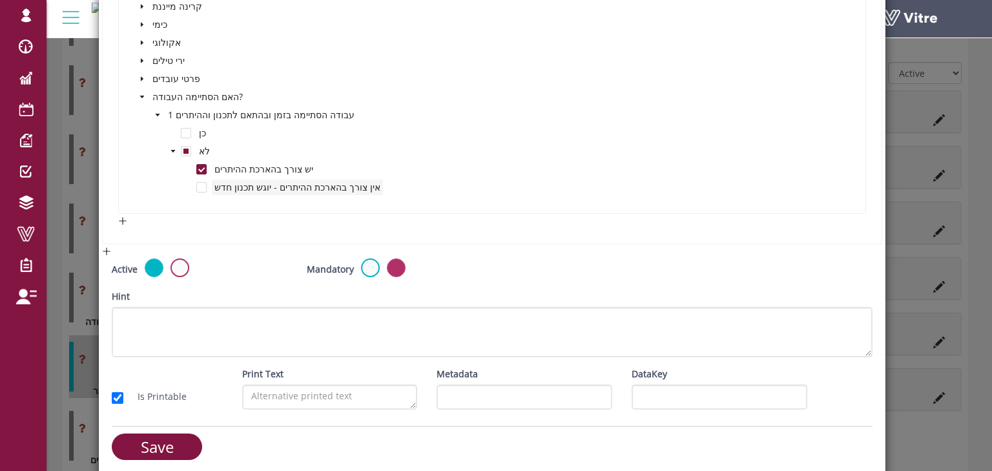
scroll to position [635, 0]
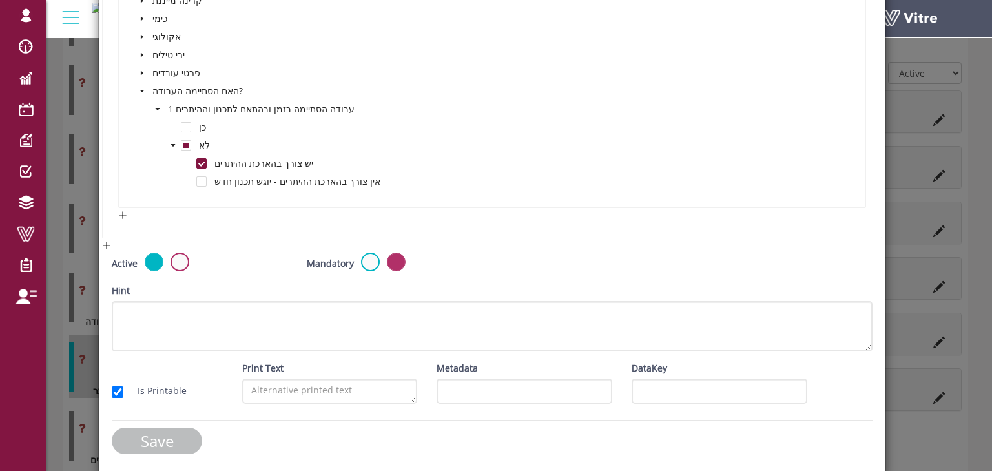
click at [179, 434] on input "Save" at bounding box center [157, 441] width 90 height 26
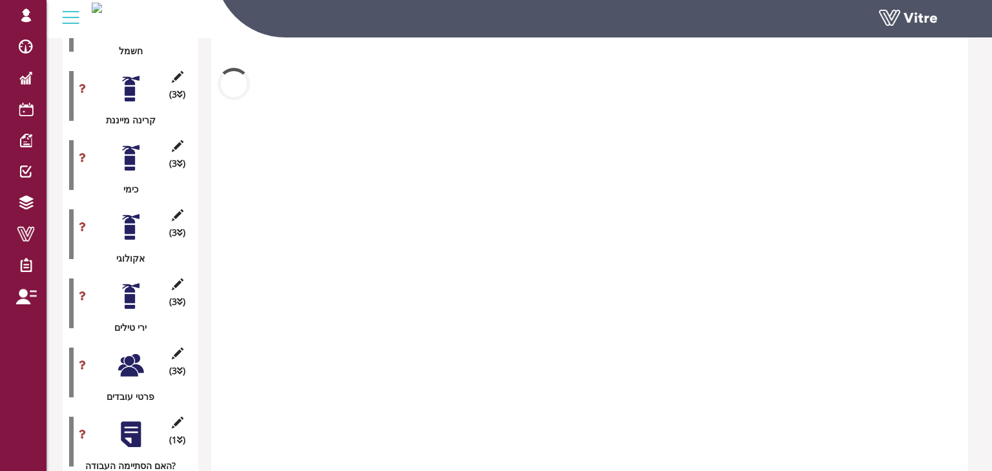
scroll to position [1535, 0]
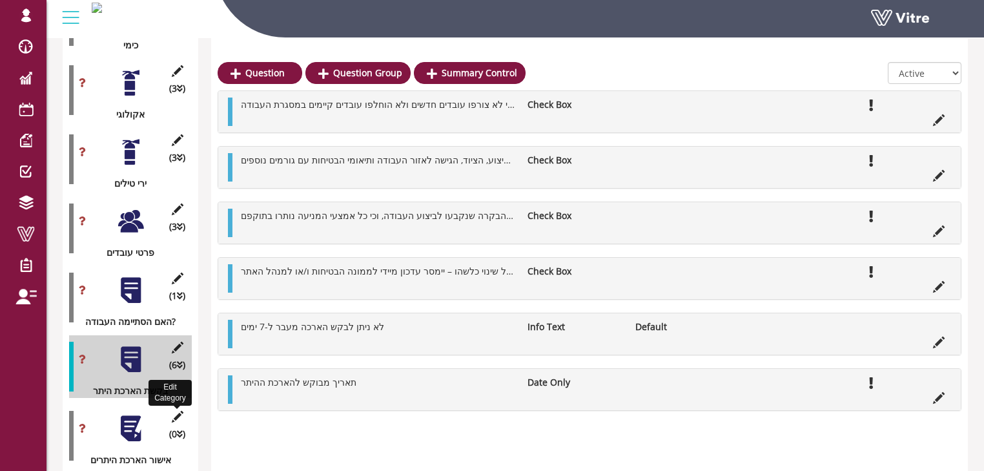
click at [177, 411] on icon at bounding box center [177, 417] width 16 height 12
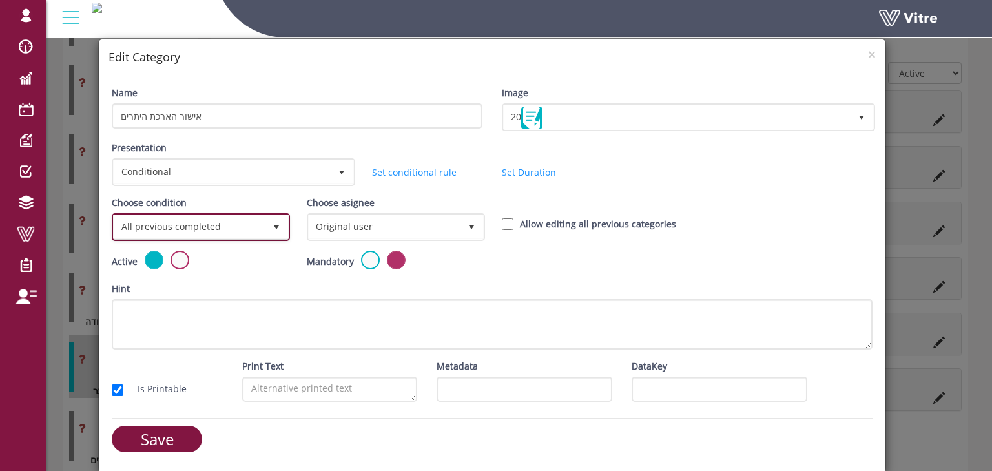
click at [216, 222] on span "All previous completed" at bounding box center [189, 226] width 151 height 23
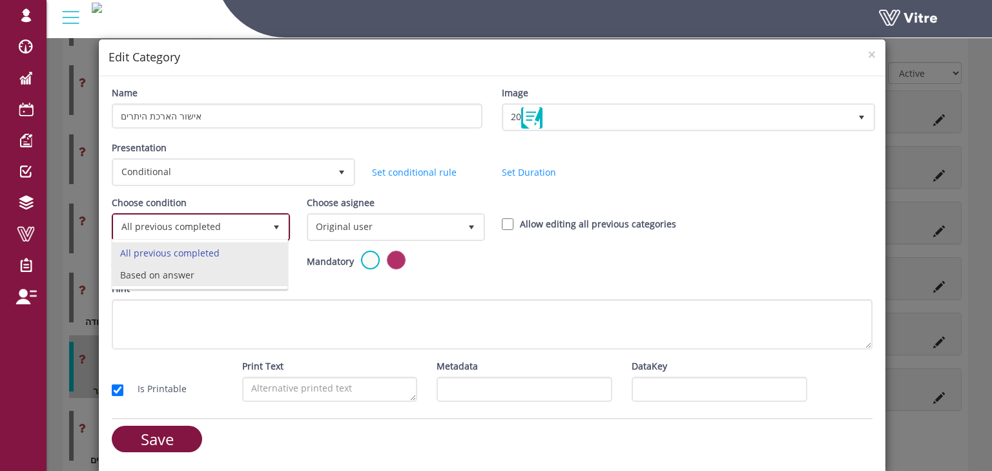
click at [191, 276] on li "Based on answer" at bounding box center [199, 275] width 174 height 22
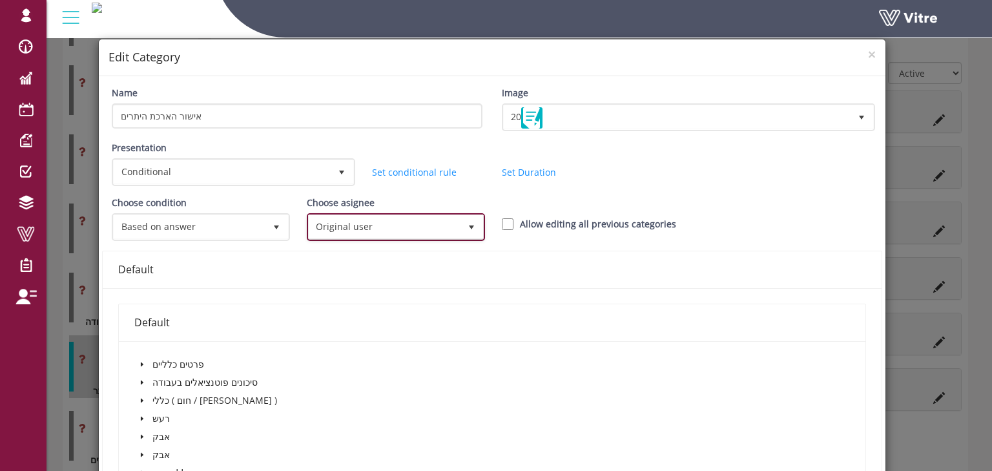
click at [338, 223] on span "Original user" at bounding box center [384, 226] width 151 height 23
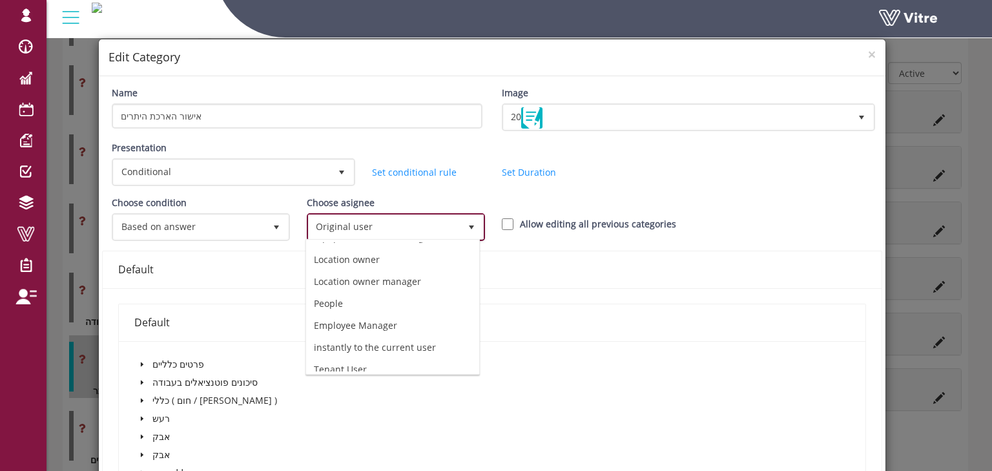
scroll to position [88, 0]
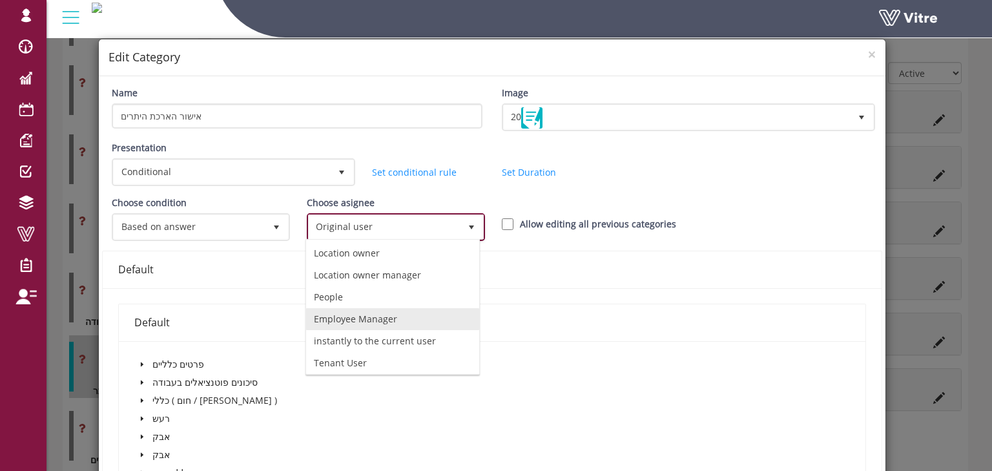
click at [407, 315] on li "Employee Manager" at bounding box center [392, 319] width 173 height 22
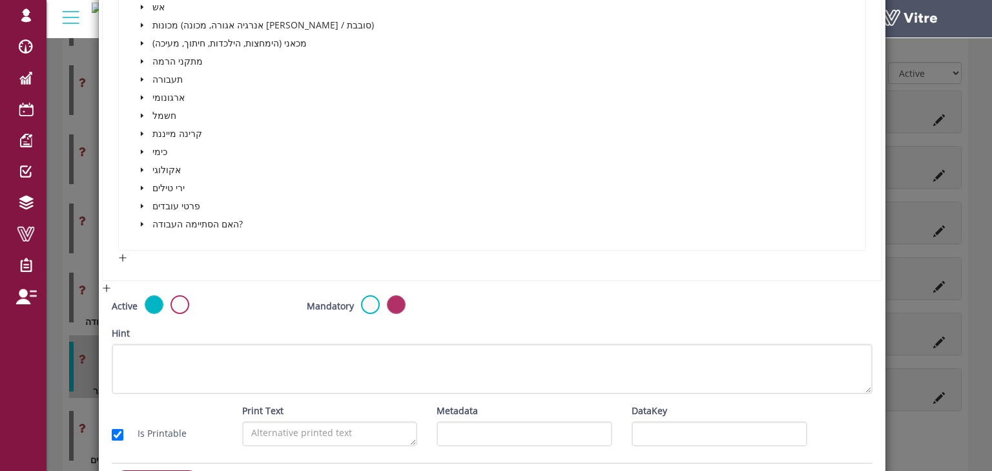
scroll to position [545, 0]
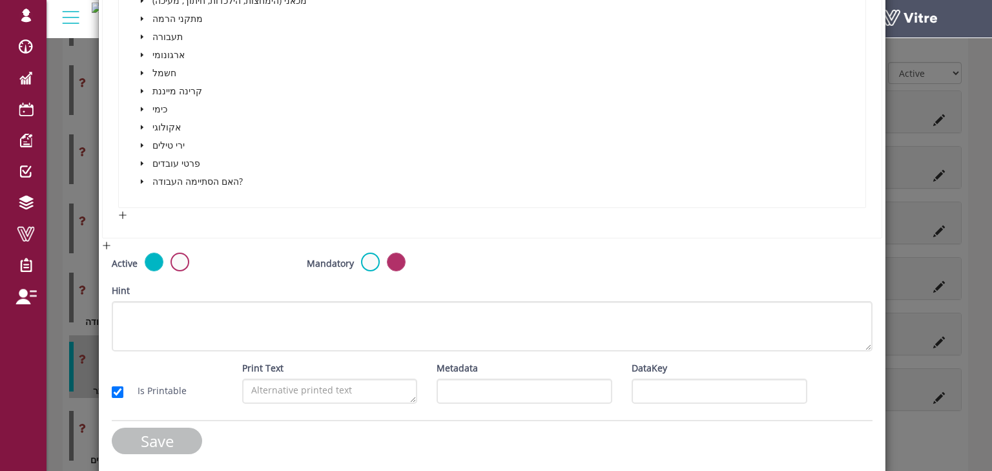
click at [176, 432] on input "Save" at bounding box center [157, 441] width 90 height 26
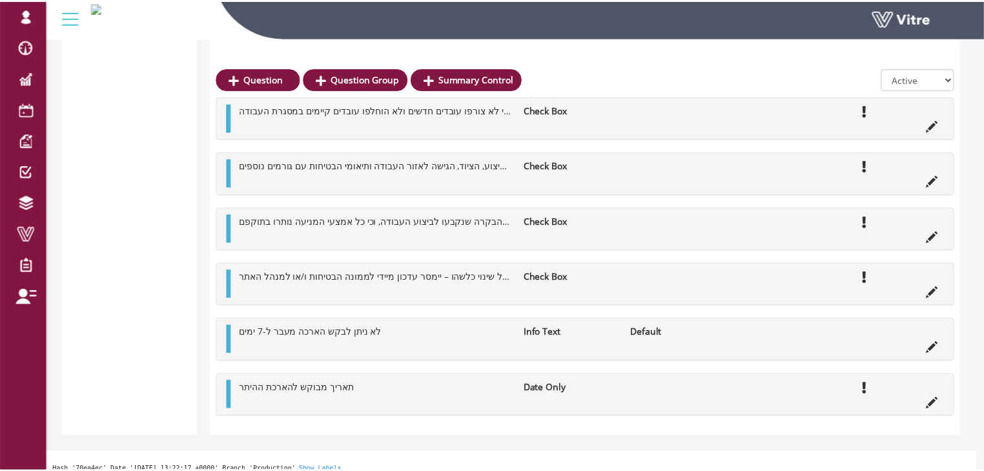
scroll to position [1535, 0]
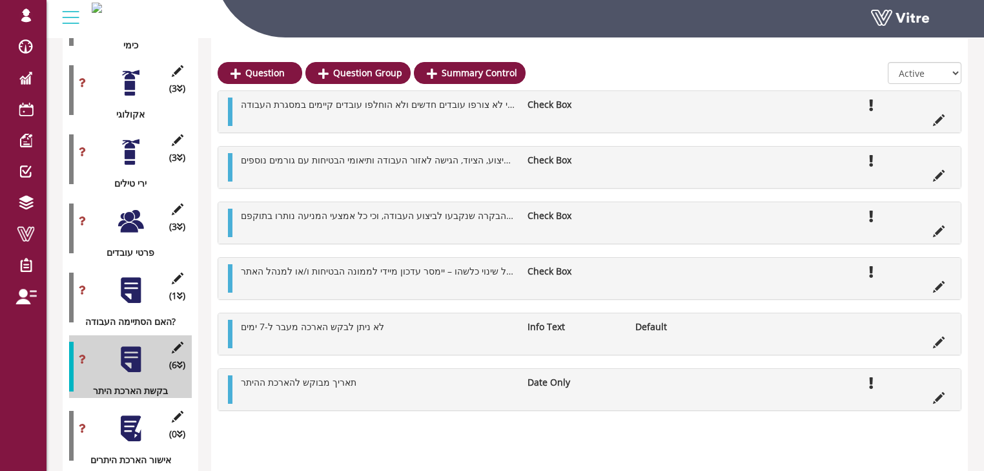
click at [136, 345] on div at bounding box center [130, 359] width 29 height 29
click at [174, 342] on icon at bounding box center [177, 348] width 16 height 12
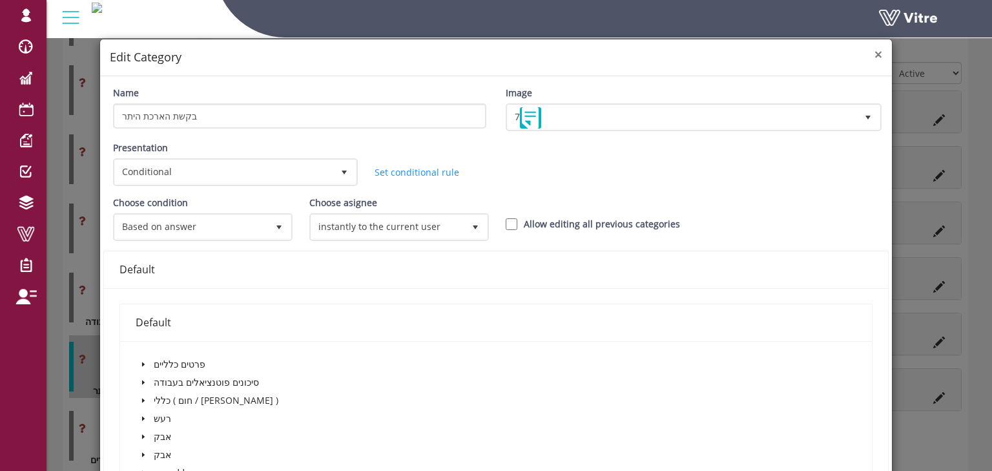
click at [875, 57] on span "×" at bounding box center [879, 54] width 8 height 18
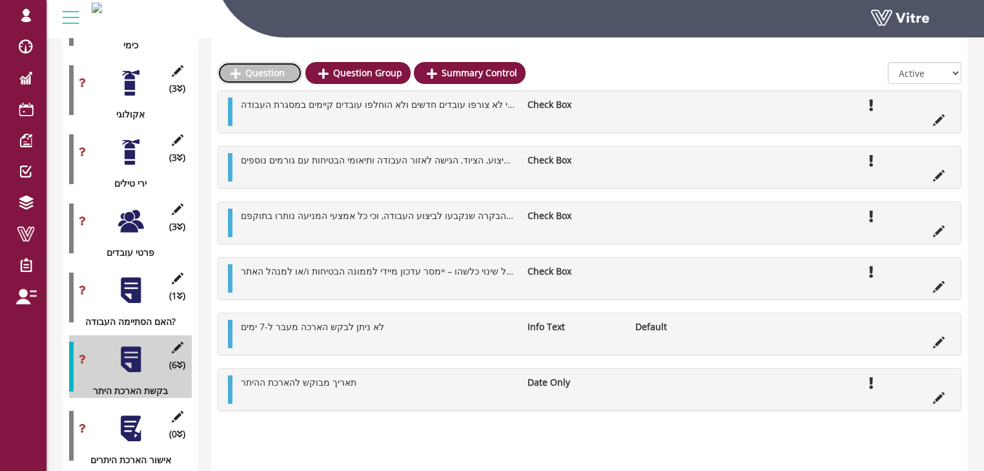
click at [269, 73] on link "Question" at bounding box center [260, 73] width 85 height 22
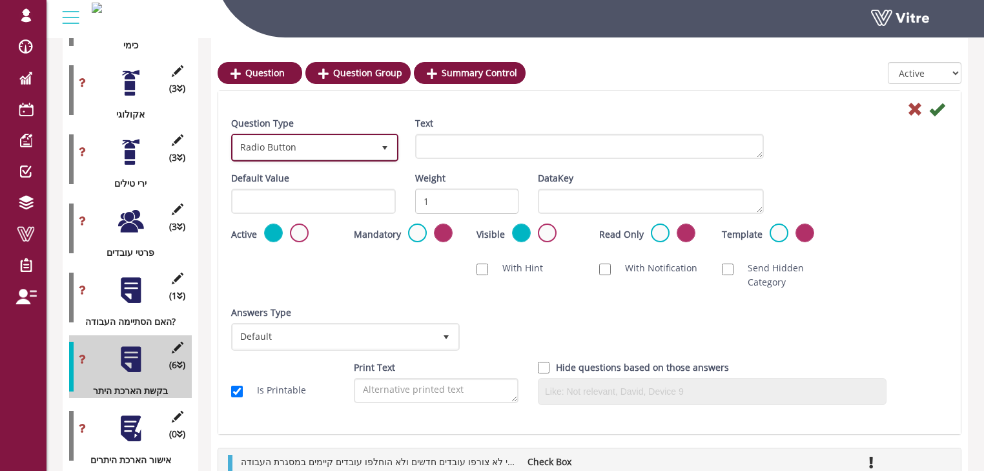
click at [329, 149] on span "Radio Button" at bounding box center [303, 147] width 140 height 23
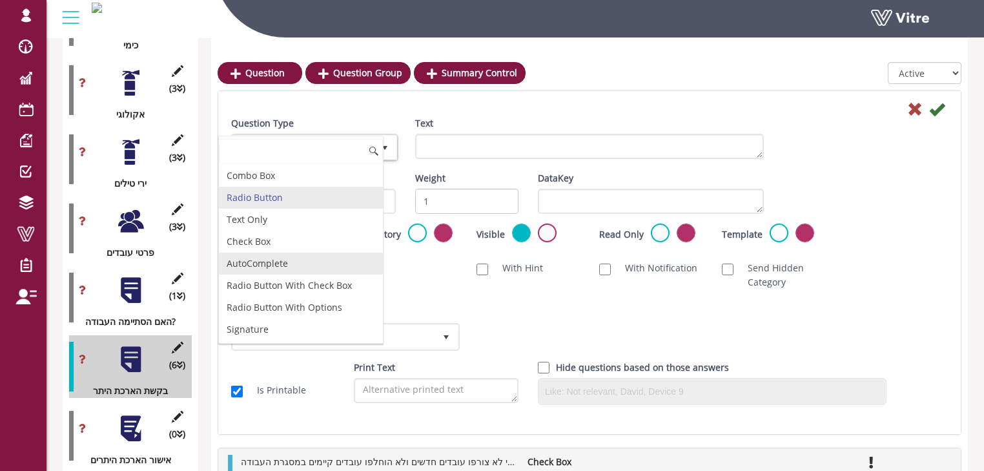
click at [276, 261] on li "AutoComplete" at bounding box center [301, 264] width 164 height 22
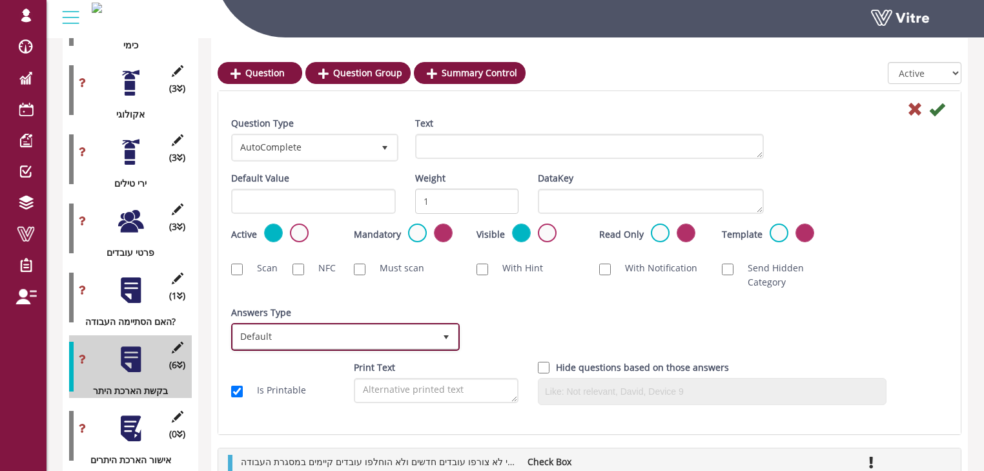
click at [366, 327] on span "Default" at bounding box center [334, 336] width 202 height 23
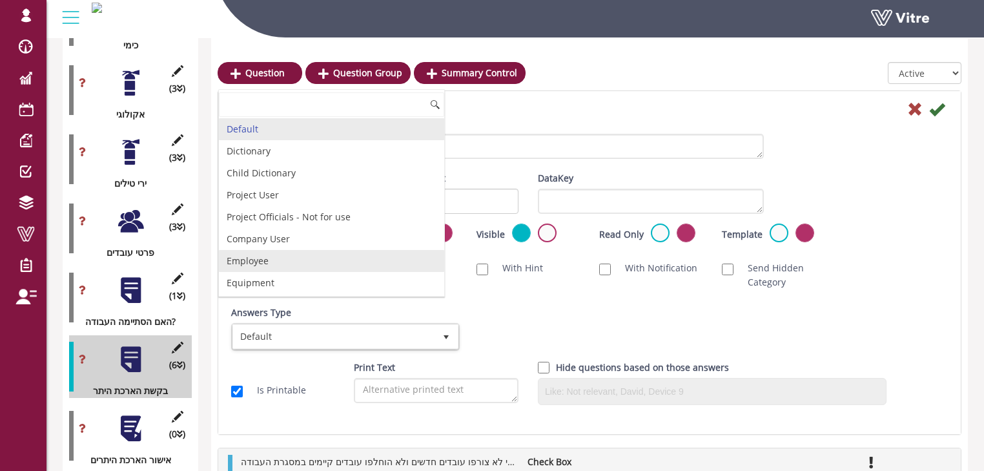
click at [289, 256] on li "Employee" at bounding box center [331, 261] width 225 height 22
checkbox input "true"
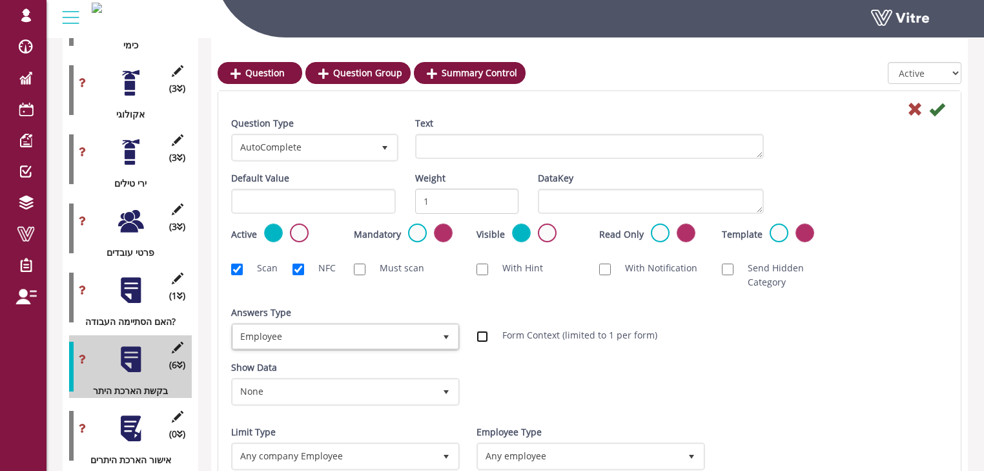
click at [486, 334] on input "Form Context (limited to 1 per form)" at bounding box center [483, 337] width 12 height 12
checkbox input "true"
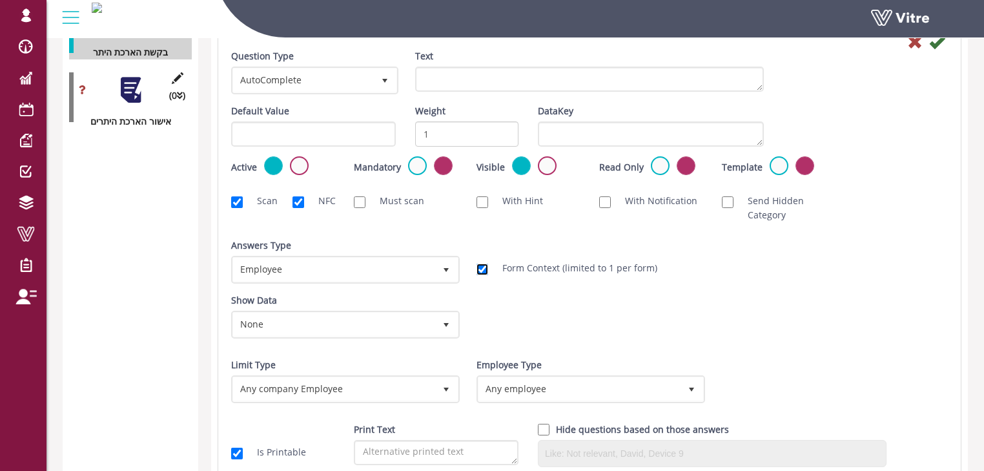
scroll to position [1897, 0]
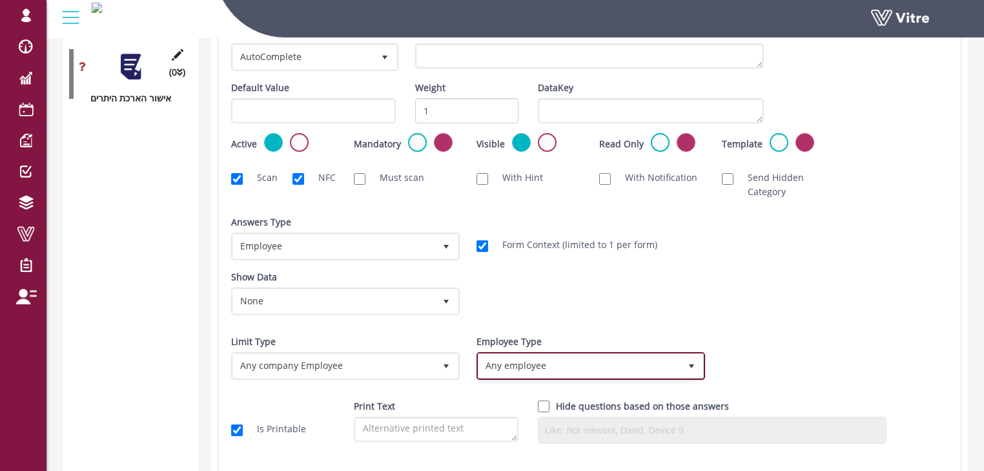
click at [580, 362] on span "Any employee" at bounding box center [580, 365] width 202 height 23
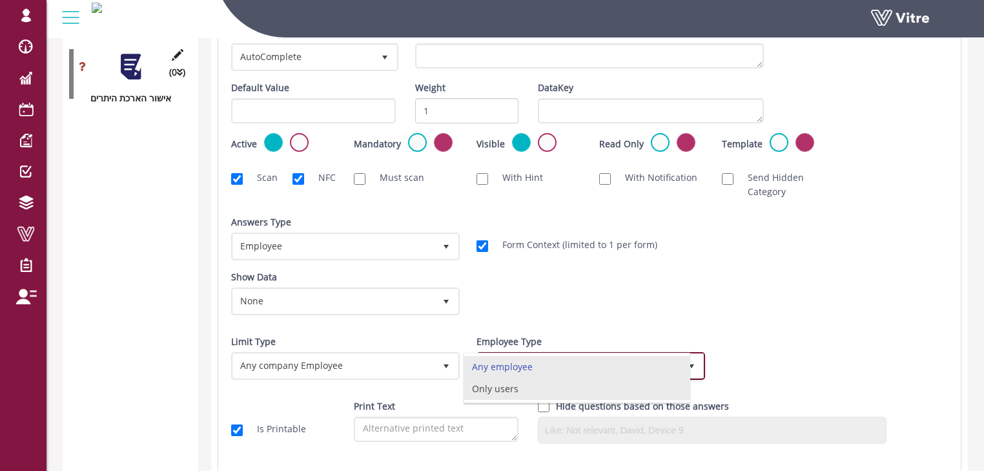
click at [534, 388] on li "Only users" at bounding box center [576, 389] width 225 height 22
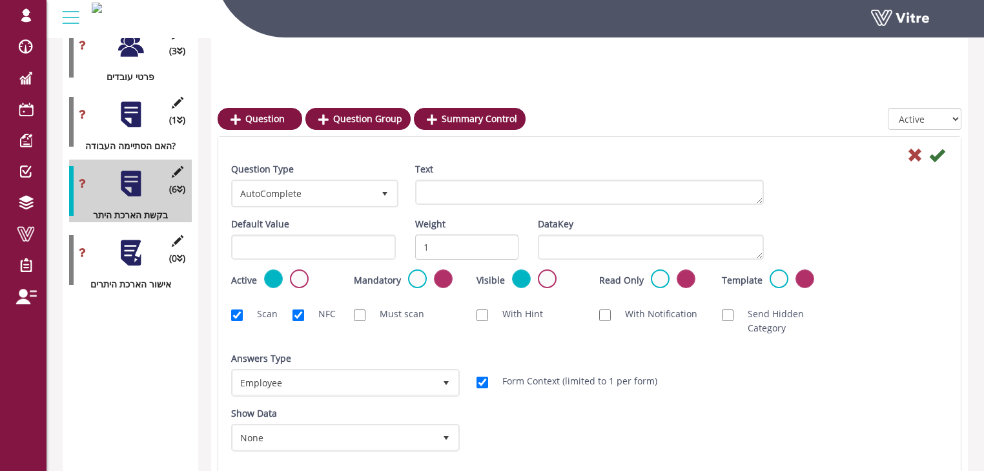
scroll to position [1690, 0]
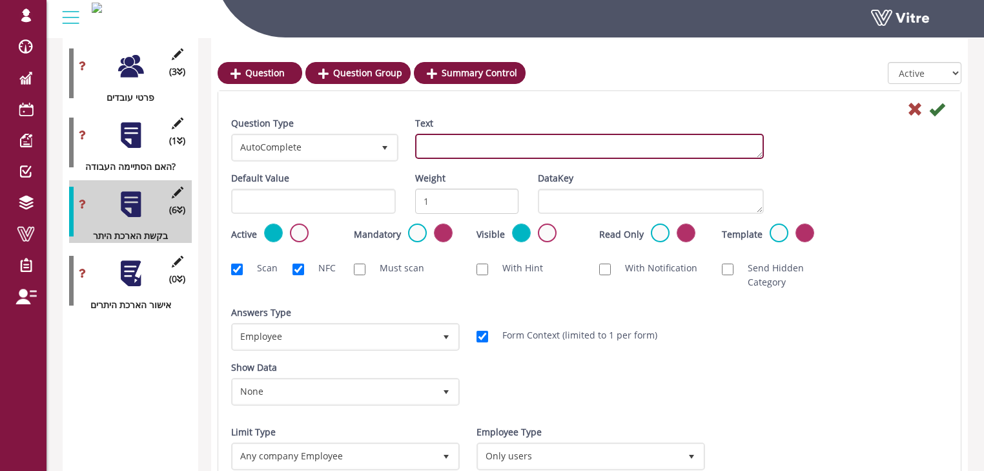
click at [545, 142] on textarea "Text" at bounding box center [589, 146] width 349 height 25
type textarea "מבקש הארכת ההיתר"
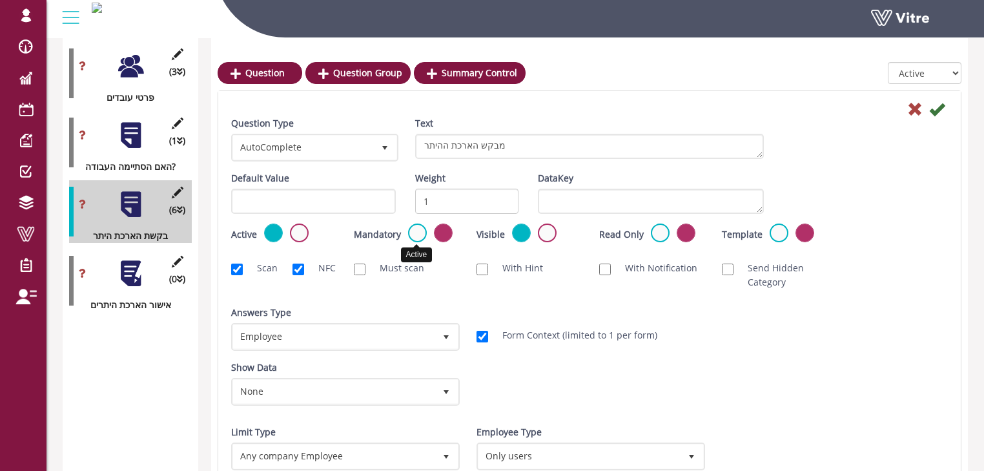
click at [420, 233] on label at bounding box center [417, 233] width 19 height 19
click at [0, 0] on input "radio" at bounding box center [0, 0] width 0 height 0
click at [940, 109] on icon at bounding box center [938, 109] width 16 height 16
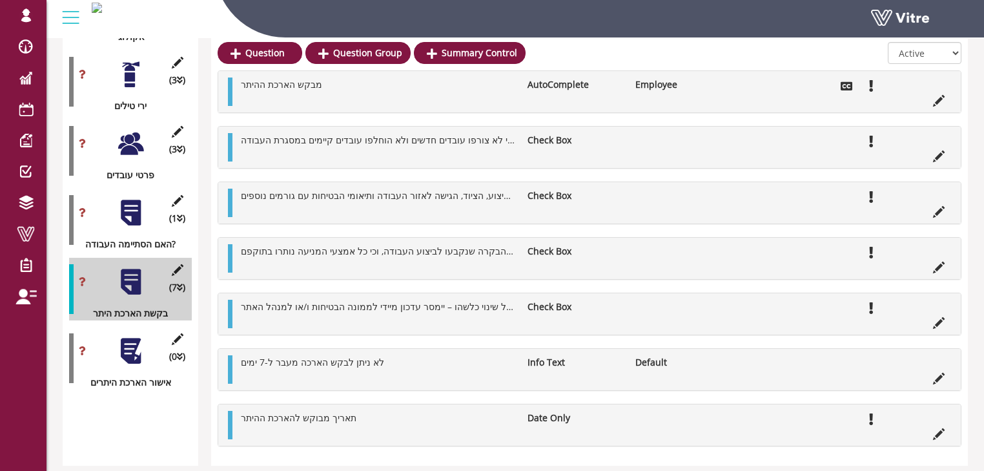
scroll to position [1561, 0]
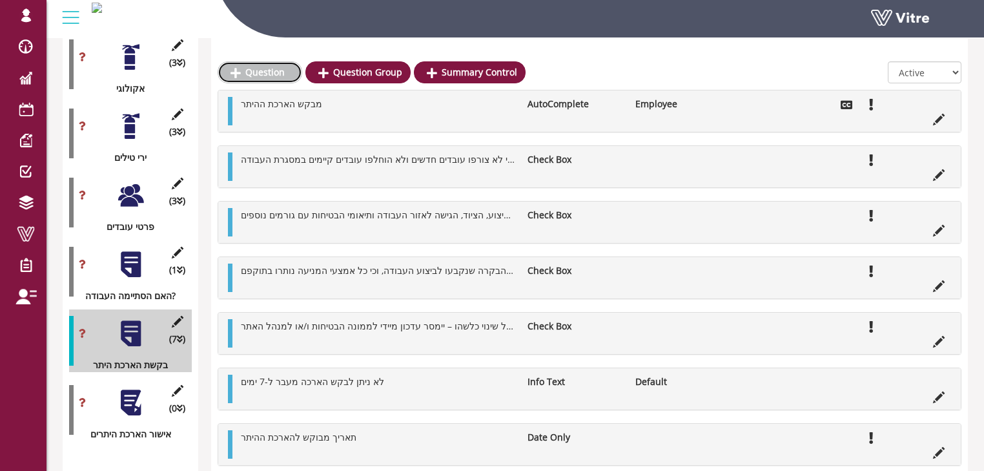
click at [244, 75] on link "Question" at bounding box center [260, 72] width 85 height 22
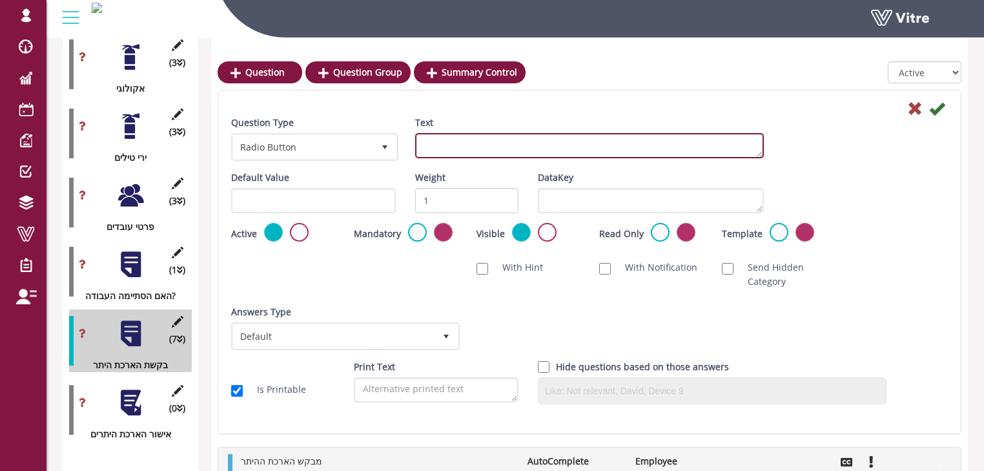
click at [470, 144] on textarea "Text" at bounding box center [589, 145] width 349 height 25
type textarea "הצגת אישור הארכה"
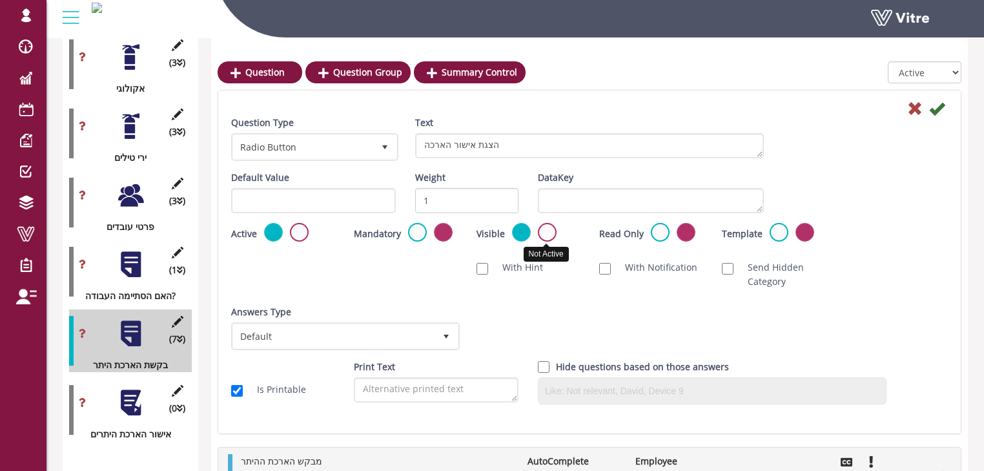
click at [545, 228] on label at bounding box center [547, 232] width 19 height 19
click at [0, 0] on input "radio" at bounding box center [0, 0] width 0 height 0
click at [238, 385] on input "Is Printable" at bounding box center [237, 391] width 12 height 12
checkbox input "false"
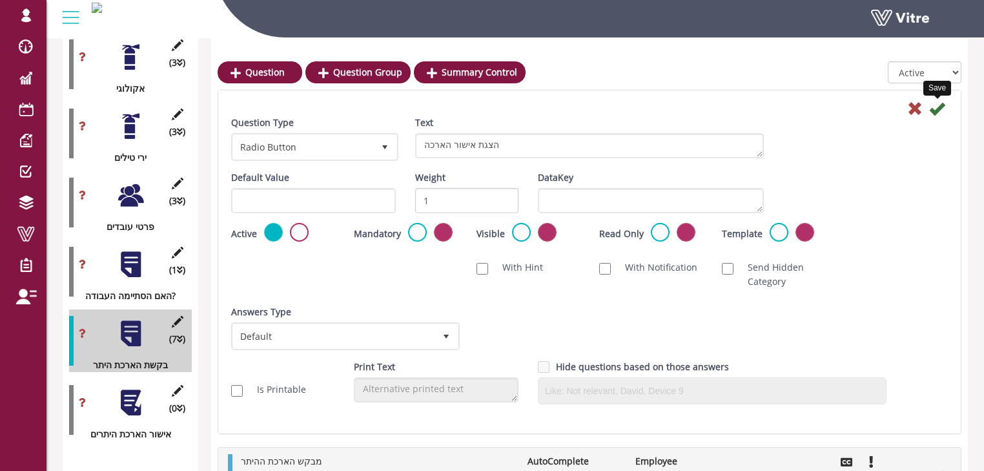
click at [939, 110] on icon at bounding box center [938, 109] width 16 height 16
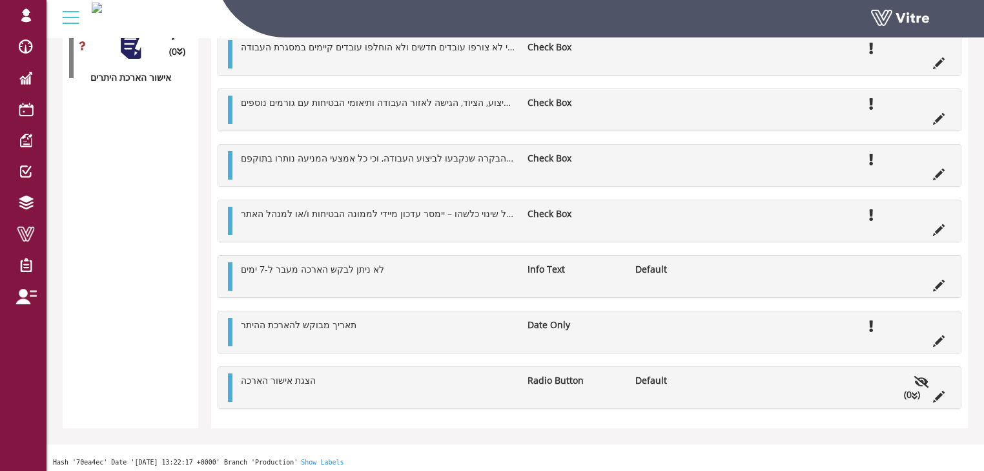
scroll to position [1920, 0]
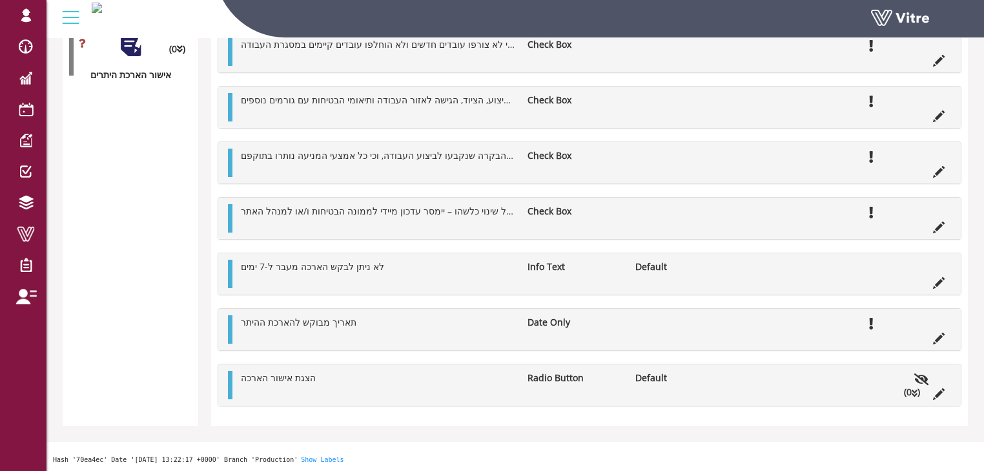
click at [915, 390] on icon at bounding box center [915, 393] width 6 height 9
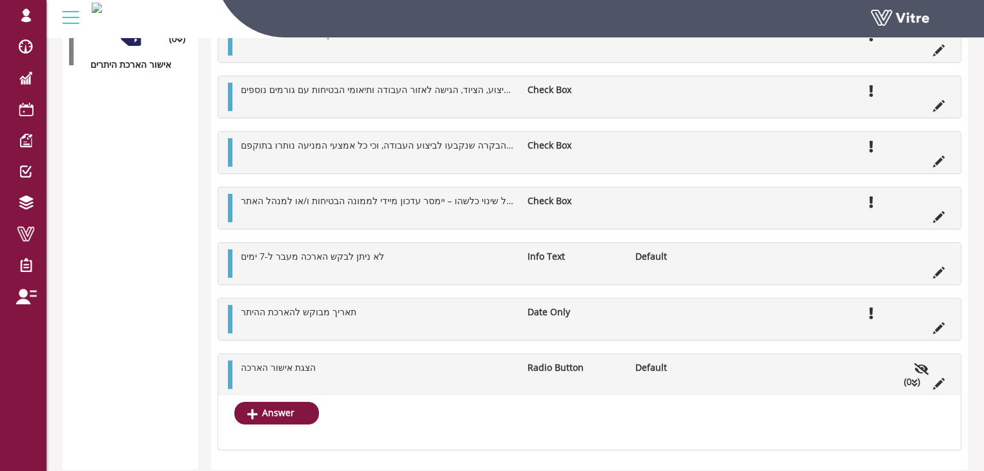
scroll to position [1961, 0]
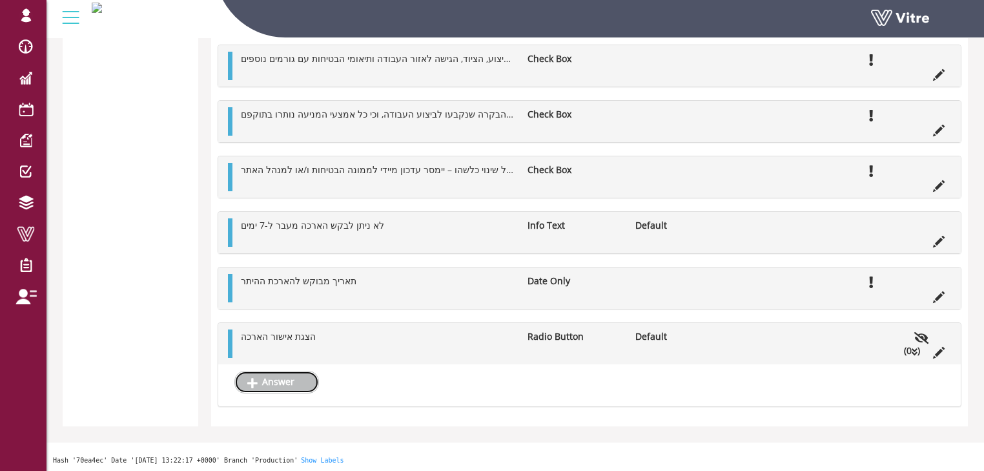
click at [289, 380] on link "Answer" at bounding box center [276, 382] width 85 height 22
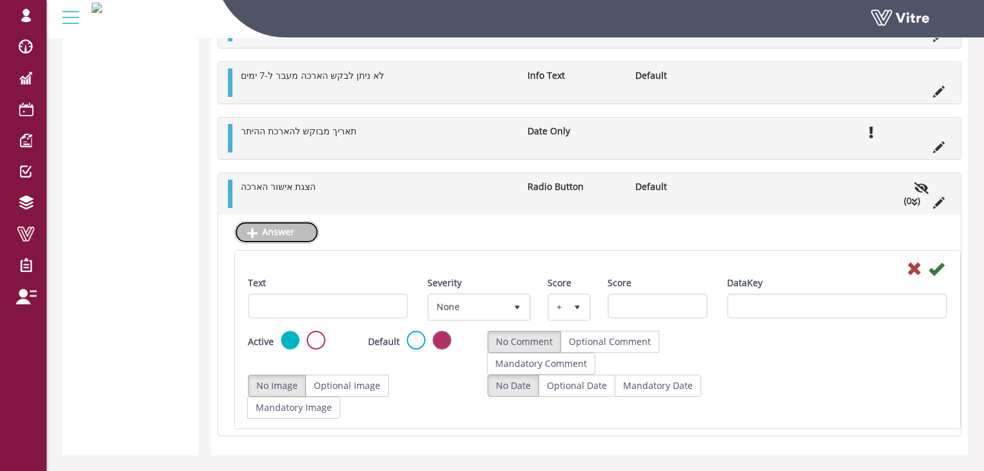
scroll to position [2116, 0]
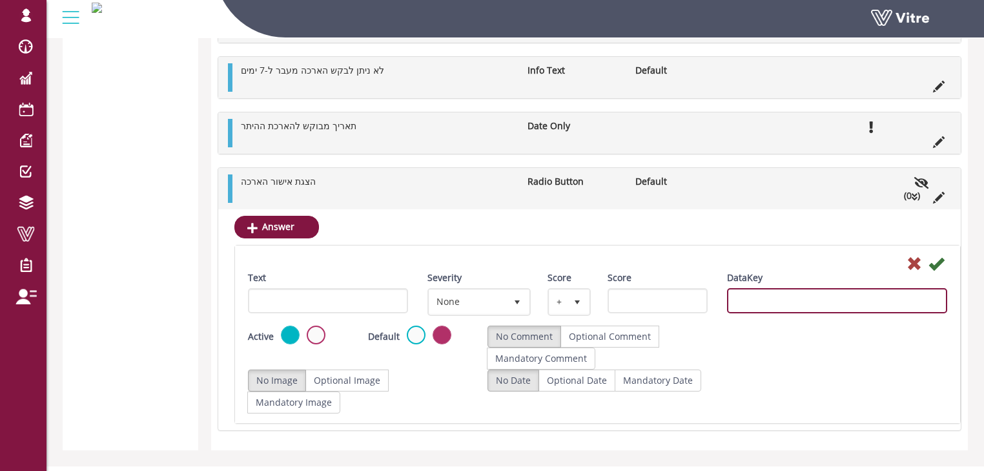
click at [789, 295] on input "DataKey" at bounding box center [837, 300] width 220 height 25
type input "כ"
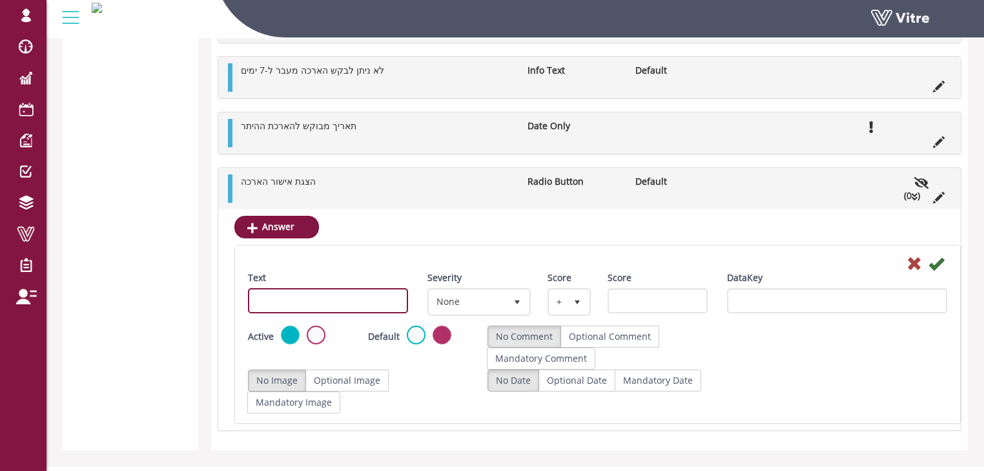
click at [305, 295] on input "Text" at bounding box center [328, 300] width 160 height 25
type input "כן"
click at [935, 262] on icon at bounding box center [937, 264] width 16 height 16
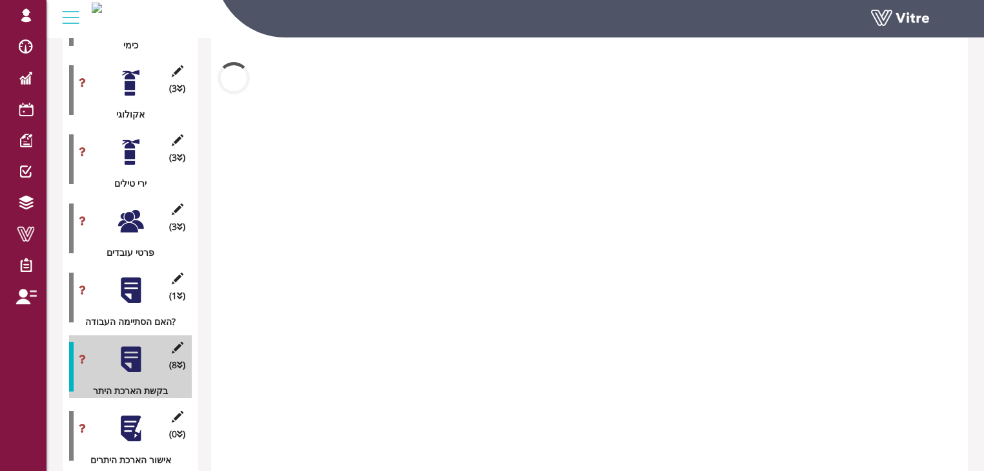
scroll to position [1930, 0]
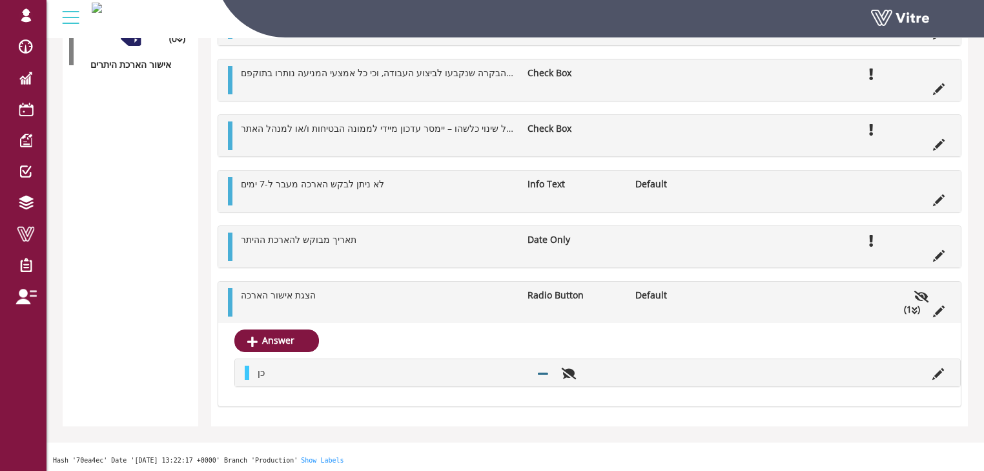
click at [720, 300] on li "Default" at bounding box center [683, 295] width 108 height 14
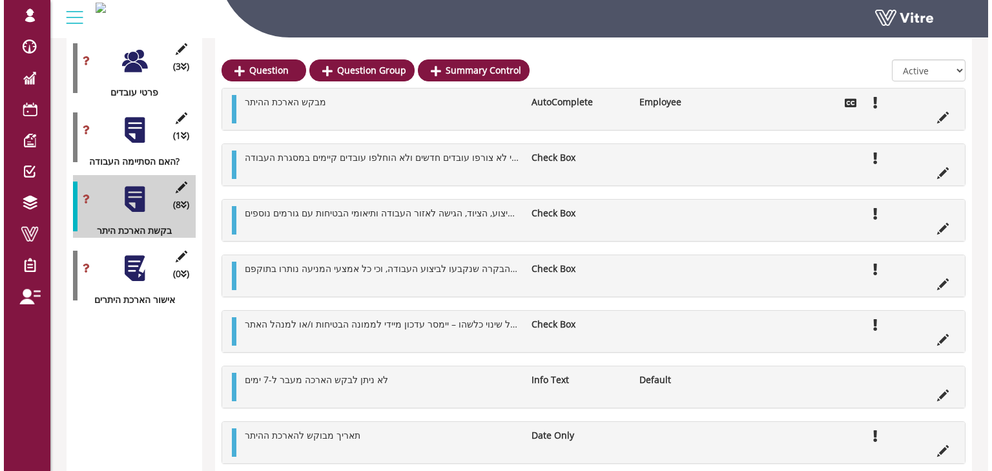
scroll to position [1692, 0]
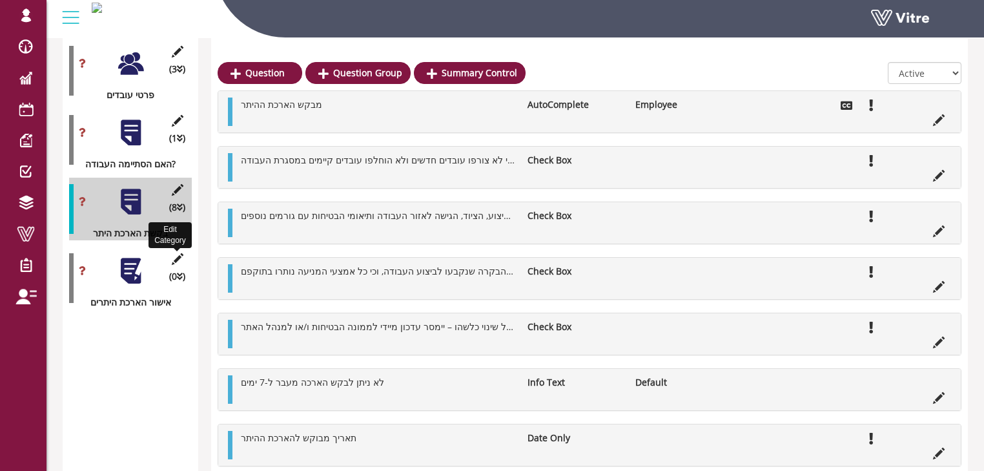
click at [173, 253] on icon at bounding box center [177, 259] width 16 height 12
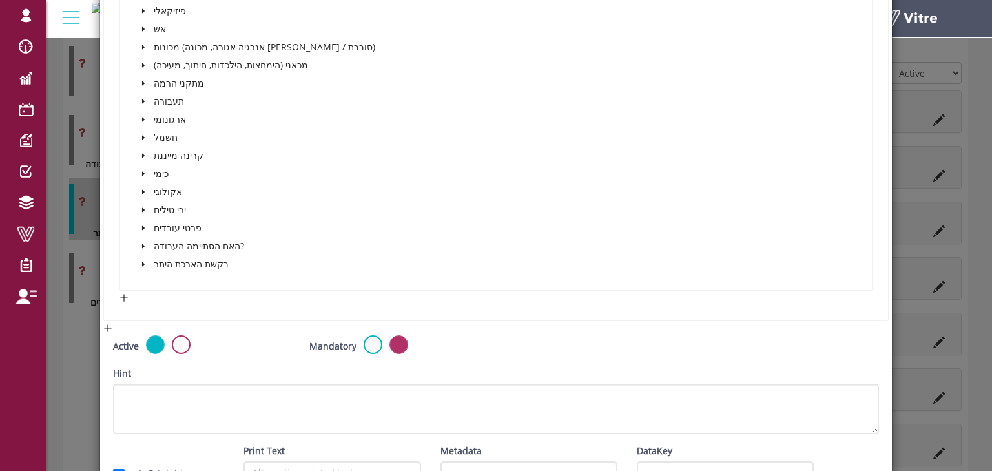
scroll to position [517, 0]
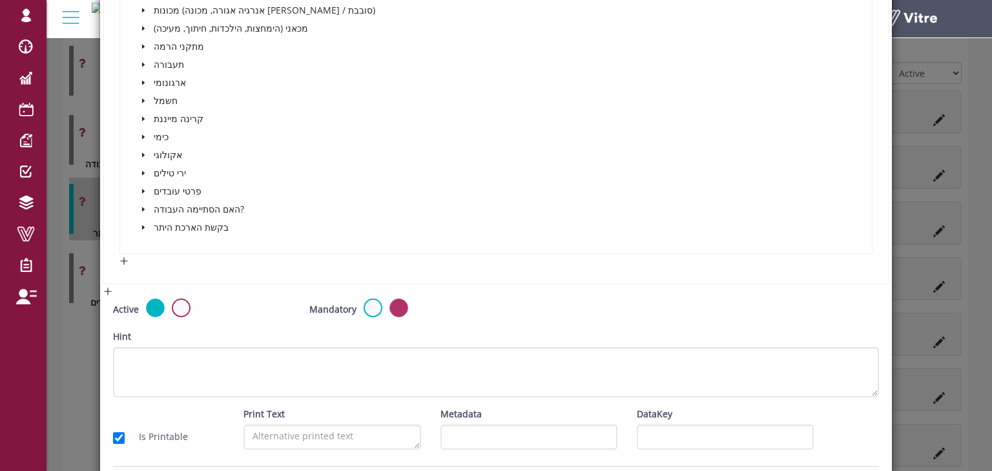
click at [142, 225] on icon "caret-down" at bounding box center [143, 227] width 3 height 5
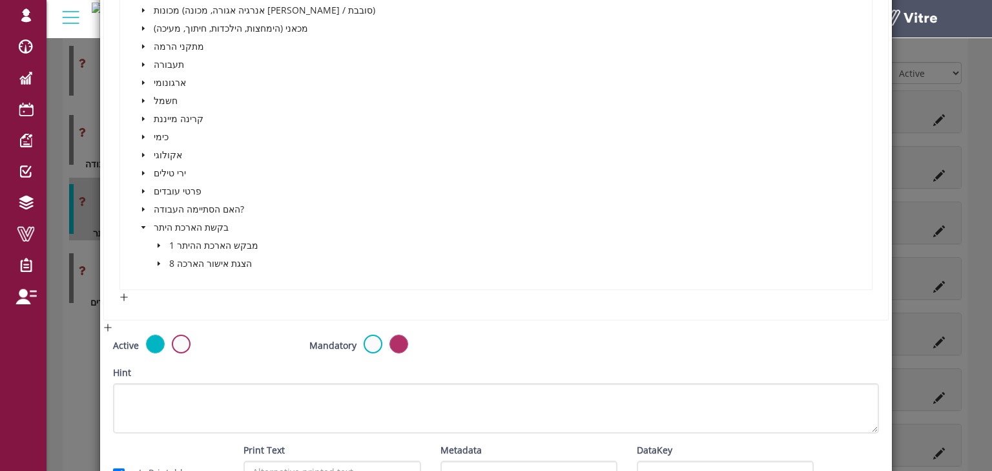
click at [163, 259] on span at bounding box center [159, 264] width 16 height 16
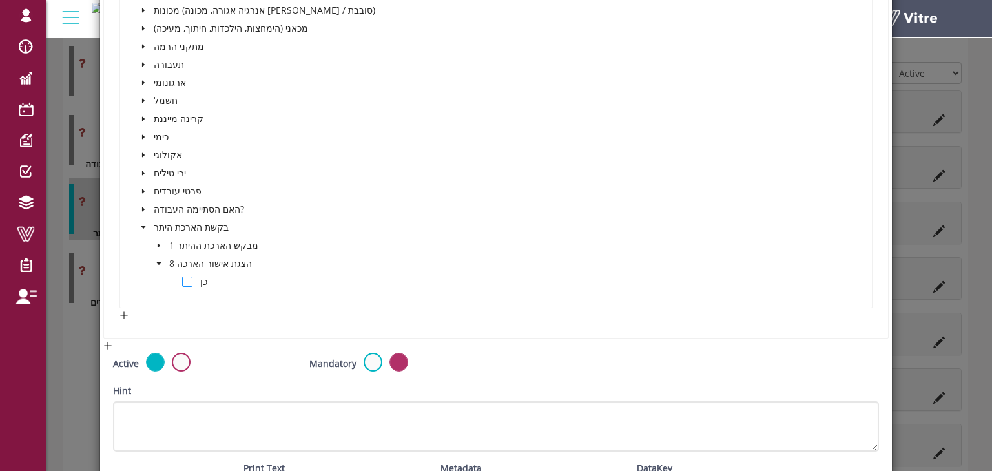
click at [185, 282] on span at bounding box center [187, 281] width 10 height 10
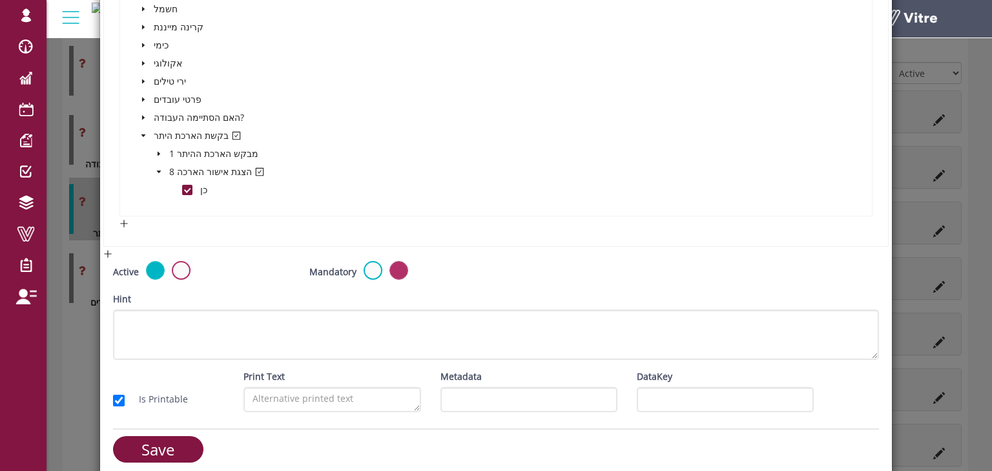
scroll to position [617, 0]
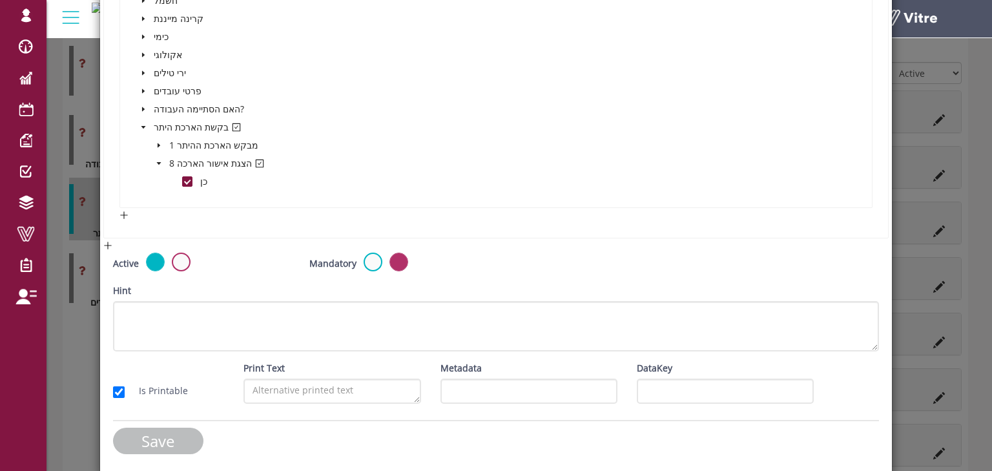
click at [175, 434] on input "Save" at bounding box center [158, 441] width 90 height 26
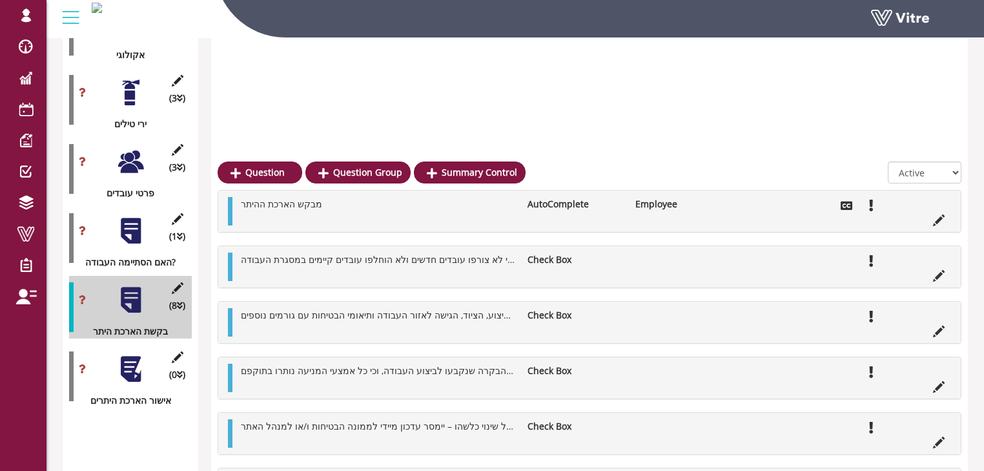
scroll to position [1537, 0]
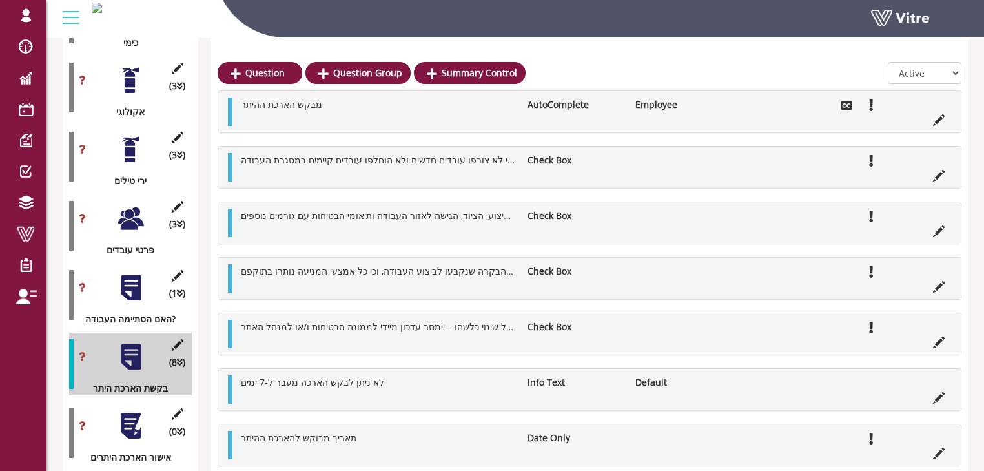
click at [126, 204] on div at bounding box center [130, 218] width 29 height 29
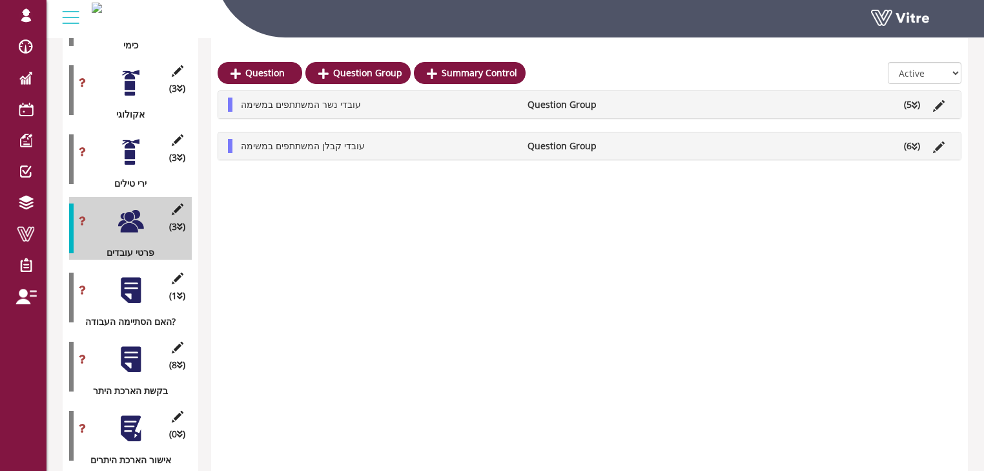
click at [618, 106] on li "Question Group" at bounding box center [575, 105] width 108 height 14
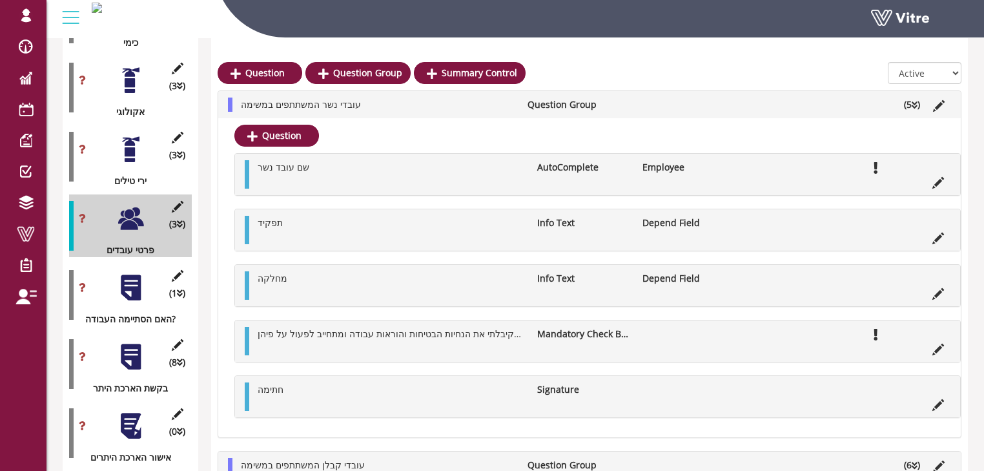
click at [623, 102] on li "Question Group" at bounding box center [575, 105] width 108 height 14
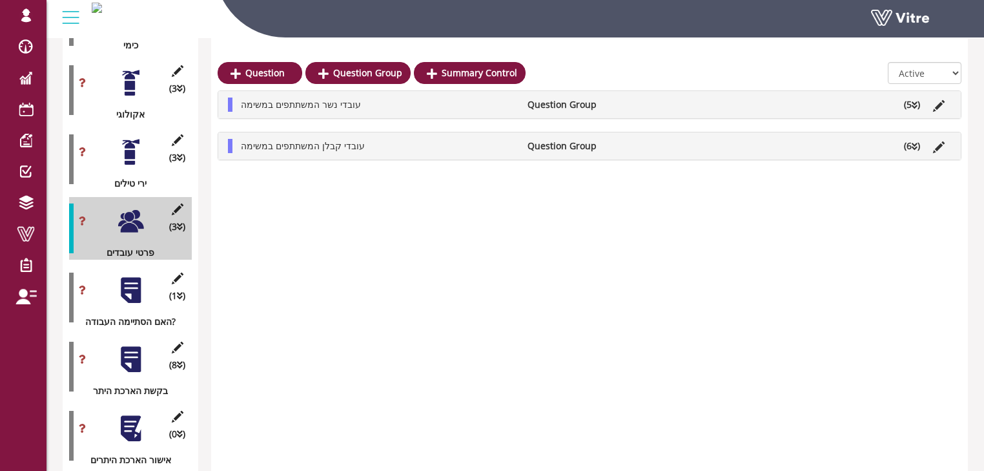
click at [621, 158] on div "עובדי קבלן המשתתפים במשימה Question Group (6 )" at bounding box center [589, 145] width 743 height 27
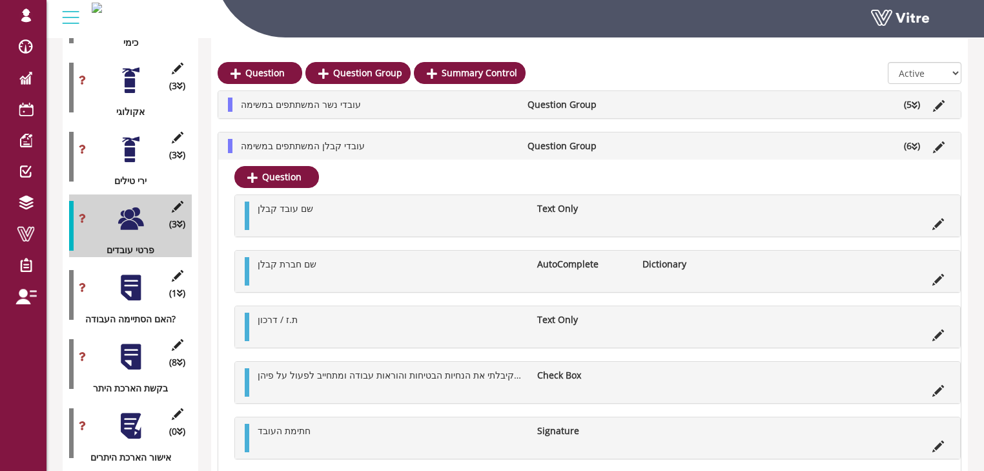
click at [625, 150] on li "Question Group" at bounding box center [575, 146] width 108 height 14
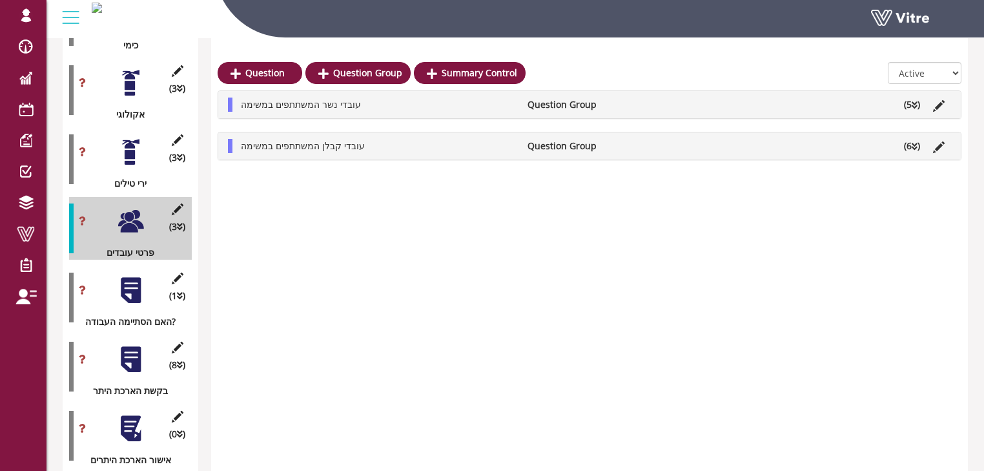
click at [131, 414] on div at bounding box center [130, 428] width 29 height 29
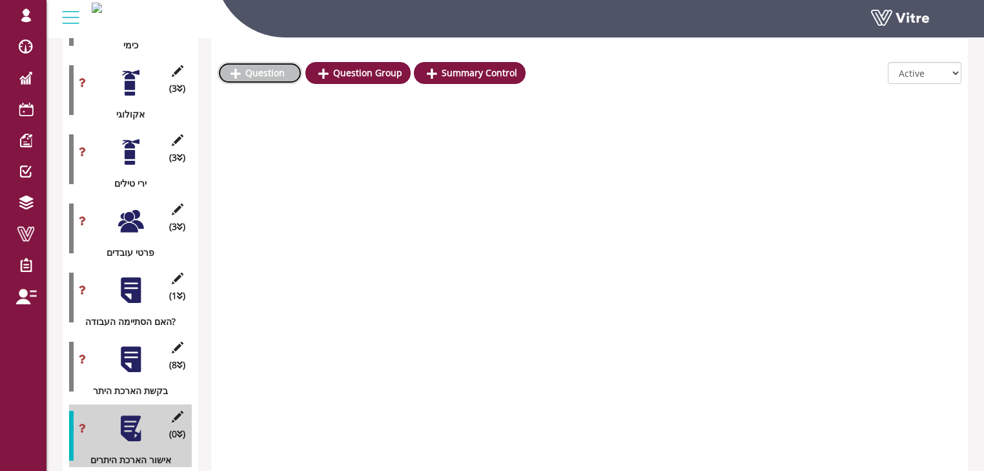
click at [266, 70] on link "Question" at bounding box center [260, 73] width 85 height 22
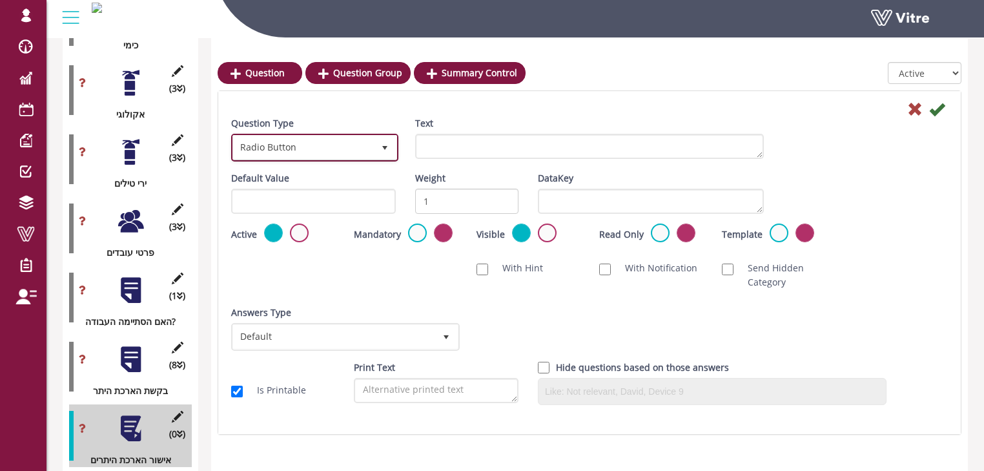
click at [271, 146] on span "Radio Button" at bounding box center [303, 147] width 140 height 23
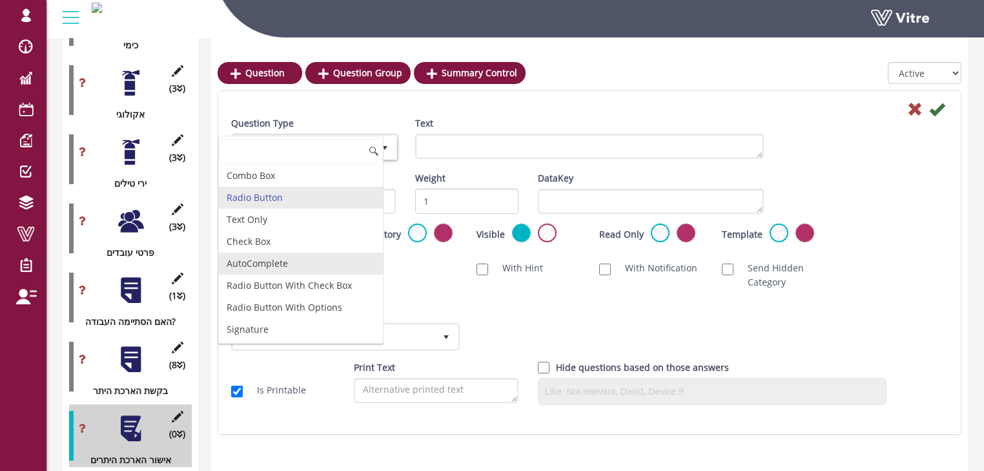
click at [279, 258] on li "AutoComplete" at bounding box center [301, 264] width 164 height 22
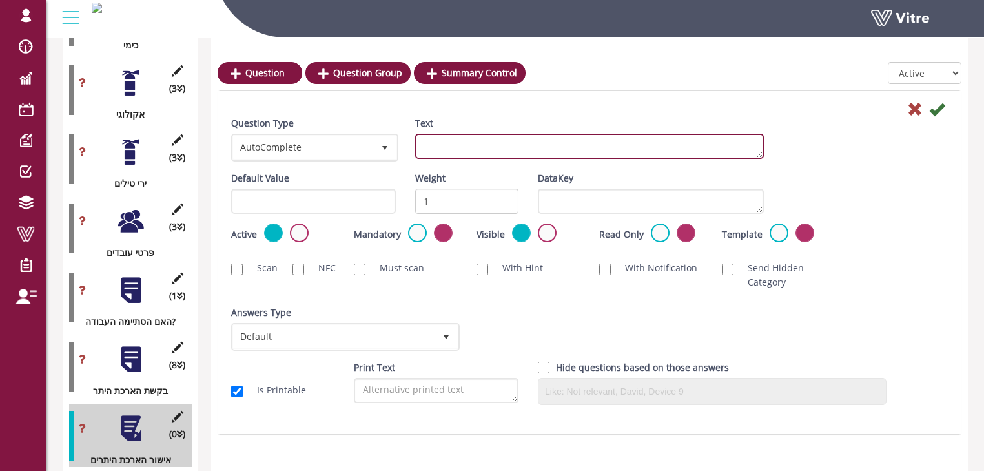
click at [456, 147] on textarea "Text" at bounding box center [589, 146] width 349 height 25
type textarea "ק"
type textarea "e"
type textarea "מאשר הבקשה"
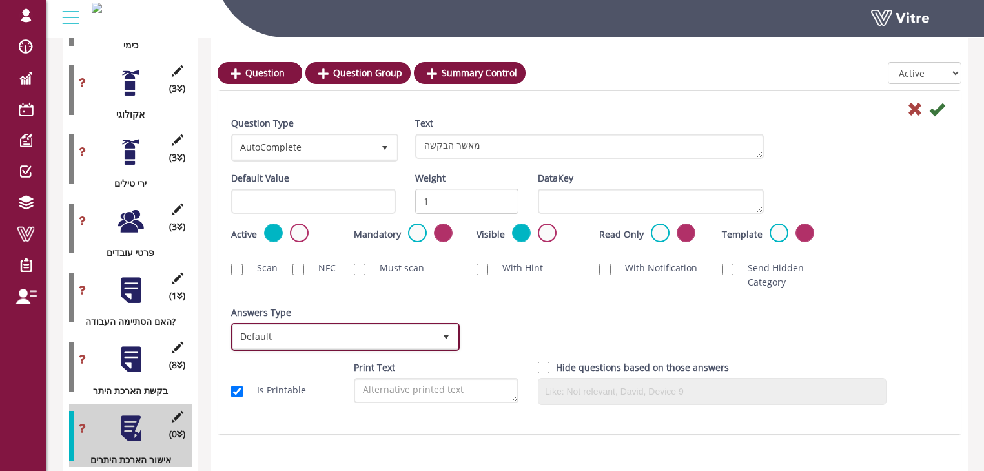
click at [351, 336] on span "Default" at bounding box center [334, 336] width 202 height 23
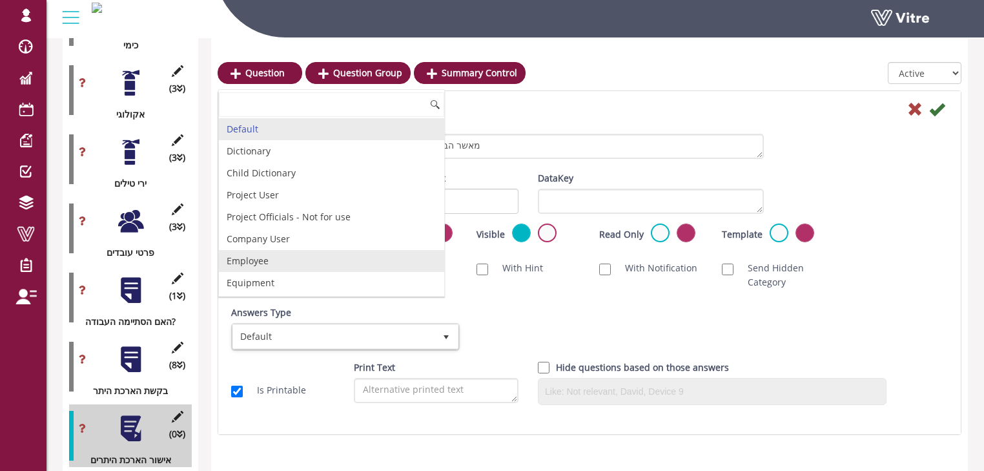
click at [300, 261] on li "Employee" at bounding box center [331, 261] width 225 height 22
checkbox input "true"
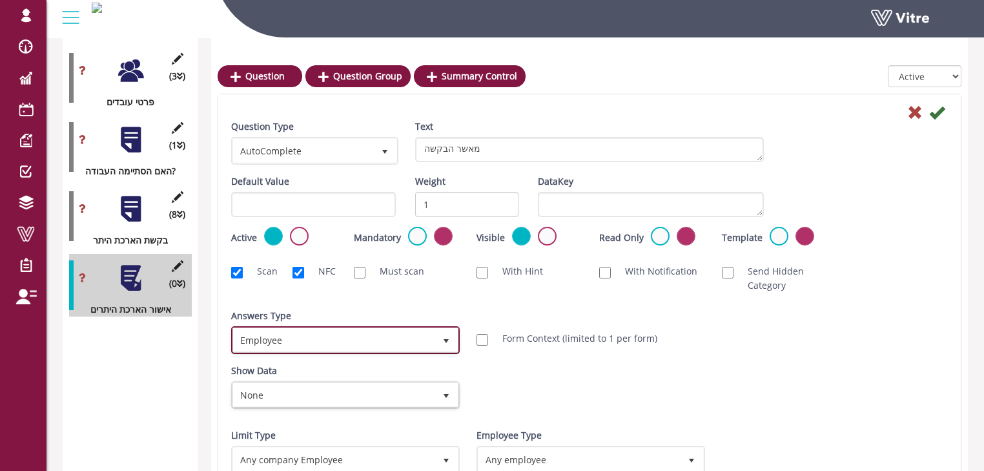
scroll to position [1690, 0]
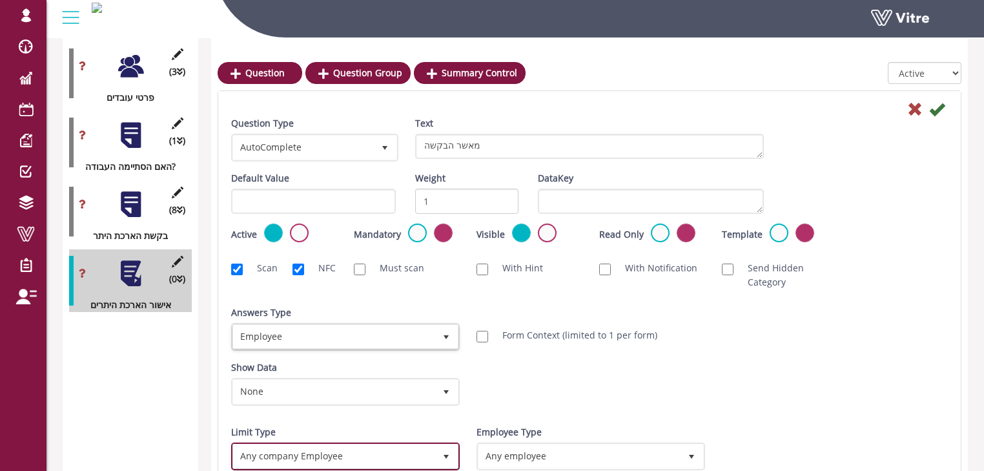
click at [391, 454] on span "Any company Employee" at bounding box center [334, 455] width 202 height 23
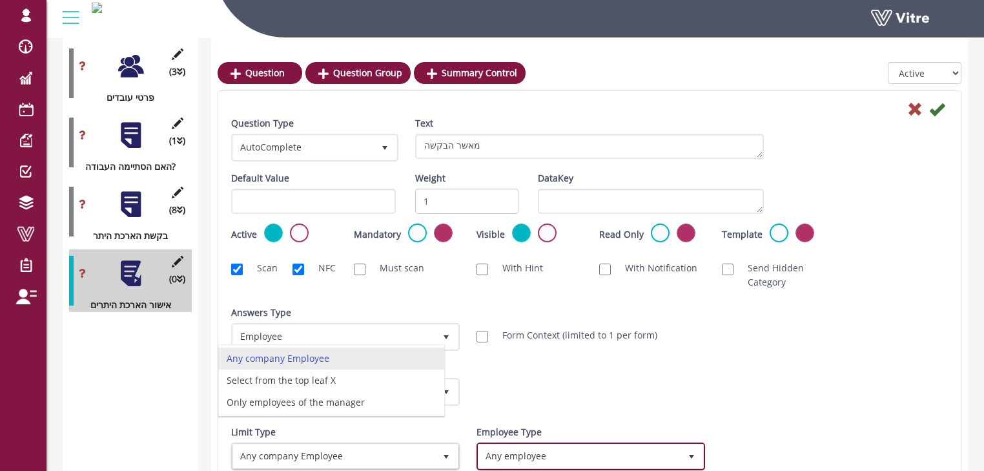
click at [529, 455] on span "Any employee" at bounding box center [580, 455] width 202 height 23
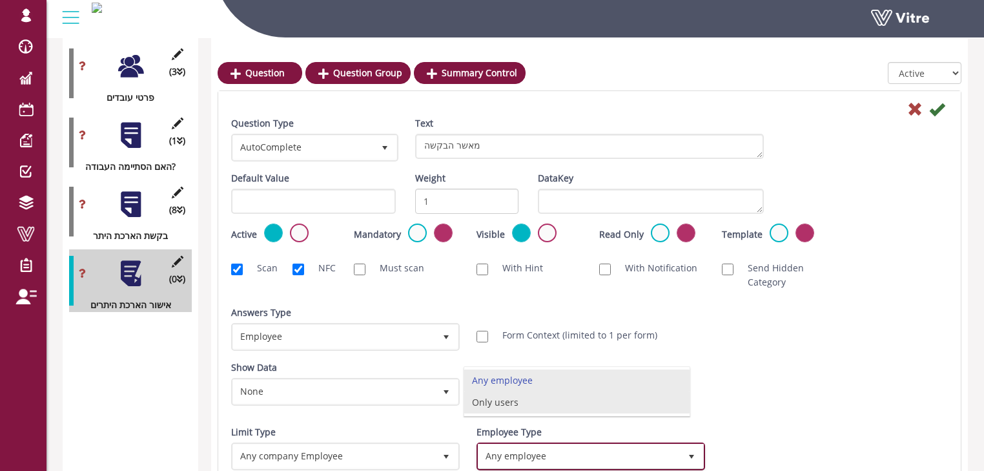
click at [509, 403] on li "Only users" at bounding box center [576, 402] width 225 height 22
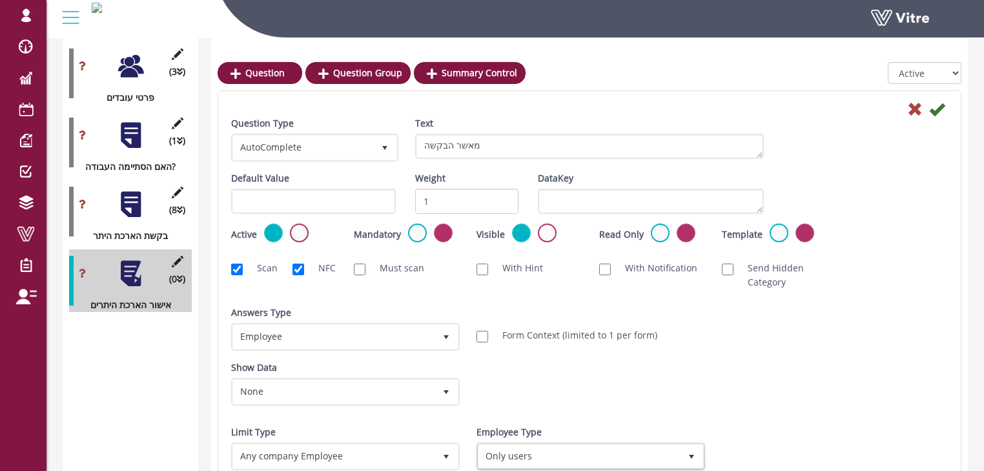
click at [749, 391] on div "Show Data None 0 Certificates רשיון נהיגה במלגזה Limit to Valid Only" at bounding box center [590, 387] width 736 height 55
click at [935, 110] on icon at bounding box center [938, 109] width 16 height 16
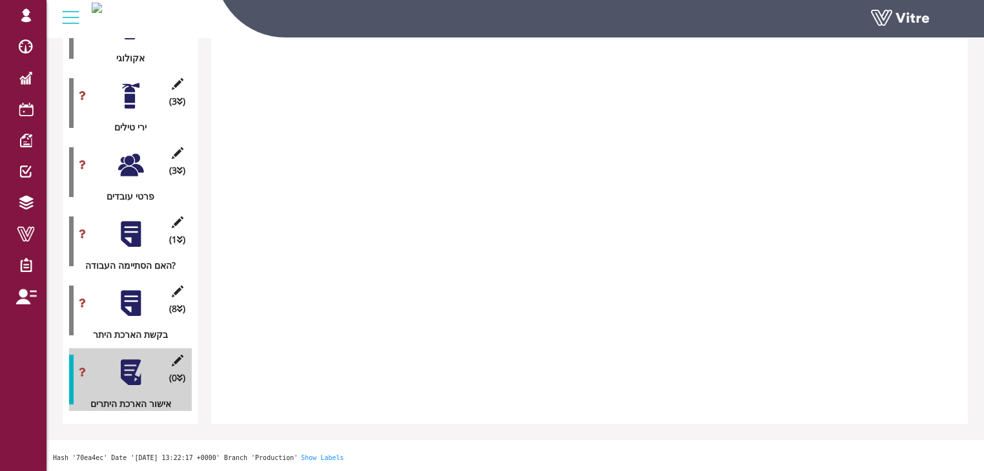
scroll to position [1535, 0]
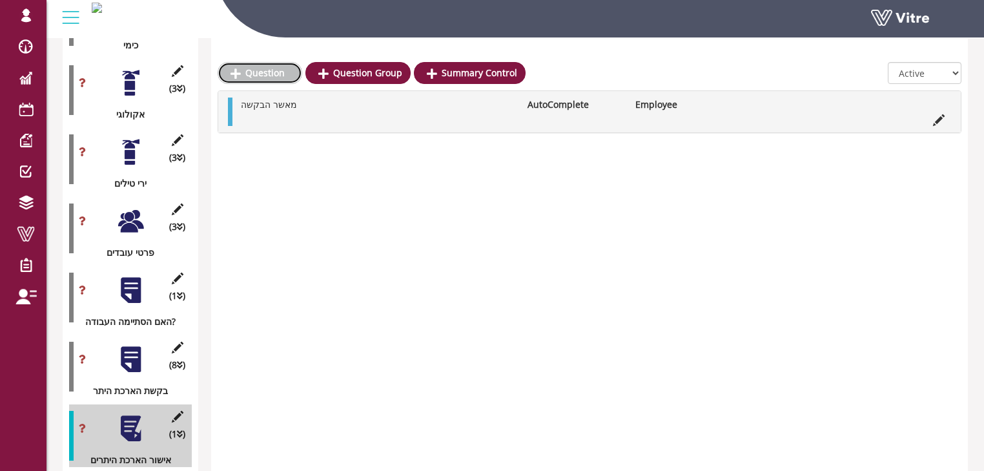
click at [264, 73] on link "Question" at bounding box center [260, 73] width 85 height 22
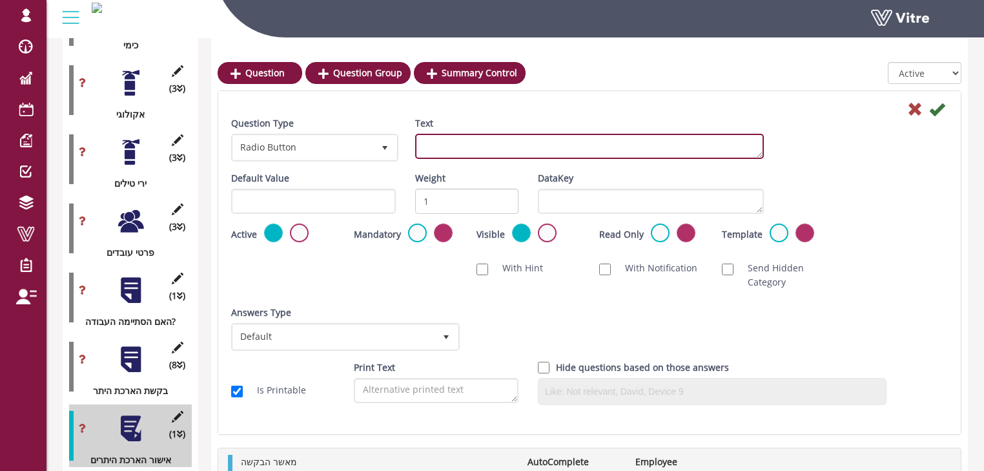
click at [448, 147] on textarea "Text" at bounding box center [589, 146] width 349 height 25
click at [460, 146] on textarea "בקשת הארכב מאושרת?" at bounding box center [589, 146] width 349 height 25
type textarea "בקשת הארכה מאושרת?"
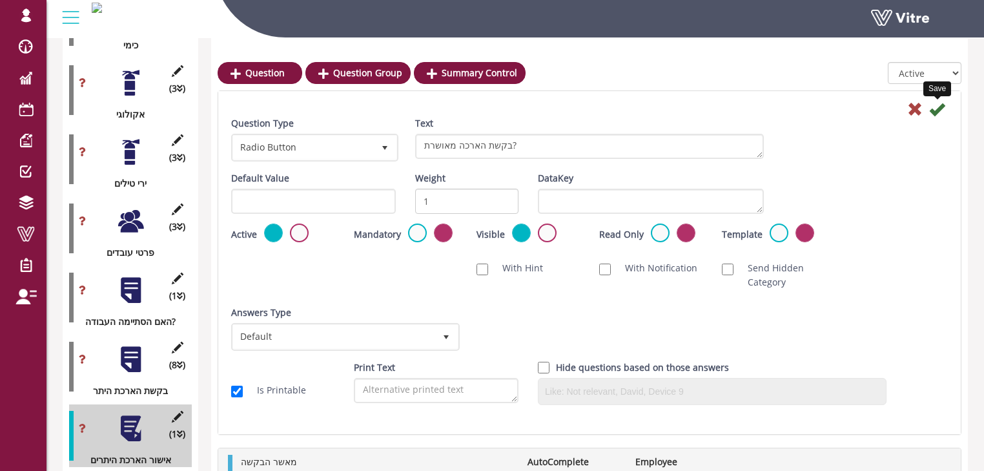
click at [935, 111] on icon at bounding box center [938, 109] width 16 height 16
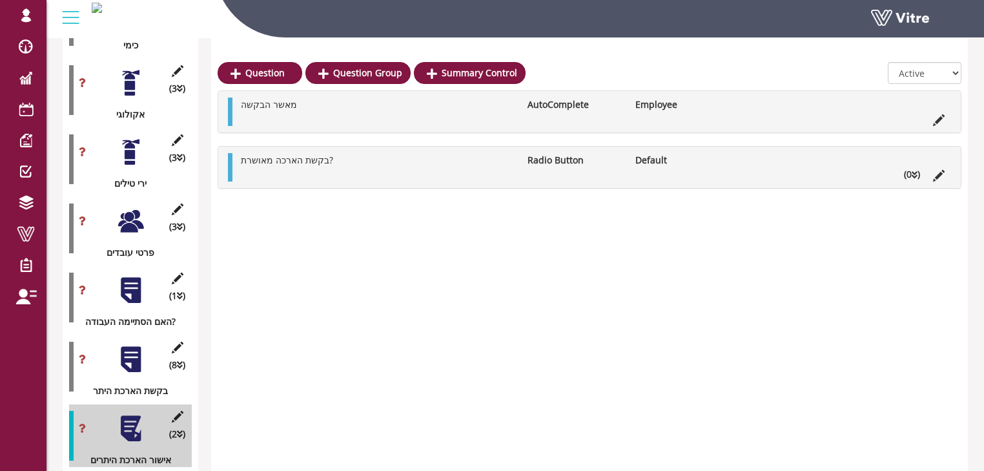
click at [918, 174] on li "(0 )" at bounding box center [912, 174] width 29 height 14
click at [256, 202] on icon at bounding box center [252, 206] width 10 height 12
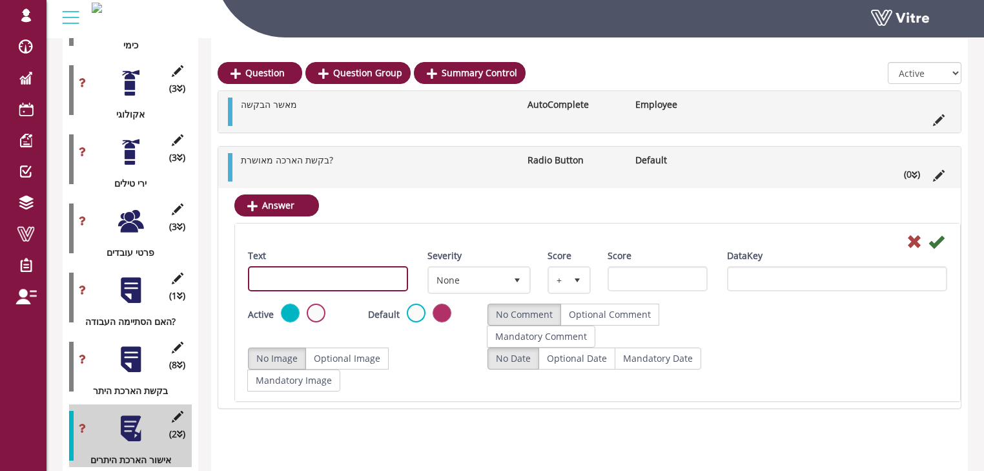
click at [277, 276] on input "Text" at bounding box center [328, 278] width 160 height 25
type input "כן"
click at [937, 243] on icon at bounding box center [937, 242] width 16 height 16
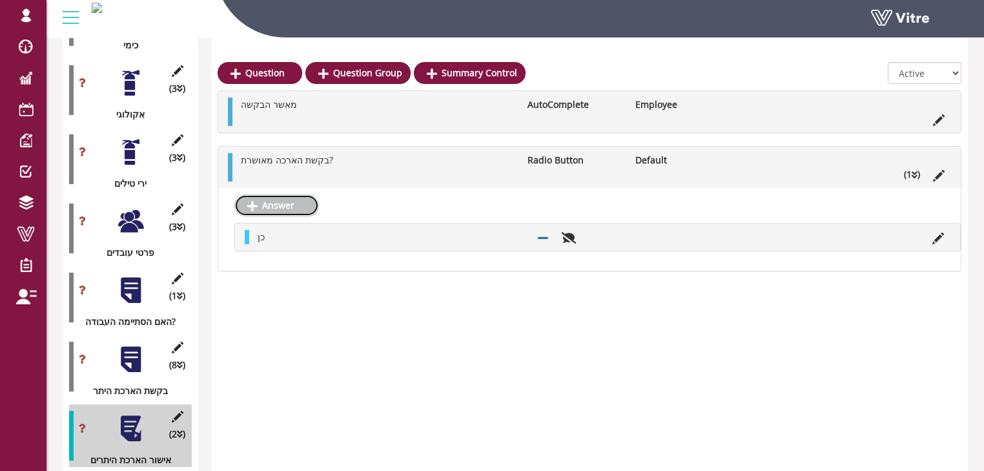
click at [284, 203] on link "Answer" at bounding box center [276, 205] width 85 height 22
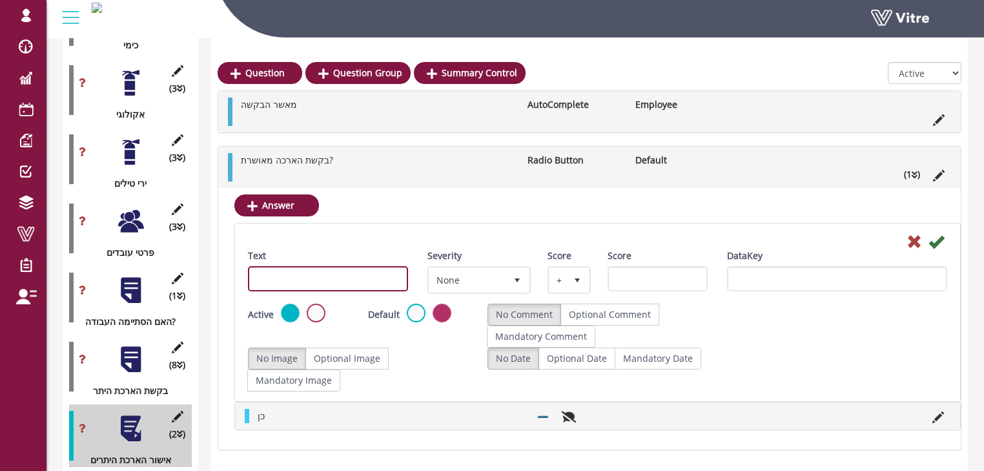
click at [290, 279] on input "Text" at bounding box center [328, 278] width 160 height 25
type input "לא"
click at [937, 240] on icon at bounding box center [937, 242] width 16 height 16
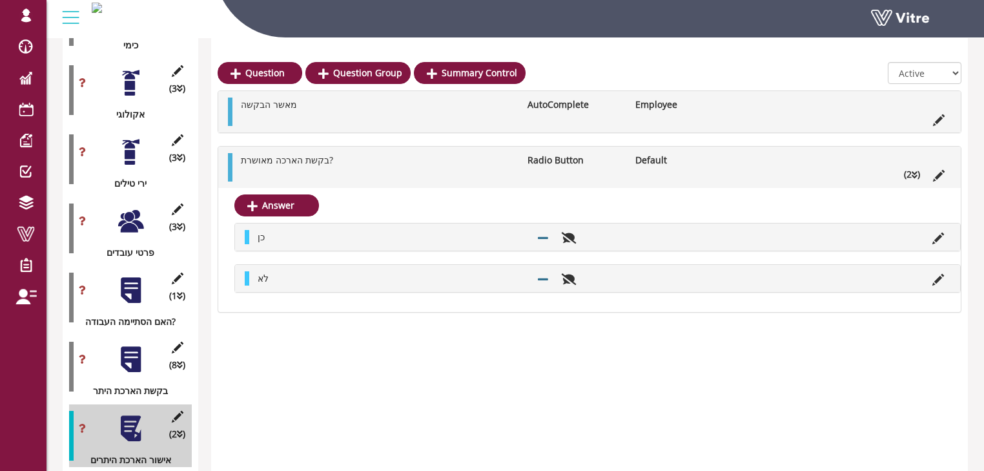
click at [846, 162] on li at bounding box center [847, 160] width 25 height 14
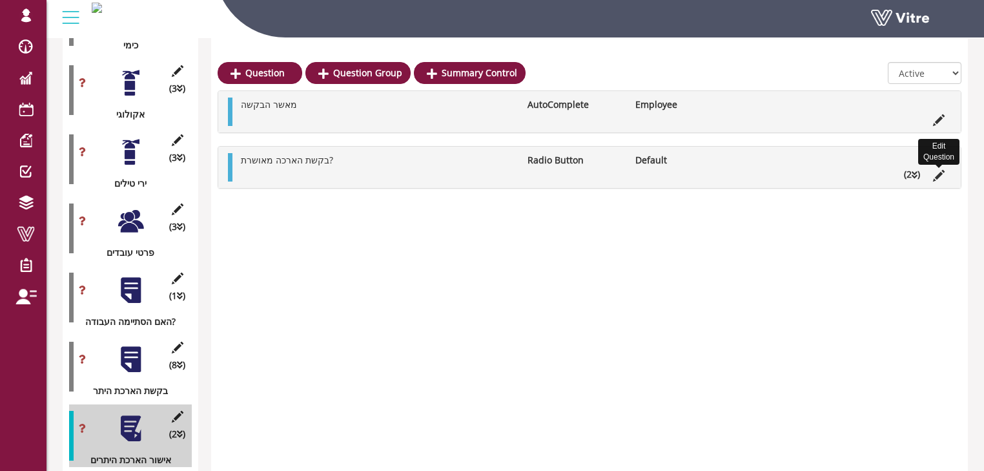
click at [938, 176] on icon at bounding box center [939, 176] width 12 height 12
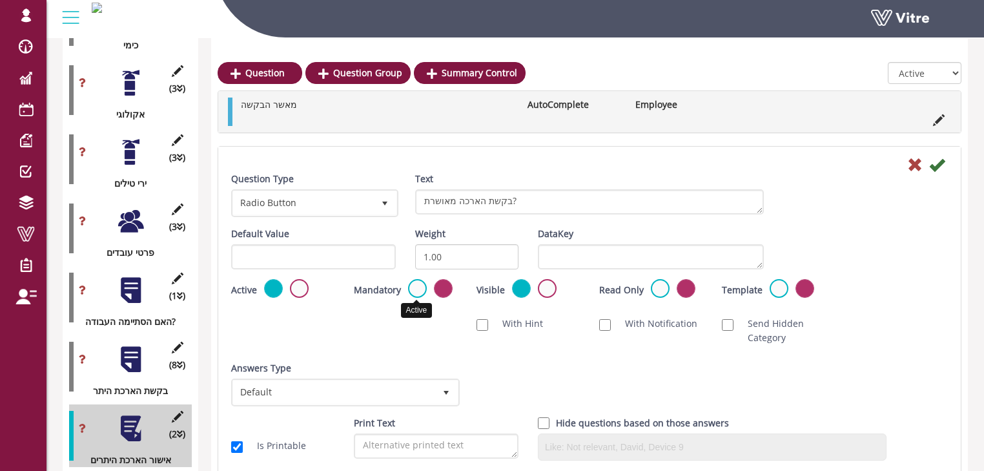
click at [410, 289] on label at bounding box center [417, 288] width 19 height 19
click at [0, 0] on input "radio" at bounding box center [0, 0] width 0 height 0
click at [935, 163] on icon at bounding box center [938, 165] width 16 height 16
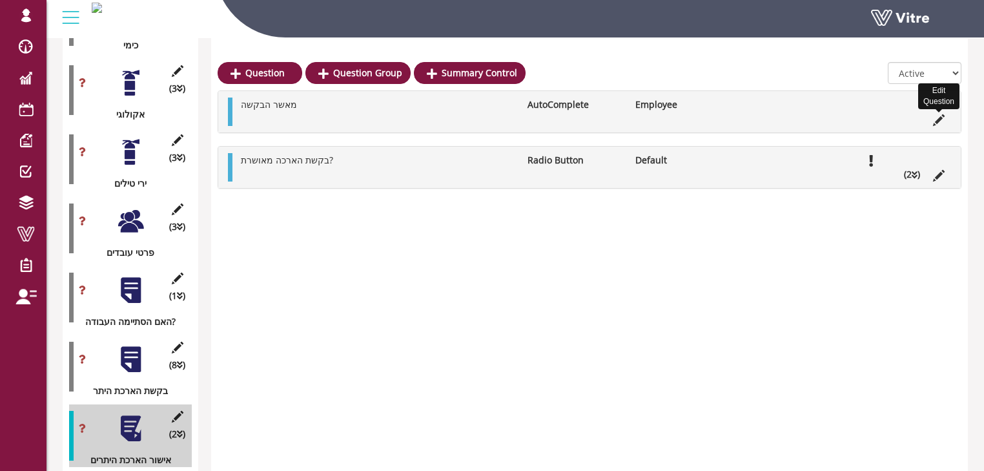
click at [940, 121] on icon at bounding box center [939, 120] width 12 height 12
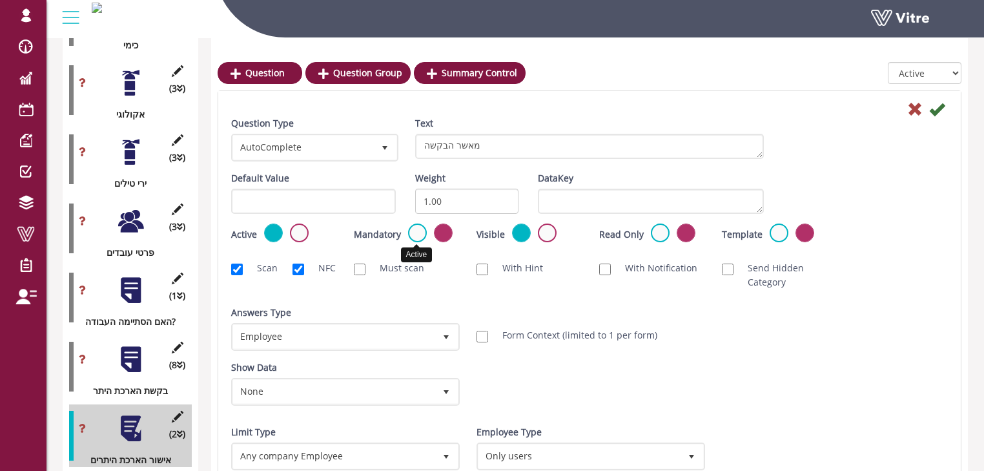
click at [416, 235] on label at bounding box center [417, 233] width 19 height 19
click at [0, 0] on input "radio" at bounding box center [0, 0] width 0 height 0
click at [934, 110] on icon at bounding box center [938, 109] width 16 height 16
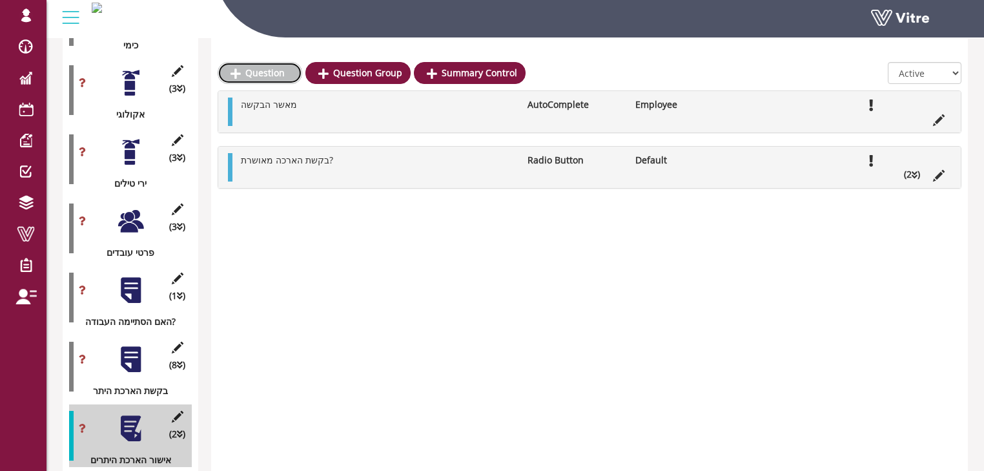
click at [262, 72] on link "Question" at bounding box center [260, 73] width 85 height 22
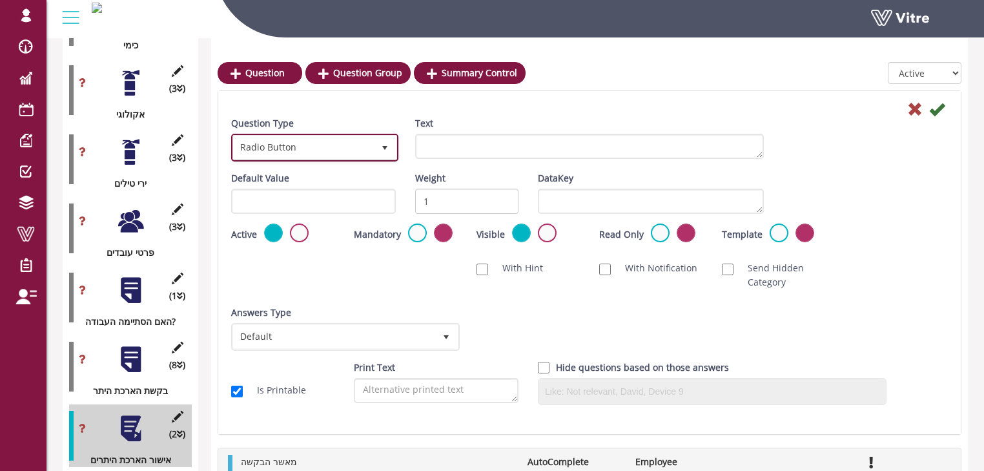
click at [323, 150] on span "Radio Button" at bounding box center [303, 147] width 140 height 23
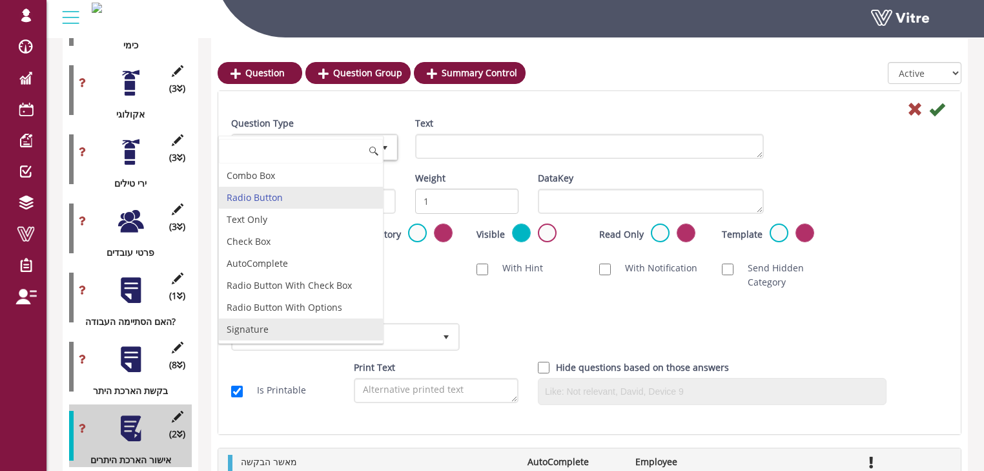
click at [258, 327] on li "Signature" at bounding box center [301, 329] width 164 height 22
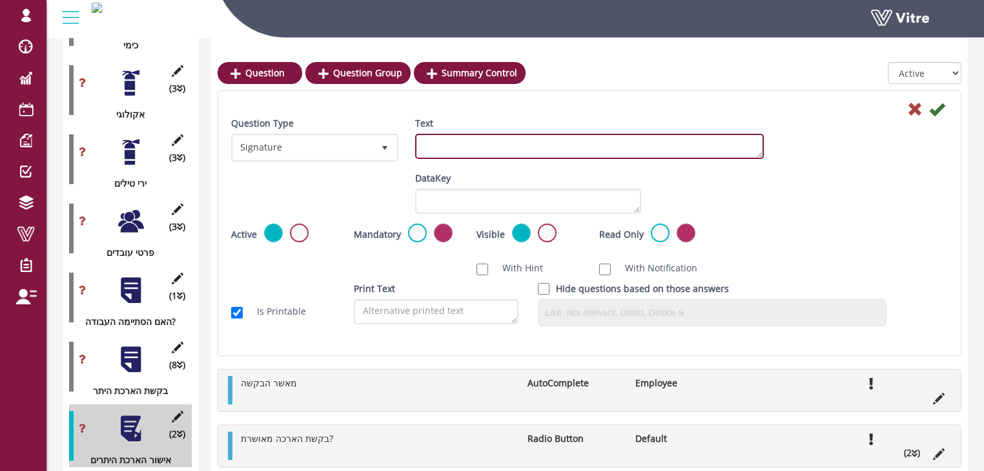
click at [454, 147] on textarea "Text" at bounding box center [589, 146] width 349 height 25
type textarea "חתימת מנהל מאשר"
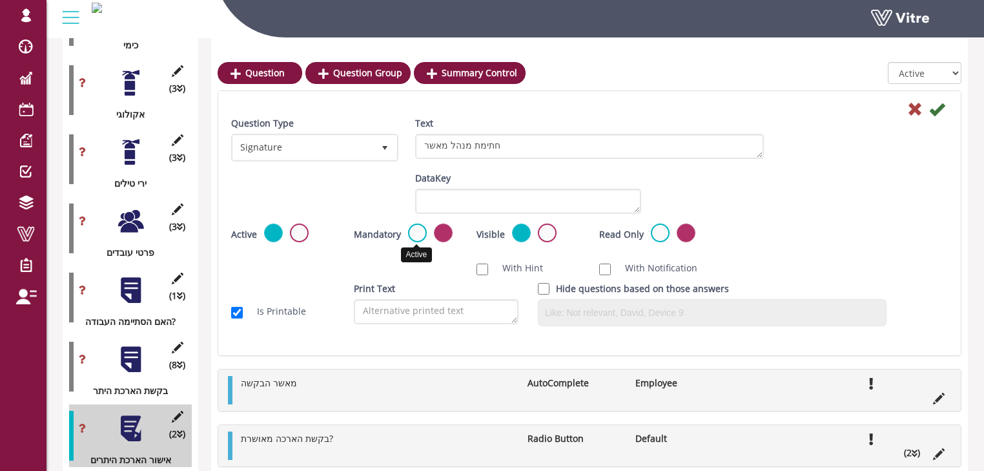
click at [417, 233] on label at bounding box center [417, 233] width 19 height 19
click at [0, 0] on input "radio" at bounding box center [0, 0] width 0 height 0
click at [934, 110] on icon at bounding box center [938, 109] width 16 height 16
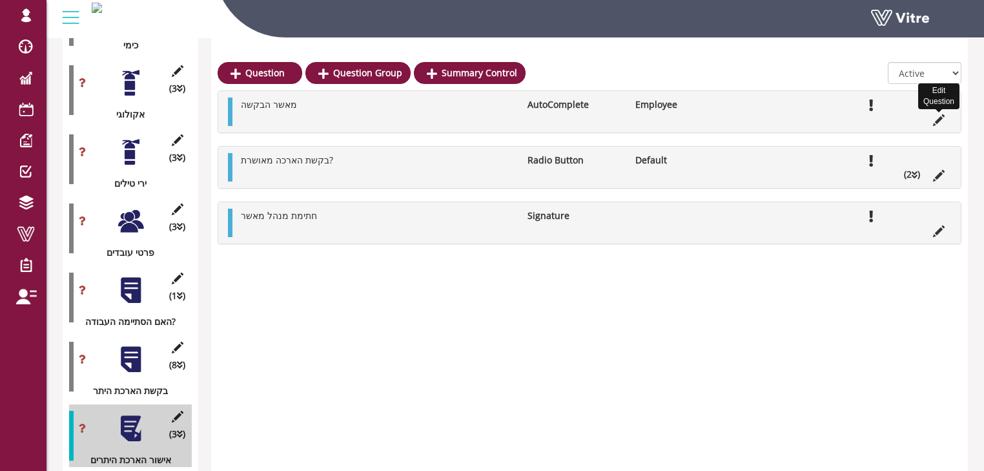
click at [939, 119] on icon at bounding box center [939, 120] width 12 height 12
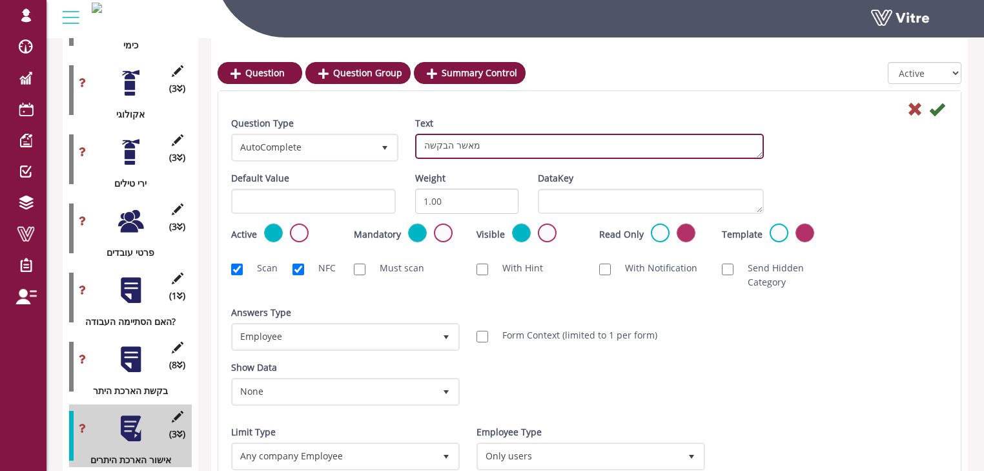
click at [519, 147] on textarea "מאשר הבקשה" at bounding box center [589, 146] width 349 height 25
type textarea "מנהל מאשר"
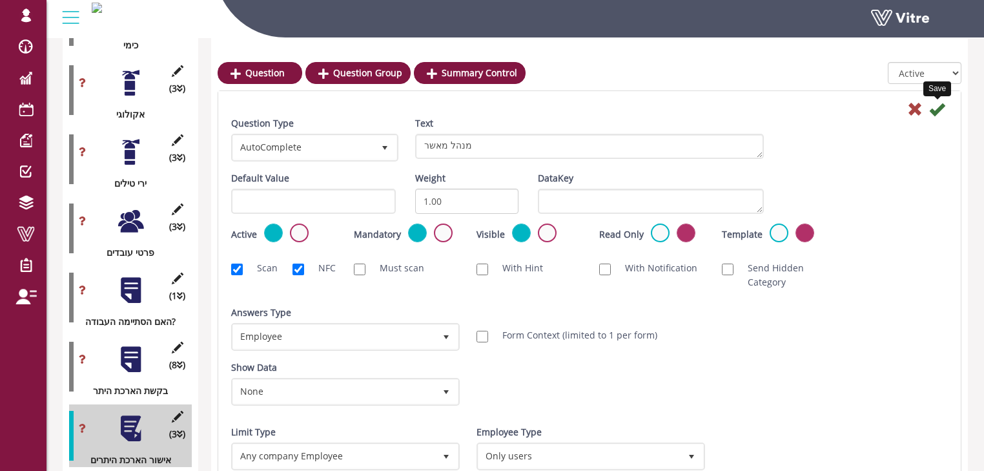
click at [934, 111] on icon at bounding box center [938, 109] width 16 height 16
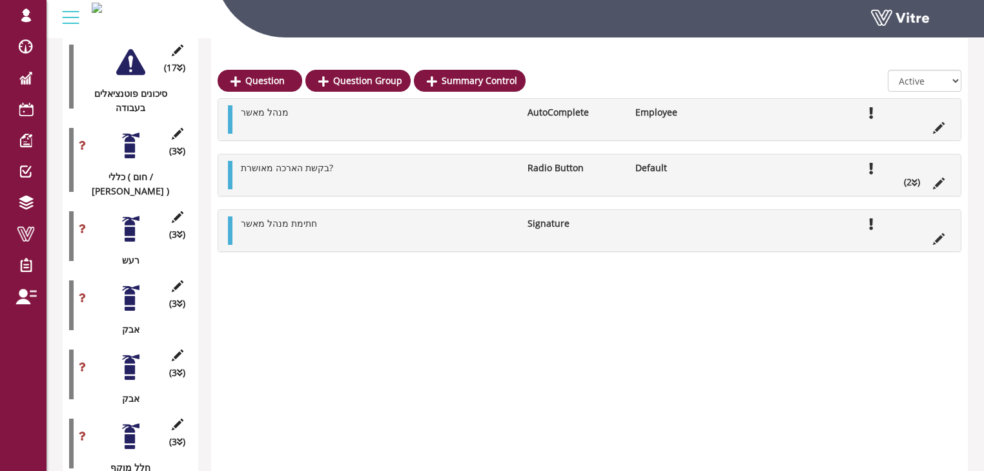
scroll to position [346, 0]
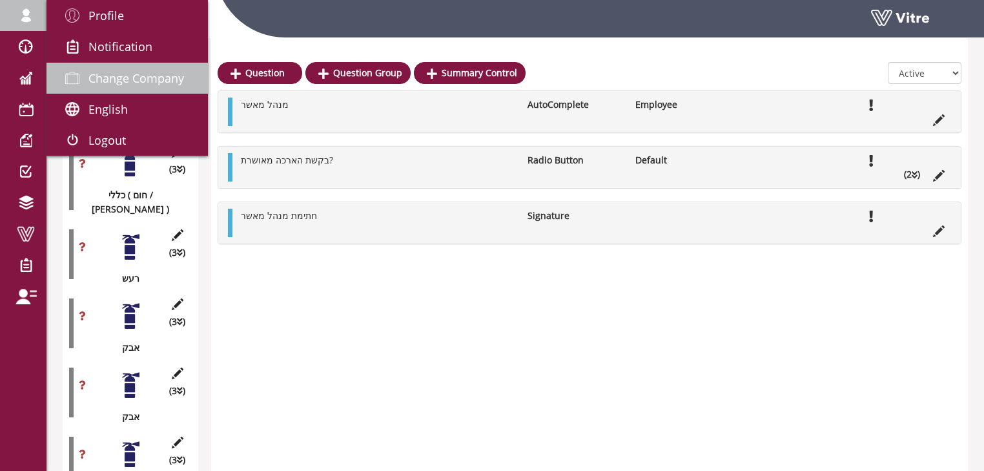
click at [110, 78] on span "Change Company" at bounding box center [136, 78] width 96 height 16
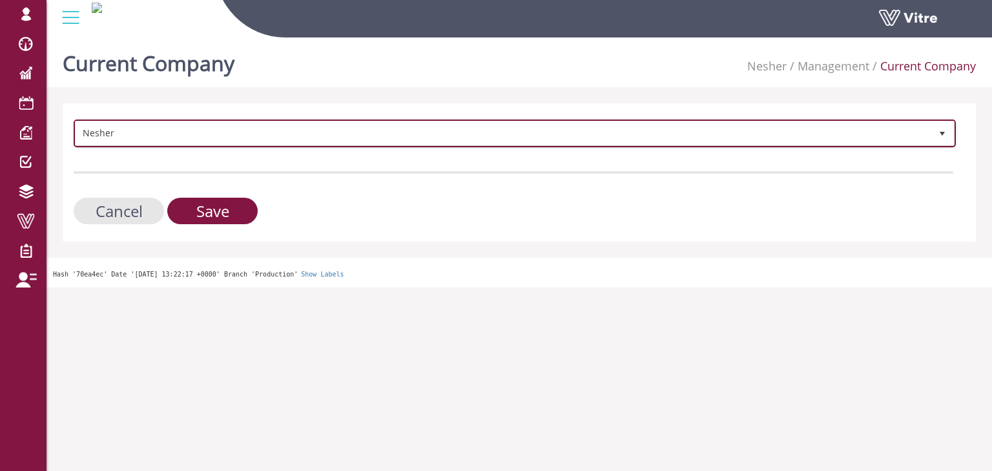
click at [137, 129] on span "Nesher" at bounding box center [503, 132] width 855 height 23
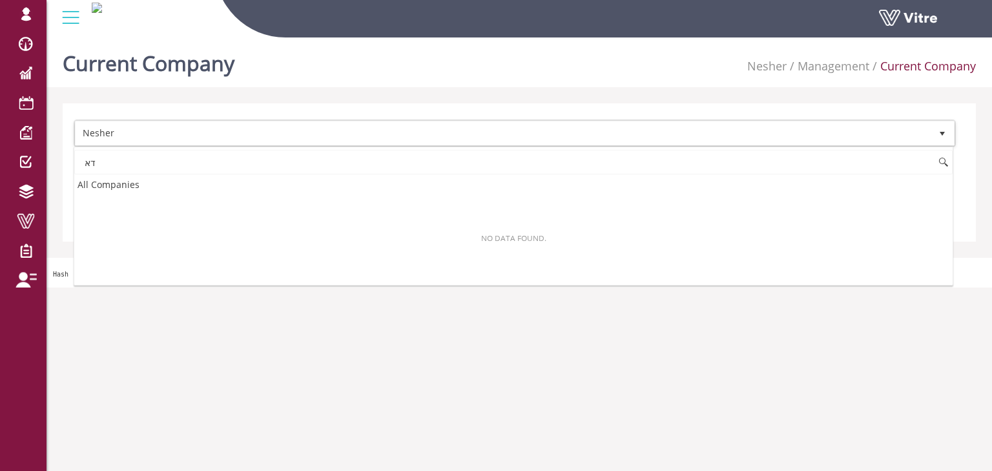
type input "ד"
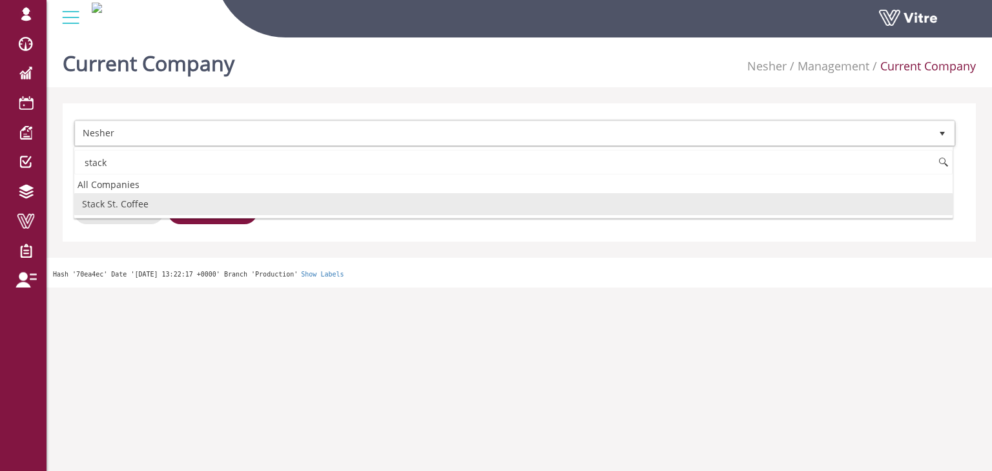
click at [120, 203] on li "Stack St. Coffee" at bounding box center [513, 204] width 879 height 22
type input "stack"
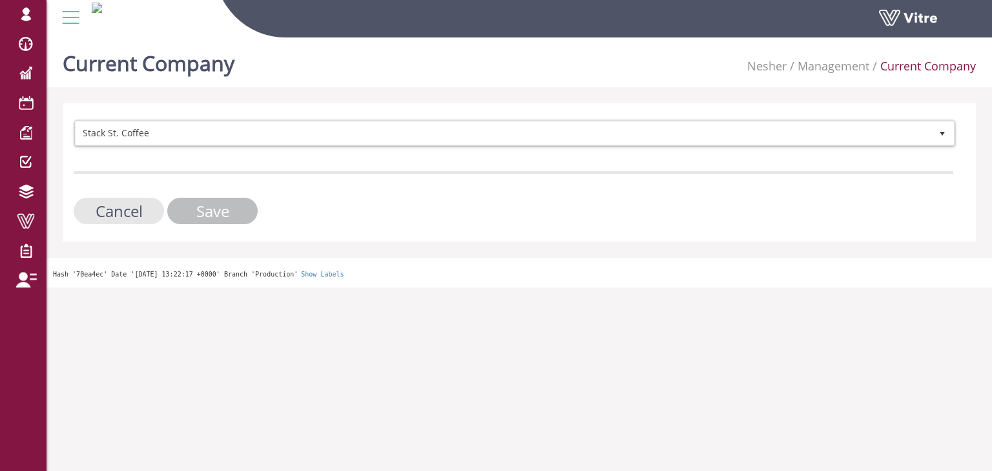
click at [214, 212] on input "Save" at bounding box center [212, 211] width 90 height 26
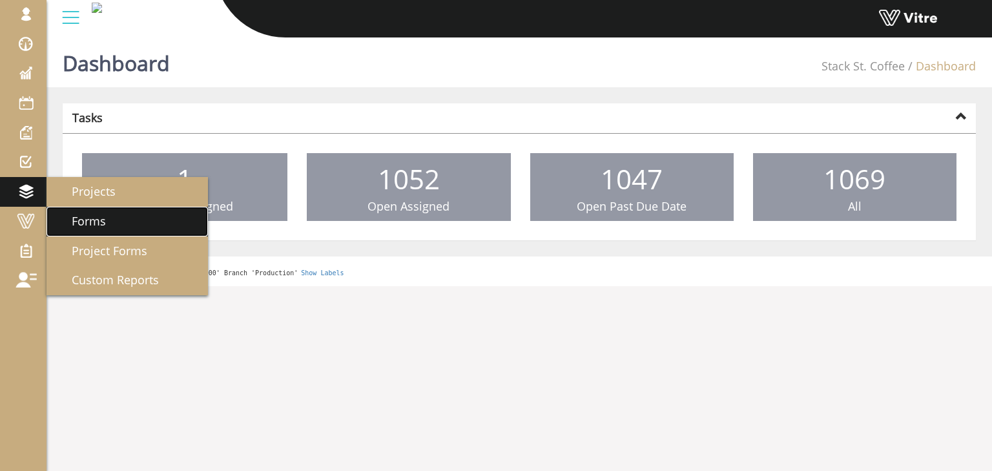
click at [84, 217] on span "Forms" at bounding box center [81, 221] width 50 height 16
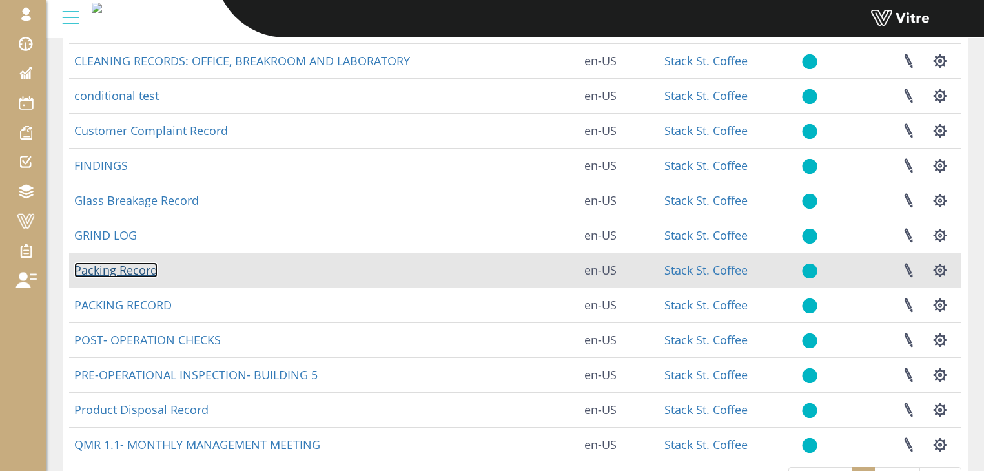
scroll to position [207, 0]
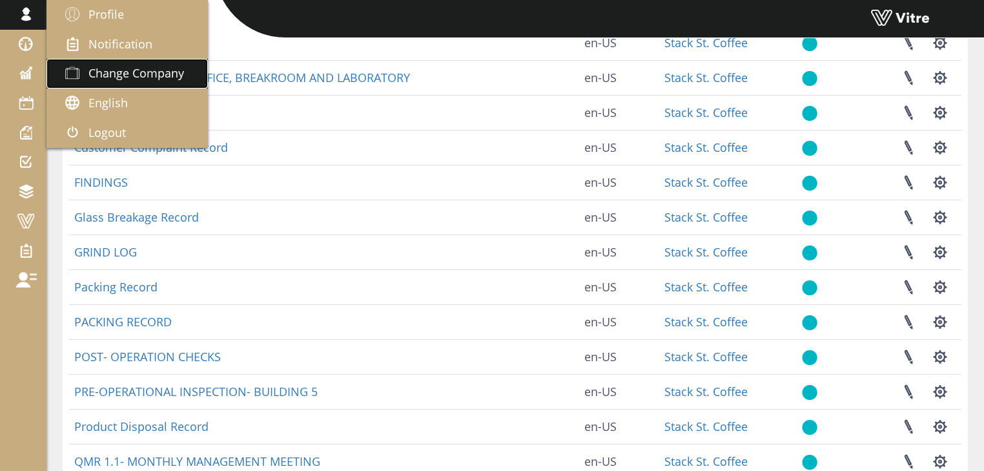
click at [121, 72] on span "Change Company" at bounding box center [136, 73] width 96 height 16
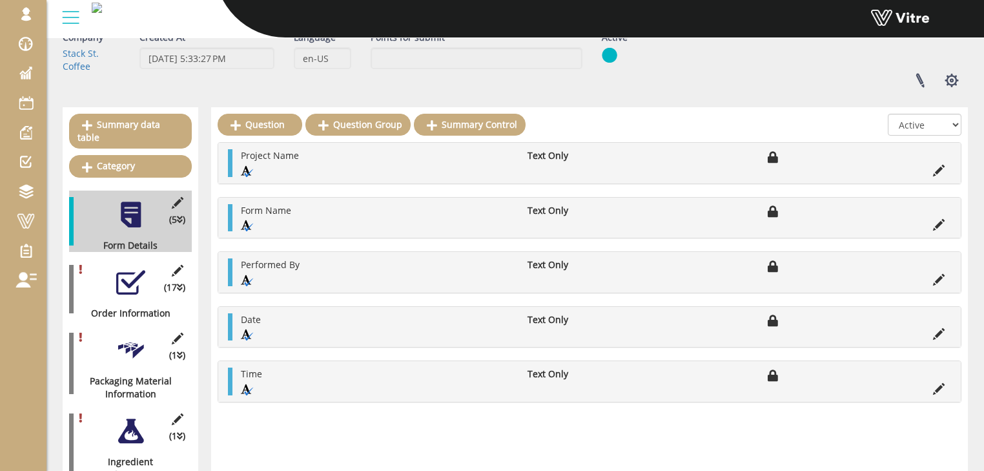
scroll to position [103, 0]
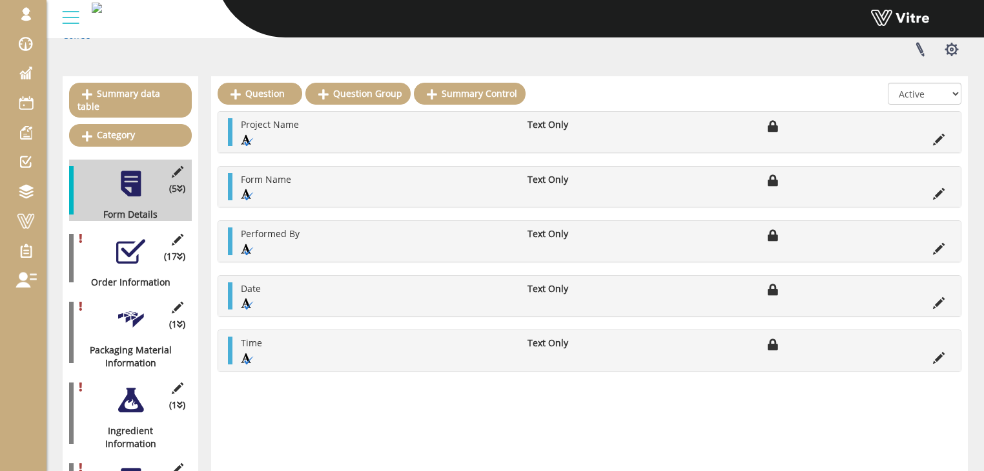
click at [130, 243] on div at bounding box center [130, 251] width 29 height 29
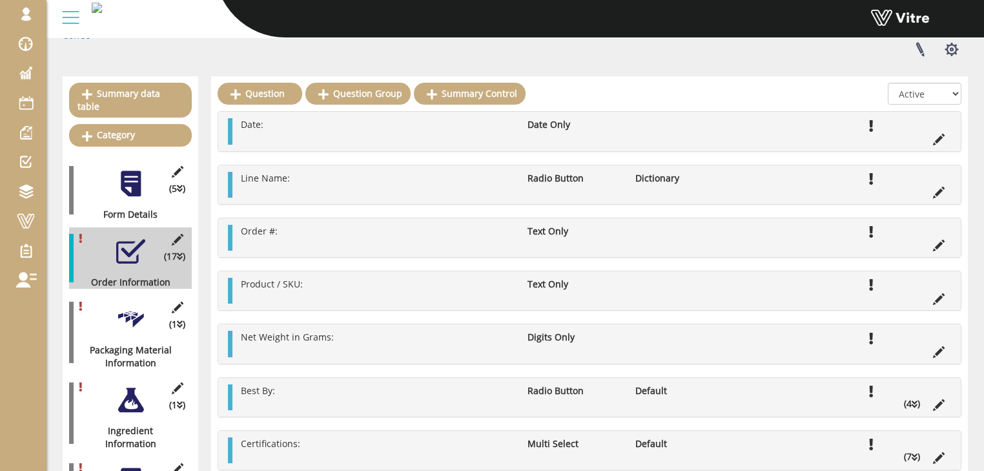
click at [127, 305] on div at bounding box center [130, 319] width 29 height 29
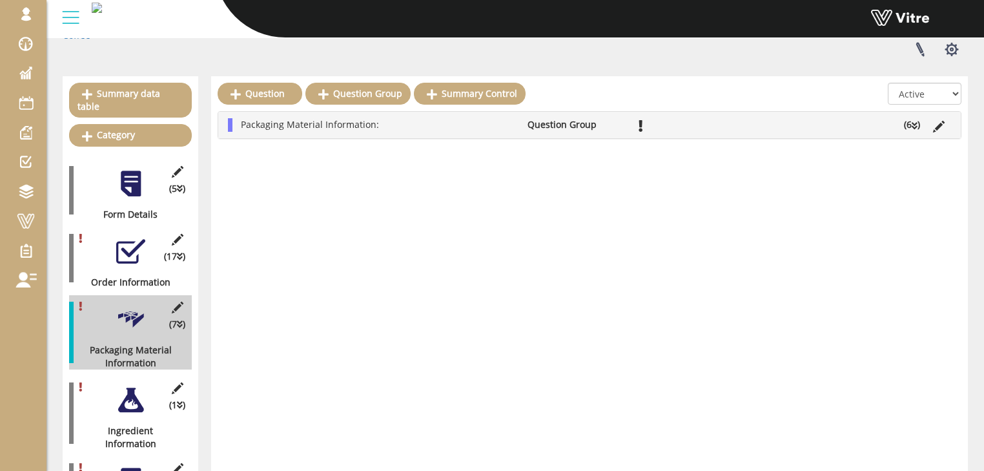
click at [392, 124] on li "Packaging Material Information:" at bounding box center [377, 124] width 287 height 13
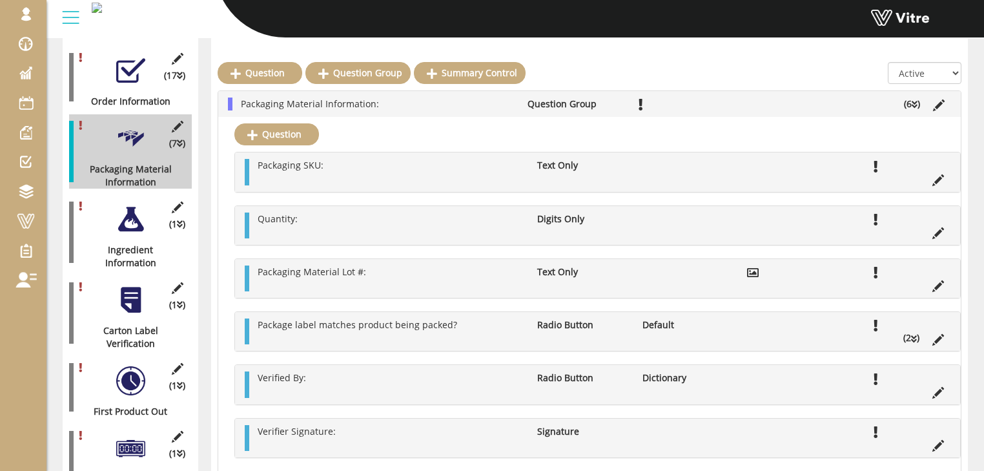
scroll to position [310, 0]
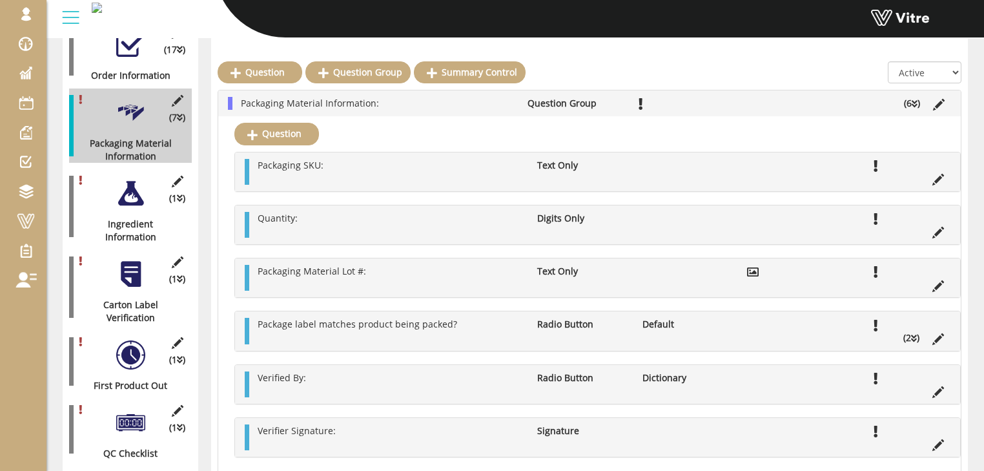
click at [135, 185] on div at bounding box center [130, 193] width 29 height 29
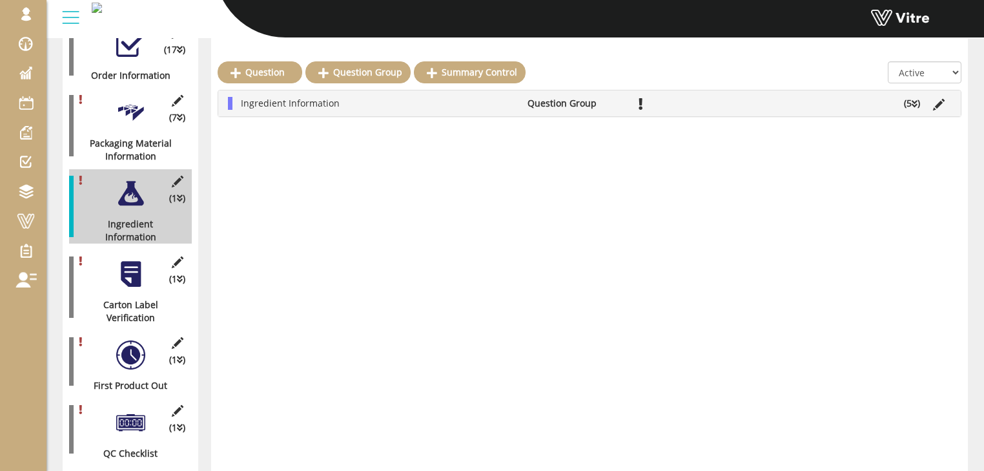
click at [393, 101] on li "Ingredient Information" at bounding box center [377, 103] width 287 height 13
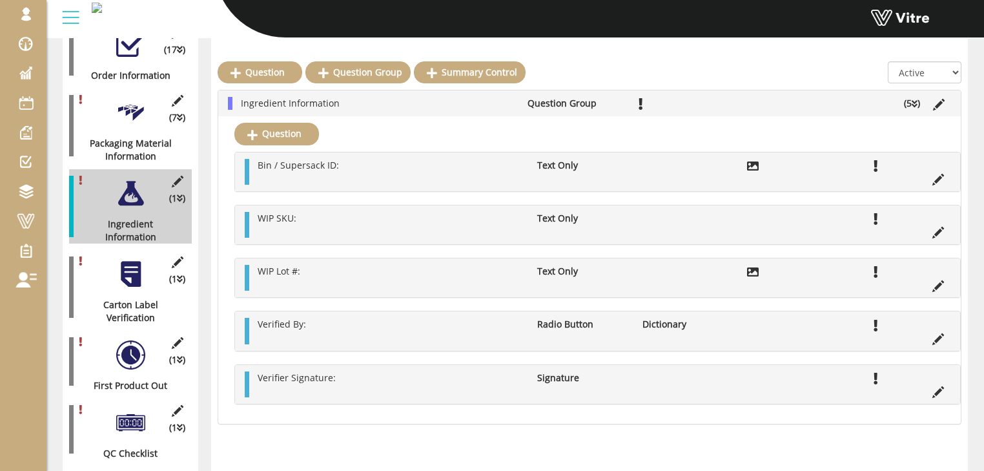
click at [136, 260] on div at bounding box center [130, 274] width 29 height 29
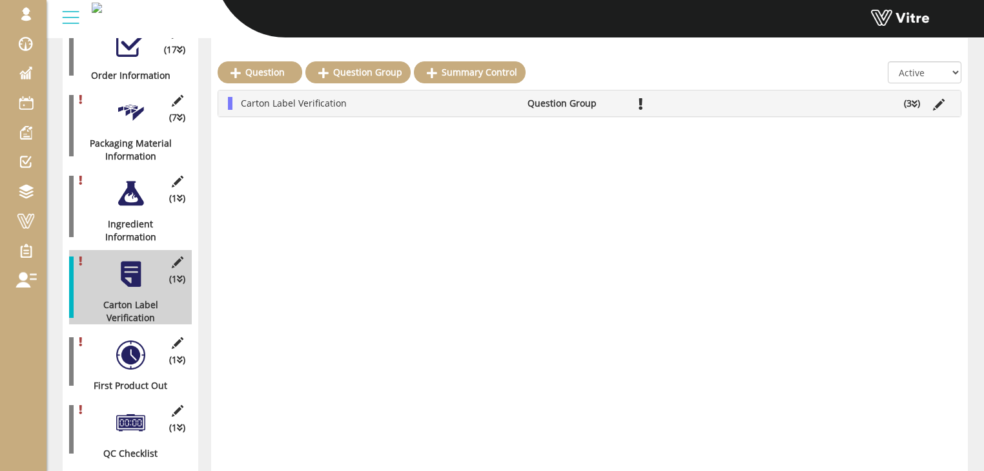
click at [127, 340] on div at bounding box center [130, 354] width 29 height 29
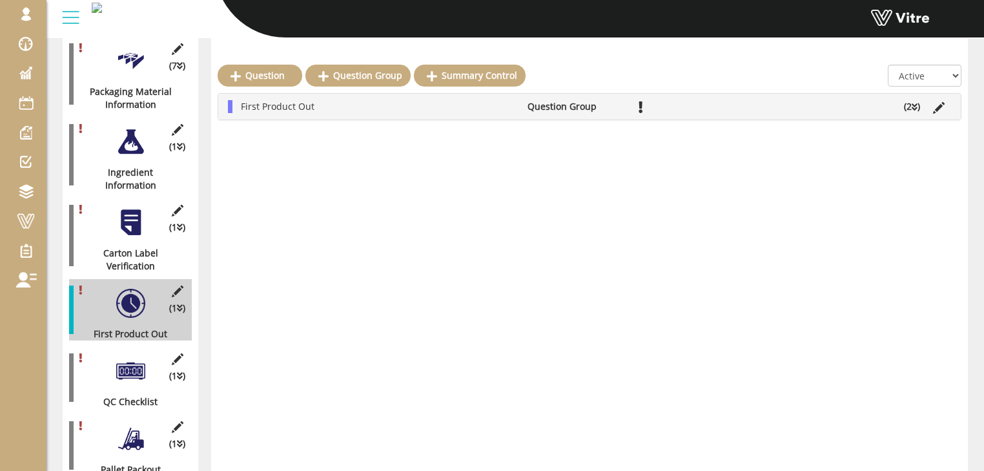
scroll to position [413, 0]
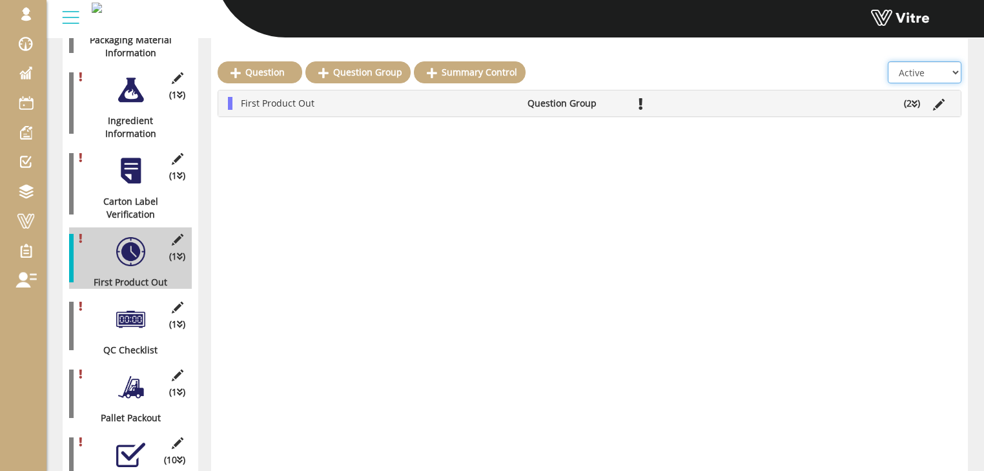
click at [919, 76] on select "All Active Not Active" at bounding box center [925, 72] width 74 height 22
select select "2"
click at [889, 61] on select "All Active Not Active" at bounding box center [925, 72] width 74 height 22
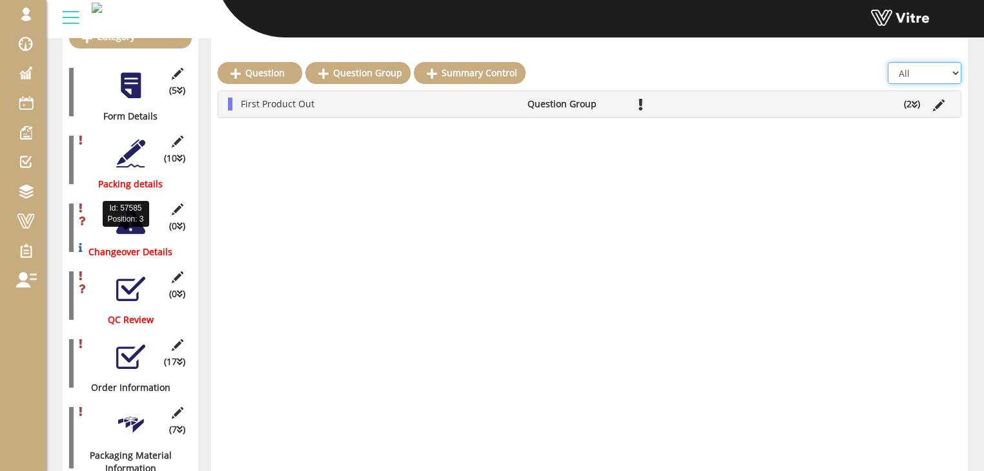
scroll to position [207, 0]
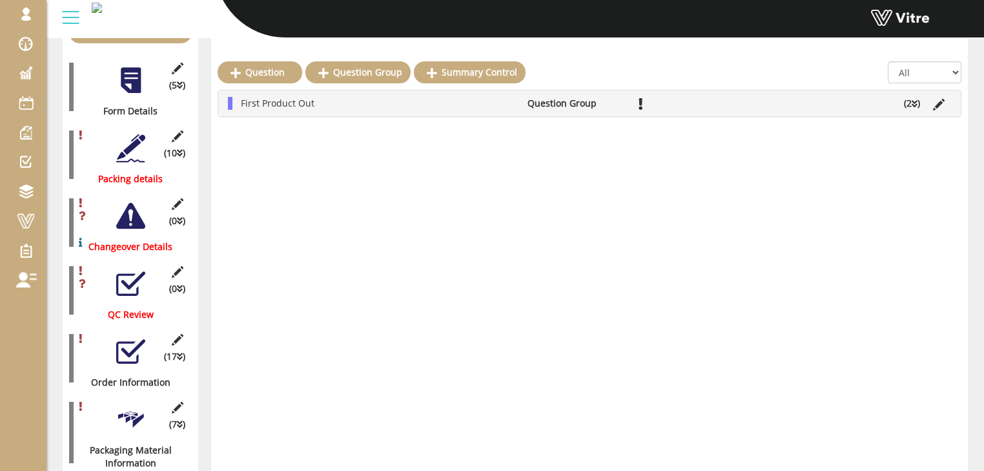
click at [130, 134] on div at bounding box center [130, 148] width 29 height 29
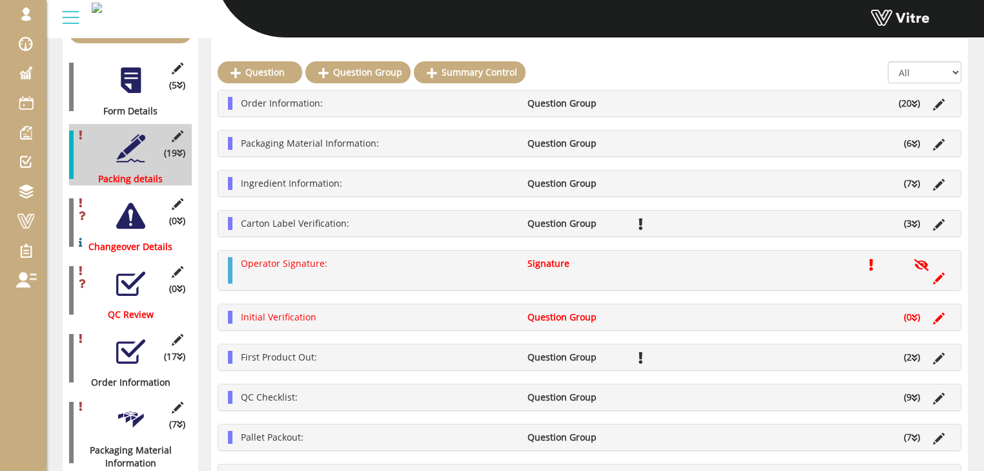
click at [134, 269] on div at bounding box center [130, 283] width 29 height 29
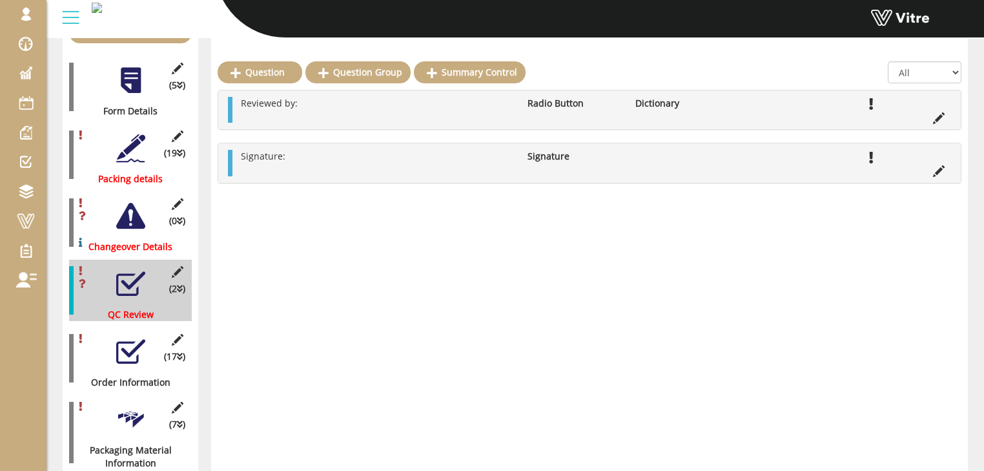
click at [136, 204] on div at bounding box center [130, 216] width 29 height 29
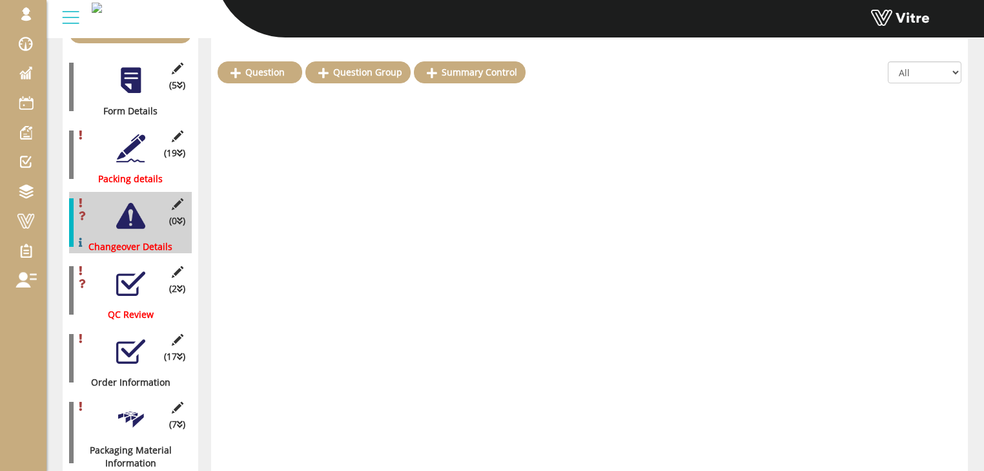
click at [127, 337] on div at bounding box center [130, 351] width 29 height 29
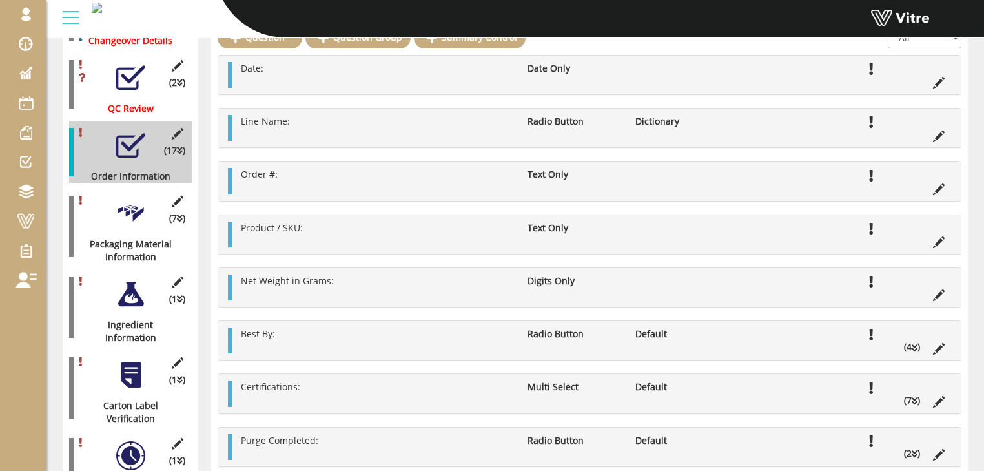
scroll to position [413, 0]
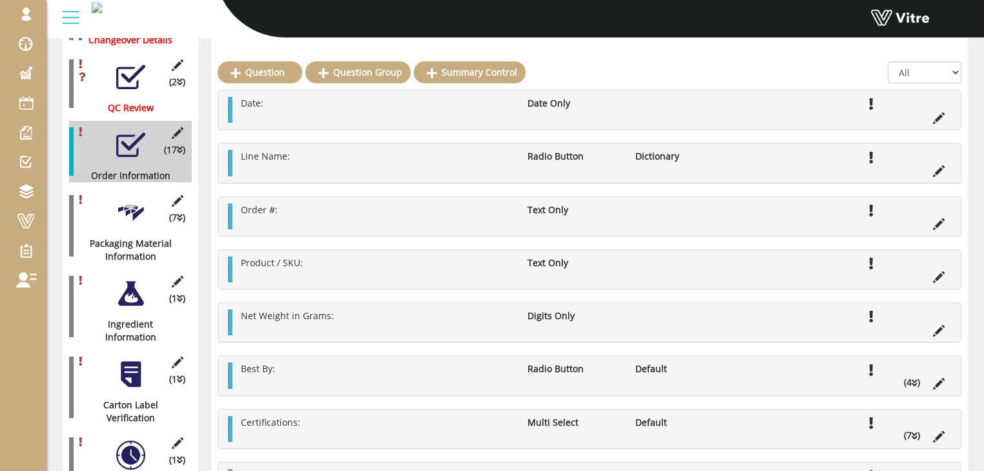
click at [136, 199] on div at bounding box center [130, 212] width 29 height 29
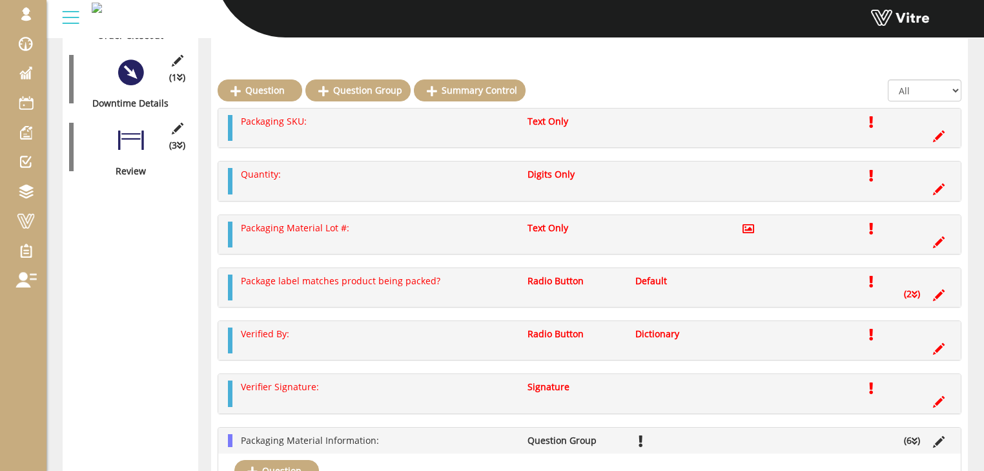
scroll to position [1085, 0]
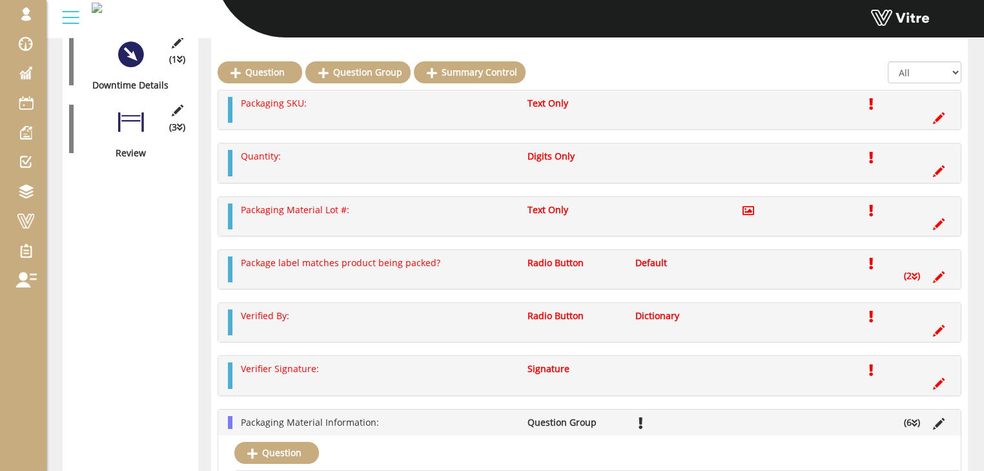
click at [906, 418] on li "(6 )" at bounding box center [912, 422] width 29 height 13
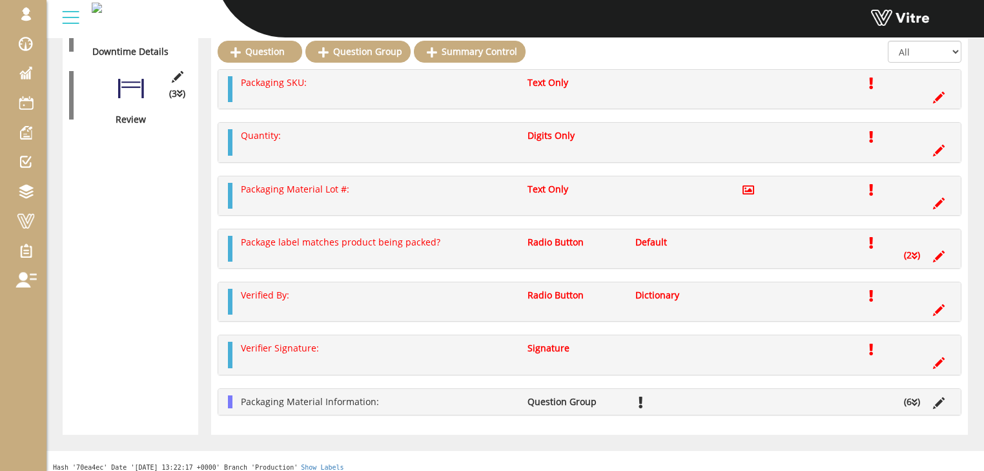
scroll to position [1127, 0]
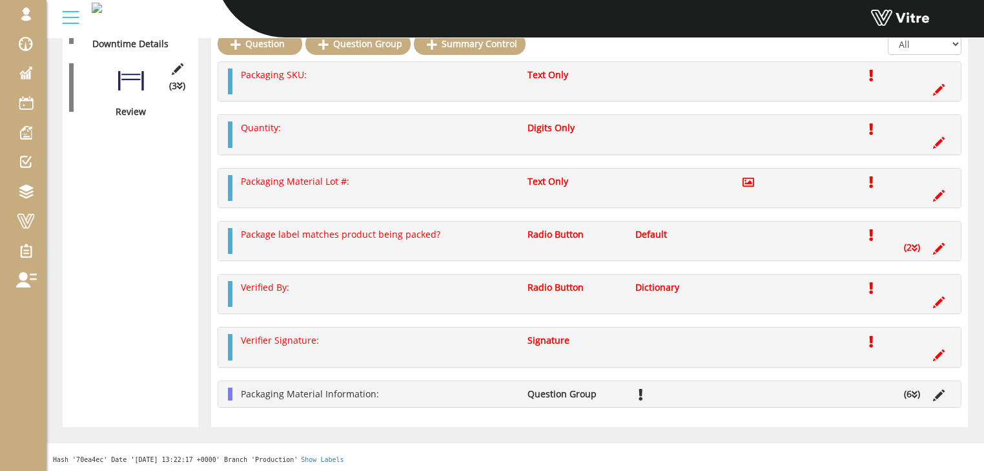
click at [917, 393] on icon at bounding box center [915, 394] width 6 height 9
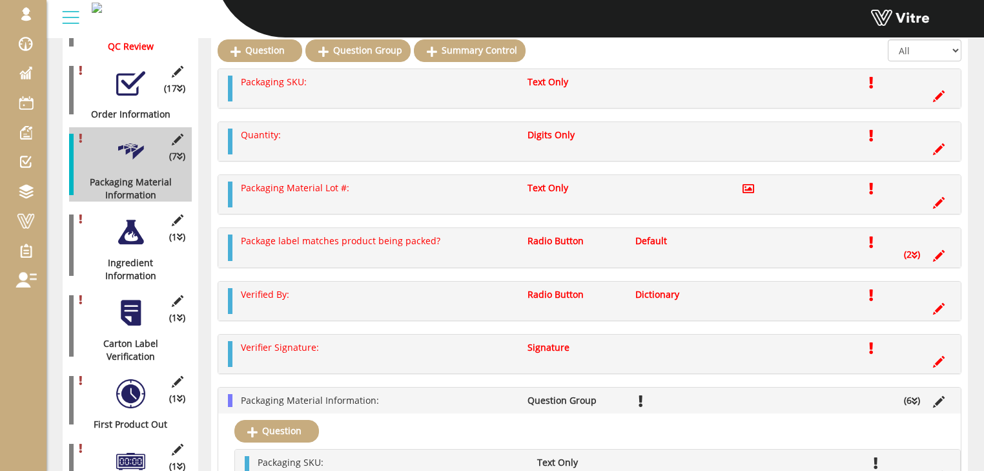
scroll to position [453, 0]
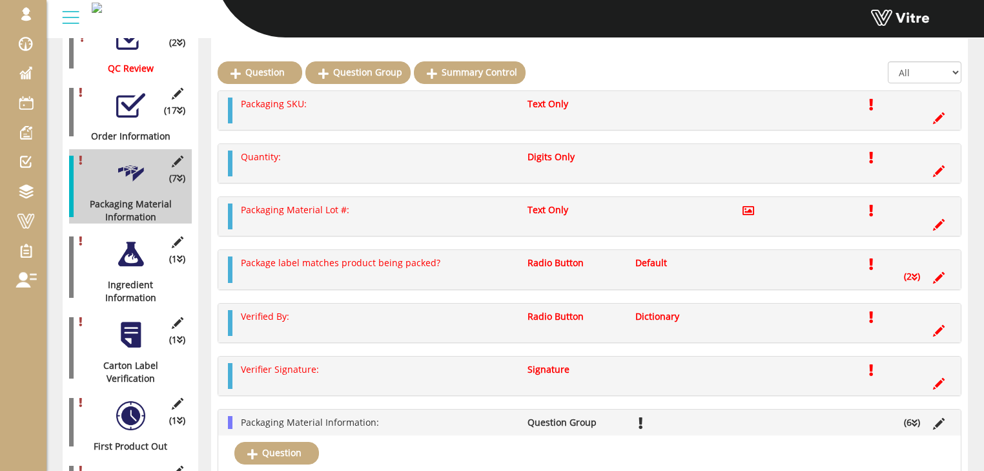
click at [132, 241] on div at bounding box center [130, 254] width 29 height 29
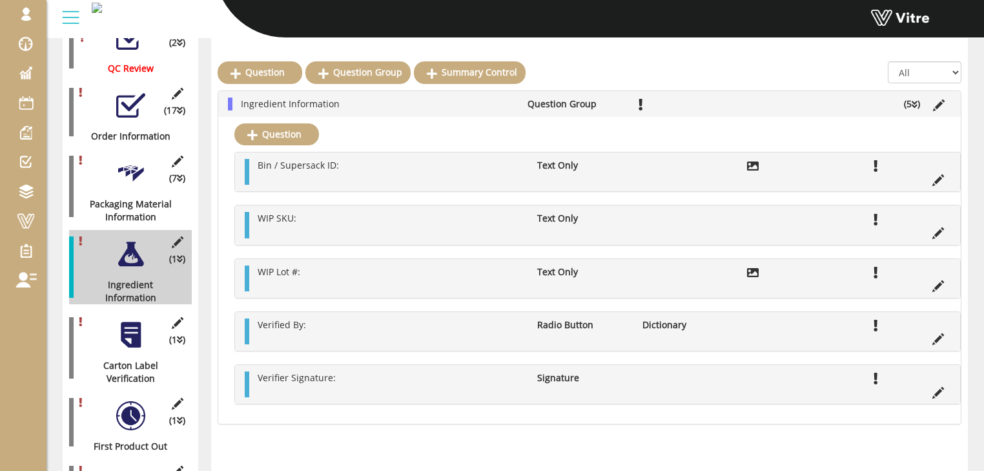
click at [127, 323] on div at bounding box center [130, 334] width 29 height 29
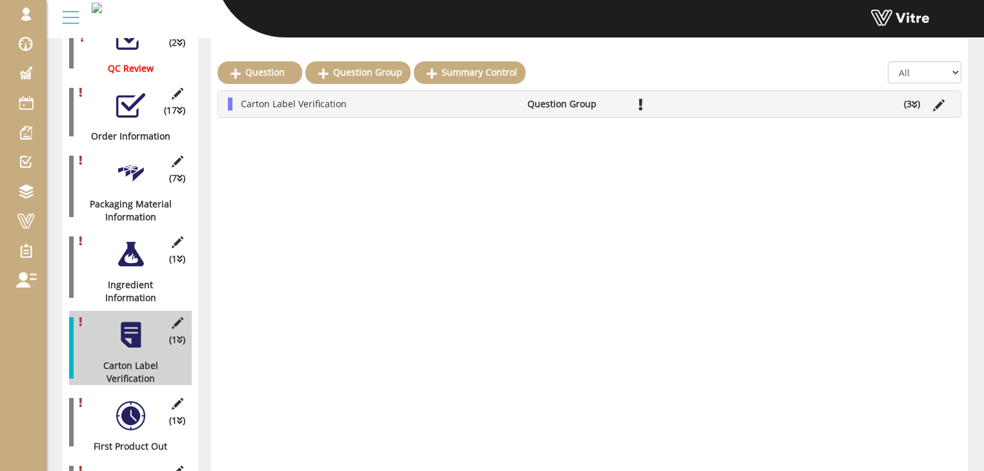
click at [133, 401] on div at bounding box center [130, 415] width 29 height 29
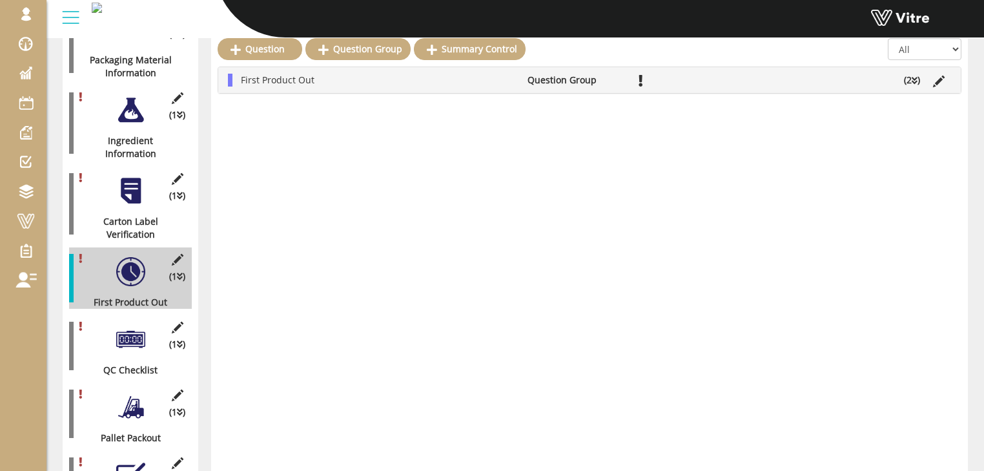
scroll to position [608, 0]
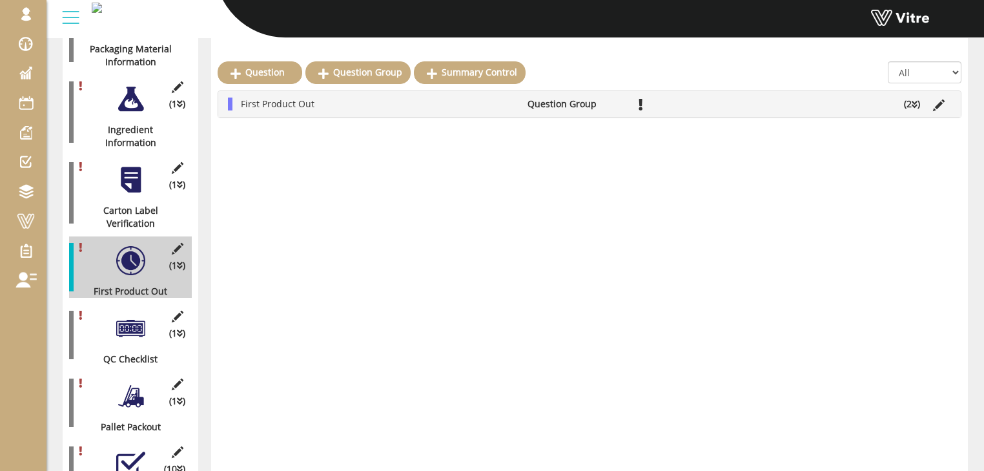
click at [136, 314] on div at bounding box center [130, 328] width 29 height 29
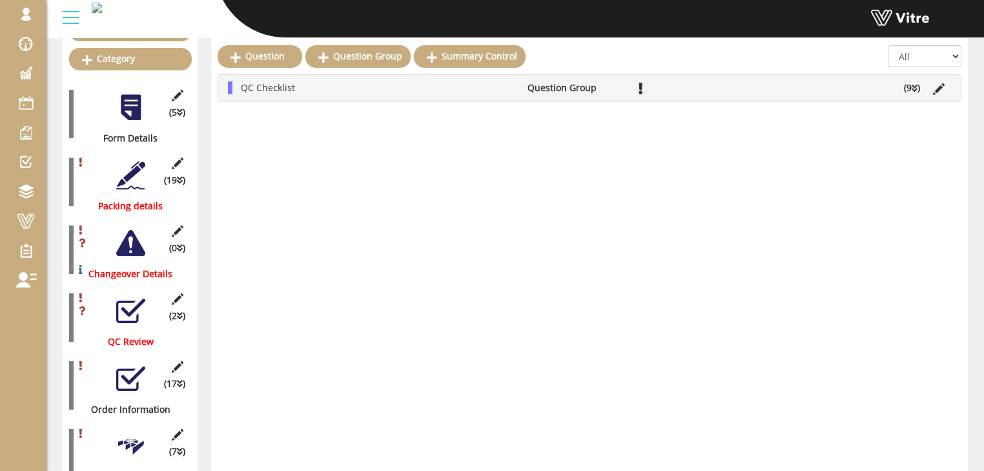
scroll to position [143, 0]
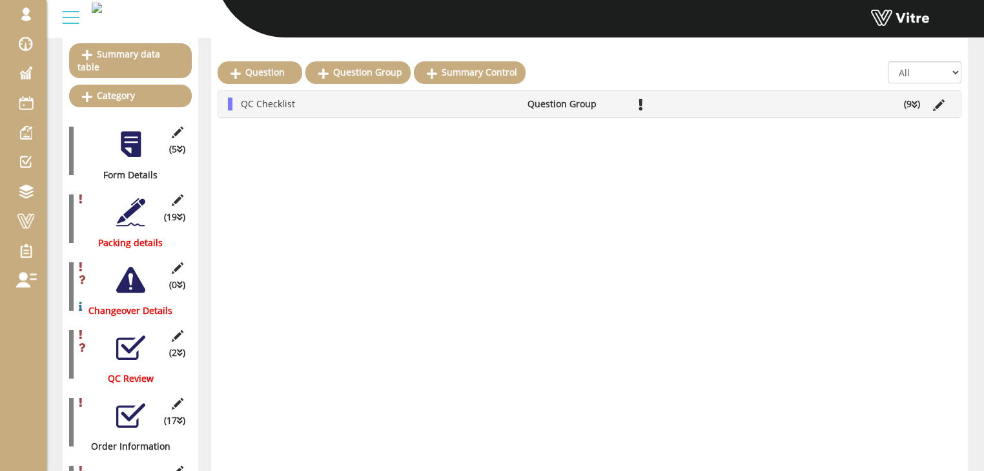
click at [132, 198] on div at bounding box center [130, 212] width 29 height 29
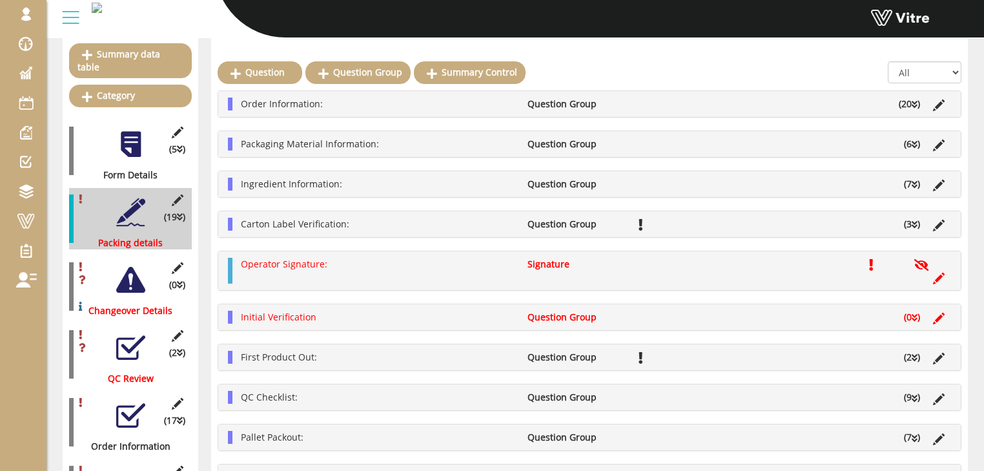
click at [355, 105] on li "Order Information:" at bounding box center [377, 104] width 287 height 13
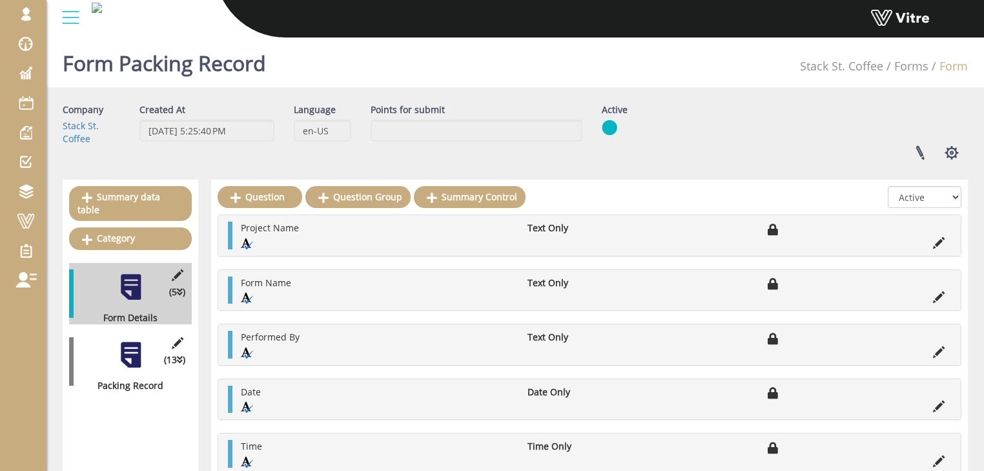
click at [134, 340] on div at bounding box center [130, 354] width 29 height 29
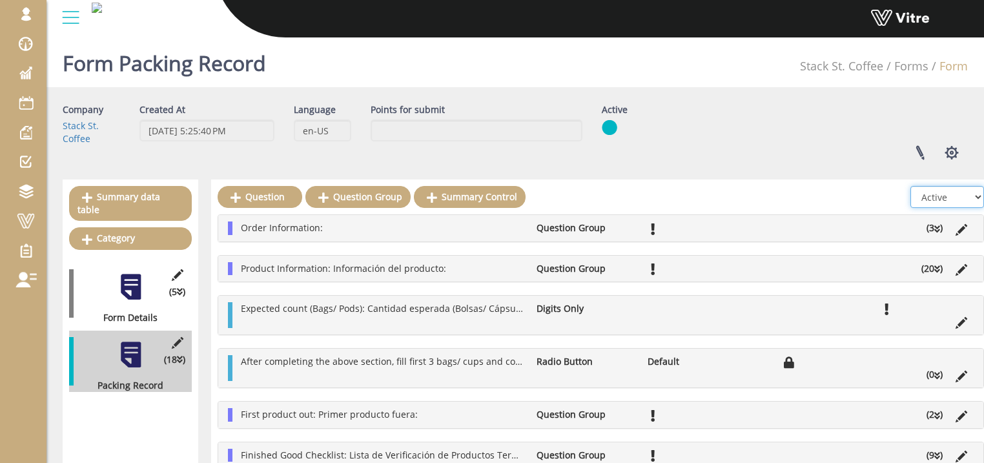
click at [956, 200] on select "All Active Not Active" at bounding box center [948, 197] width 74 height 22
select select "2"
click at [911, 186] on select "All Active Not Active" at bounding box center [948, 197] width 74 height 22
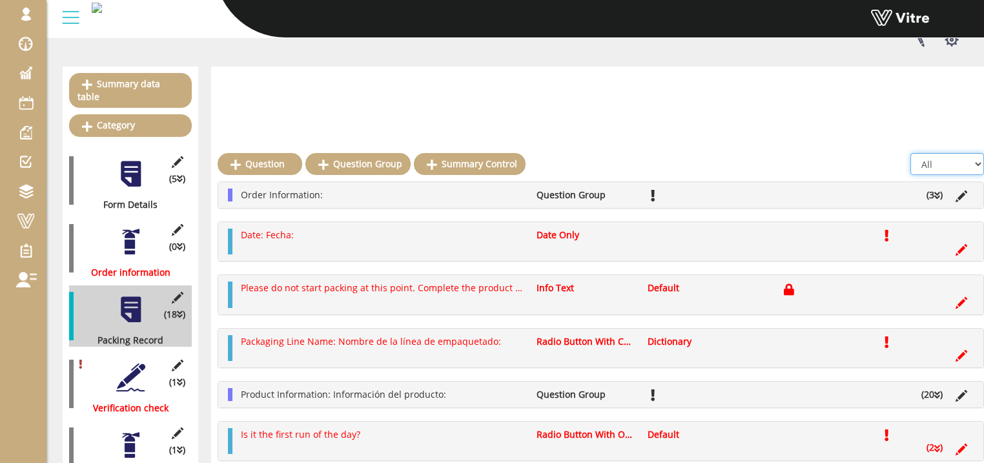
scroll to position [103, 0]
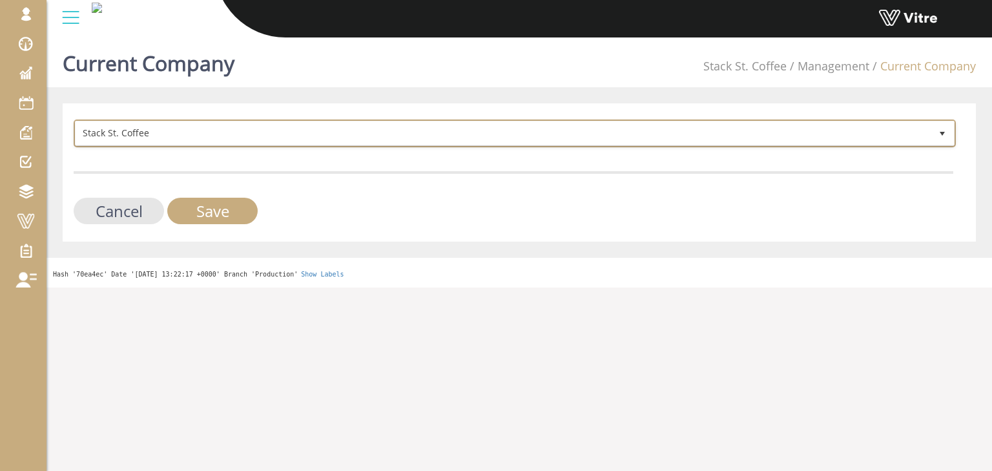
click at [130, 128] on span "Stack St. Coffee" at bounding box center [503, 132] width 855 height 23
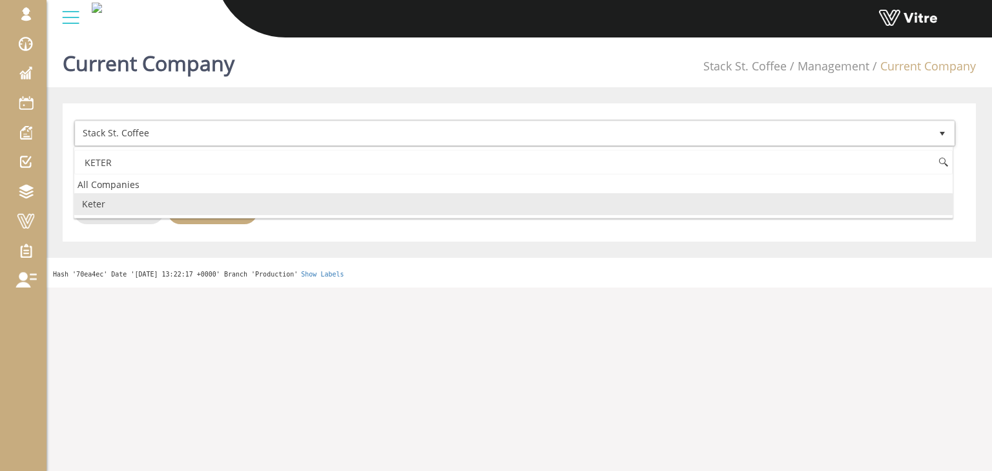
click at [118, 207] on li "Keter" at bounding box center [513, 204] width 879 height 22
type input "KETER"
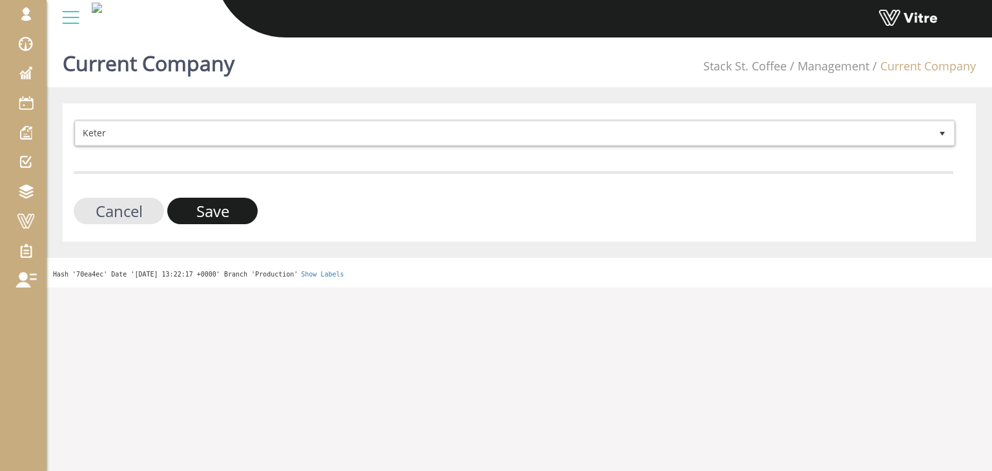
click at [198, 213] on input "Save" at bounding box center [212, 211] width 90 height 26
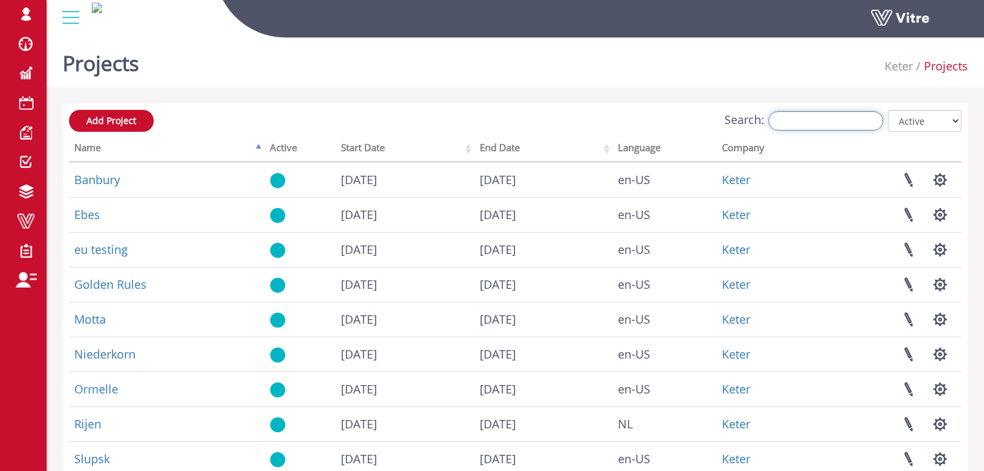
click at [829, 117] on input "Search:" at bounding box center [826, 120] width 115 height 19
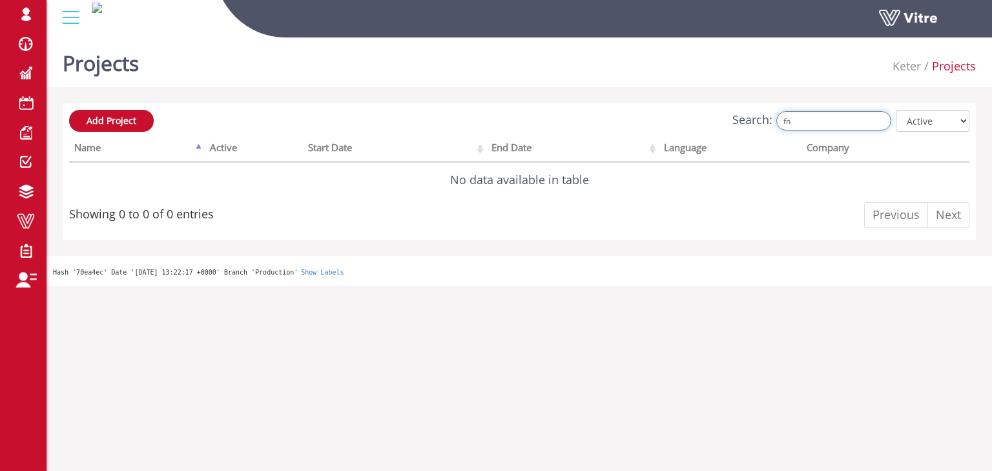
type input "f"
type input "כ"
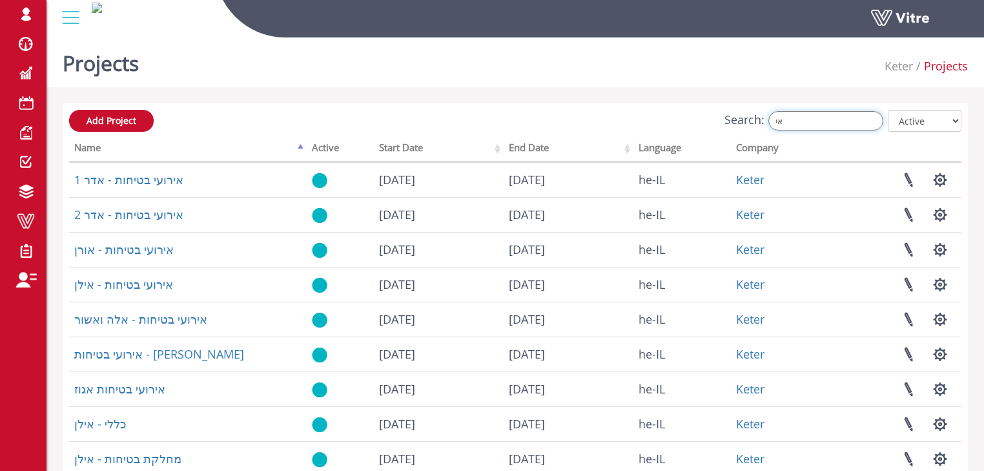
type input "א"
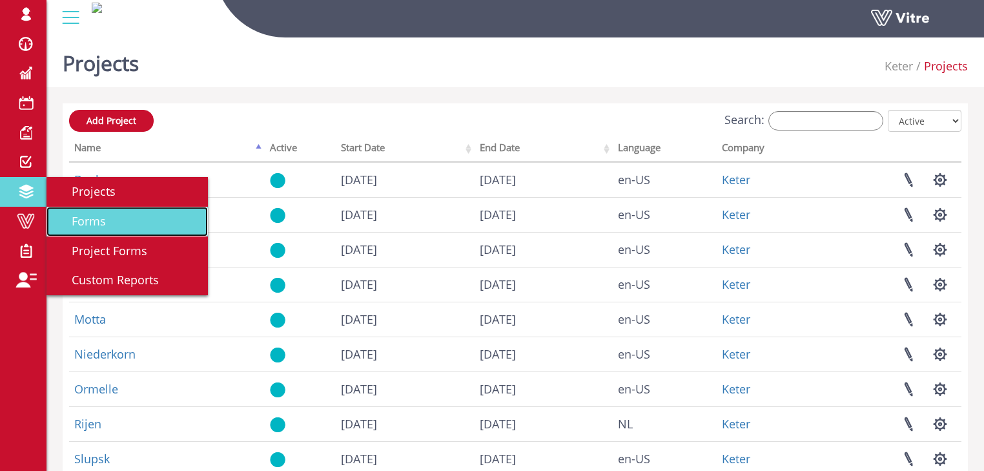
click at [85, 220] on span "Forms" at bounding box center [81, 221] width 50 height 16
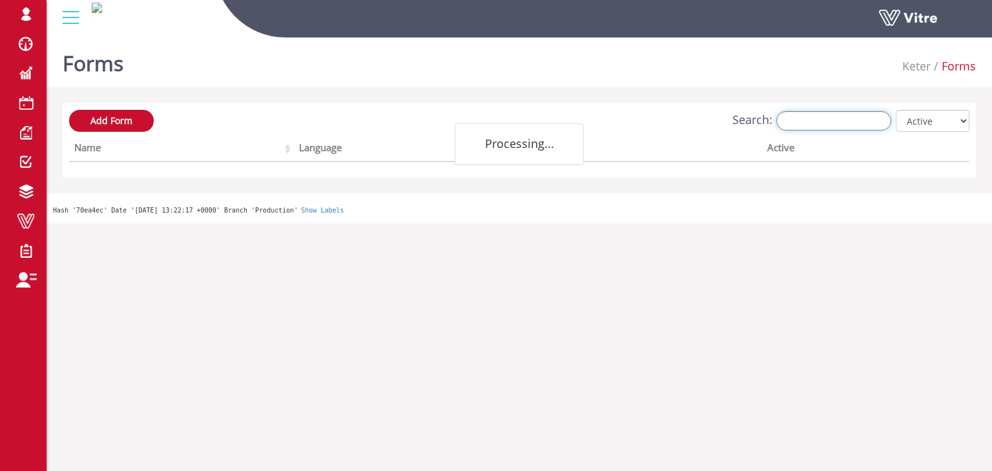
click at [806, 120] on input "Search:" at bounding box center [833, 120] width 115 height 19
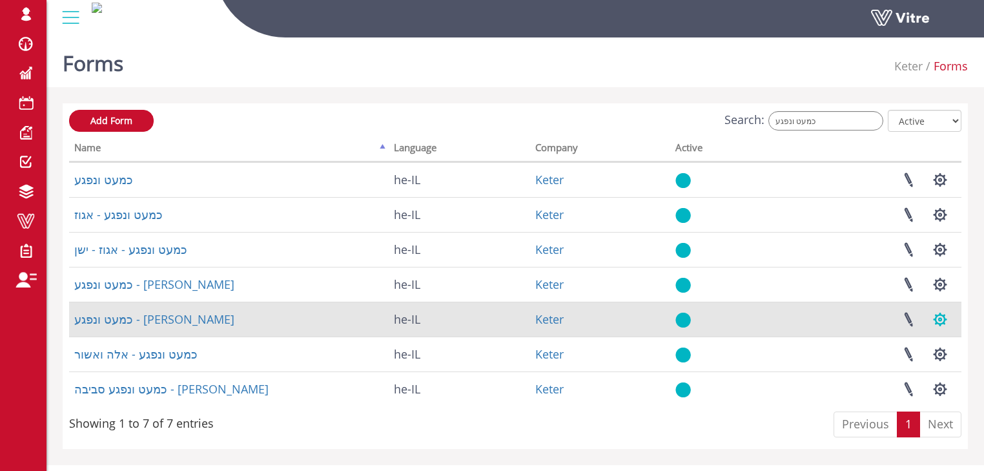
click at [943, 319] on button "button" at bounding box center [940, 319] width 32 height 34
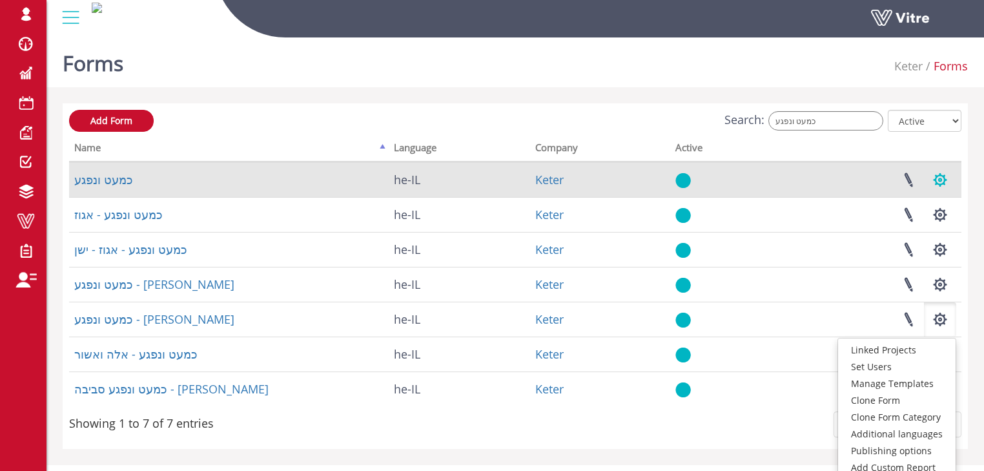
click at [940, 178] on button "button" at bounding box center [940, 180] width 32 height 34
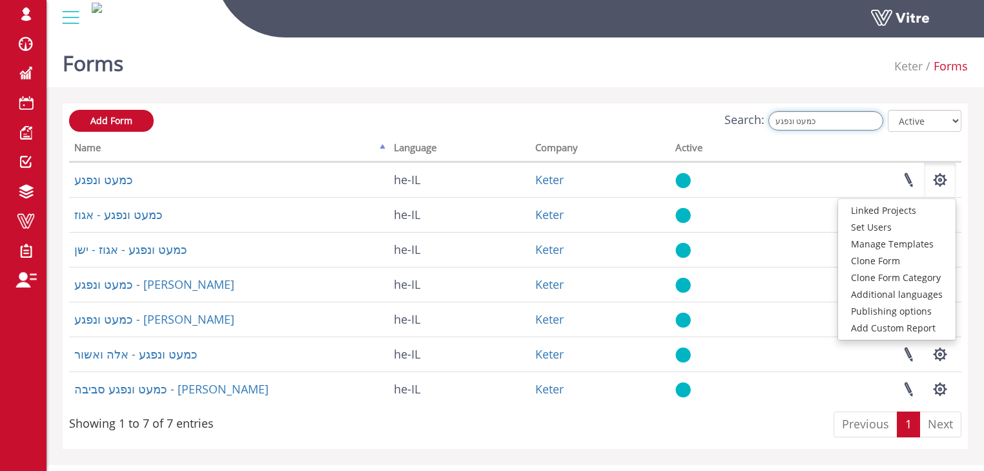
click at [832, 121] on input "כמעט ונפגע" at bounding box center [826, 120] width 115 height 19
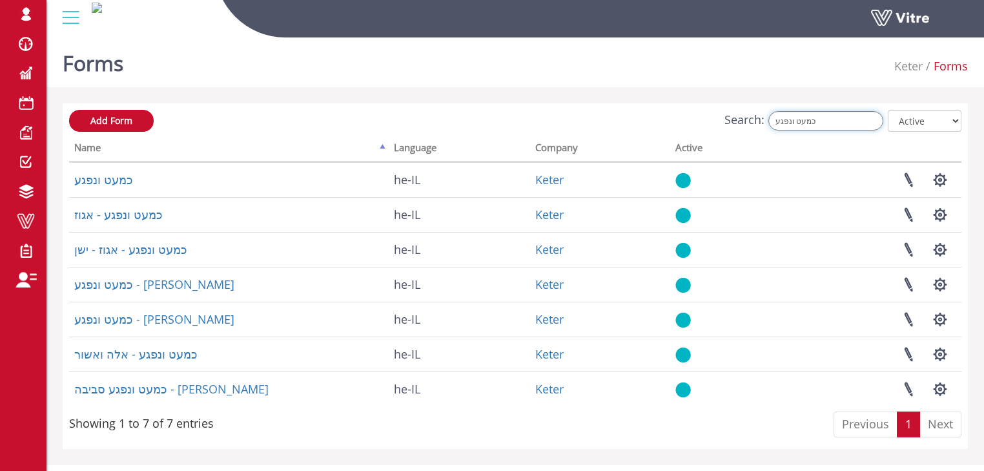
click at [832, 121] on input "כמעט ונפגע" at bounding box center [826, 120] width 115 height 19
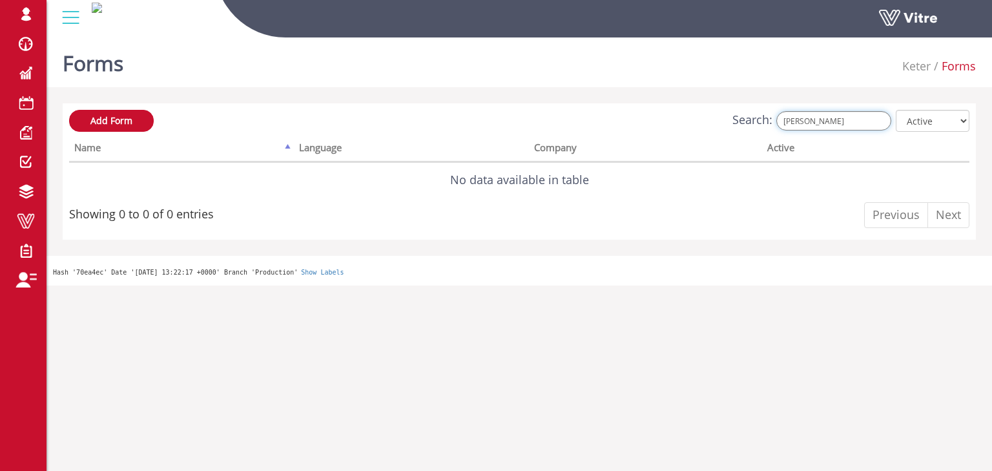
click at [829, 120] on input "[PERSON_NAME]" at bounding box center [833, 120] width 115 height 19
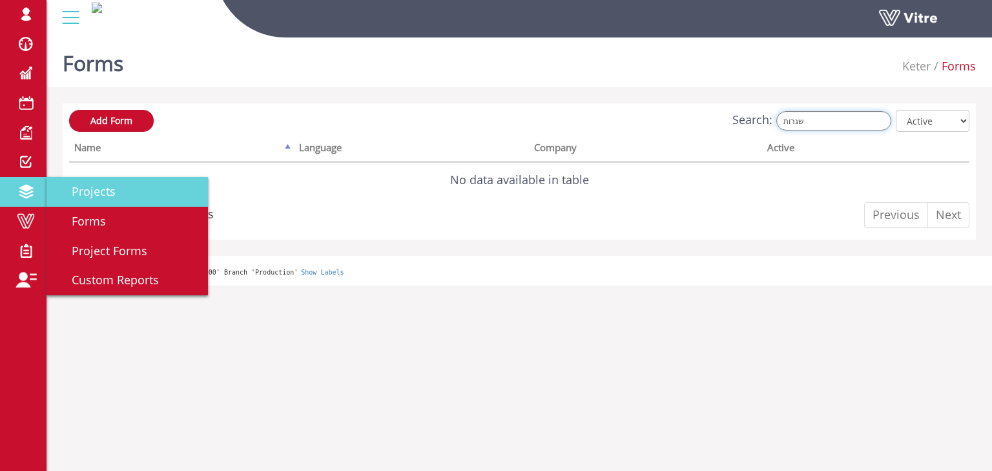
type input "שגרות"
click at [86, 191] on span "Projects" at bounding box center [85, 191] width 59 height 16
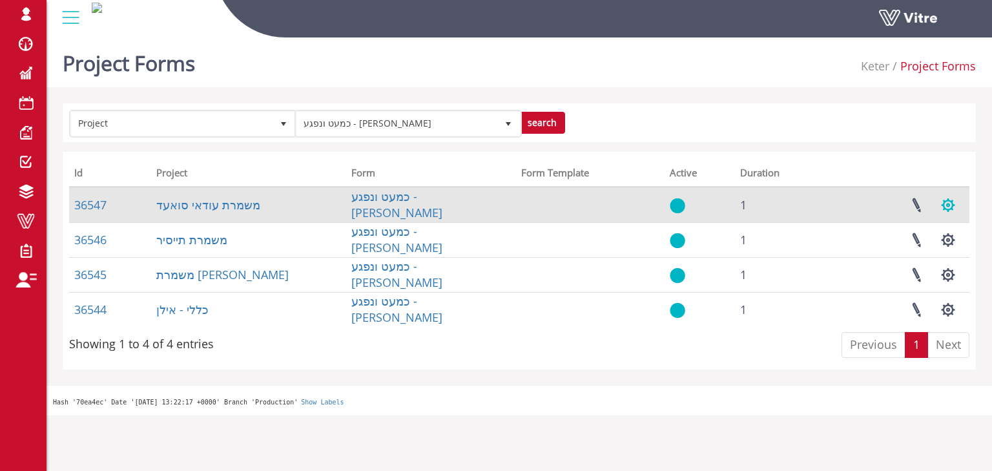
click at [948, 203] on button "button" at bounding box center [948, 205] width 32 height 34
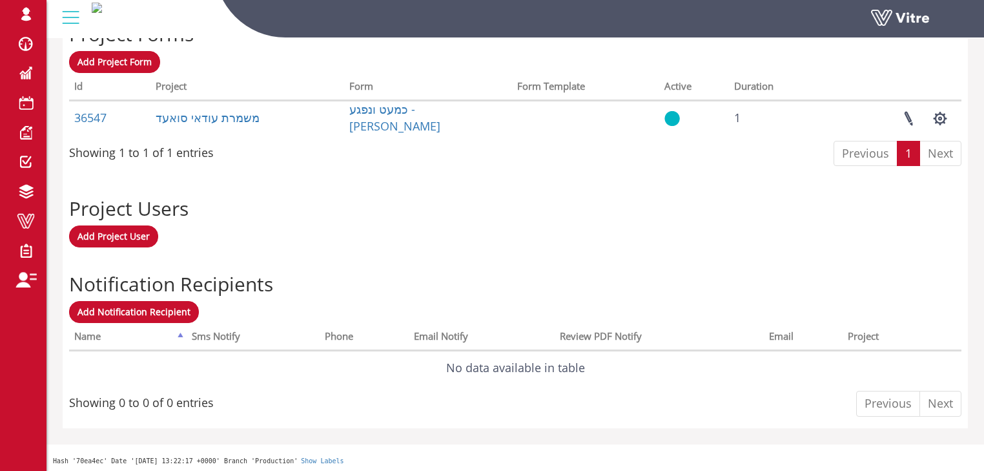
scroll to position [552, 0]
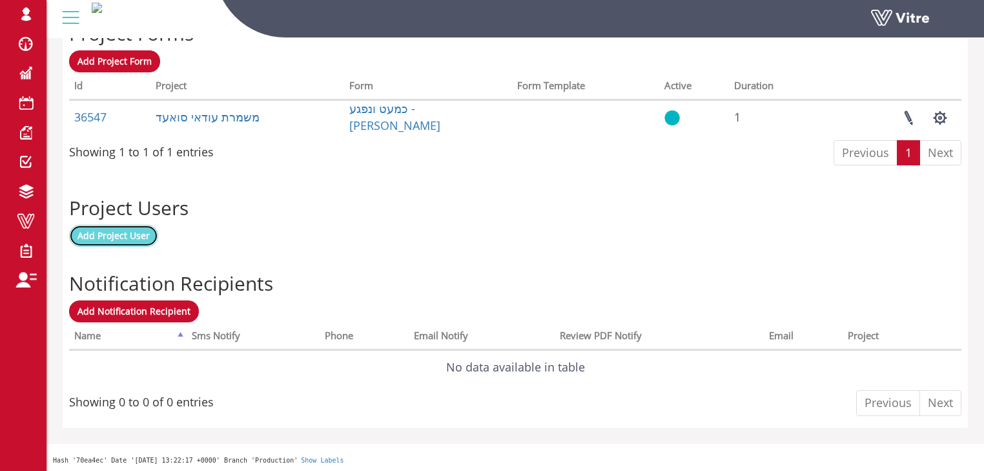
click at [127, 233] on span "Add Project User" at bounding box center [114, 235] width 72 height 12
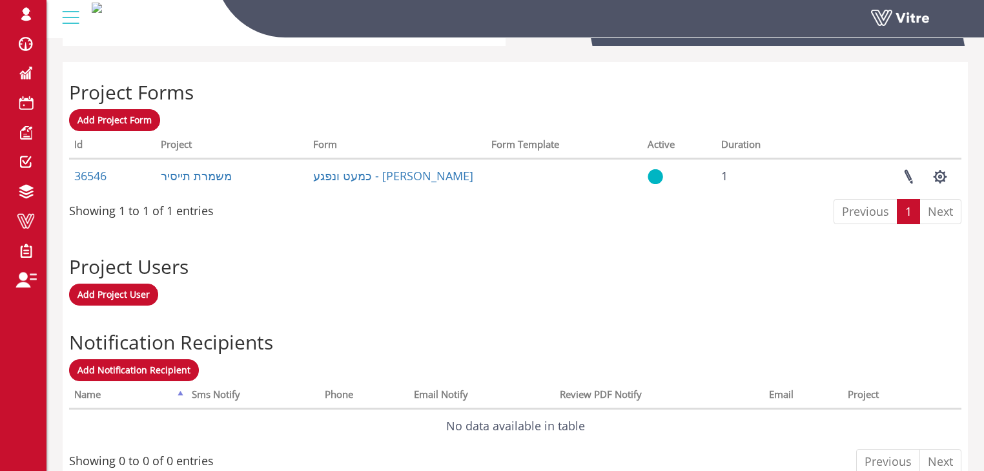
scroll to position [517, 0]
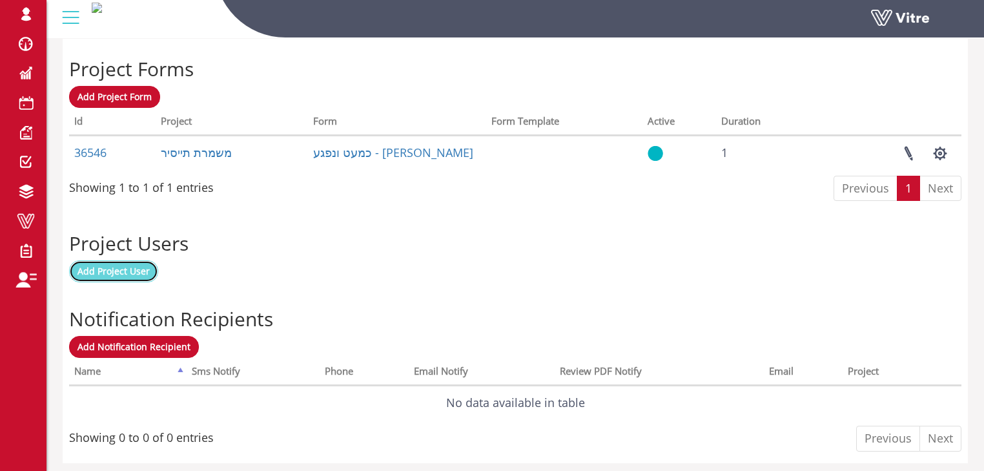
click at [125, 269] on span "Add Project User" at bounding box center [114, 271] width 72 height 12
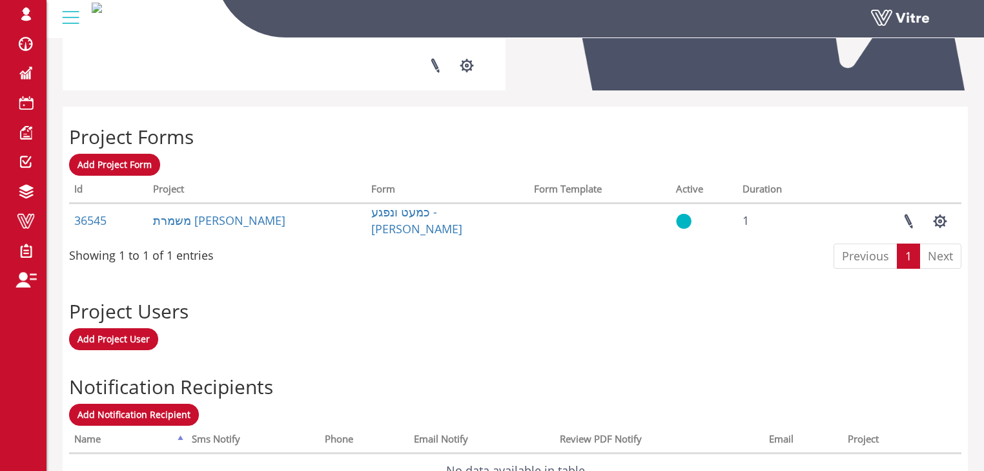
scroll to position [465, 0]
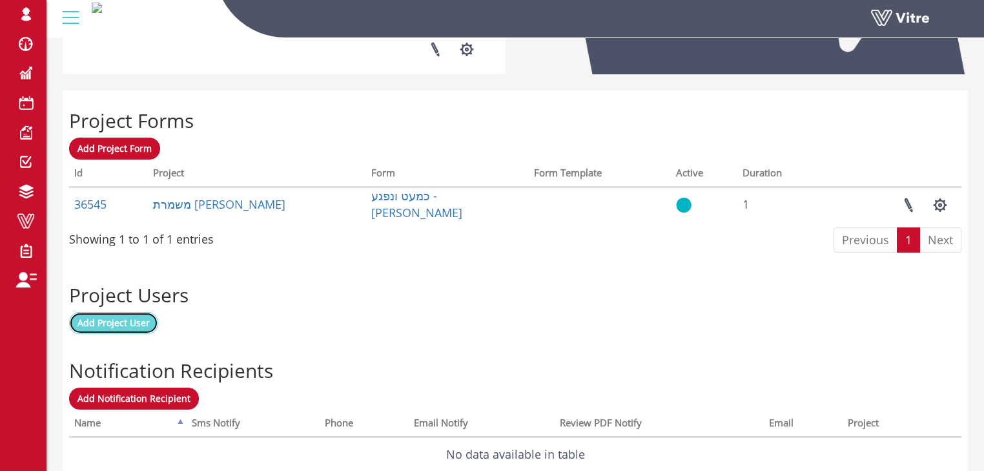
click at [140, 322] on span "Add Project User" at bounding box center [114, 323] width 72 height 12
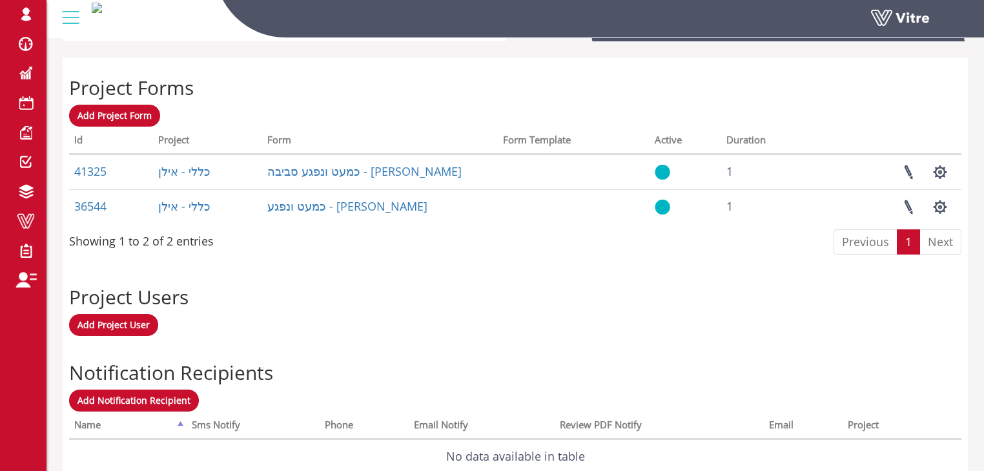
scroll to position [517, 0]
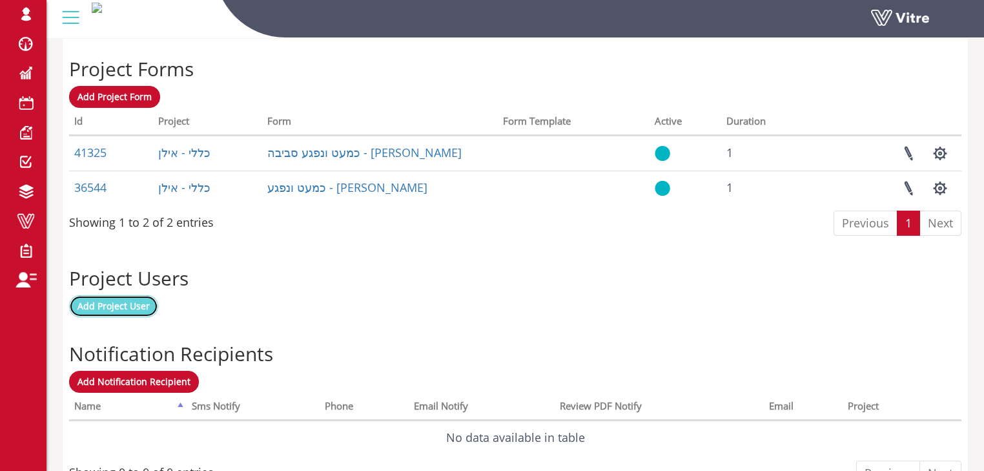
click at [129, 304] on span "Add Project User" at bounding box center [114, 306] width 72 height 12
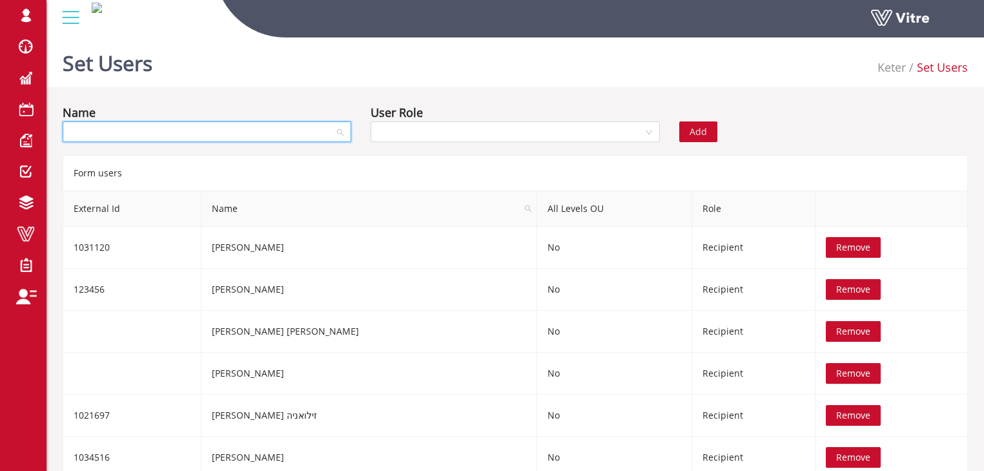
click at [284, 132] on input "search" at bounding box center [202, 131] width 264 height 19
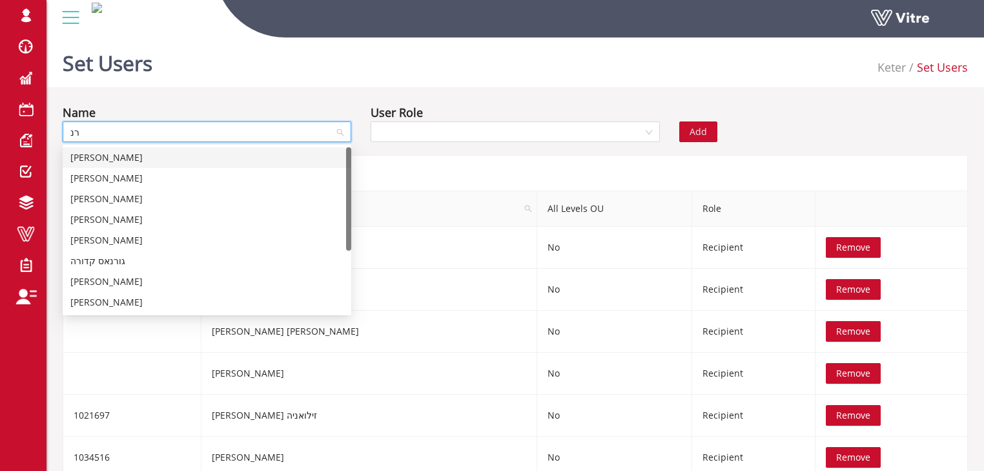
type input "רנא"
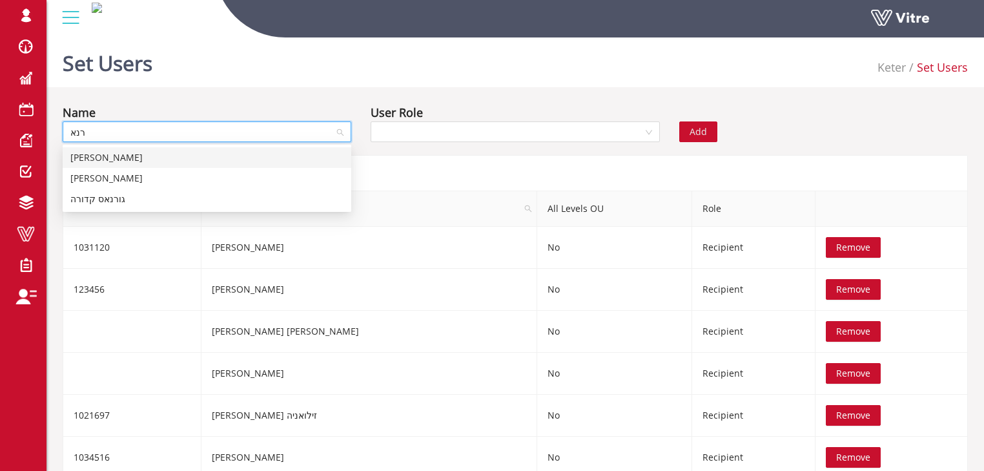
click at [130, 158] on div "[PERSON_NAME]" at bounding box center [206, 158] width 273 height 14
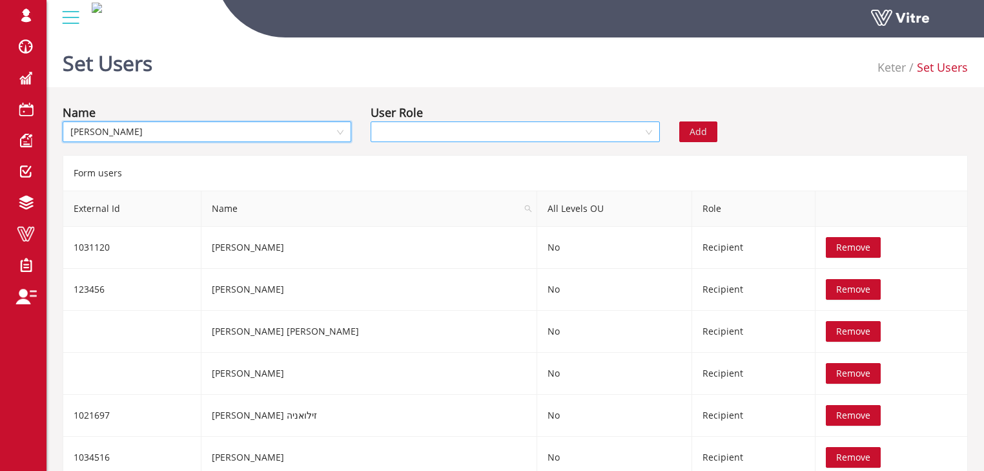
click at [398, 129] on input "search" at bounding box center [511, 131] width 264 height 19
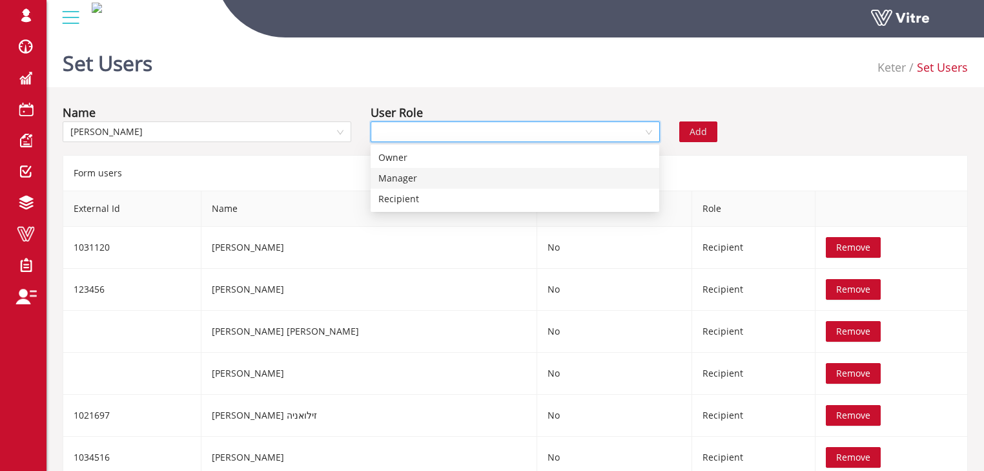
click at [426, 176] on div "Manager" at bounding box center [515, 178] width 273 height 14
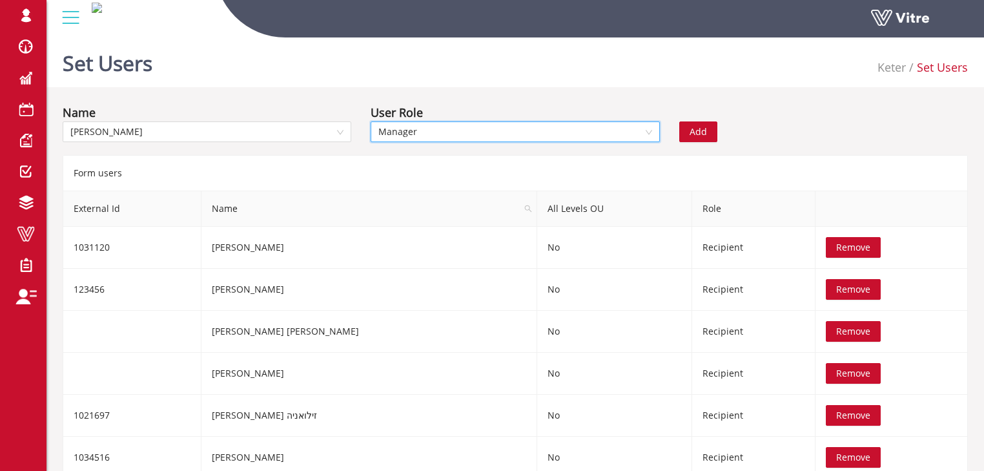
click at [690, 132] on span "Add" at bounding box center [698, 132] width 17 height 14
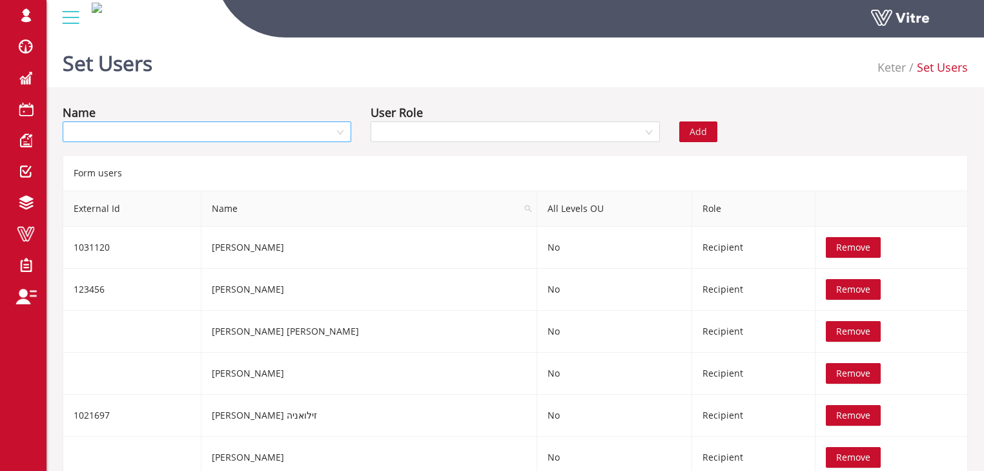
click at [261, 133] on input "search" at bounding box center [202, 131] width 264 height 19
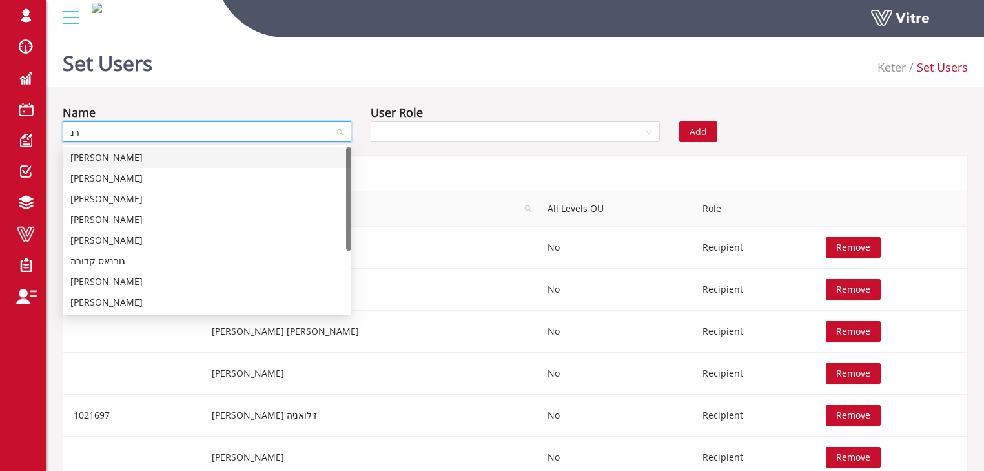
type input "רנא"
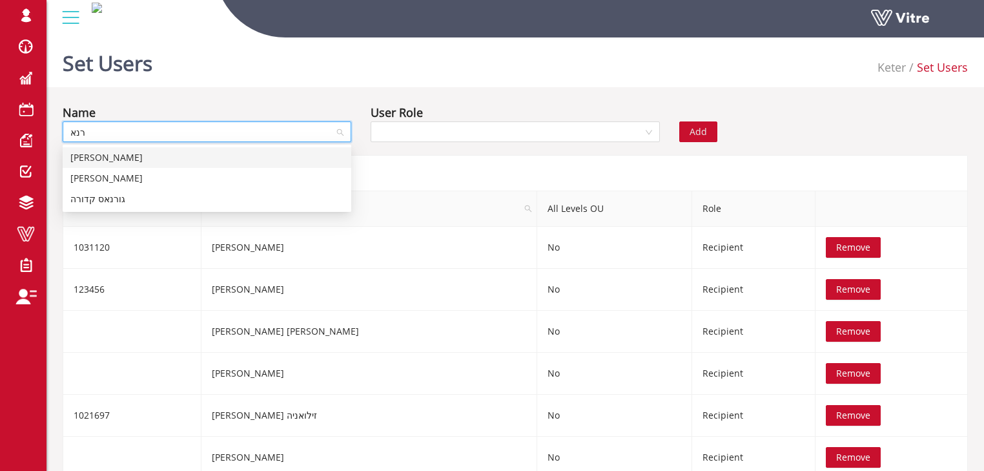
click at [242, 152] on div "[PERSON_NAME]" at bounding box center [206, 158] width 273 height 14
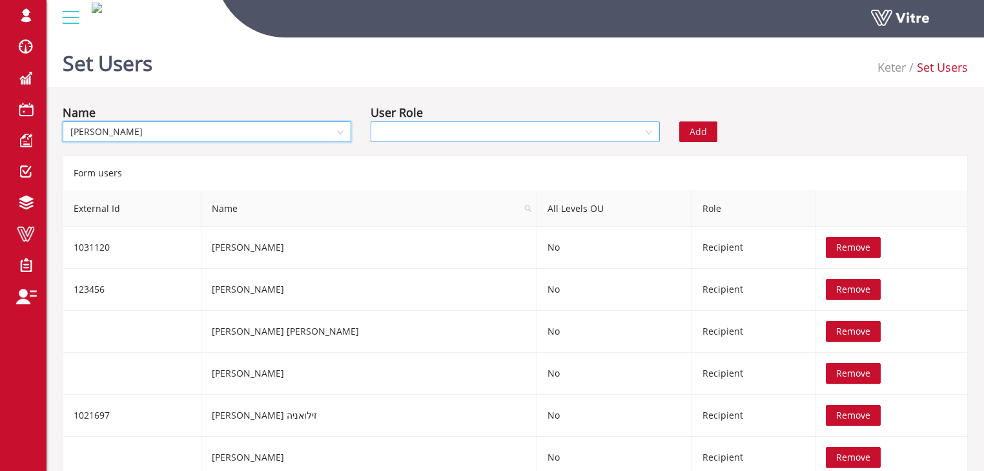
click at [391, 125] on input "search" at bounding box center [511, 131] width 264 height 19
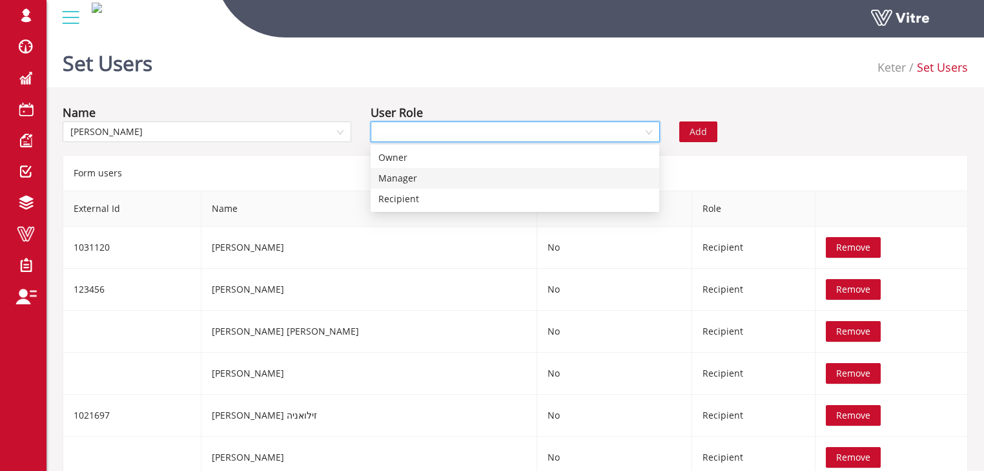
click at [409, 178] on div "Manager" at bounding box center [515, 178] width 273 height 14
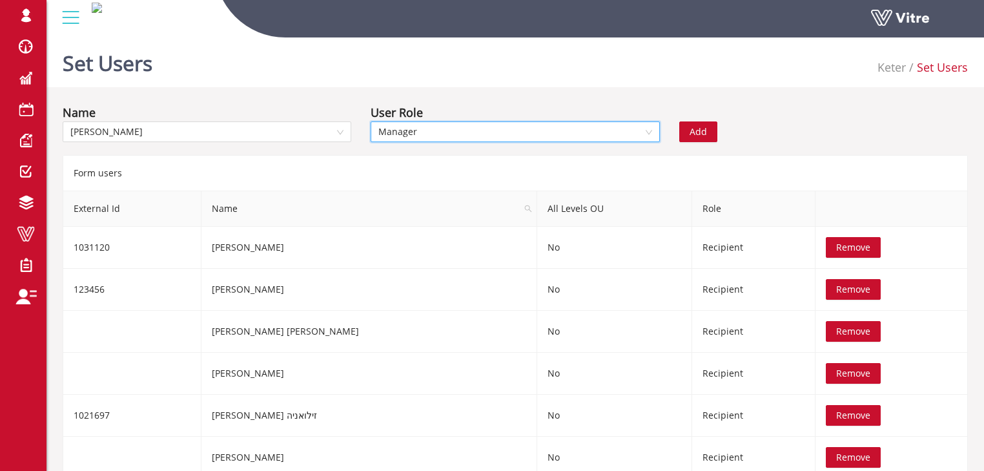
click at [700, 129] on span "Add" at bounding box center [698, 132] width 17 height 14
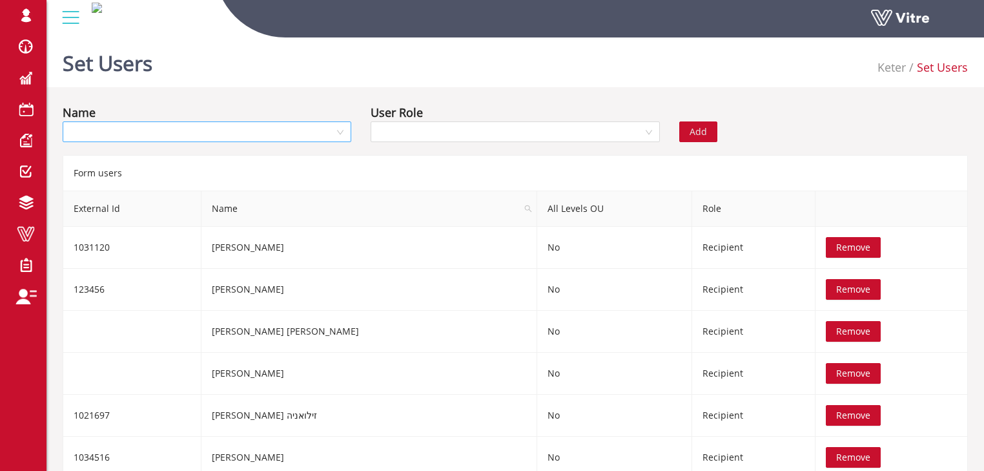
click at [213, 125] on input "search" at bounding box center [202, 131] width 264 height 19
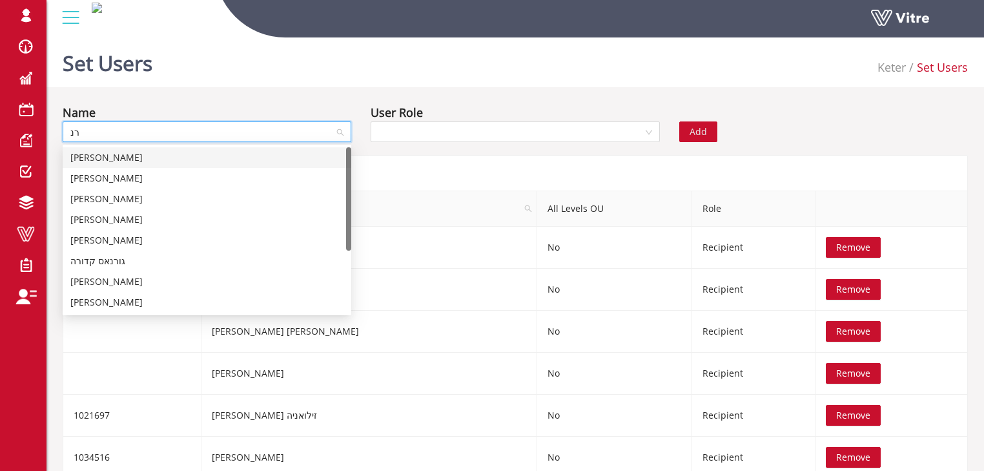
type input "רנא"
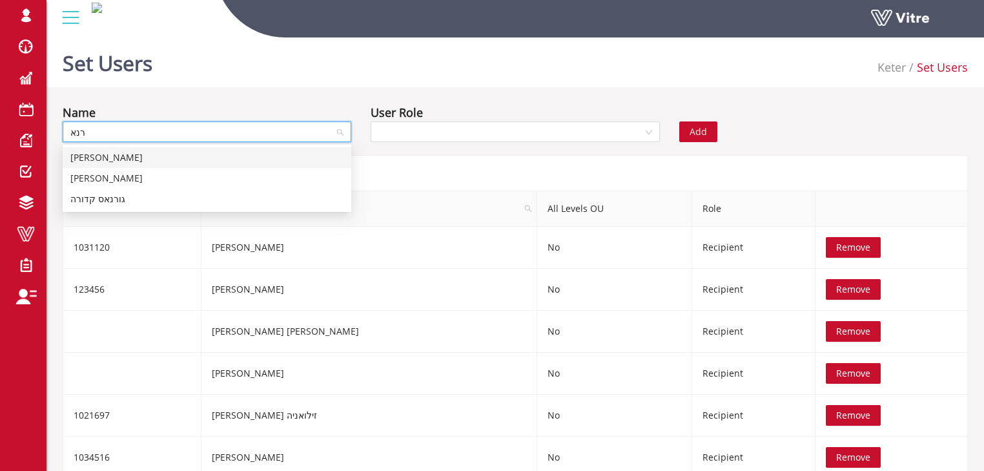
click at [215, 153] on div "[PERSON_NAME]" at bounding box center [206, 158] width 273 height 14
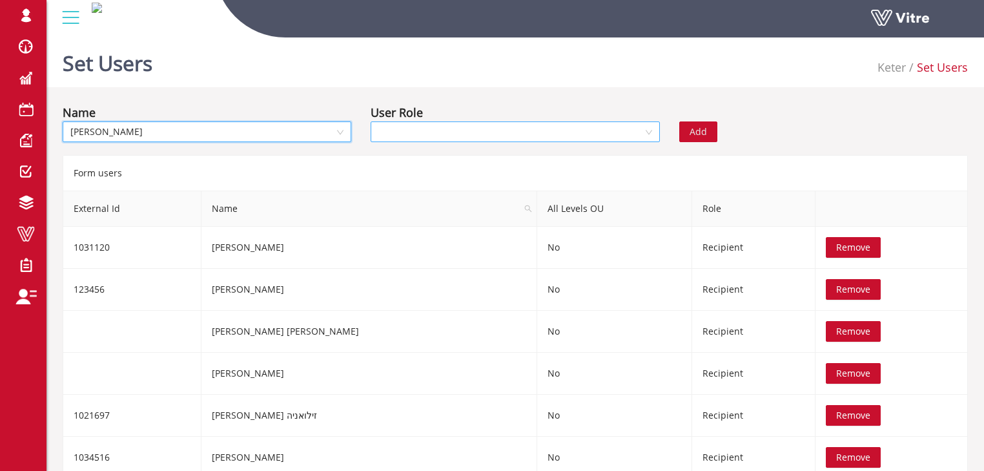
click at [397, 132] on input "search" at bounding box center [511, 131] width 264 height 19
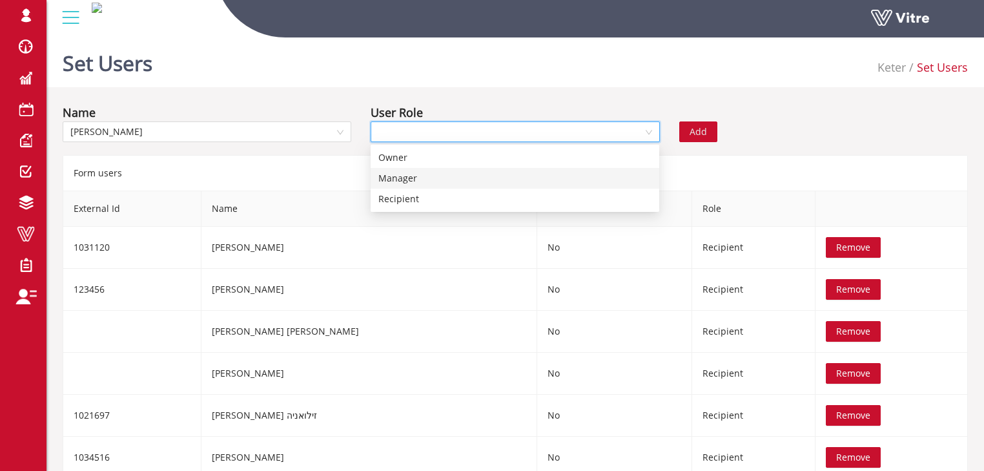
click at [404, 178] on div "Manager" at bounding box center [515, 178] width 273 height 14
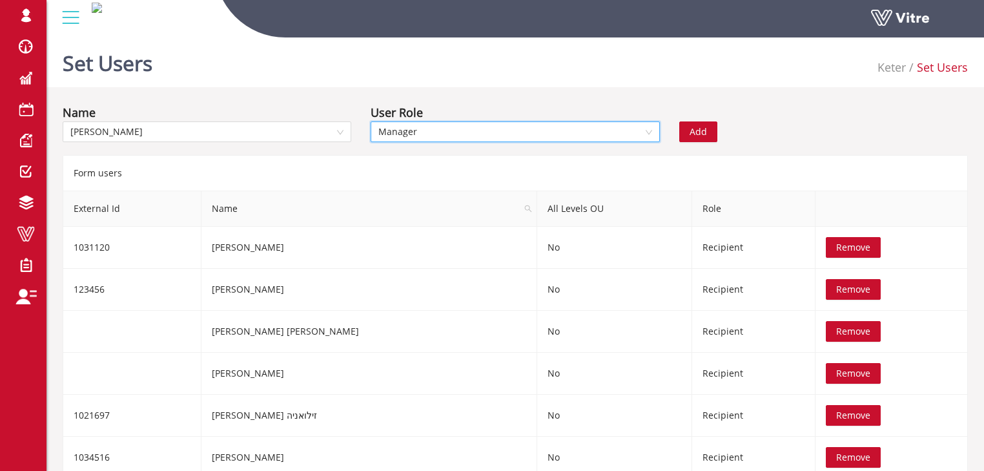
click at [696, 131] on span "Add" at bounding box center [698, 132] width 17 height 14
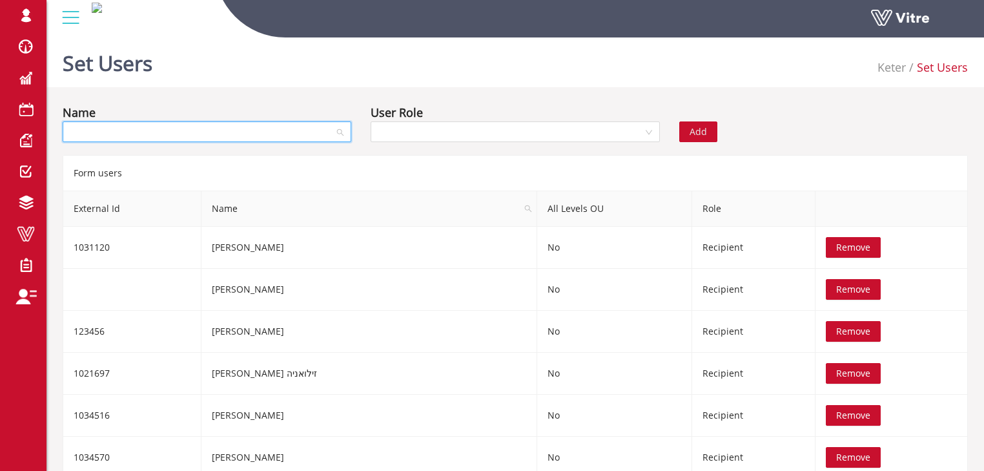
click at [251, 137] on input "search" at bounding box center [202, 131] width 264 height 19
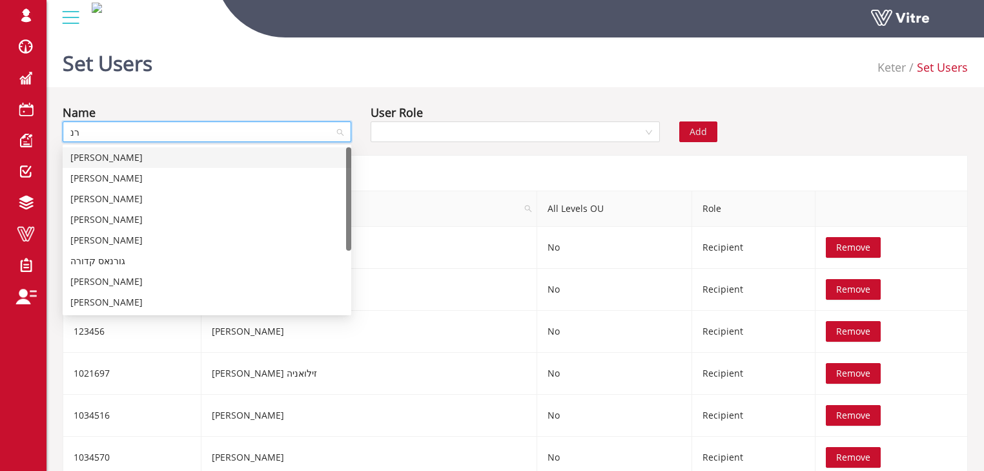
type input "רנא"
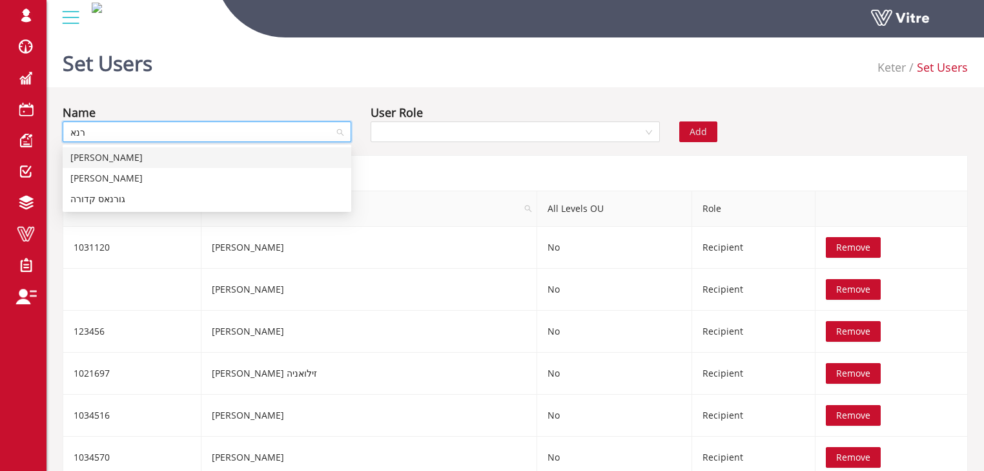
click at [280, 156] on div "[PERSON_NAME]" at bounding box center [206, 158] width 273 height 14
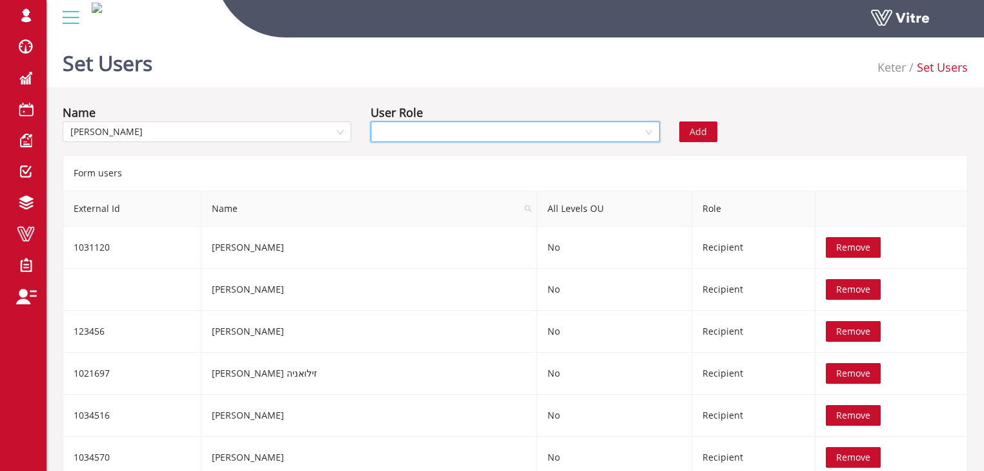
click at [402, 134] on input "search" at bounding box center [511, 131] width 264 height 19
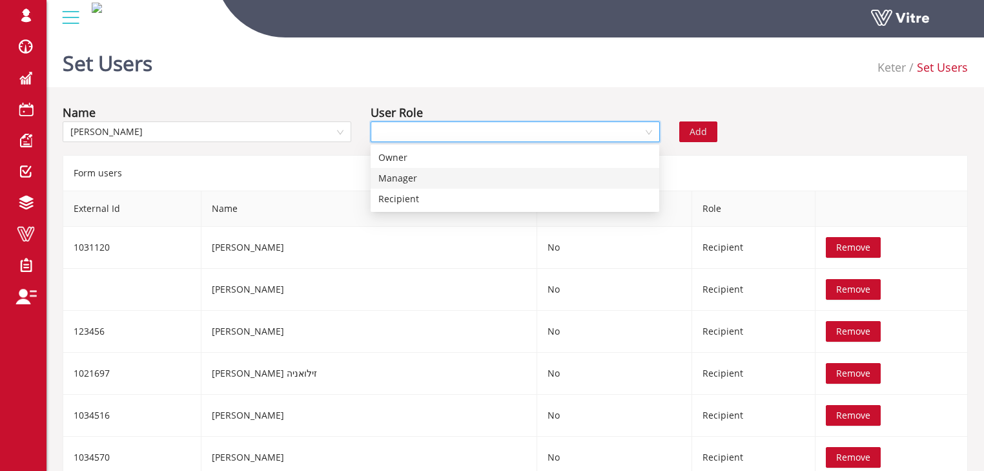
click at [409, 176] on div "Manager" at bounding box center [515, 178] width 273 height 14
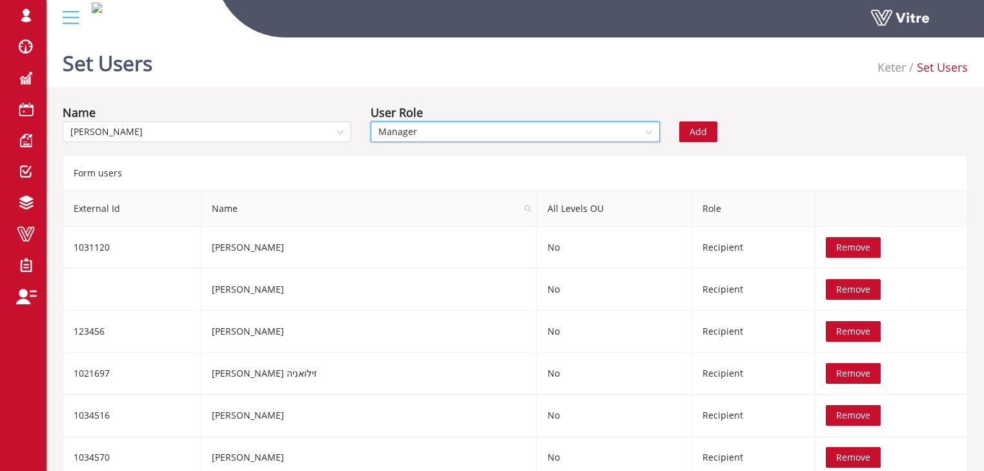
click at [698, 138] on span "Add" at bounding box center [698, 132] width 17 height 14
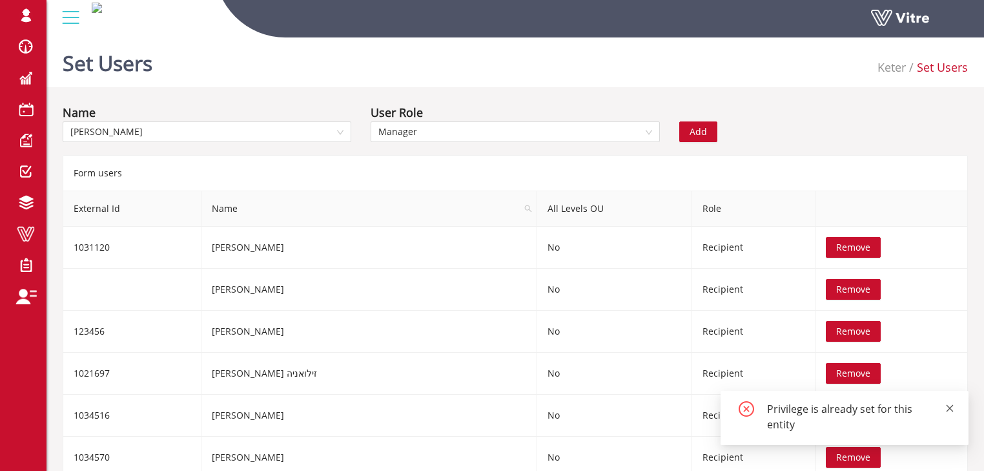
click at [949, 409] on icon "close" at bounding box center [950, 407] width 7 height 7
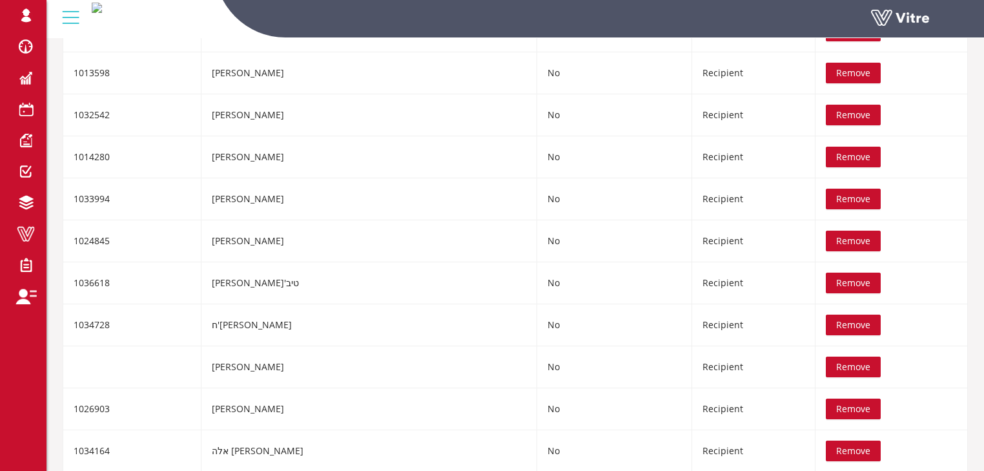
scroll to position [304, 0]
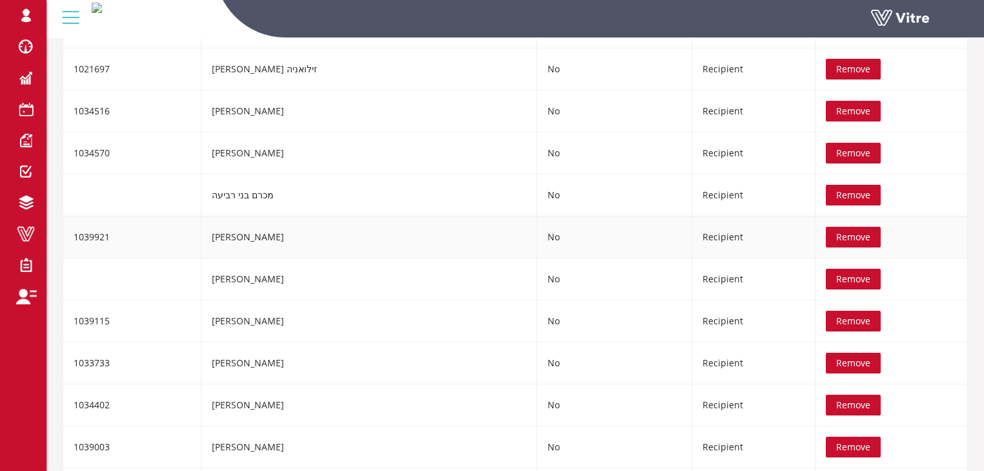
click at [837, 234] on span "Remove" at bounding box center [854, 237] width 34 height 14
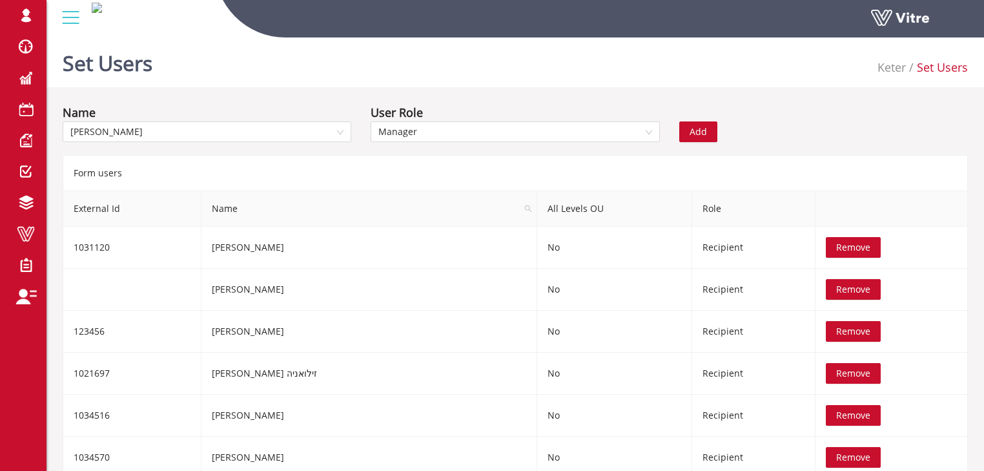
click at [700, 130] on span "Add" at bounding box center [698, 132] width 17 height 14
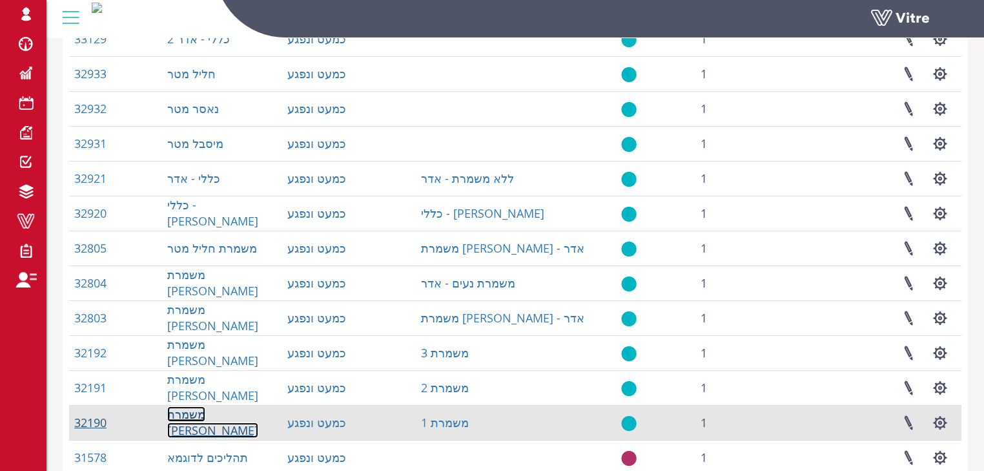
scroll to position [224, 0]
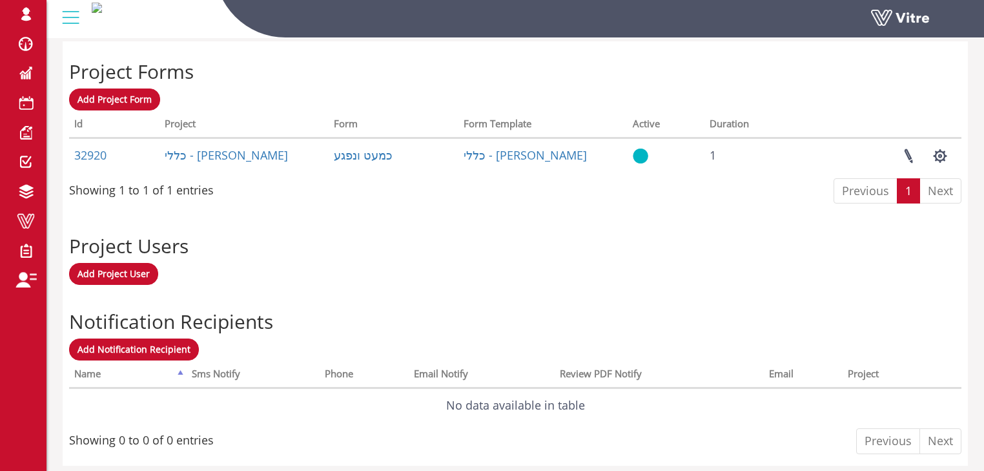
scroll to position [517, 0]
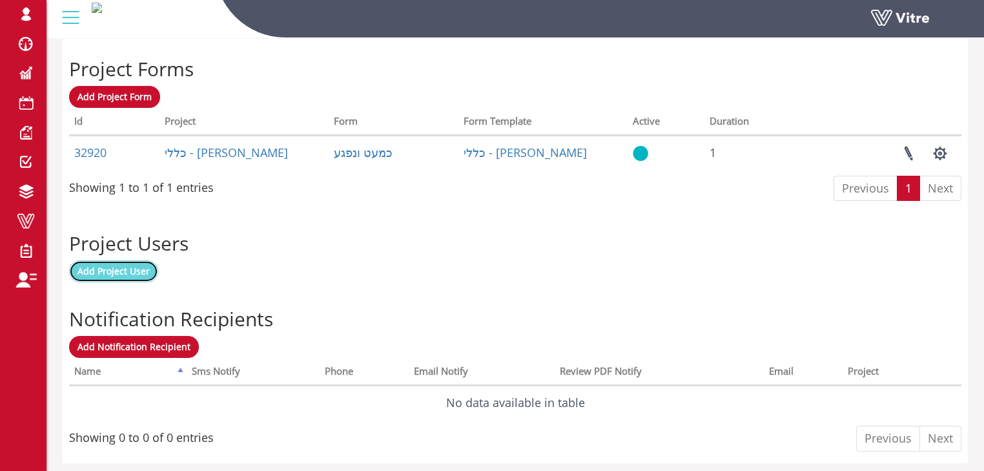
click at [119, 271] on span "Add Project User" at bounding box center [114, 271] width 72 height 12
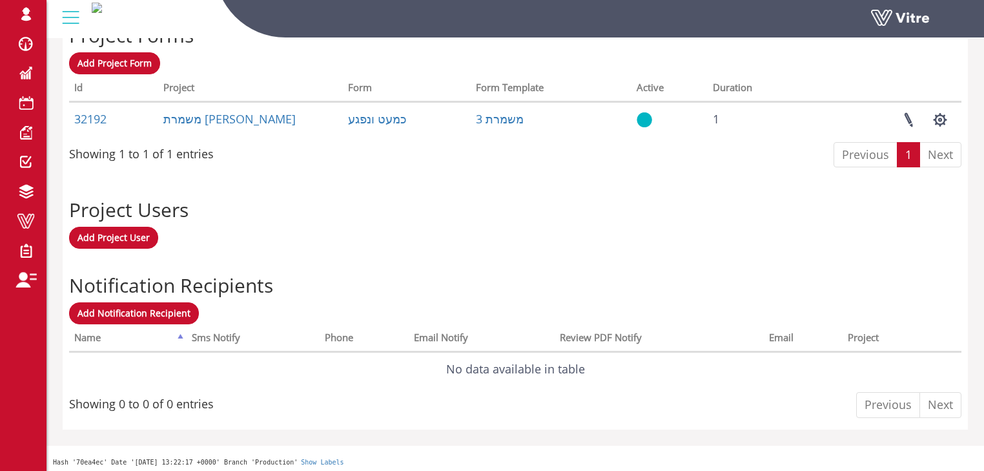
scroll to position [552, 0]
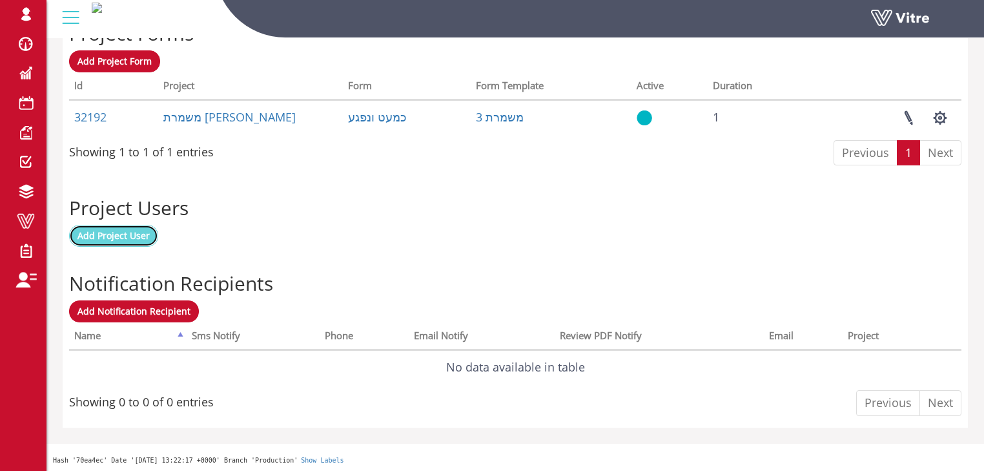
click at [119, 235] on span "Add Project User" at bounding box center [114, 235] width 72 height 12
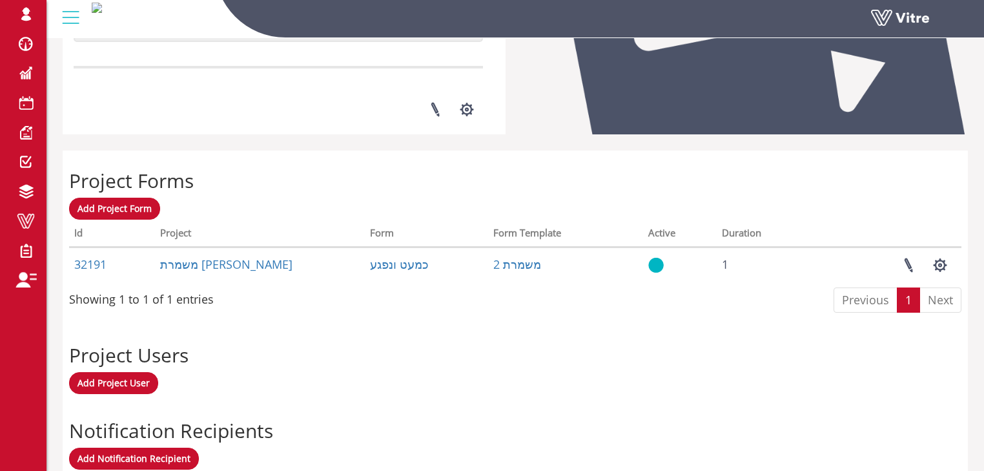
scroll to position [552, 0]
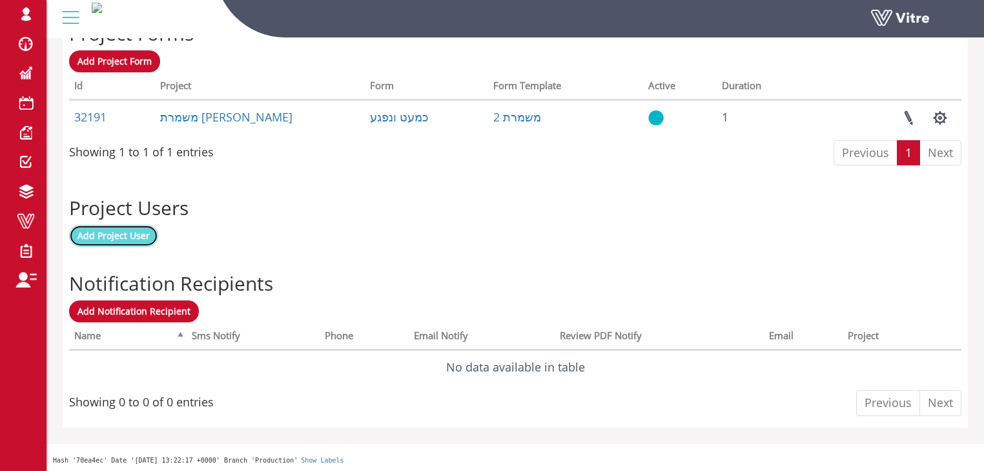
click at [125, 236] on span "Add Project User" at bounding box center [114, 235] width 72 height 12
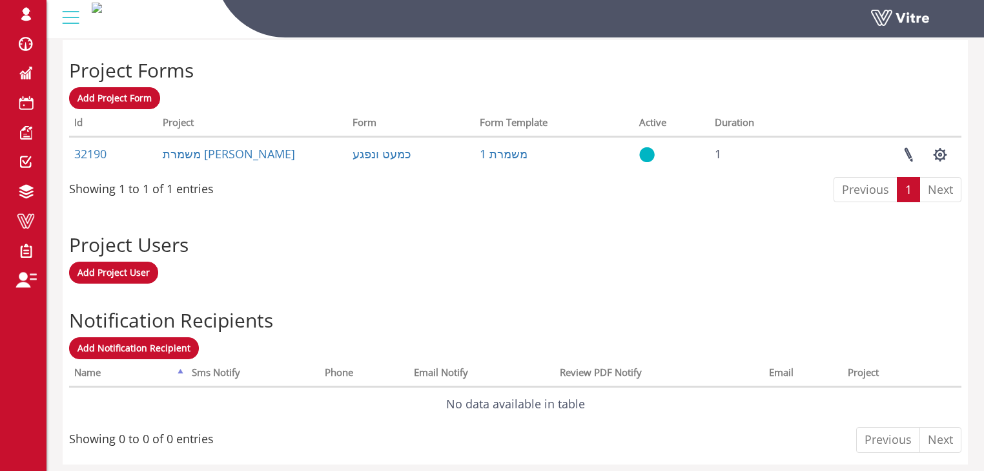
scroll to position [517, 0]
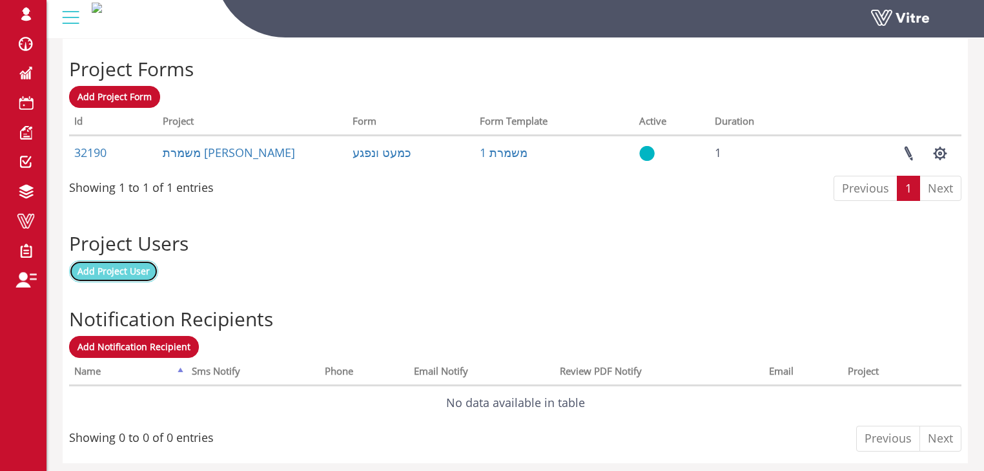
click at [116, 272] on span "Add Project User" at bounding box center [114, 271] width 72 height 12
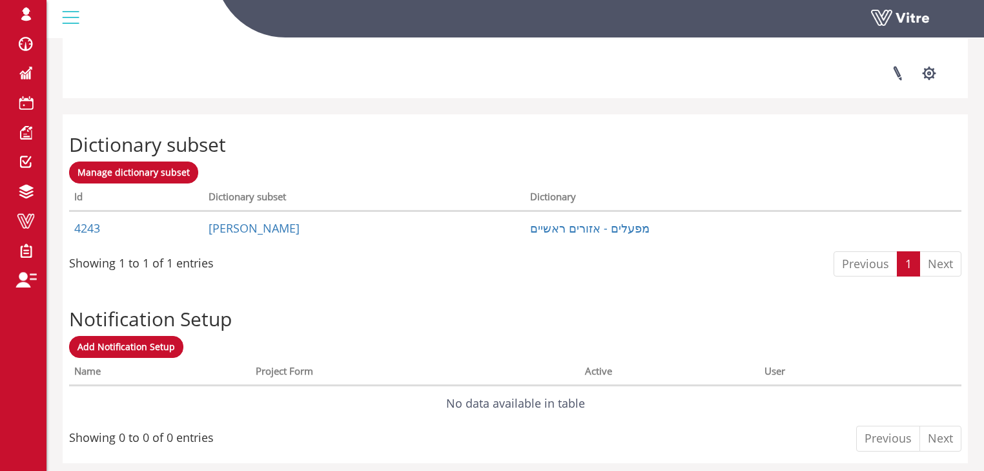
scroll to position [1860, 0]
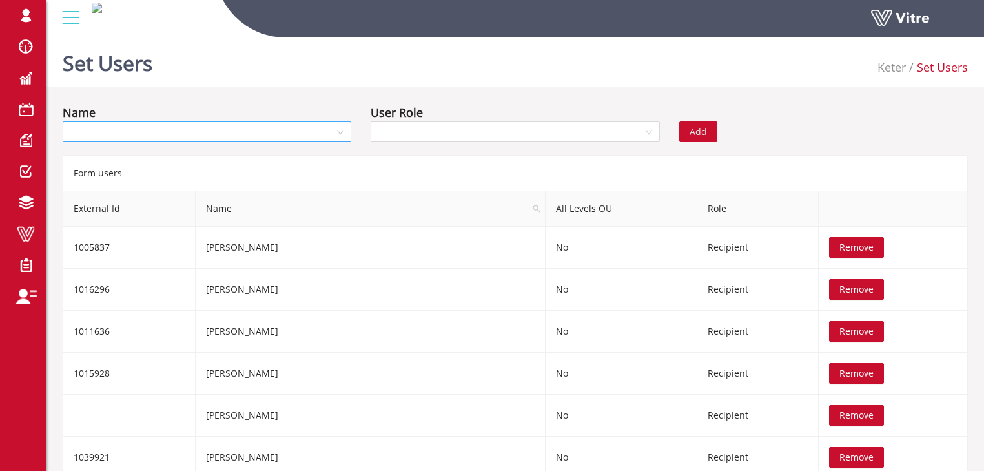
click at [171, 133] on input "search" at bounding box center [202, 131] width 264 height 19
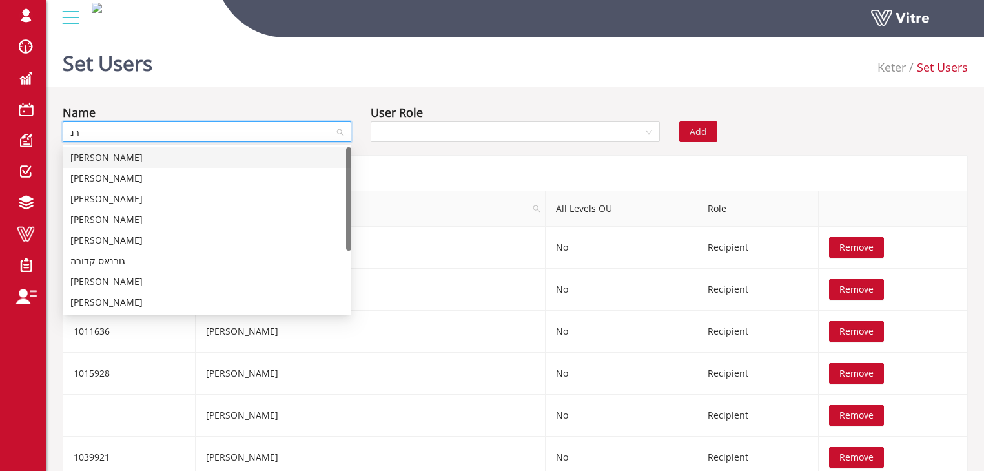
type input "רנא"
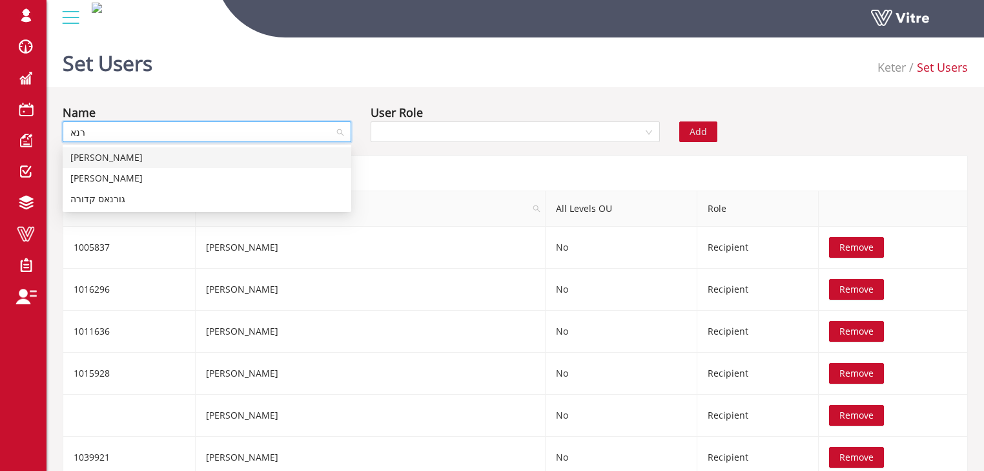
click at [141, 156] on div "[PERSON_NAME]" at bounding box center [206, 158] width 273 height 14
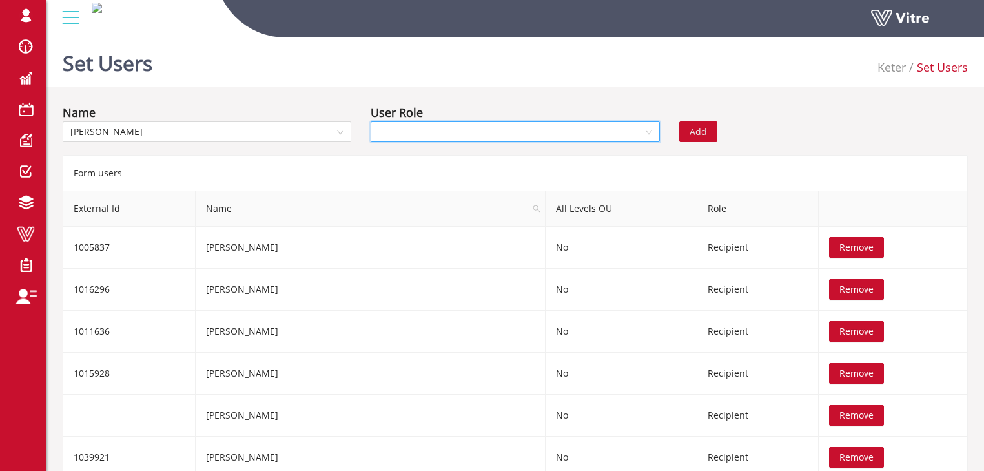
click at [388, 127] on input "search" at bounding box center [511, 131] width 264 height 19
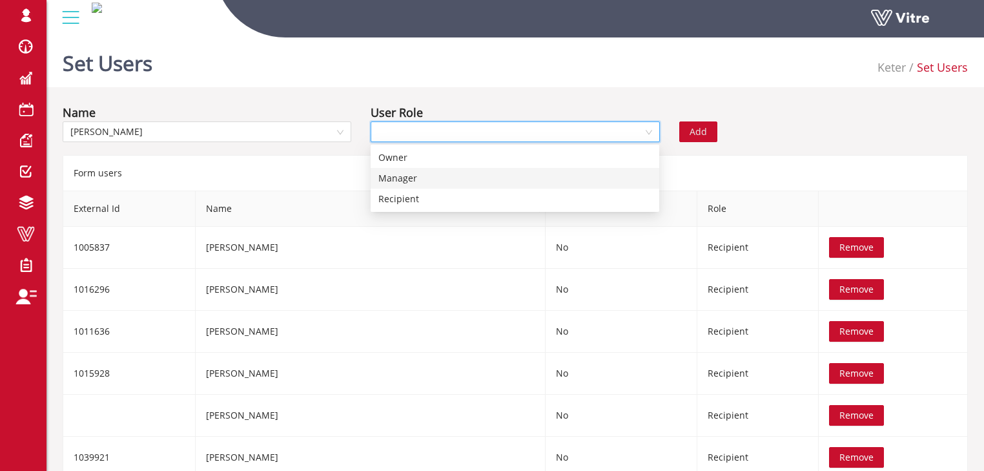
click at [401, 181] on div "Manager" at bounding box center [515, 178] width 273 height 14
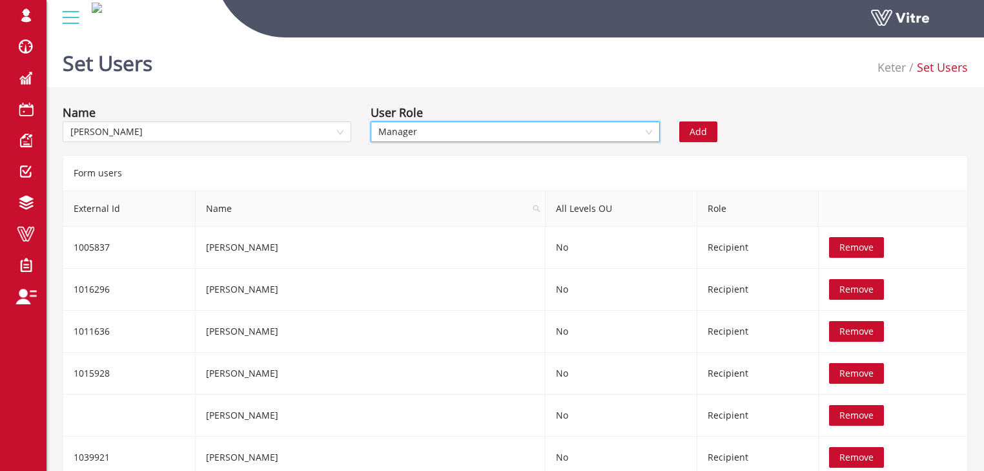
click at [692, 132] on span "Add" at bounding box center [698, 132] width 17 height 14
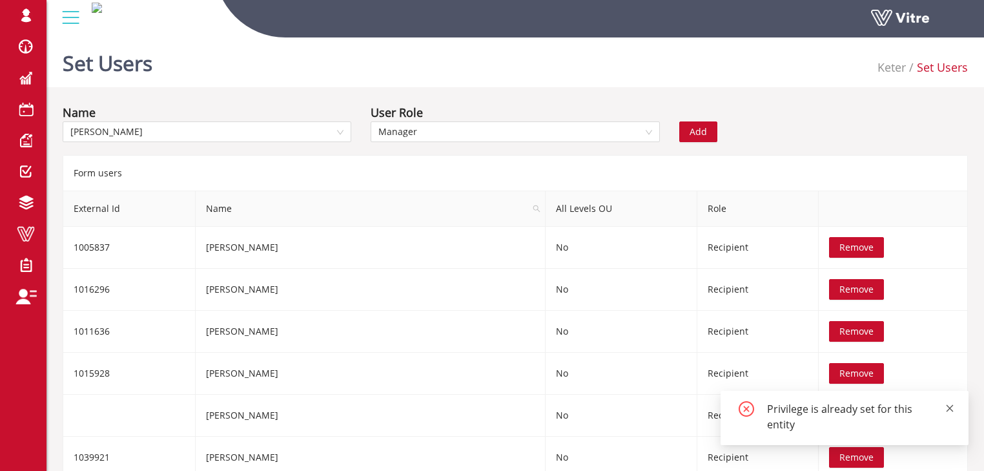
click at [952, 408] on icon "close" at bounding box center [950, 408] width 9 height 9
click at [840, 454] on span "Remove" at bounding box center [857, 457] width 34 height 14
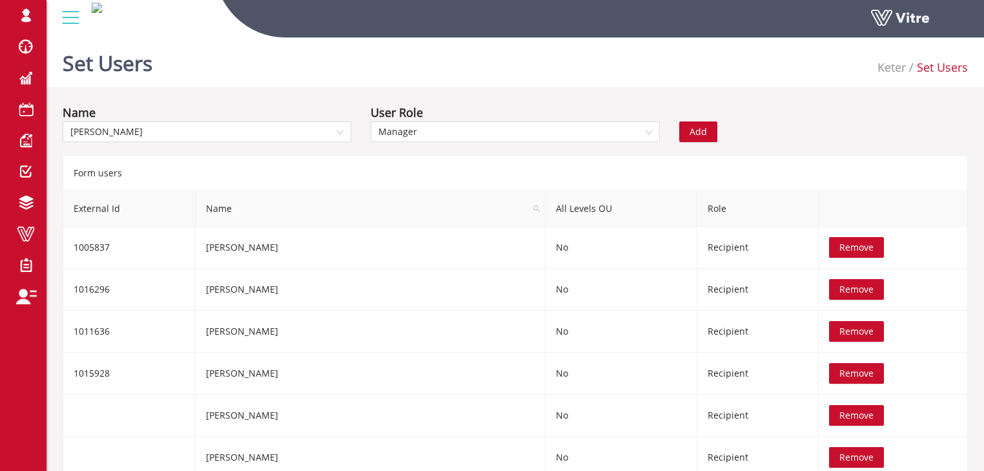
click at [702, 132] on span "Add" at bounding box center [698, 132] width 17 height 14
click at [156, 132] on input "search" at bounding box center [202, 131] width 264 height 19
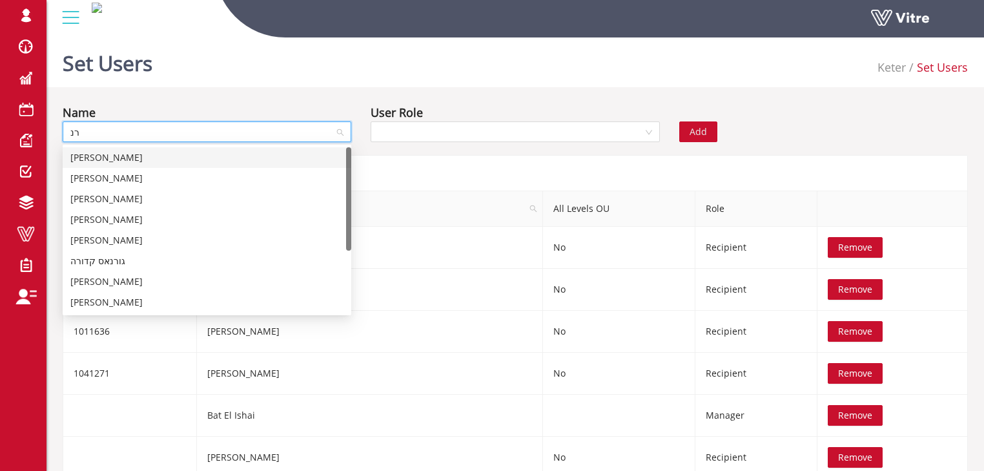
type input "רנא"
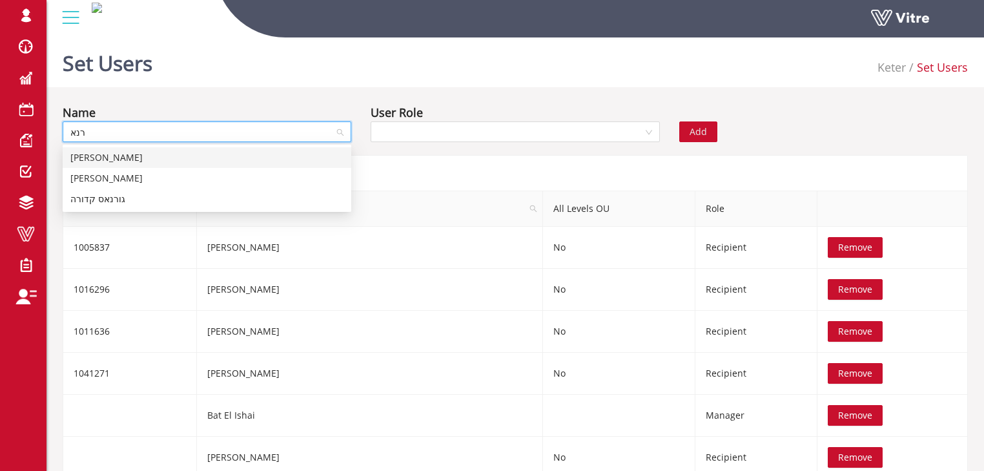
click at [140, 158] on div "[PERSON_NAME]" at bounding box center [206, 158] width 273 height 14
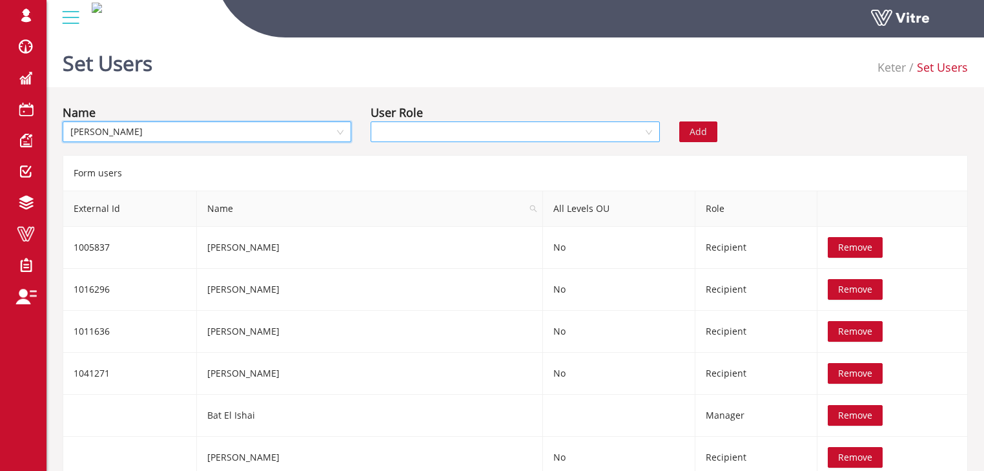
click at [410, 131] on input "search" at bounding box center [511, 131] width 264 height 19
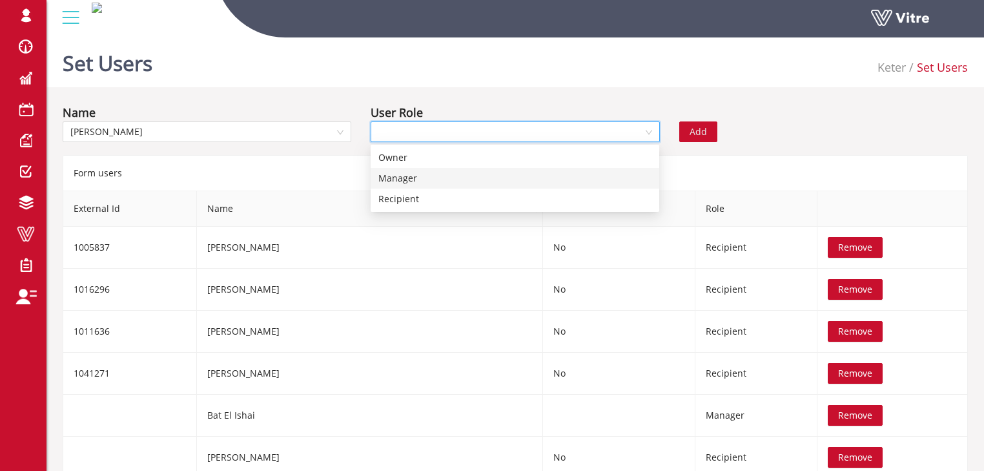
click at [406, 178] on div "Manager" at bounding box center [515, 178] width 273 height 14
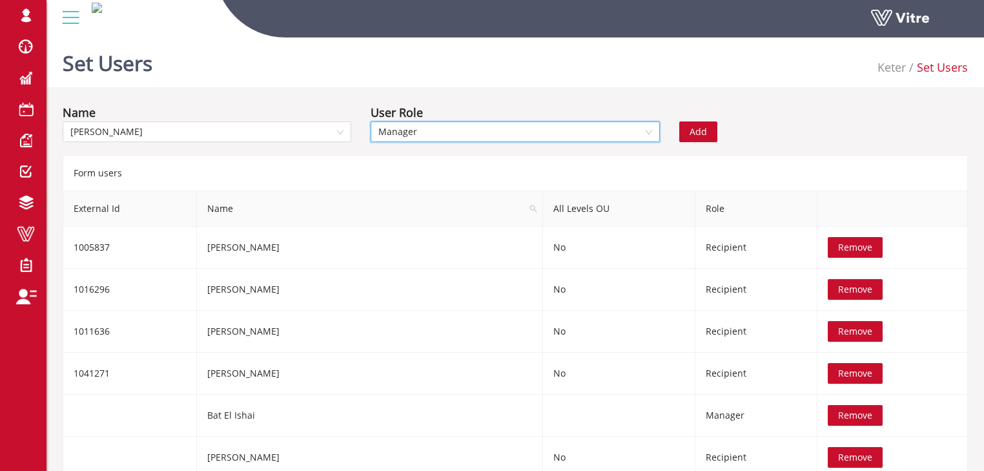
click at [700, 130] on span "Add" at bounding box center [698, 132] width 17 height 14
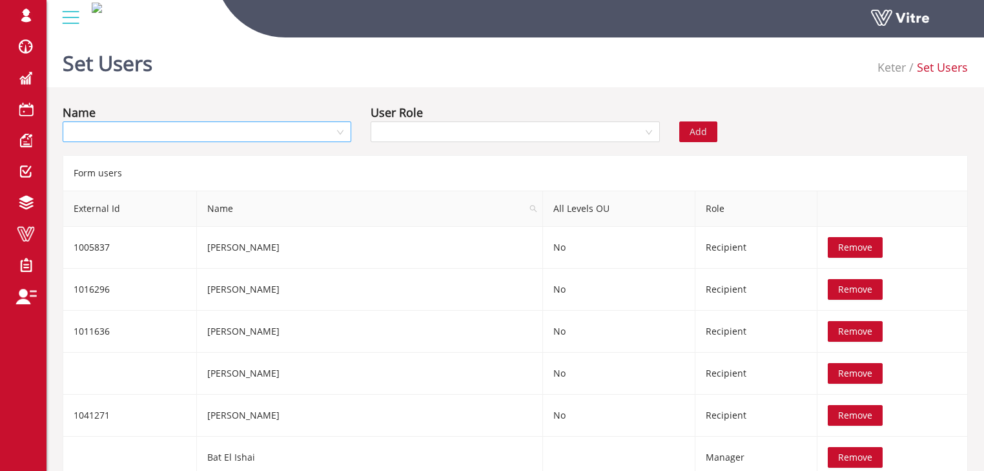
click at [160, 130] on input "search" at bounding box center [202, 131] width 264 height 19
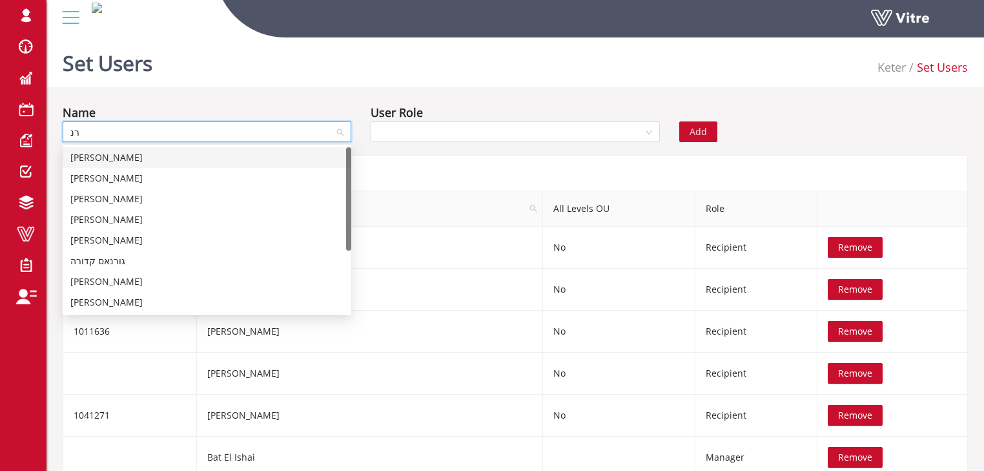
type input "רנא"
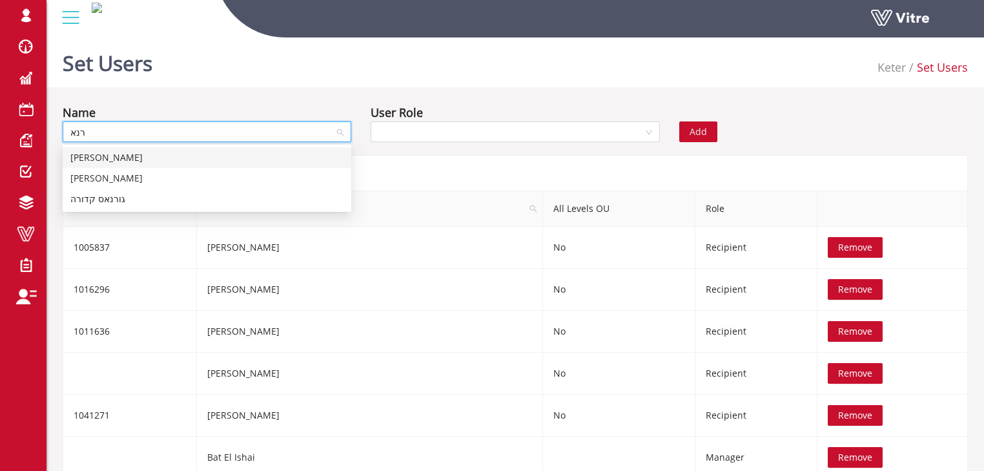
click at [121, 160] on div "רנא דלאשה" at bounding box center [206, 158] width 273 height 14
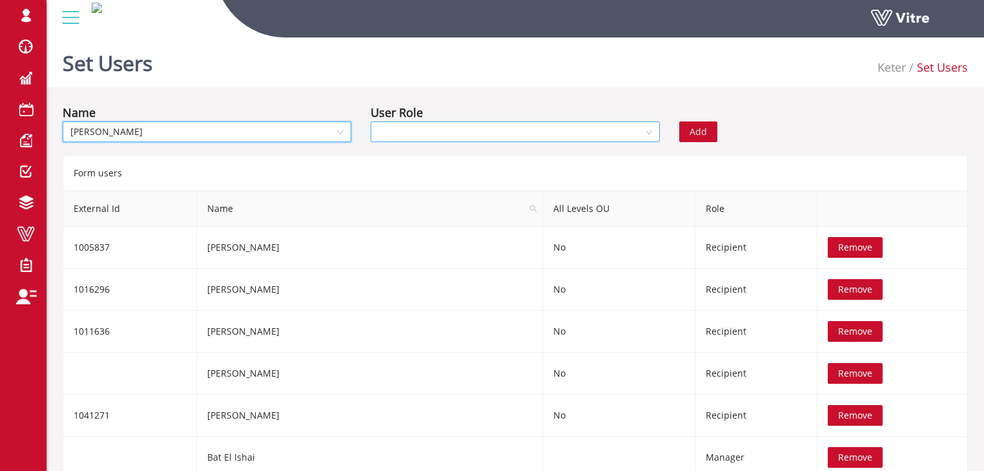
click at [403, 128] on input "search" at bounding box center [511, 131] width 264 height 19
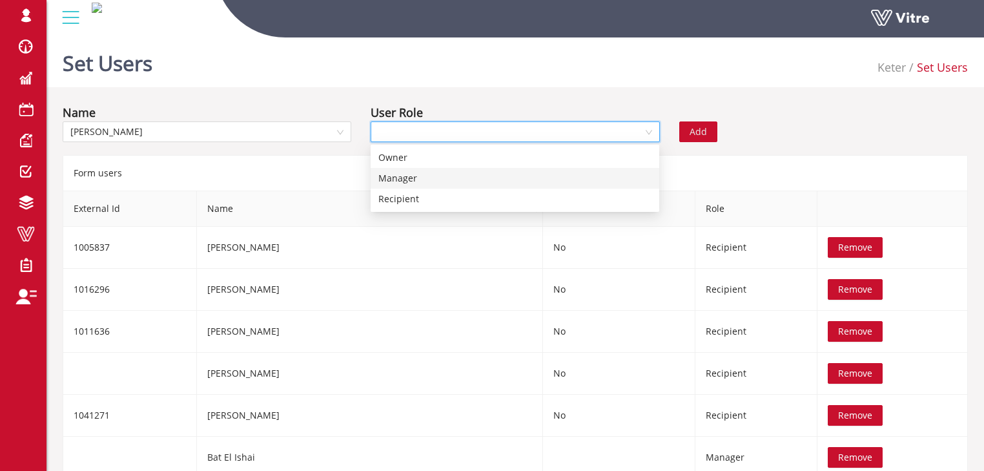
click at [400, 176] on div "Manager" at bounding box center [515, 178] width 273 height 14
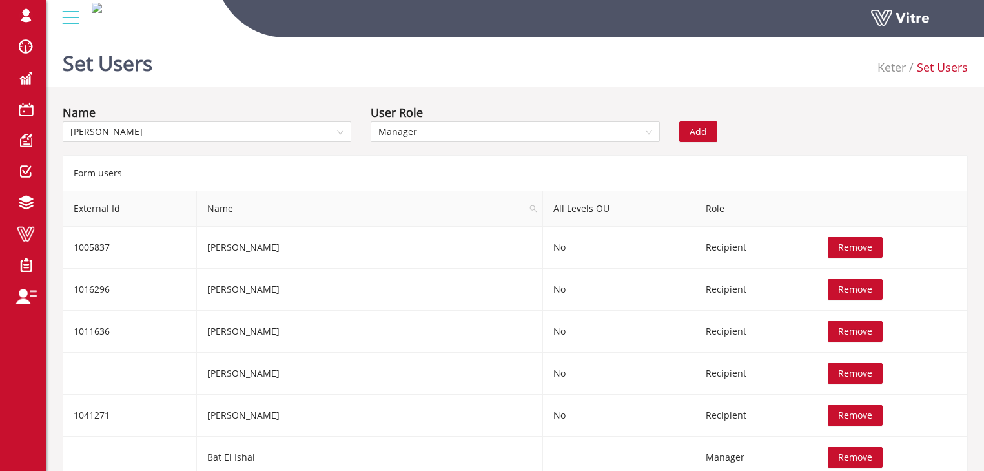
click at [699, 136] on span "Add" at bounding box center [698, 132] width 17 height 14
click at [143, 127] on input "search" at bounding box center [202, 131] width 264 height 19
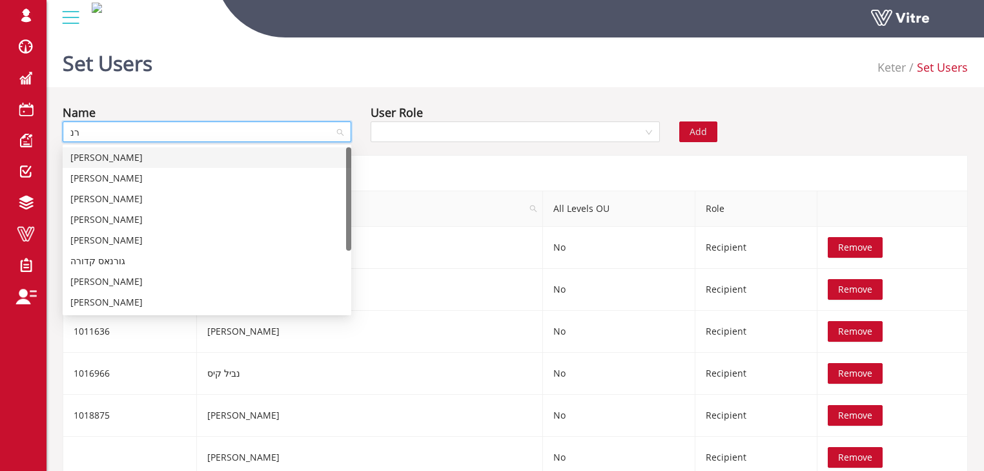
type input "רנא"
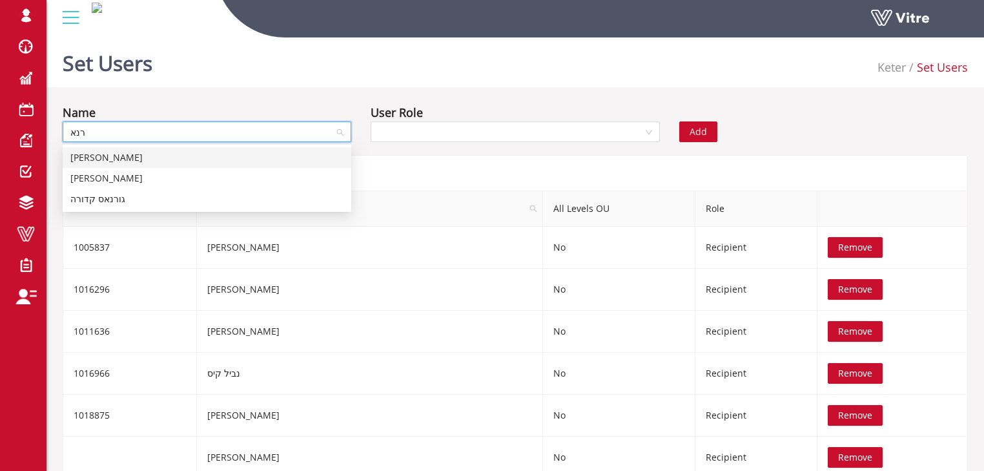
click at [129, 160] on div "[PERSON_NAME]" at bounding box center [206, 158] width 273 height 14
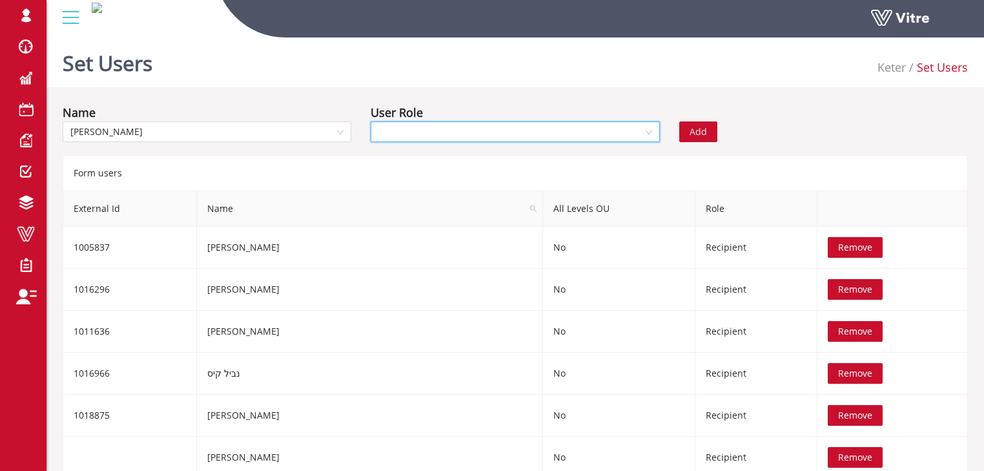
click at [380, 134] on input "search" at bounding box center [511, 131] width 264 height 19
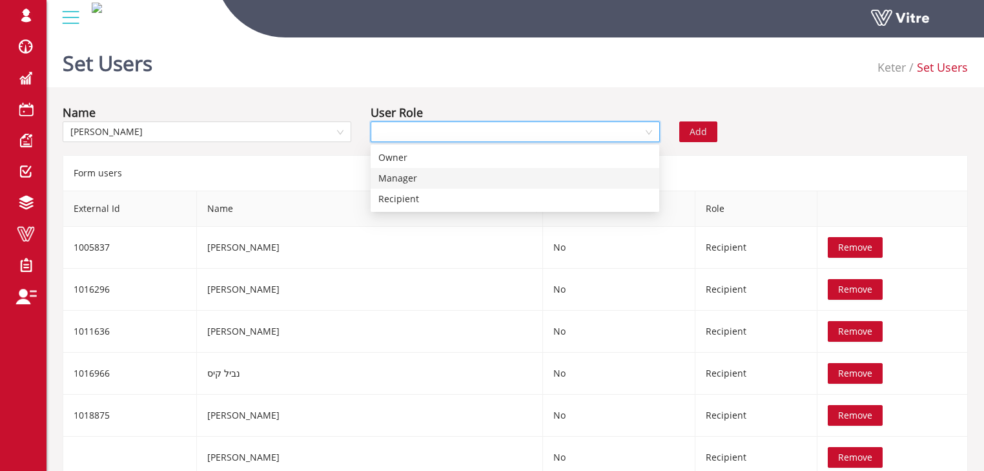
click at [402, 177] on div "Manager" at bounding box center [515, 178] width 273 height 14
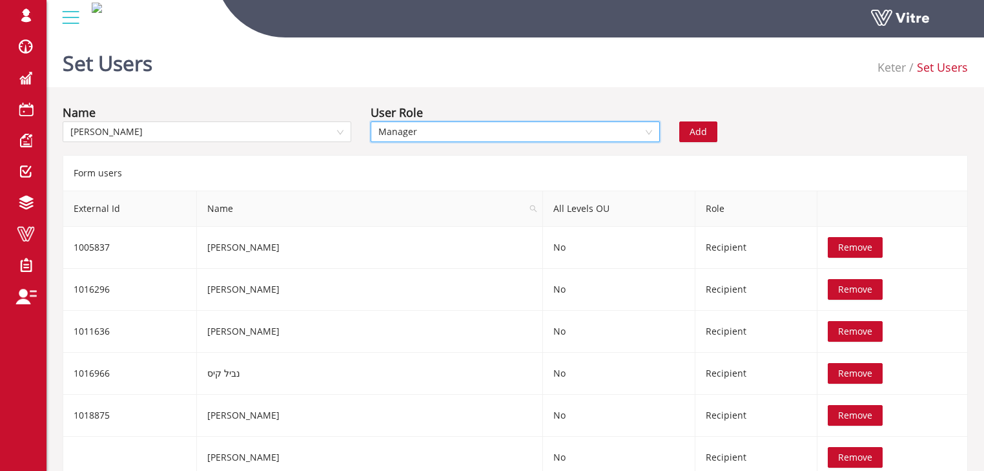
click at [693, 130] on span "Add" at bounding box center [698, 132] width 17 height 14
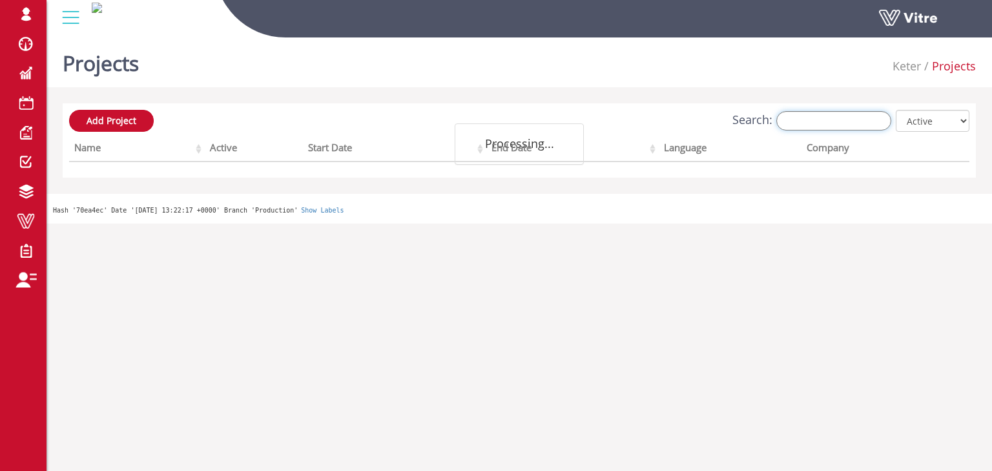
click at [813, 120] on input "Search:" at bounding box center [833, 120] width 115 height 19
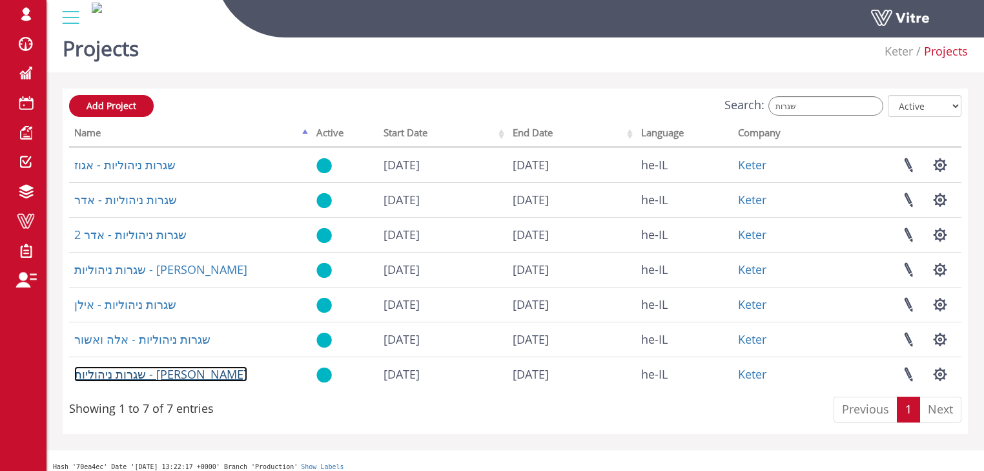
scroll to position [23, 0]
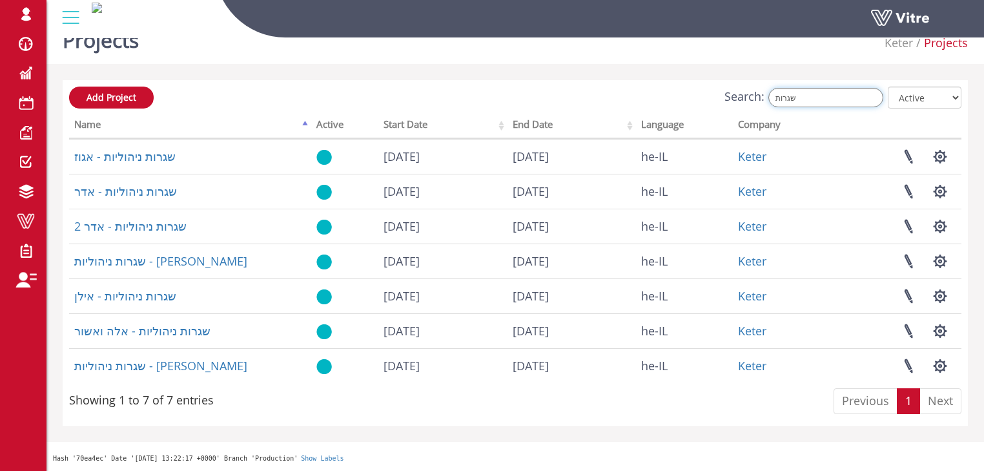
click at [820, 95] on input "שגרות" at bounding box center [826, 97] width 115 height 19
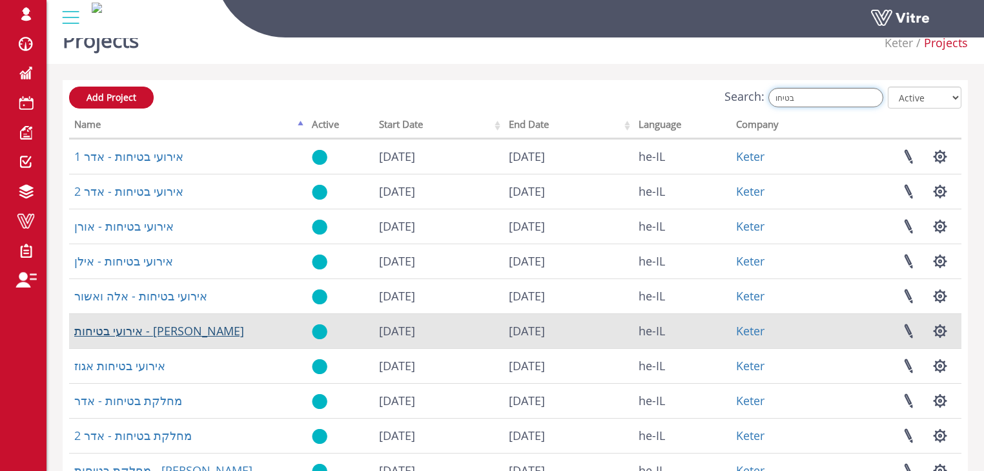
type input "בטיחו"
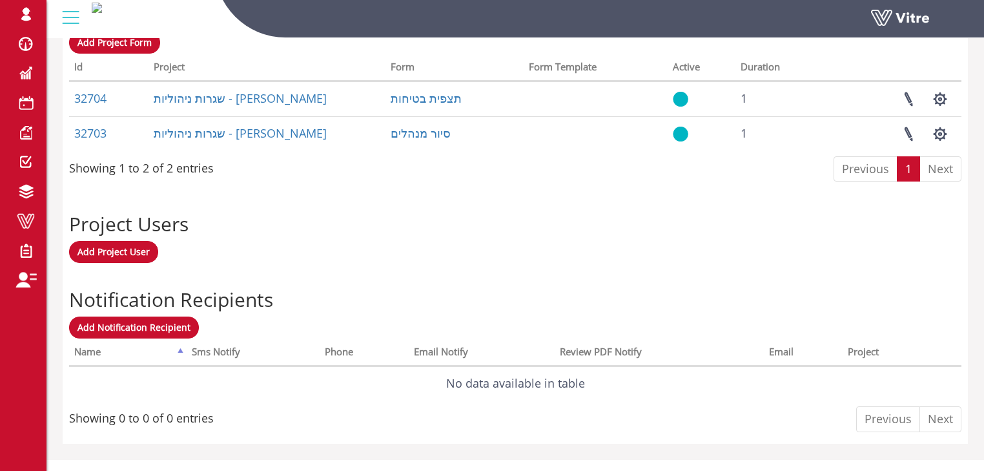
scroll to position [587, 0]
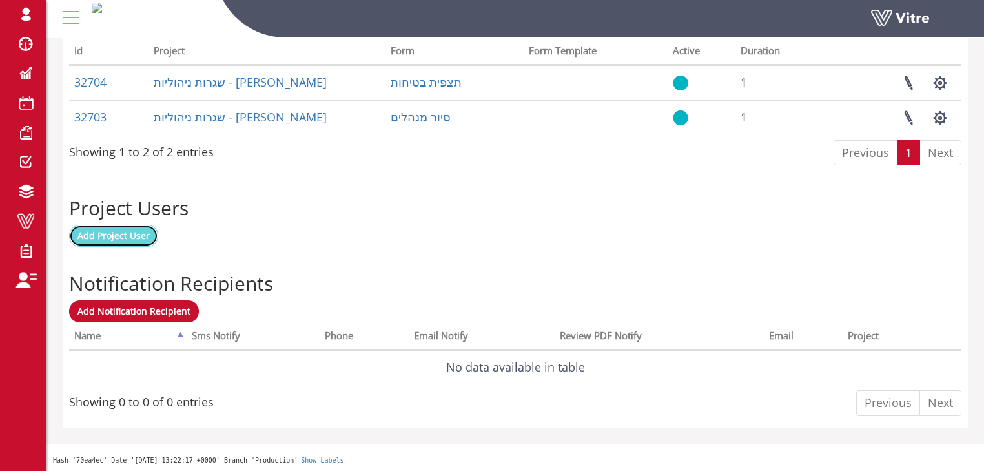
click at [121, 236] on span "Add Project User" at bounding box center [114, 235] width 72 height 12
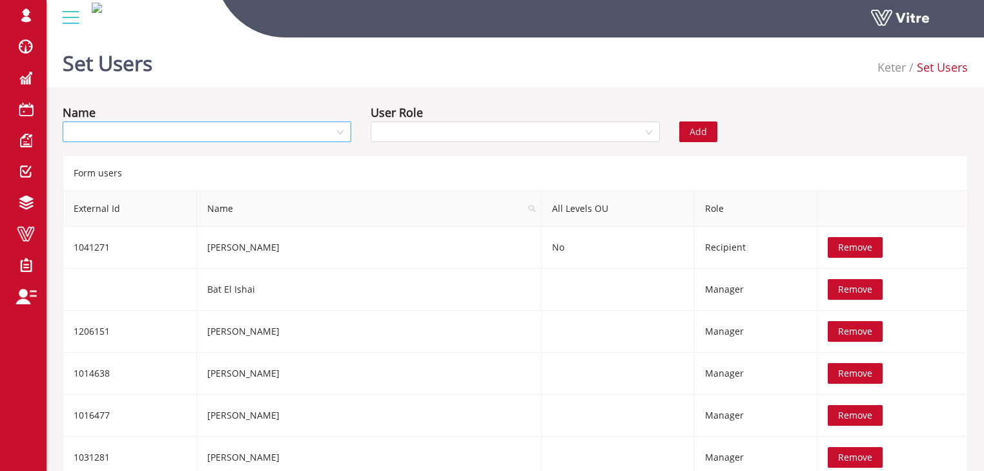
click at [215, 134] on input "search" at bounding box center [202, 131] width 264 height 19
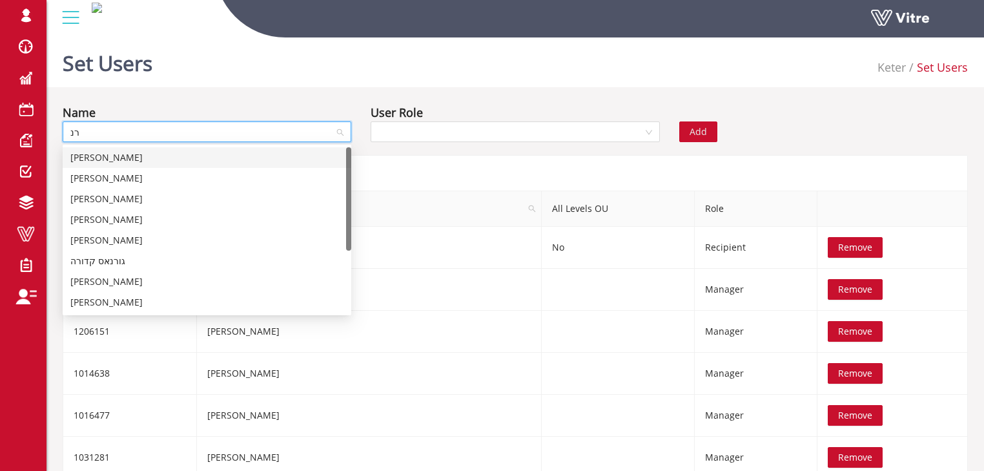
type input "רנא"
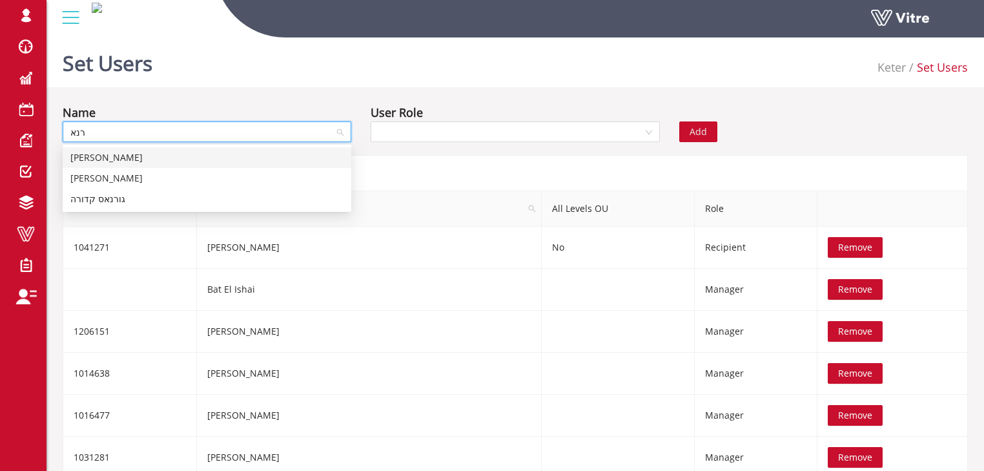
click at [204, 161] on div "[PERSON_NAME]" at bounding box center [206, 158] width 273 height 14
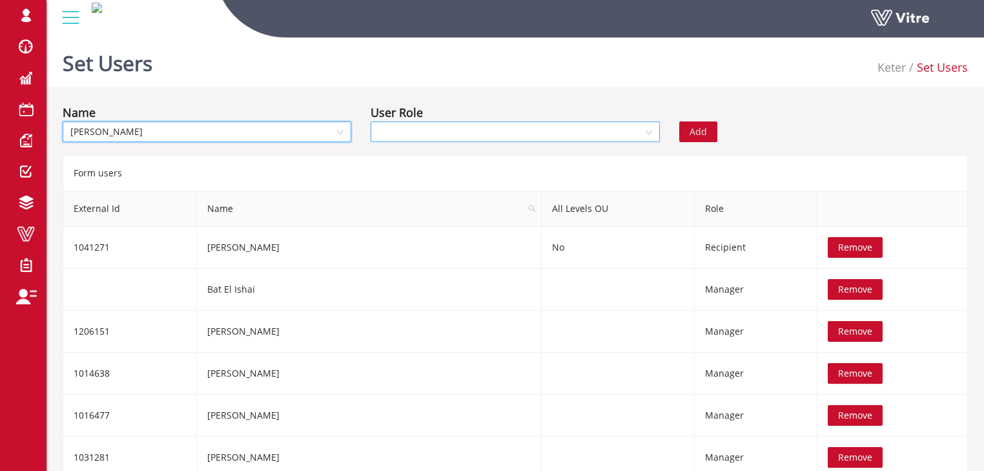
click at [473, 132] on input "search" at bounding box center [511, 131] width 264 height 19
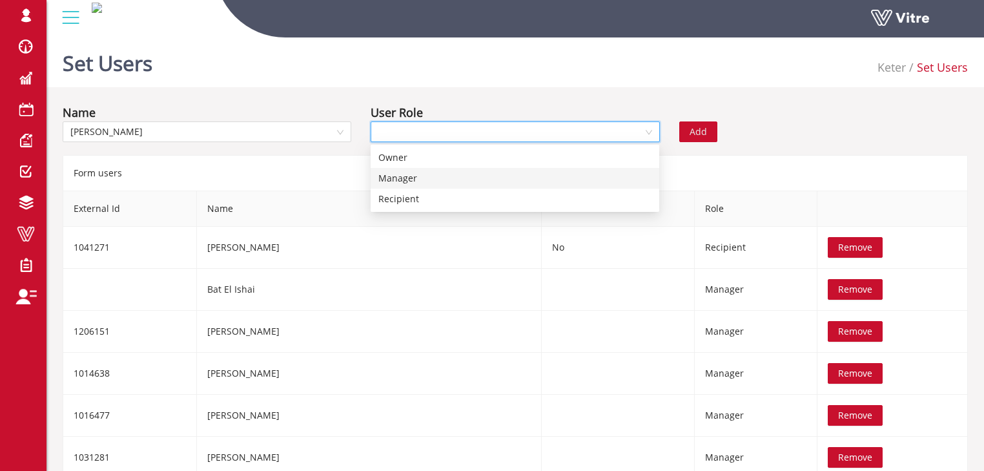
click at [434, 174] on div "Manager" at bounding box center [515, 178] width 273 height 14
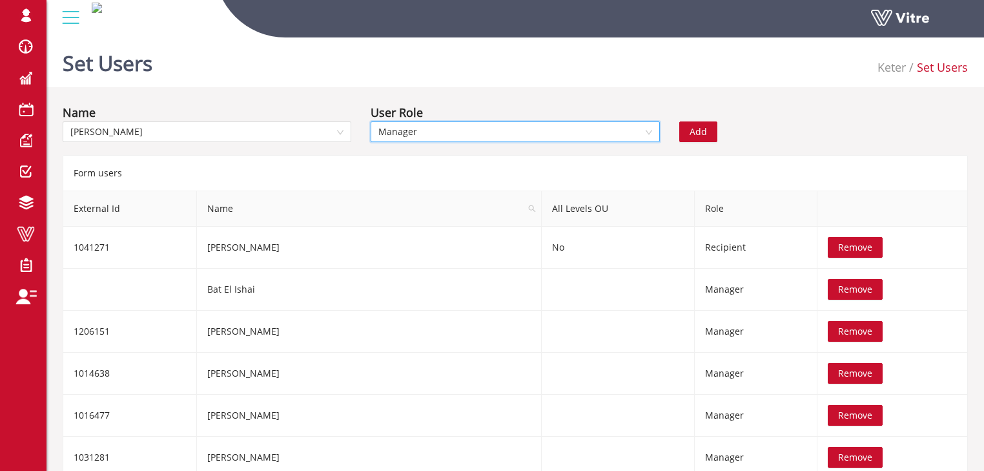
click at [700, 132] on span "Add" at bounding box center [698, 132] width 17 height 14
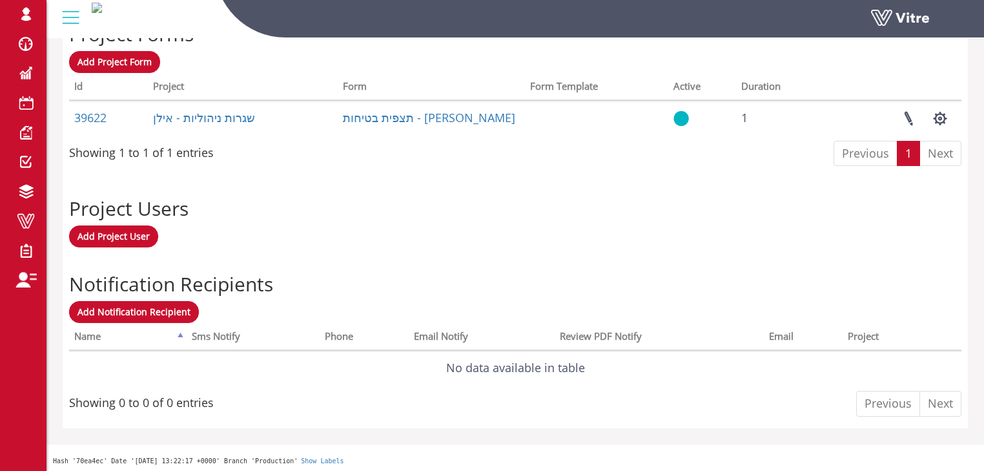
scroll to position [552, 0]
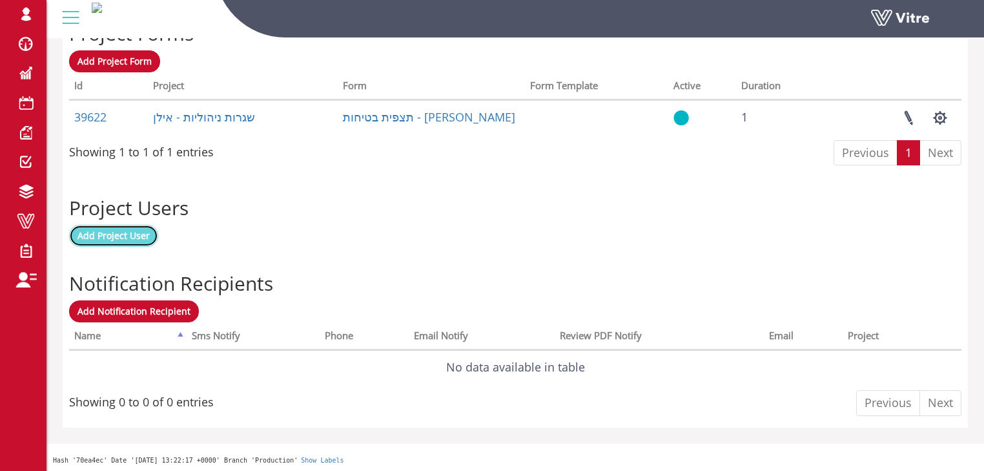
click at [124, 235] on span "Add Project User" at bounding box center [114, 235] width 72 height 12
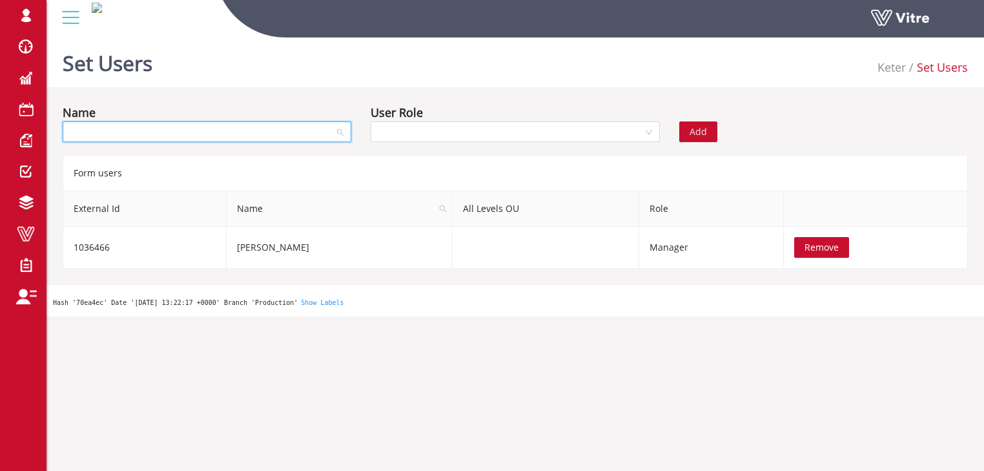
click at [229, 134] on input "search" at bounding box center [202, 131] width 264 height 19
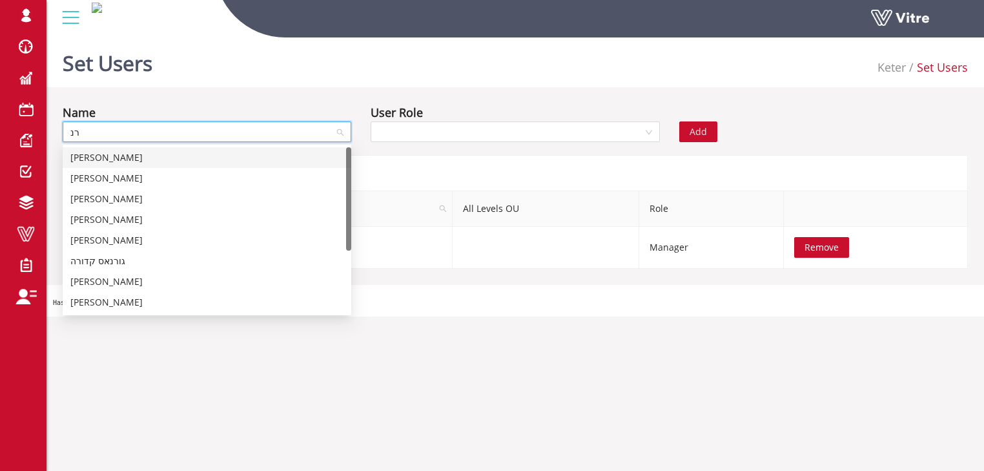
type input "רנא"
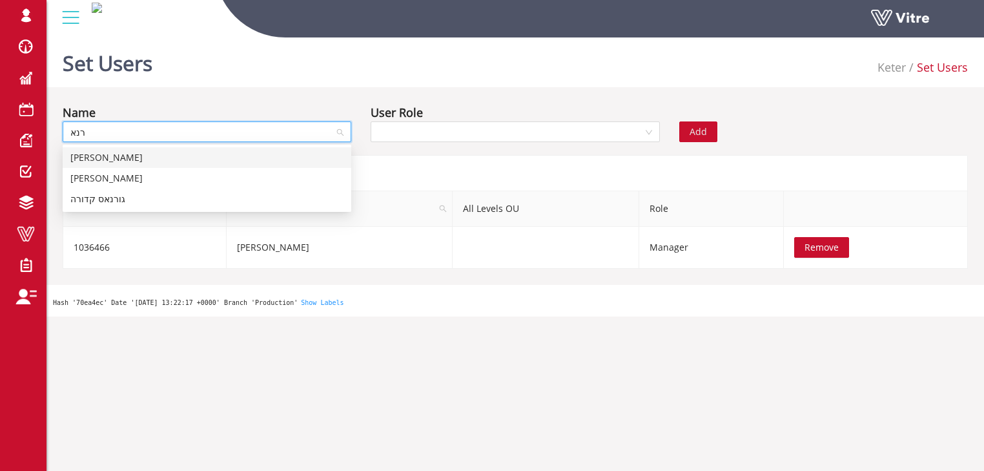
click at [192, 158] on div "[PERSON_NAME]" at bounding box center [206, 158] width 273 height 14
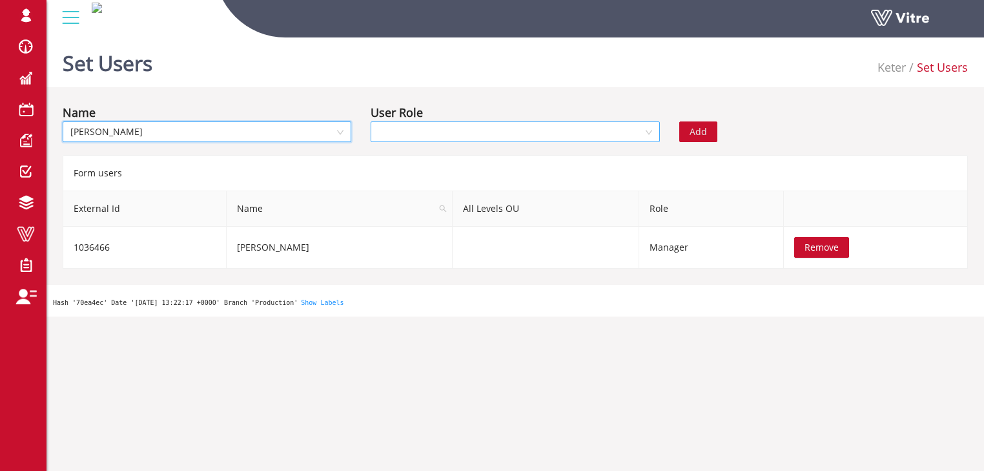
click at [419, 133] on input "search" at bounding box center [511, 131] width 264 height 19
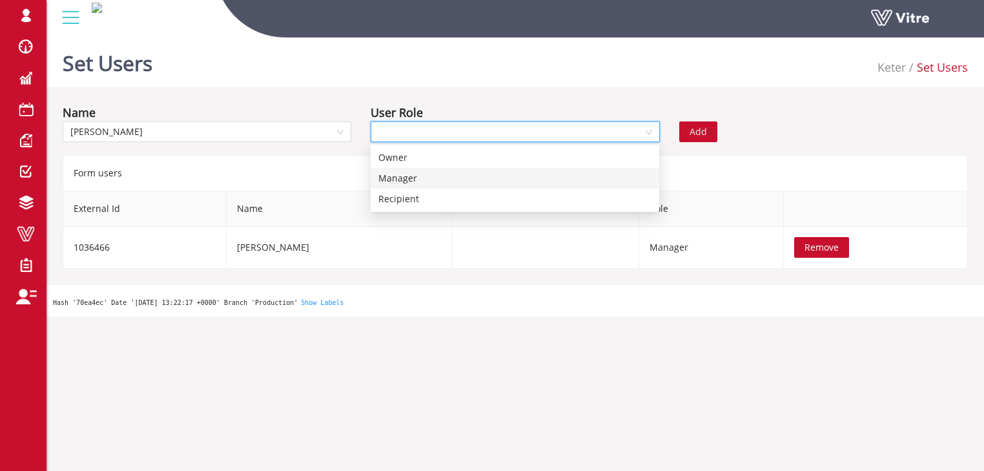
click at [420, 178] on div "Manager" at bounding box center [515, 178] width 273 height 14
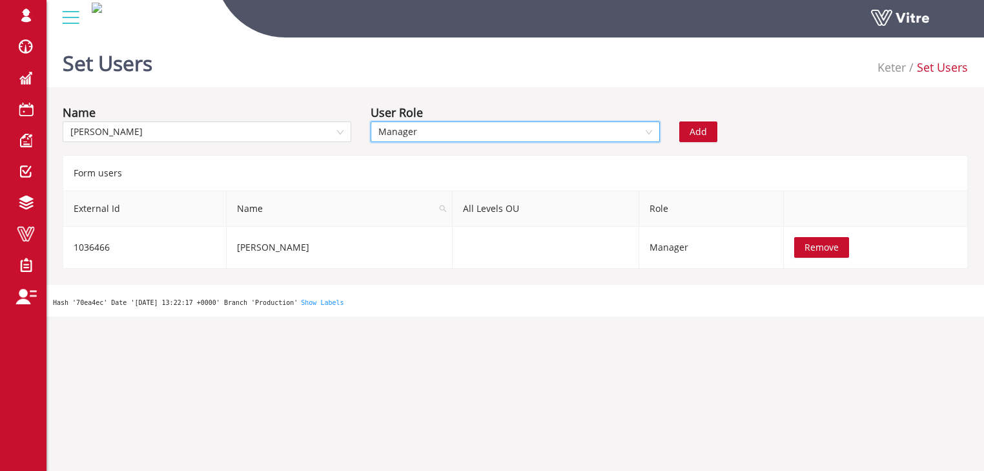
click at [707, 129] on button "Add" at bounding box center [699, 131] width 38 height 21
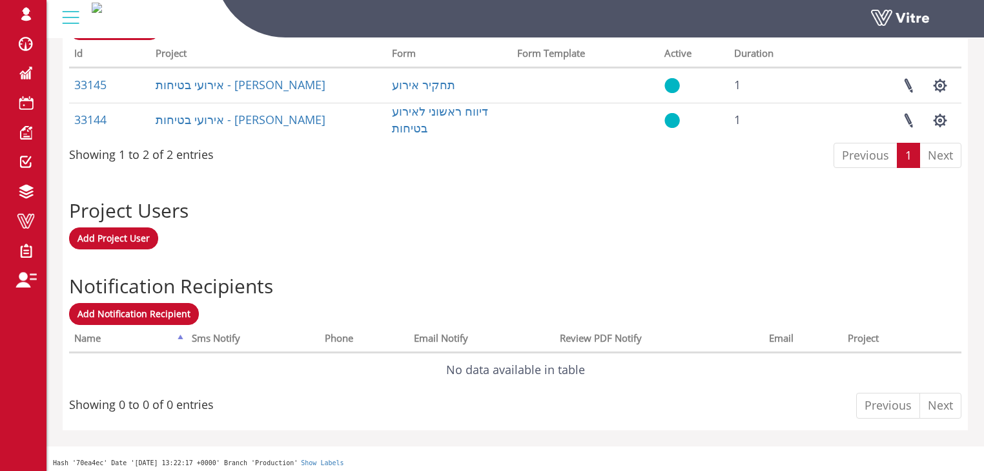
scroll to position [587, 0]
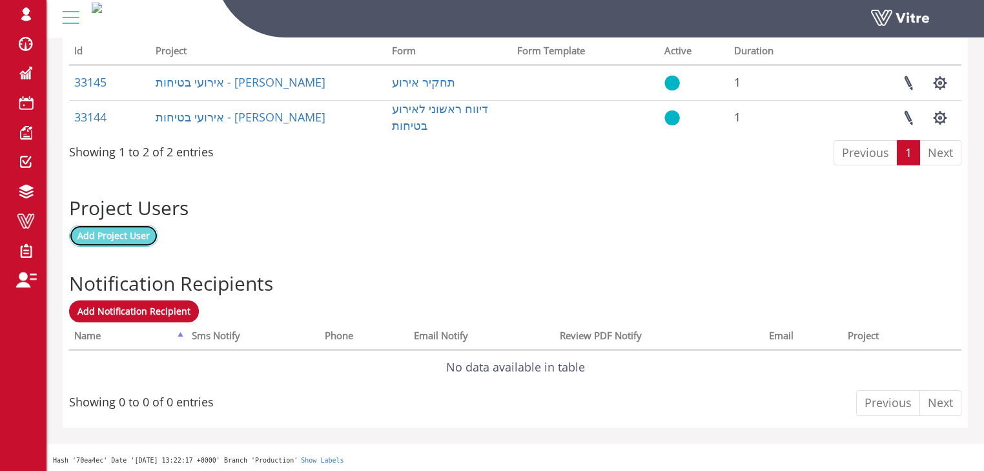
click at [127, 236] on span "Add Project User" at bounding box center [114, 235] width 72 height 12
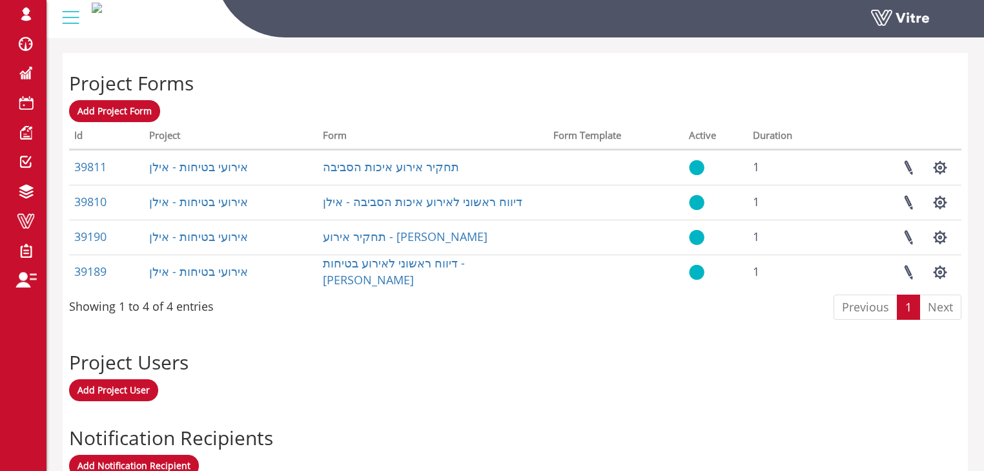
scroll to position [517, 0]
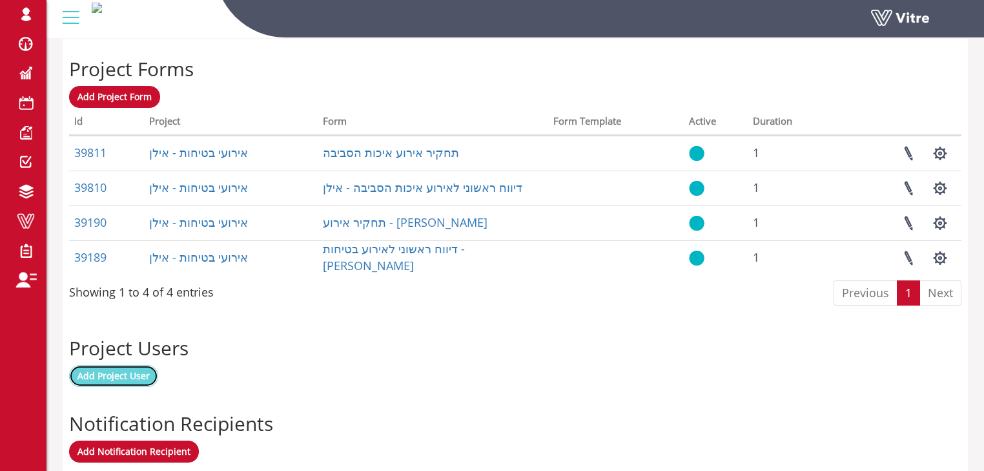
click at [125, 375] on span "Add Project User" at bounding box center [114, 375] width 72 height 12
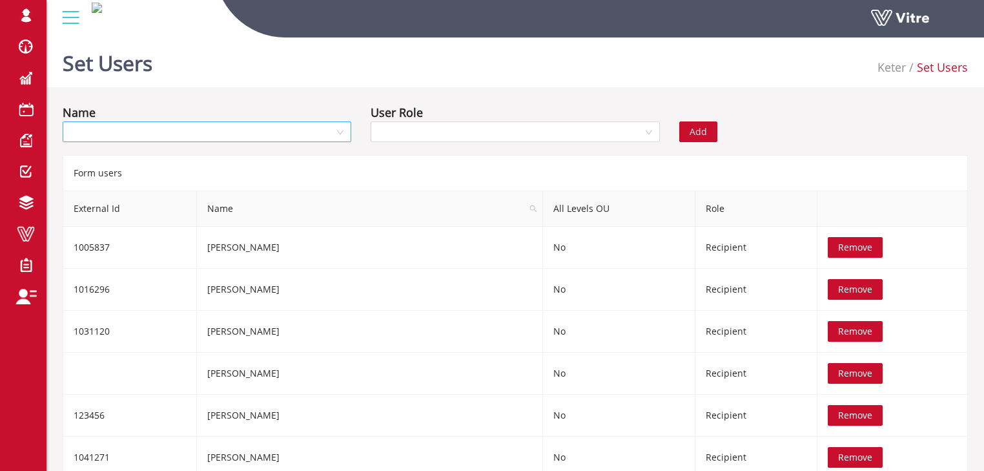
click at [203, 133] on input "search" at bounding box center [202, 131] width 264 height 19
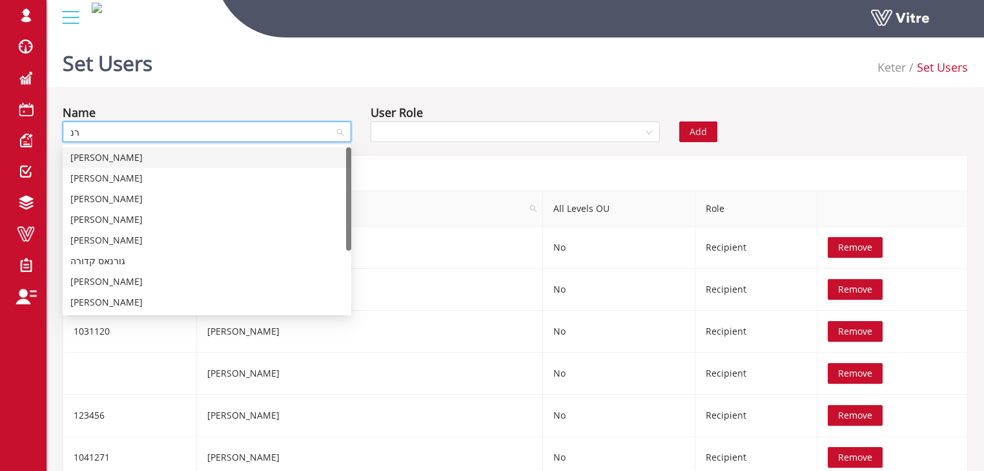
type input "רנא"
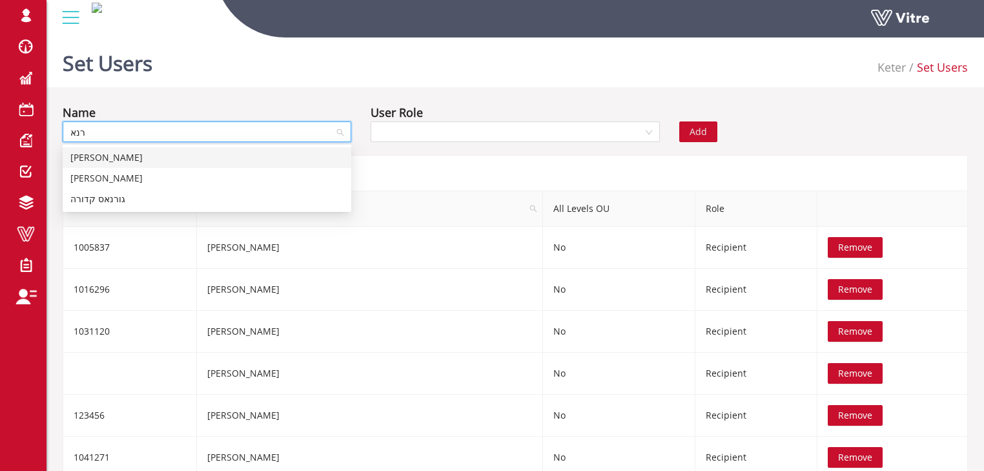
click at [199, 155] on div "[PERSON_NAME]" at bounding box center [206, 158] width 273 height 14
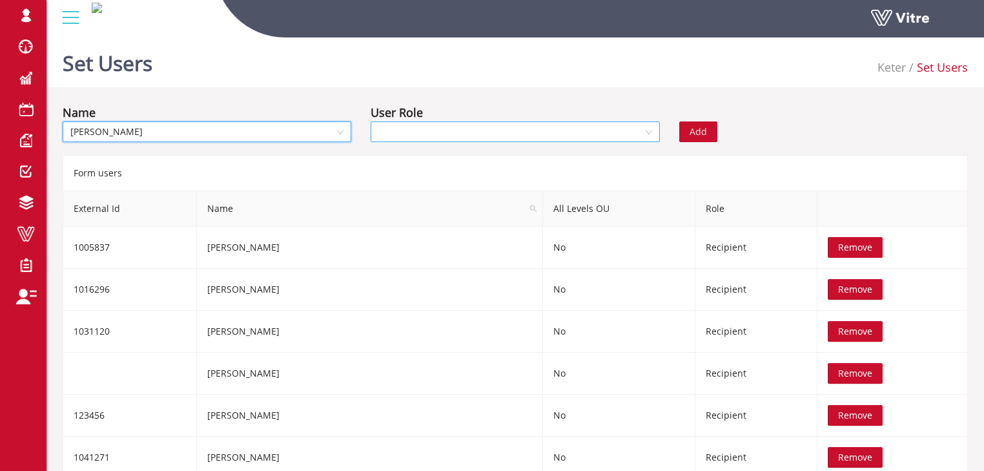
click at [384, 132] on input "search" at bounding box center [511, 131] width 264 height 19
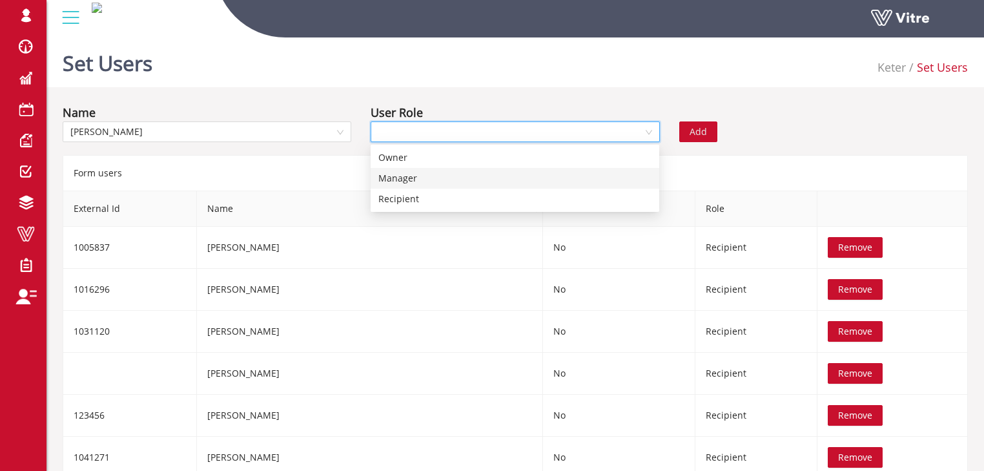
click at [401, 178] on div "Manager" at bounding box center [515, 178] width 273 height 14
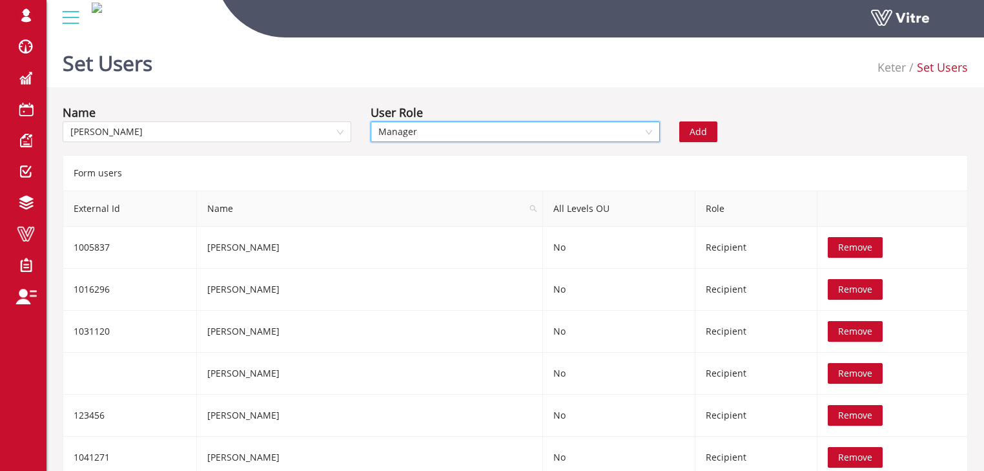
click at [707, 132] on button "Add" at bounding box center [699, 131] width 38 height 21
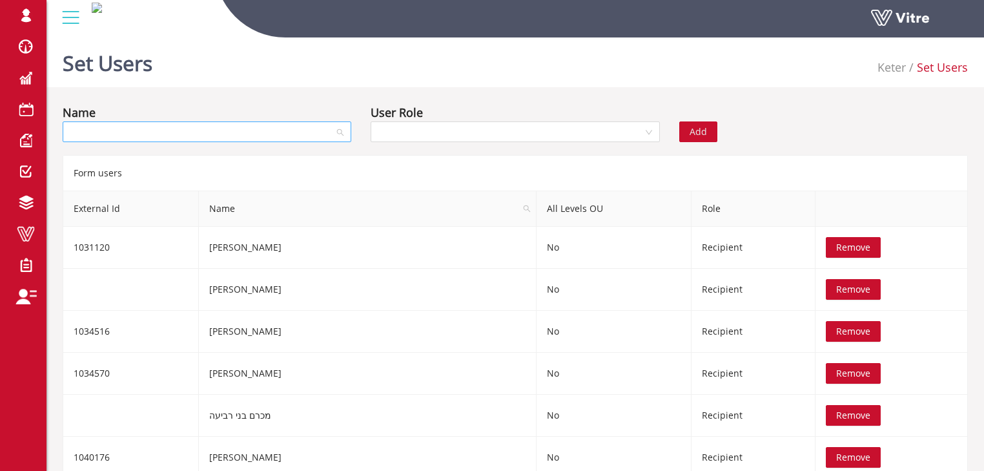
click at [298, 133] on input "search" at bounding box center [202, 131] width 264 height 19
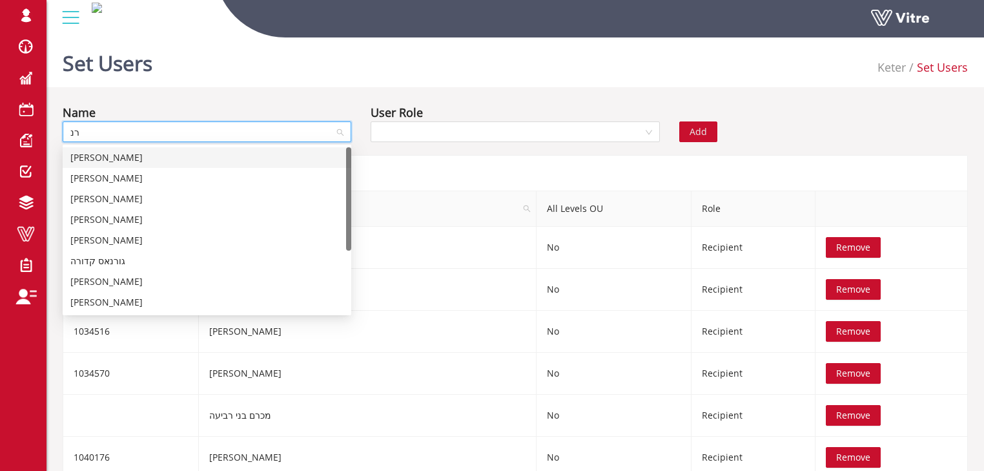
type input "רנא"
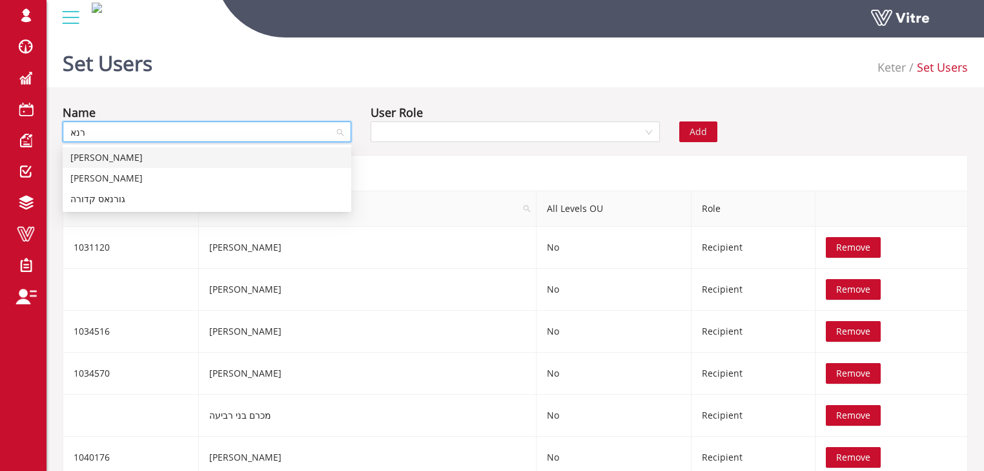
click at [284, 156] on div "[PERSON_NAME]" at bounding box center [206, 158] width 273 height 14
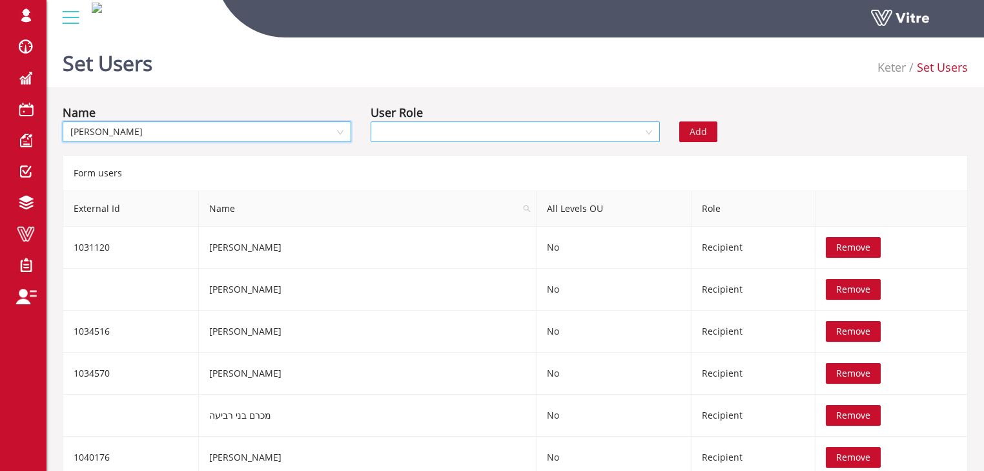
click at [393, 137] on input "search" at bounding box center [511, 131] width 264 height 19
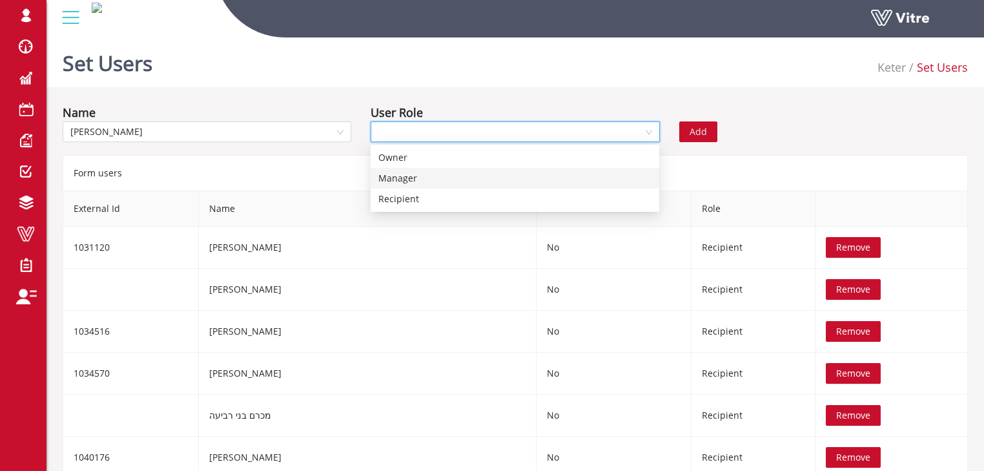
click at [401, 177] on div "Manager" at bounding box center [515, 178] width 273 height 14
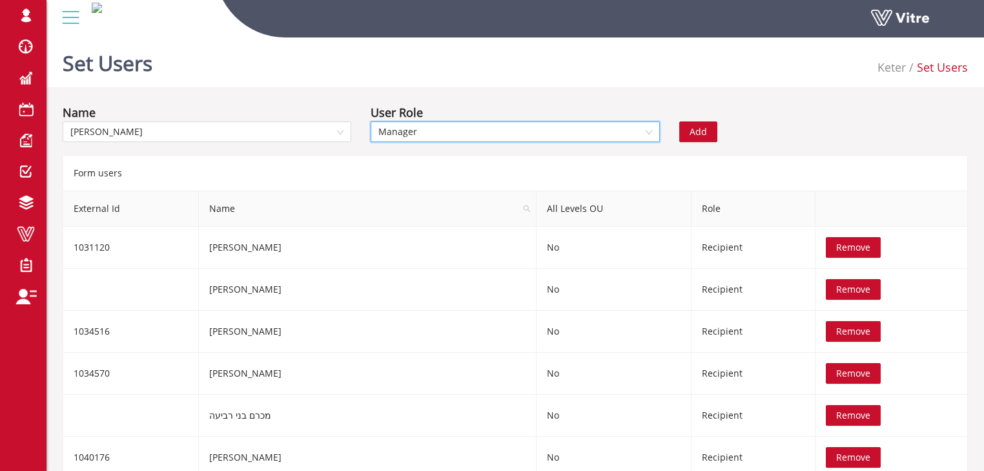
click at [685, 130] on button "Add" at bounding box center [699, 131] width 38 height 21
